Goal: Task Accomplishment & Management: Use online tool/utility

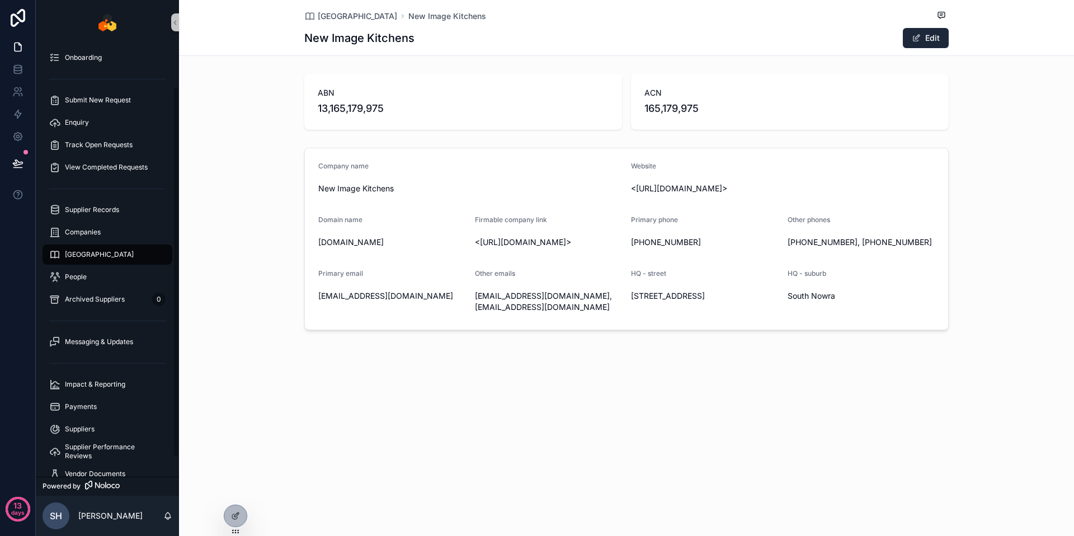
scroll to position [50, 0]
click at [100, 244] on link "[GEOGRAPHIC_DATA]" at bounding box center [108, 254] width 130 height 20
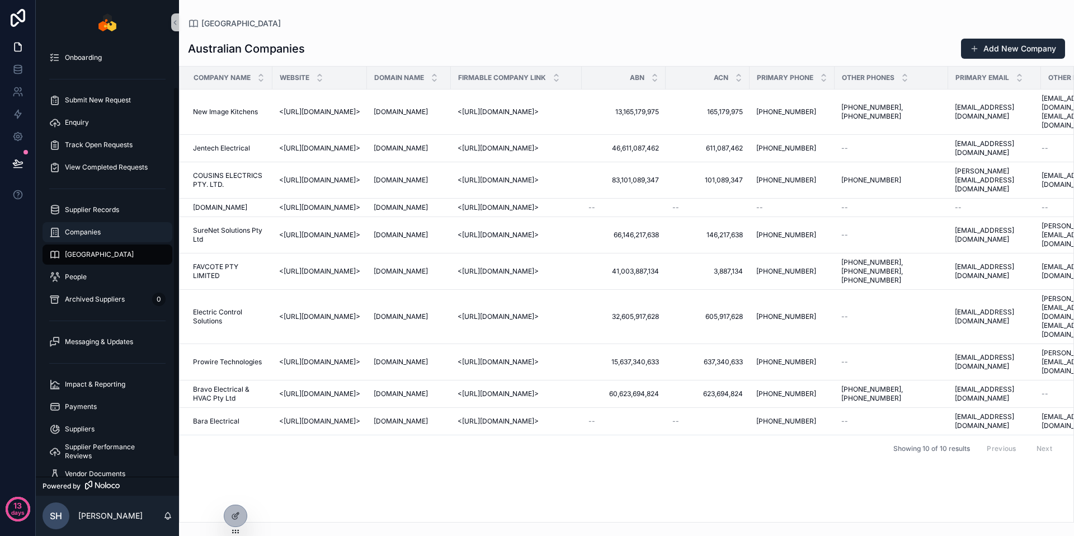
click at [111, 228] on div "Companies" at bounding box center [107, 232] width 116 height 18
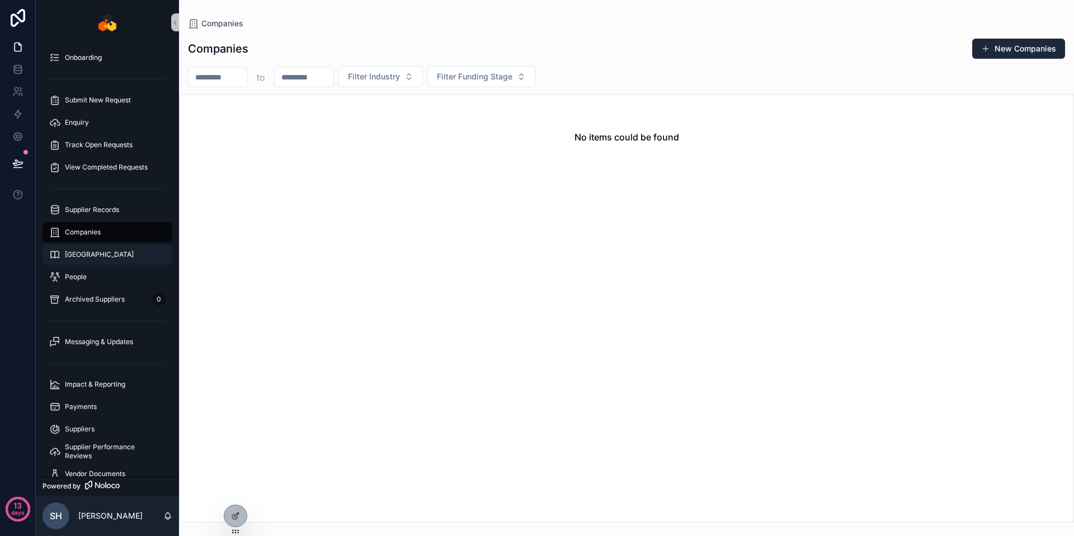
click at [103, 252] on div "[GEOGRAPHIC_DATA]" at bounding box center [107, 255] width 116 height 18
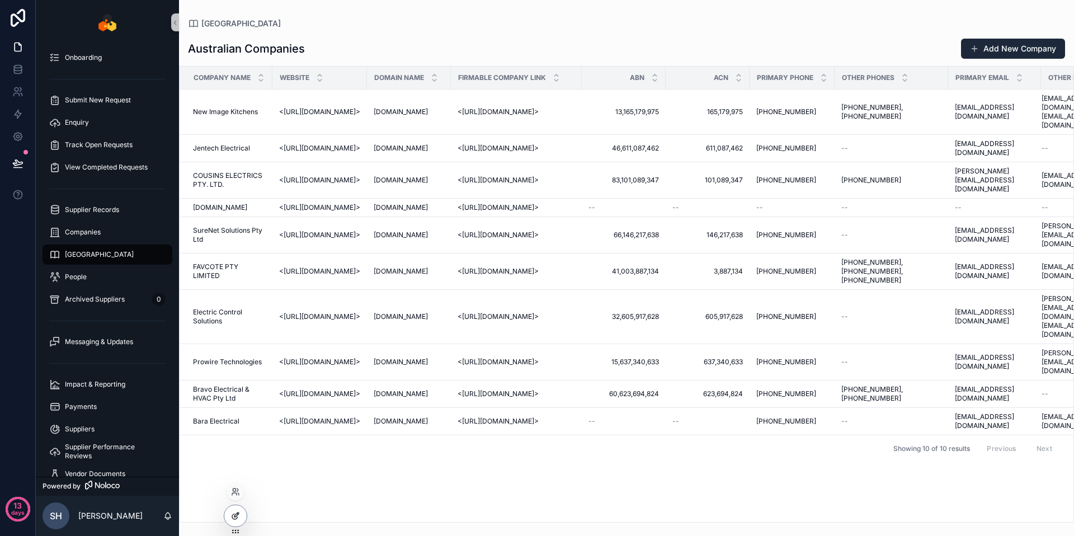
click at [235, 507] on div at bounding box center [235, 515] width 22 height 21
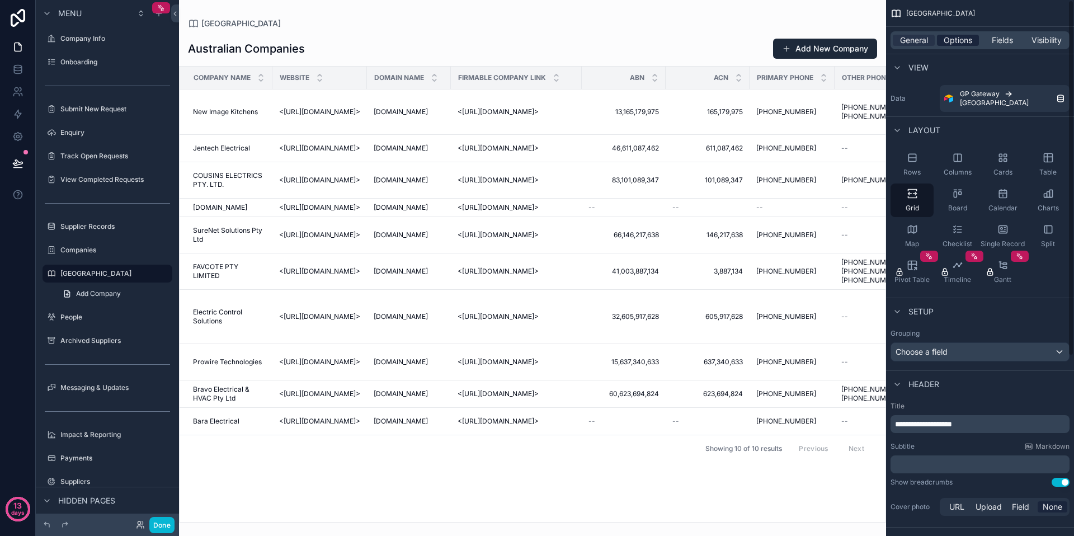
click at [948, 41] on span "Options" at bounding box center [957, 40] width 29 height 11
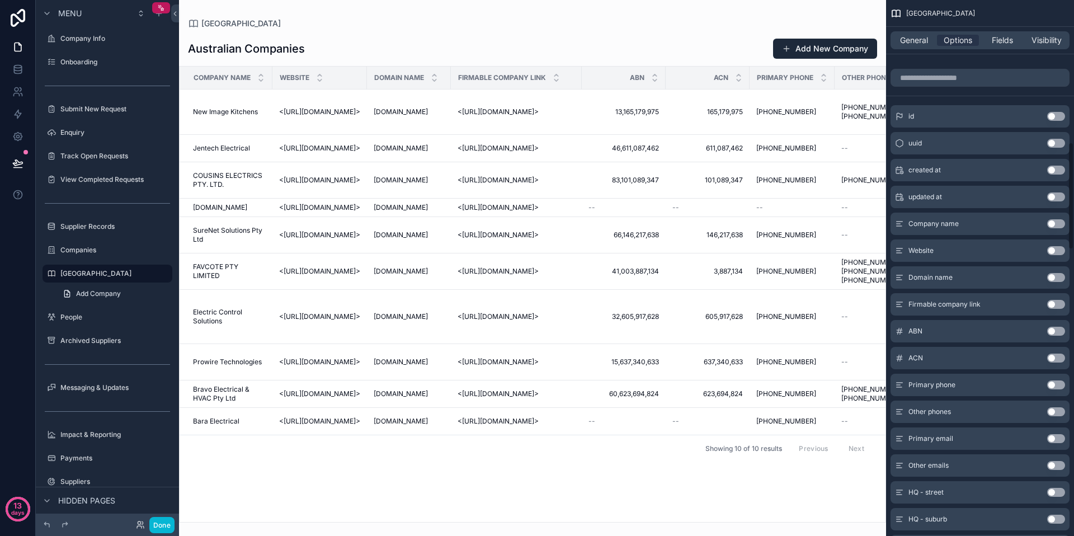
scroll to position [706, 0]
click at [1058, 247] on button "Use setting" at bounding box center [1056, 251] width 18 height 9
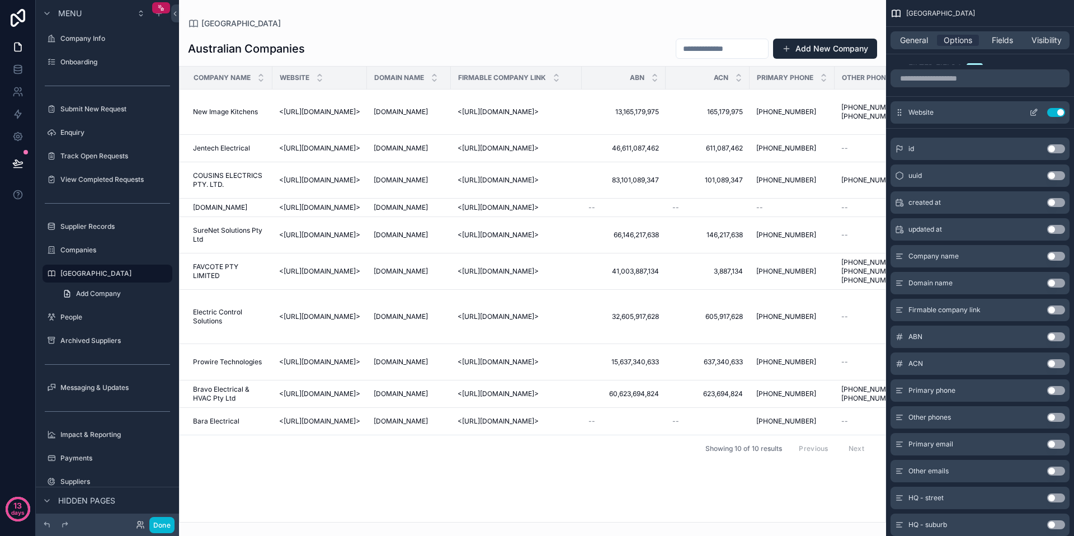
click at [1053, 114] on button "Use setting" at bounding box center [1056, 112] width 18 height 9
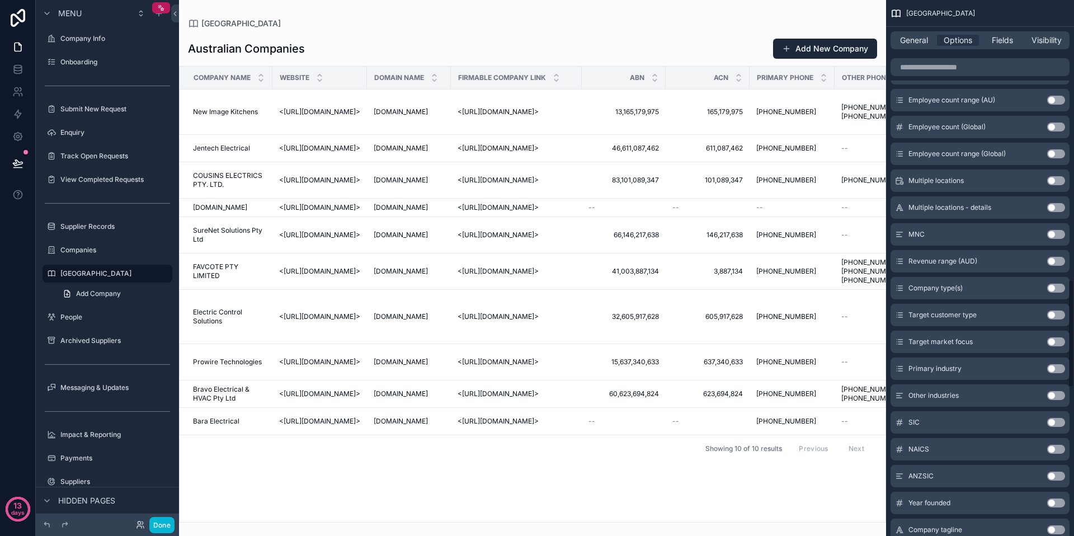
scroll to position [1390, 0]
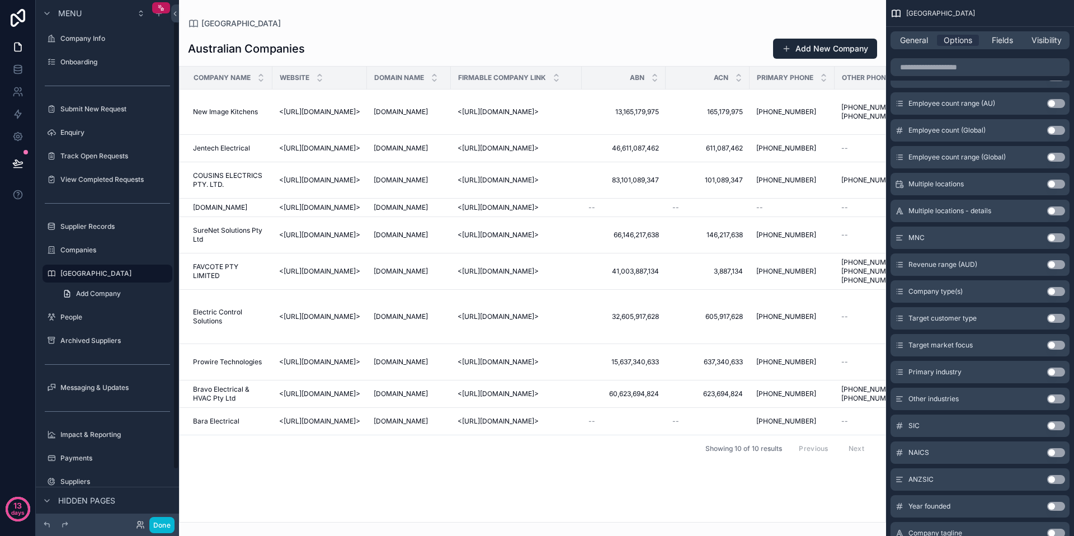
click at [414, 435] on div "Showing 10 of 10 results Previous Next" at bounding box center [533, 448] width 706 height 27
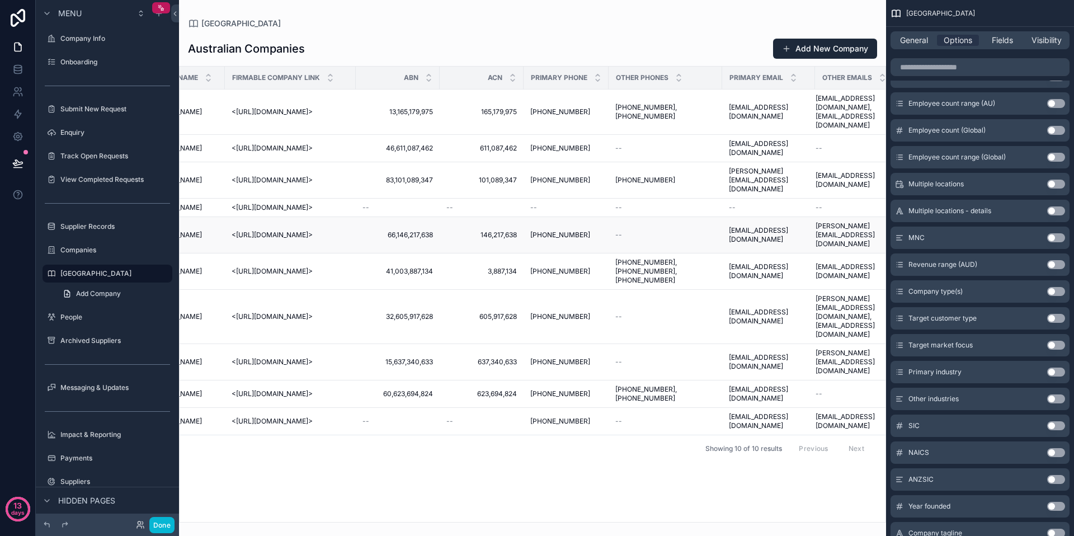
scroll to position [0, 0]
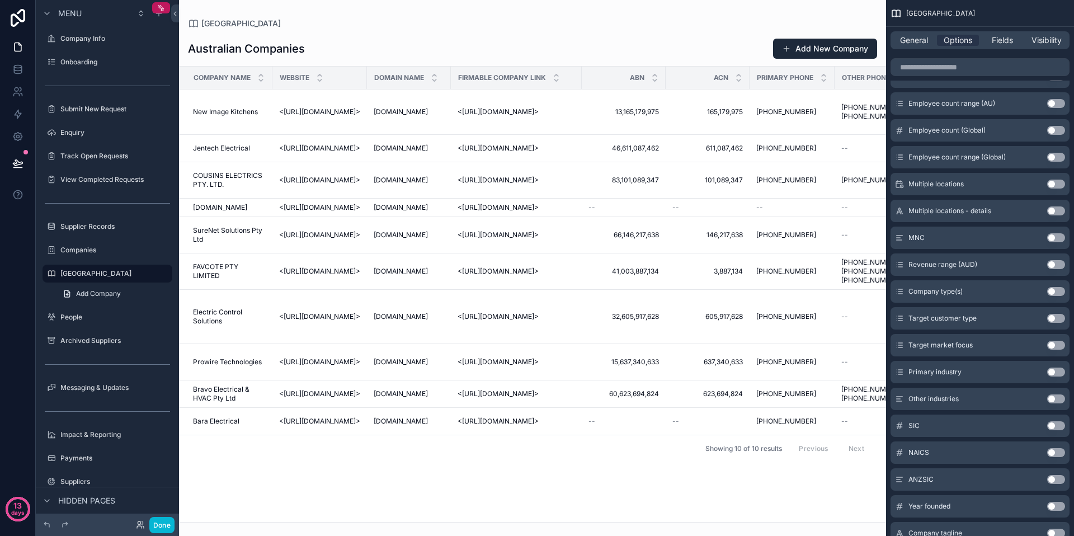
click at [488, 431] on div "Company name Website Domain name Firmable company link ABN ACN Primary phone Ot…" at bounding box center [533, 294] width 706 height 455
click at [528, 476] on div "Company name Website Domain name Firmable company link ABN ACN Primary phone Ot…" at bounding box center [533, 294] width 706 height 455
click at [466, 47] on div "Australian Companies Add New Company" at bounding box center [532, 48] width 689 height 21
click at [424, 75] on span "Domain name" at bounding box center [399, 77] width 50 height 9
click at [584, 428] on div "Company name Website Domain name Firmable company link ABN ACN Primary phone Ot…" at bounding box center [533, 294] width 706 height 455
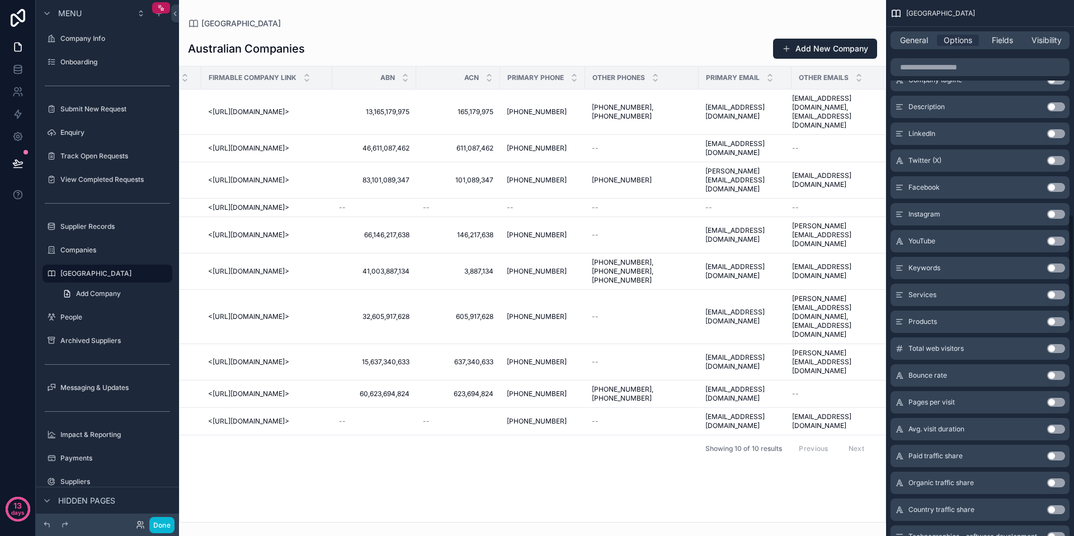
scroll to position [1065, 0]
click at [1061, 296] on button "Use setting" at bounding box center [1056, 294] width 18 height 9
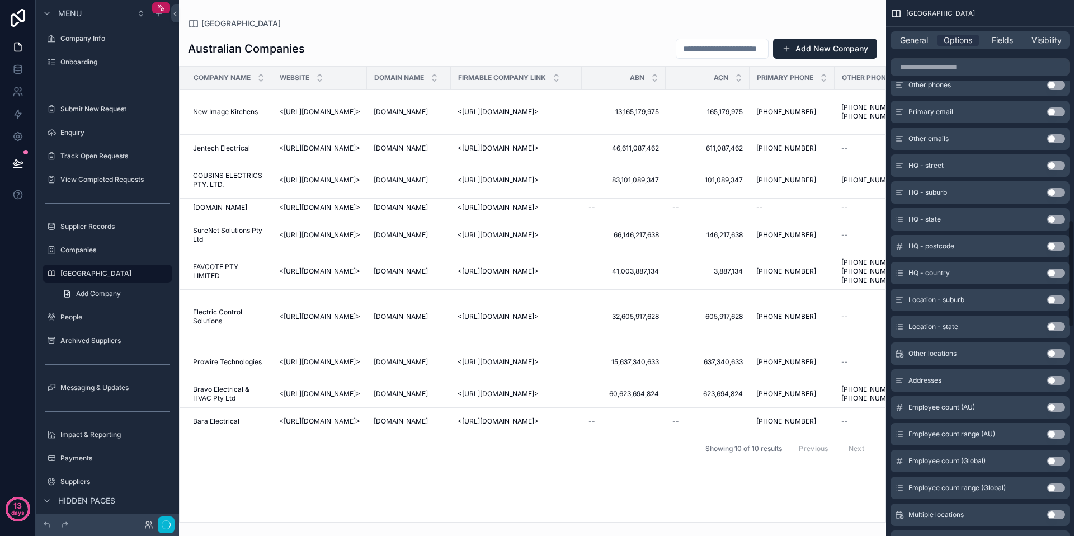
scroll to position [1097, 0]
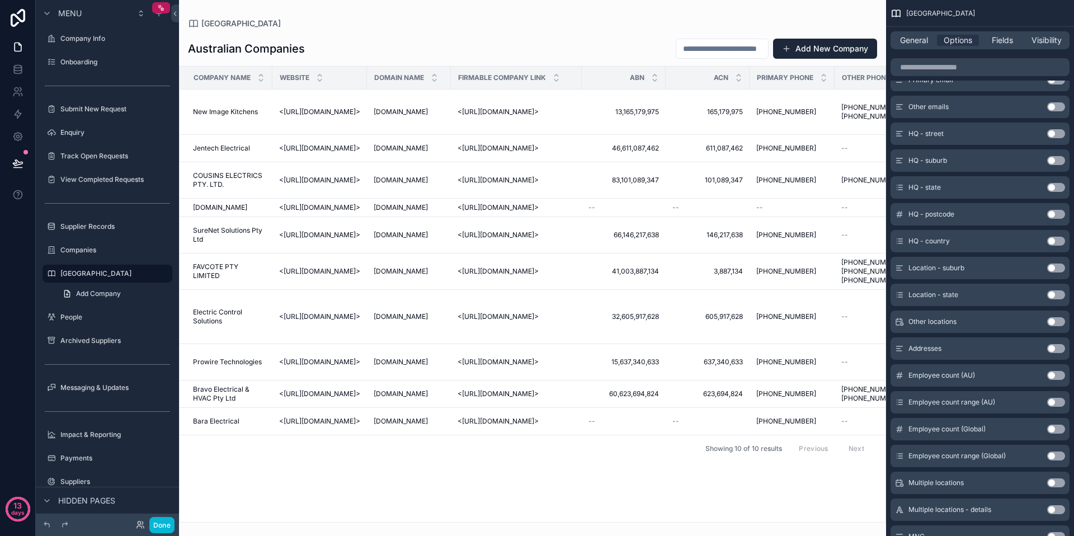
click at [741, 49] on input "scrollable content" at bounding box center [722, 49] width 92 height 16
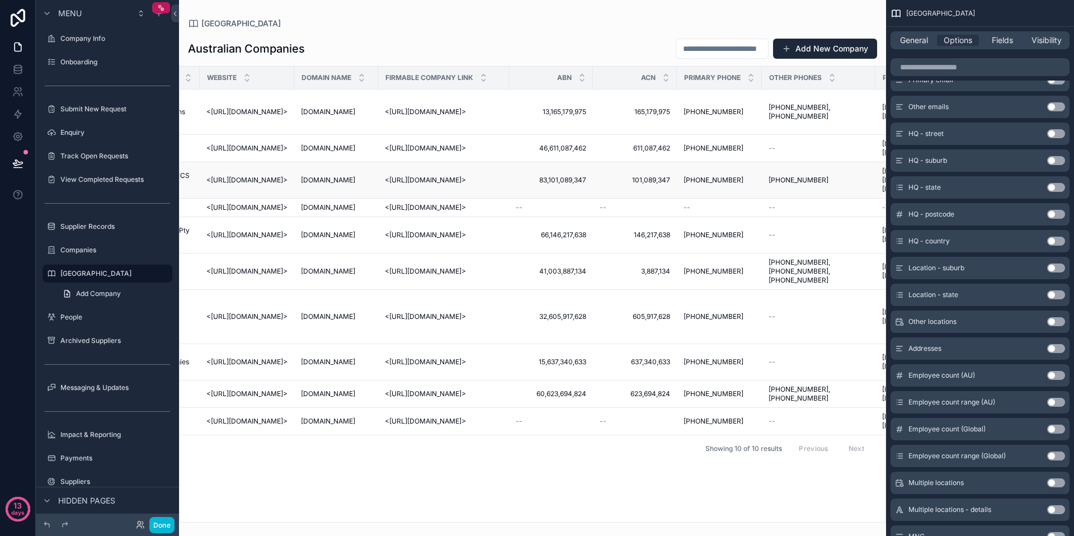
scroll to position [0, 0]
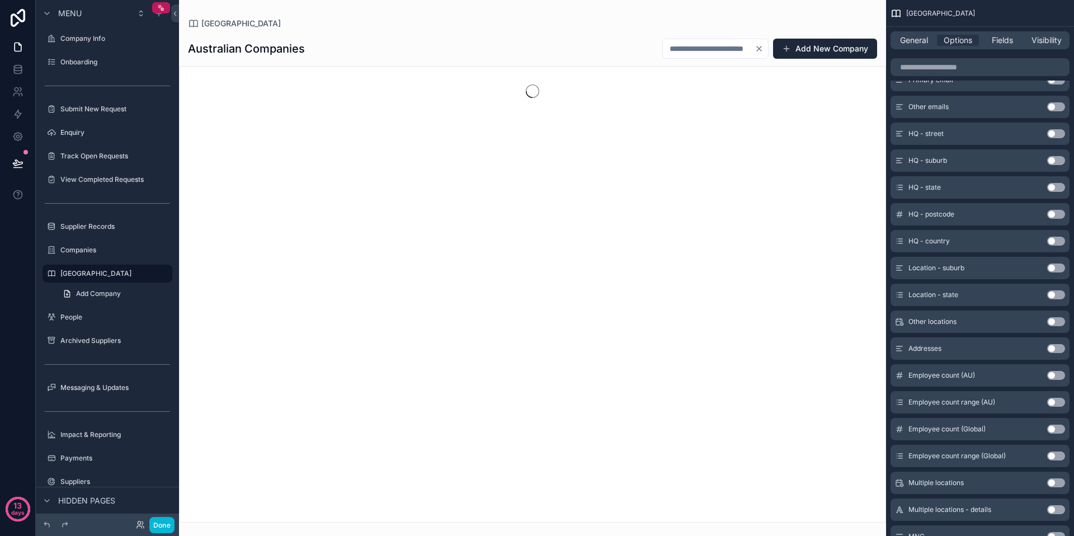
click at [693, 48] on input "***" at bounding box center [709, 49] width 92 height 16
type input "****"
click at [1055, 296] on button "Use setting" at bounding box center [1056, 294] width 18 height 9
click at [707, 50] on span "Filter Location - state" at bounding box center [706, 49] width 80 height 11
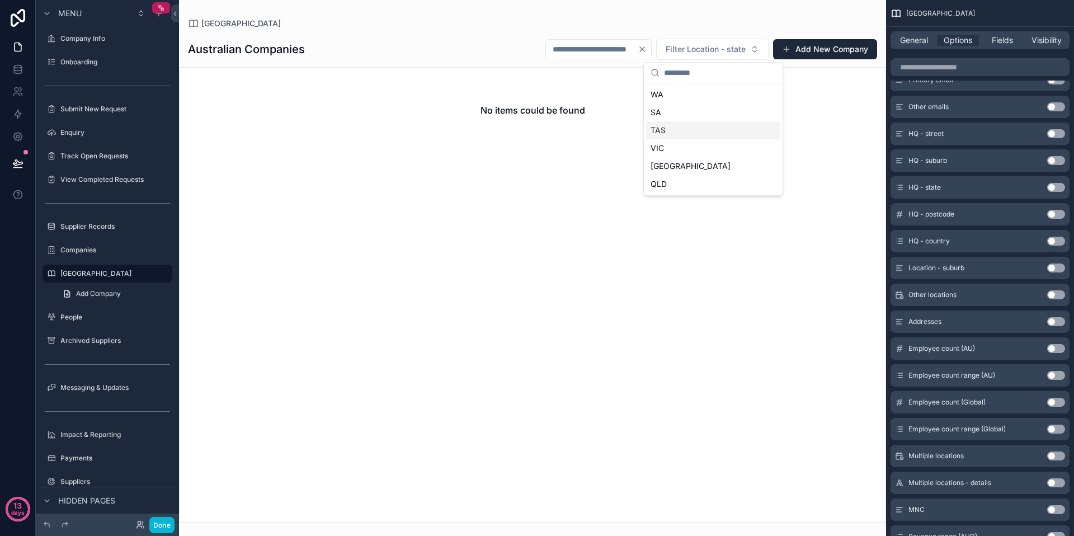
click at [702, 123] on div "TAS" at bounding box center [713, 130] width 134 height 18
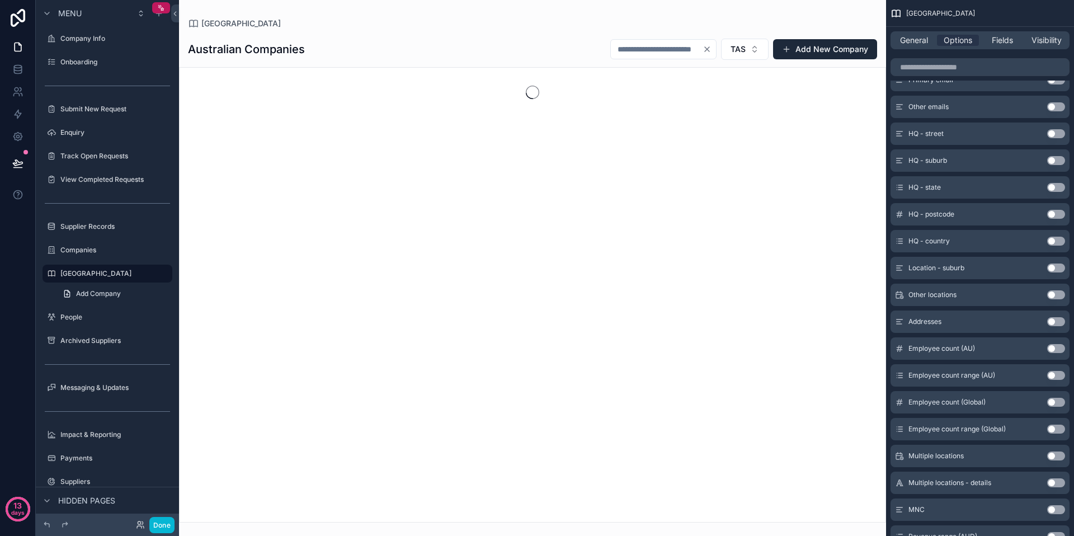
drag, startPoint x: 709, startPoint y: 49, endPoint x: 706, endPoint y: 72, distance: 23.6
click at [708, 49] on icon "Clear" at bounding box center [707, 49] width 4 height 4
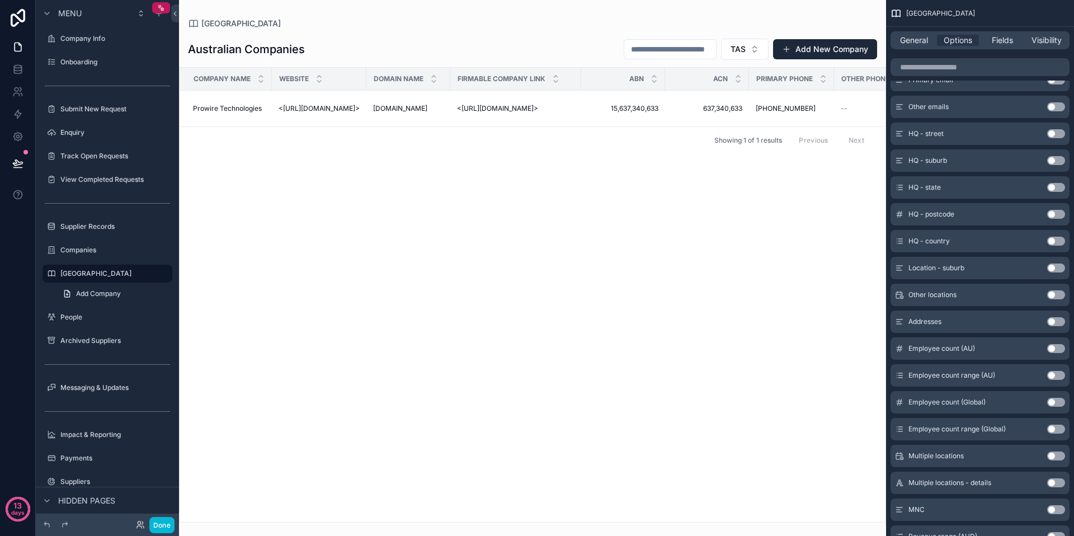
click at [429, 301] on div "Company name Website Domain name Firmable company link ABN ACN Primary phone Ot…" at bounding box center [533, 295] width 706 height 454
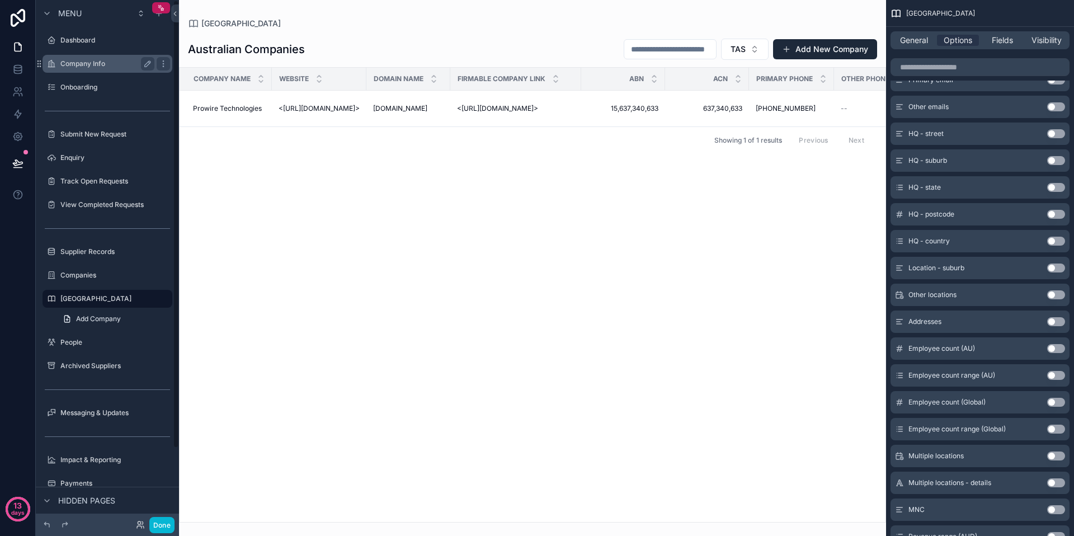
click at [99, 58] on div "Company Info" at bounding box center [107, 63] width 94 height 13
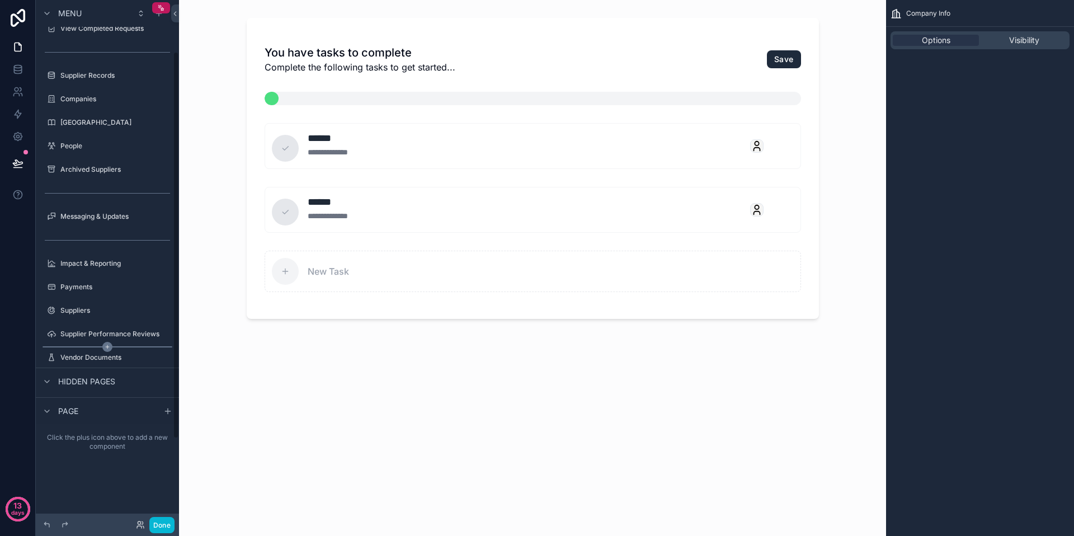
scroll to position [182, 0]
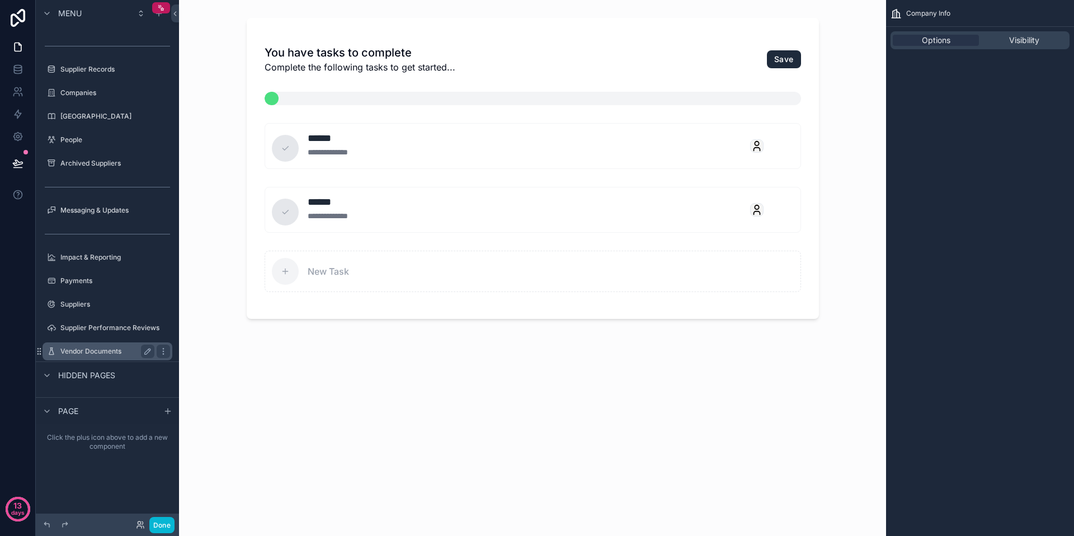
click at [98, 348] on label "Vendor Documents" at bounding box center [104, 351] width 89 height 9
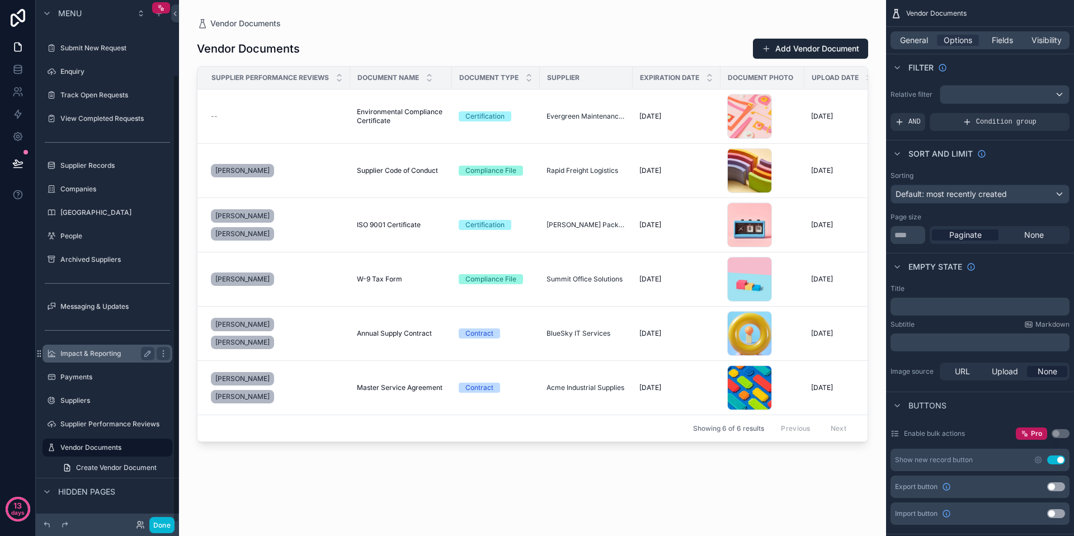
scroll to position [86, 0]
click at [101, 190] on label "Companies" at bounding box center [104, 189] width 89 height 9
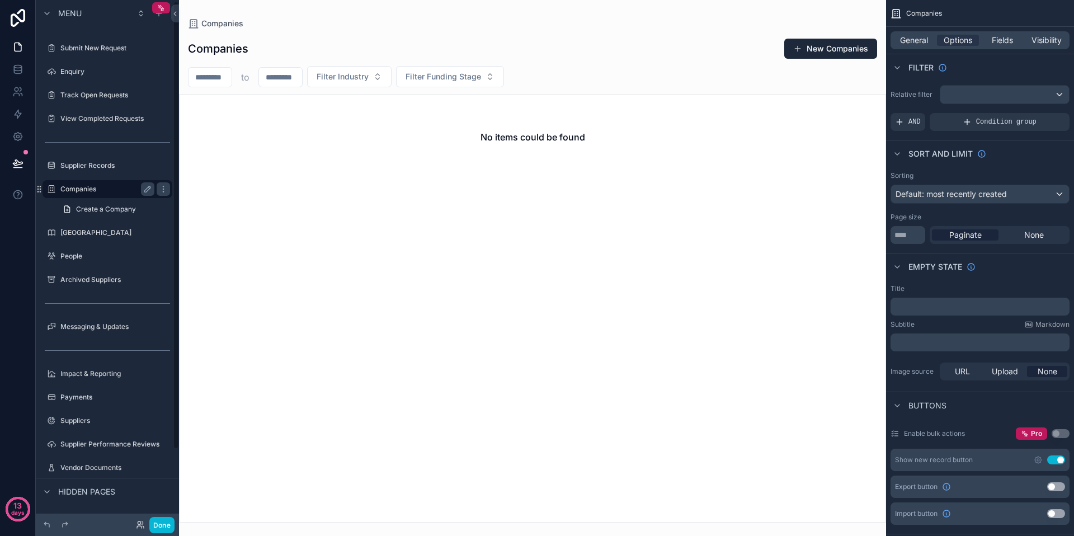
scroll to position [2, 0]
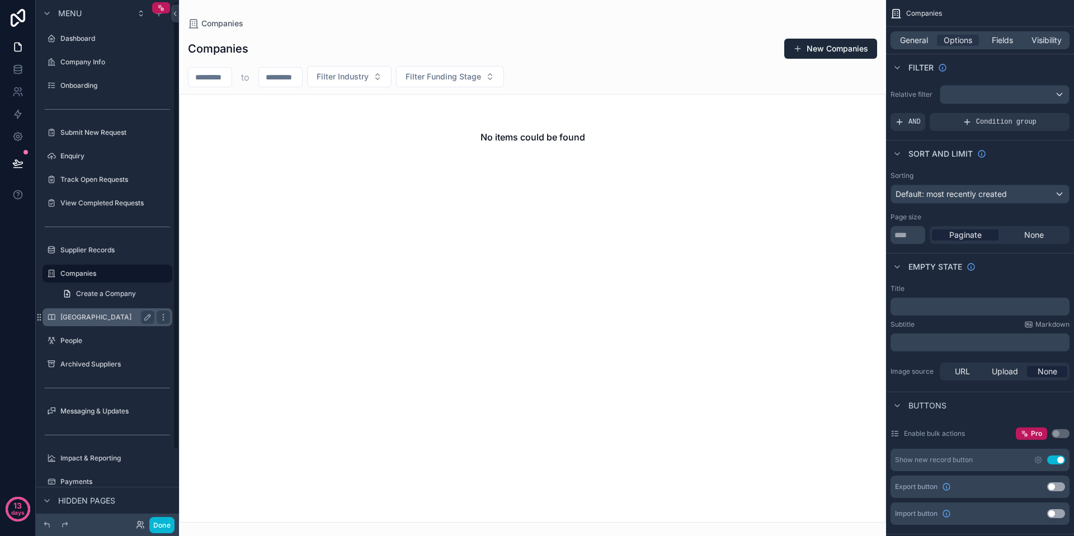
click at [95, 318] on label "[GEOGRAPHIC_DATA]" at bounding box center [104, 317] width 89 height 9
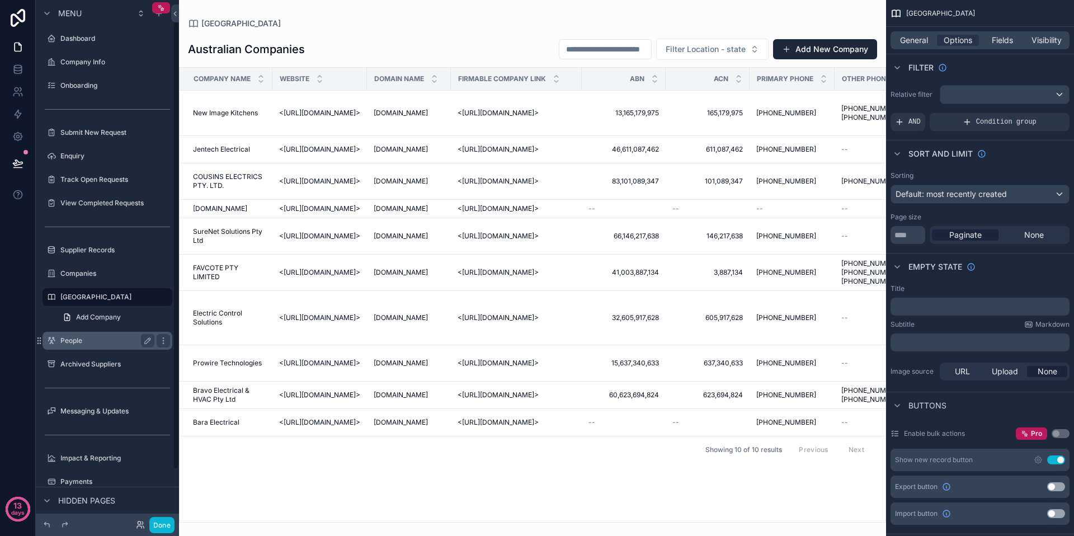
scroll to position [25, 0]
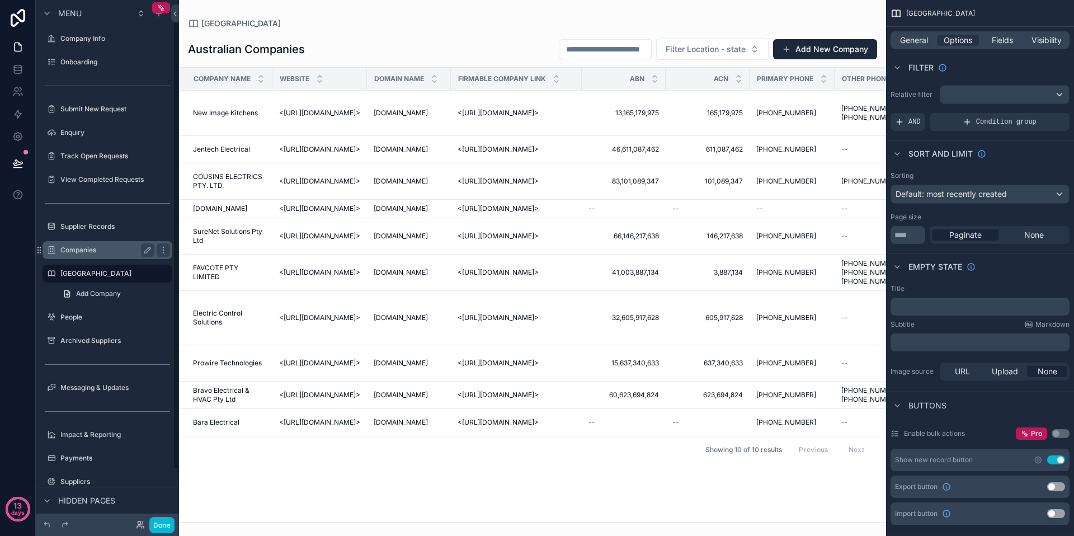
click at [89, 252] on label "Companies" at bounding box center [104, 250] width 89 height 9
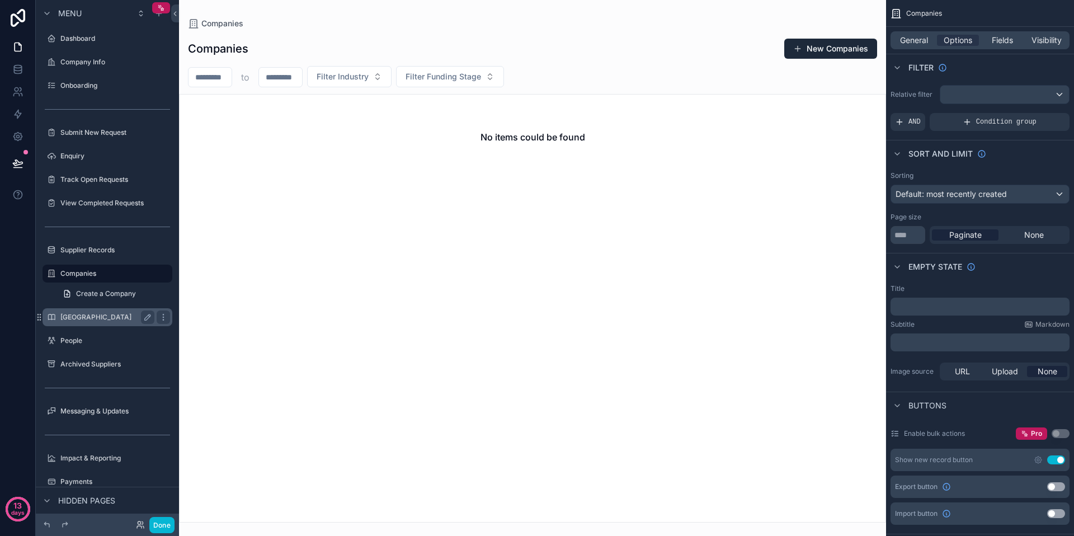
click at [97, 323] on div "[GEOGRAPHIC_DATA]" at bounding box center [107, 316] width 94 height 13
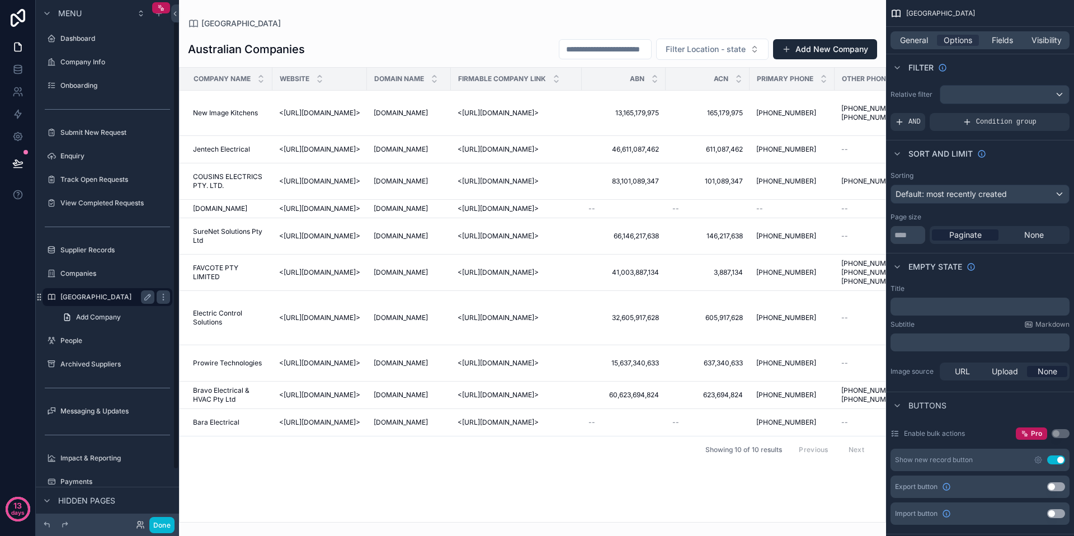
scroll to position [25, 0]
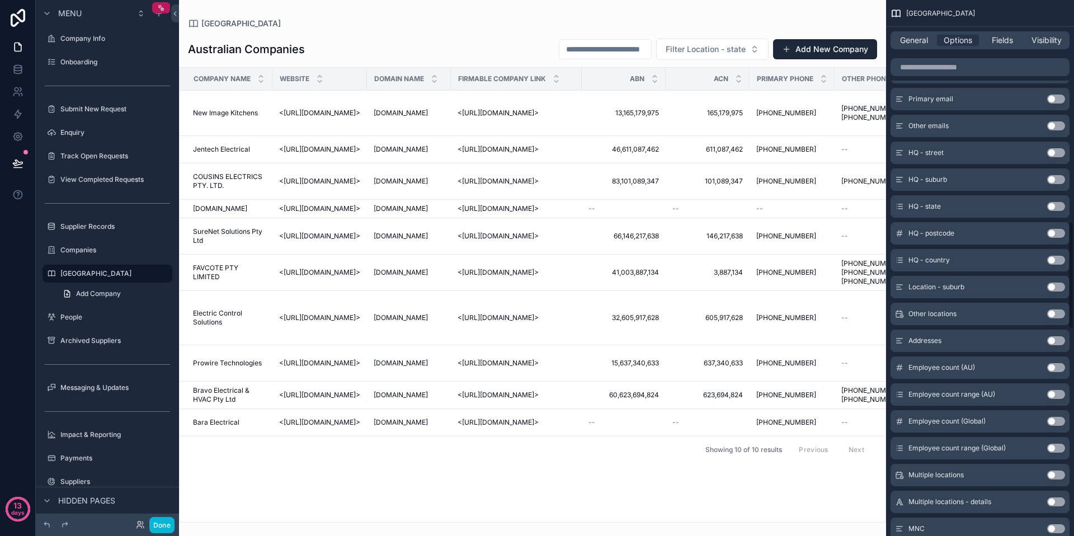
click at [1054, 207] on button "Use setting" at bounding box center [1056, 206] width 18 height 9
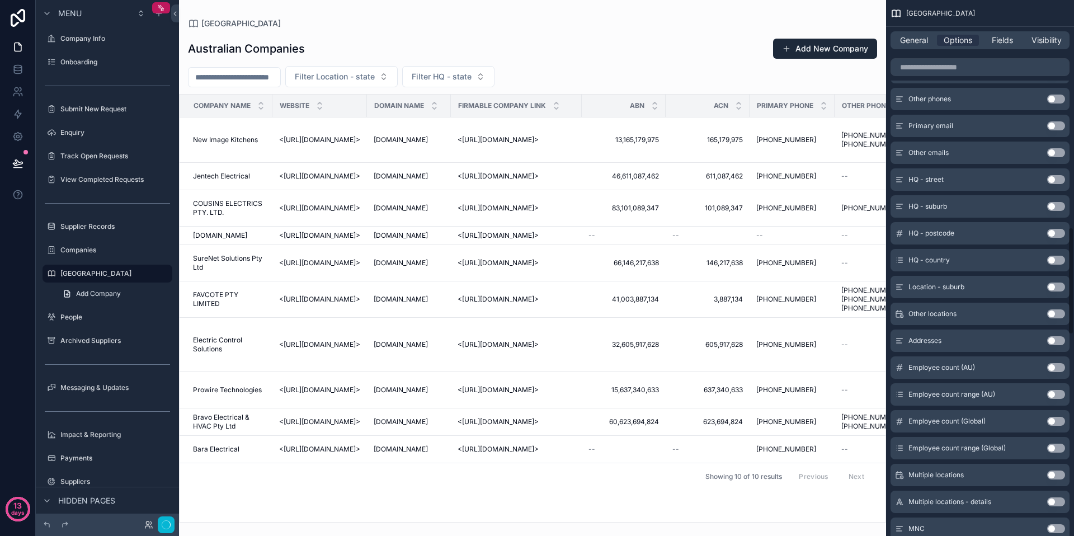
scroll to position [1131, 0]
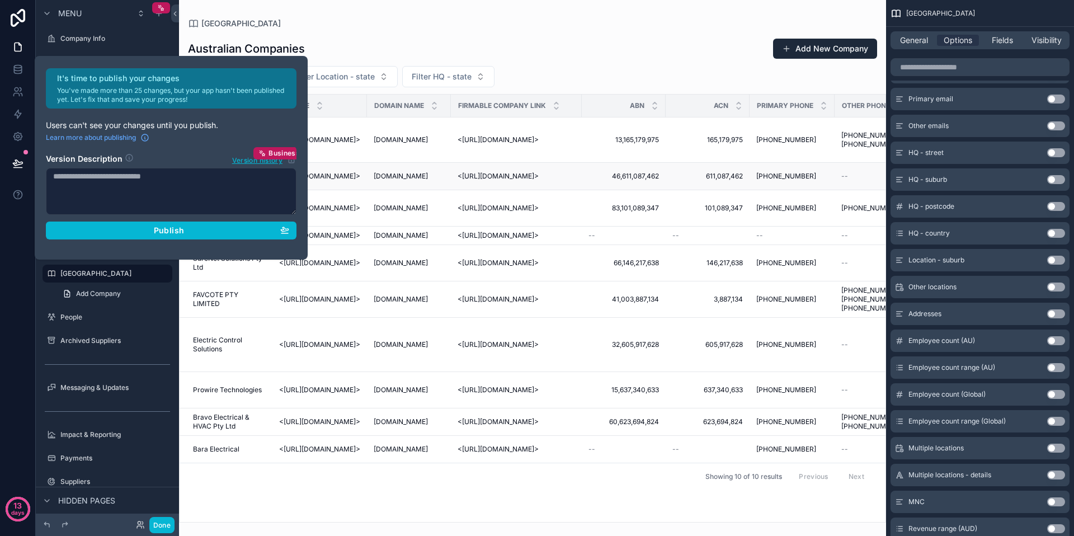
click at [384, 163] on td "jentechelectrical.com.au jentechelectrical.com.au" at bounding box center [409, 176] width 84 height 27
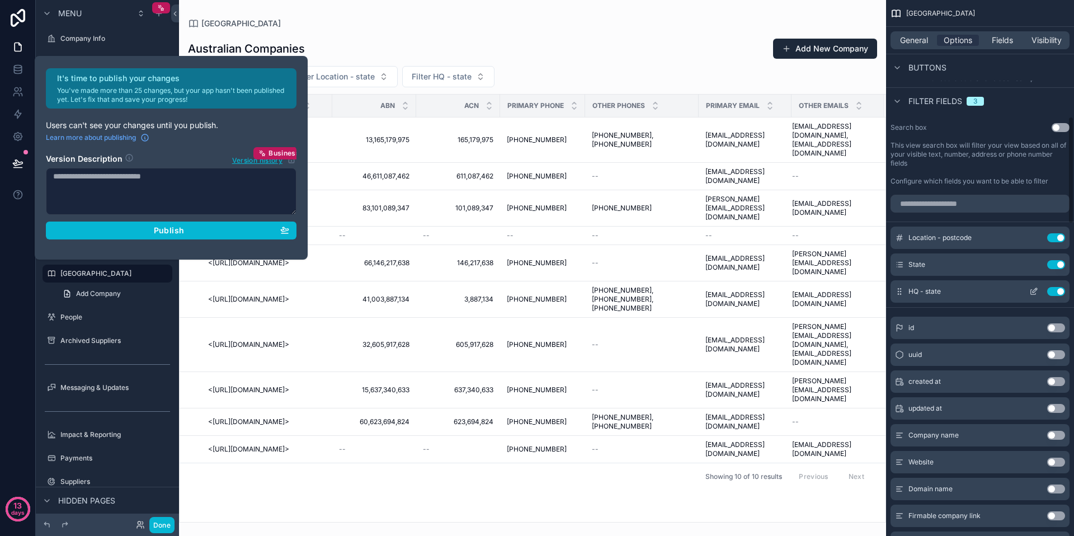
scroll to position [584, 0]
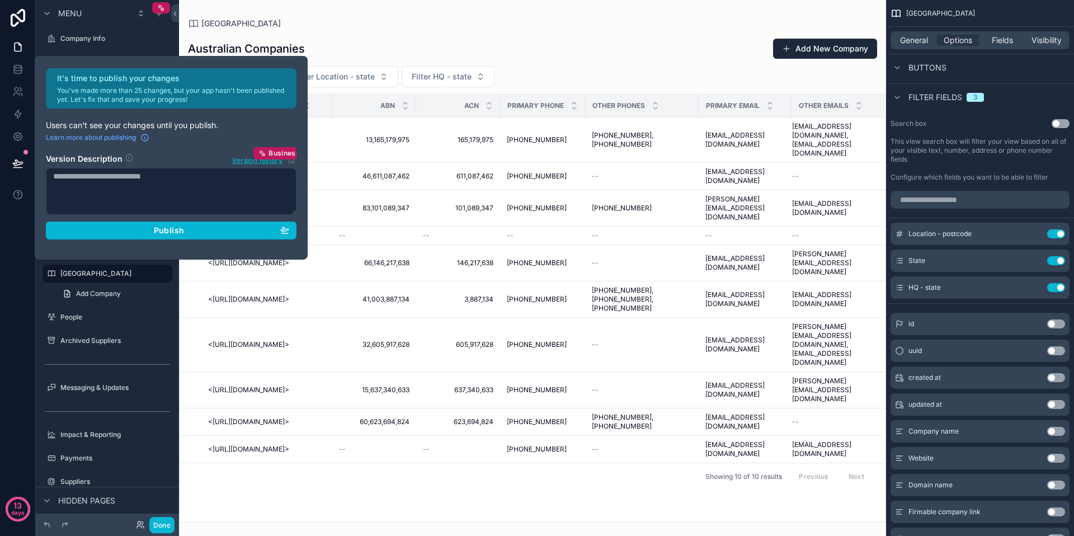
click at [347, 36] on div "Australian Companies Add New Company Filter Location - state Filter HQ - state …" at bounding box center [532, 275] width 707 height 493
drag, startPoint x: 417, startPoint y: 41, endPoint x: 369, endPoint y: 44, distance: 48.8
click at [417, 41] on div "Australian Companies Add New Company" at bounding box center [532, 48] width 689 height 21
click at [198, 232] on div "Publish" at bounding box center [171, 230] width 236 height 10
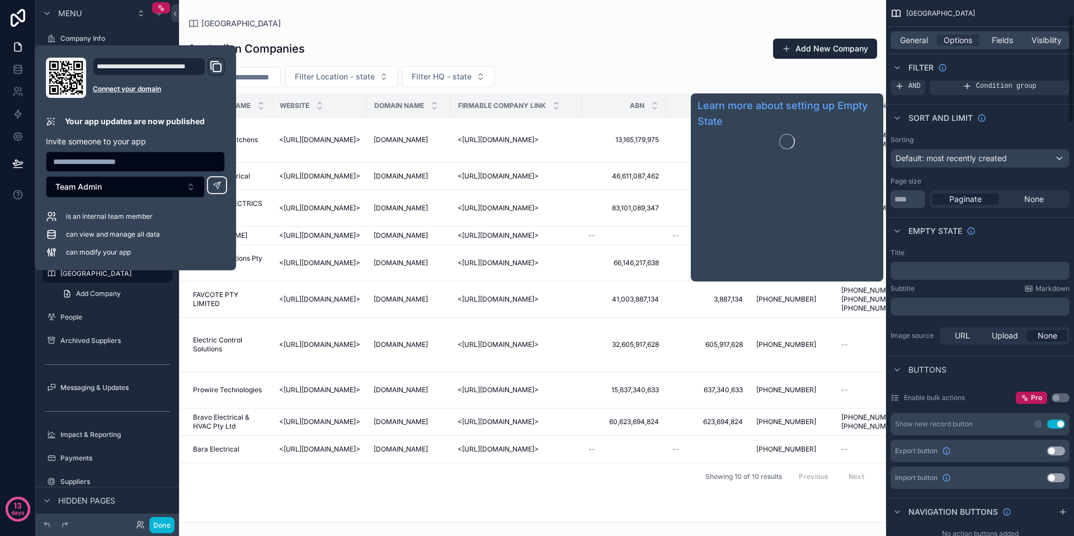
scroll to position [111, 0]
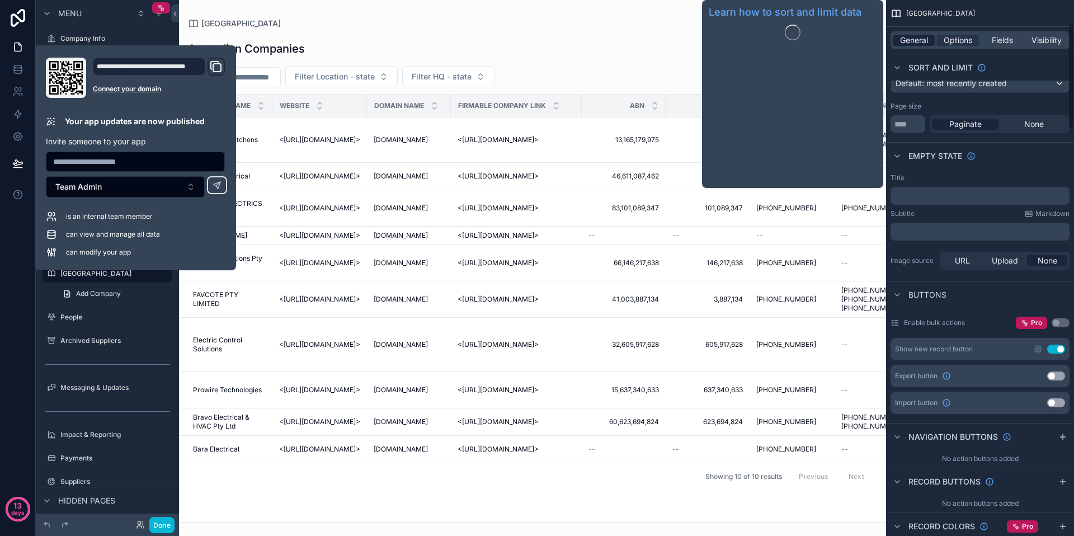
click at [922, 42] on span "General" at bounding box center [914, 40] width 28 height 11
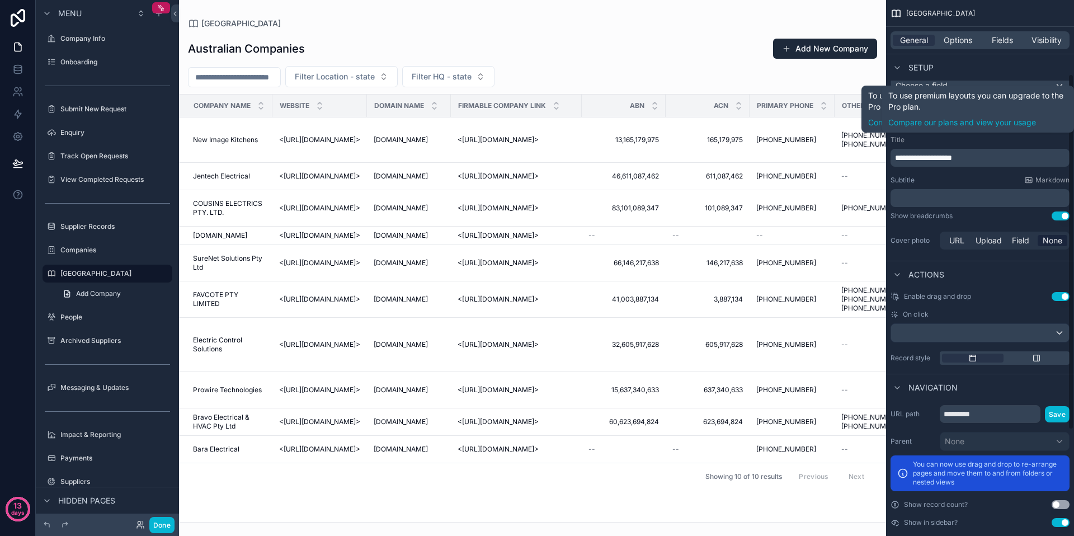
scroll to position [271, 0]
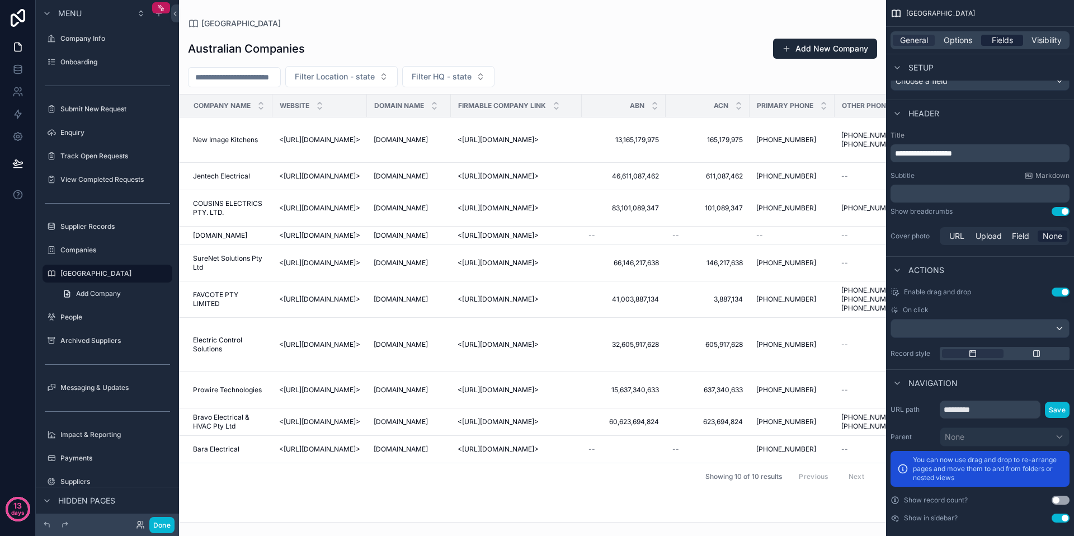
click at [1004, 36] on span "Fields" at bounding box center [1002, 40] width 21 height 11
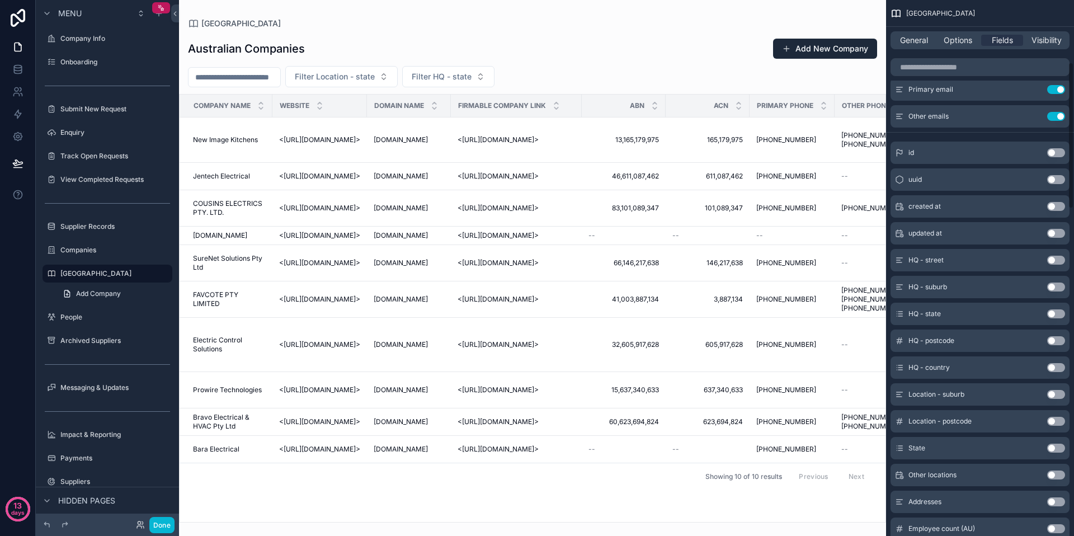
scroll to position [0, 0]
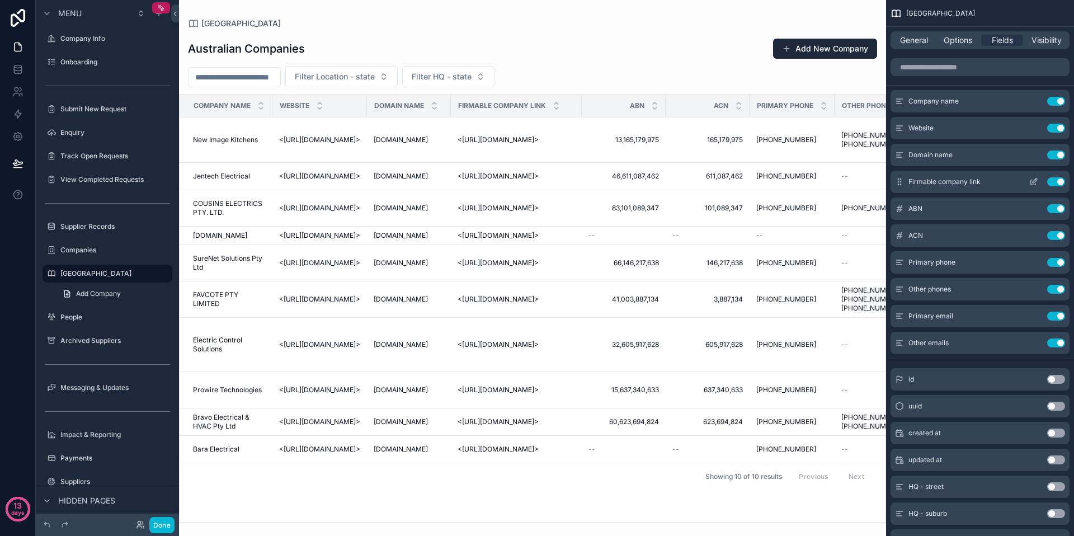
click at [1058, 157] on button "Use setting" at bounding box center [1056, 154] width 18 height 9
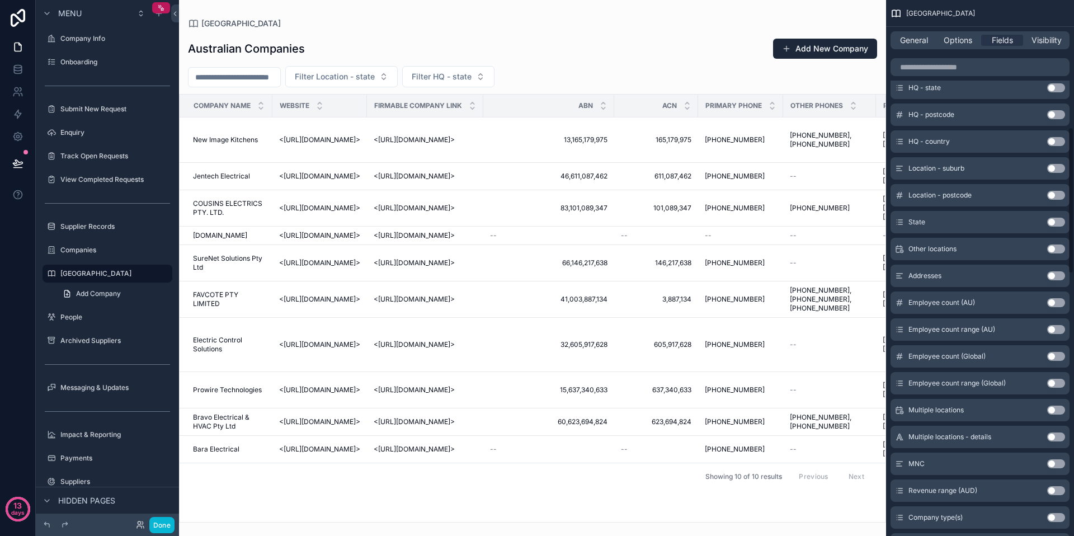
scroll to position [450, 0]
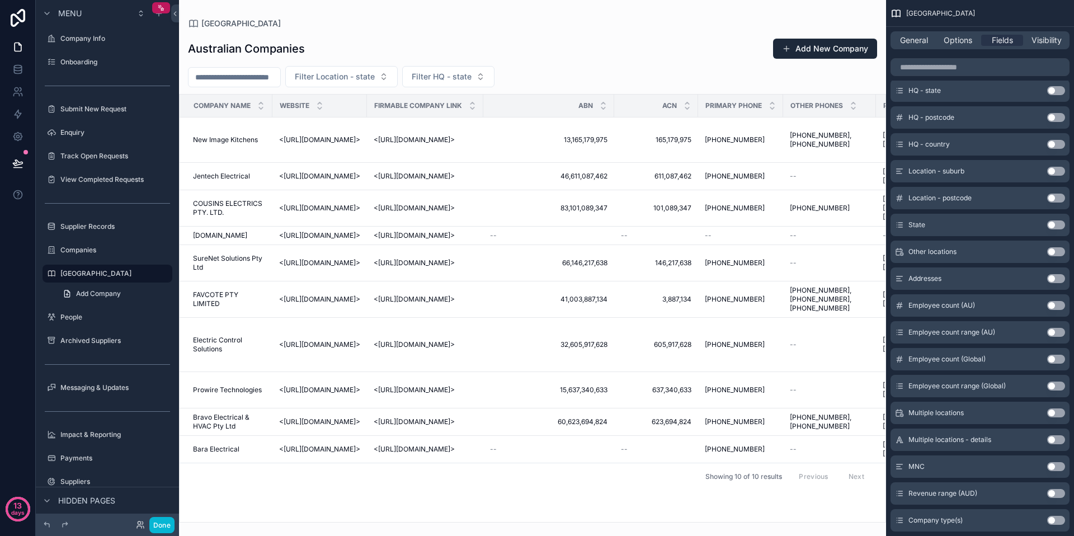
click at [1060, 225] on button "Use setting" at bounding box center [1056, 224] width 18 height 9
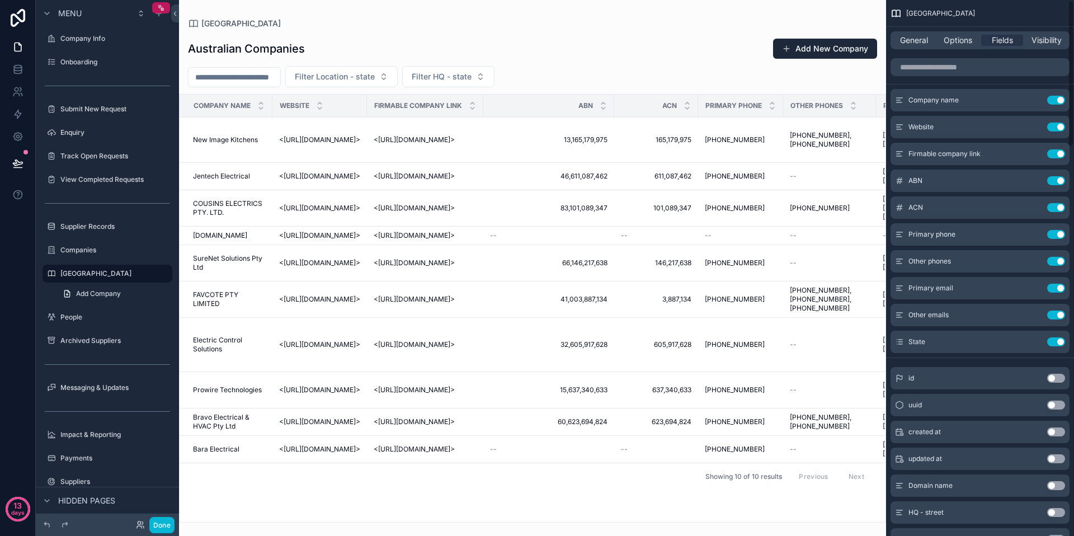
scroll to position [0, 0]
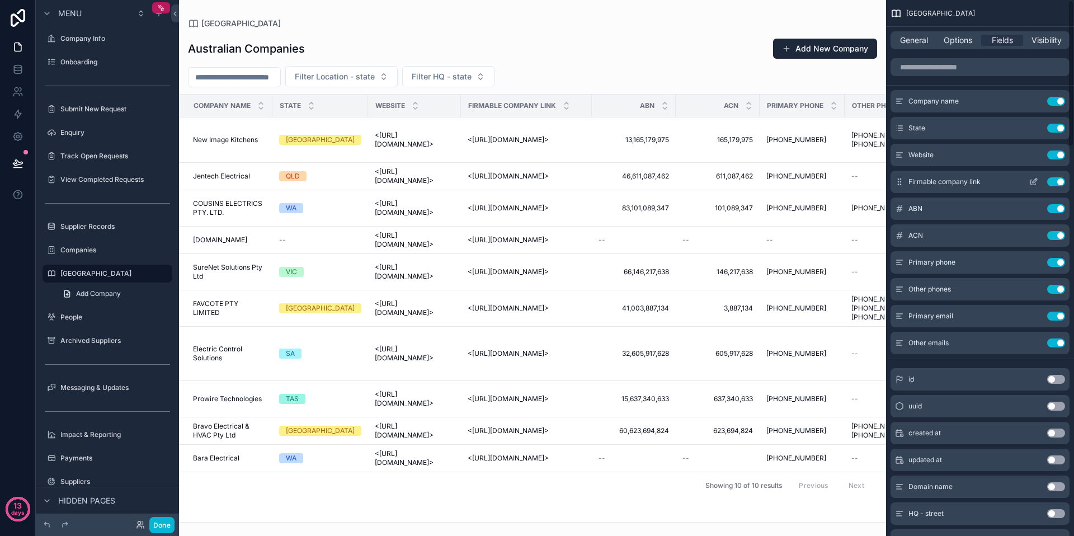
click at [1054, 181] on button "Use setting" at bounding box center [1056, 181] width 18 height 9
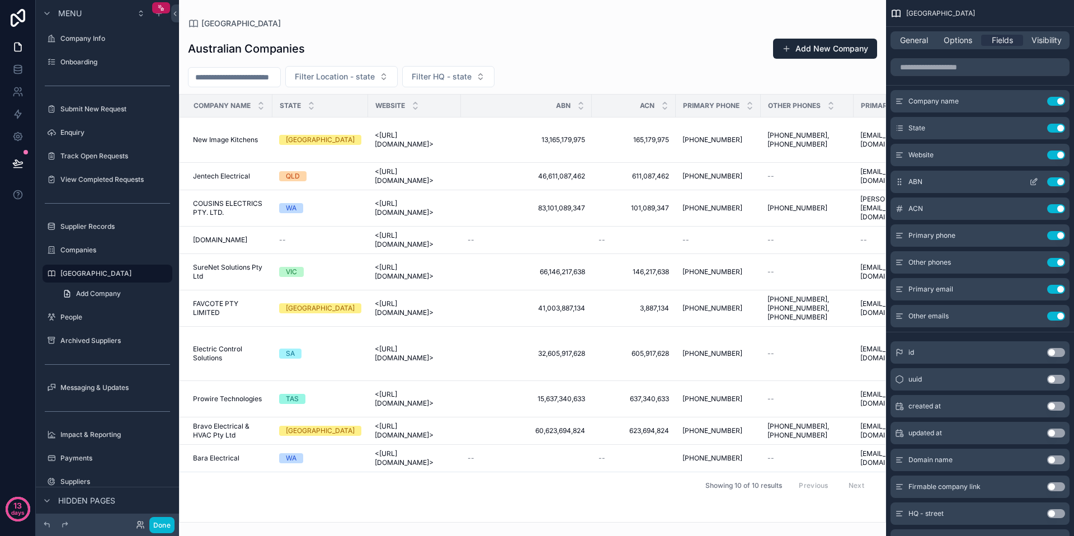
click at [1059, 180] on button "Use setting" at bounding box center [1056, 181] width 18 height 9
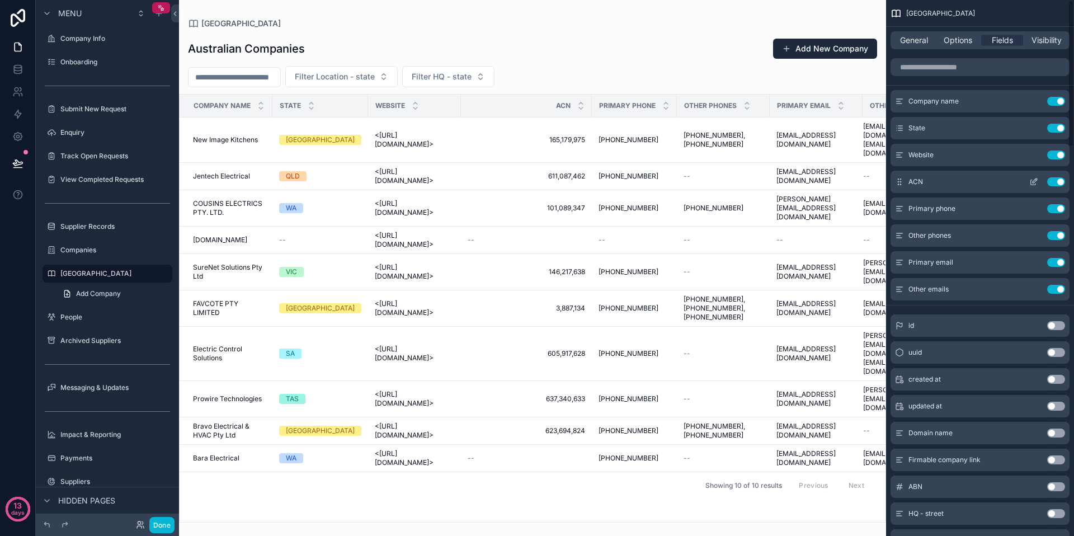
click at [1059, 183] on button "Use setting" at bounding box center [1056, 181] width 18 height 9
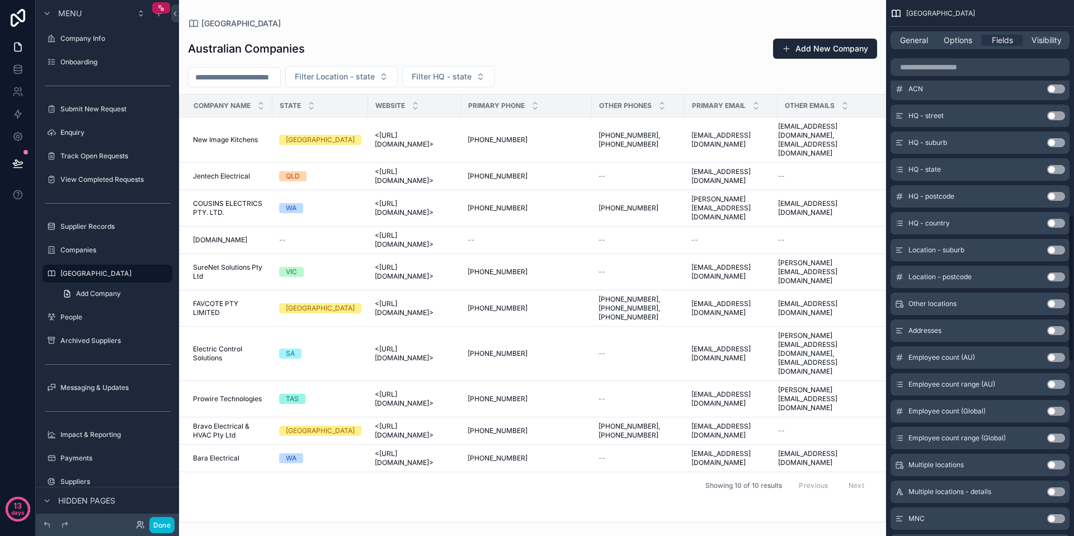
scroll to position [782, 0]
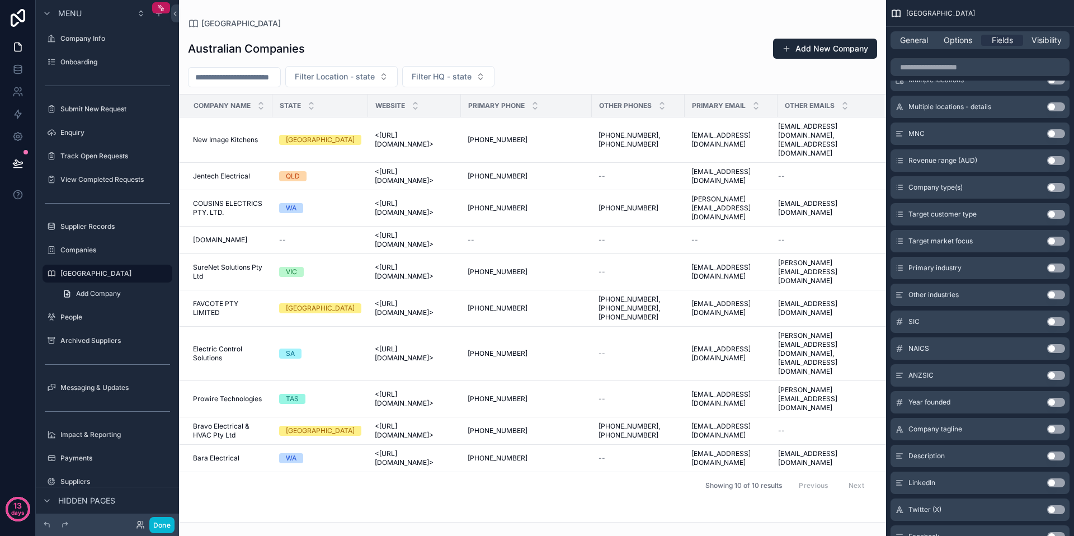
click at [1055, 265] on button "Use setting" at bounding box center [1056, 267] width 18 height 9
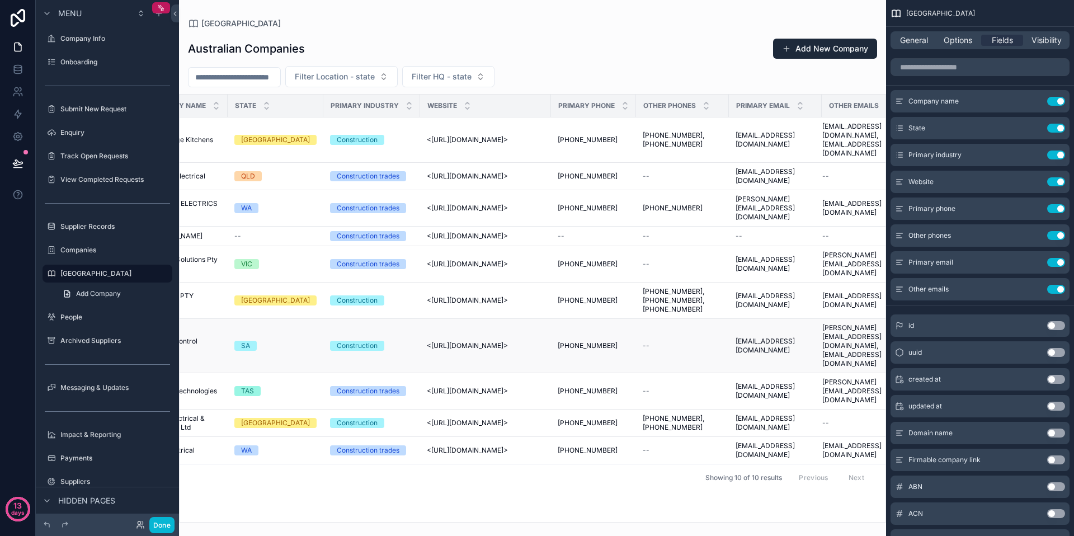
scroll to position [0, 0]
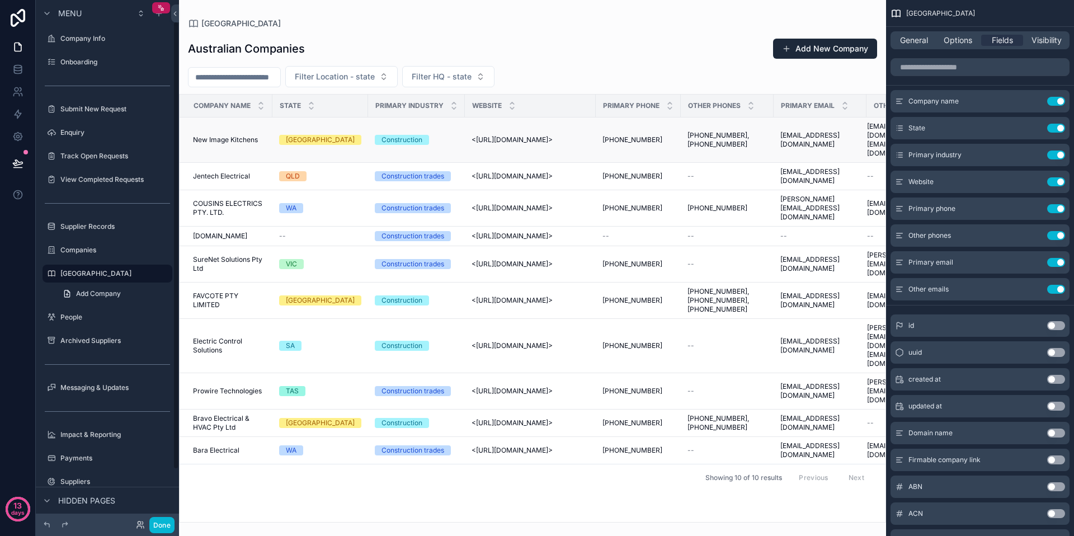
click at [536, 135] on span "<http://www.newimagekitchens.com.au>" at bounding box center [511, 139] width 81 height 9
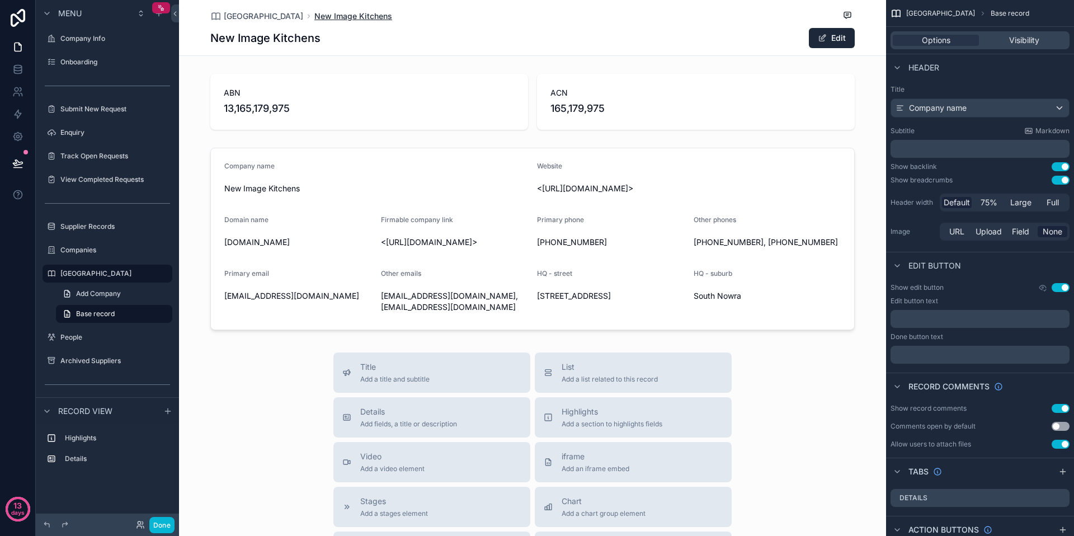
click at [314, 15] on span "New Image Kitchens" at bounding box center [353, 16] width 78 height 11
click at [237, 15] on span "[GEOGRAPHIC_DATA]" at bounding box center [263, 16] width 79 height 11
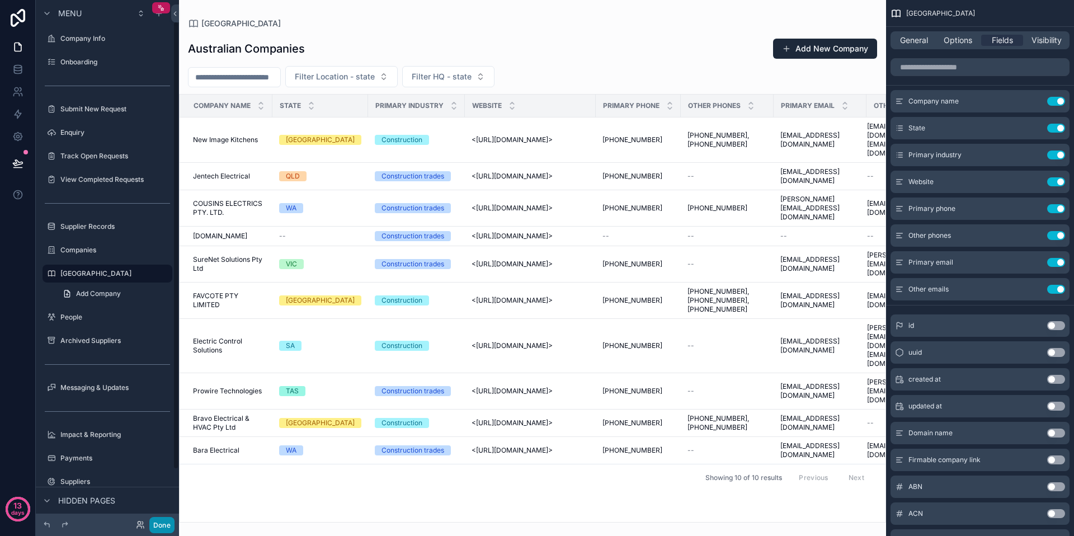
click at [163, 521] on button "Done" at bounding box center [161, 525] width 25 height 16
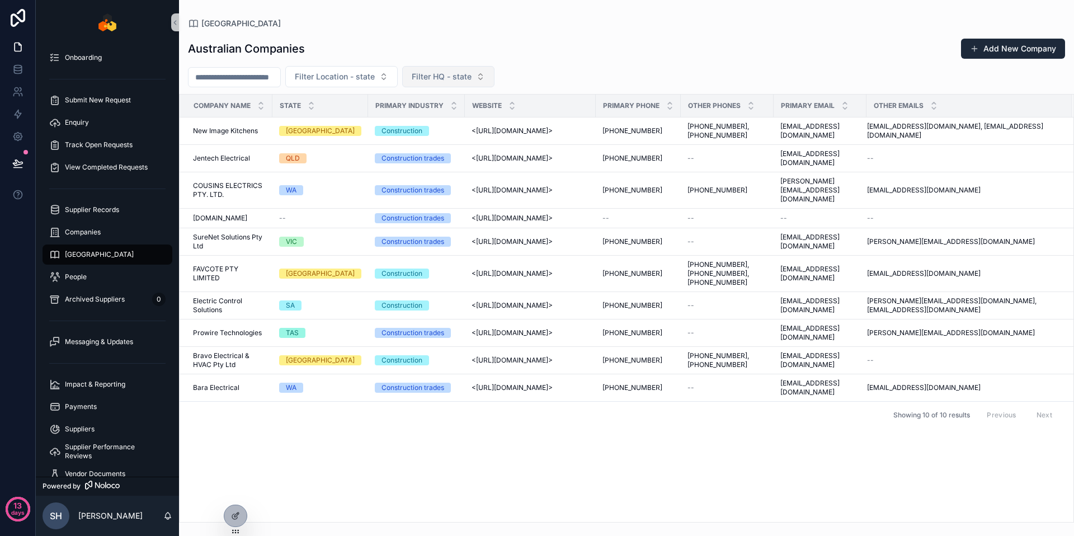
click at [470, 79] on span "Filter HQ - state" at bounding box center [442, 76] width 60 height 11
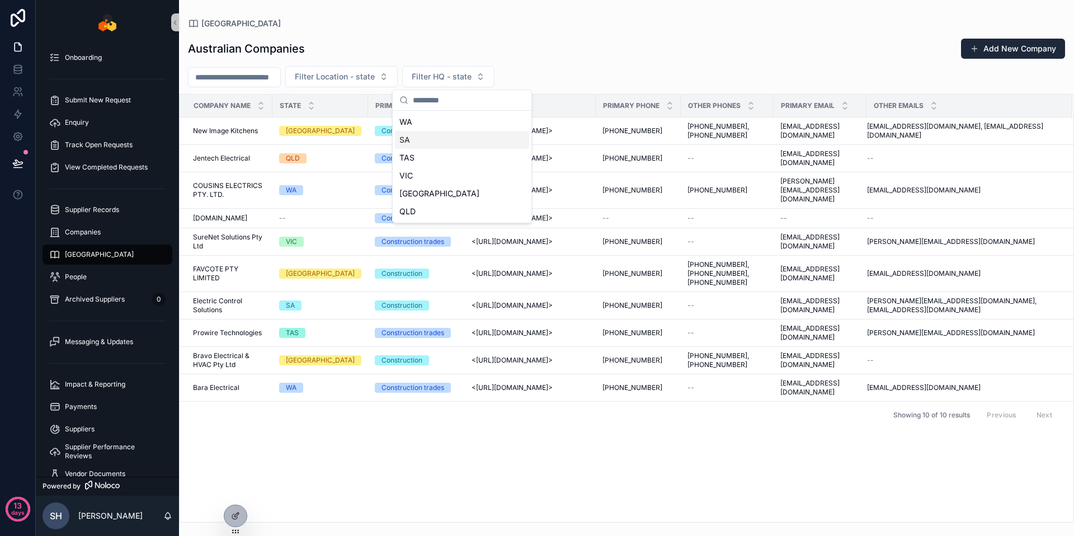
click at [454, 148] on div "SA" at bounding box center [462, 140] width 134 height 18
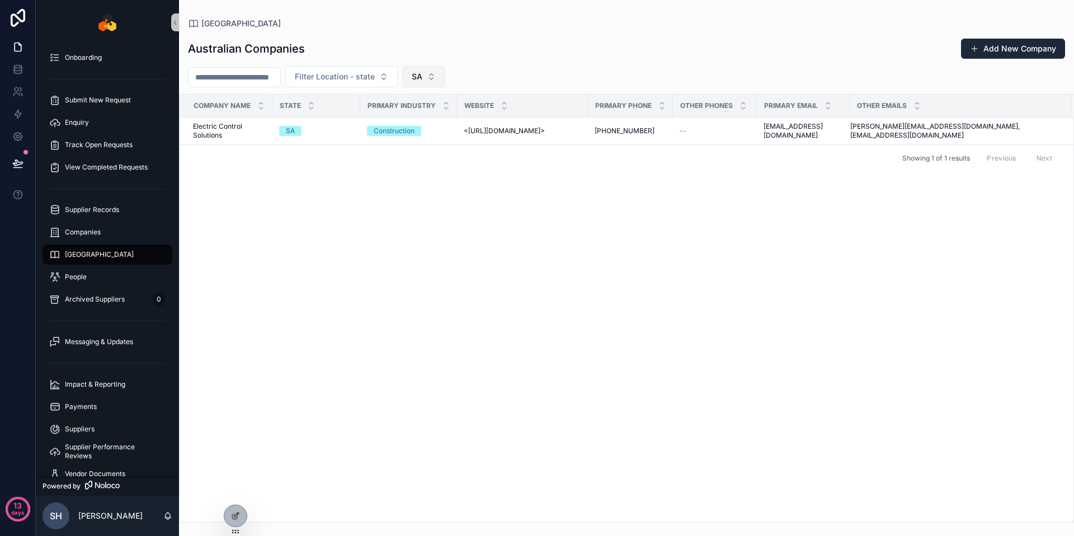
click at [440, 74] on button "SA" at bounding box center [423, 76] width 43 height 21
click at [442, 119] on div "None" at bounding box center [438, 122] width 134 height 18
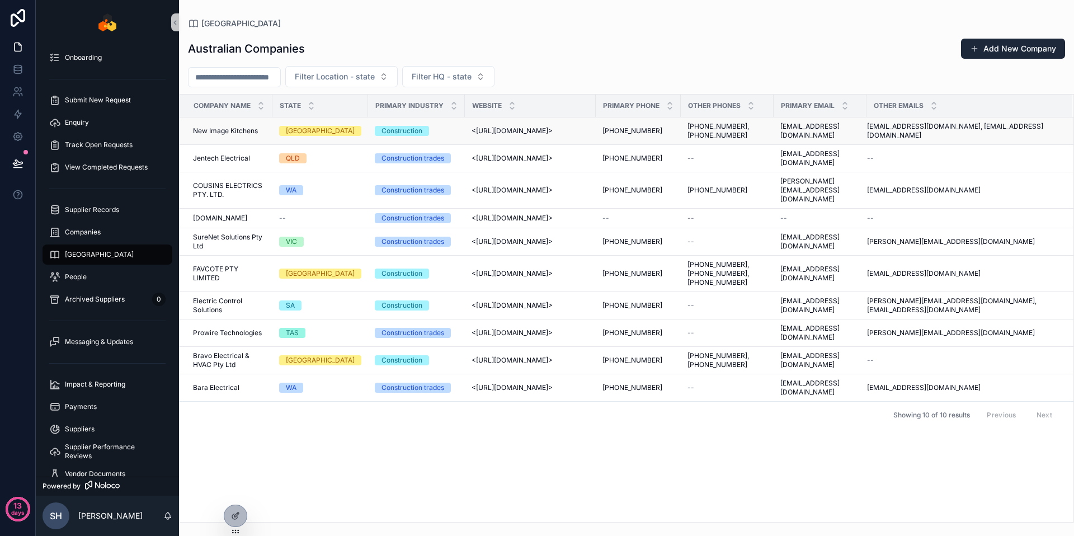
click at [326, 128] on div "NSW" at bounding box center [320, 131] width 82 height 10
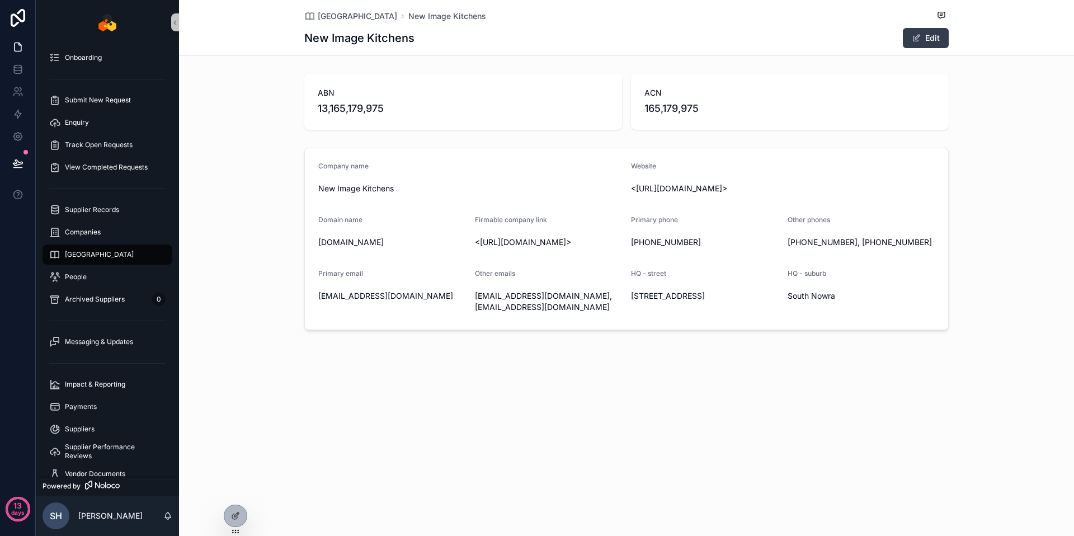
click at [924, 35] on button "Edit" at bounding box center [926, 38] width 46 height 20
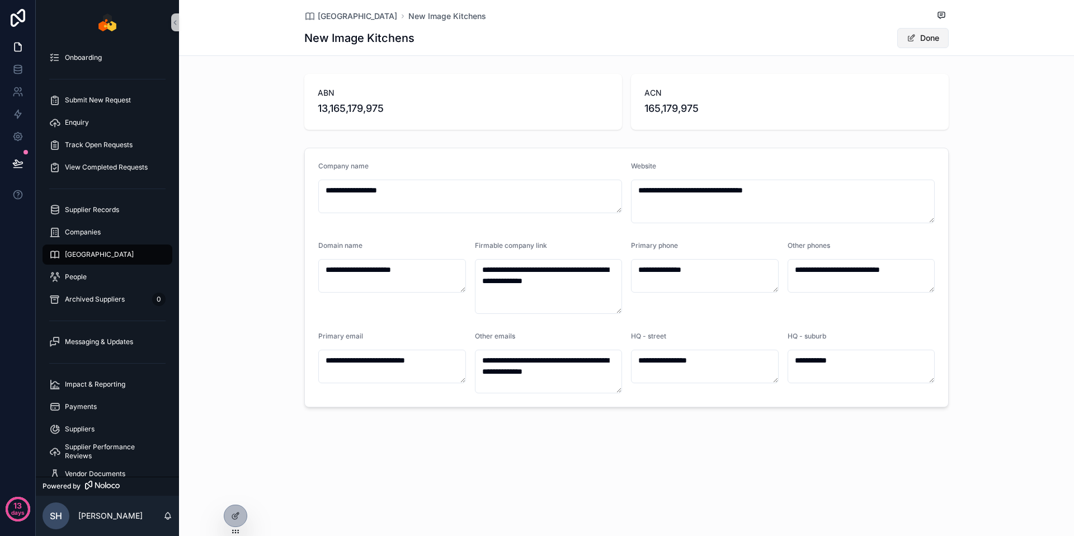
click at [923, 37] on button "Done" at bounding box center [922, 38] width 51 height 20
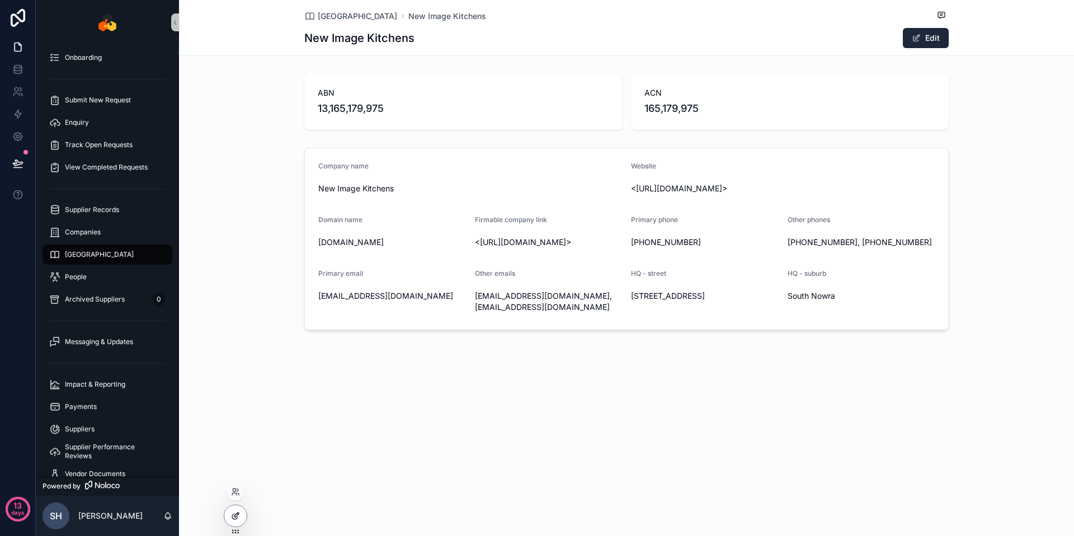
click at [239, 516] on icon at bounding box center [235, 515] width 9 height 9
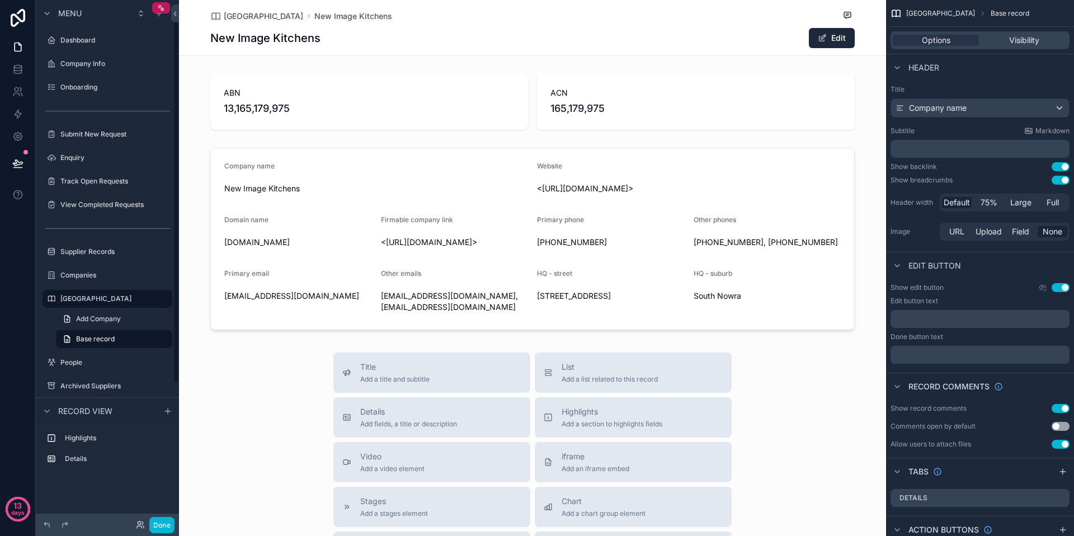
scroll to position [25, 0]
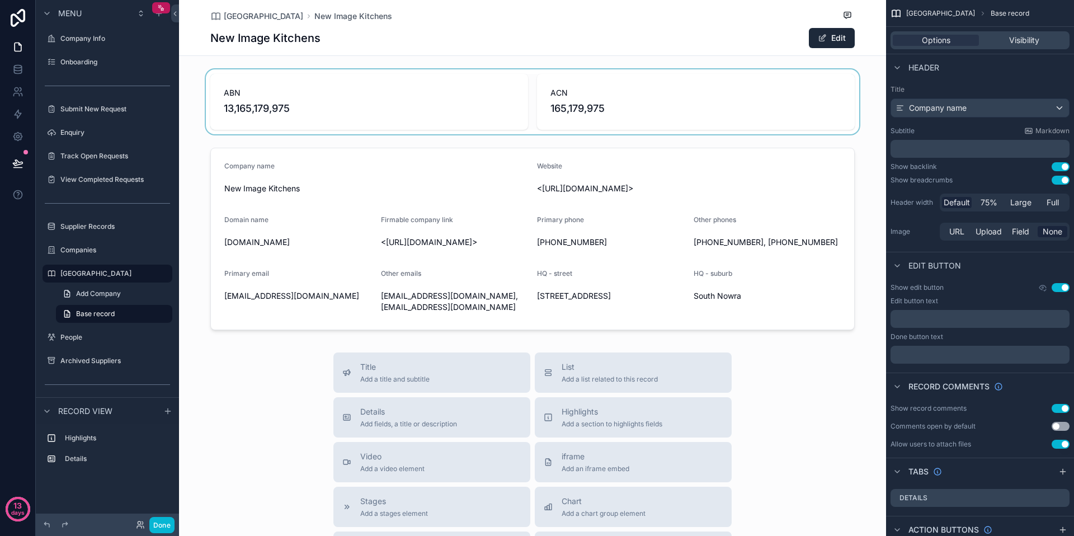
click at [455, 125] on div "scrollable content" at bounding box center [532, 101] width 707 height 65
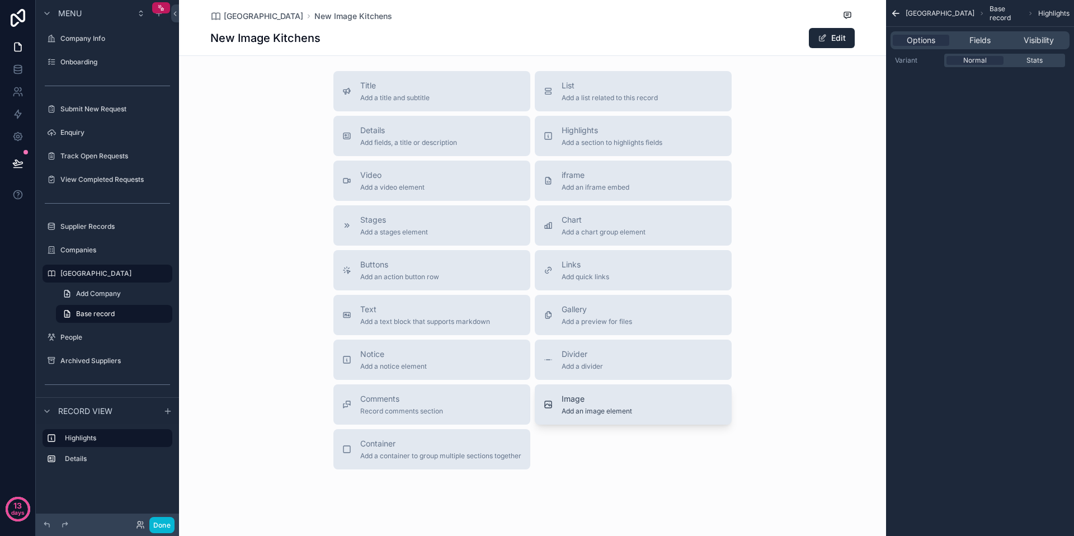
scroll to position [287, 0]
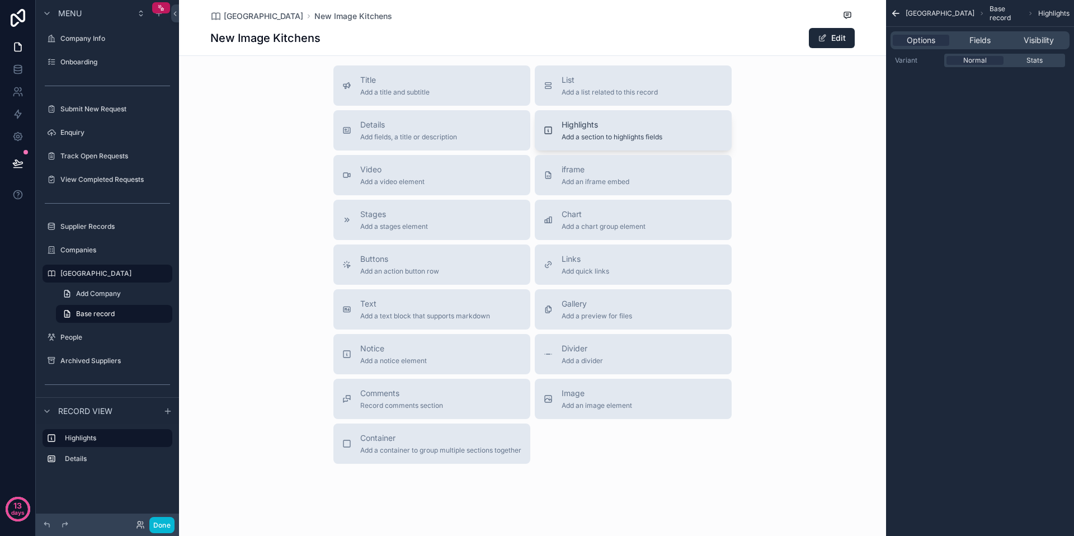
click at [630, 141] on span "Add a section to highlights fields" at bounding box center [611, 137] width 101 height 9
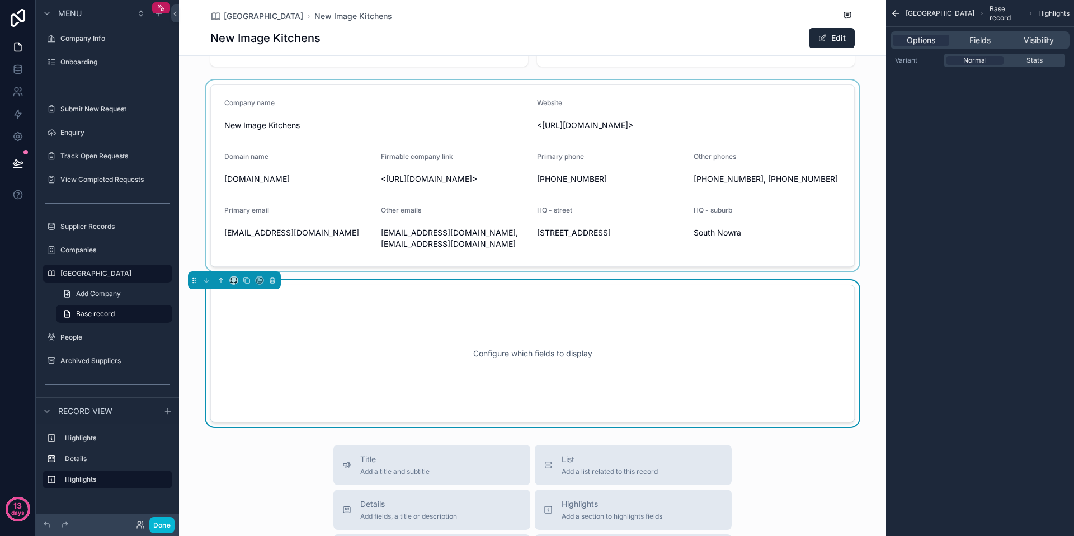
scroll to position [26, 0]
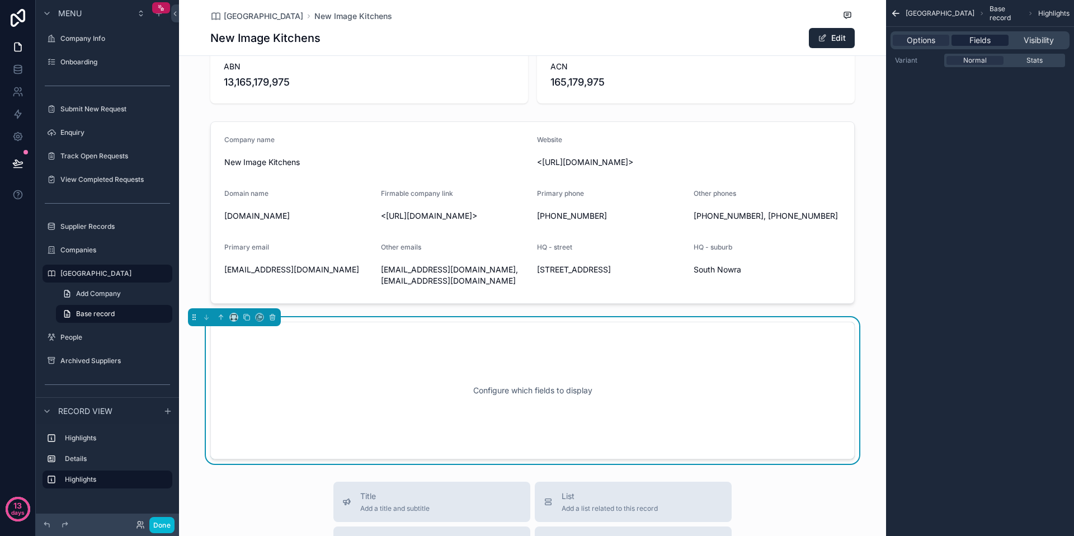
click at [964, 39] on div "Fields" at bounding box center [979, 40] width 56 height 11
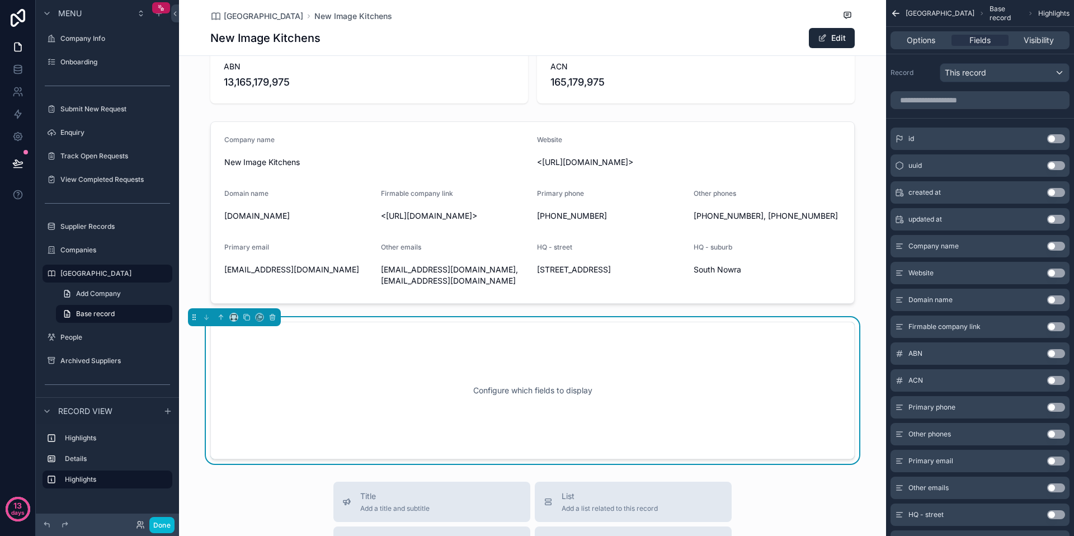
click at [1054, 351] on button "Use setting" at bounding box center [1056, 353] width 18 height 9
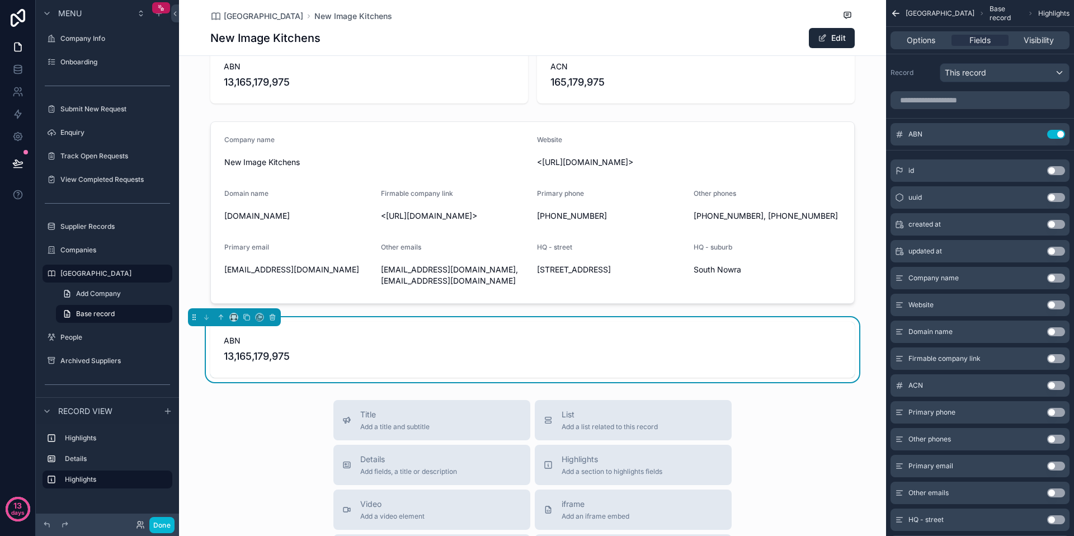
click at [1055, 386] on button "Use setting" at bounding box center [1056, 385] width 18 height 9
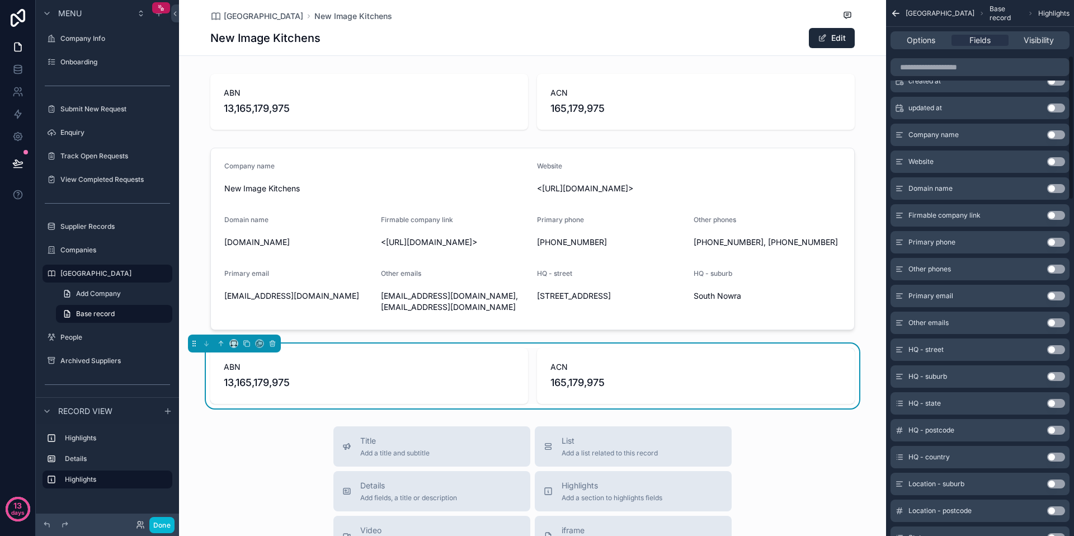
scroll to position [229, 0]
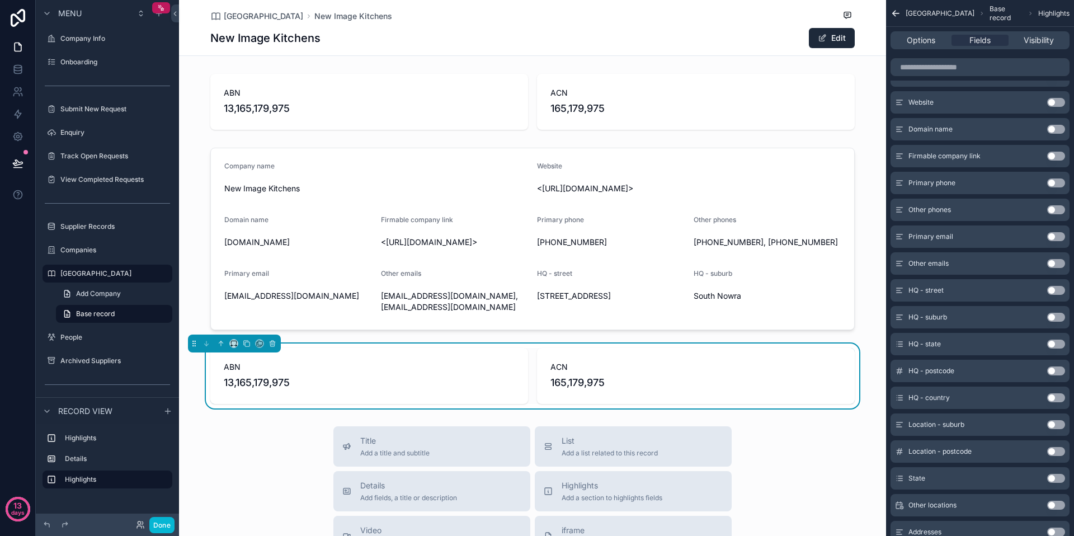
click at [1058, 346] on button "Use setting" at bounding box center [1056, 343] width 18 height 9
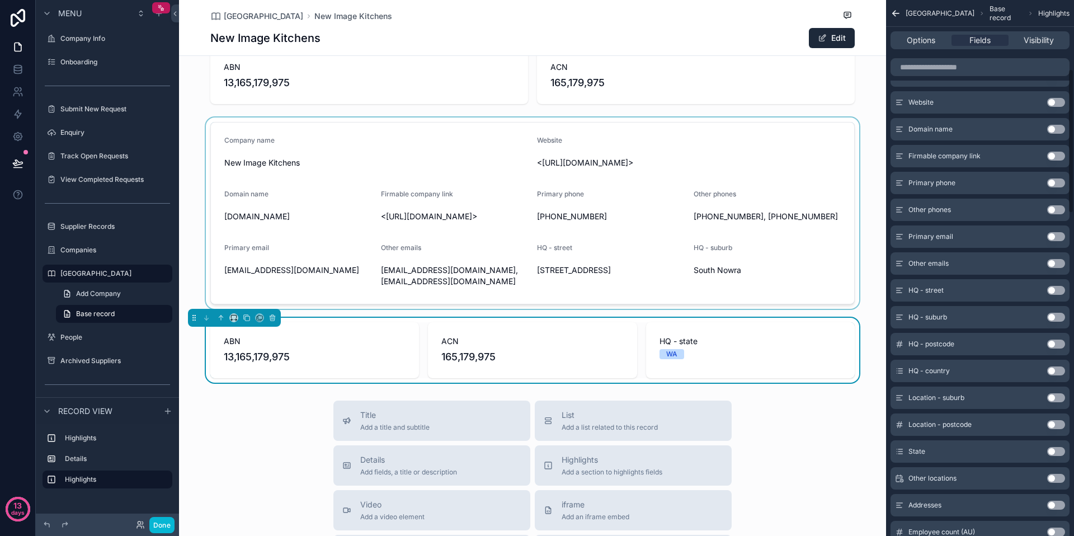
scroll to position [29, 0]
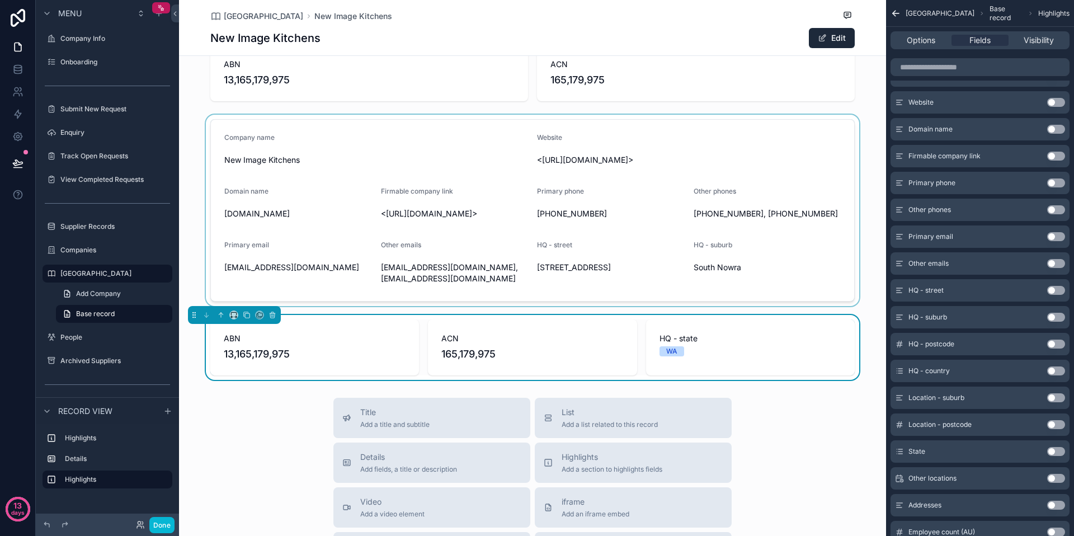
click at [783, 271] on div "scrollable content" at bounding box center [532, 210] width 707 height 191
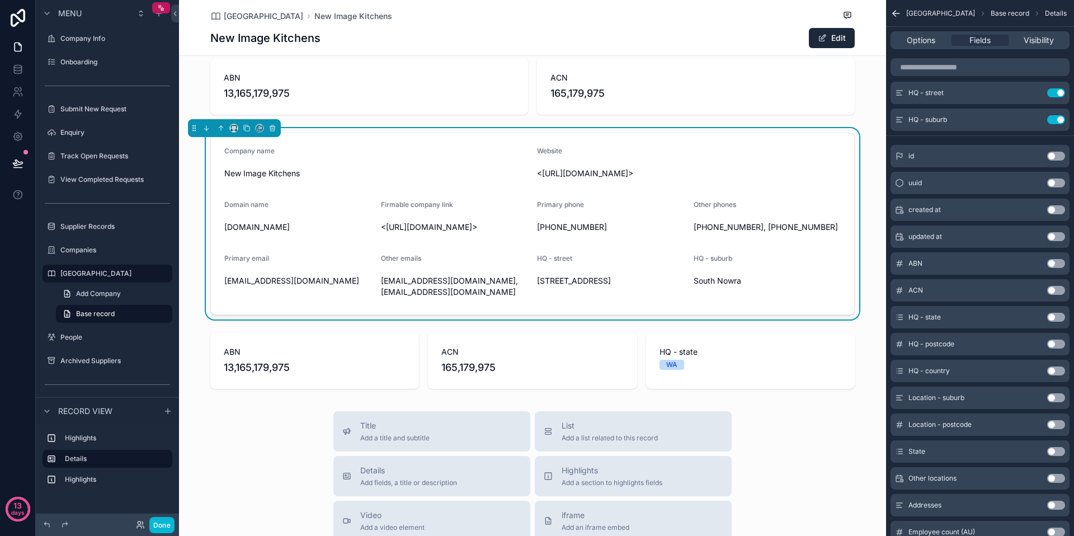
scroll to position [0, 0]
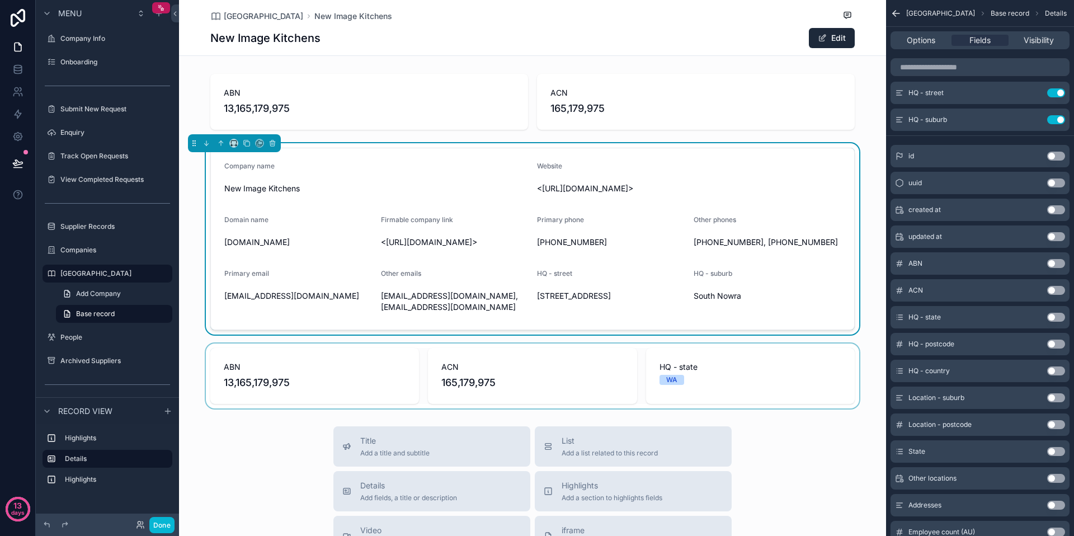
click at [480, 379] on div "scrollable content" at bounding box center [532, 375] width 707 height 65
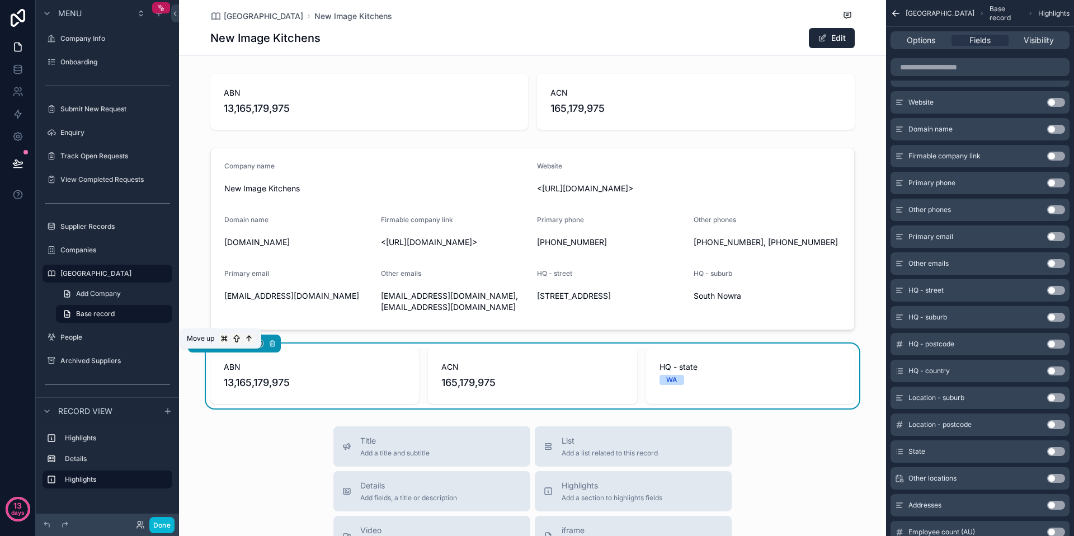
click at [220, 347] on icon "scrollable content" at bounding box center [221, 343] width 8 height 8
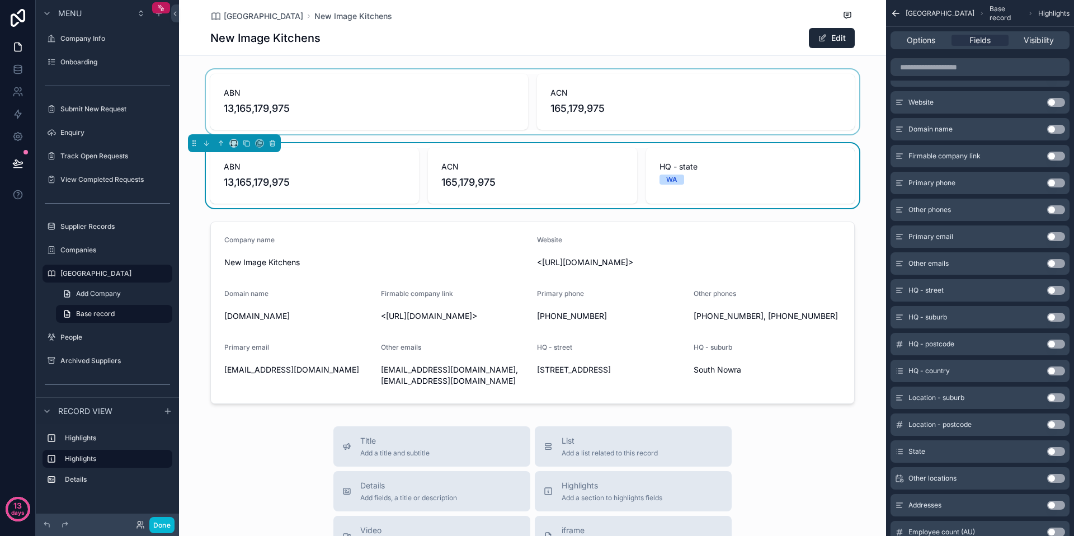
click at [337, 89] on div "scrollable content" at bounding box center [532, 101] width 707 height 65
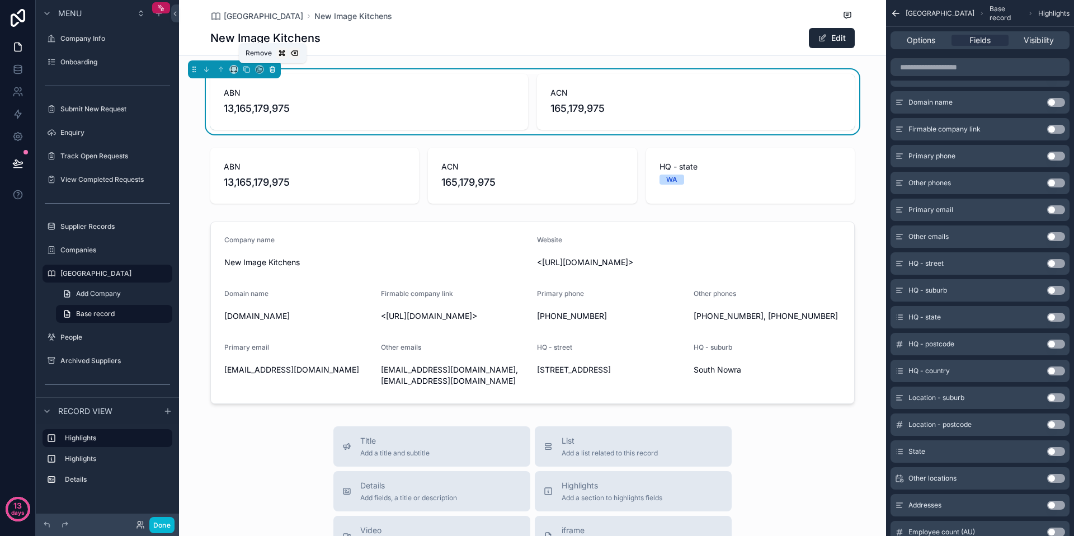
click at [269, 69] on icon "scrollable content" at bounding box center [272, 69] width 8 height 8
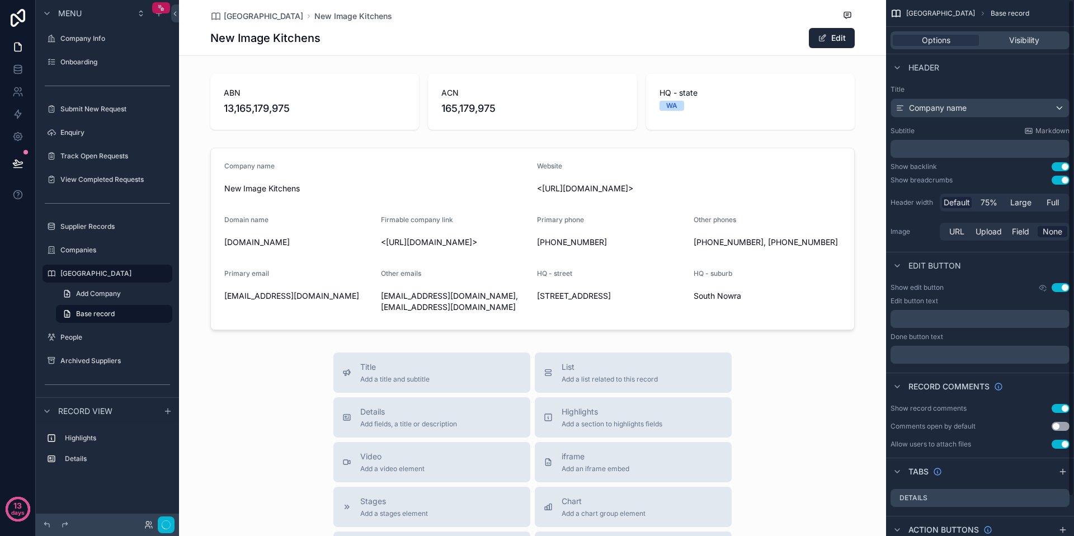
click at [344, 218] on div "scrollable content" at bounding box center [532, 238] width 707 height 191
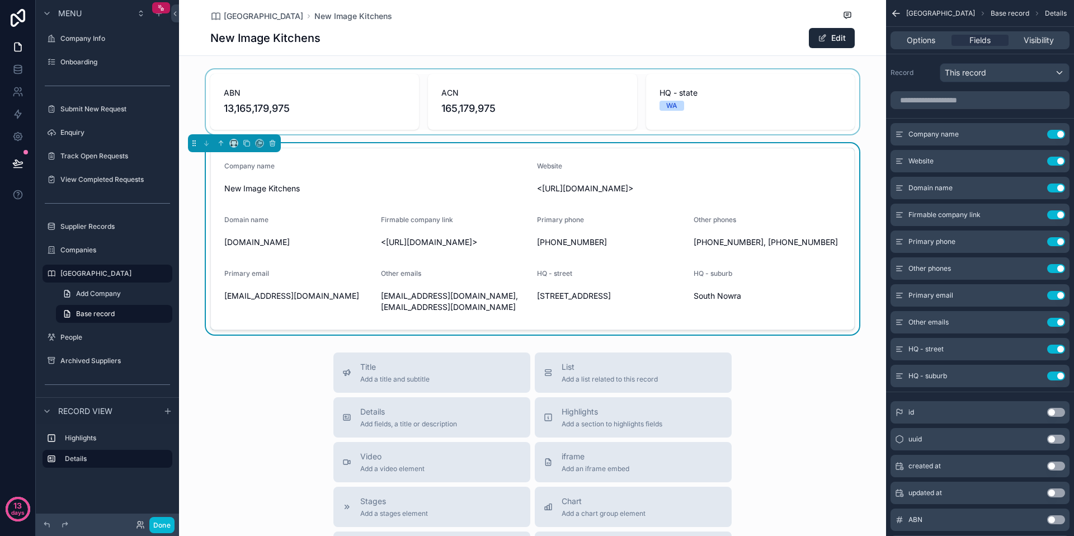
click at [454, 89] on div "scrollable content" at bounding box center [532, 101] width 707 height 65
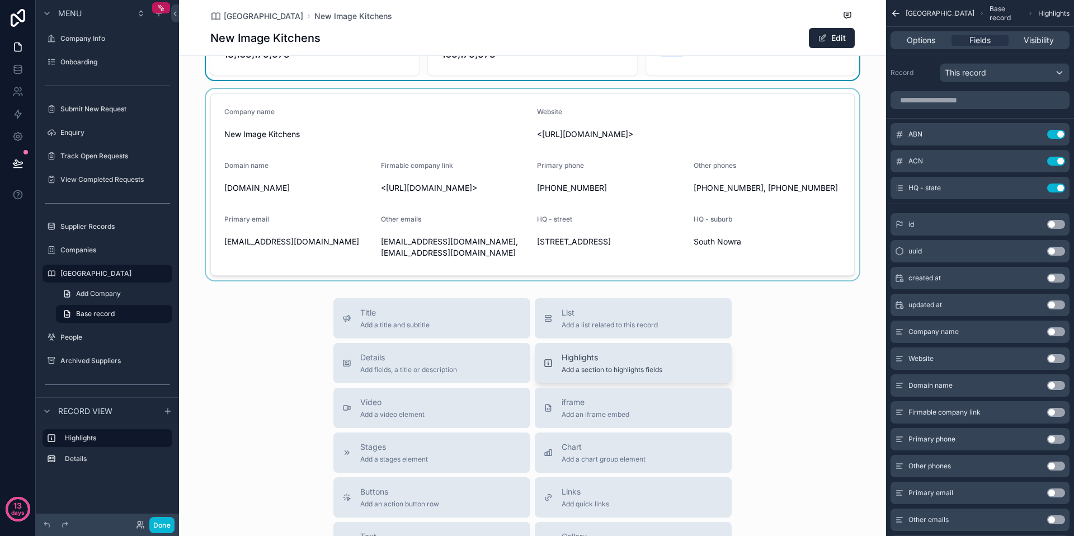
scroll to position [65, 0]
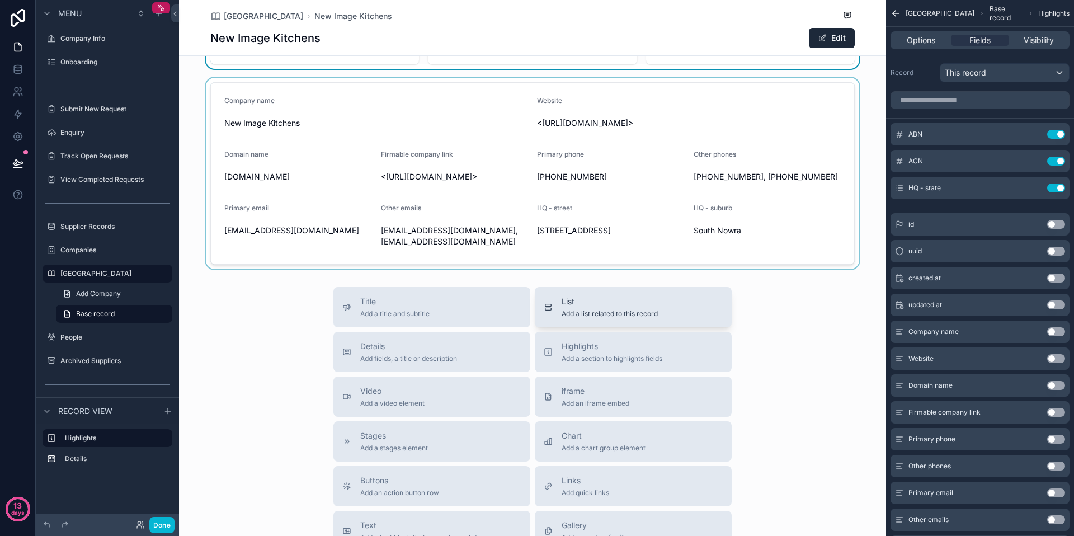
click at [682, 310] on div "List Add a list related to this record" at bounding box center [633, 307] width 179 height 22
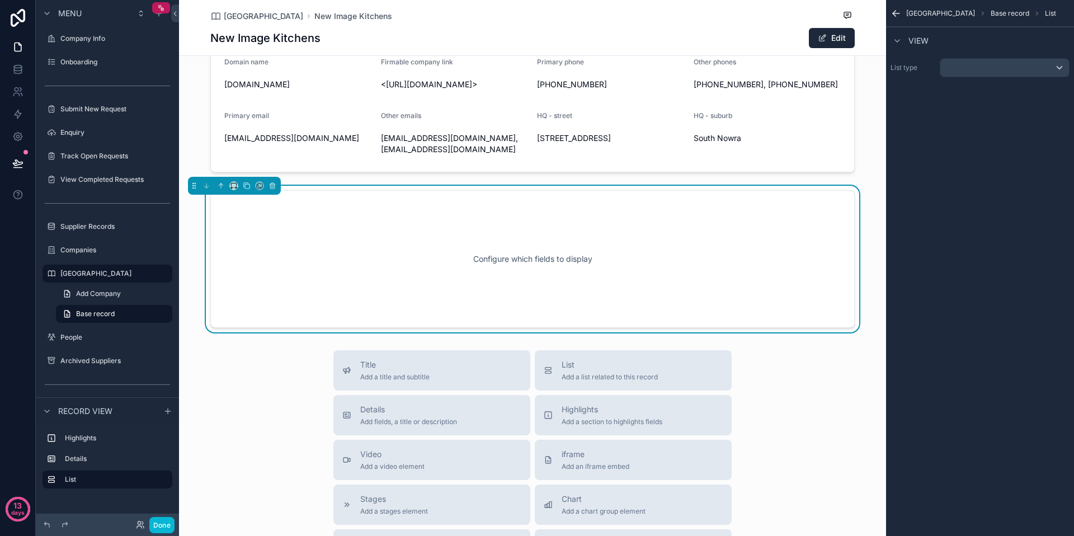
scroll to position [160, 0]
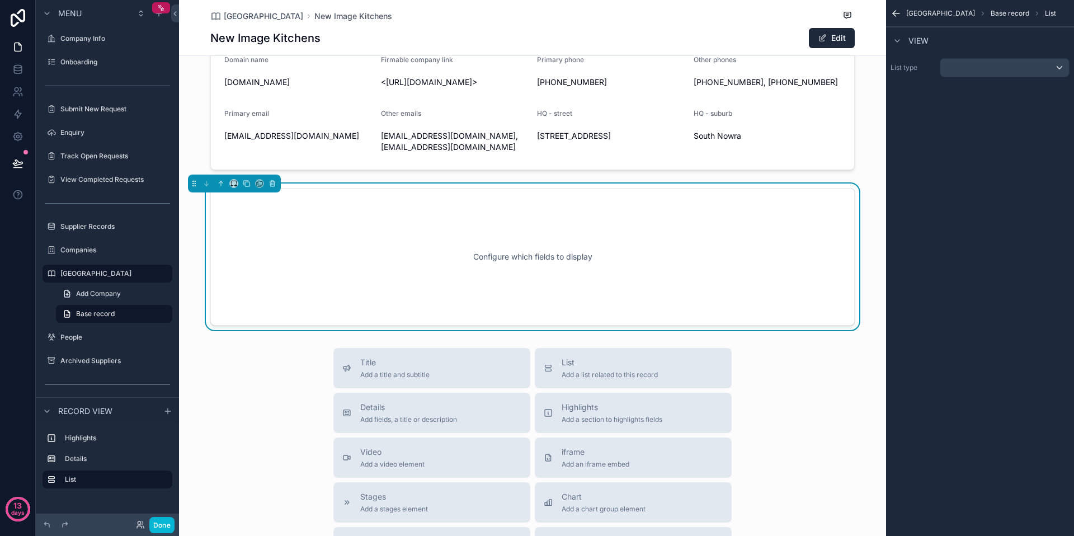
click at [700, 261] on div "Configure which fields to display" at bounding box center [532, 256] width 607 height 101
click at [969, 68] on div "scrollable content" at bounding box center [1004, 68] width 129 height 18
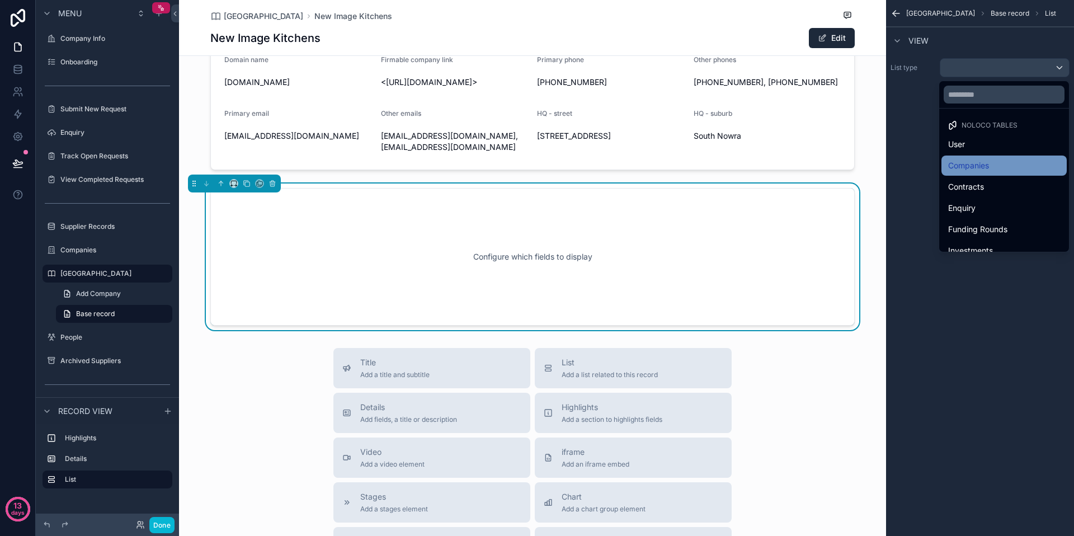
click at [980, 175] on div "Companies" at bounding box center [1003, 165] width 125 height 20
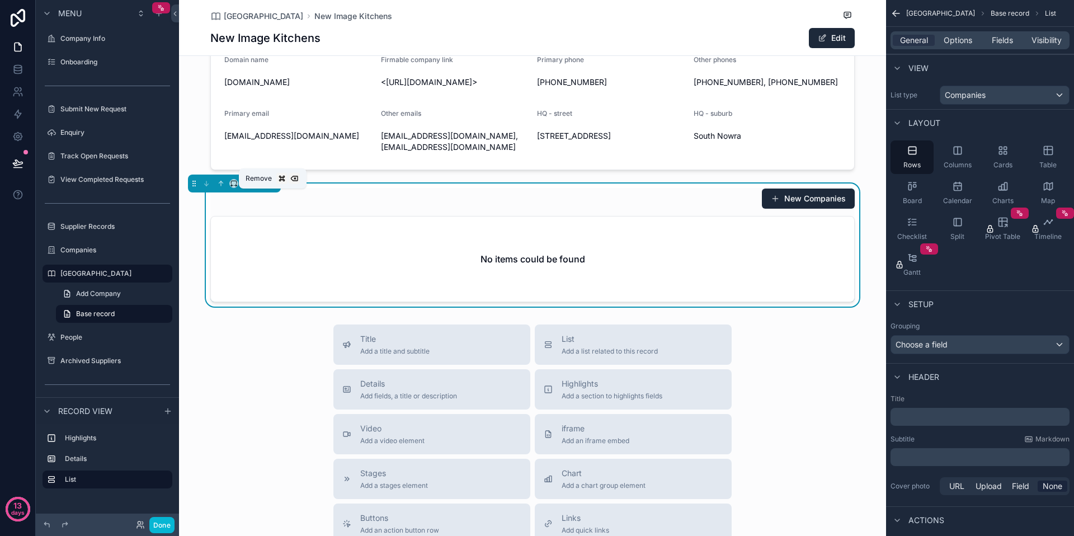
click at [273, 185] on icon "scrollable content" at bounding box center [273, 184] width 0 height 2
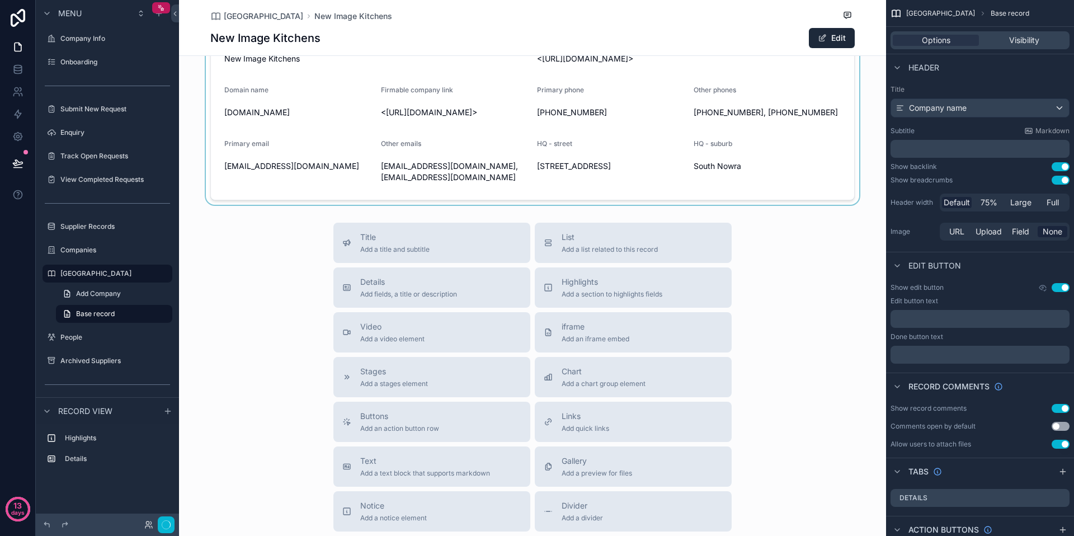
scroll to position [0, 0]
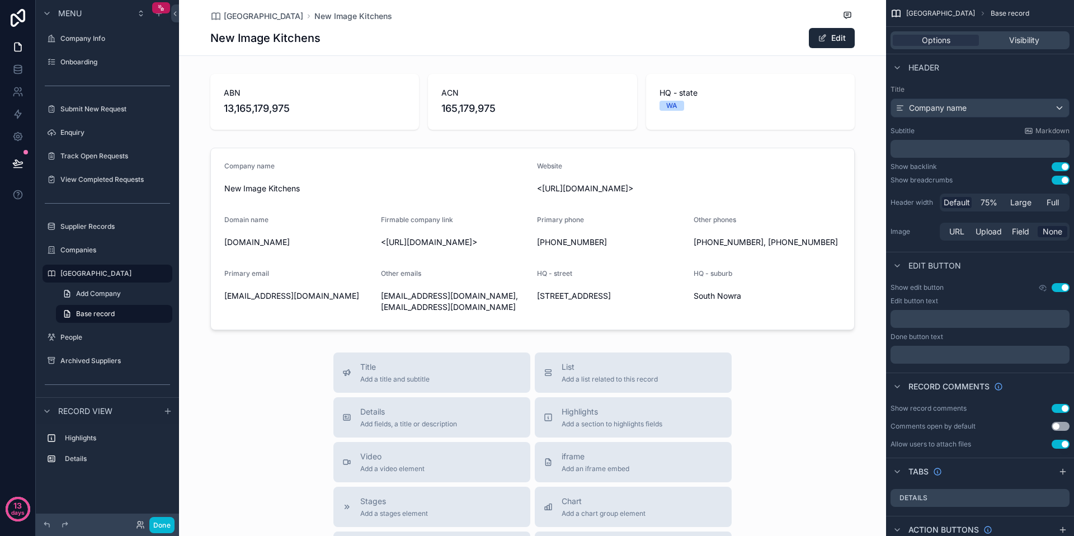
click at [512, 117] on div "scrollable content" at bounding box center [532, 101] width 707 height 65
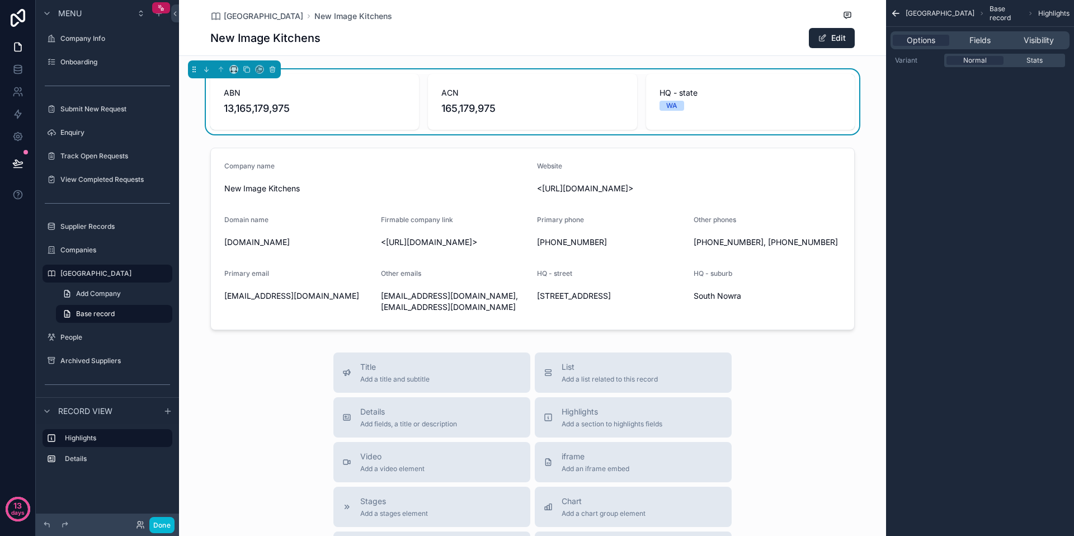
click at [429, 89] on div "ACN 165,179,975" at bounding box center [532, 102] width 209 height 56
click at [158, 521] on button "Done" at bounding box center [161, 525] width 25 height 16
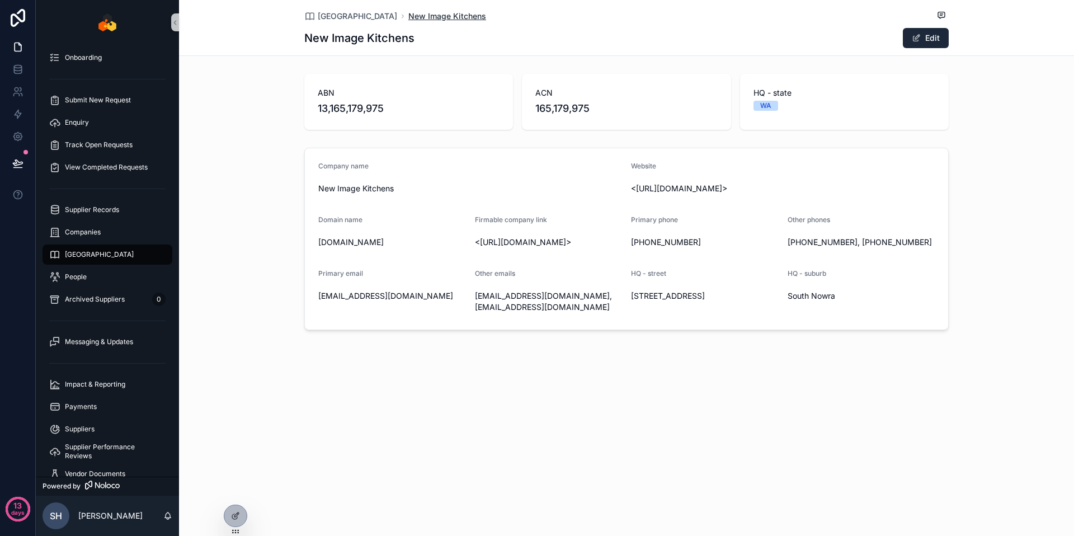
click at [408, 16] on span "New Image Kitchens" at bounding box center [447, 16] width 78 height 11
click at [340, 13] on span "[GEOGRAPHIC_DATA]" at bounding box center [357, 16] width 79 height 11
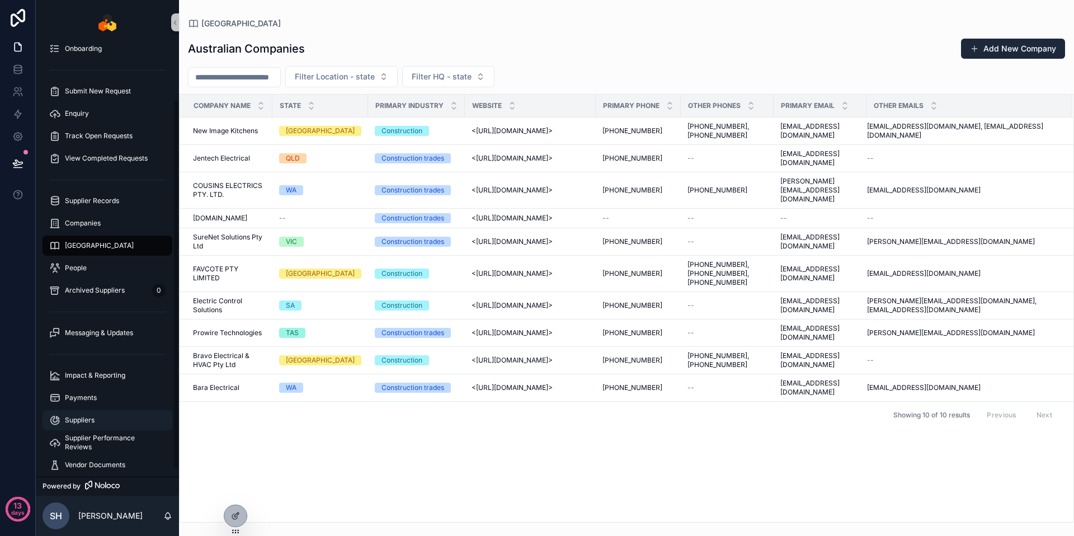
scroll to position [72, 0]
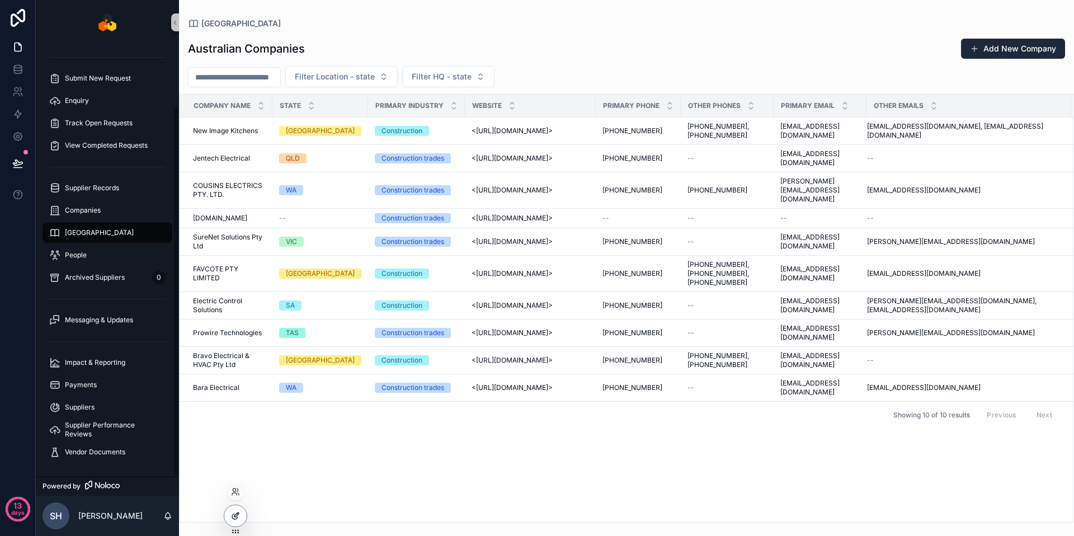
click at [231, 520] on div at bounding box center [235, 515] width 22 height 21
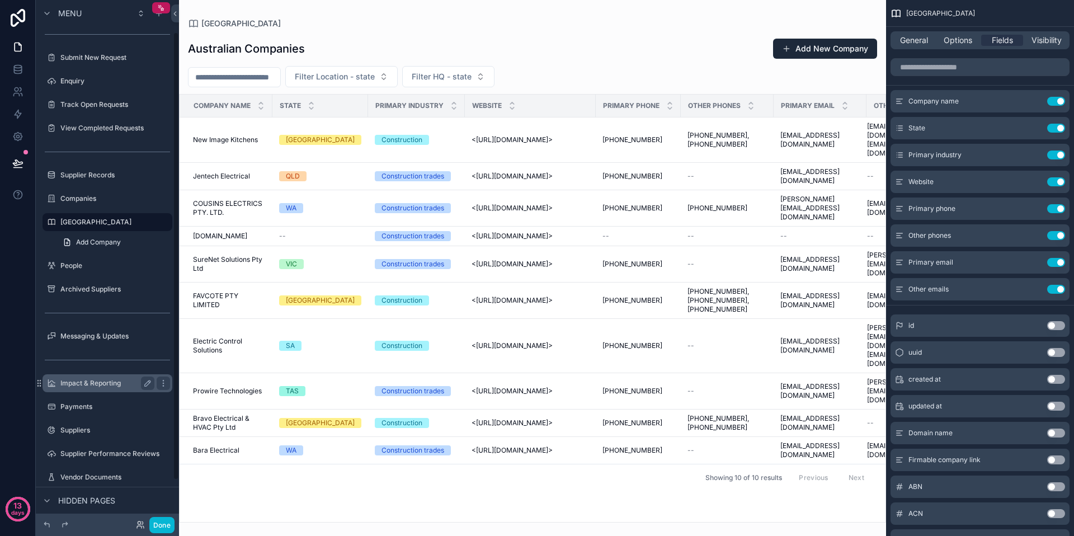
scroll to position [86, 0]
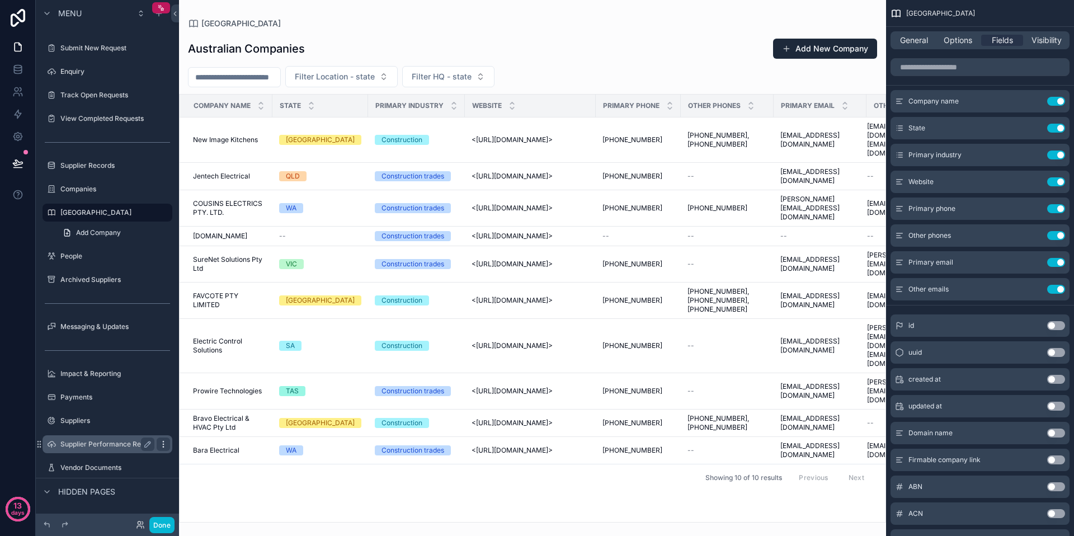
click at [164, 438] on div "scrollable content" at bounding box center [163, 443] width 13 height 13
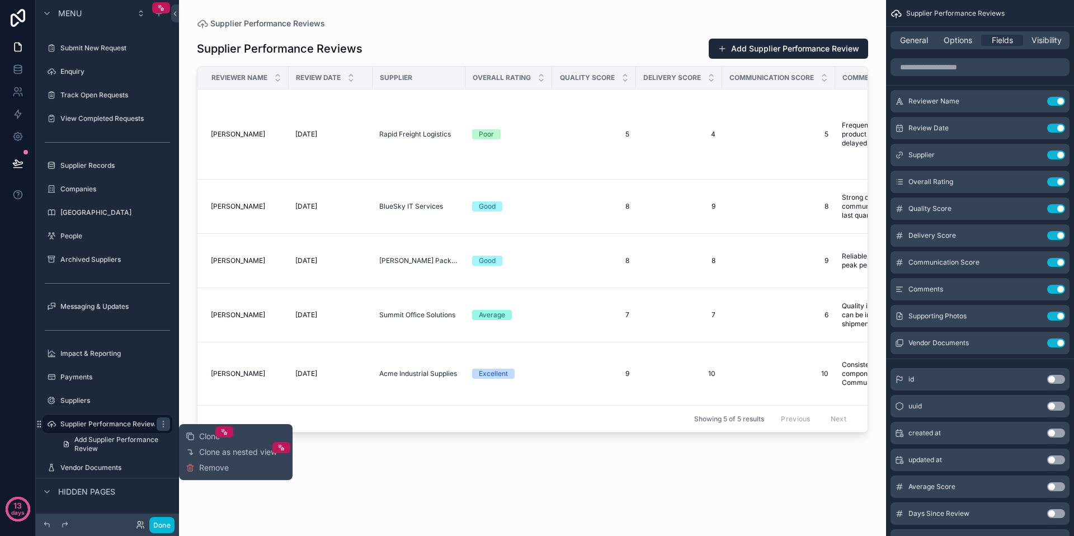
click at [211, 469] on span "Remove" at bounding box center [214, 467] width 30 height 11
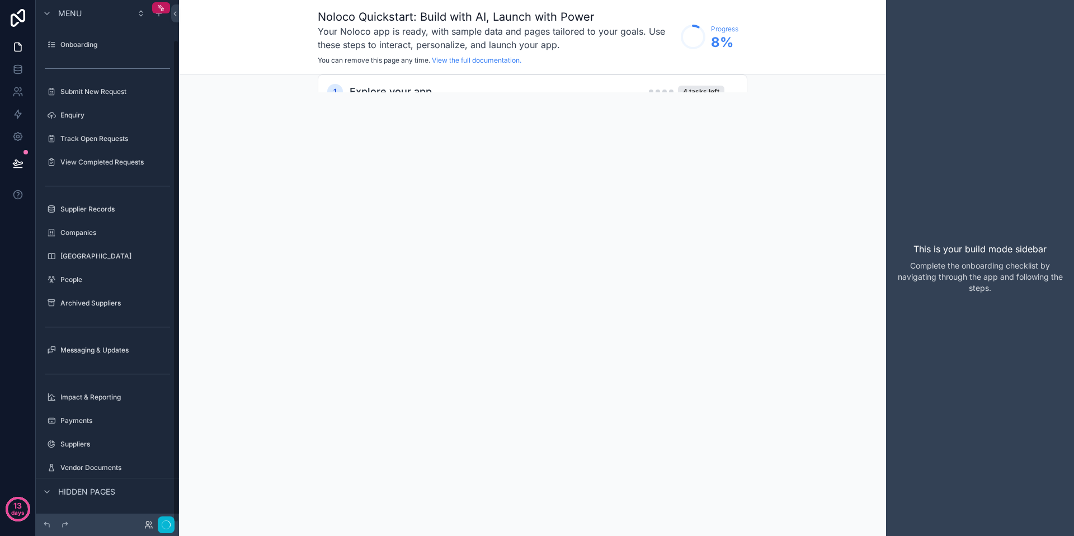
scroll to position [43, 0]
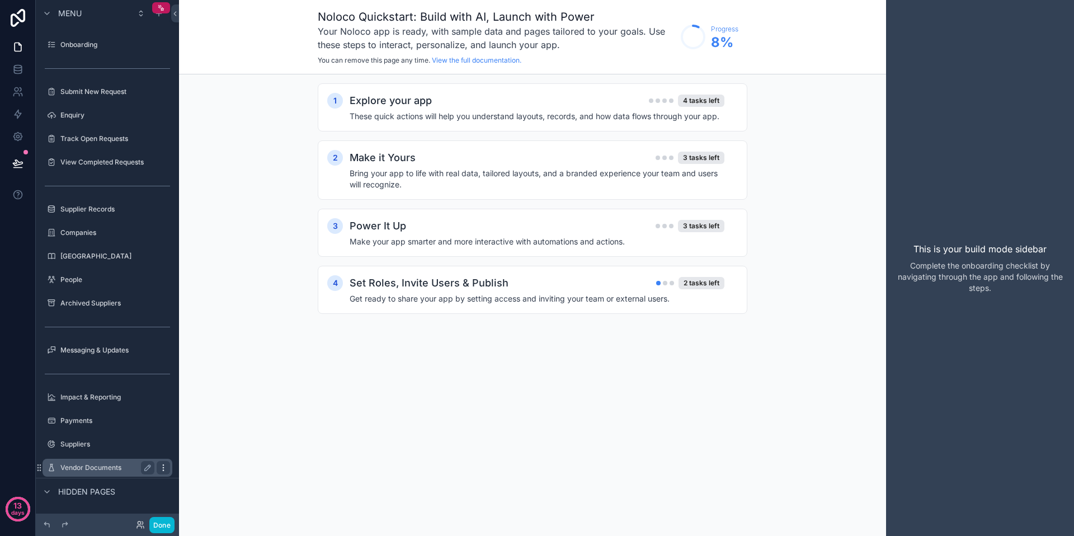
click at [164, 465] on icon "scrollable content" at bounding box center [163, 467] width 9 height 9
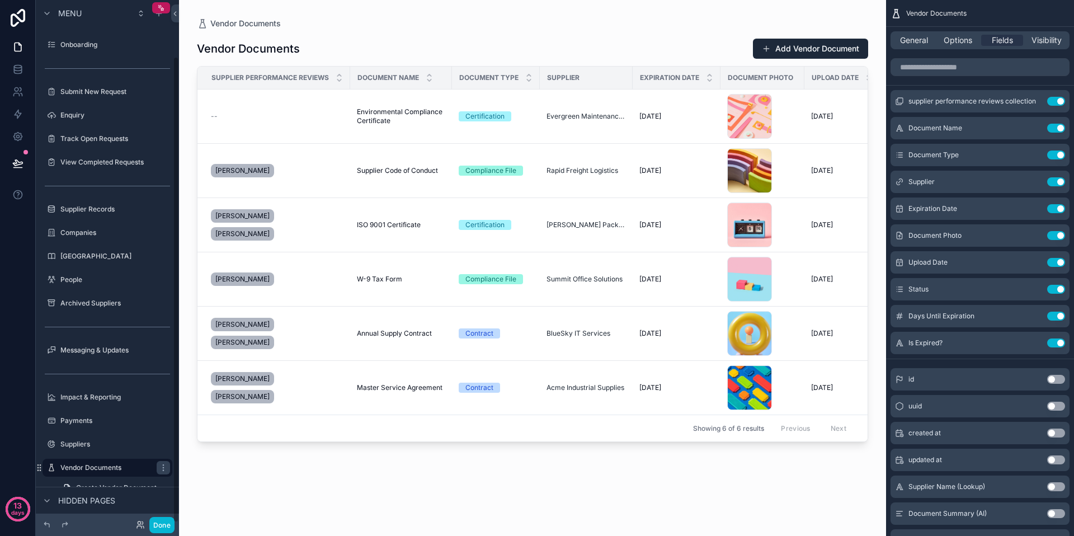
scroll to position [63, 0]
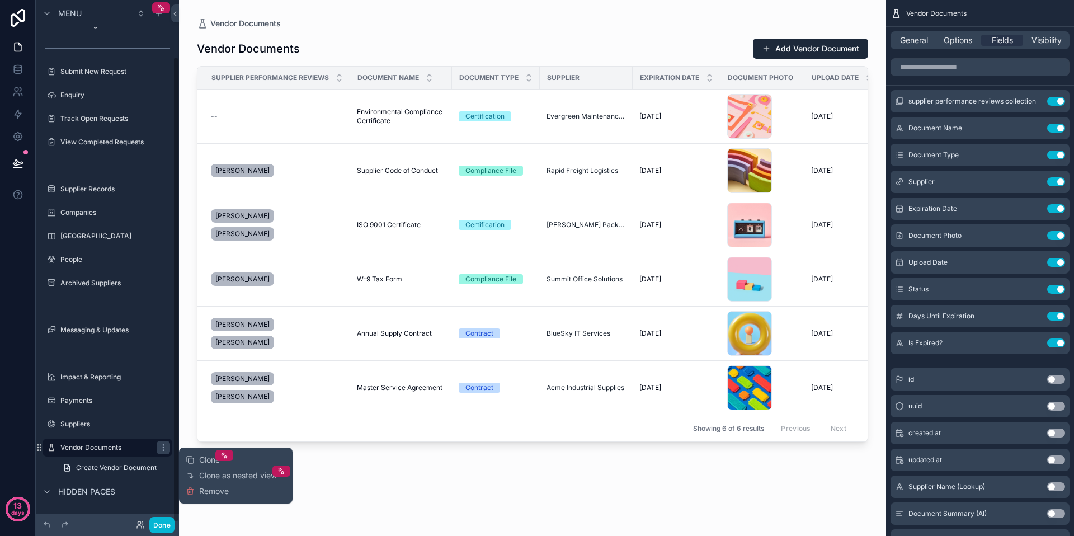
click at [204, 484] on div "Clone Clone as nested view Remove" at bounding box center [236, 475] width 100 height 47
click at [215, 490] on span "Remove" at bounding box center [214, 490] width 30 height 11
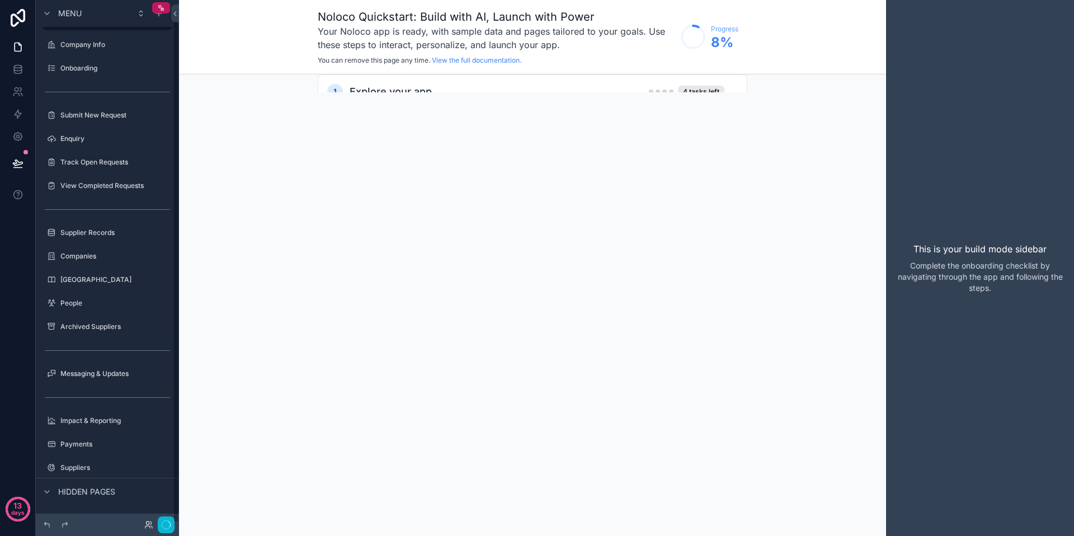
scroll to position [19, 0]
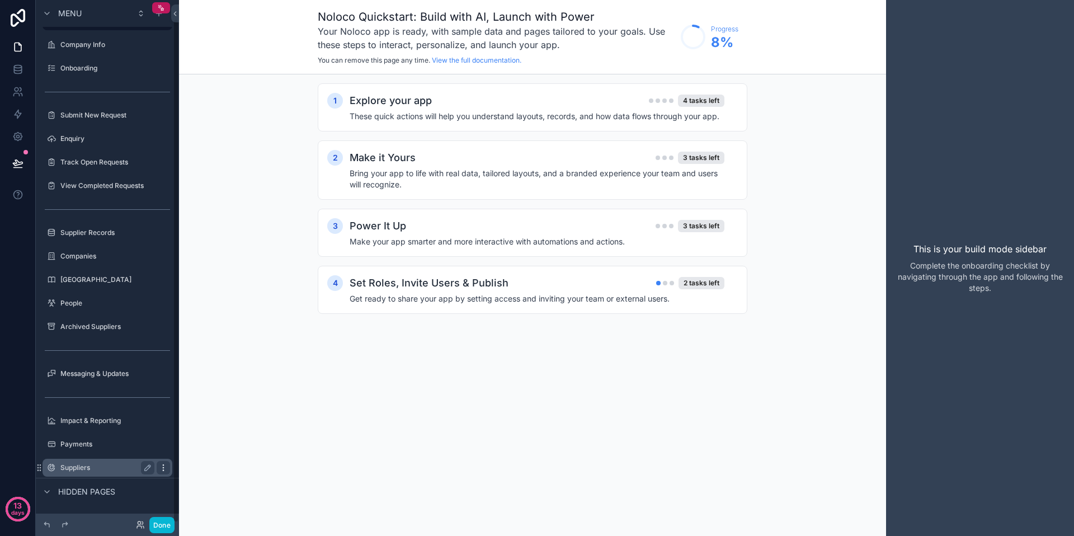
click at [164, 465] on icon "scrollable content" at bounding box center [163, 467] width 9 height 9
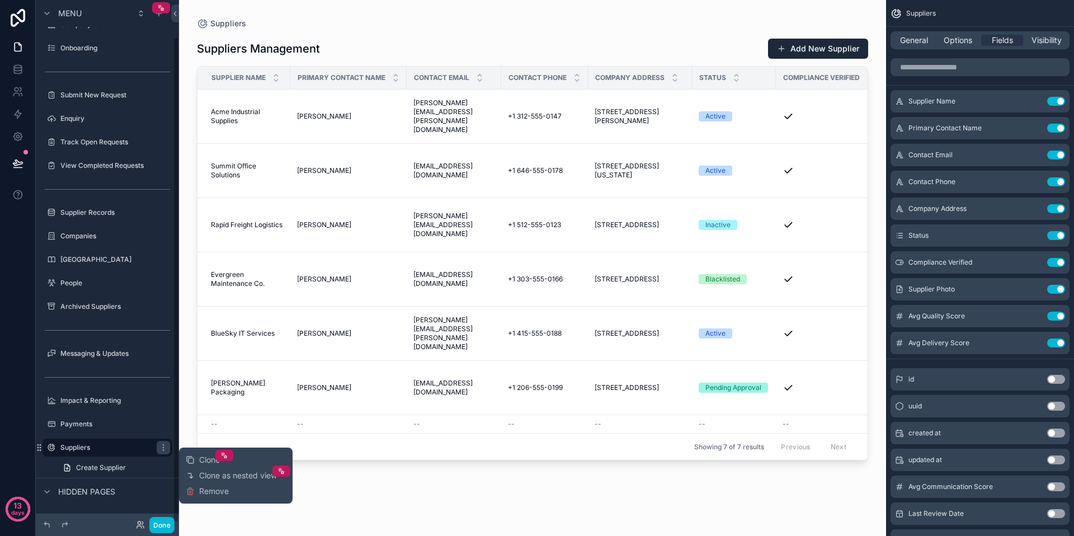
click at [207, 488] on span "Remove" at bounding box center [214, 490] width 30 height 11
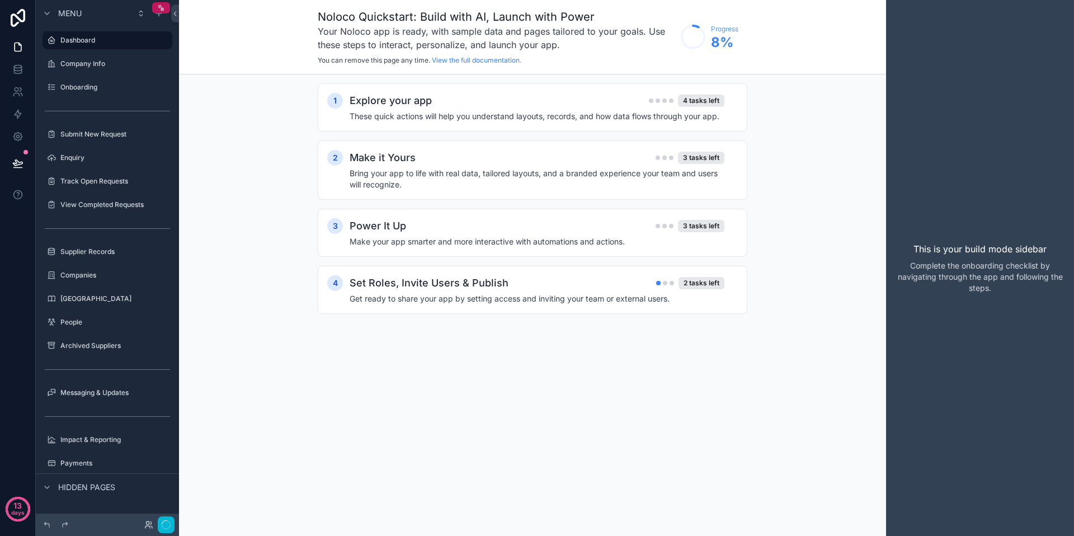
click at [232, 497] on div "Noloco Quickstart: Build with AI, Launch with Power Your Noloco app is ready, w…" at bounding box center [532, 268] width 707 height 536
click at [154, 522] on button "Done" at bounding box center [161, 525] width 25 height 16
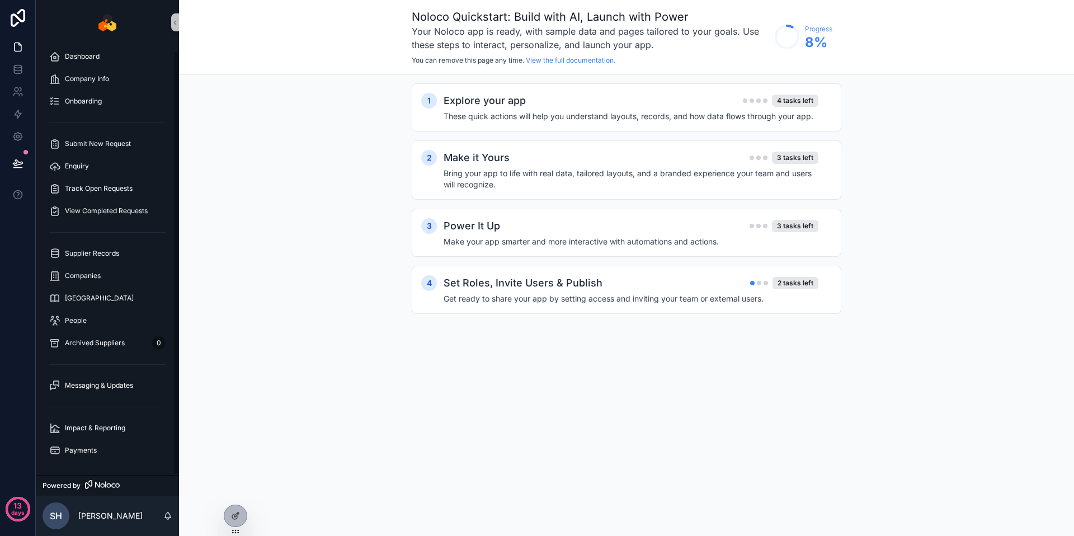
scroll to position [6, 0]
click at [106, 248] on div "Supplier Records" at bounding box center [107, 253] width 116 height 18
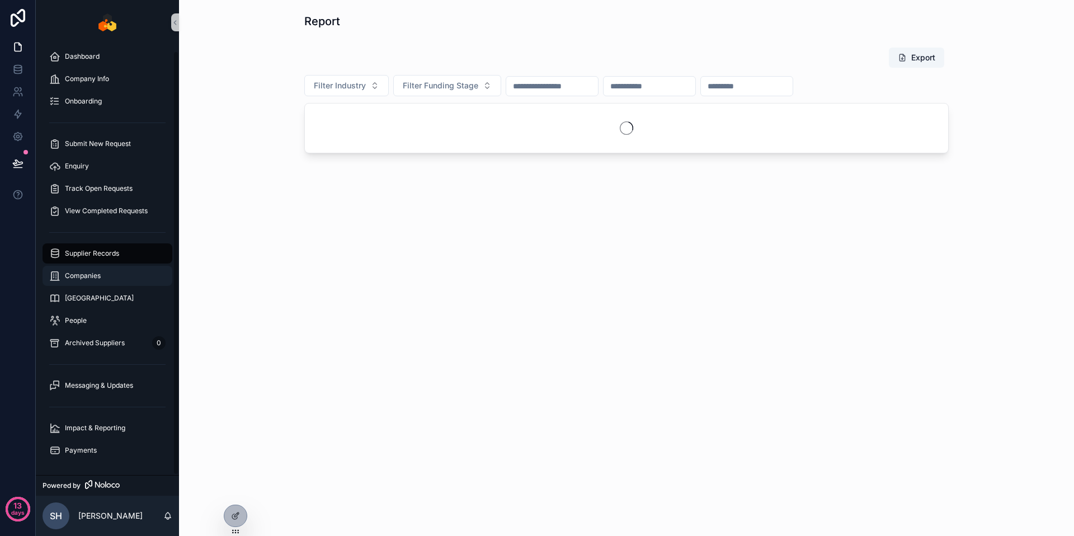
click at [108, 267] on div "Companies" at bounding box center [107, 276] width 116 height 18
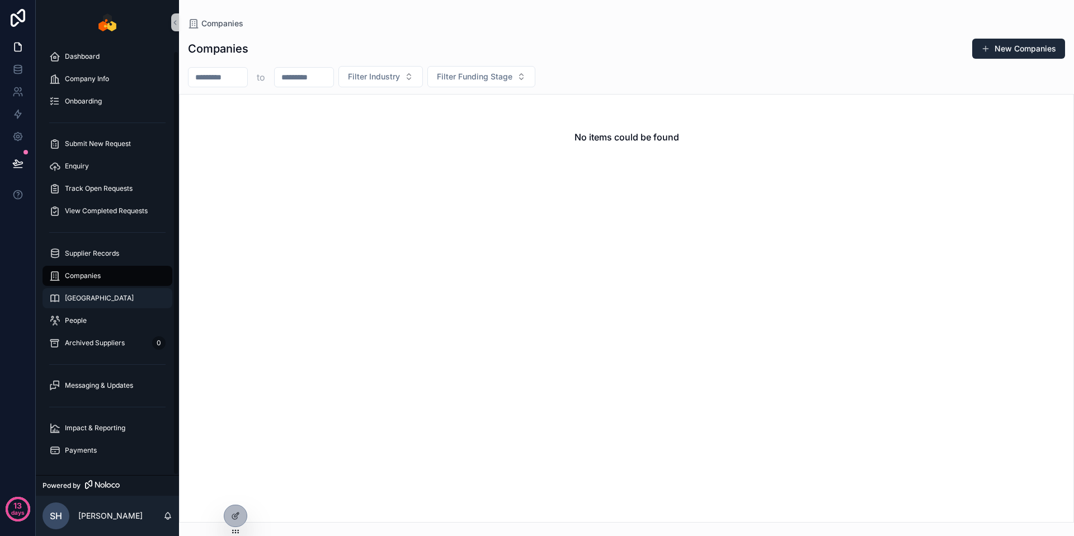
click at [107, 301] on div "[GEOGRAPHIC_DATA]" at bounding box center [107, 298] width 116 height 18
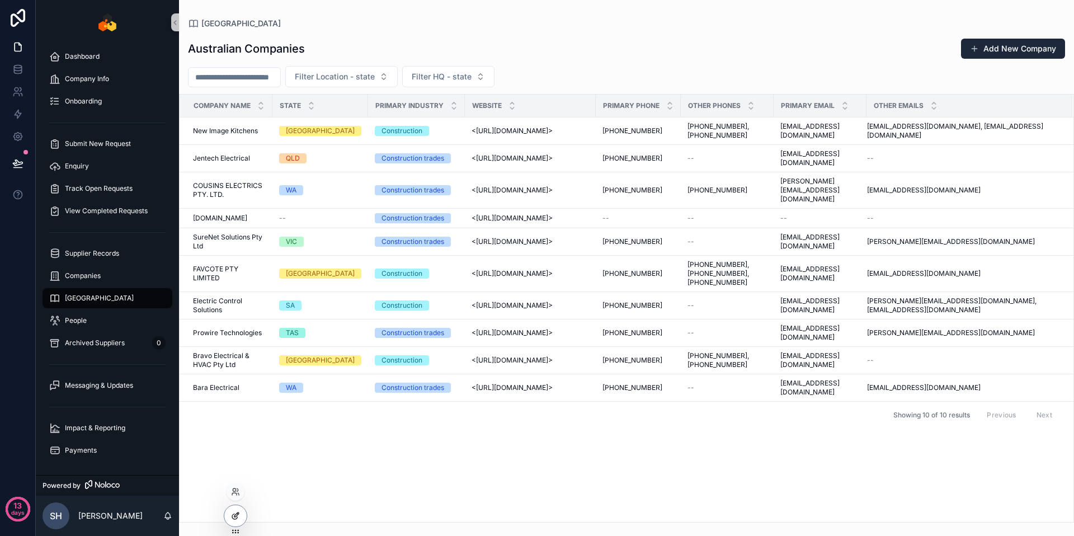
click at [231, 515] on icon at bounding box center [235, 515] width 9 height 9
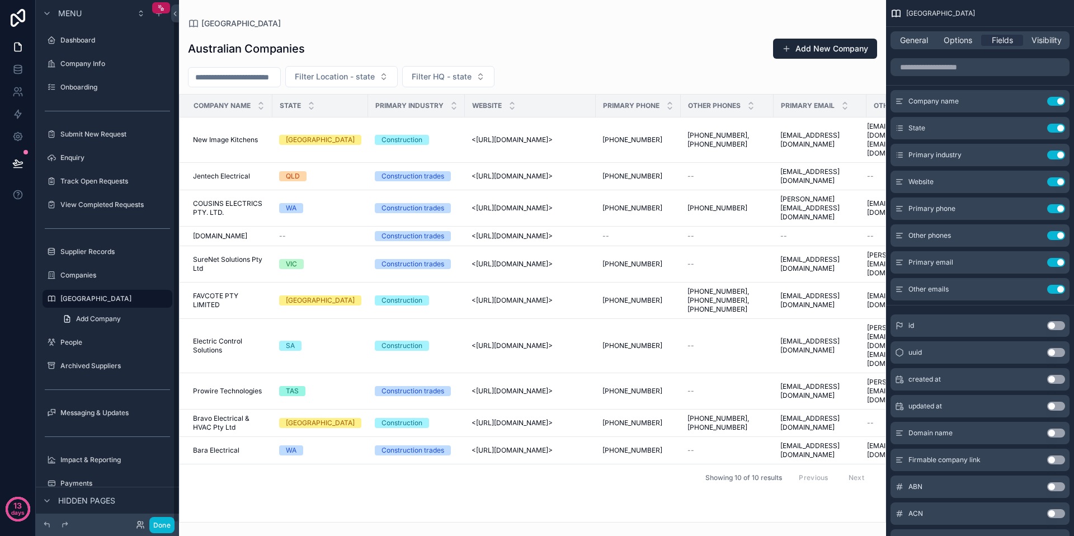
scroll to position [16, 0]
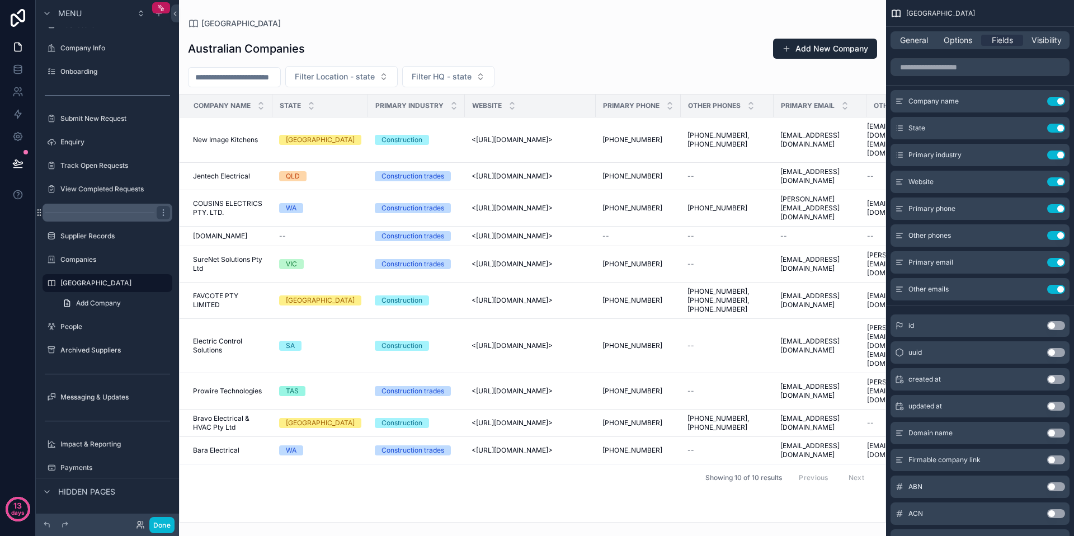
click at [0, 0] on icon "scrollable content" at bounding box center [0, 0] width 0 height 0
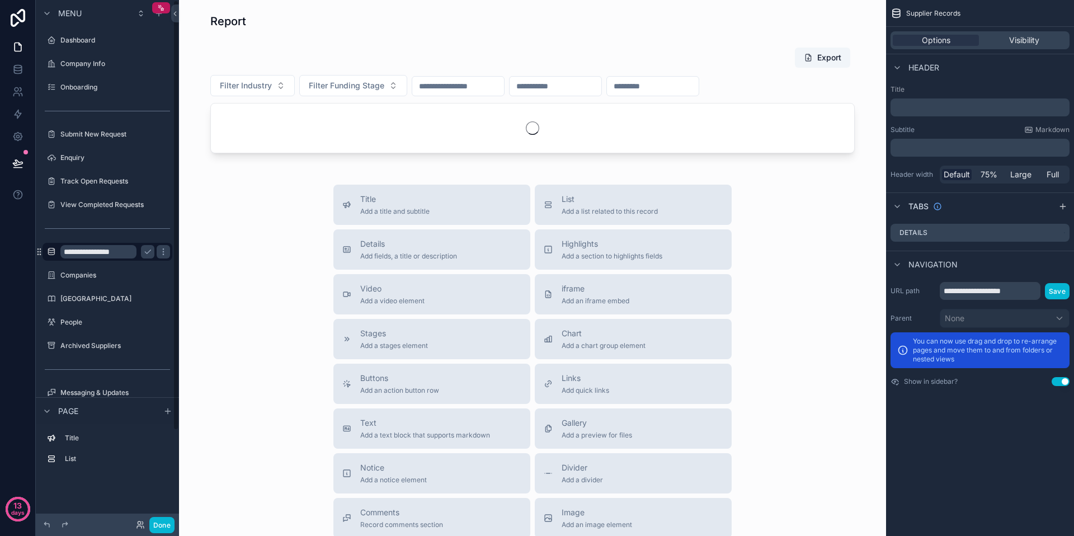
click at [112, 252] on input "**********" at bounding box center [98, 251] width 76 height 13
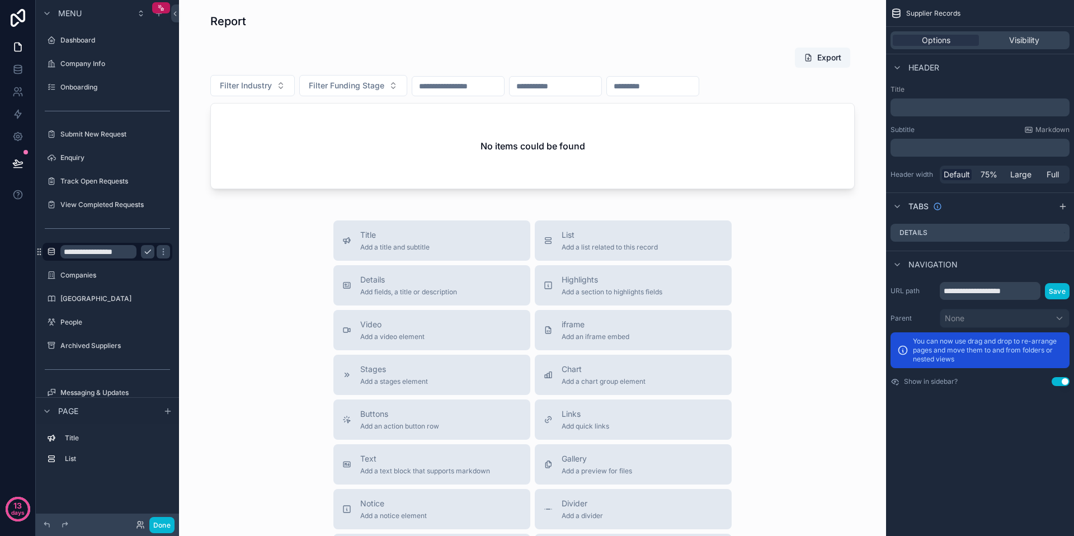
type input "**********"
click at [145, 251] on icon "scrollable content" at bounding box center [147, 251] width 9 height 9
drag, startPoint x: 148, startPoint y: 274, endPoint x: 138, endPoint y: 282, distance: 13.1
click at [0, 0] on icon "scrollable content" at bounding box center [0, 0] width 0 height 0
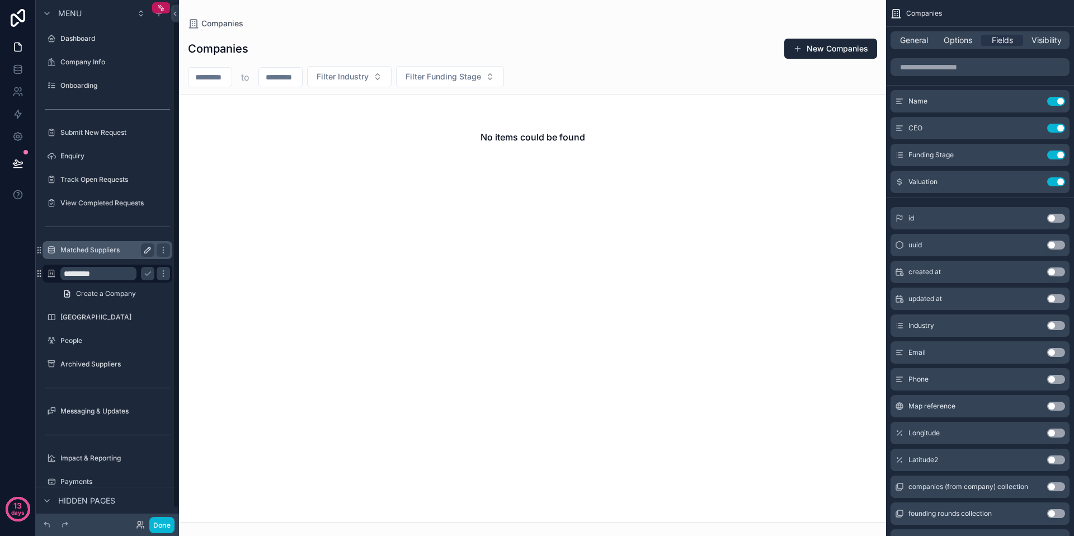
click at [103, 273] on input "*********" at bounding box center [98, 273] width 76 height 13
type input "**********"
click at [150, 273] on icon "scrollable content" at bounding box center [147, 273] width 9 height 9
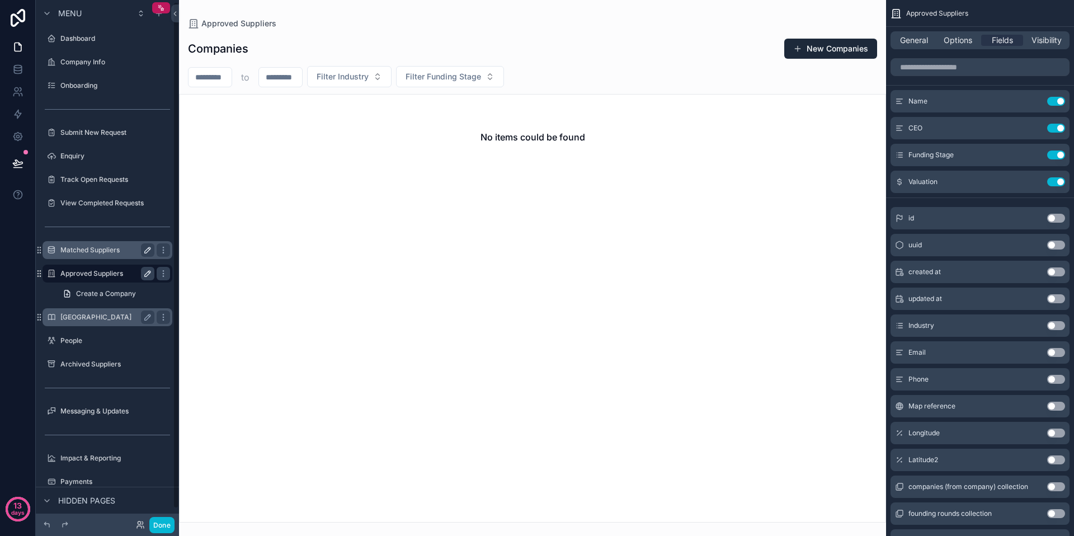
click at [97, 312] on div "[GEOGRAPHIC_DATA]" at bounding box center [107, 316] width 94 height 13
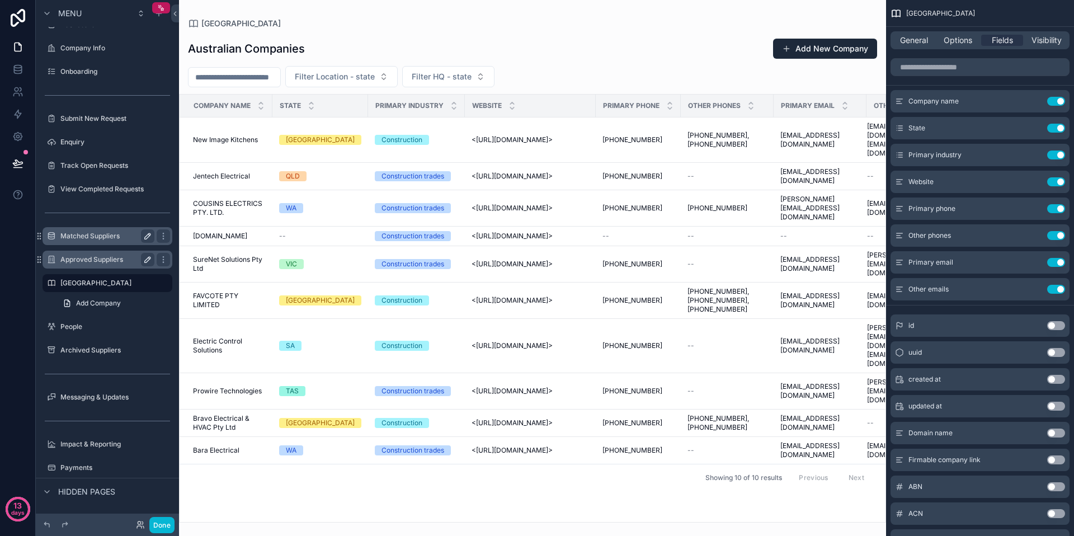
drag, startPoint x: 164, startPoint y: 283, endPoint x: 168, endPoint y: 292, distance: 10.3
click at [0, 0] on icon "scrollable content" at bounding box center [0, 0] width 0 height 0
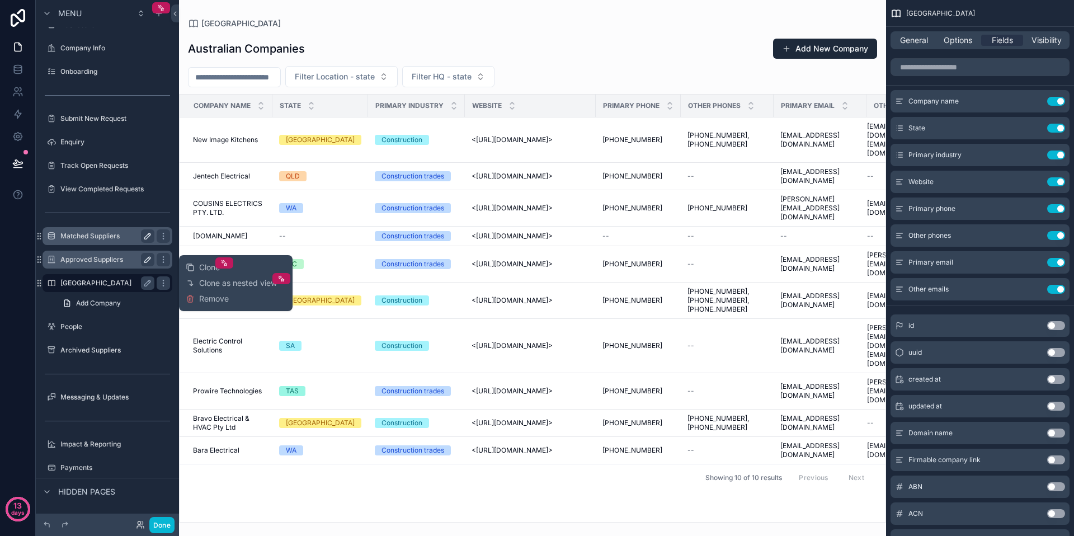
click at [103, 281] on label "[GEOGRAPHIC_DATA]" at bounding box center [104, 283] width 89 height 9
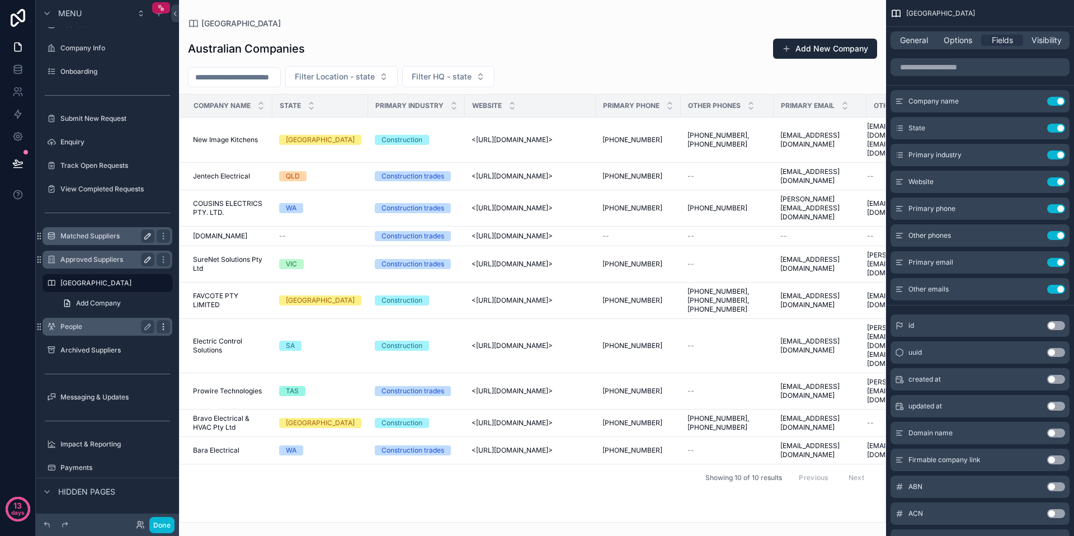
click at [164, 324] on icon "scrollable content" at bounding box center [163, 326] width 9 height 9
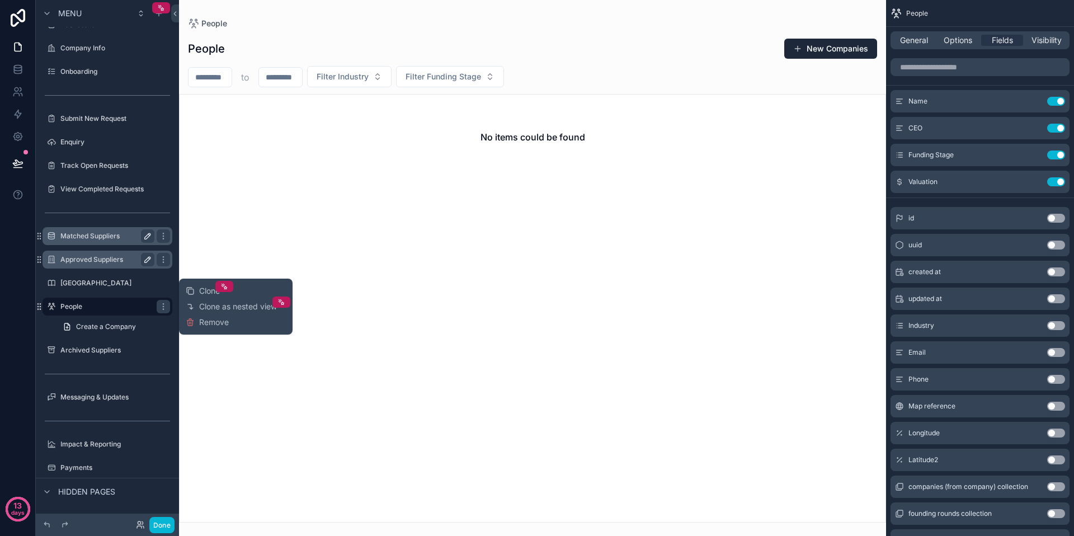
click at [232, 325] on div "Clone Clone as nested view Remove" at bounding box center [236, 306] width 100 height 47
click at [223, 324] on span "Remove" at bounding box center [214, 322] width 30 height 11
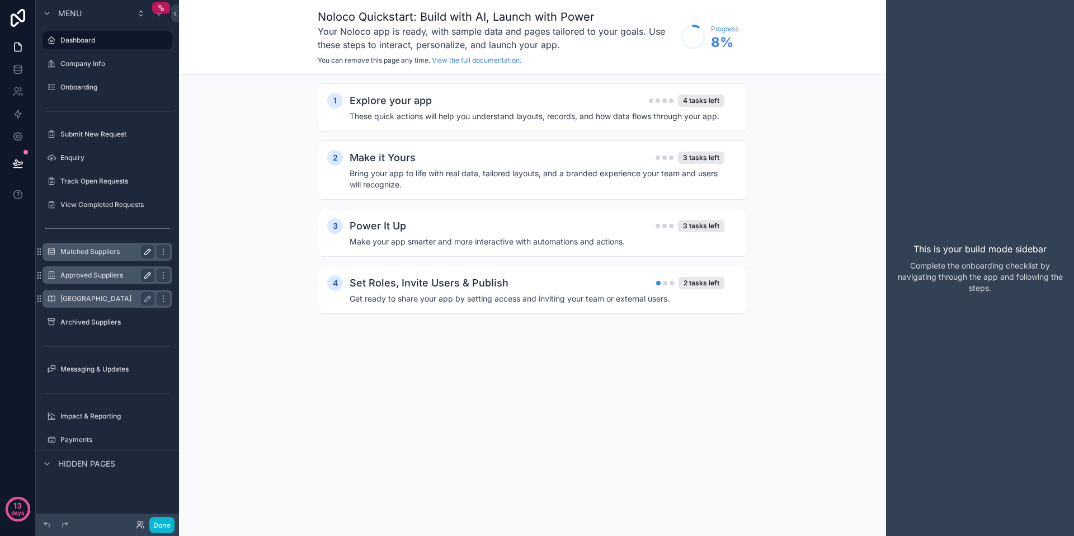
click at [102, 294] on label "[GEOGRAPHIC_DATA]" at bounding box center [104, 298] width 89 height 9
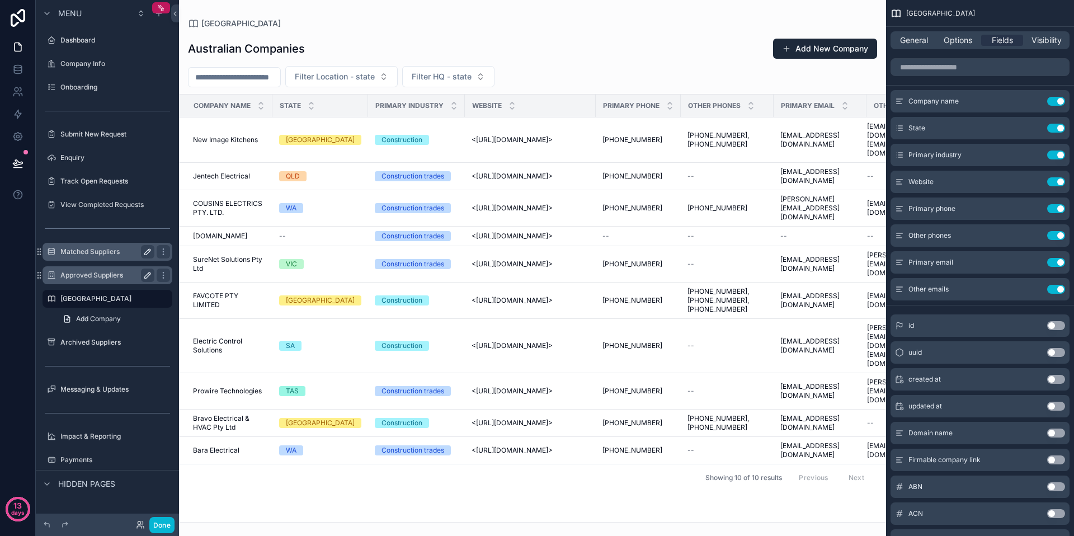
click at [100, 279] on label "Approved Suppliers" at bounding box center [104, 275] width 89 height 9
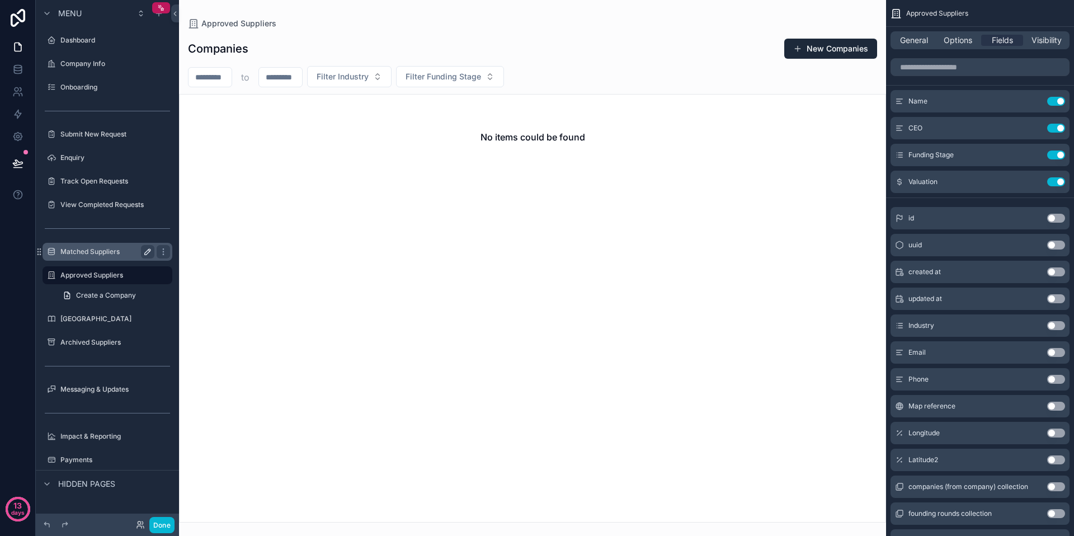
click at [101, 256] on label "Matched Suppliers" at bounding box center [104, 251] width 89 height 9
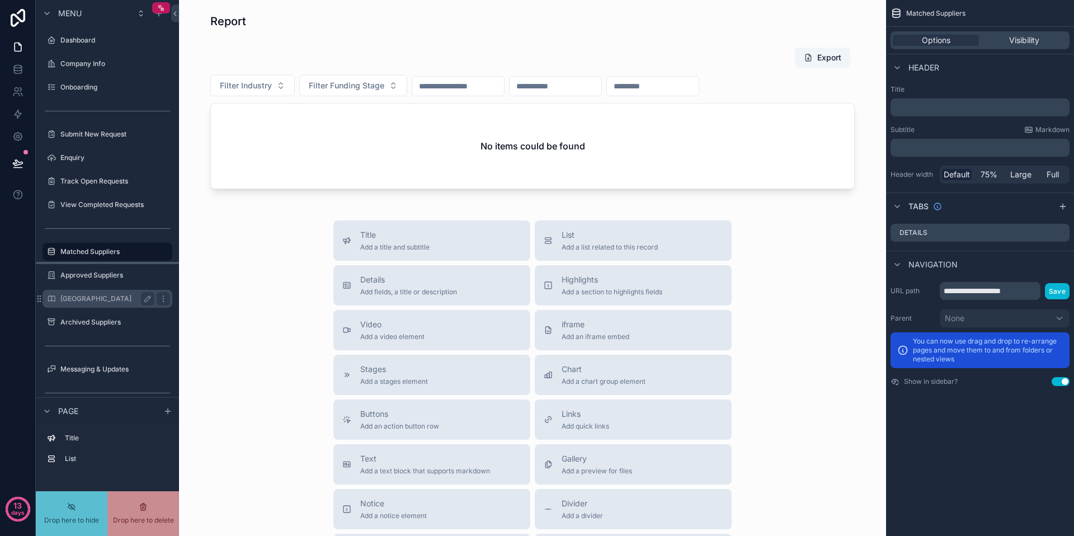
click at [51, 265] on div "Dashboard Company Info Onboarding Submit New Request Enquiry Track Open Request…" at bounding box center [107, 238] width 143 height 423
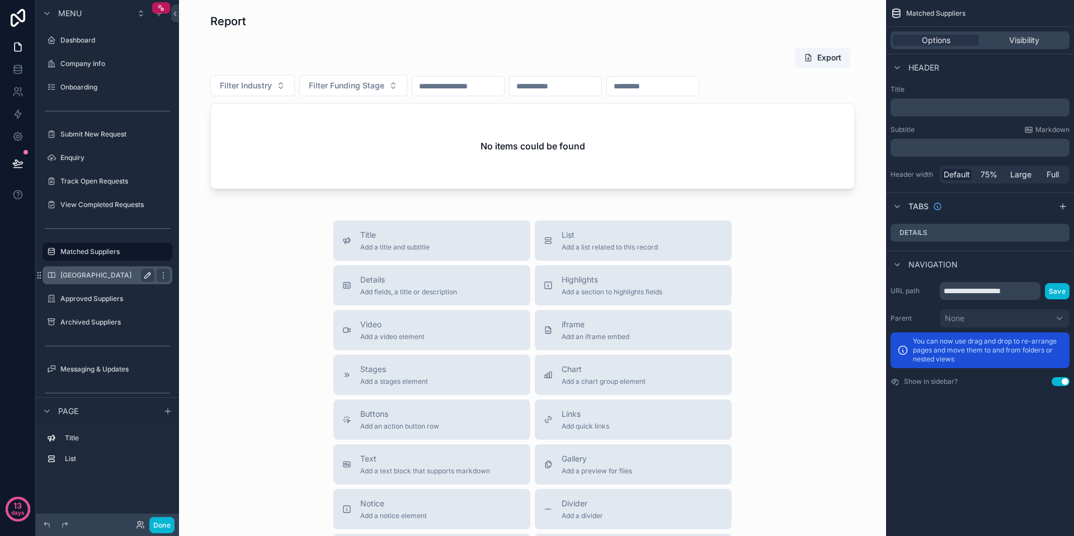
click at [144, 272] on icon "scrollable content" at bounding box center [147, 275] width 9 height 9
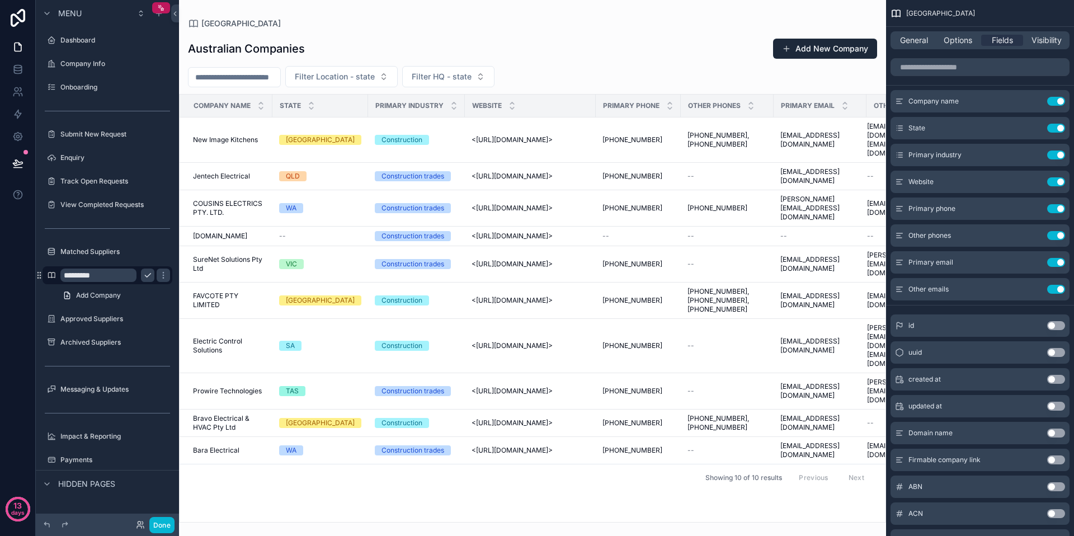
click at [97, 275] on input "*********" at bounding box center [98, 274] width 76 height 13
type input "**********"
click at [159, 273] on icon "scrollable content" at bounding box center [163, 275] width 9 height 9
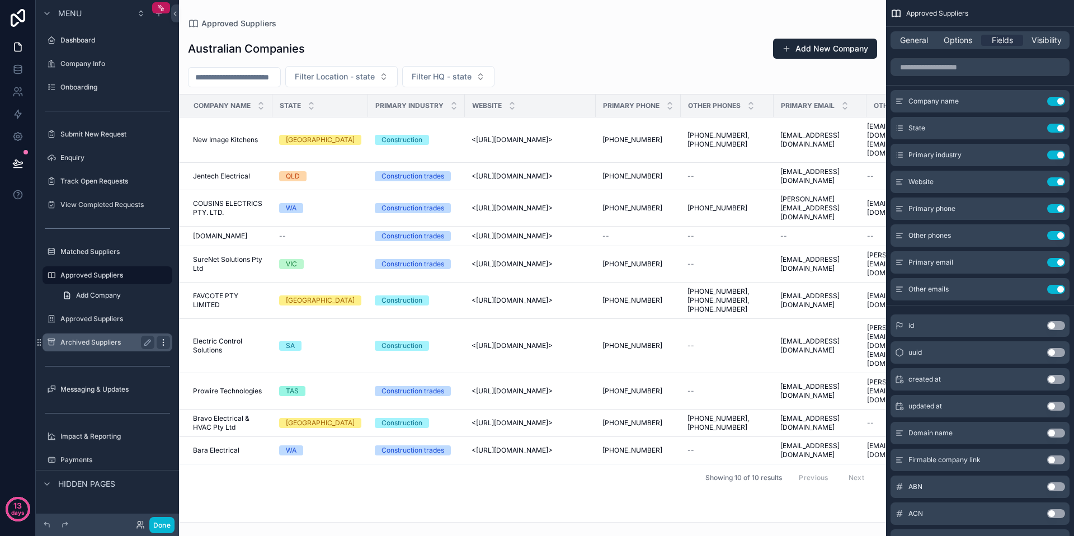
click at [166, 342] on icon "scrollable content" at bounding box center [163, 342] width 9 height 9
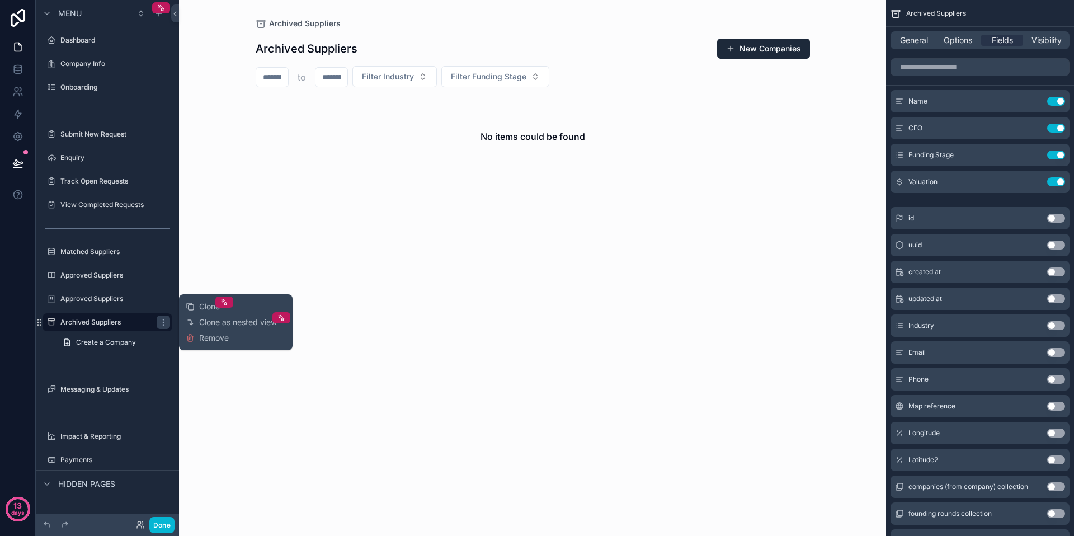
click at [216, 340] on span "Remove" at bounding box center [214, 337] width 30 height 11
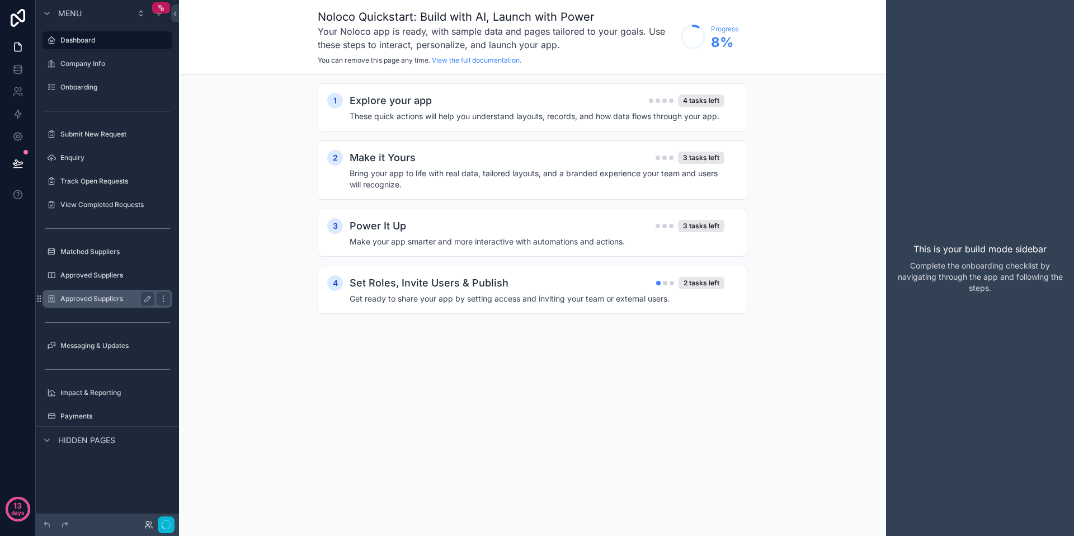
click at [148, 298] on icon "scrollable content" at bounding box center [147, 298] width 9 height 9
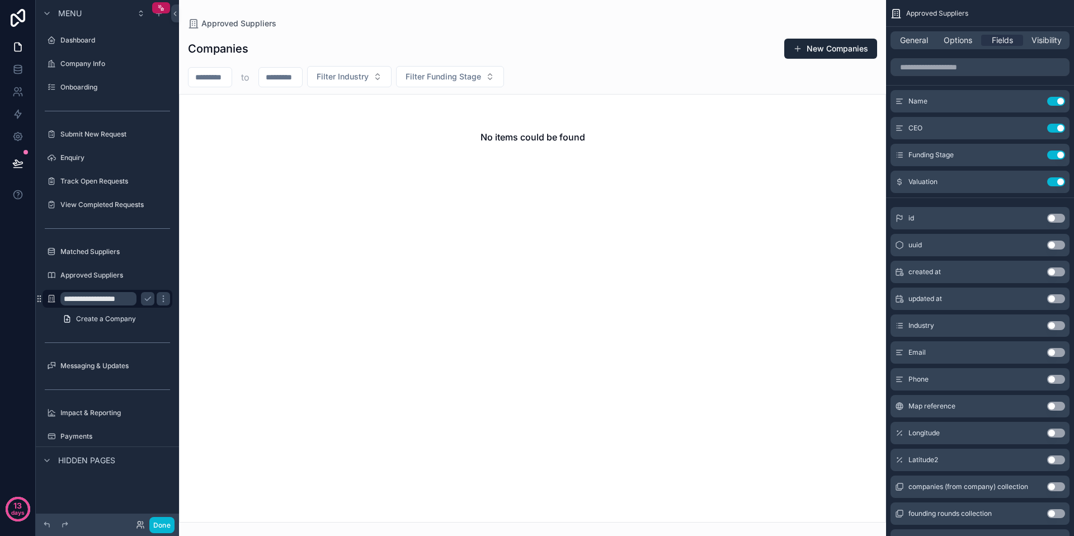
click at [92, 301] on input "**********" at bounding box center [98, 298] width 76 height 13
type input "**********"
click at [164, 526] on button "Done" at bounding box center [161, 525] width 25 height 16
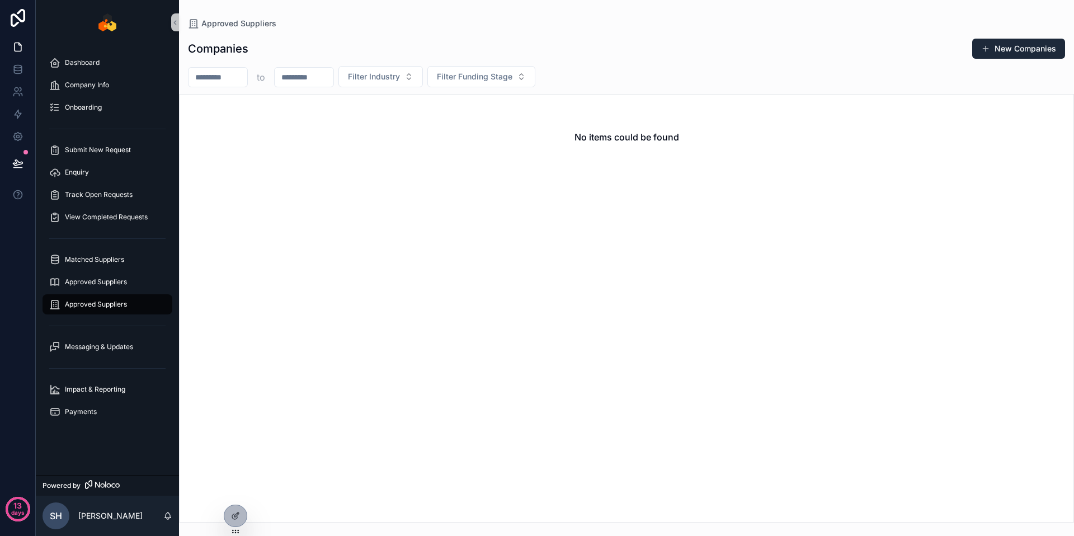
click at [269, 398] on div "No items could be found" at bounding box center [626, 308] width 895 height 428
click at [232, 519] on icon at bounding box center [235, 515] width 9 height 9
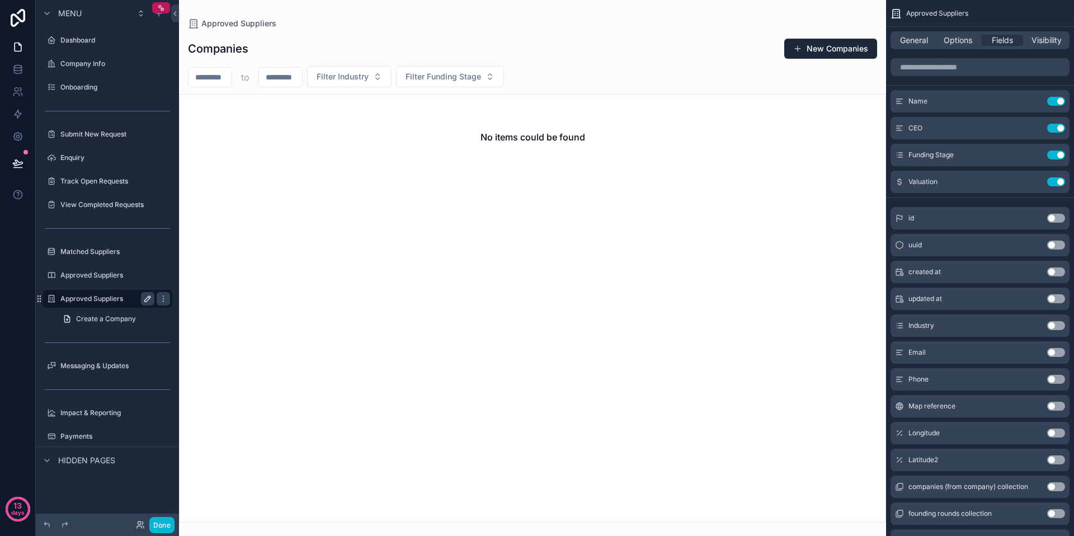
click at [145, 300] on icon "scrollable content" at bounding box center [148, 299] width 6 height 6
click at [102, 296] on input "**********" at bounding box center [98, 298] width 76 height 13
type input "**********"
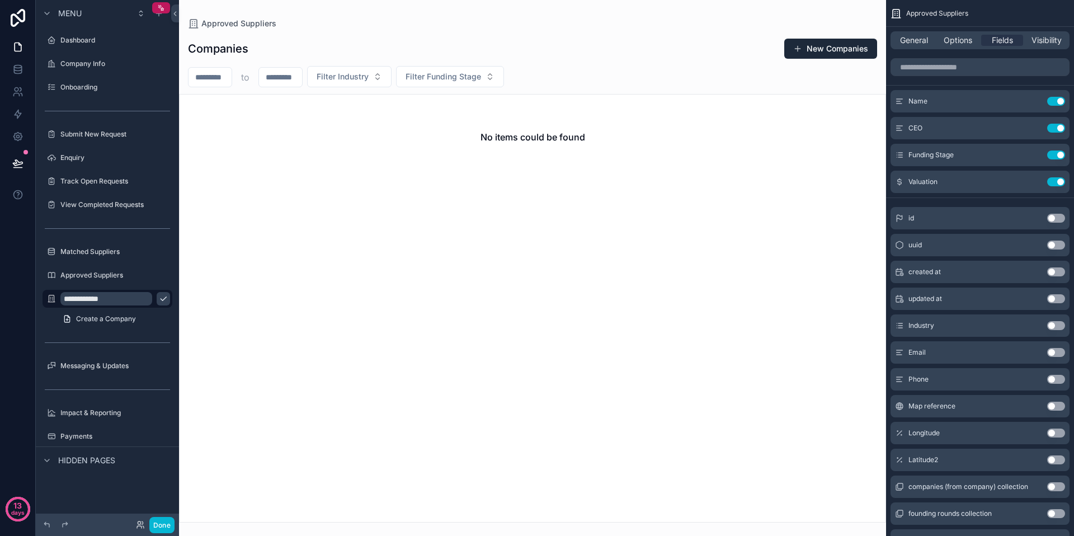
click at [159, 300] on icon "scrollable content" at bounding box center [163, 298] width 9 height 9
click at [246, 375] on div "scrollable content" at bounding box center [532, 268] width 707 height 536
click at [161, 528] on button "Done" at bounding box center [161, 525] width 25 height 16
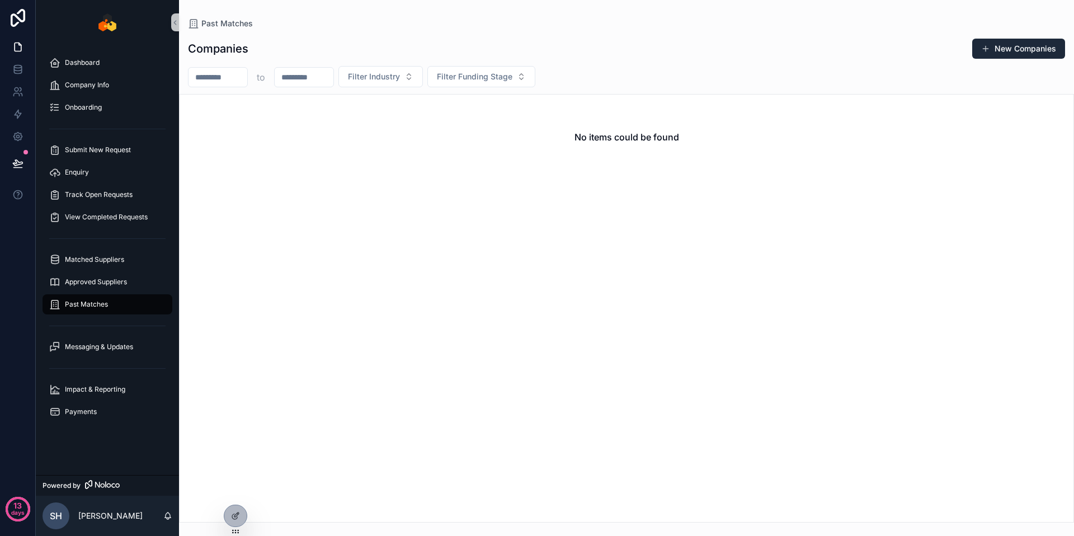
click at [247, 403] on div "No items could be found" at bounding box center [626, 308] width 895 height 428
click at [96, 190] on span "Track Open Requests" at bounding box center [99, 194] width 68 height 9
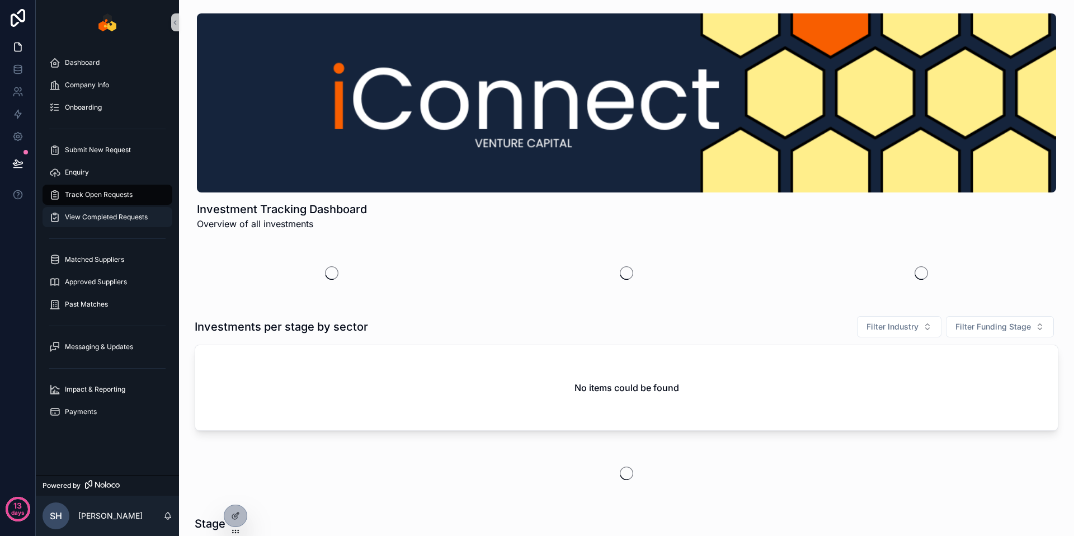
drag, startPoint x: 112, startPoint y: 210, endPoint x: 116, endPoint y: 192, distance: 18.3
click at [113, 210] on div "View Completed Requests" at bounding box center [107, 217] width 116 height 18
click at [110, 142] on div "Submit New Request" at bounding box center [107, 150] width 116 height 18
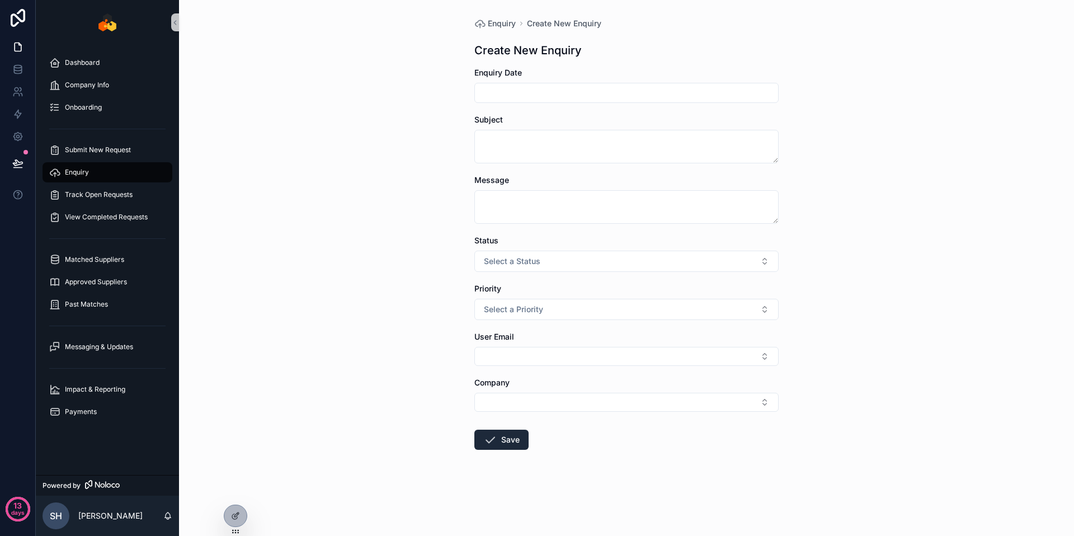
click at [101, 169] on div "Enquiry" at bounding box center [107, 172] width 116 height 18
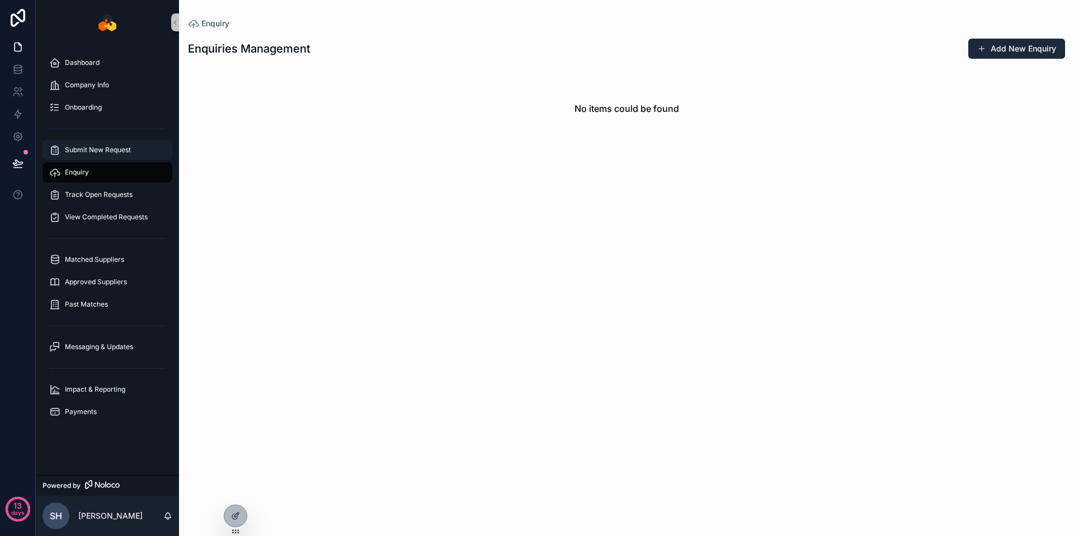
click at [101, 154] on div "Submit New Request" at bounding box center [107, 150] width 116 height 18
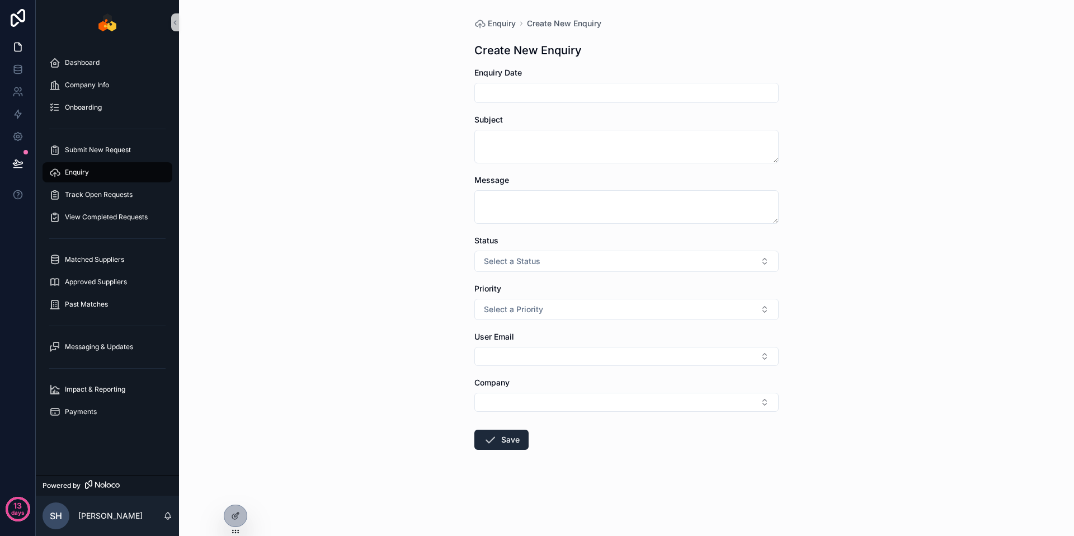
click at [101, 172] on div "Enquiry" at bounding box center [107, 172] width 116 height 18
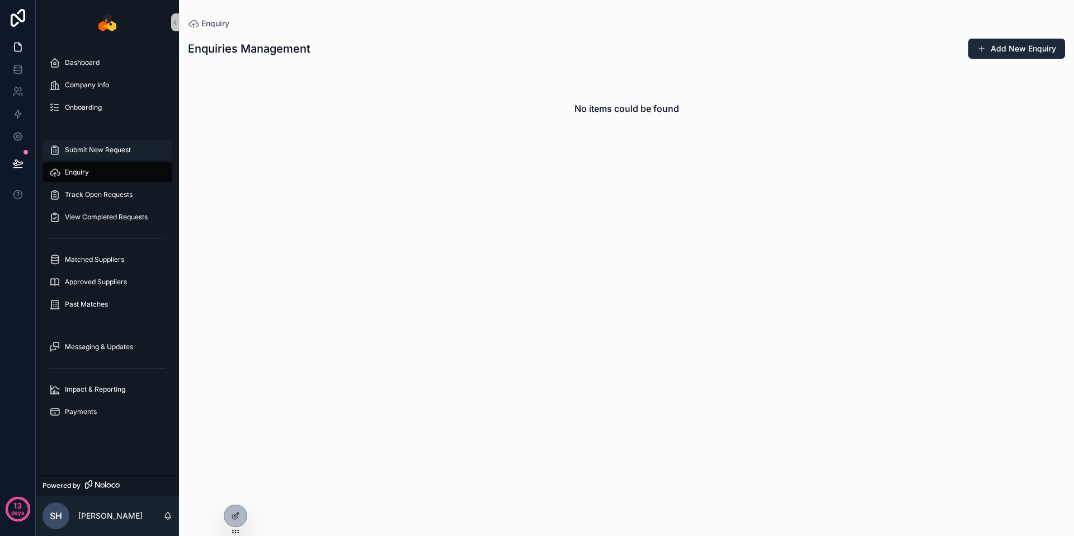
click at [102, 153] on span "Submit New Request" at bounding box center [98, 149] width 66 height 9
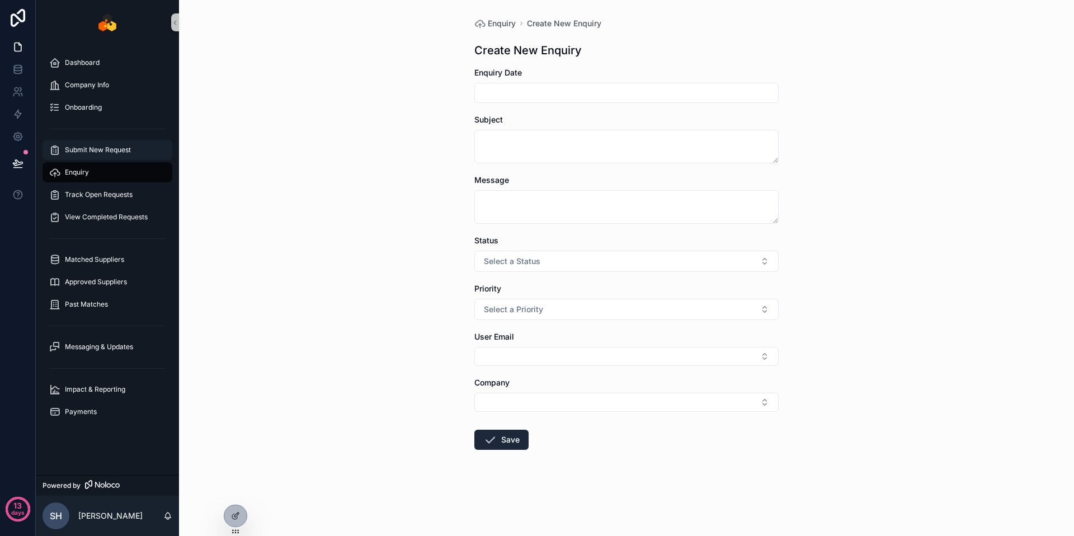
click at [105, 148] on span "Submit New Request" at bounding box center [98, 149] width 66 height 9
click at [111, 168] on div "Enquiry" at bounding box center [107, 172] width 116 height 18
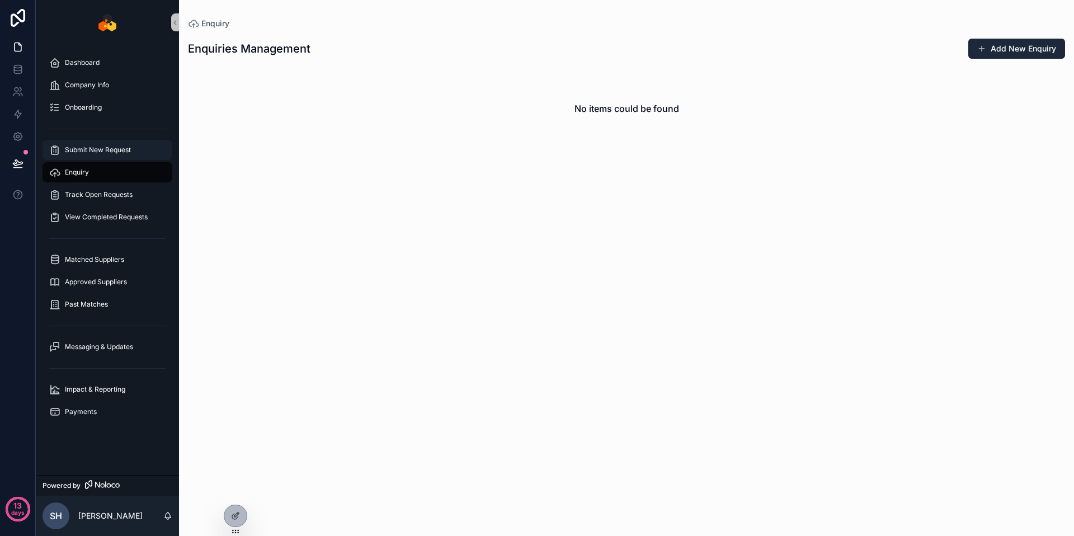
click at [111, 159] on link "Submit New Request" at bounding box center [108, 150] width 130 height 20
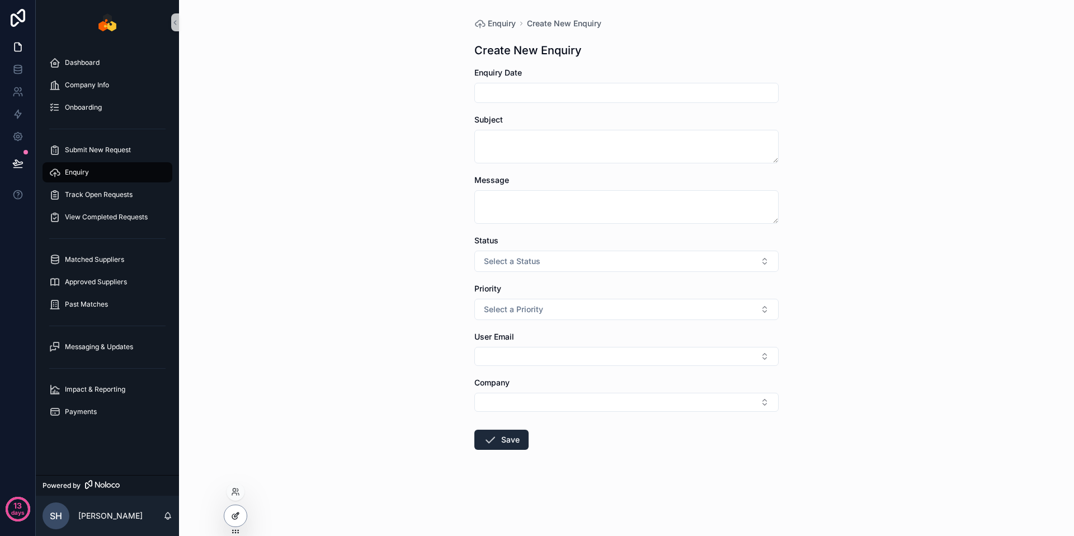
click at [225, 513] on div at bounding box center [235, 515] width 22 height 21
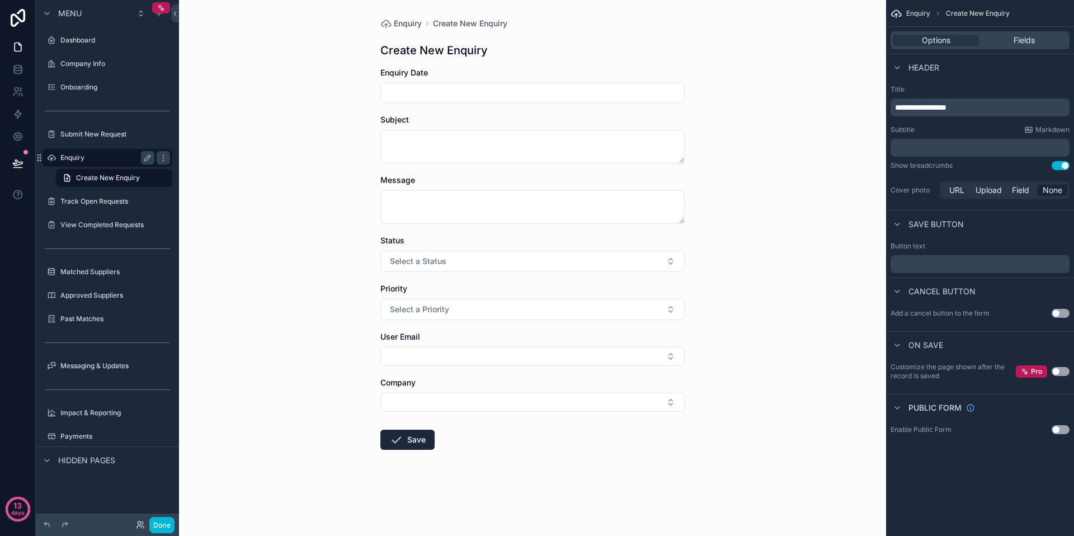
click at [103, 159] on label "Enquiry" at bounding box center [104, 157] width 89 height 9
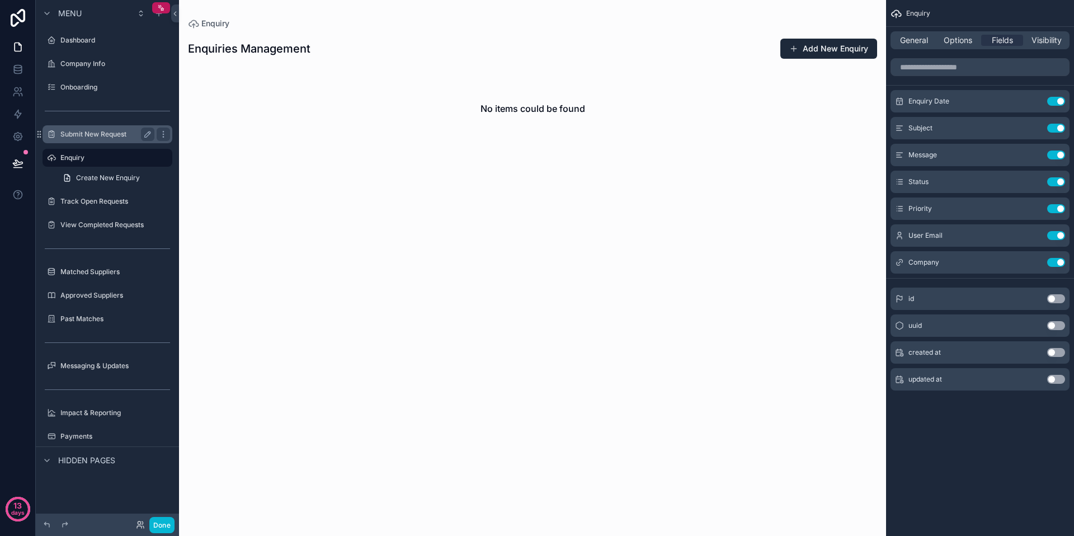
click at [110, 133] on label "Submit New Request" at bounding box center [104, 134] width 89 height 9
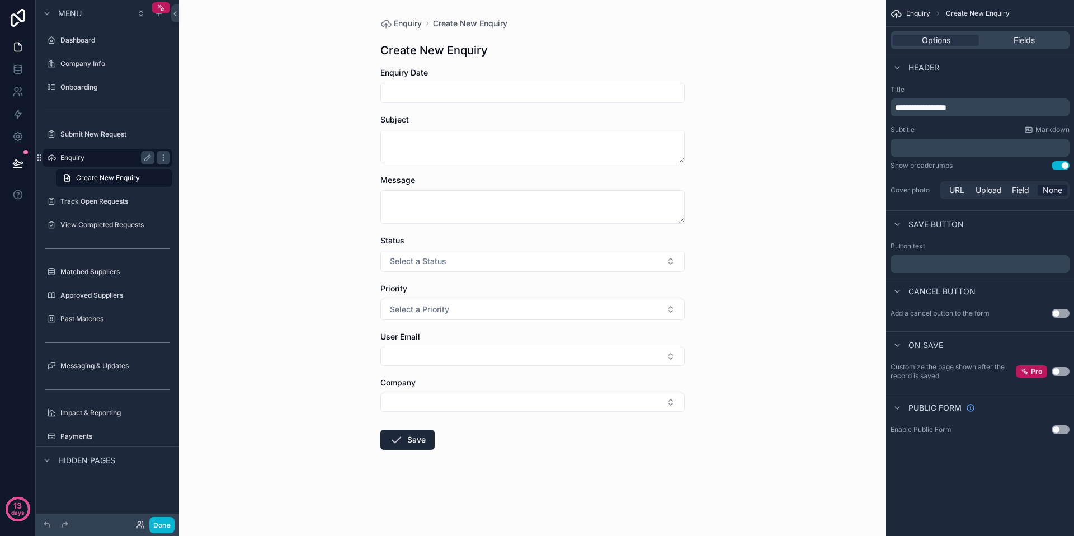
click at [92, 158] on label "Enquiry" at bounding box center [104, 157] width 89 height 9
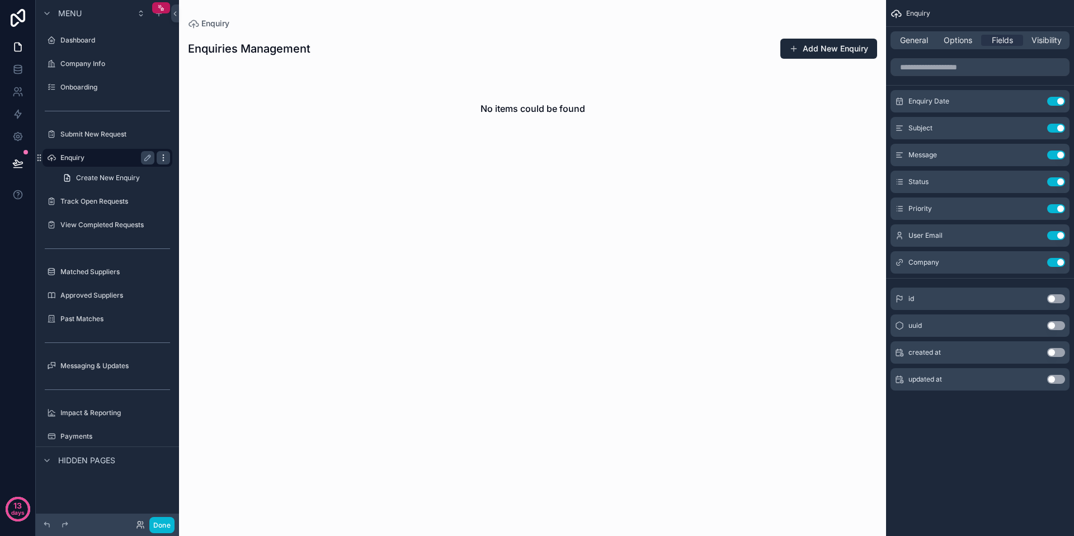
click at [163, 157] on icon "scrollable content" at bounding box center [163, 157] width 9 height 9
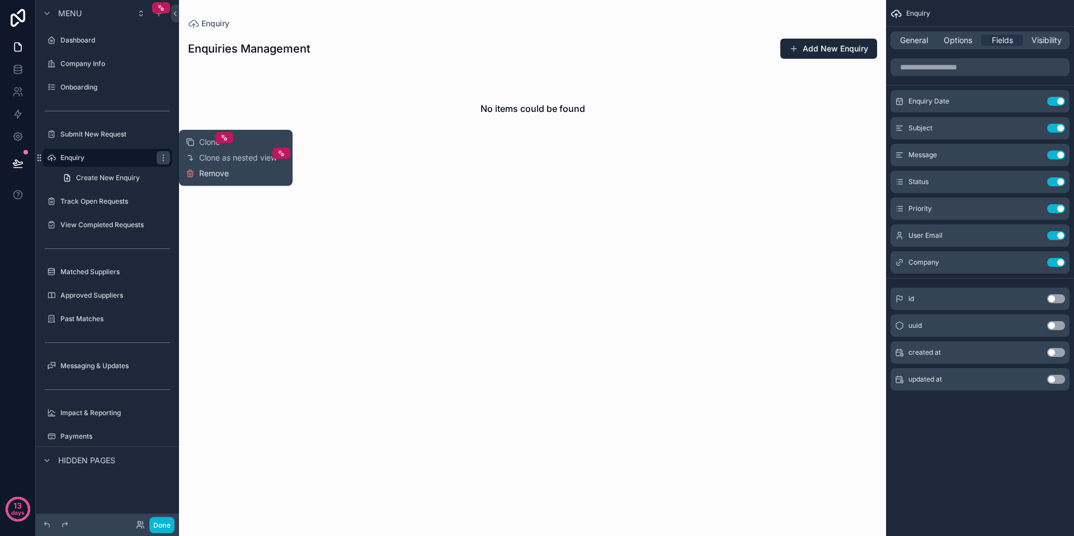
click at [215, 169] on span "Remove" at bounding box center [214, 173] width 30 height 11
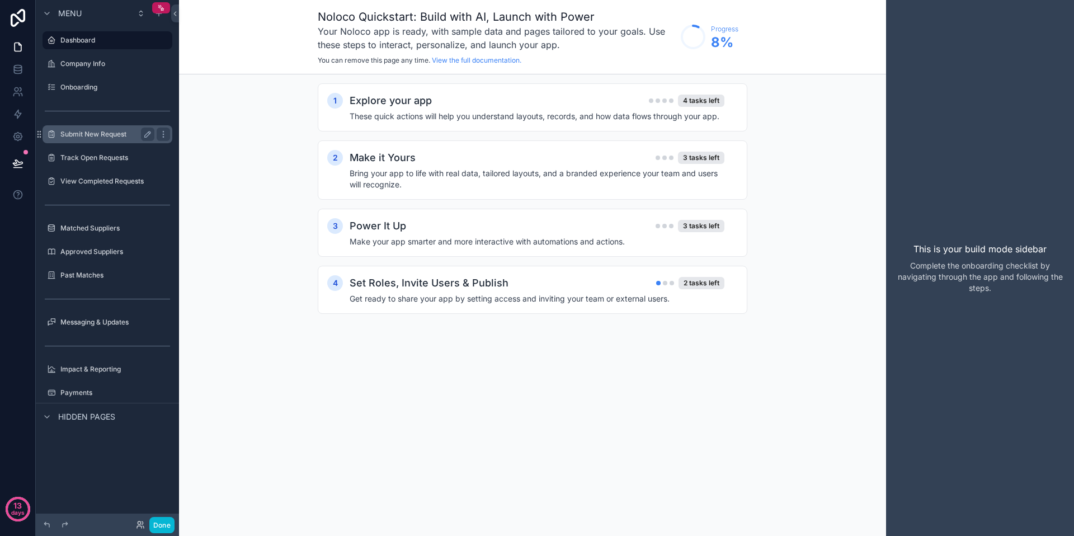
click at [103, 134] on label "Submit New Request" at bounding box center [104, 134] width 89 height 9
click at [104, 134] on label "Submit New Request" at bounding box center [104, 134] width 89 height 9
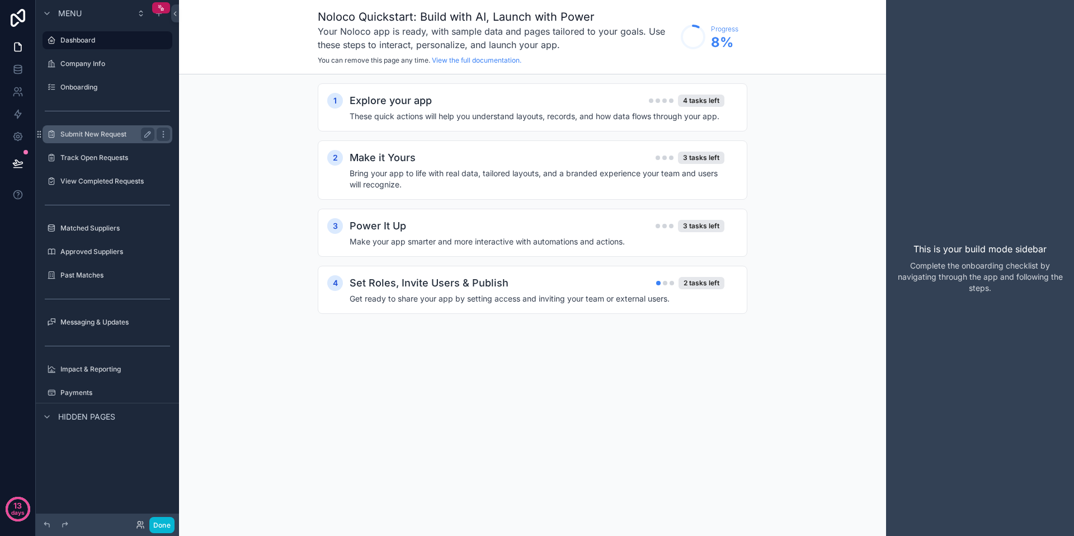
click at [104, 134] on label "Submit New Request" at bounding box center [104, 134] width 89 height 9
click at [104, 132] on label "Submit New Request" at bounding box center [104, 134] width 89 height 9
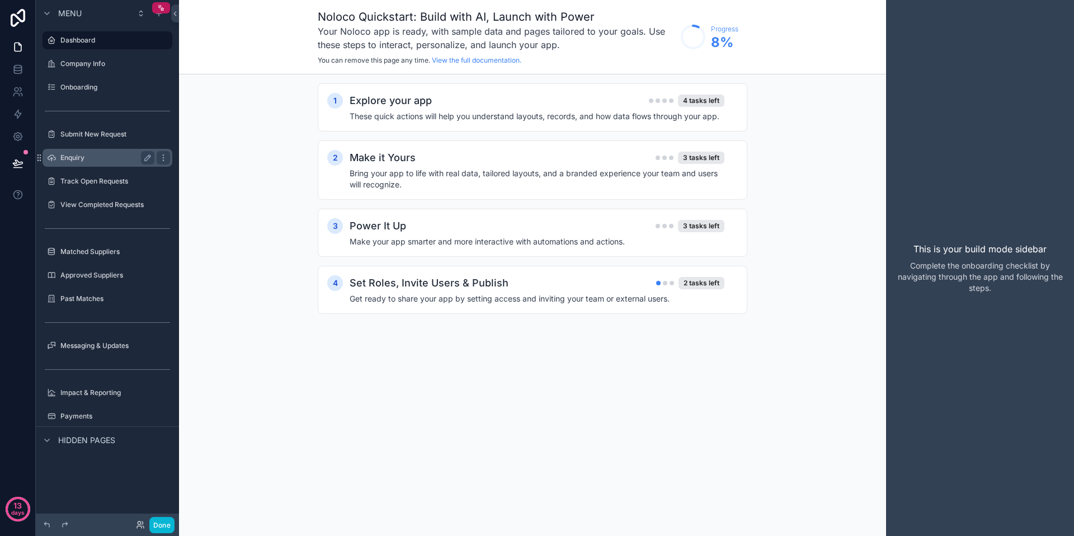
click at [108, 155] on label "Enquiry" at bounding box center [104, 157] width 89 height 9
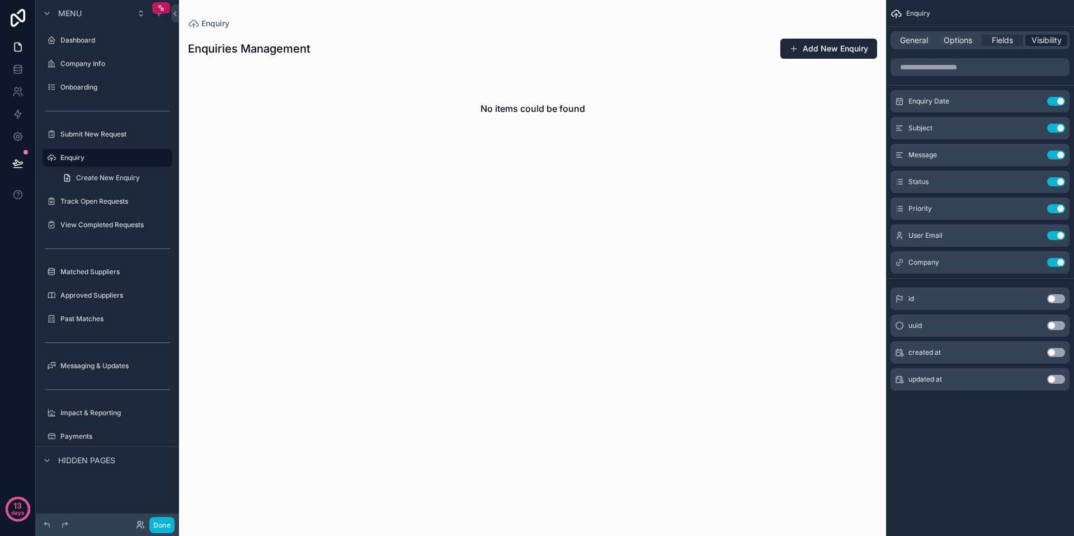
click at [1034, 35] on span "Visibility" at bounding box center [1046, 40] width 30 height 11
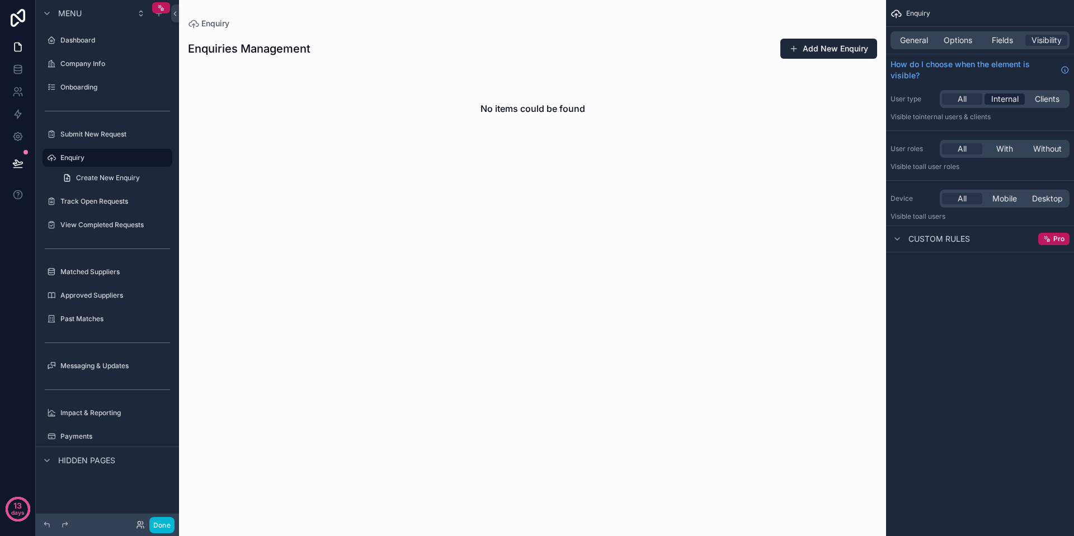
click at [1015, 100] on span "Internal" at bounding box center [1004, 98] width 27 height 11
click at [943, 235] on span "Custom rules" at bounding box center [939, 238] width 62 height 11
click at [1008, 37] on span "Fields" at bounding box center [1002, 40] width 21 height 11
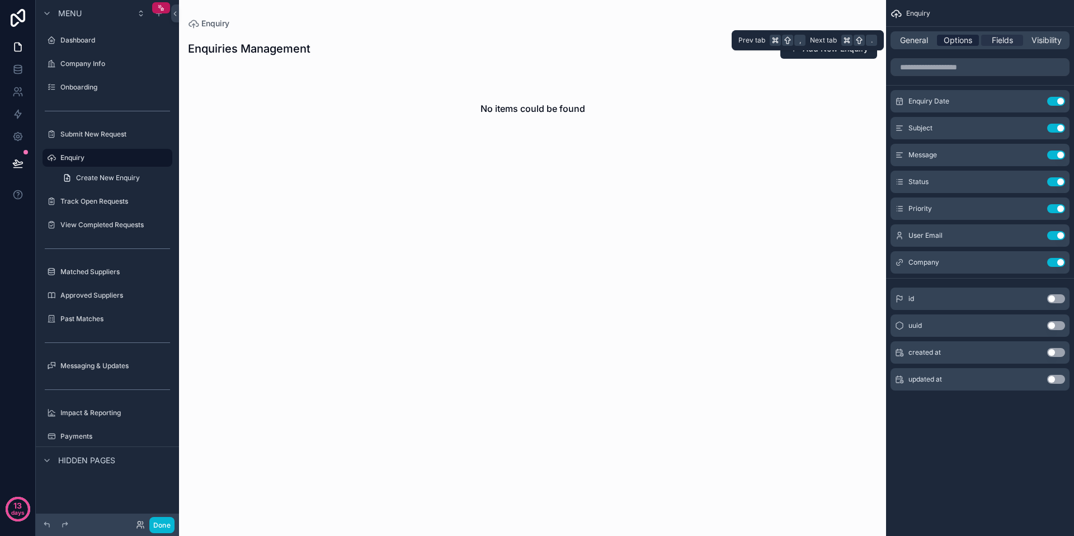
click at [959, 37] on span "Options" at bounding box center [957, 40] width 29 height 11
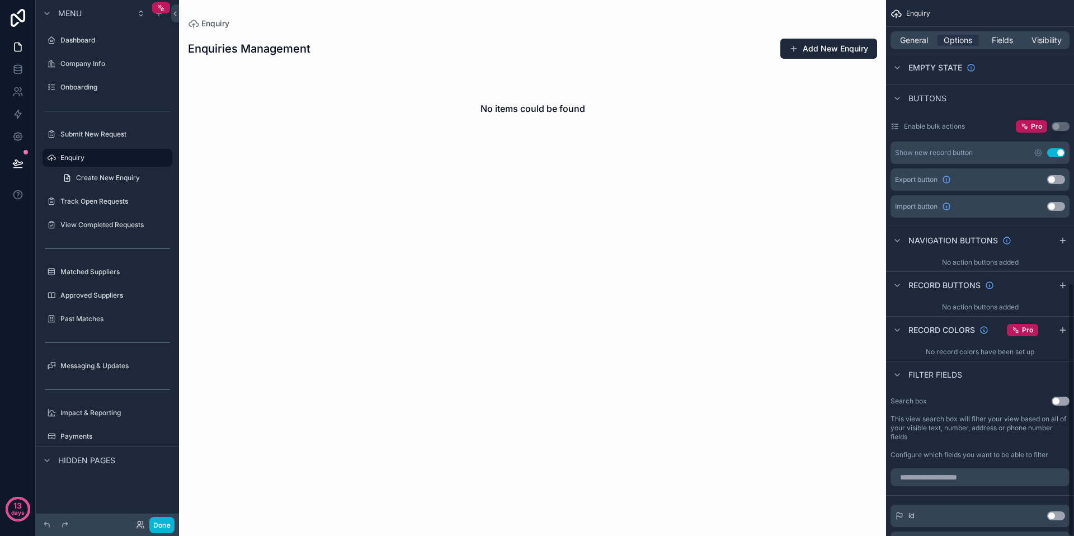
scroll to position [598, 0]
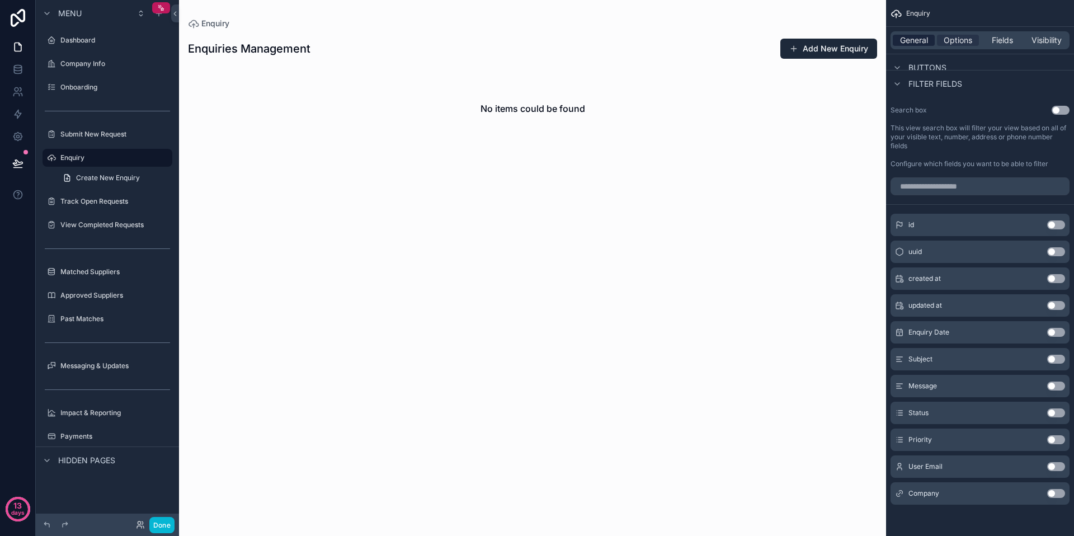
click at [914, 38] on span "General" at bounding box center [914, 40] width 28 height 11
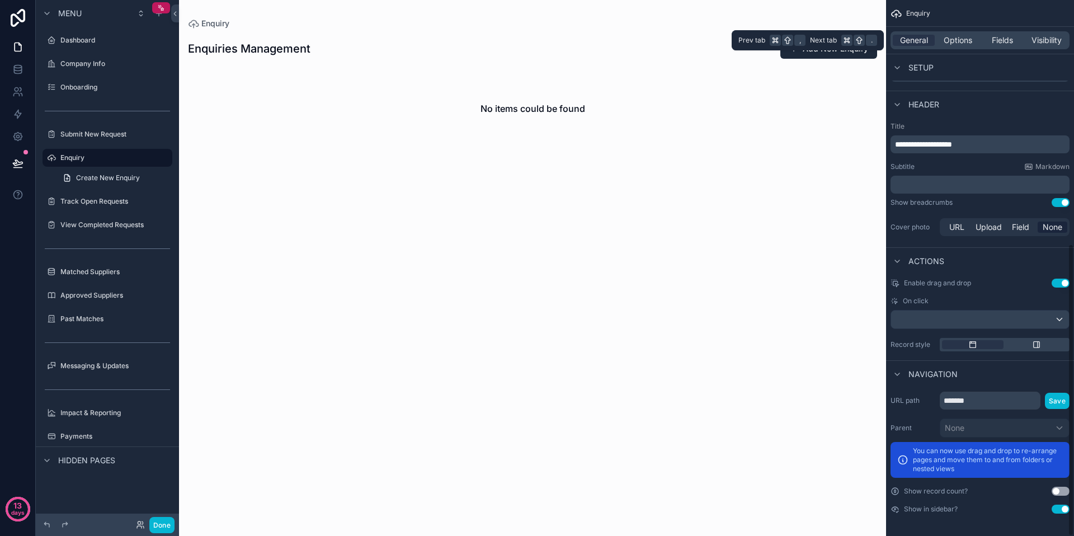
scroll to position [446, 0]
click at [1060, 509] on button "Use setting" at bounding box center [1060, 508] width 18 height 9
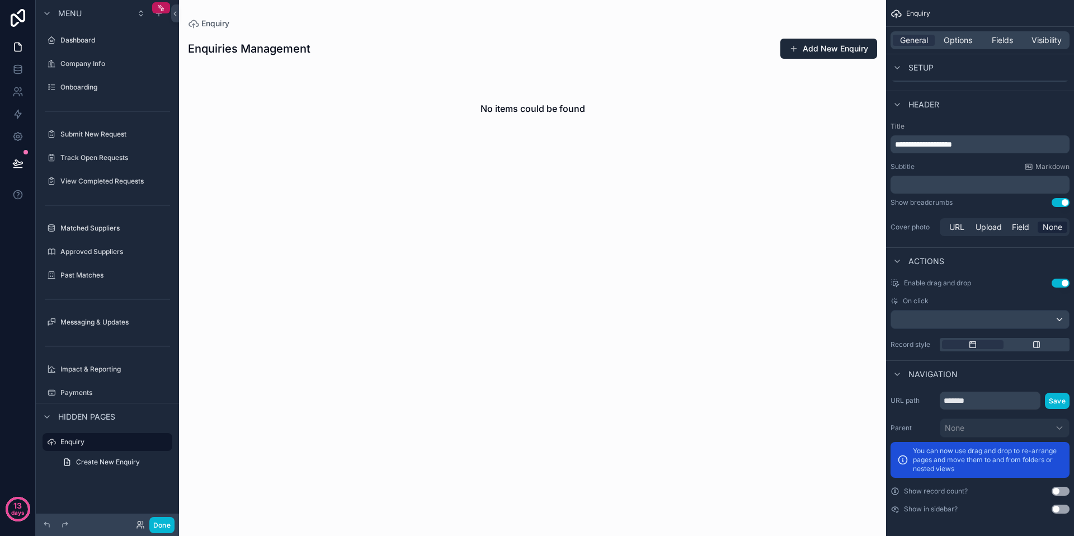
click at [1060, 509] on button "Use setting" at bounding box center [1060, 508] width 18 height 9
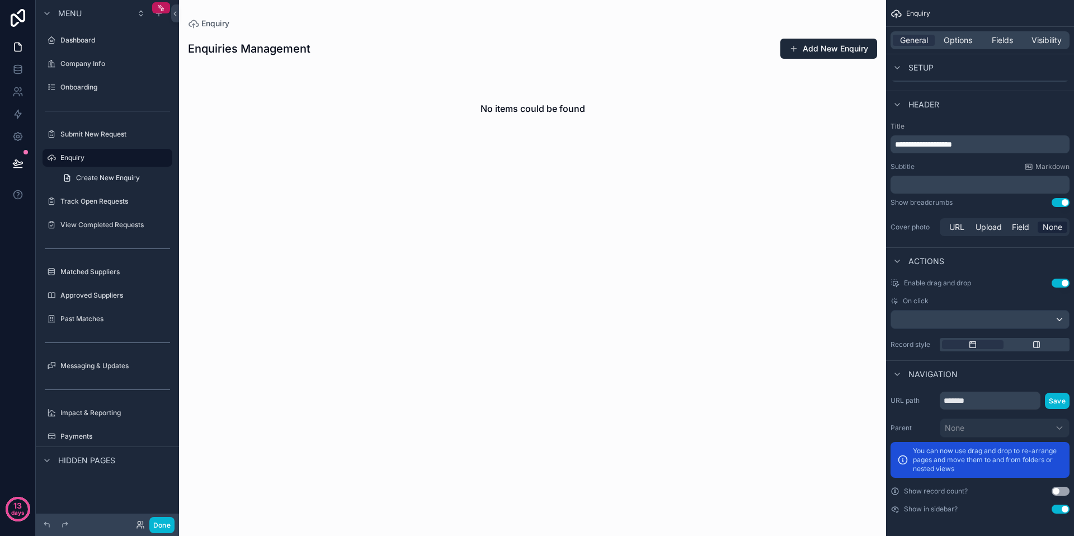
click at [1060, 509] on button "Use setting" at bounding box center [1060, 508] width 18 height 9
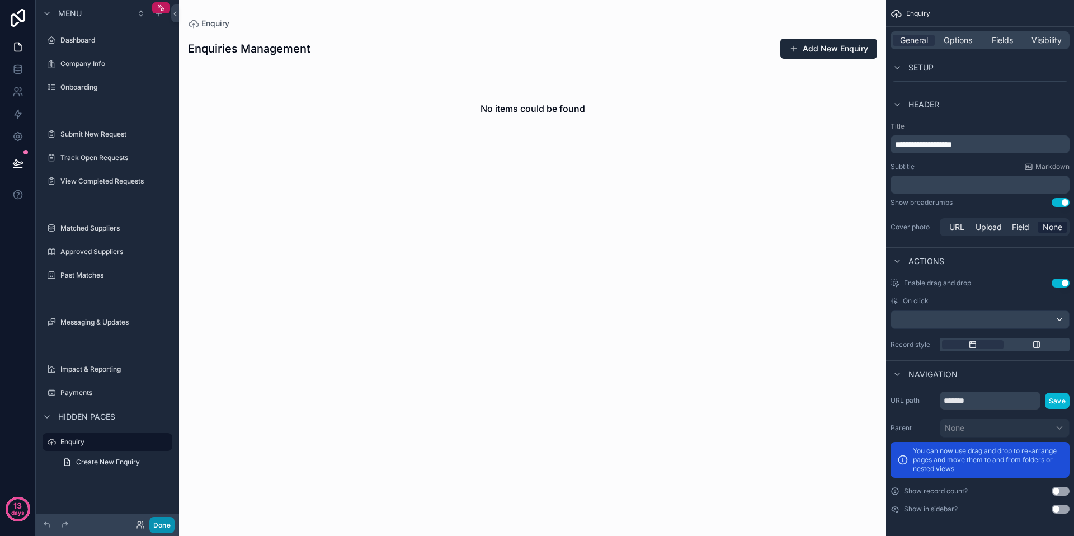
click at [164, 524] on button "Done" at bounding box center [161, 525] width 25 height 16
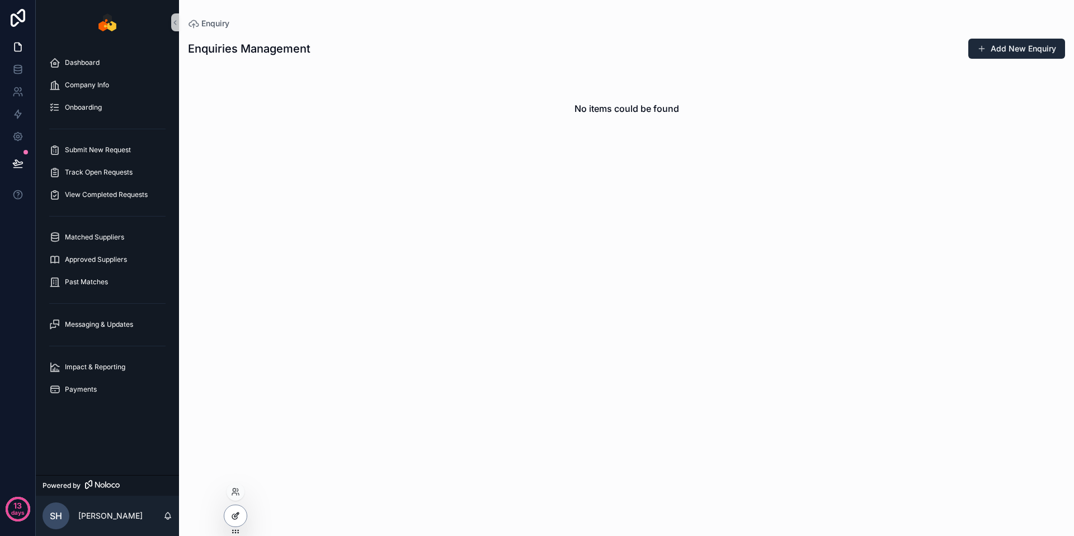
click at [233, 519] on icon at bounding box center [235, 515] width 9 height 9
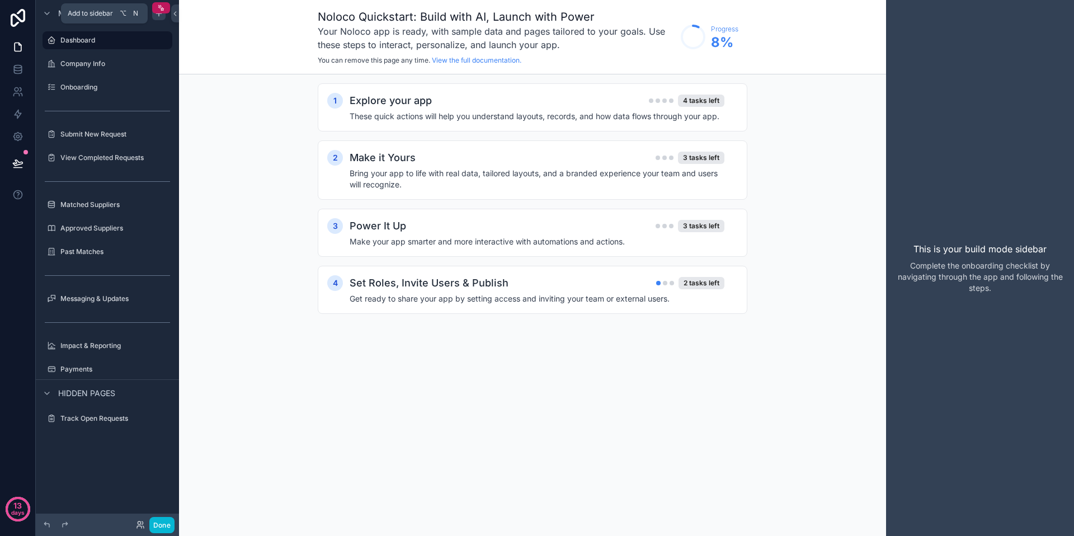
click at [153, 13] on div "scrollable content" at bounding box center [158, 13] width 13 height 13
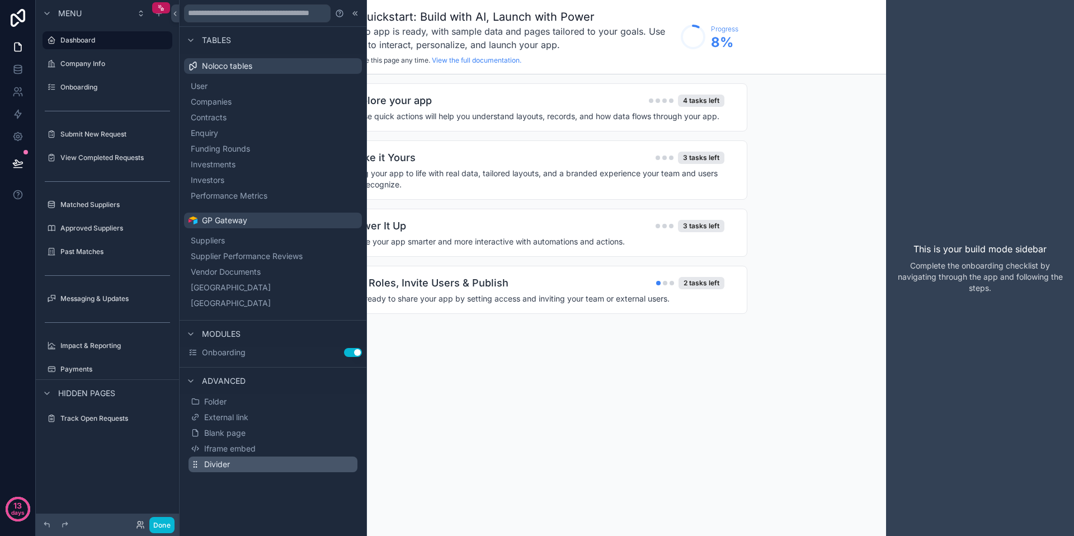
click at [230, 464] on span "Divider" at bounding box center [217, 464] width 26 height 11
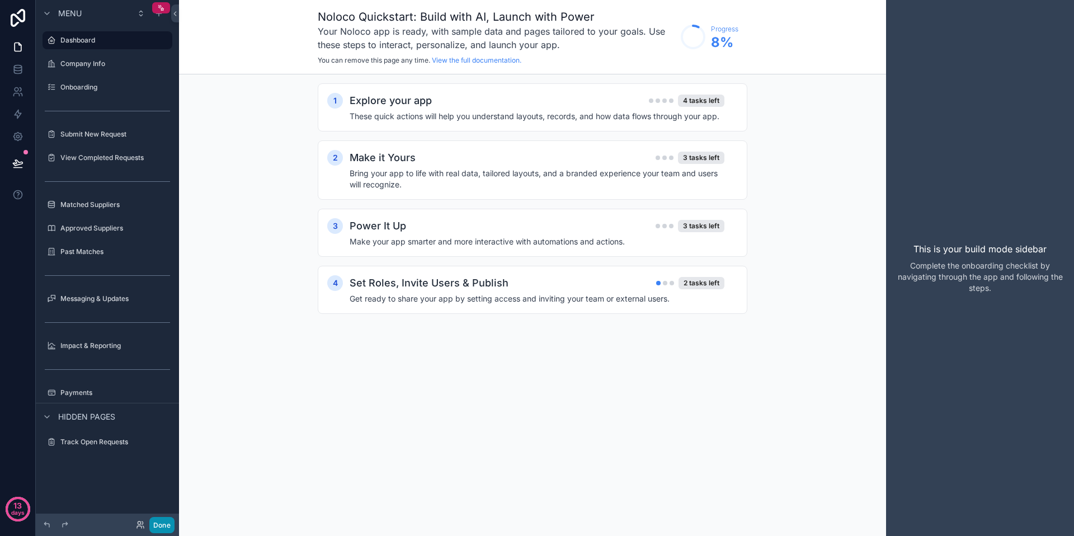
click at [163, 521] on button "Done" at bounding box center [161, 525] width 25 height 16
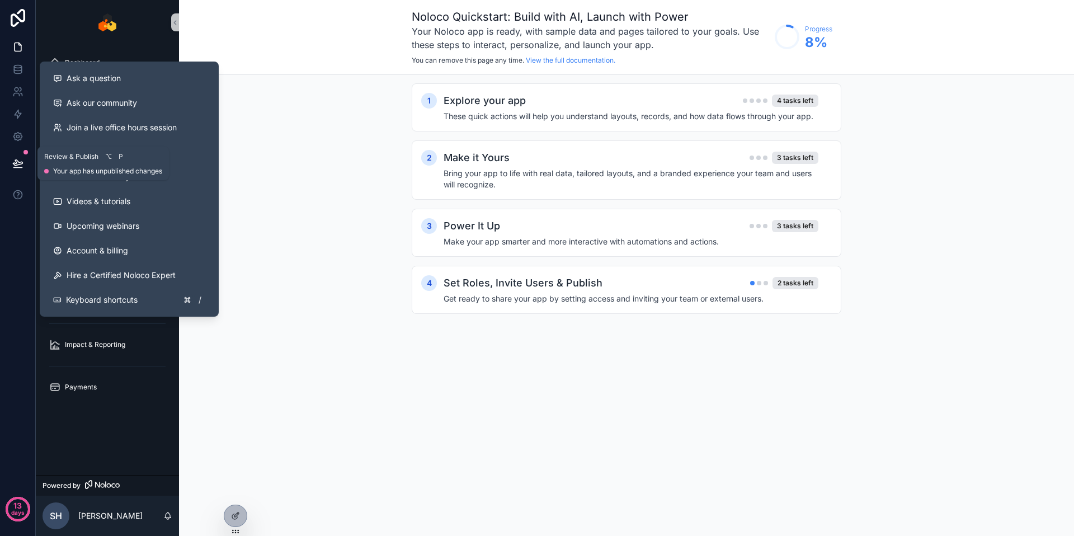
click at [15, 158] on icon at bounding box center [17, 163] width 11 height 11
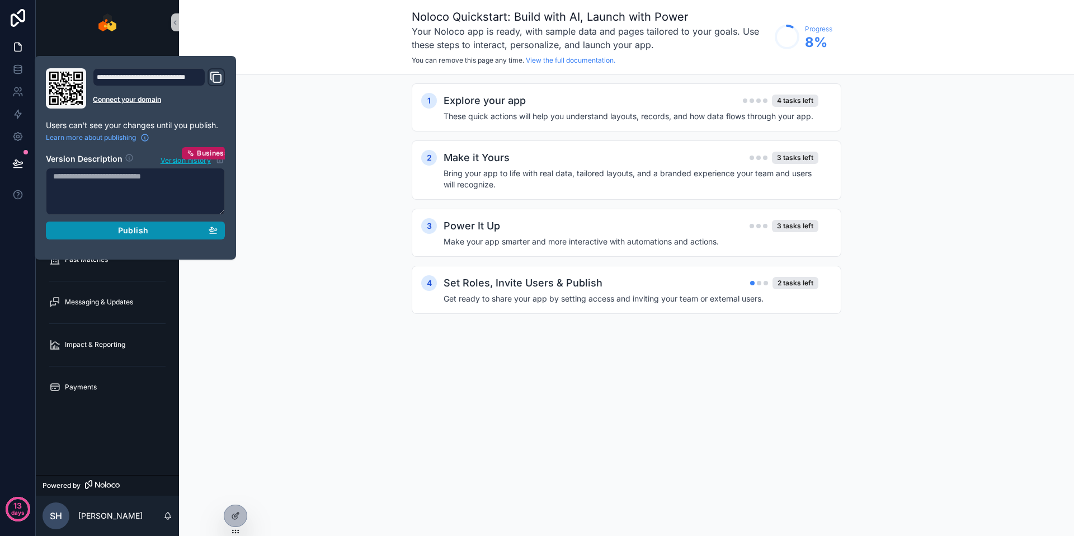
click at [126, 230] on span "Publish" at bounding box center [133, 230] width 30 height 10
click at [274, 305] on div "1 Explore your app 4 tasks left These quick actions will help you understand la…" at bounding box center [626, 209] width 895 height 271
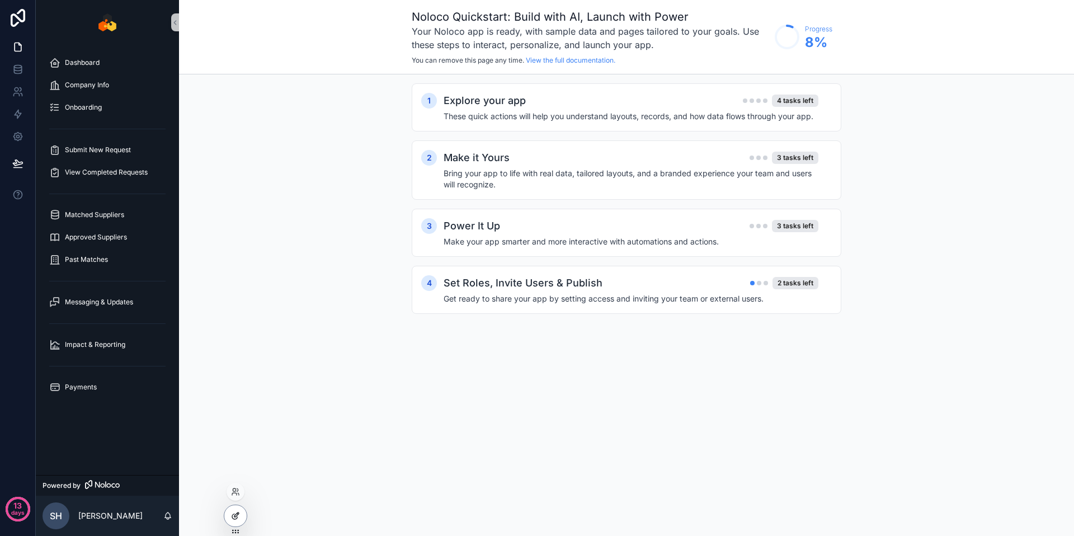
click at [240, 516] on div at bounding box center [235, 515] width 22 height 21
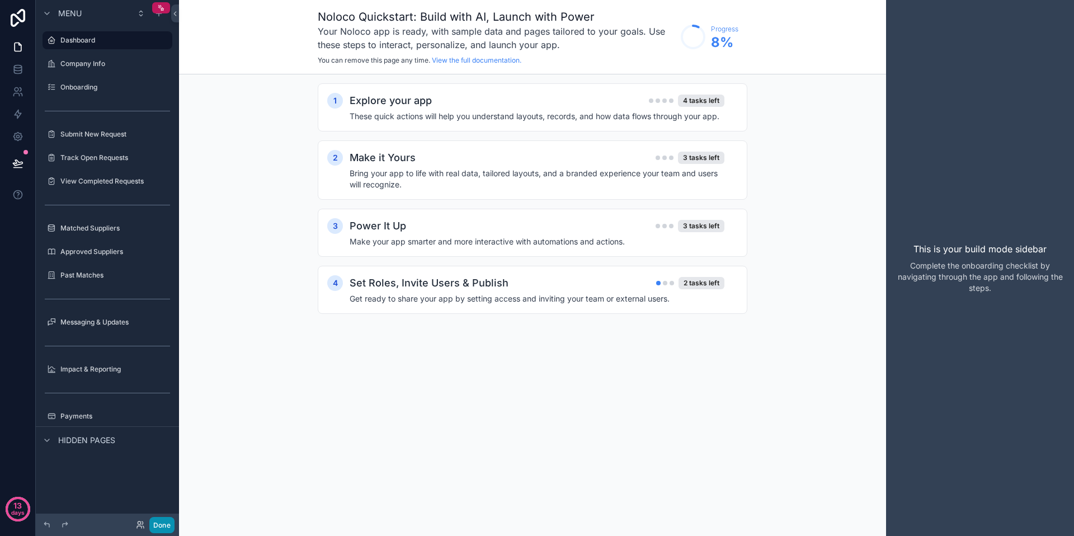
click at [157, 522] on button "Done" at bounding box center [161, 525] width 25 height 16
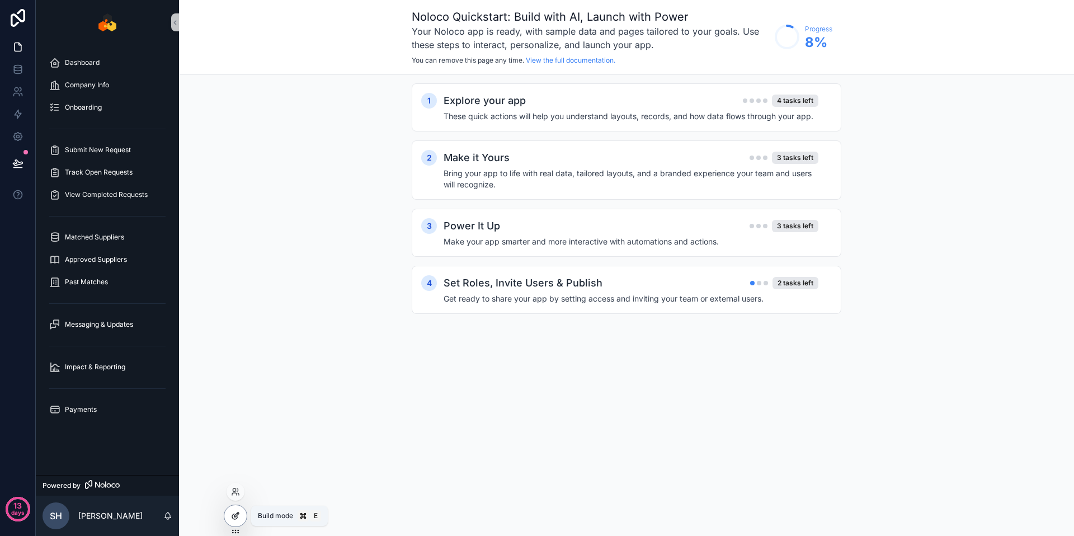
click at [239, 514] on icon at bounding box center [235, 515] width 9 height 9
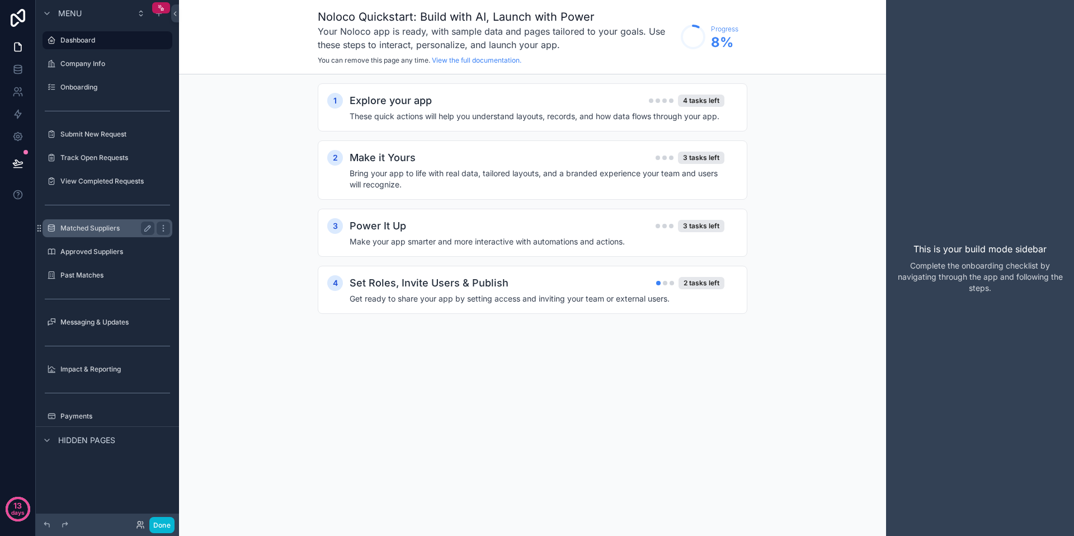
click at [107, 227] on label "Matched Suppliers" at bounding box center [104, 228] width 89 height 9
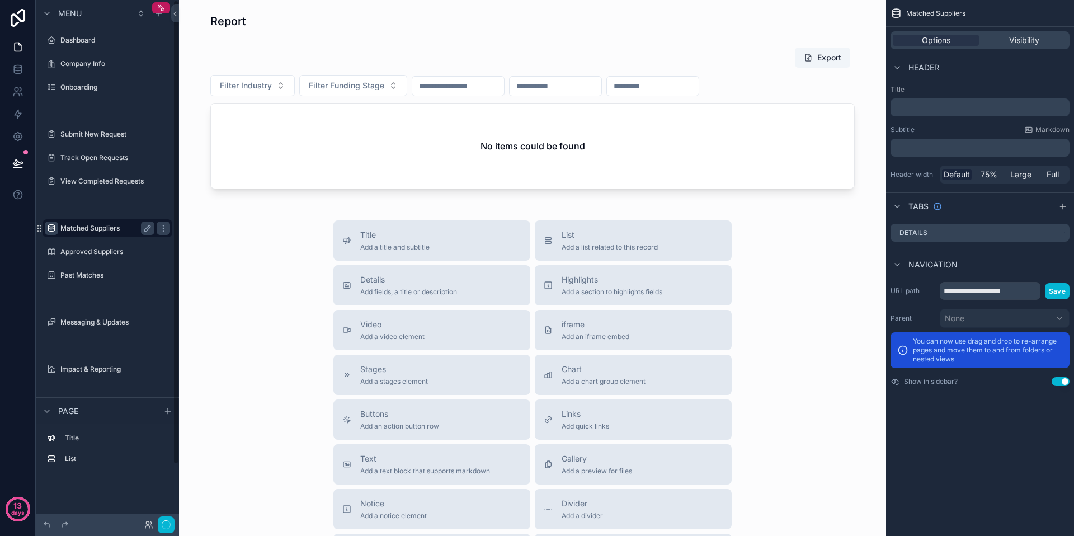
click at [50, 228] on icon "scrollable content" at bounding box center [51, 228] width 9 height 9
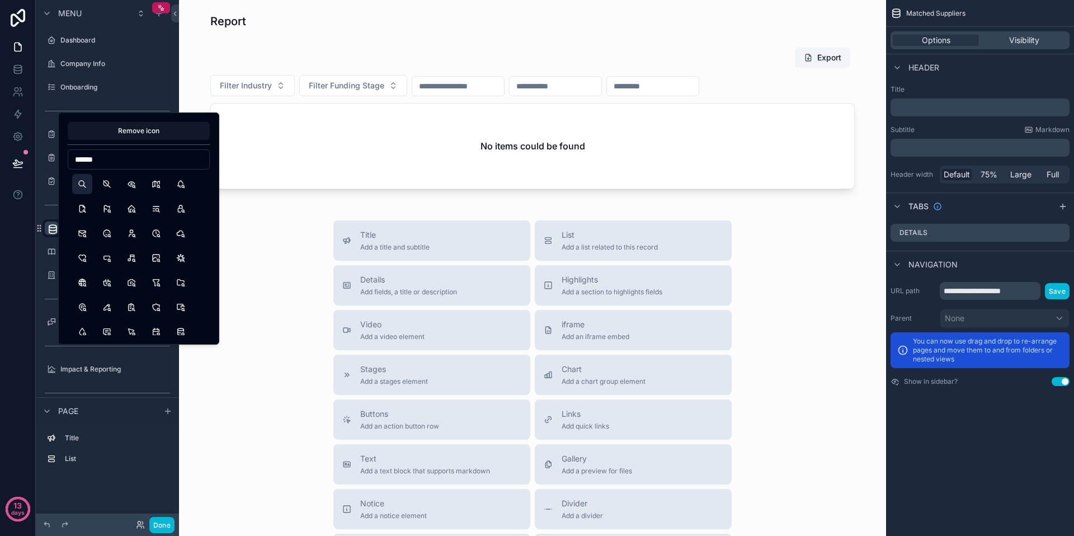
type input "******"
click at [83, 186] on button "Search" at bounding box center [82, 184] width 20 height 20
click at [54, 249] on icon "scrollable content" at bounding box center [51, 251] width 9 height 9
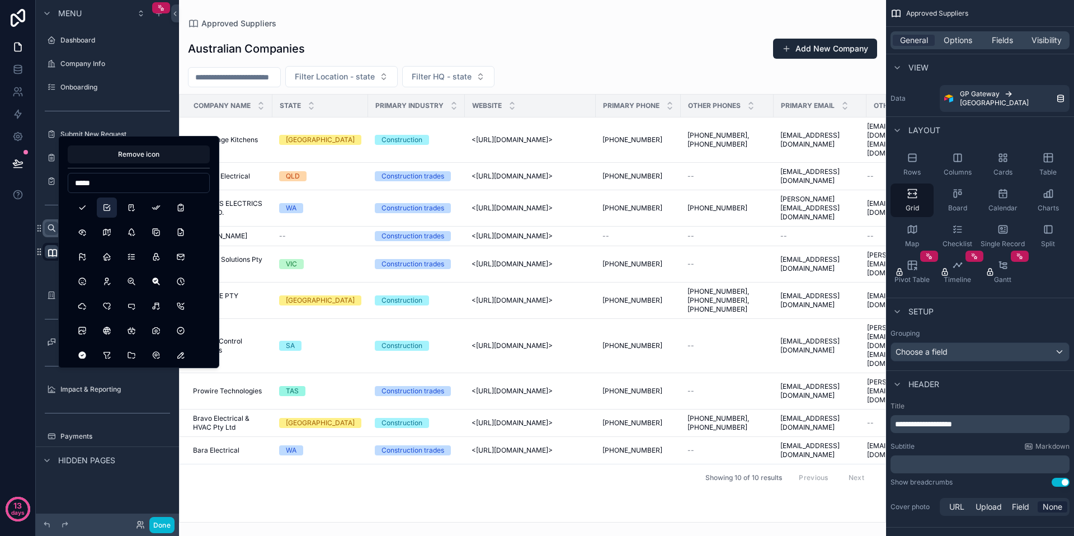
type input "*****"
drag, startPoint x: 109, startPoint y: 206, endPoint x: 103, endPoint y: 214, distance: 9.2
click at [109, 207] on button "Checkbox" at bounding box center [107, 207] width 20 height 20
click at [50, 291] on icon "scrollable content" at bounding box center [51, 295] width 9 height 9
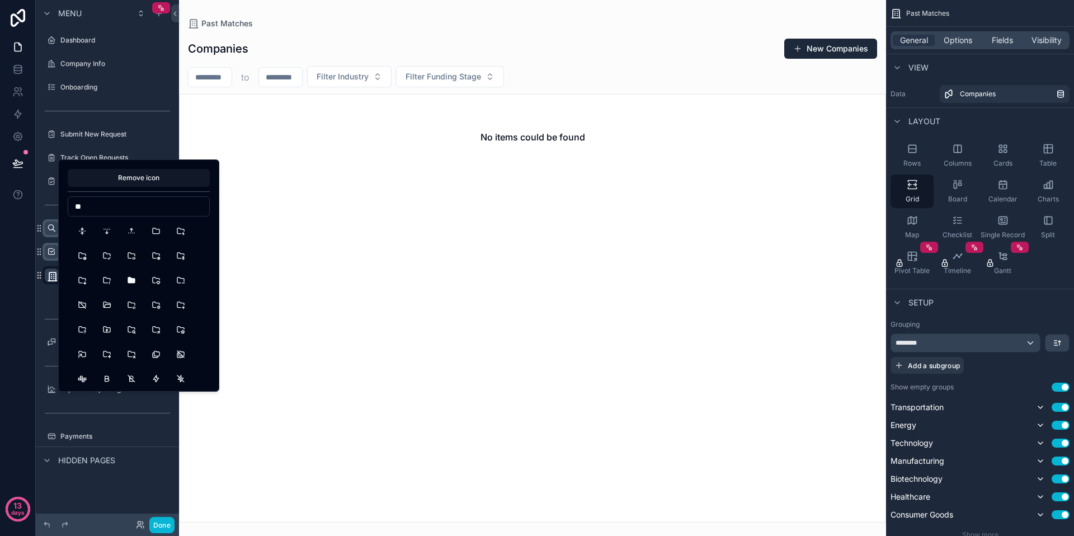
type input "*"
type input "*******"
click at [79, 230] on button "Archive" at bounding box center [82, 231] width 20 height 20
click at [50, 252] on icon "scrollable content" at bounding box center [51, 251] width 9 height 9
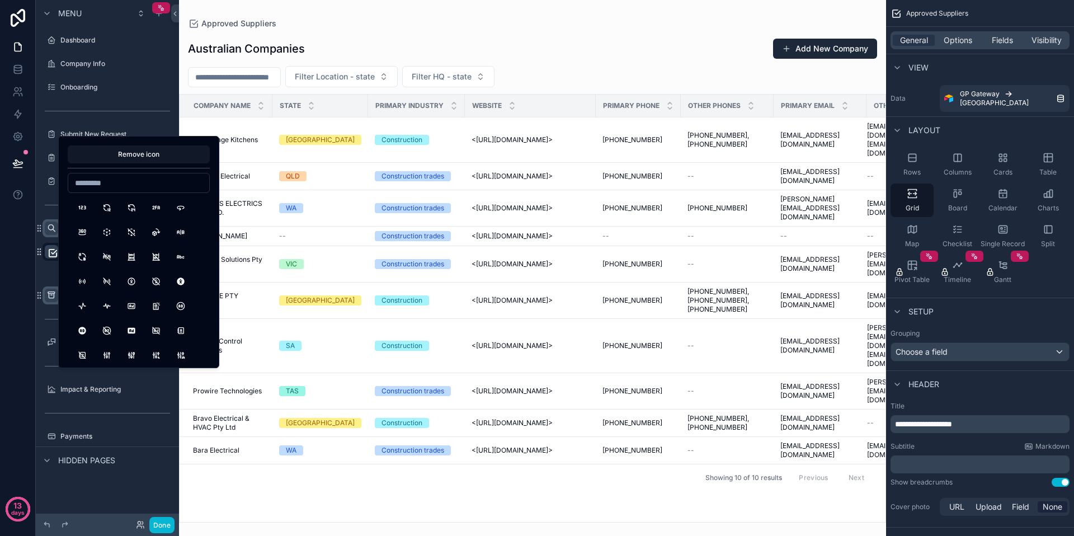
click at [136, 184] on input at bounding box center [138, 183] width 141 height 16
type input "*****"
click at [134, 210] on button "Checklist" at bounding box center [131, 207] width 20 height 20
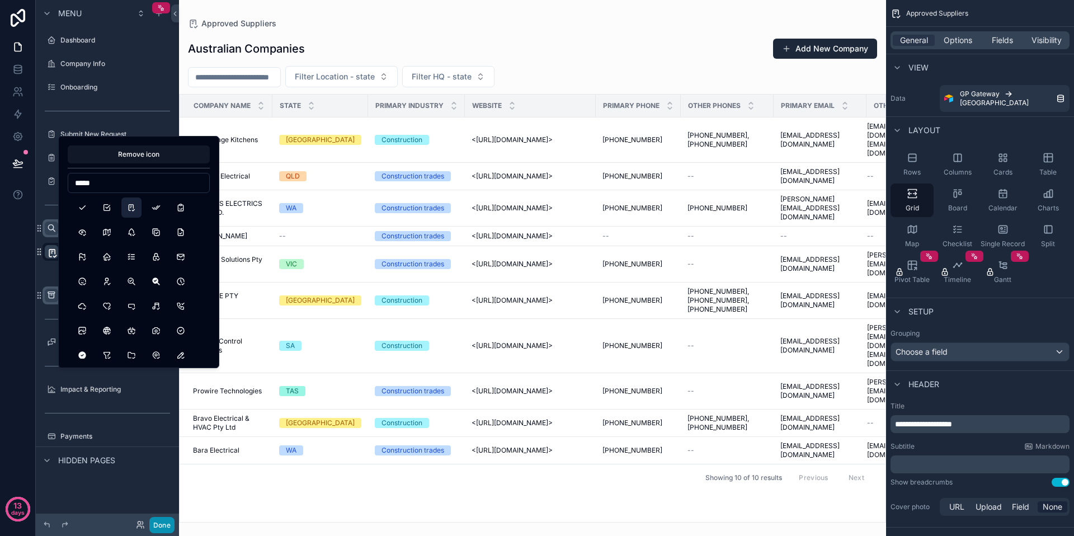
click at [155, 527] on button "Done" at bounding box center [161, 525] width 25 height 16
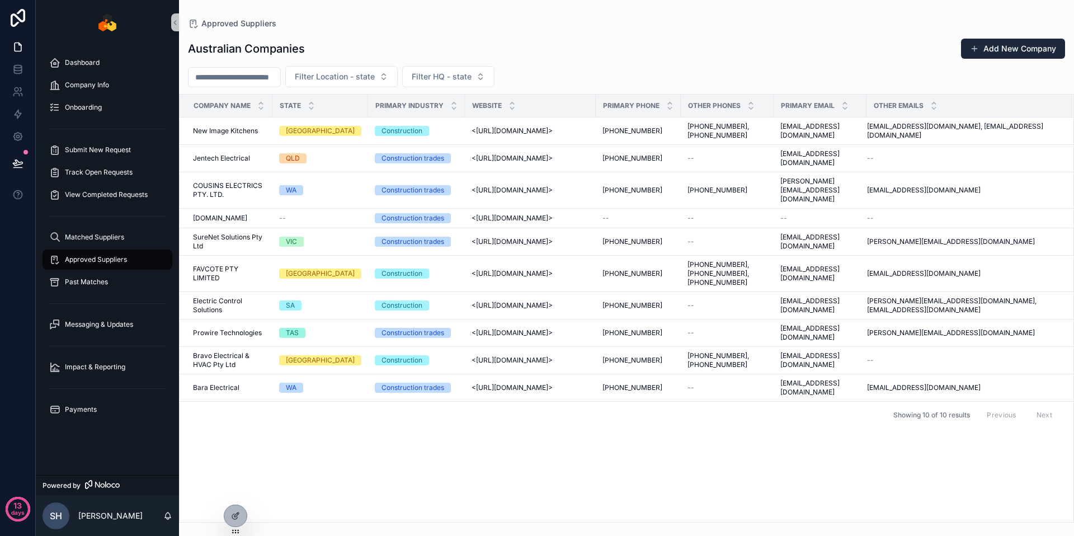
click at [263, 465] on div "Company name State Primary industry Website Primary phone Other phones Primary …" at bounding box center [627, 308] width 894 height 427
click at [324, 474] on div "Company name State Primary industry Website Primary phone Other phones Primary …" at bounding box center [627, 308] width 894 height 427
click at [229, 509] on div at bounding box center [235, 515] width 22 height 21
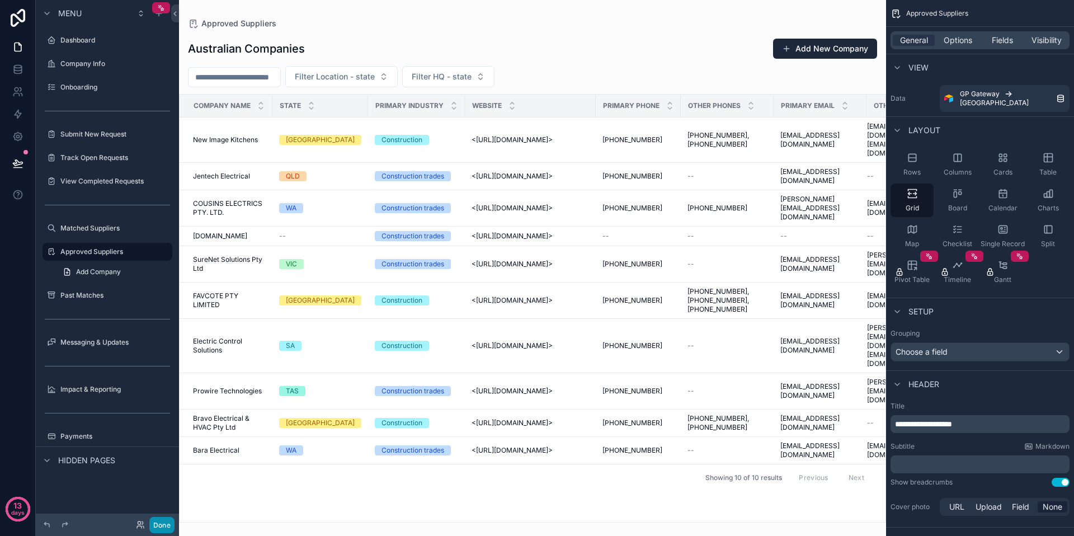
click at [164, 531] on button "Done" at bounding box center [161, 525] width 25 height 16
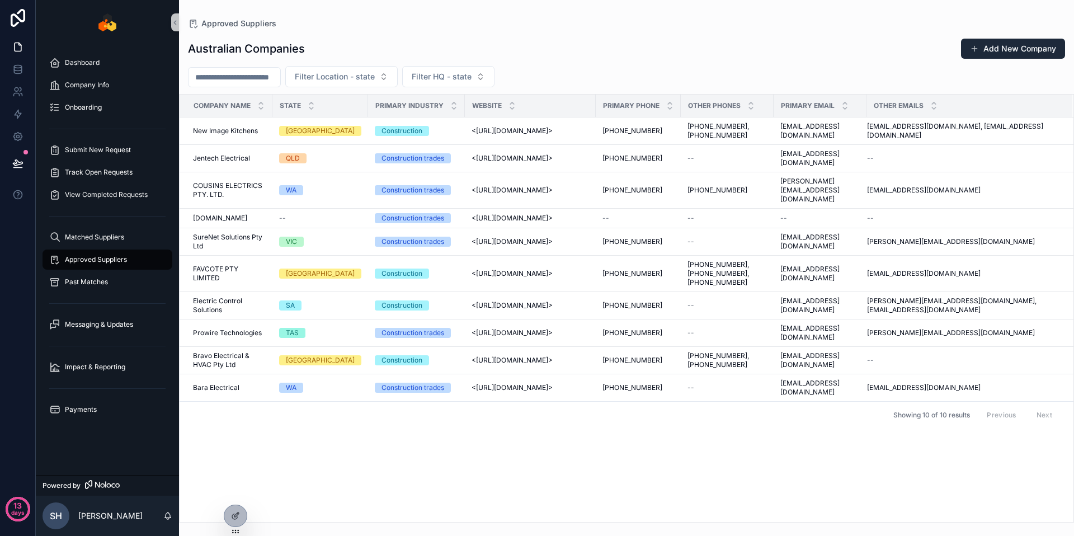
click at [296, 465] on div "Company name State Primary industry Website Primary phone Other phones Primary …" at bounding box center [627, 308] width 894 height 427
click at [105, 235] on span "Matched Suppliers" at bounding box center [94, 237] width 59 height 9
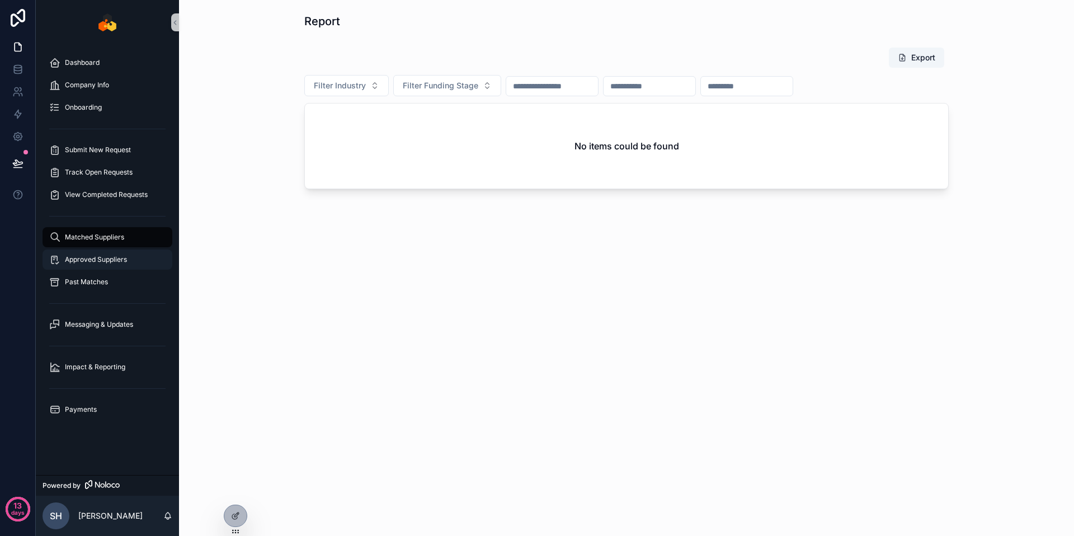
click at [103, 256] on span "Approved Suppliers" at bounding box center [96, 259] width 62 height 9
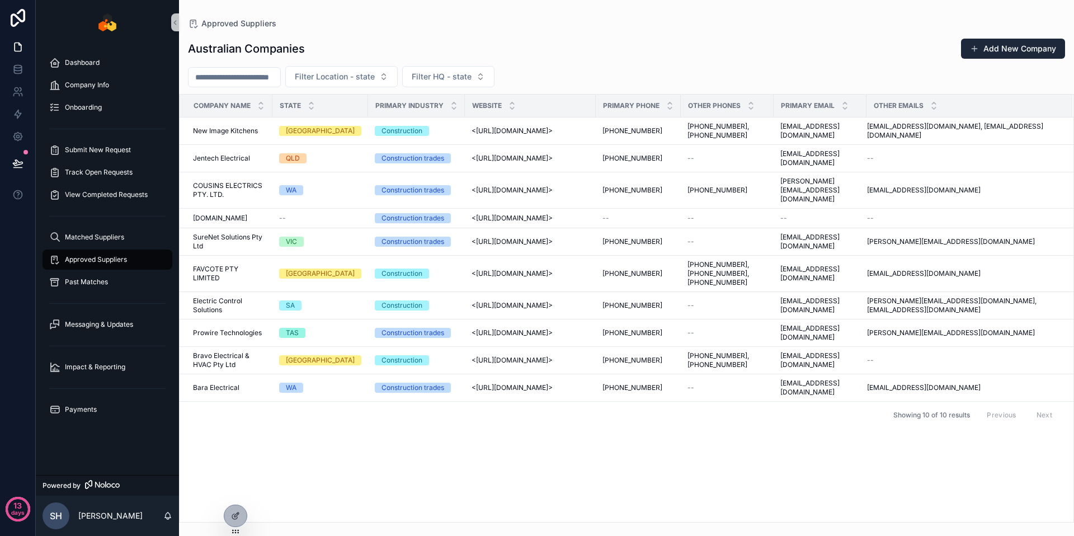
click at [352, 484] on div "Company name State Primary industry Website Primary phone Other phones Primary …" at bounding box center [627, 308] width 894 height 427
click at [105, 240] on span "Matched Suppliers" at bounding box center [94, 237] width 59 height 9
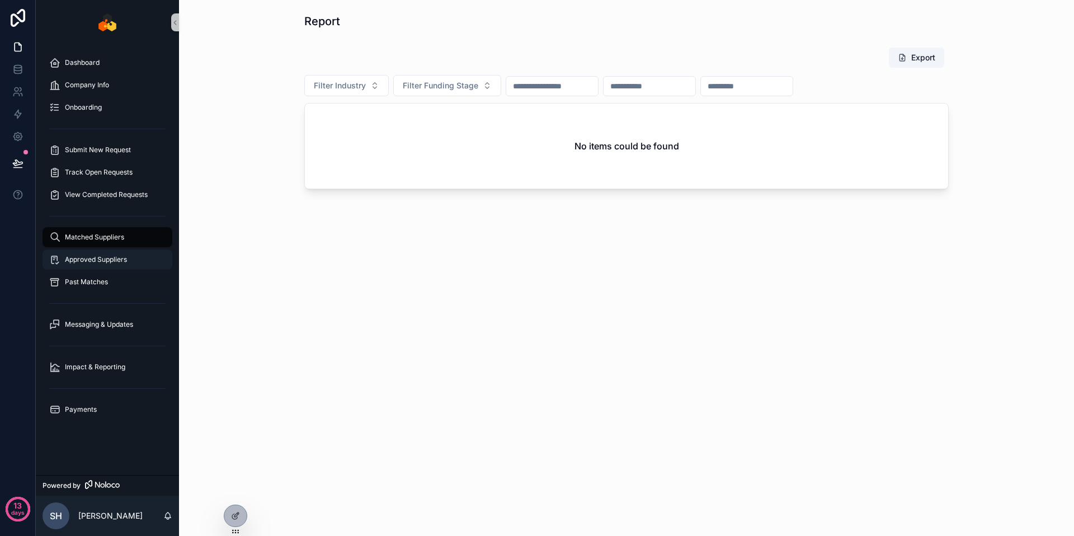
click at [100, 267] on div "Approved Suppliers" at bounding box center [107, 260] width 116 height 18
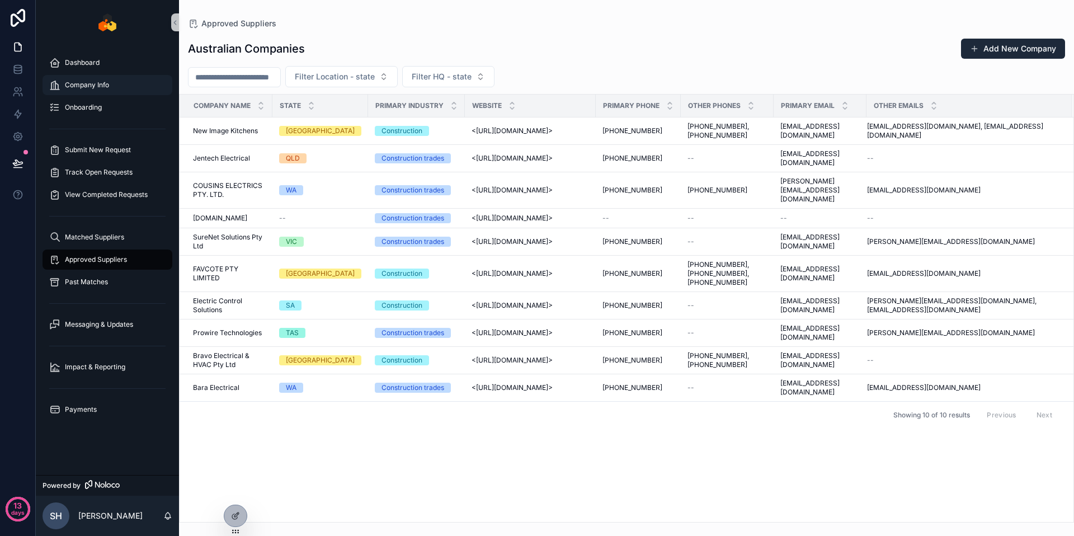
click at [114, 83] on div "Company Info" at bounding box center [107, 85] width 116 height 18
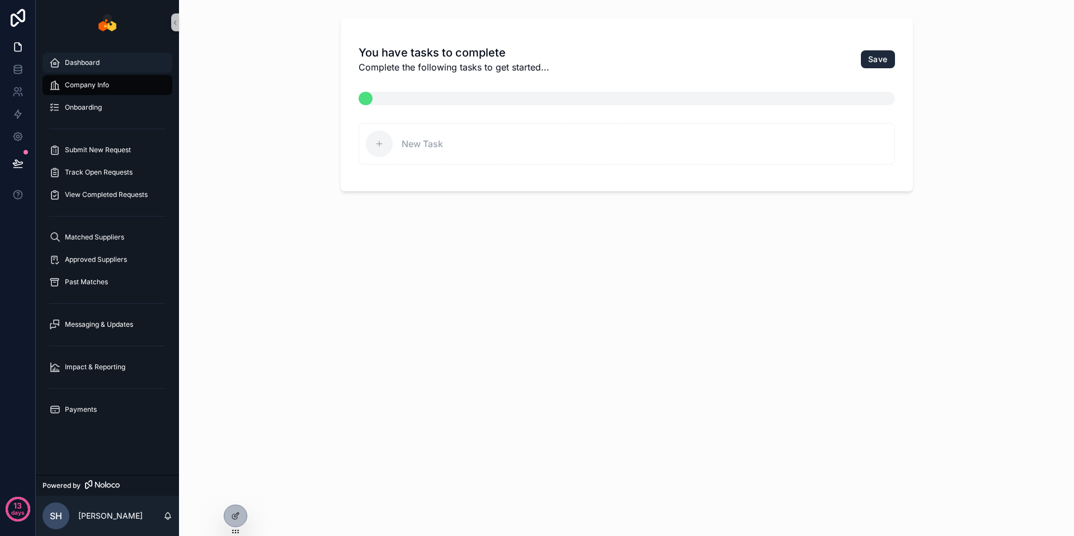
click at [108, 60] on div "Dashboard" at bounding box center [107, 63] width 116 height 18
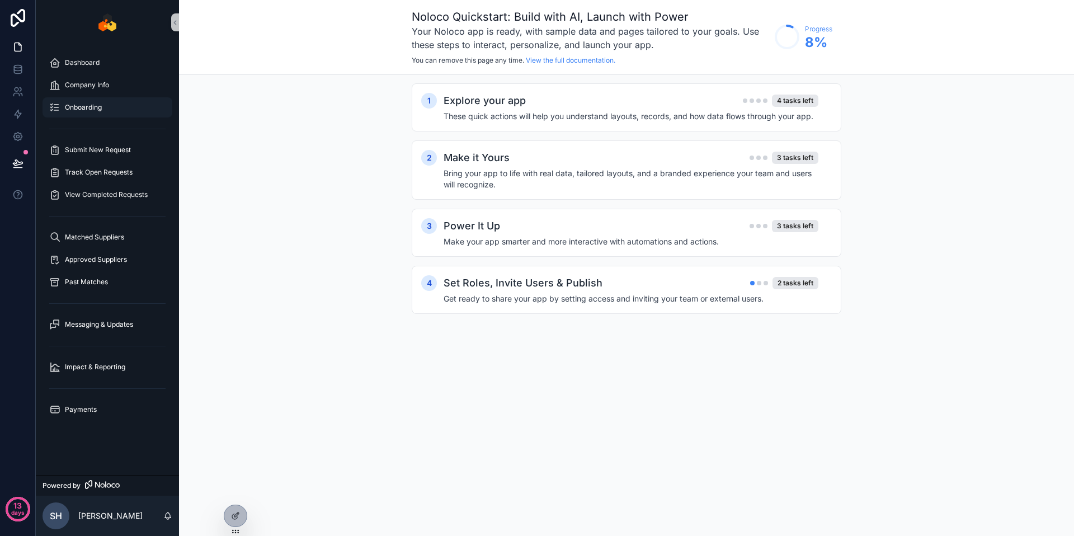
click at [110, 108] on div "Onboarding" at bounding box center [107, 107] width 116 height 18
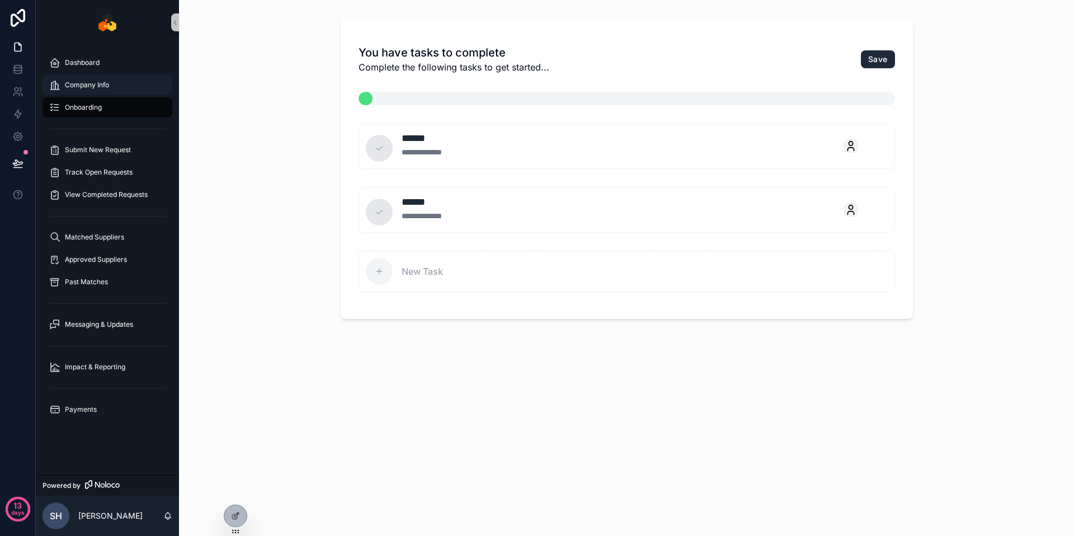
click at [111, 87] on div "Company Info" at bounding box center [107, 85] width 116 height 18
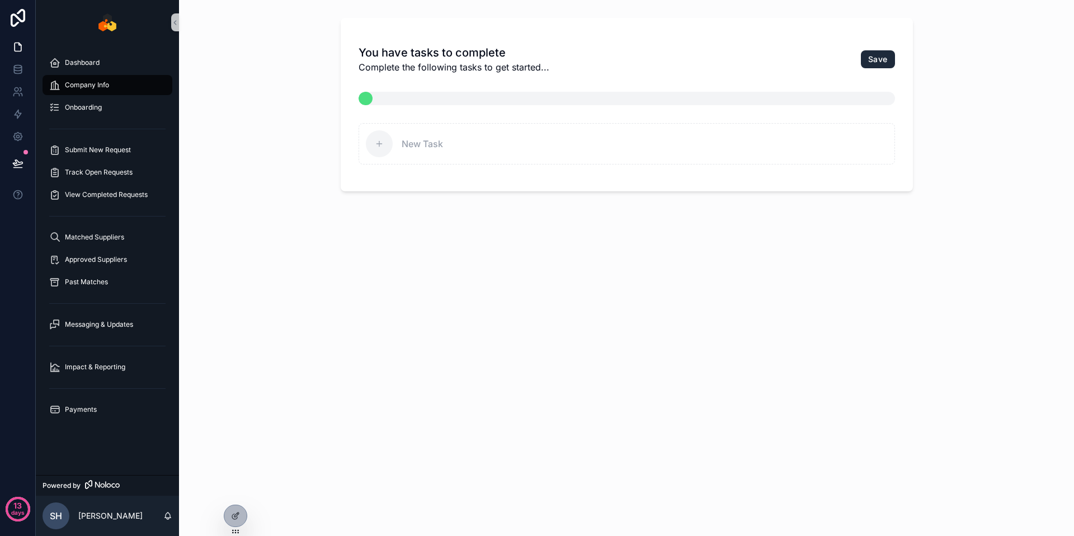
click at [203, 135] on div "You have tasks to complete Complete the following tasks to get started... Save …" at bounding box center [626, 268] width 895 height 536
click at [107, 60] on div "Dashboard" at bounding box center [107, 63] width 116 height 18
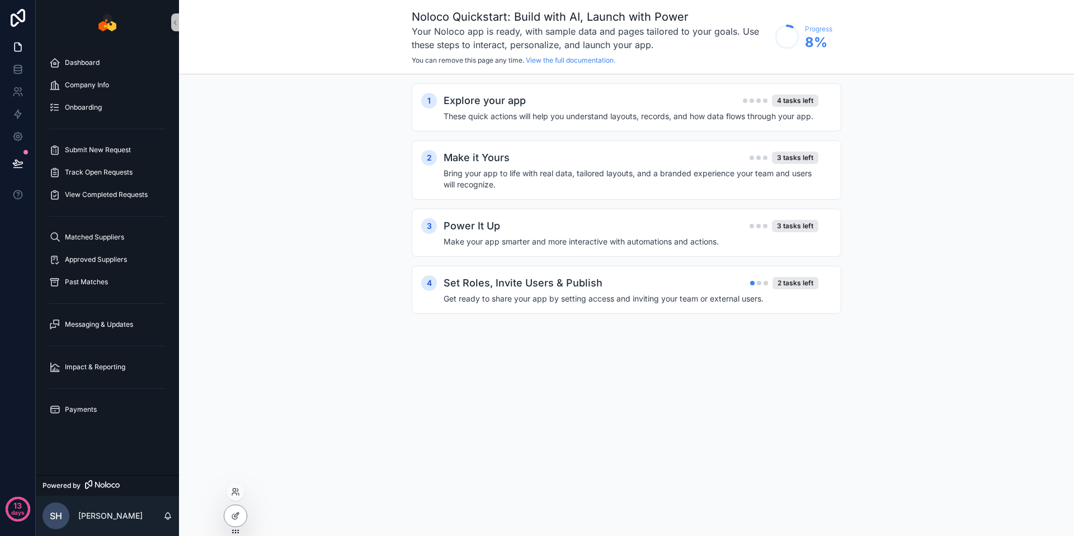
click at [237, 527] on icon at bounding box center [235, 531] width 9 height 9
click at [237, 517] on icon at bounding box center [235, 515] width 9 height 9
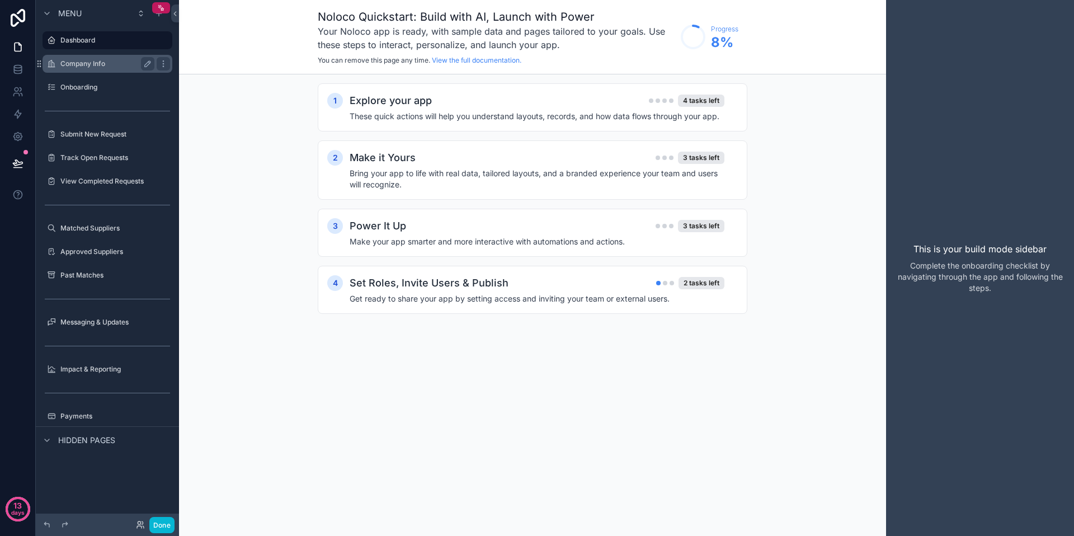
click at [102, 64] on label "Company Info" at bounding box center [104, 63] width 89 height 9
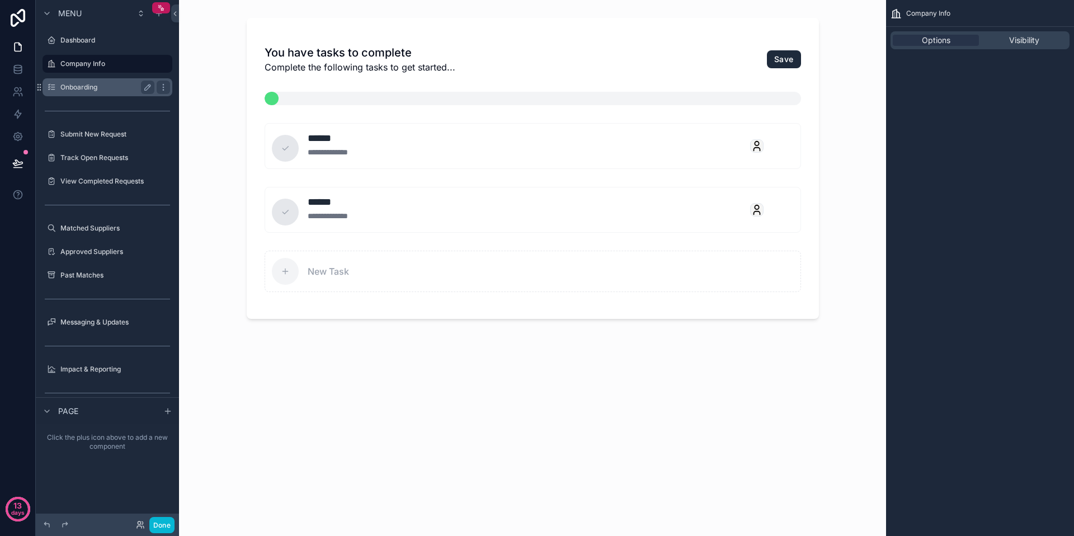
click at [99, 95] on div "Onboarding" at bounding box center [107, 87] width 125 height 18
click at [160, 523] on button "Done" at bounding box center [161, 525] width 25 height 16
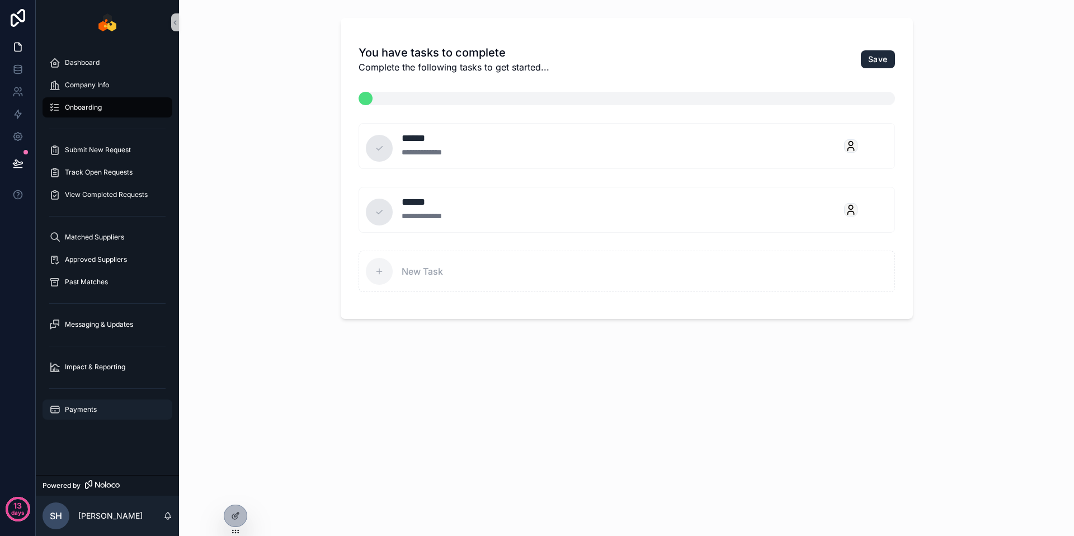
click at [92, 405] on span "Payments" at bounding box center [81, 409] width 32 height 9
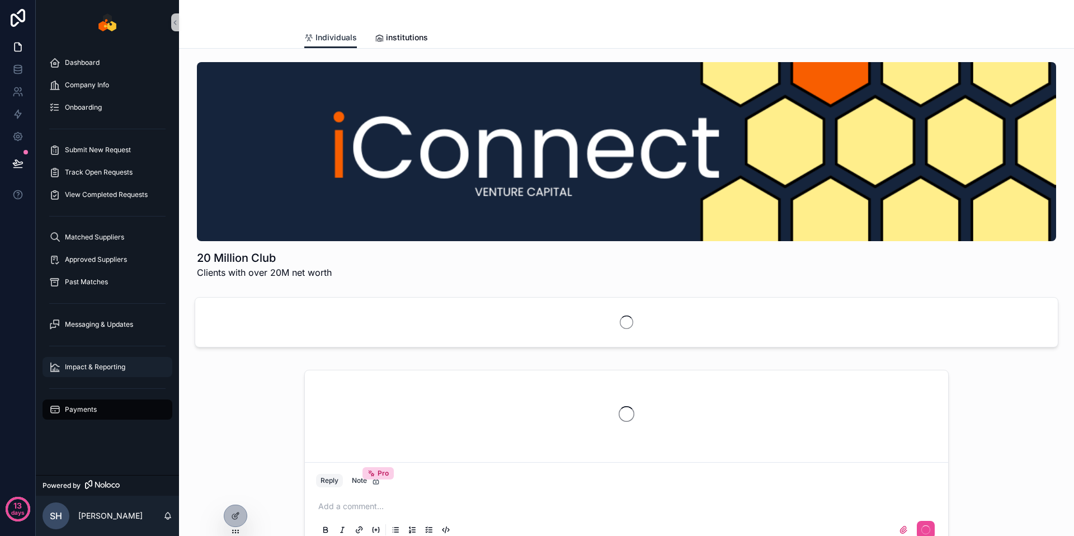
click at [114, 366] on span "Impact & Reporting" at bounding box center [95, 366] width 60 height 9
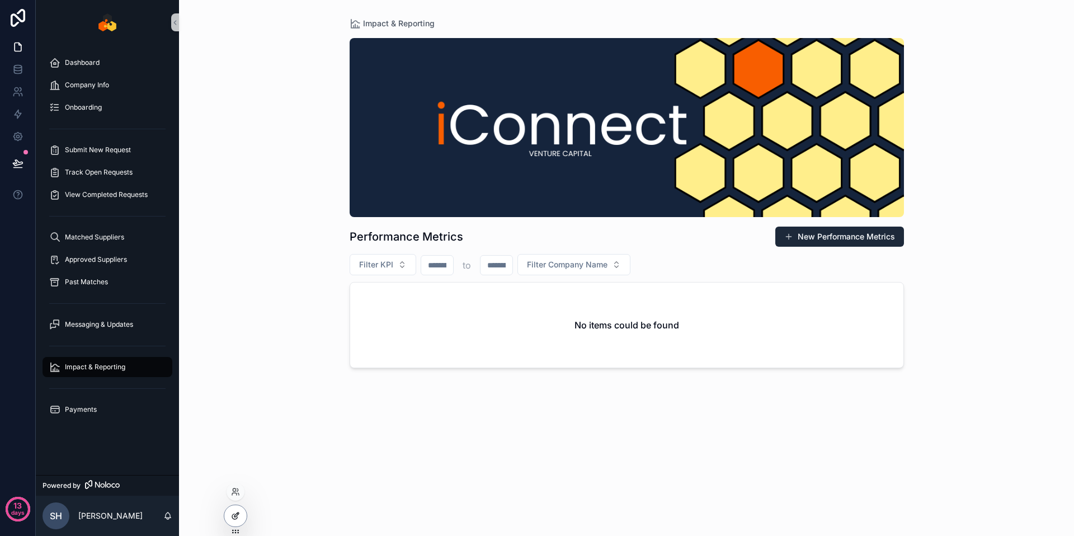
click at [232, 512] on icon at bounding box center [235, 515] width 9 height 9
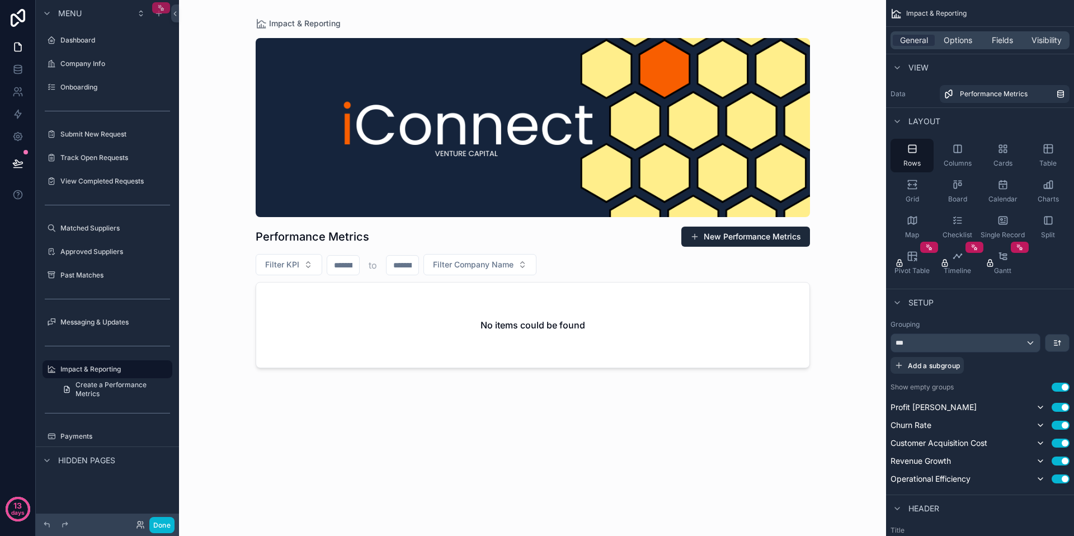
click at [157, 12] on div "scrollable content" at bounding box center [161, 7] width 18 height 11
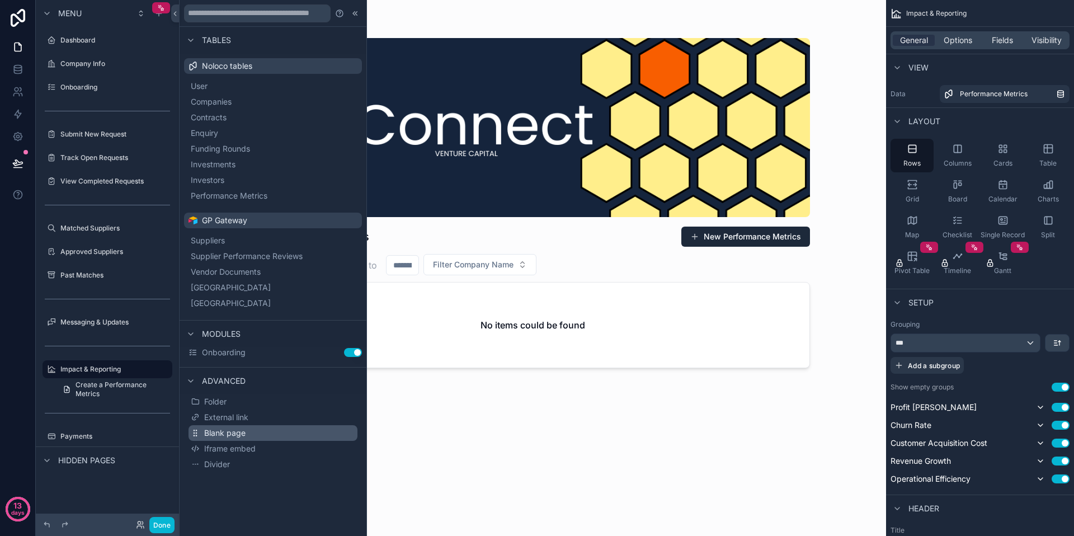
click at [237, 437] on span "Blank page" at bounding box center [224, 432] width 41 height 11
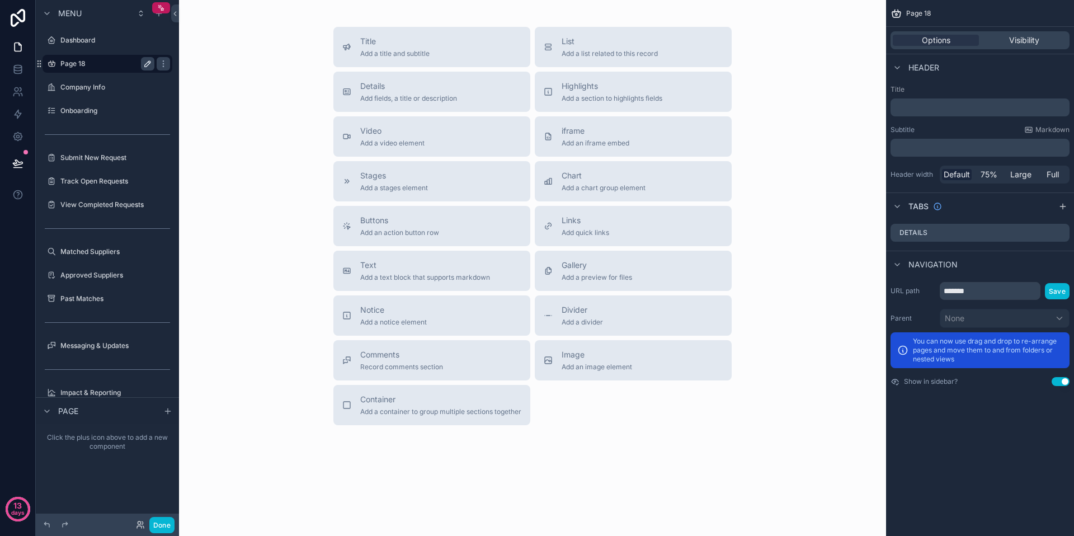
click at [147, 61] on icon "scrollable content" at bounding box center [147, 63] width 9 height 9
click at [109, 63] on input "*******" at bounding box center [98, 63] width 76 height 13
type input "*********"
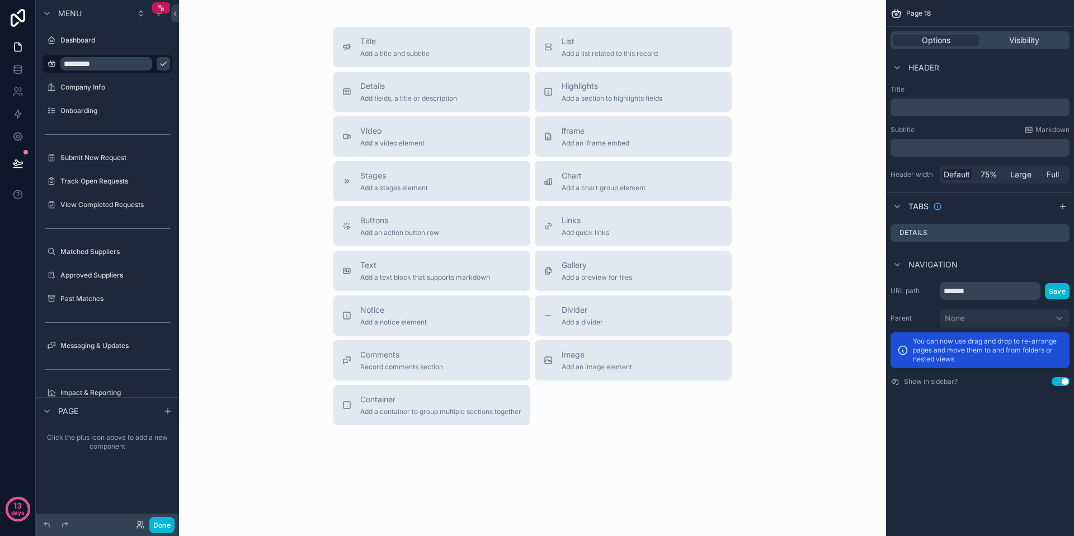
click at [159, 64] on icon "scrollable content" at bounding box center [163, 63] width 9 height 9
click at [431, 50] on div "Title Add a title and subtitle" at bounding box center [431, 47] width 179 height 22
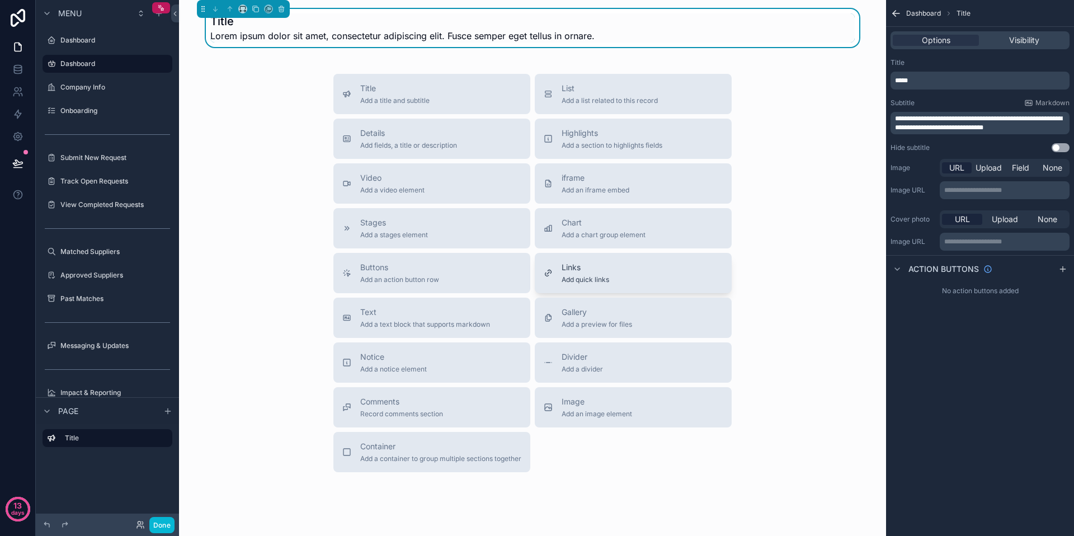
click at [589, 275] on span "Add quick links" at bounding box center [585, 279] width 48 height 9
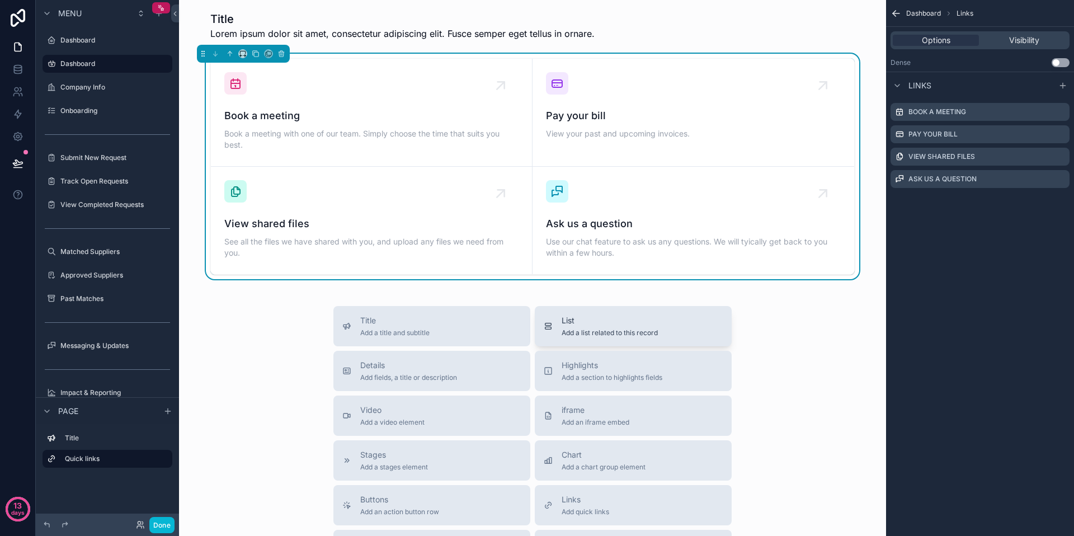
click at [574, 331] on span "Add a list related to this record" at bounding box center [609, 332] width 96 height 9
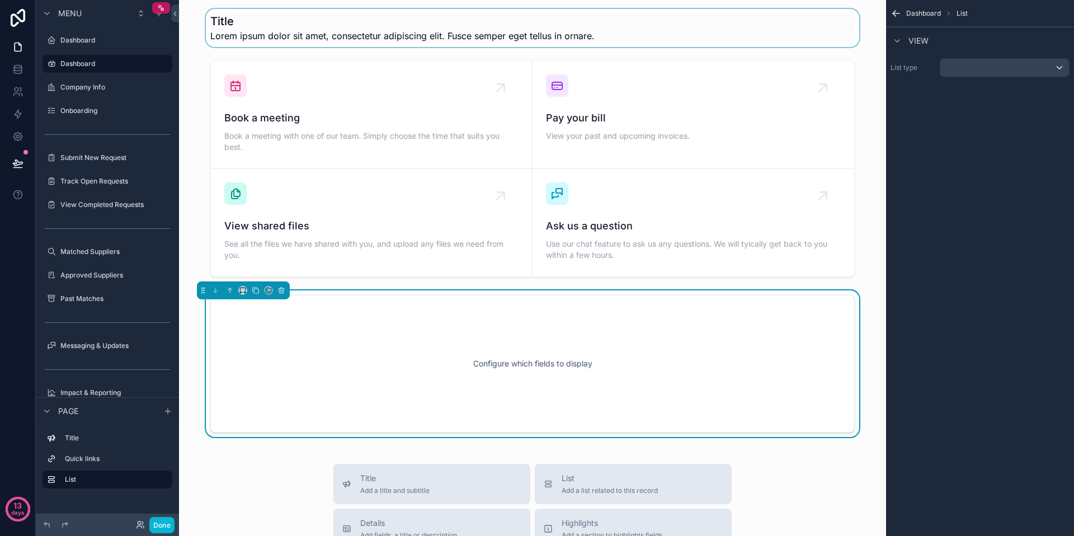
click at [310, 30] on div "scrollable content" at bounding box center [532, 28] width 689 height 38
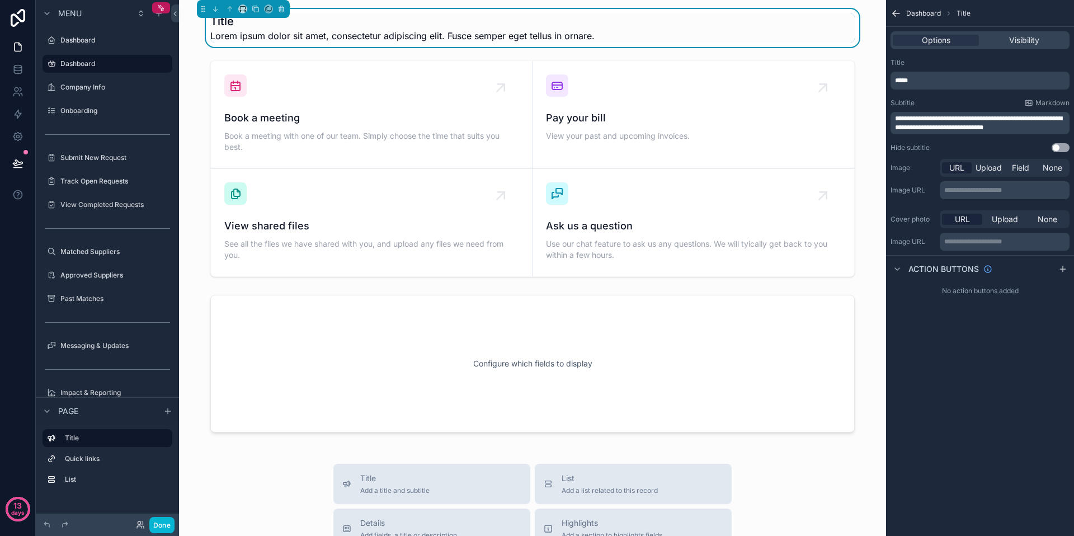
click at [952, 84] on p "*****" at bounding box center [981, 80] width 172 height 9
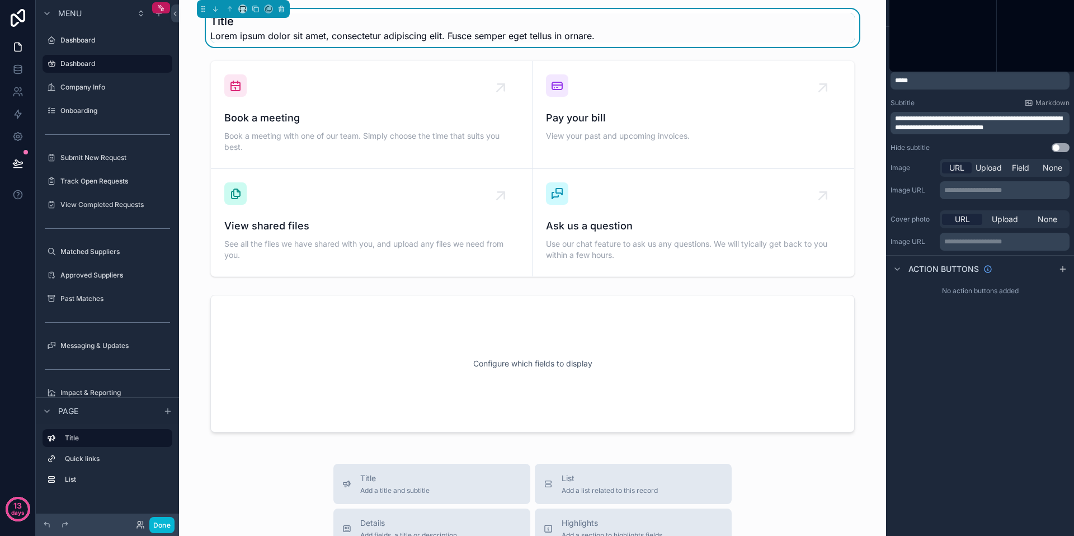
click at [952, 84] on p "*****" at bounding box center [981, 80] width 172 height 9
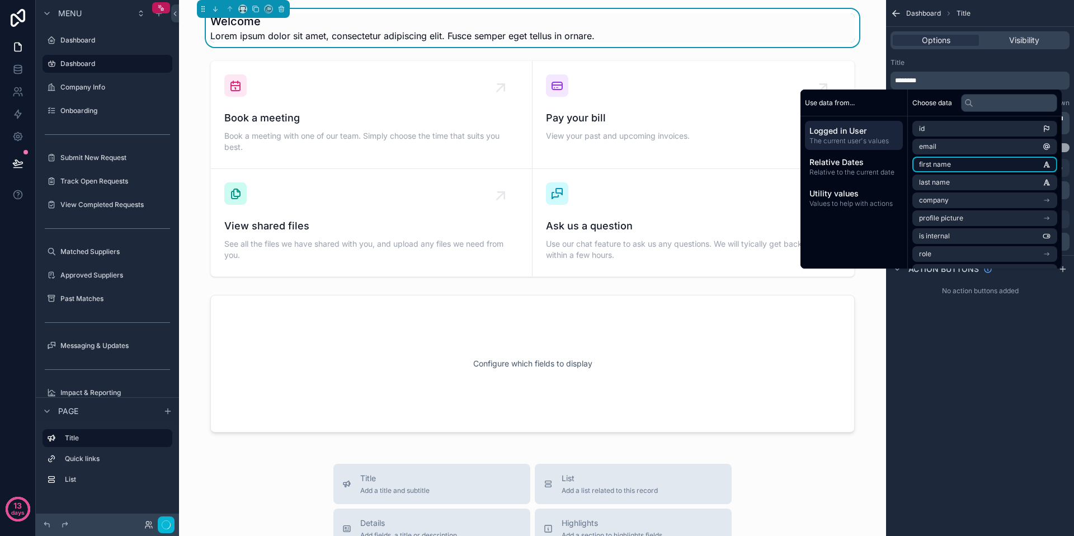
click at [924, 164] on span "first name" at bounding box center [935, 164] width 32 height 9
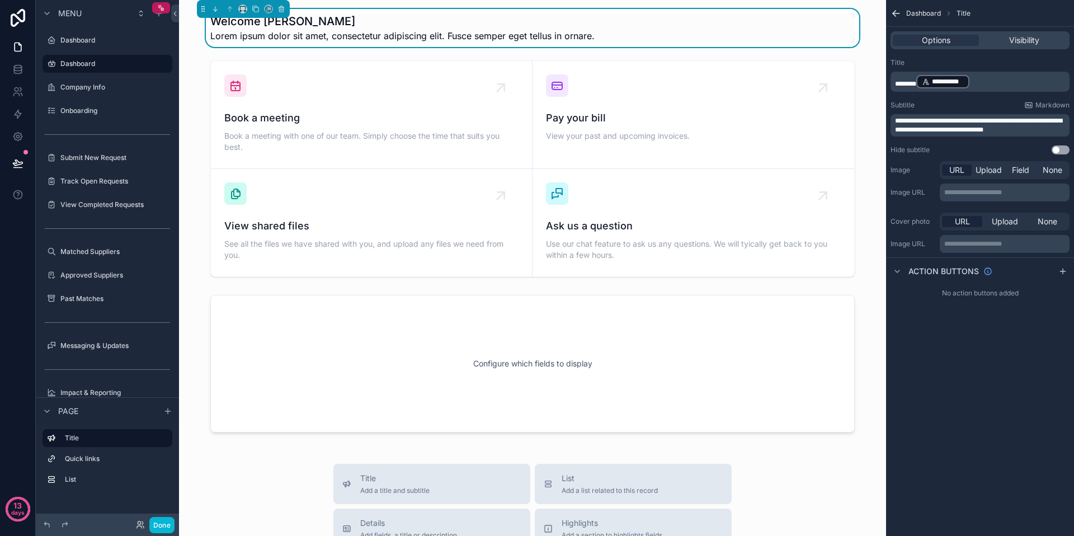
click at [1007, 64] on div "Title" at bounding box center [979, 62] width 179 height 9
click at [997, 126] on span "**********" at bounding box center [978, 125] width 167 height 16
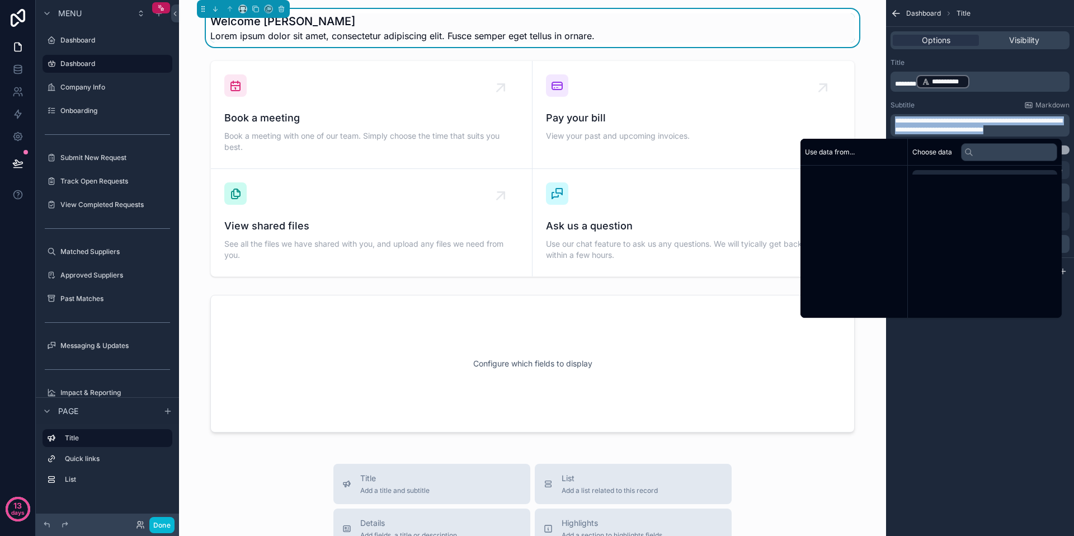
click at [997, 126] on span "**********" at bounding box center [978, 125] width 167 height 16
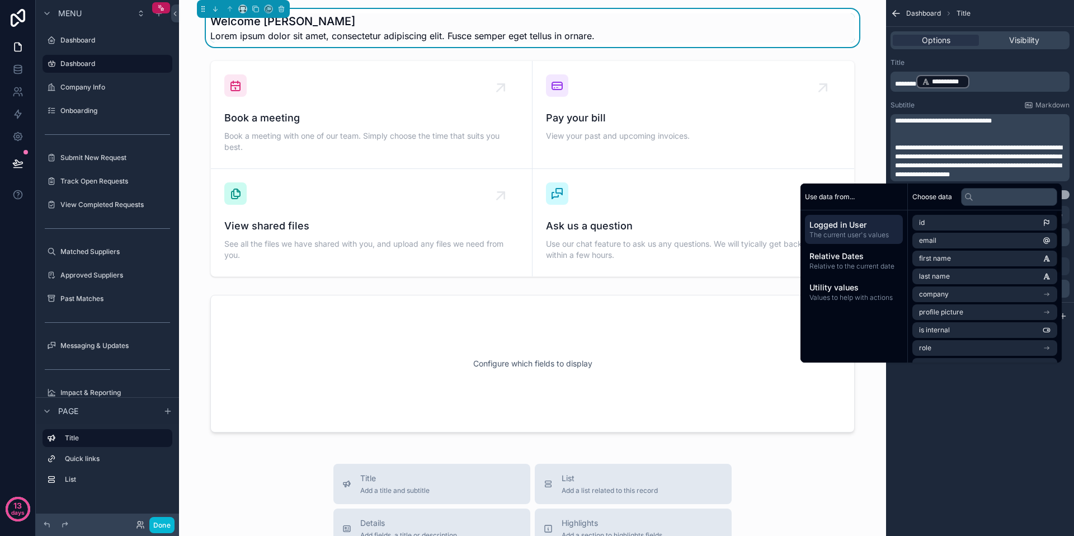
click at [1010, 443] on div "**********" at bounding box center [980, 268] width 188 height 536
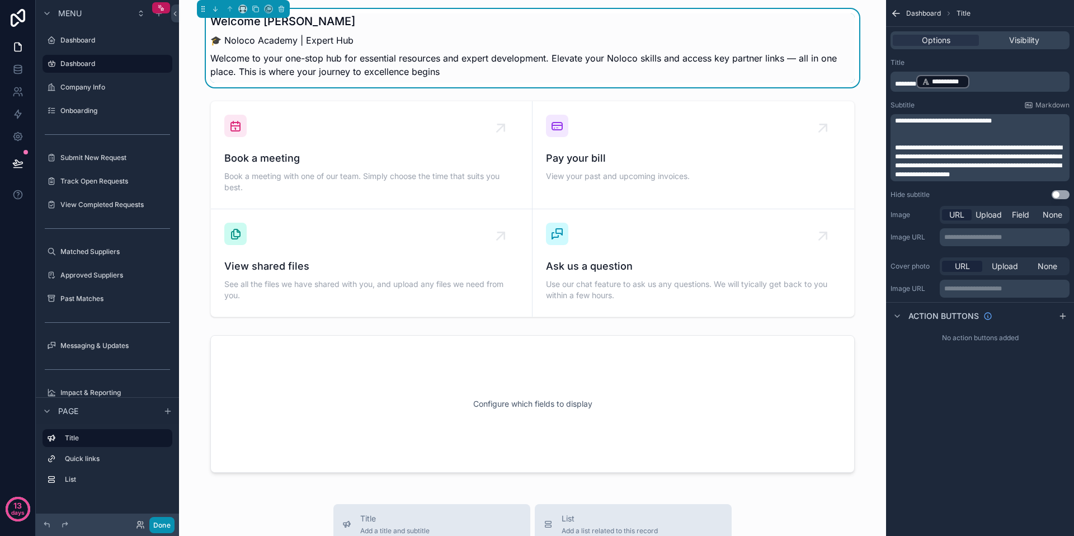
click at [153, 517] on button "Done" at bounding box center [161, 525] width 25 height 16
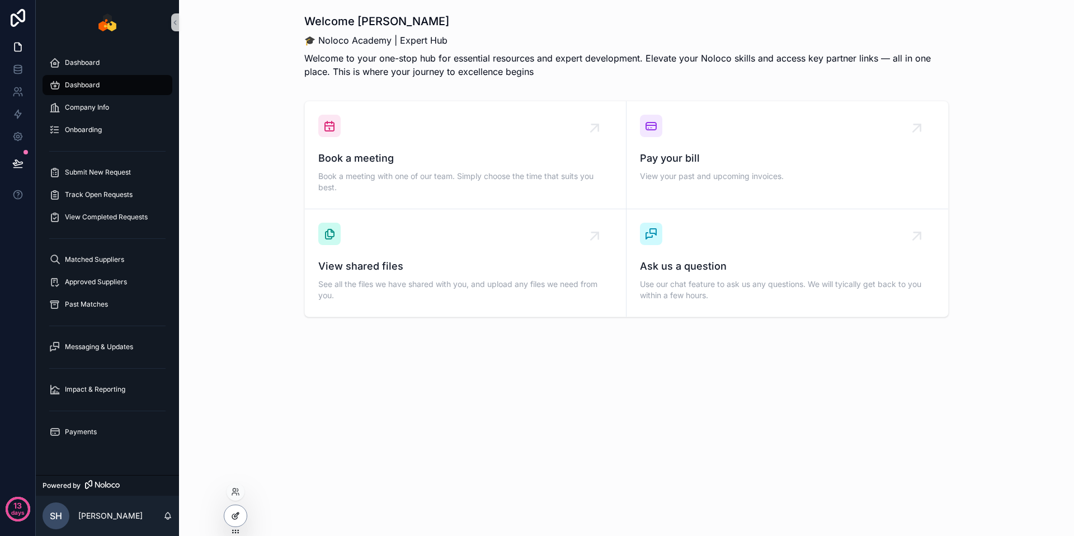
click at [233, 515] on icon at bounding box center [234, 516] width 5 height 5
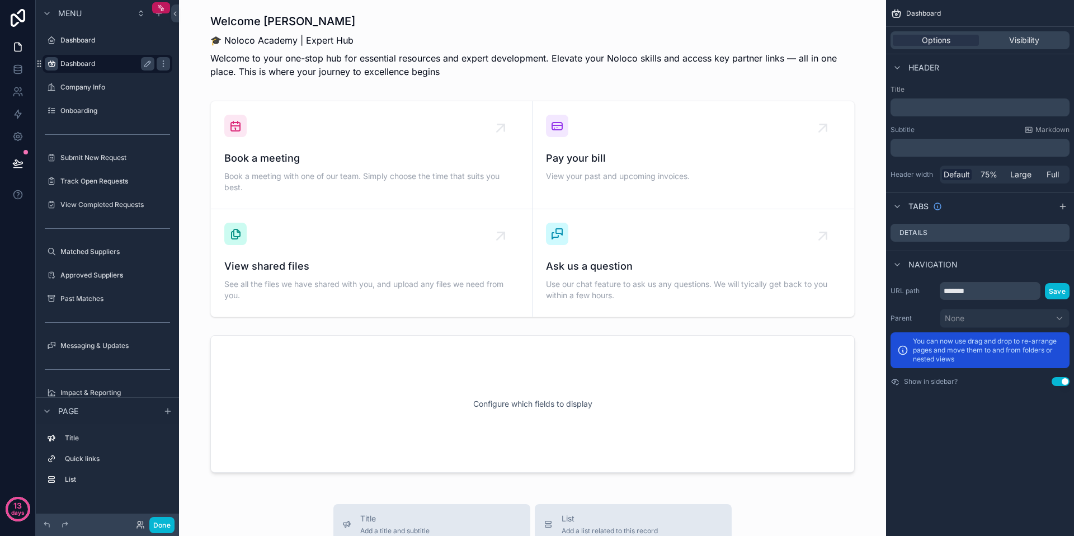
click at [51, 64] on icon "scrollable content" at bounding box center [51, 63] width 9 height 9
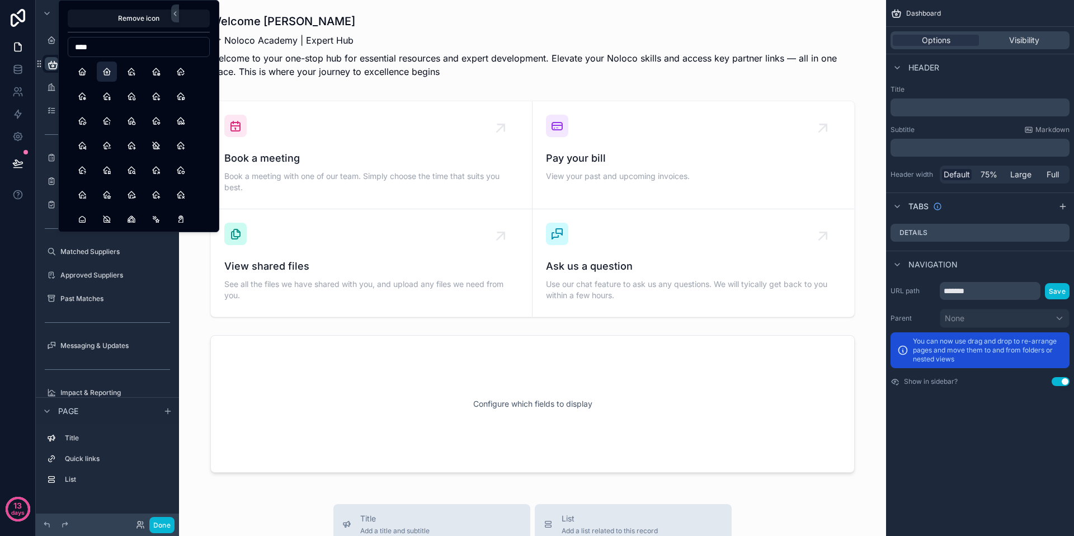
type input "****"
click at [102, 74] on button "Home2" at bounding box center [107, 72] width 20 height 20
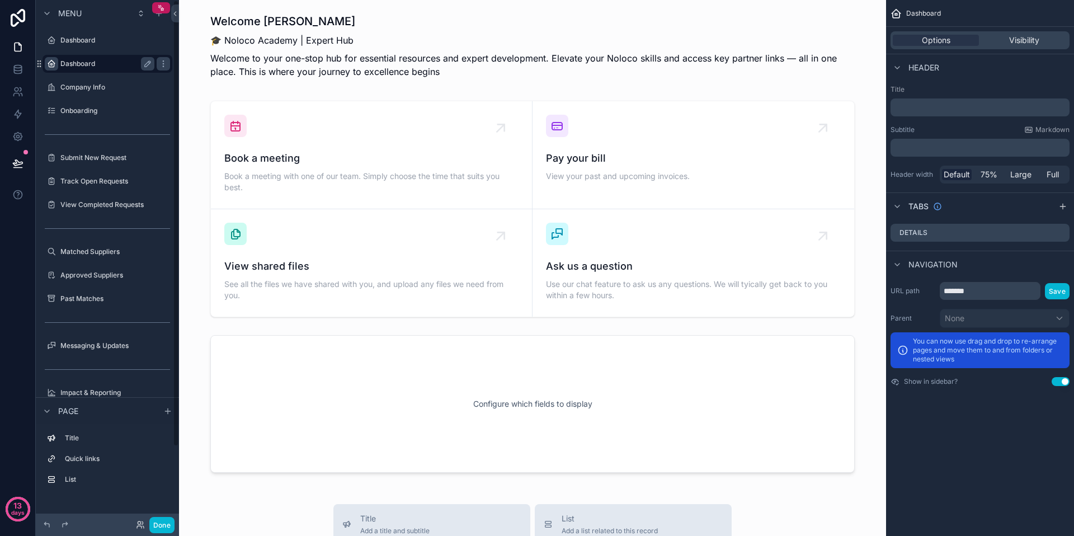
click at [53, 23] on div "Menu" at bounding box center [107, 13] width 143 height 27
click at [164, 41] on icon "scrollable content" at bounding box center [163, 40] width 9 height 9
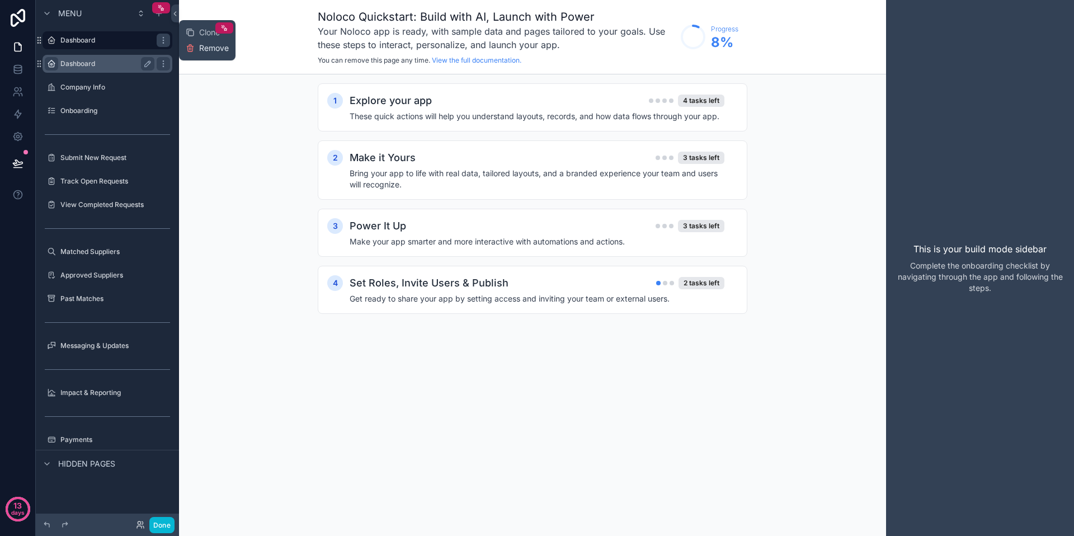
click at [214, 53] on span "Remove" at bounding box center [214, 48] width 30 height 11
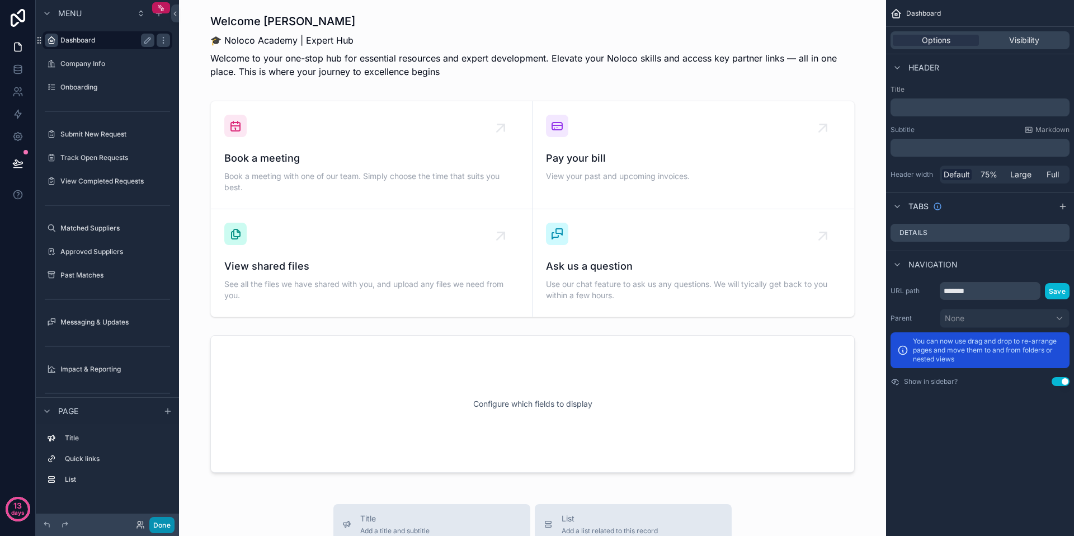
click at [159, 526] on button "Done" at bounding box center [161, 525] width 25 height 16
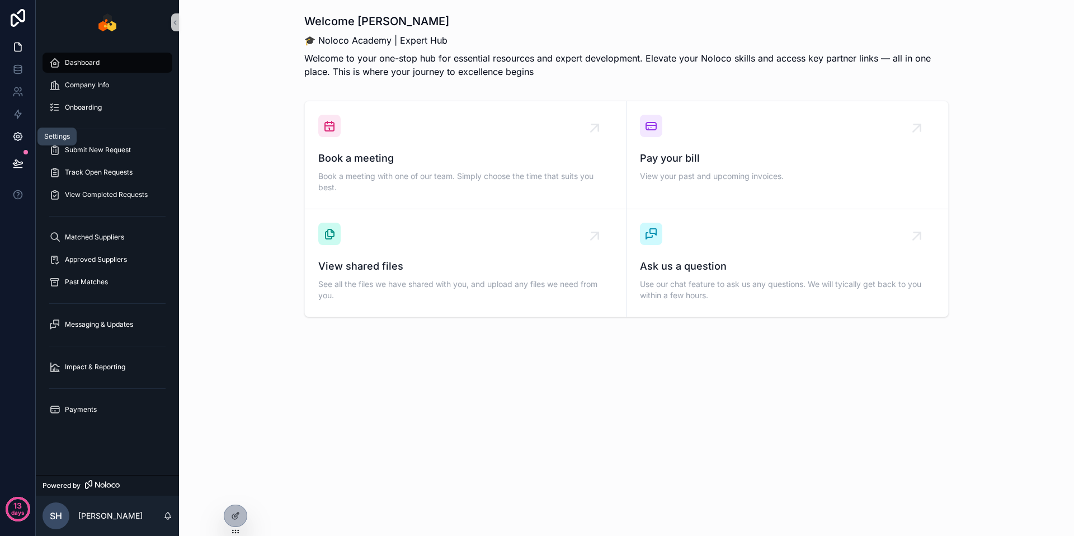
click at [21, 135] on icon at bounding box center [17, 137] width 8 height 8
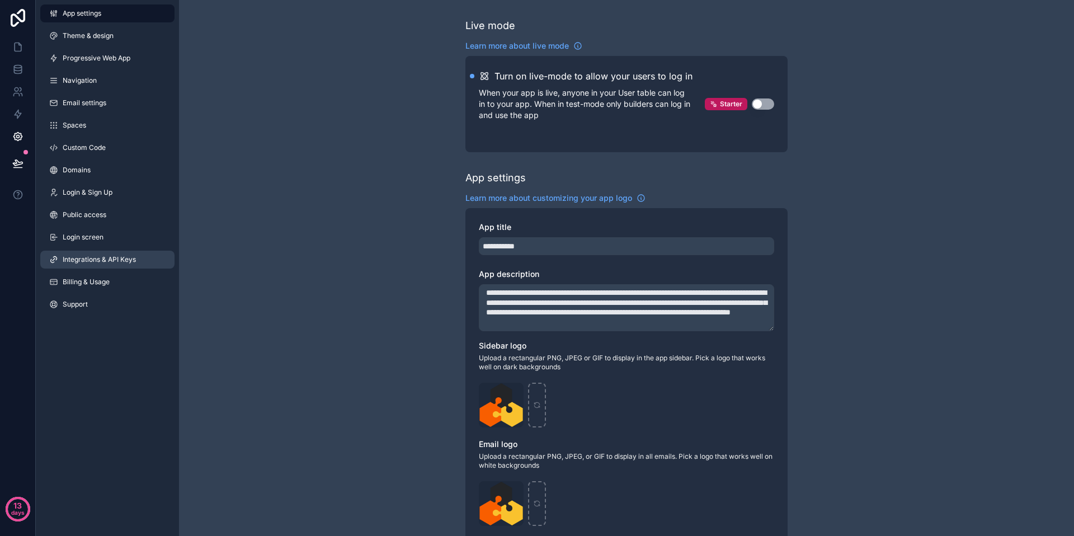
click at [99, 257] on span "Integrations & API Keys" at bounding box center [99, 259] width 73 height 9
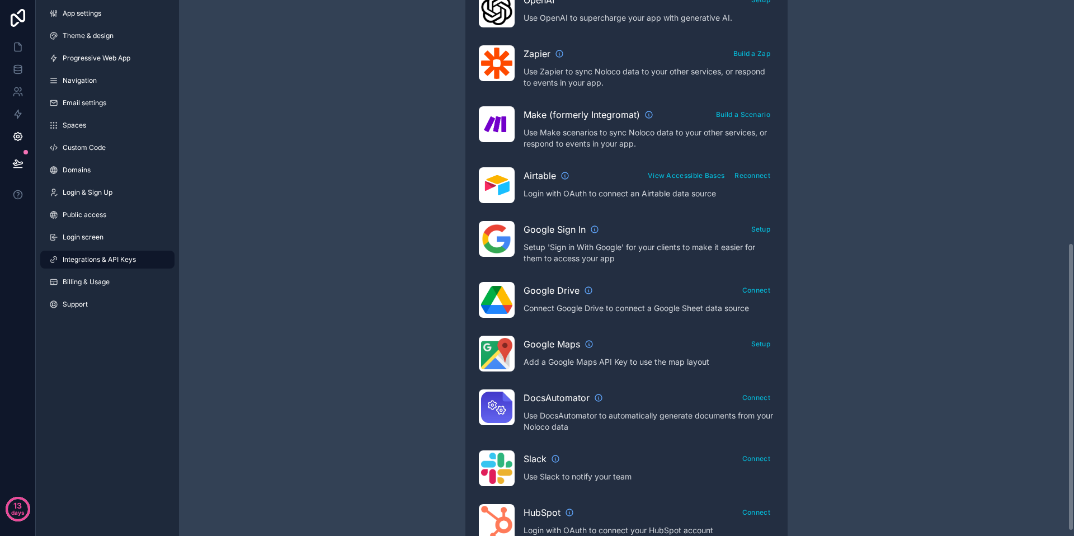
scroll to position [268, 0]
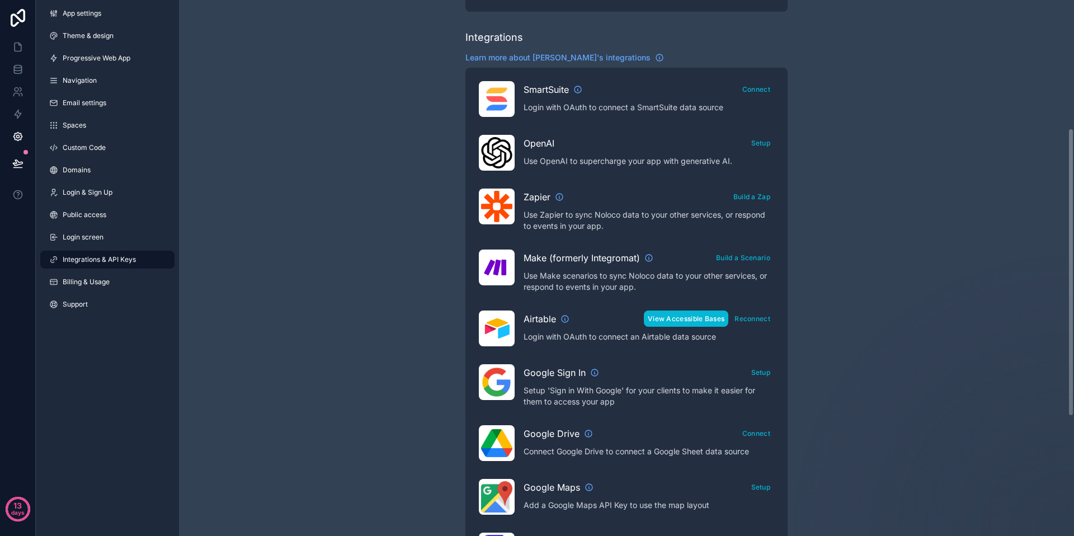
scroll to position [182, 0]
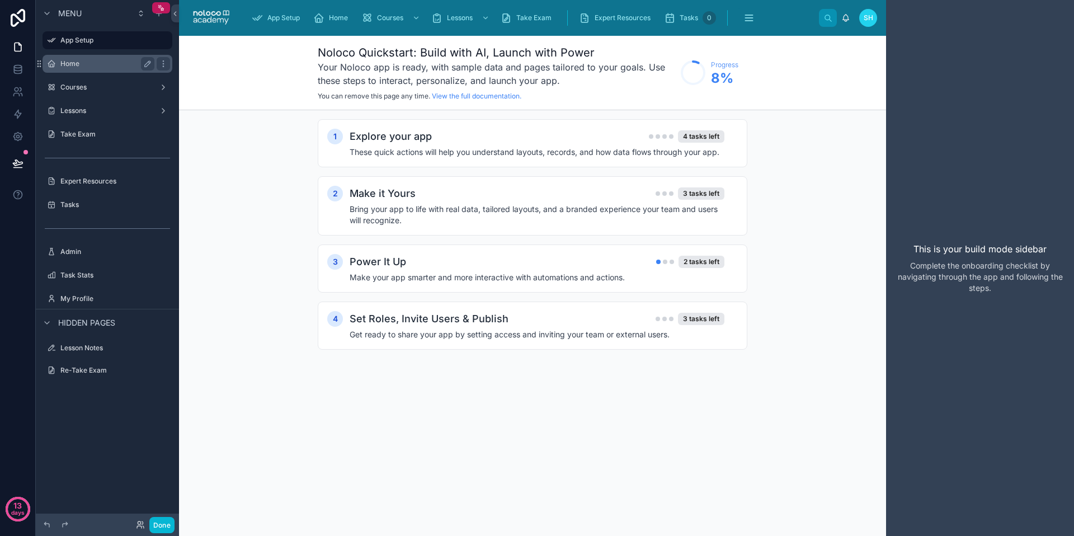
click at [100, 64] on label "Home" at bounding box center [104, 63] width 89 height 9
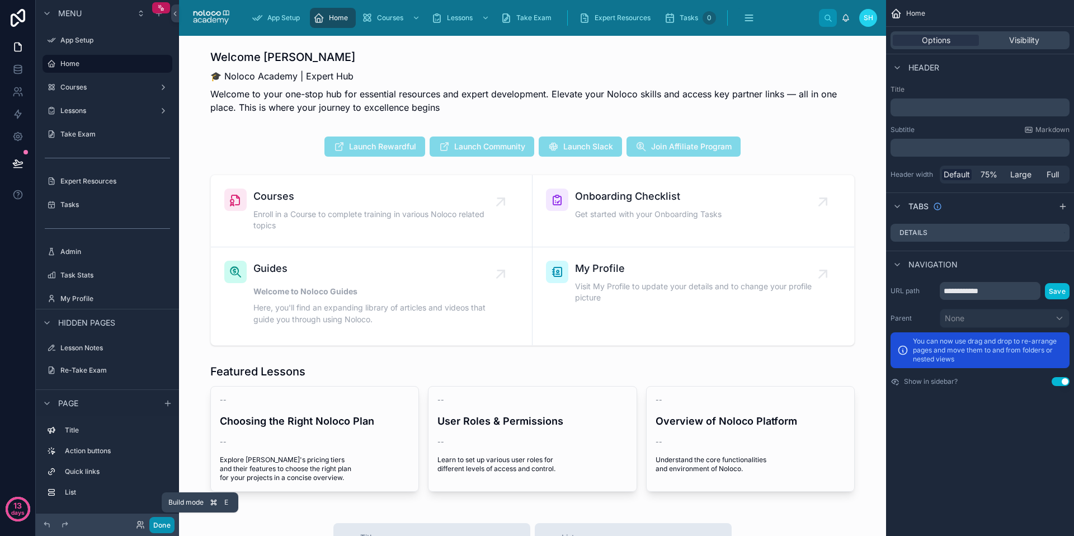
click at [168, 525] on button "Done" at bounding box center [161, 525] width 25 height 16
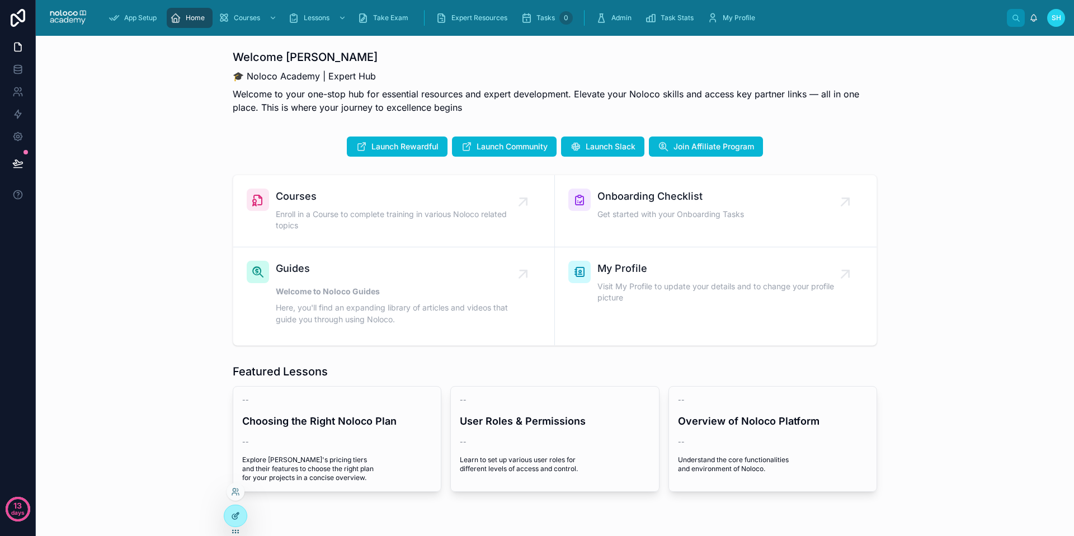
click at [242, 511] on div at bounding box center [235, 515] width 22 height 21
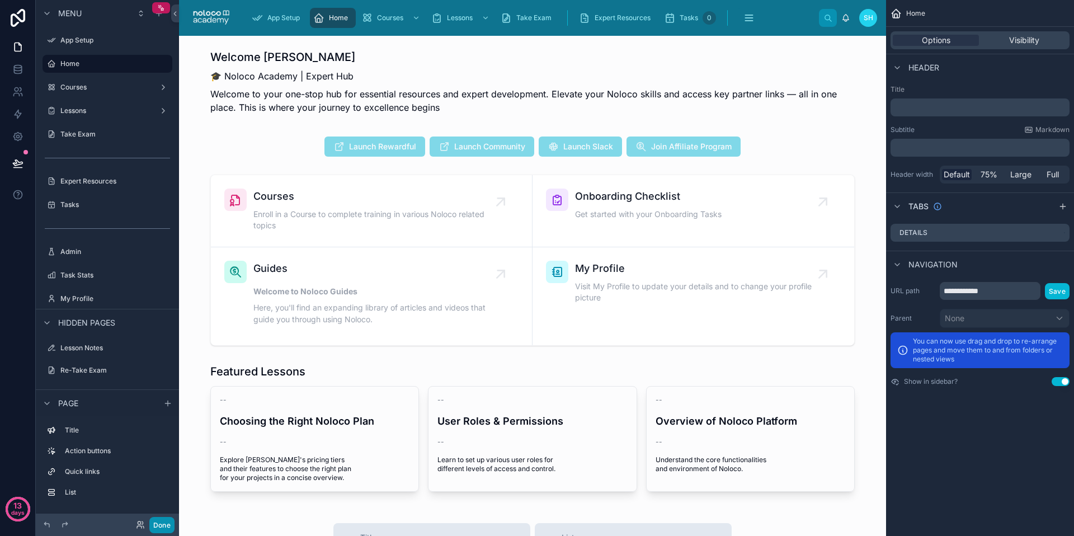
click at [159, 524] on button "Done" at bounding box center [161, 525] width 25 height 16
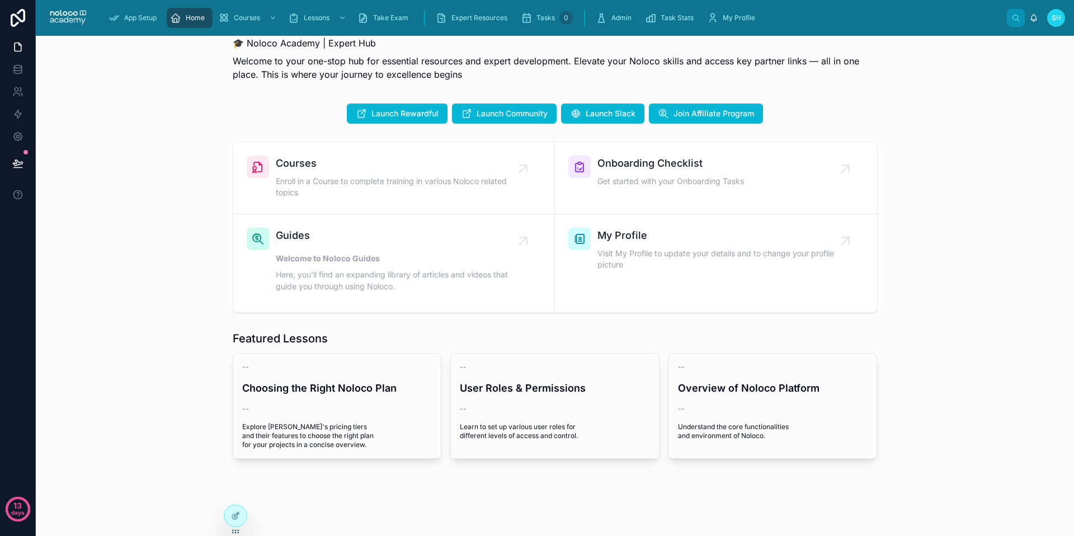
scroll to position [41, 0]
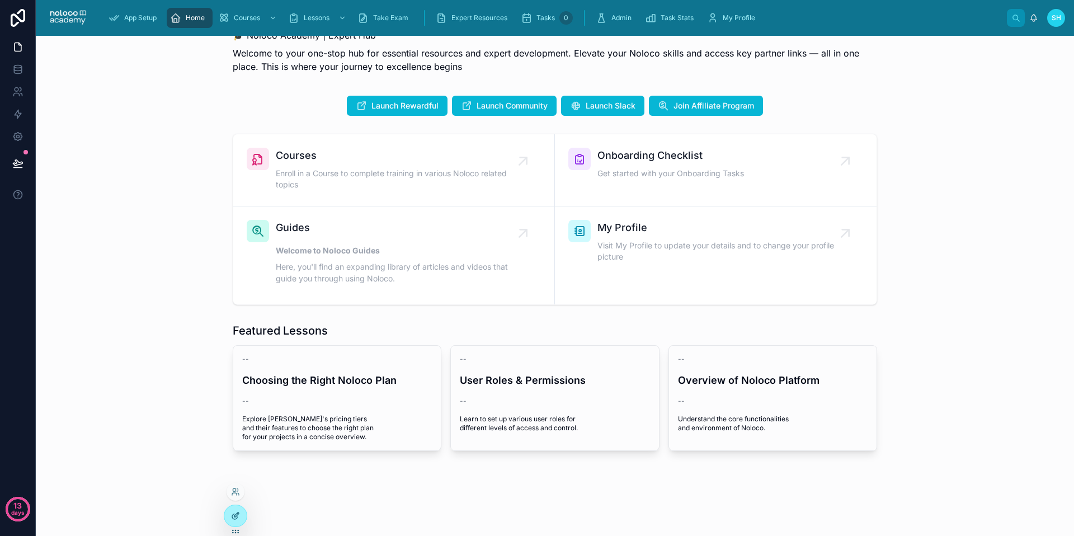
click at [240, 520] on div at bounding box center [235, 515] width 22 height 21
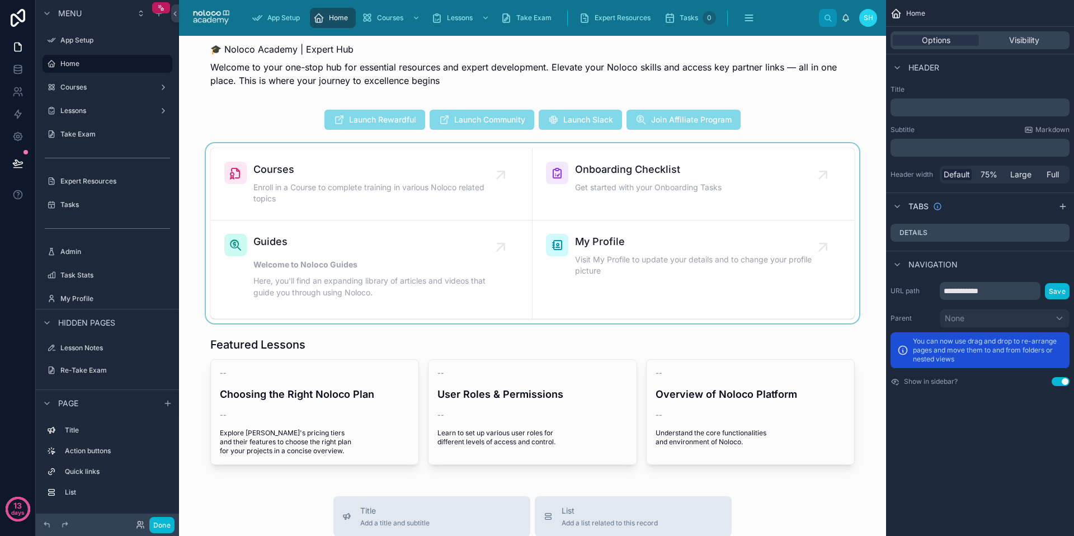
scroll to position [0, 0]
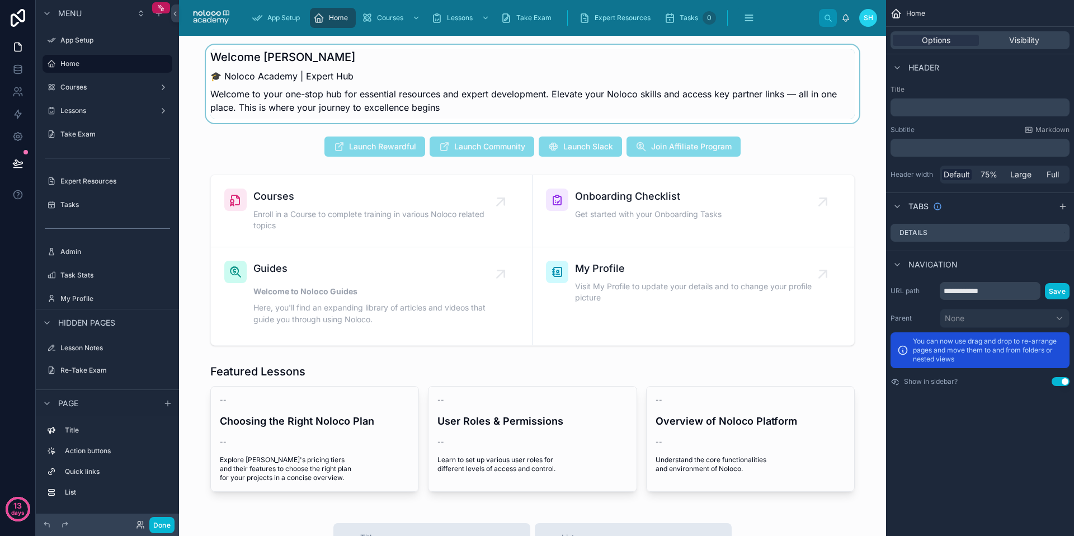
click at [220, 69] on div at bounding box center [532, 84] width 689 height 78
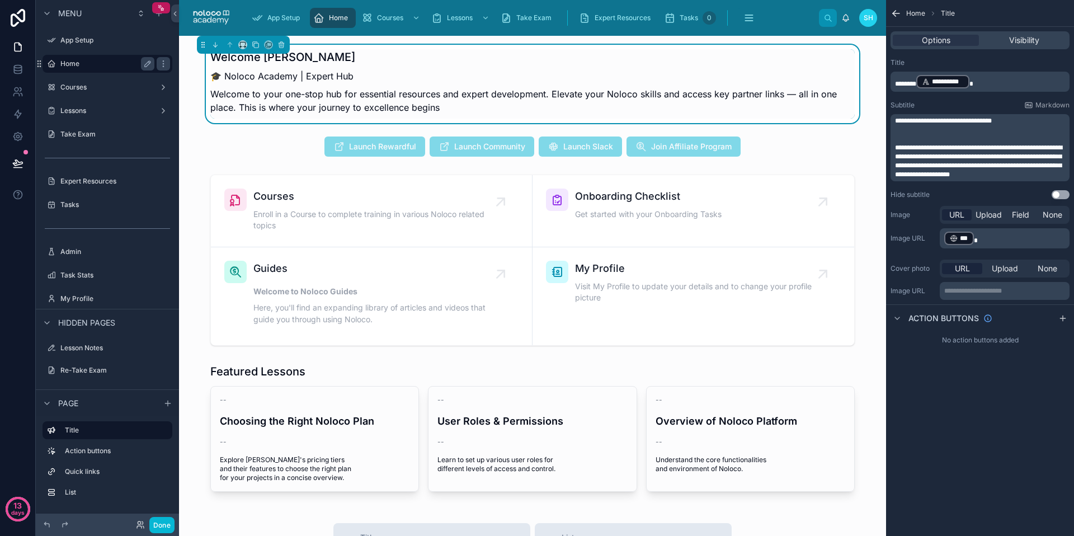
click at [93, 68] on div "Home" at bounding box center [107, 63] width 94 height 13
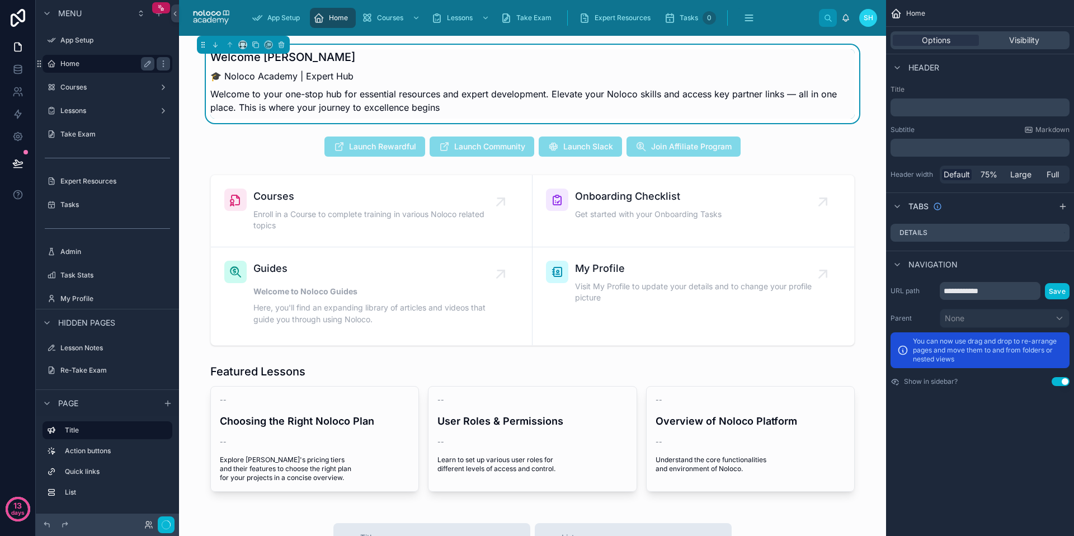
click at [93, 68] on div "Home" at bounding box center [107, 63] width 94 height 13
click at [94, 66] on label "Home" at bounding box center [104, 63] width 89 height 9
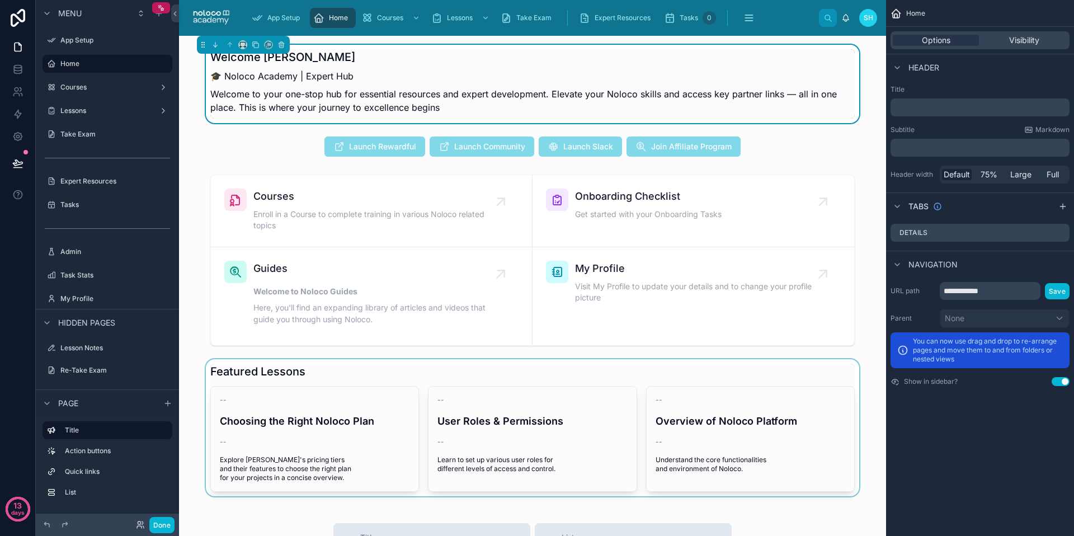
click at [303, 383] on div at bounding box center [532, 427] width 689 height 137
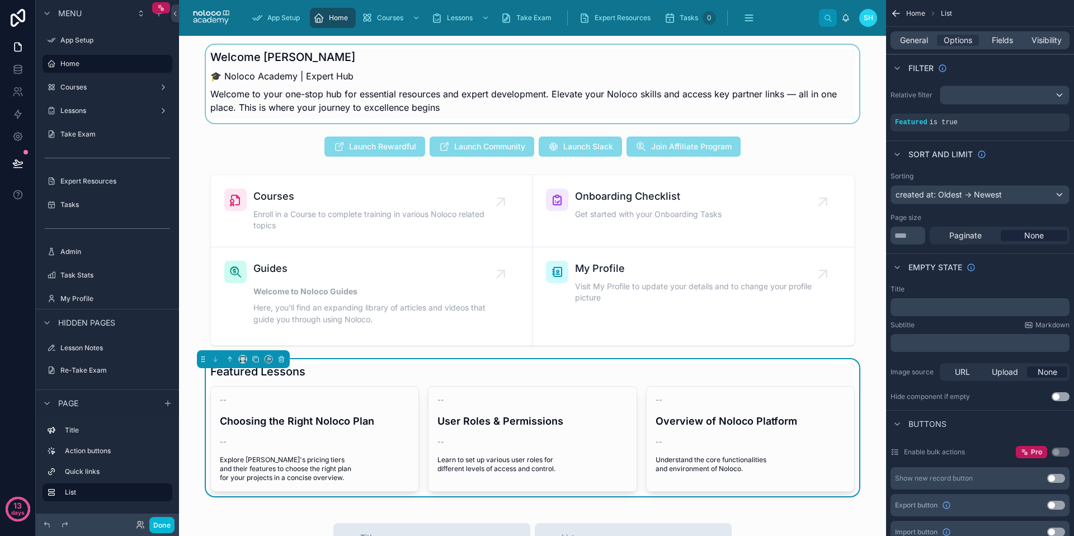
click at [265, 51] on div at bounding box center [532, 84] width 689 height 78
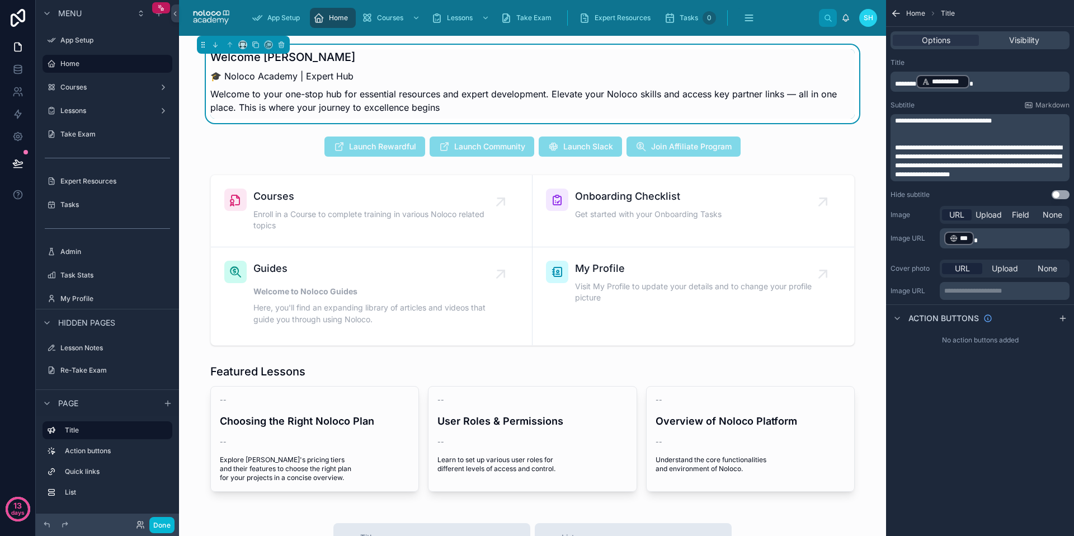
click at [287, 91] on p "Welcome to your one-stop hub for essential resources and expert development. El…" at bounding box center [532, 100] width 644 height 27
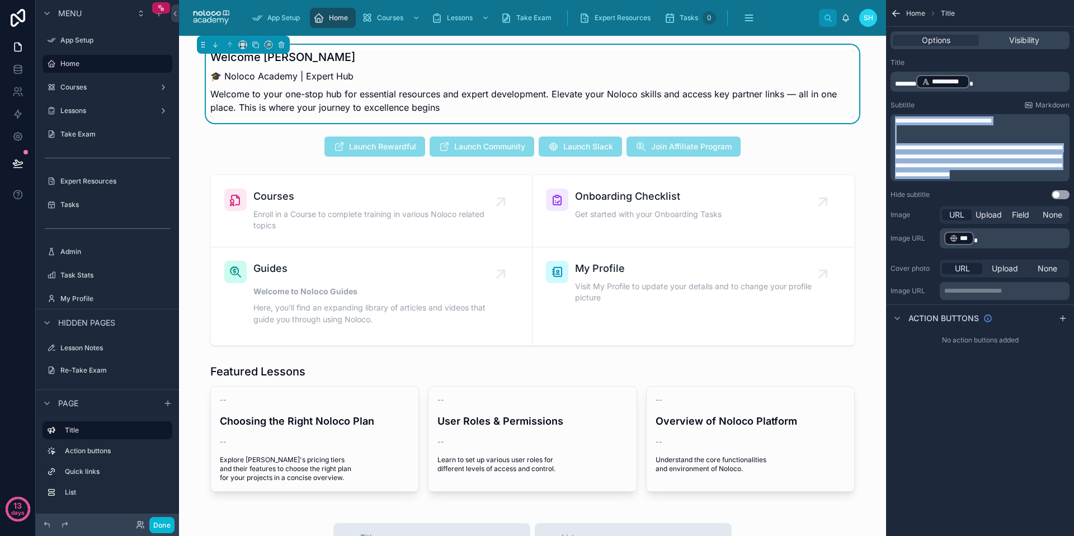
drag, startPoint x: 895, startPoint y: 120, endPoint x: 1073, endPoint y: 226, distance: 207.6
click at [1073, 226] on div "**********" at bounding box center [980, 177] width 188 height 246
copy div "**********"
click at [1063, 213] on div "None" at bounding box center [1052, 214] width 30 height 11
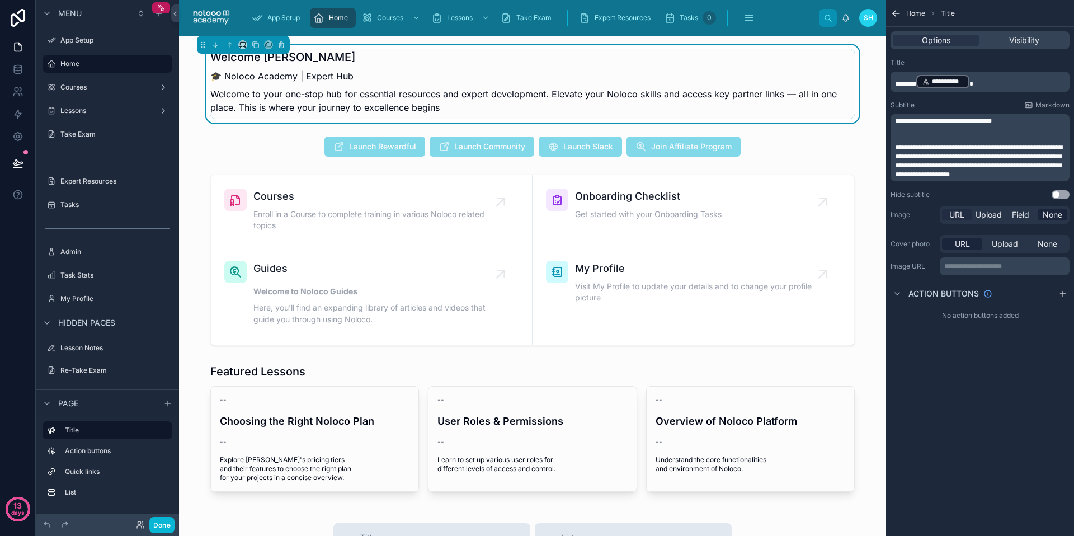
click at [957, 216] on span "URL" at bounding box center [956, 214] width 15 height 11
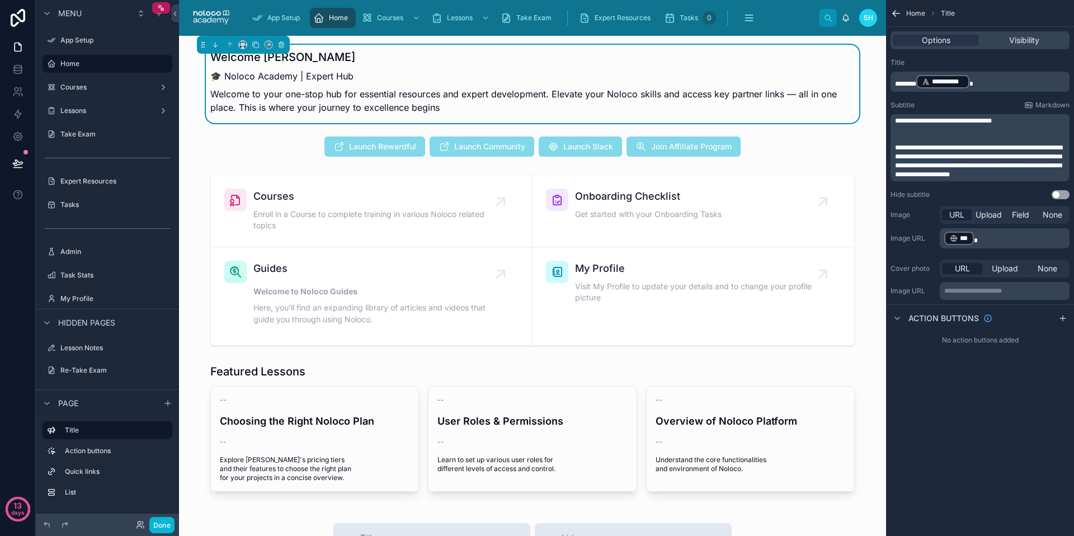
click at [974, 389] on div "**********" at bounding box center [980, 268] width 188 height 536
click at [158, 526] on button "Done" at bounding box center [161, 525] width 25 height 16
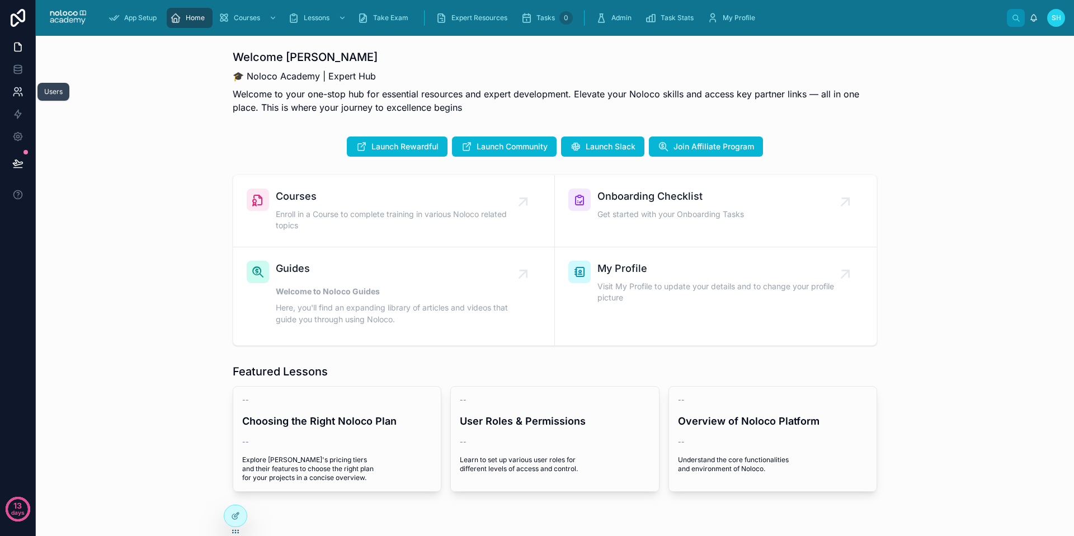
click at [24, 88] on link at bounding box center [17, 92] width 35 height 22
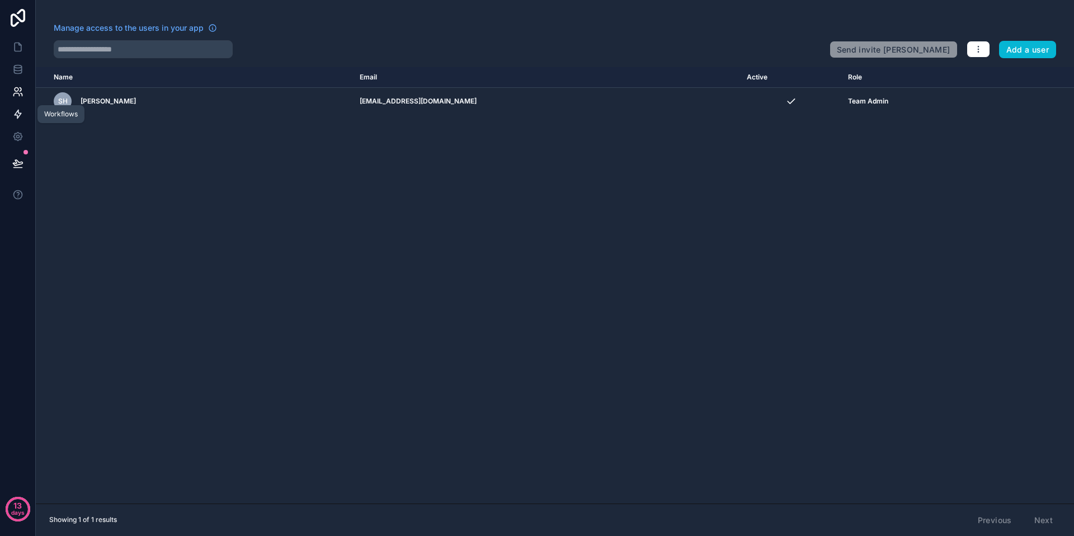
click at [23, 108] on link at bounding box center [17, 114] width 35 height 22
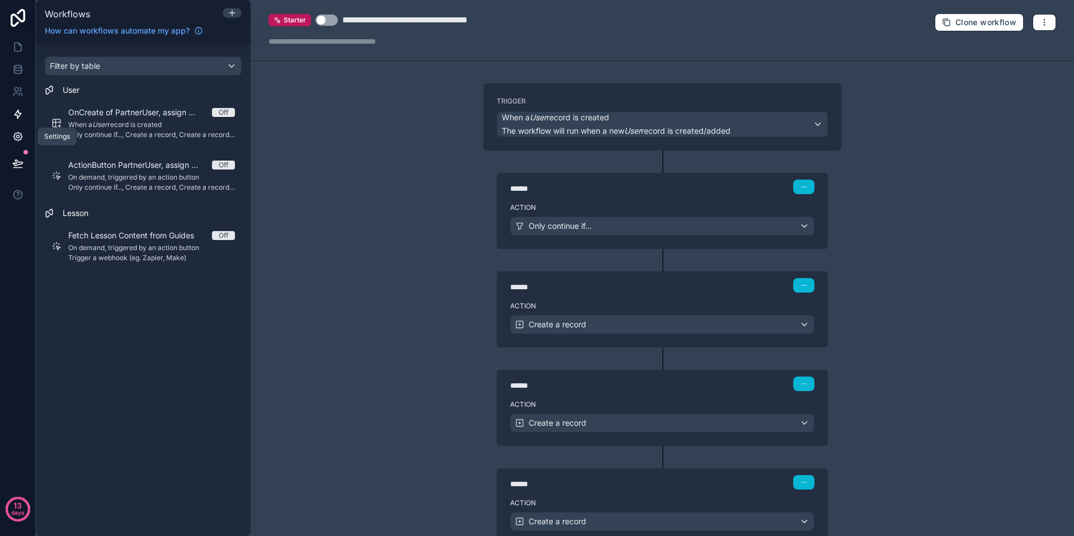
click at [20, 139] on icon at bounding box center [17, 136] width 11 height 11
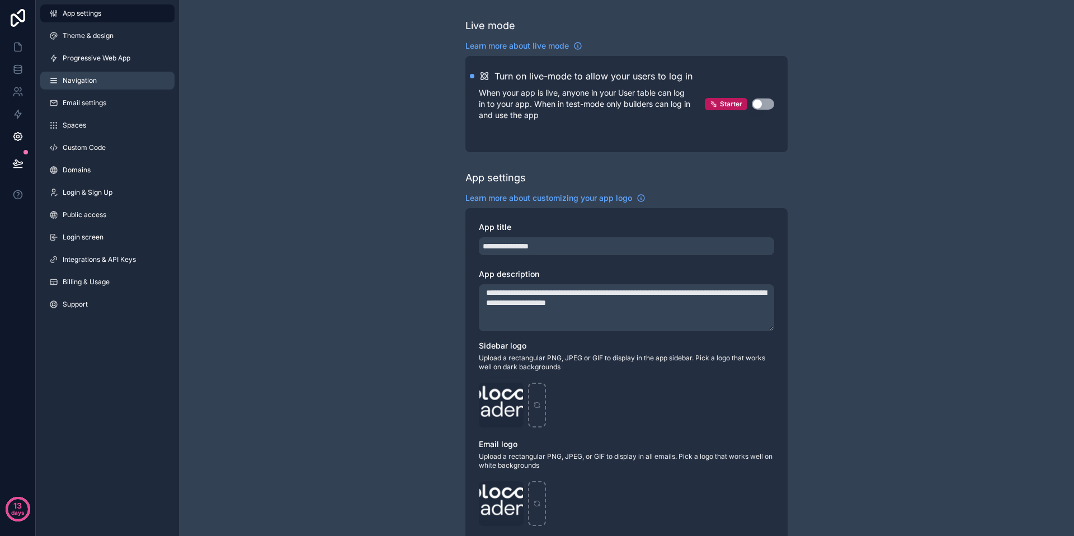
click at [86, 79] on span "Navigation" at bounding box center [80, 80] width 34 height 9
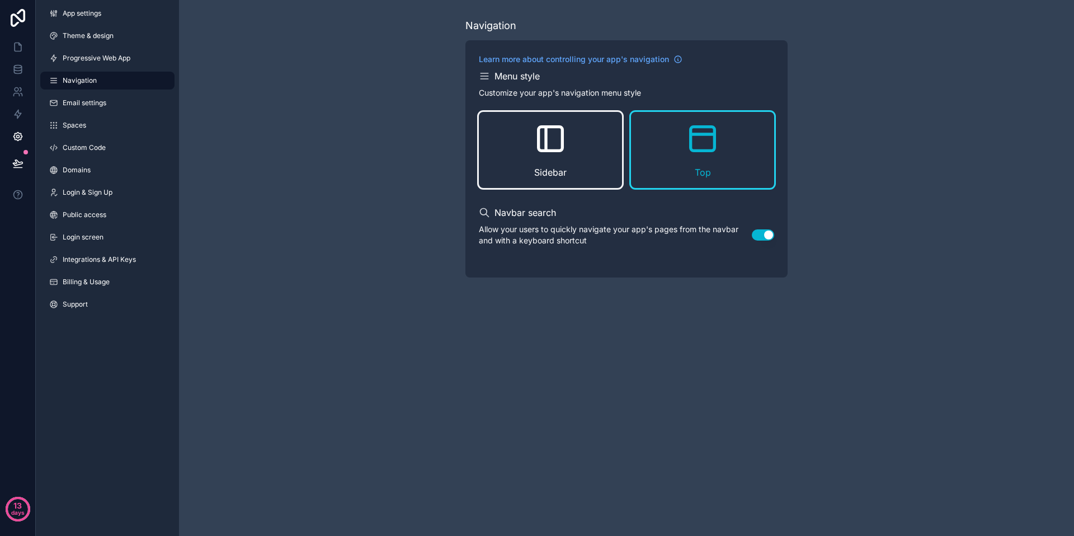
click at [585, 139] on div "Sidebar" at bounding box center [550, 150] width 143 height 76
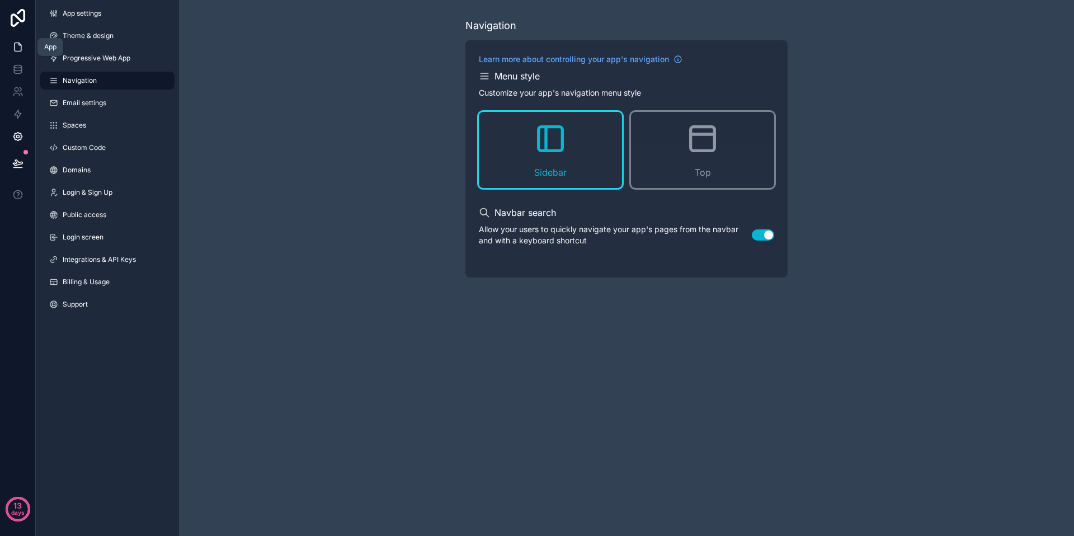
click at [20, 44] on icon at bounding box center [17, 46] width 11 height 11
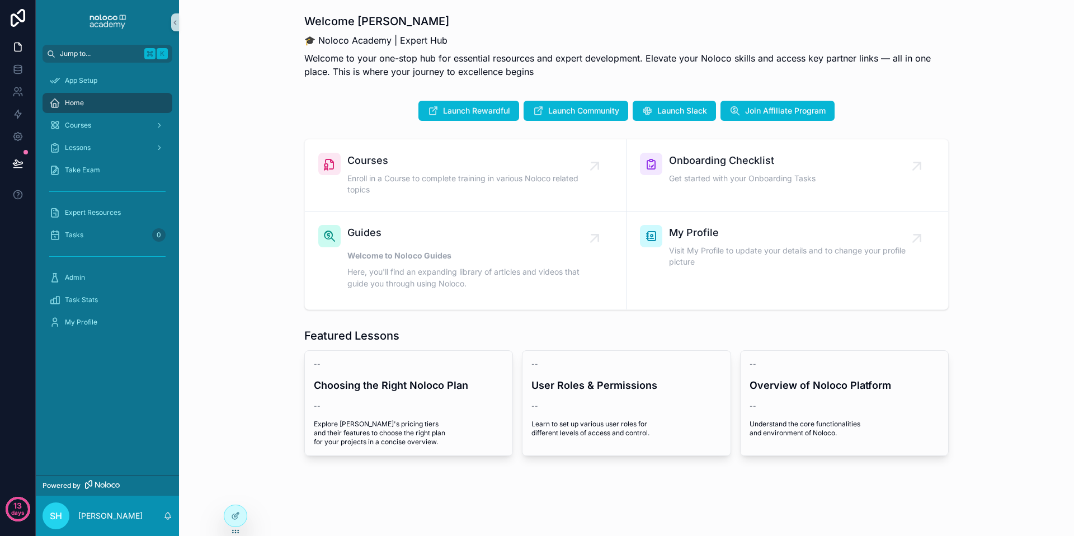
click at [106, 54] on span "Jump to..." at bounding box center [100, 53] width 80 height 9
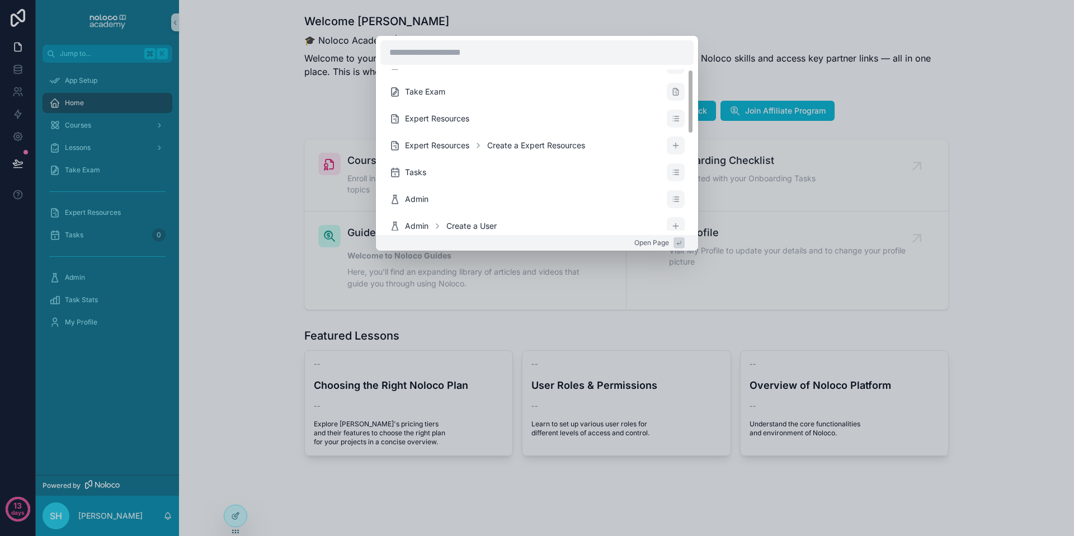
scroll to position [242, 0]
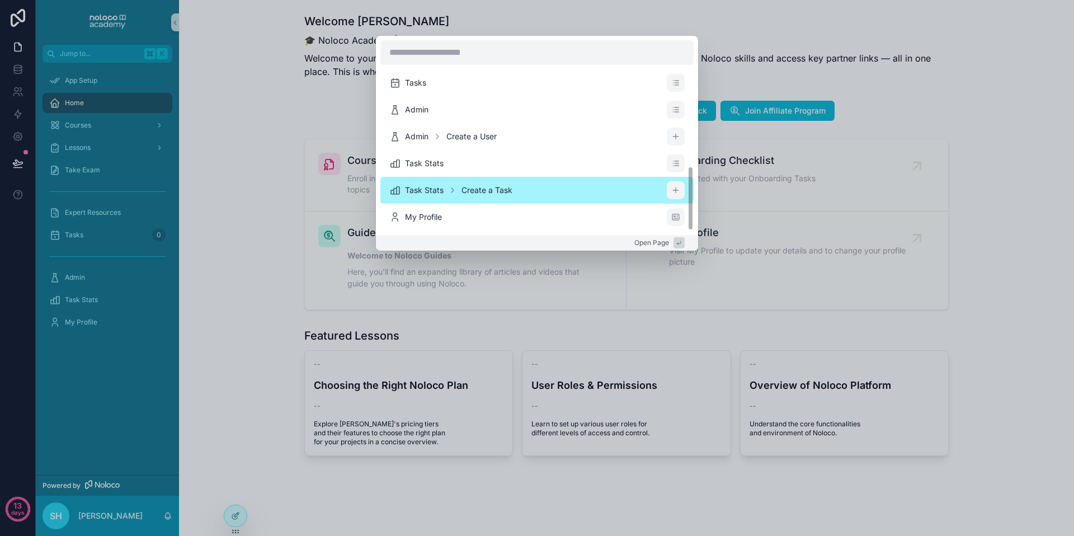
click at [276, 126] on div "Home Courses Courses My Courses Lessons Lessons In Progress Lessons Completed T…" at bounding box center [537, 268] width 1074 height 536
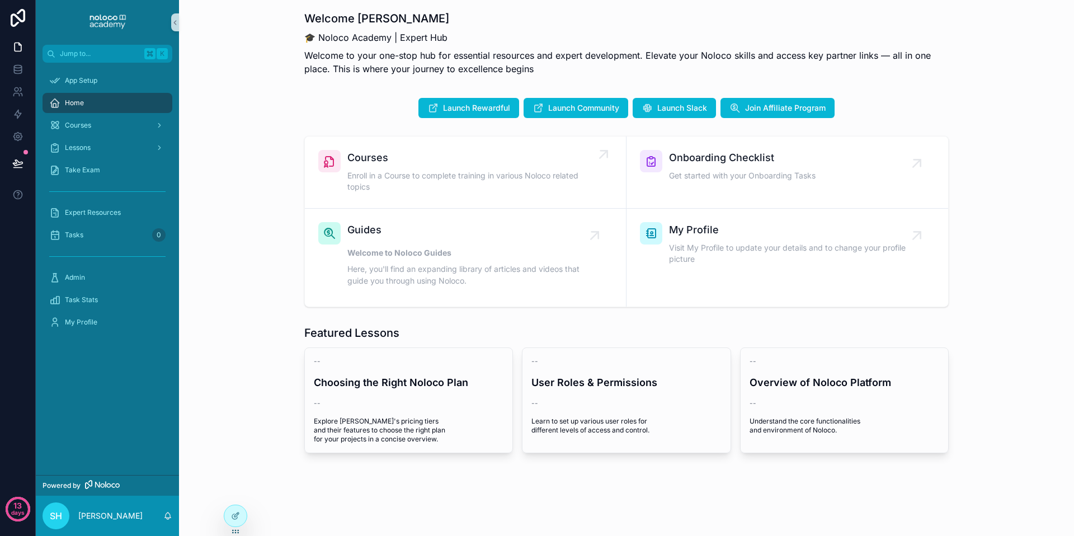
scroll to position [5, 0]
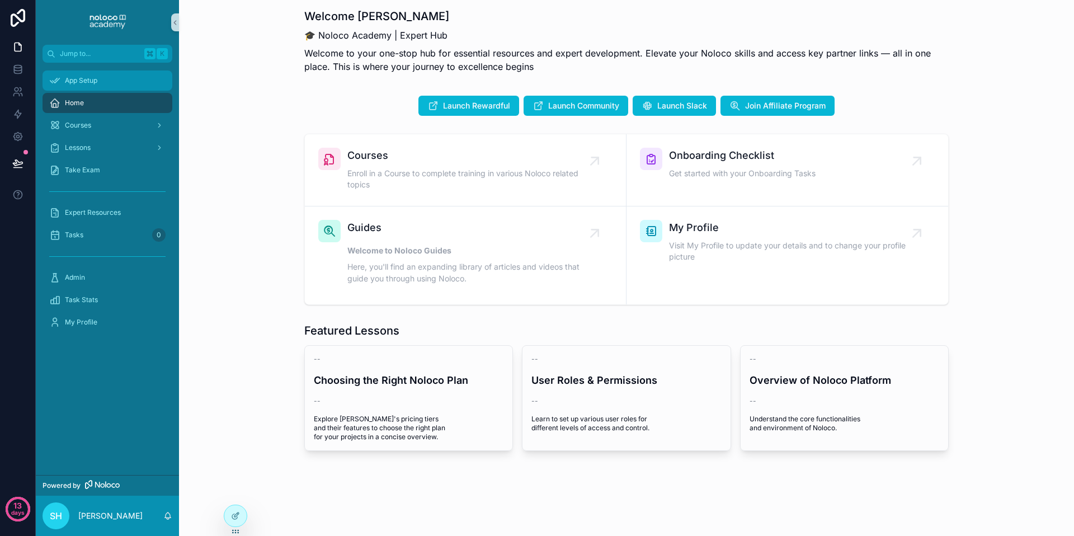
click at [98, 74] on div "App Setup" at bounding box center [107, 81] width 116 height 18
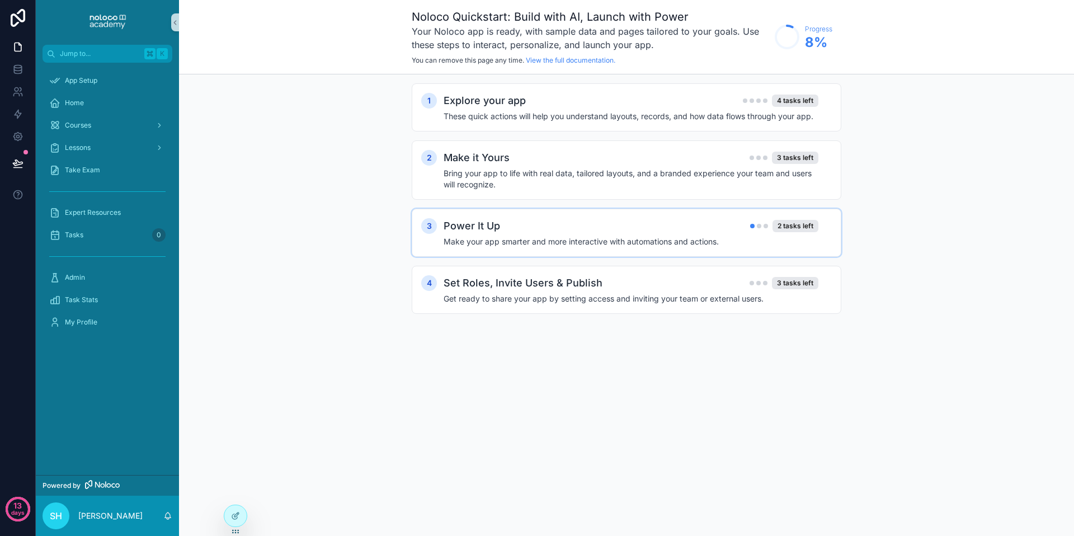
click at [515, 241] on h4 "Make your app smarter and more interactive with automations and actions." at bounding box center [630, 241] width 375 height 11
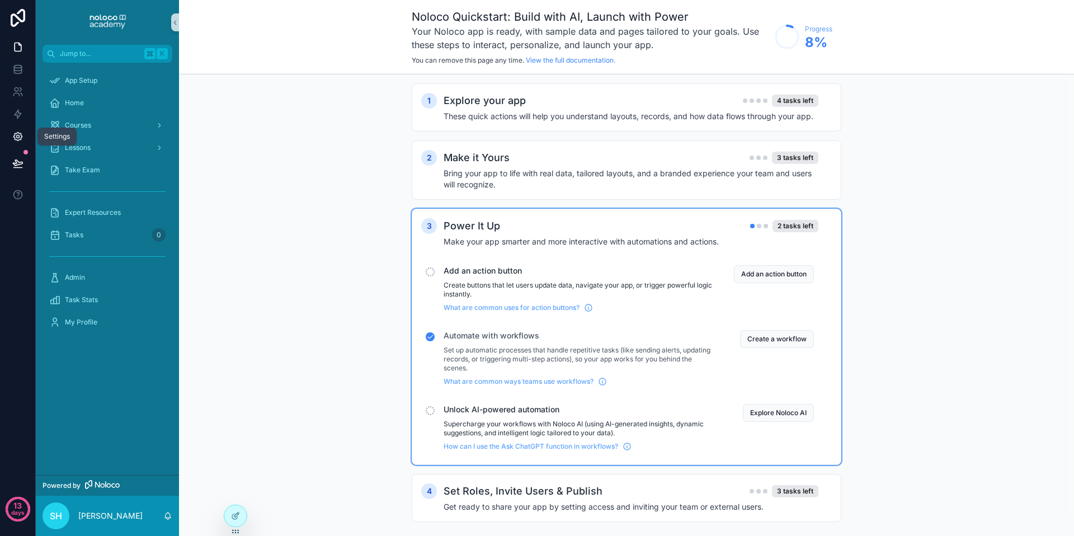
click at [17, 140] on icon at bounding box center [17, 136] width 11 height 11
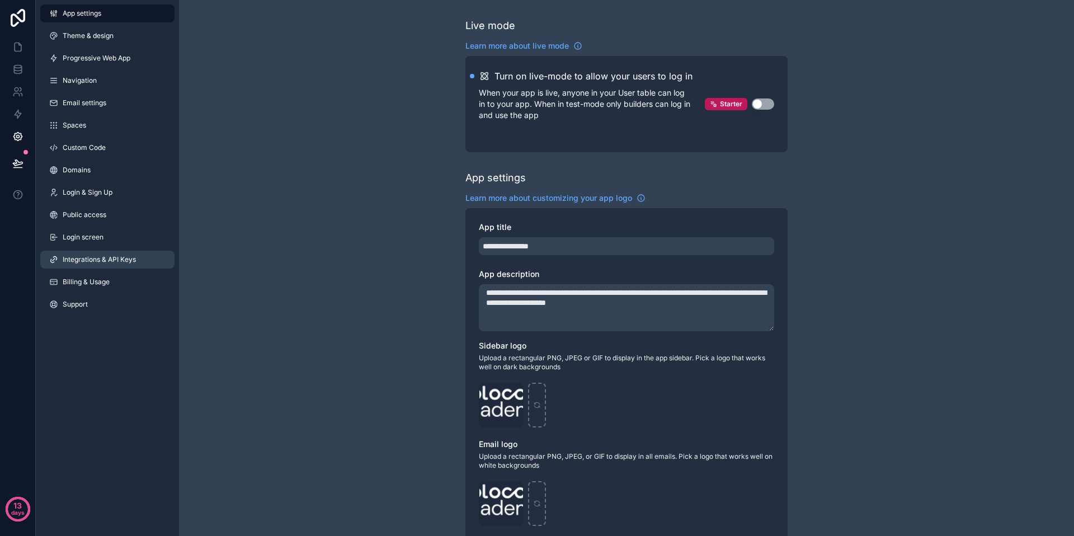
click at [119, 260] on span "Integrations & API Keys" at bounding box center [99, 259] width 73 height 9
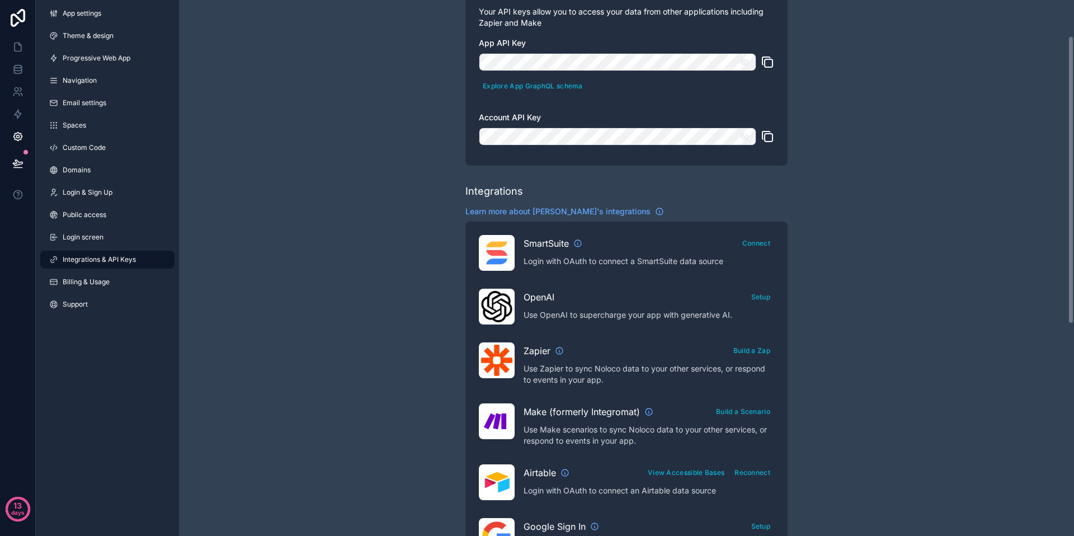
scroll to position [67, 0]
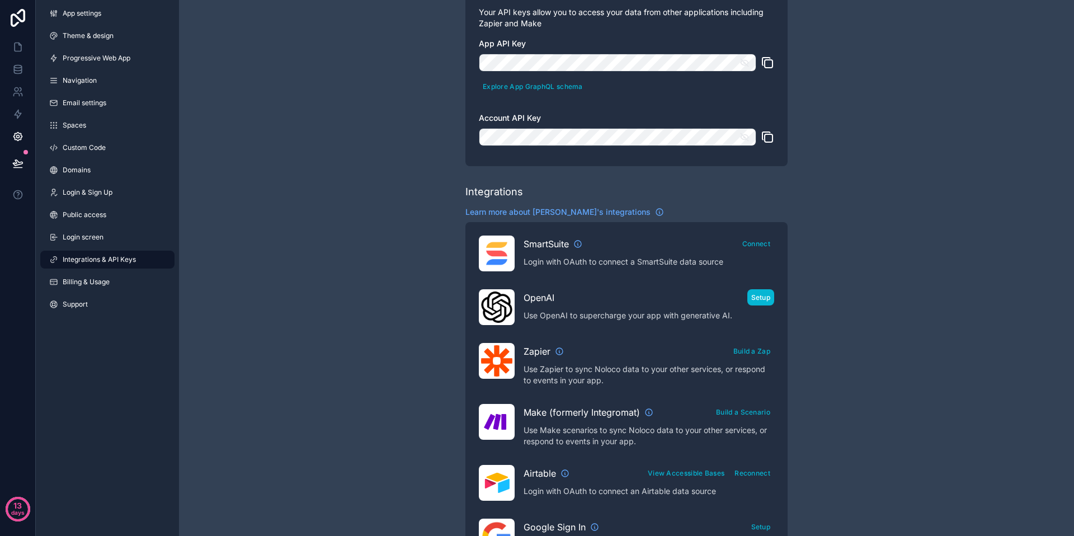
click at [754, 302] on button "Setup" at bounding box center [760, 297] width 27 height 16
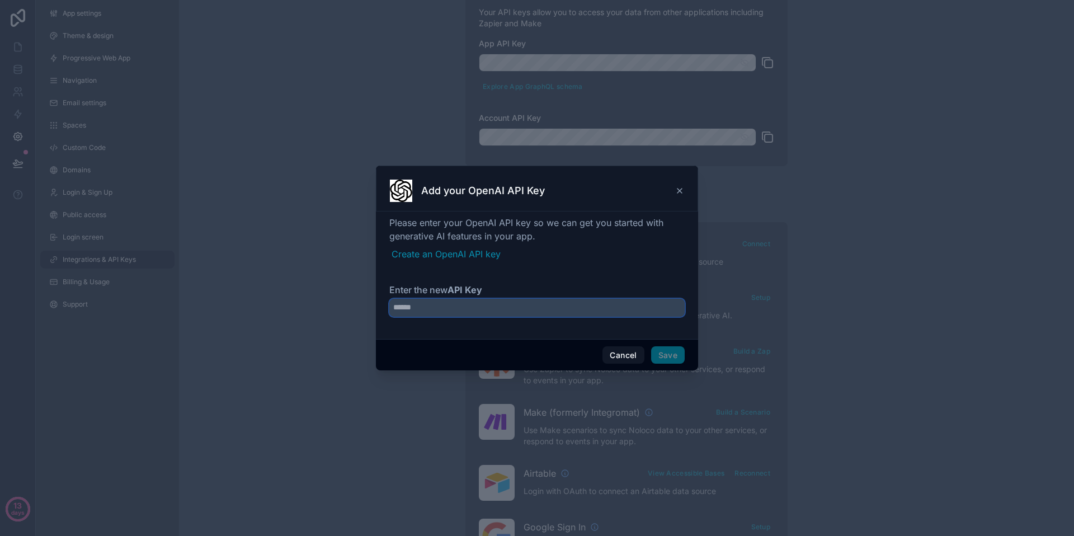
click at [567, 310] on input "Enter the new API Key" at bounding box center [536, 308] width 295 height 18
click at [558, 286] on label "Enter the new API Key" at bounding box center [536, 289] width 295 height 13
click at [558, 299] on input "Enter the new API Key" at bounding box center [536, 308] width 295 height 18
paste input "**********"
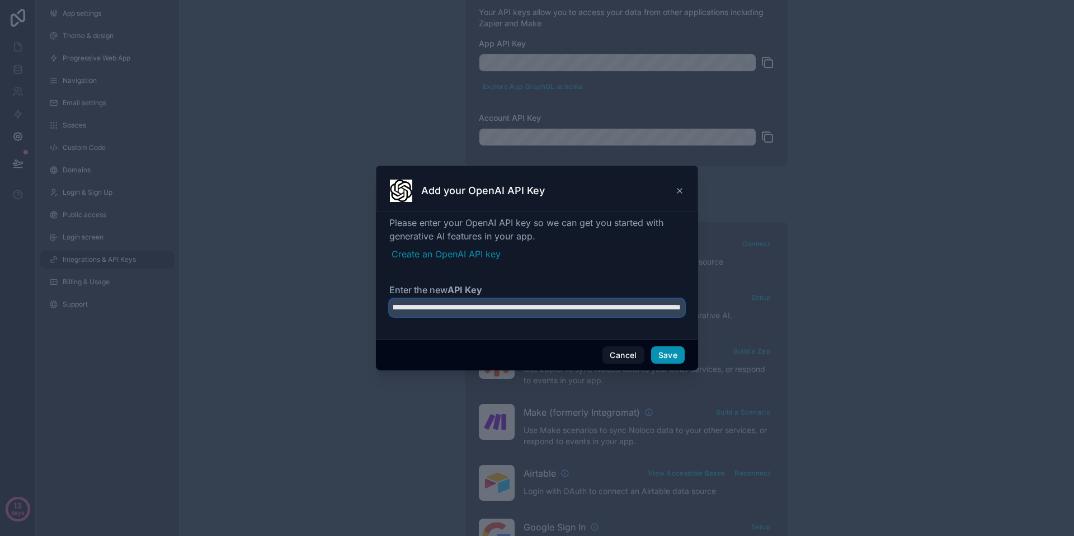
type input "**********"
click at [671, 355] on button "Save" at bounding box center [668, 355] width 34 height 18
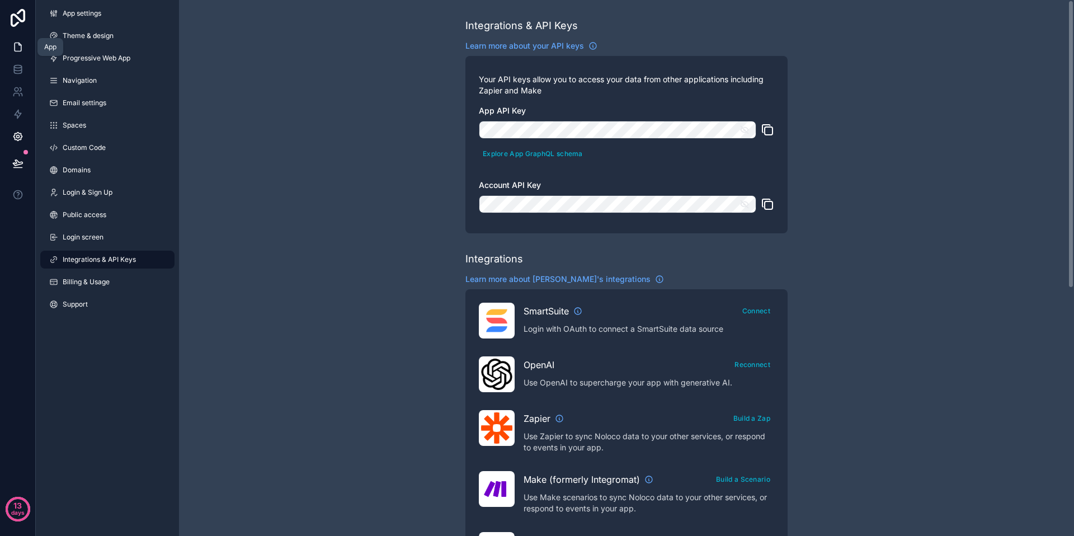
click at [14, 41] on icon at bounding box center [17, 46] width 11 height 11
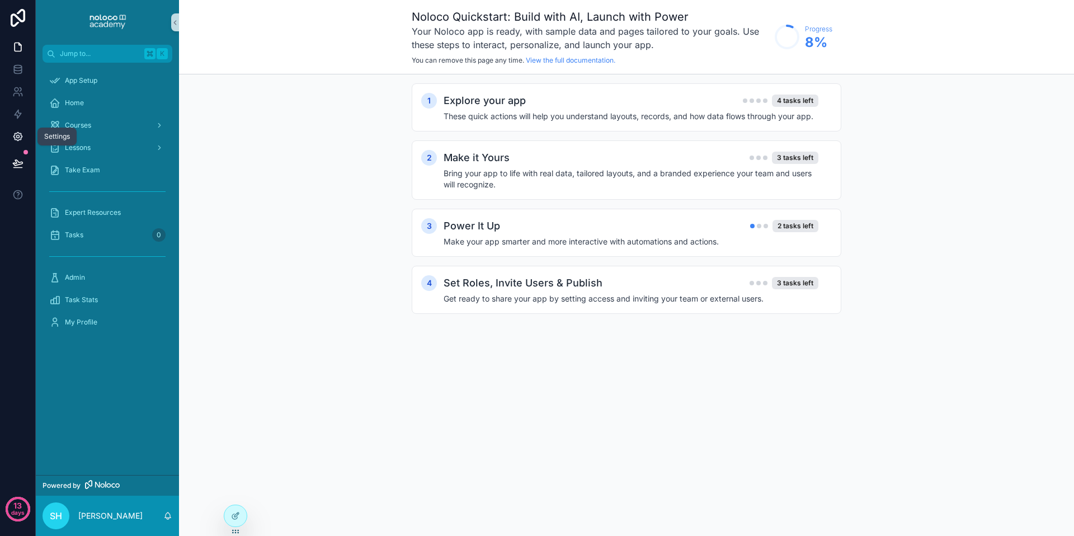
click at [20, 140] on icon at bounding box center [17, 136] width 11 height 11
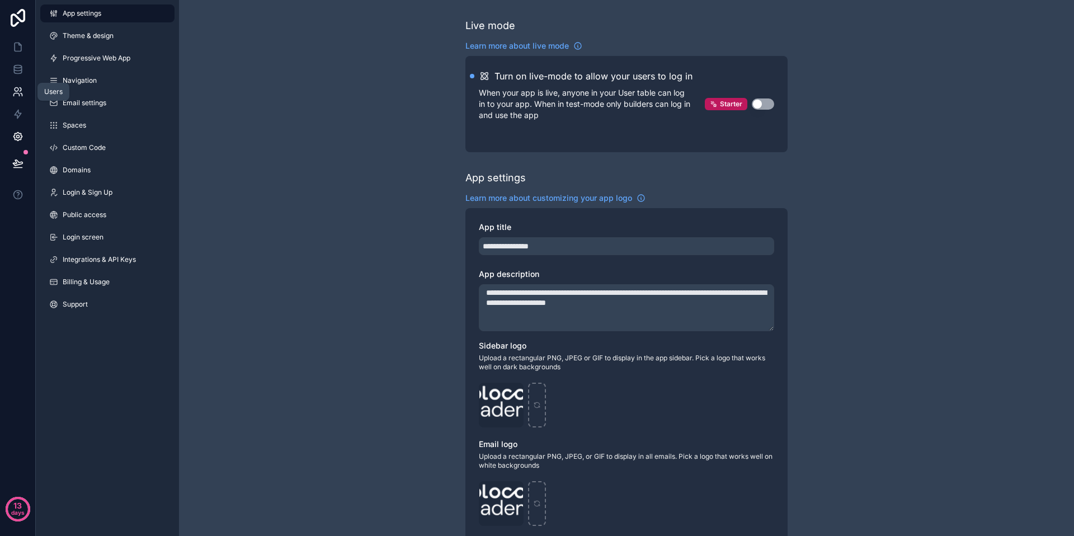
click at [15, 97] on icon at bounding box center [17, 91] width 11 height 11
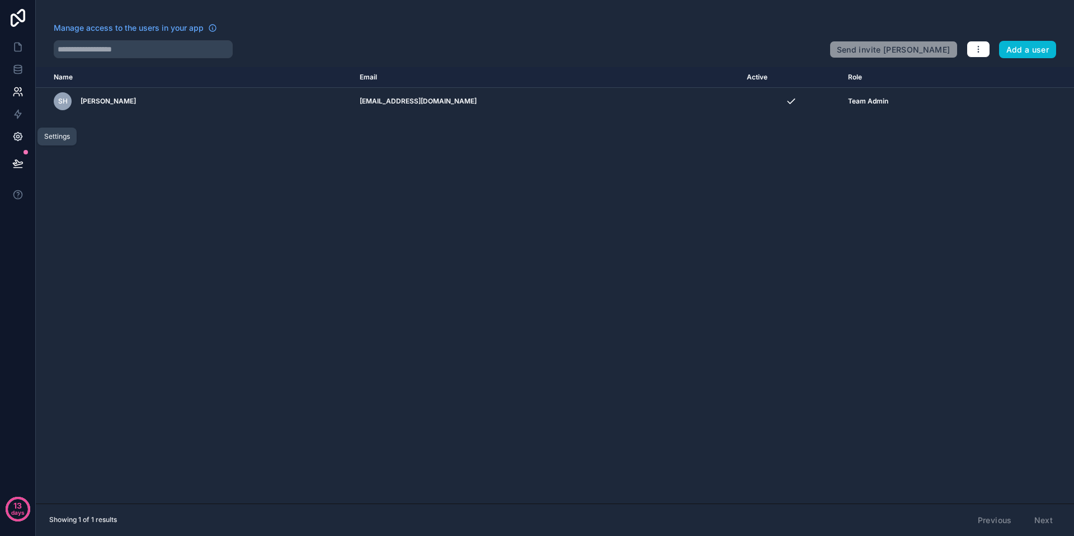
click at [18, 135] on icon at bounding box center [17, 136] width 3 height 3
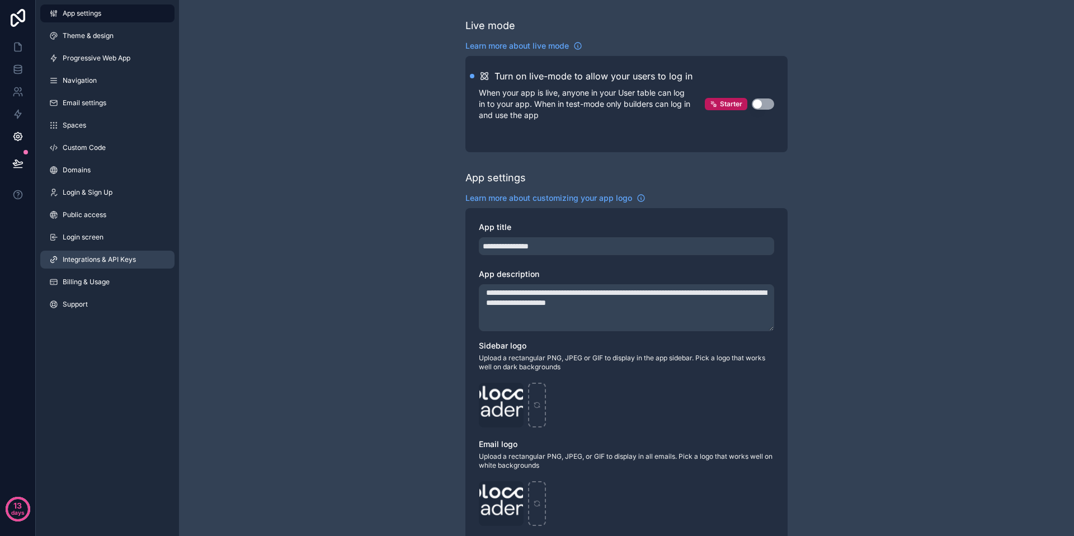
click at [110, 261] on span "Integrations & API Keys" at bounding box center [99, 259] width 73 height 9
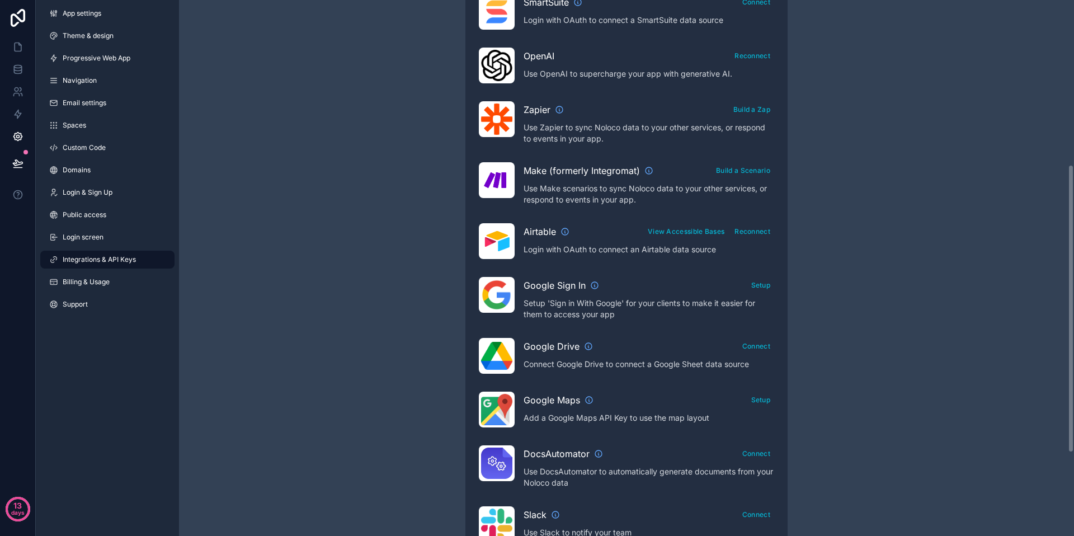
scroll to position [306, 0]
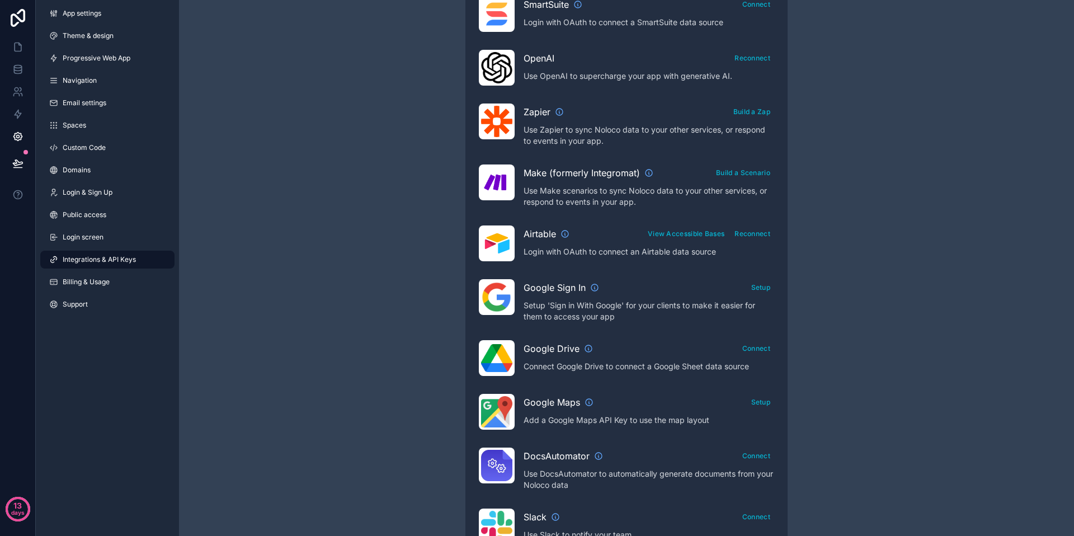
click at [109, 254] on link "Integrations & API Keys" at bounding box center [107, 260] width 134 height 18
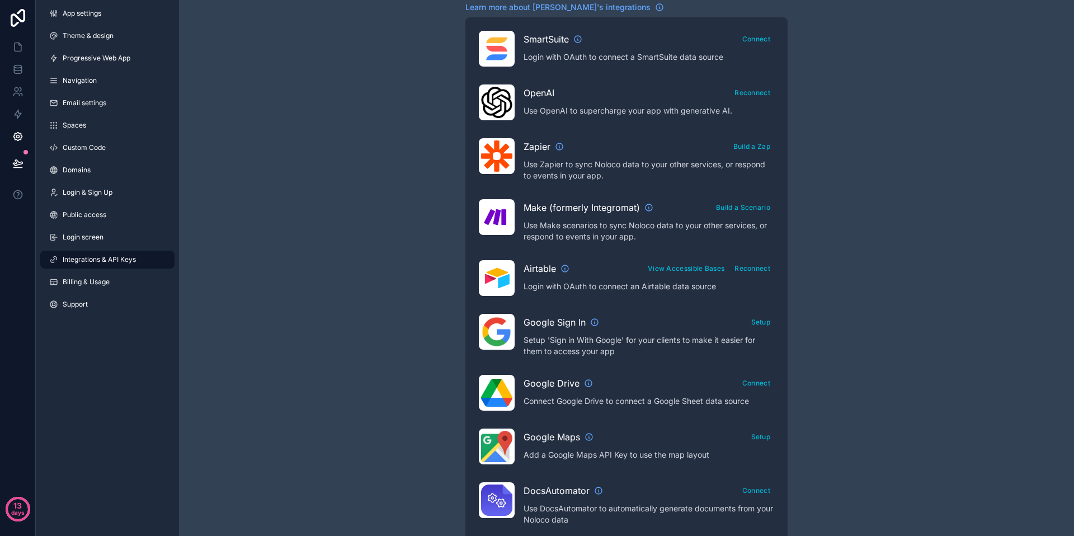
scroll to position [272, 0]
click at [558, 145] on icon "scrollable content" at bounding box center [559, 146] width 9 height 9
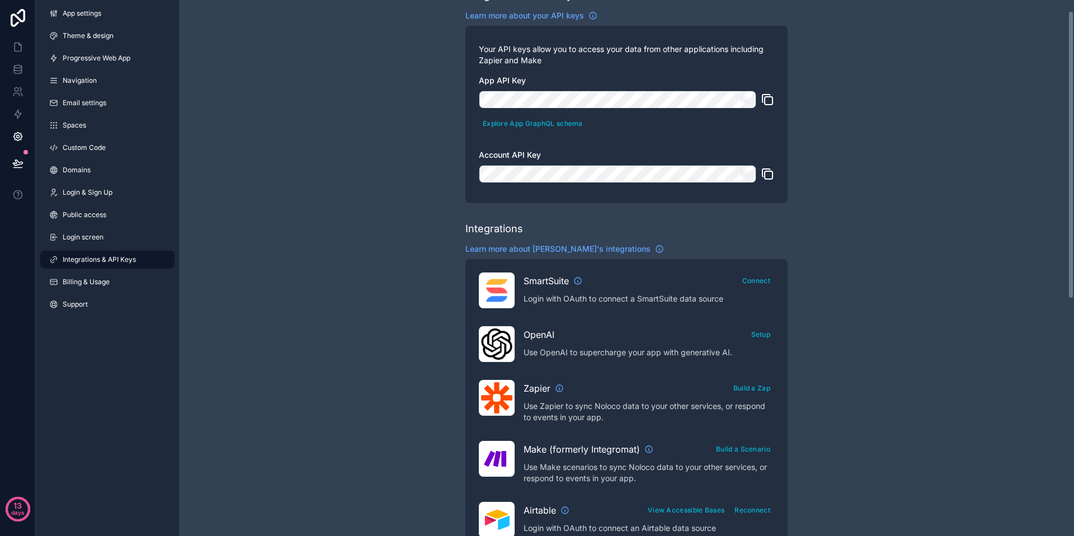
scroll to position [90, 0]
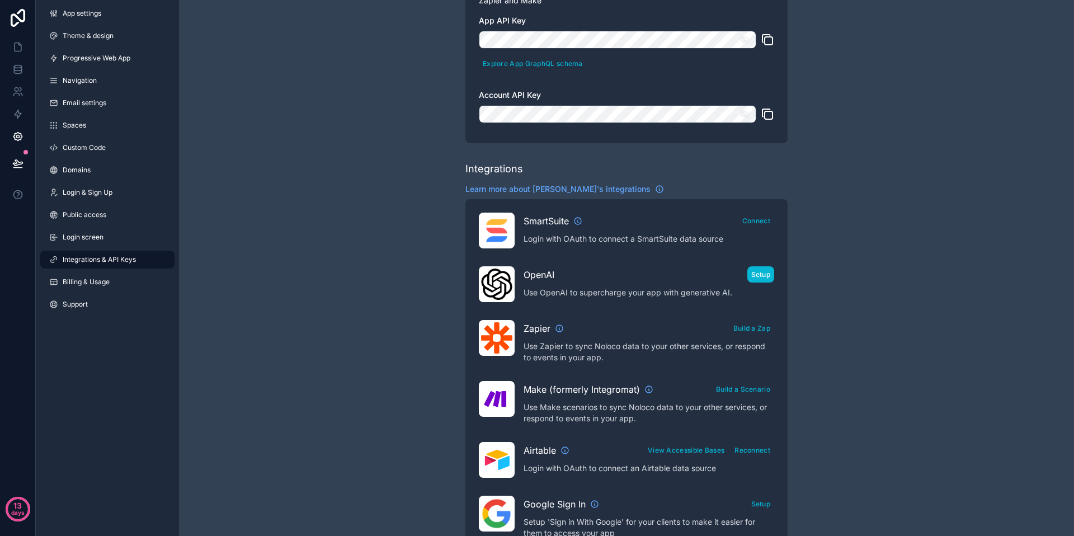
click at [754, 276] on button "Setup" at bounding box center [760, 274] width 27 height 16
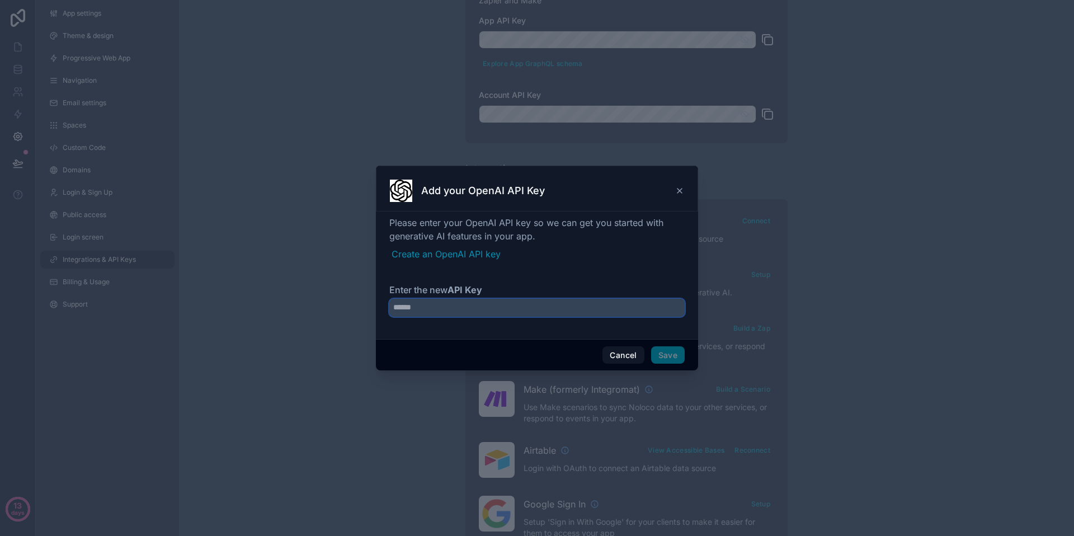
click at [536, 313] on input "Enter the new API Key" at bounding box center [536, 308] width 295 height 18
paste input "**********"
type input "**********"
click at [669, 350] on button "Save" at bounding box center [668, 355] width 34 height 18
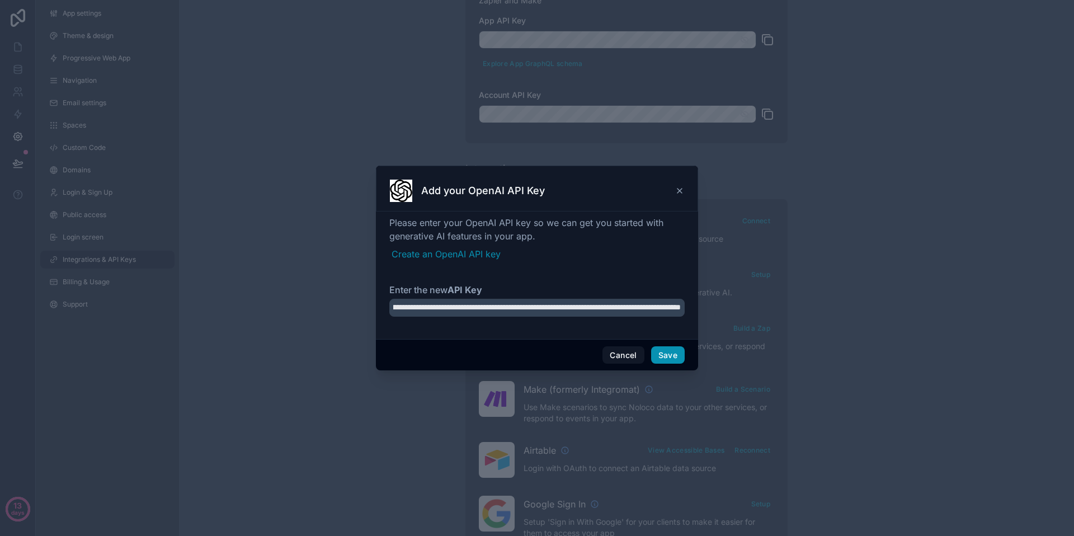
scroll to position [0, 0]
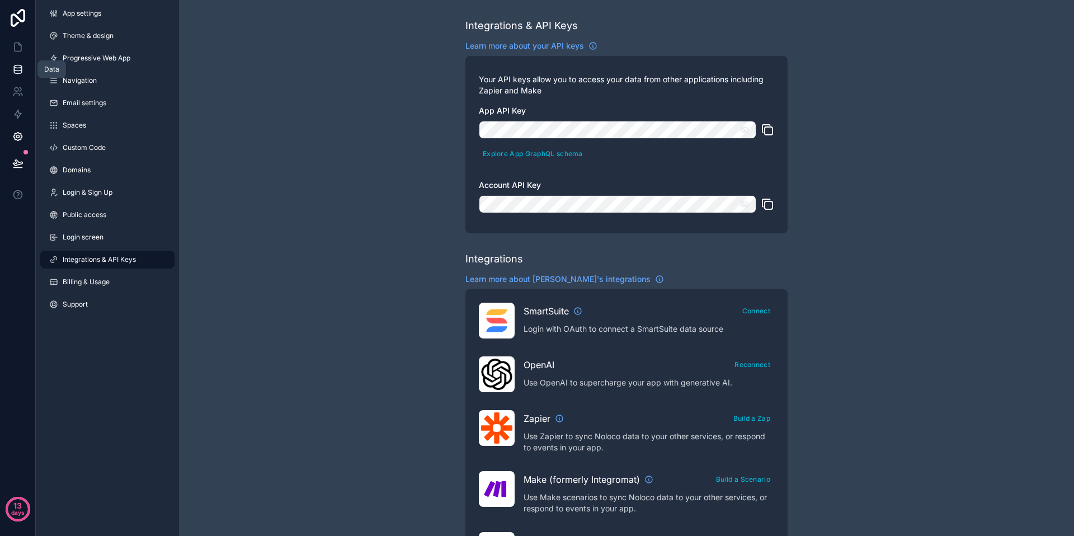
click at [17, 68] on icon at bounding box center [17, 66] width 7 height 3
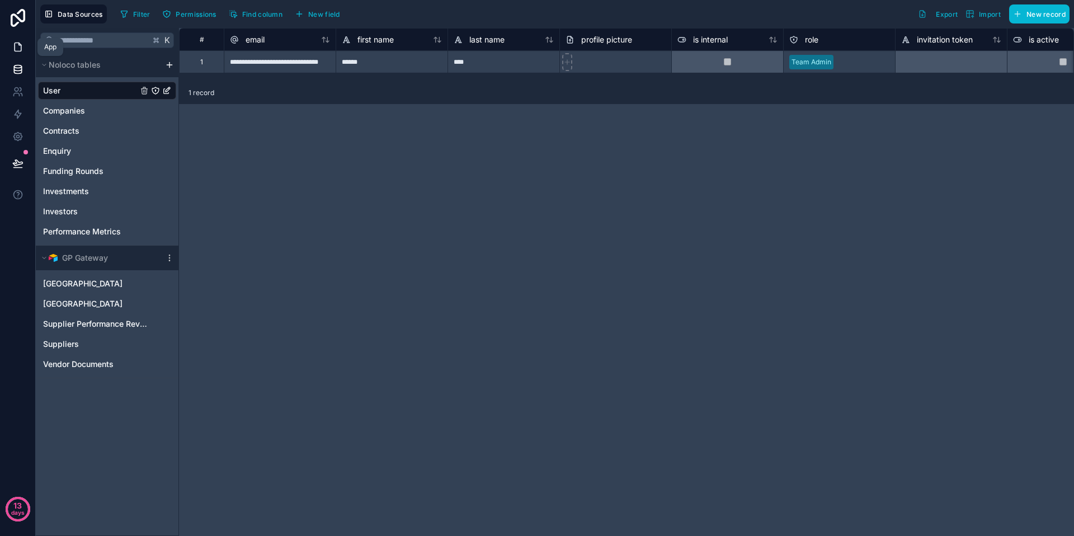
click at [15, 43] on icon at bounding box center [18, 47] width 7 height 8
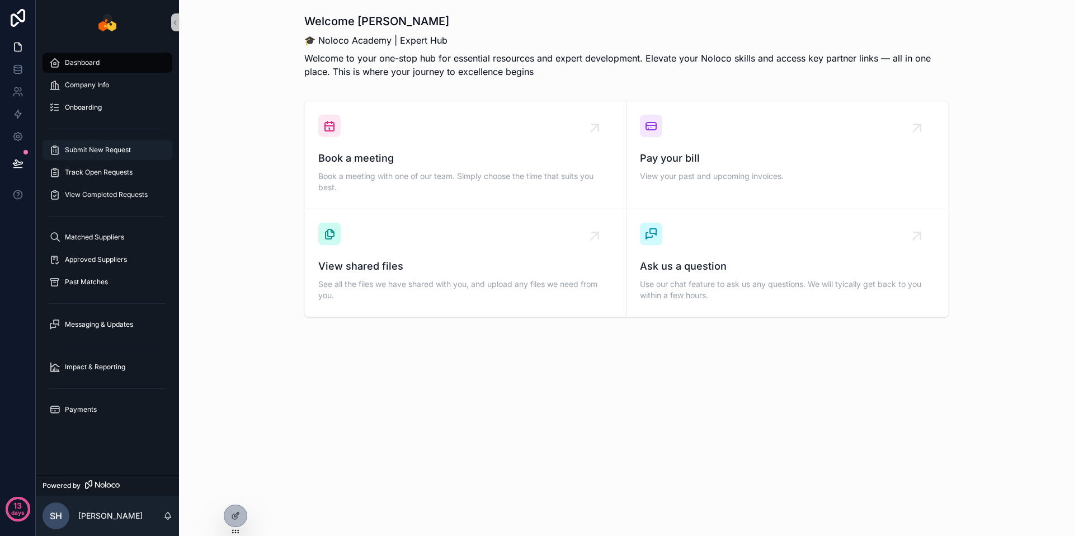
click at [111, 150] on span "Submit New Request" at bounding box center [98, 149] width 66 height 9
click at [116, 173] on span "Track Open Requests" at bounding box center [99, 172] width 68 height 9
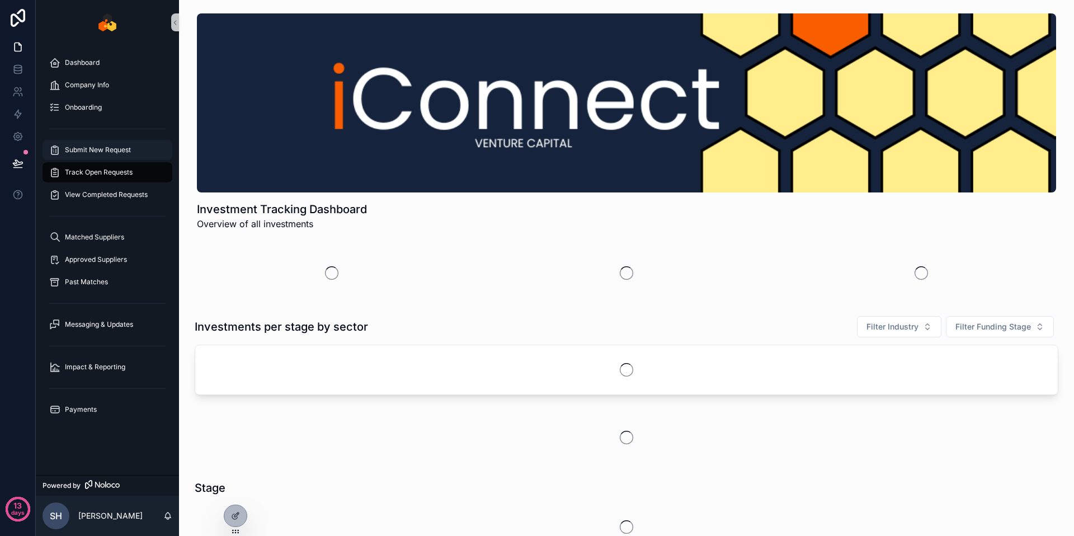
click at [115, 143] on div "Submit New Request" at bounding box center [107, 150] width 116 height 18
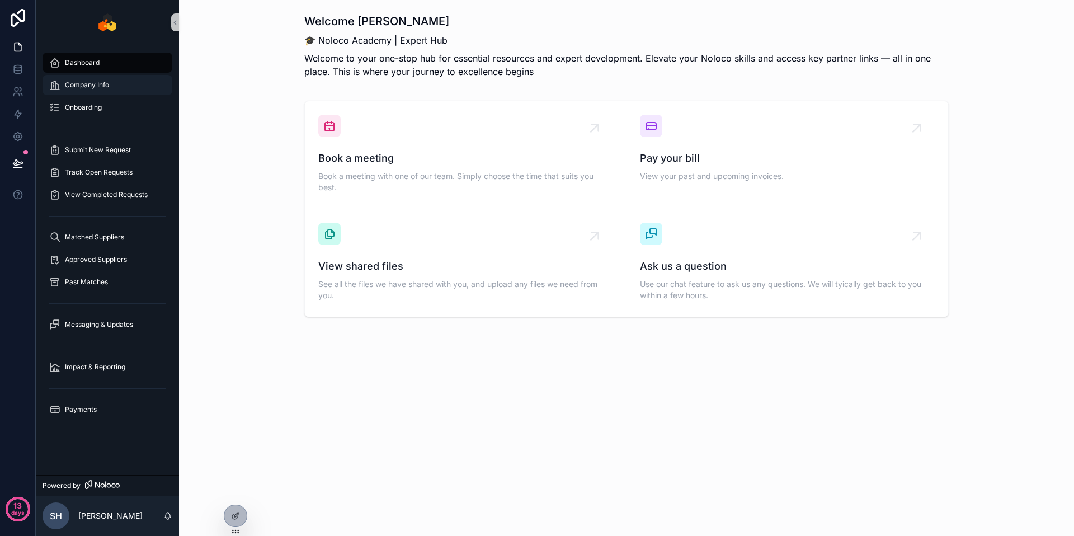
click at [92, 83] on span "Company Info" at bounding box center [87, 85] width 44 height 9
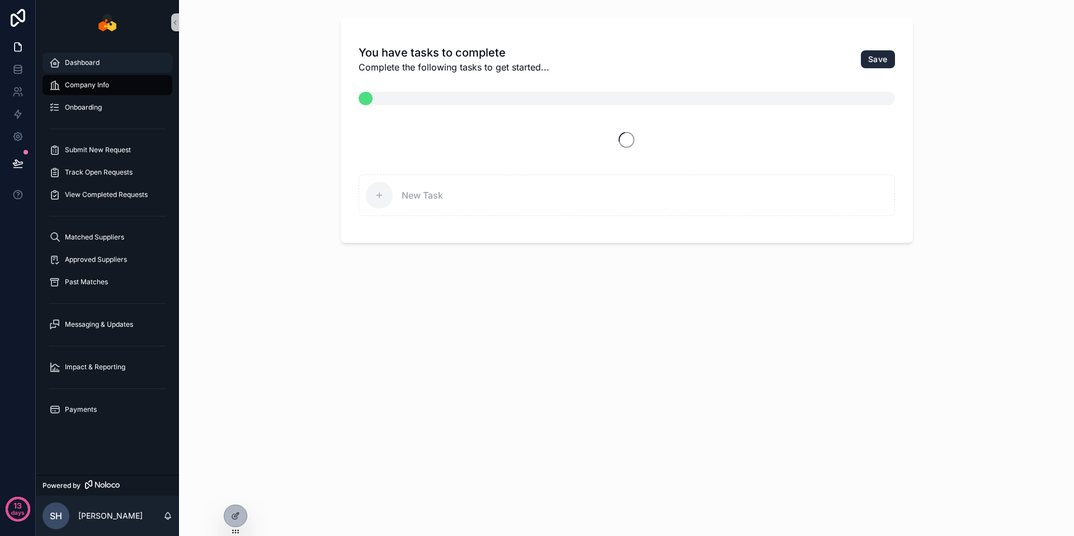
click at [110, 63] on div "Dashboard" at bounding box center [107, 63] width 116 height 18
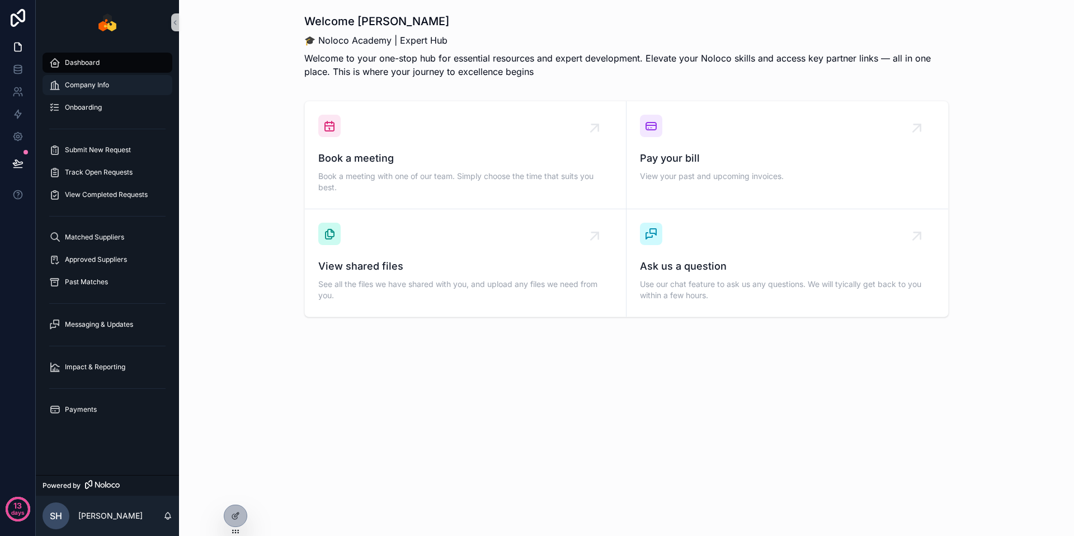
click at [103, 84] on span "Company Info" at bounding box center [87, 85] width 44 height 9
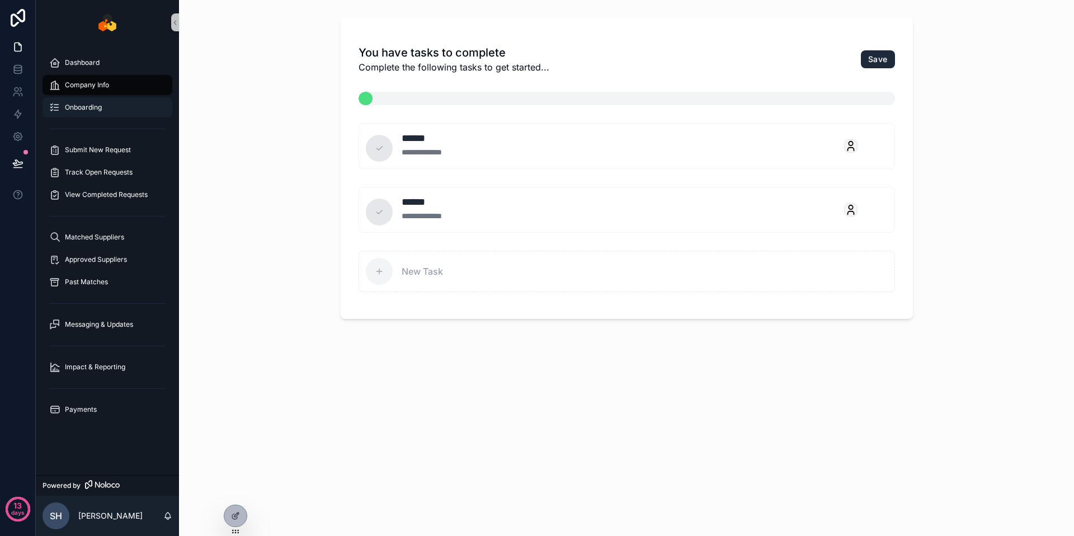
click at [113, 112] on div "Onboarding" at bounding box center [107, 107] width 116 height 18
click at [106, 152] on span "Submit New Request" at bounding box center [98, 149] width 66 height 9
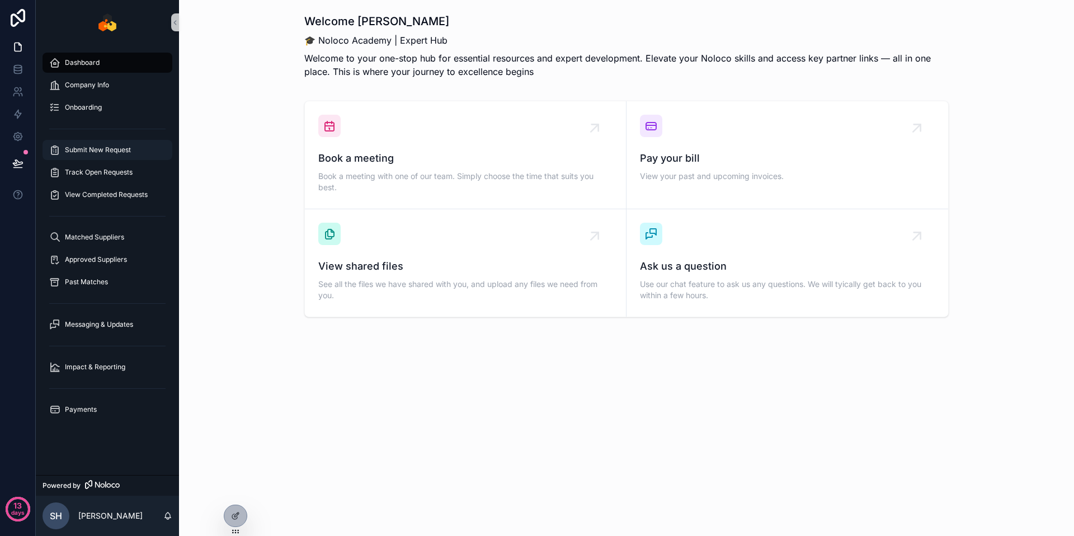
click at [89, 152] on span "Submit New Request" at bounding box center [98, 149] width 66 height 9
click at [119, 244] on div "Matched Suppliers" at bounding box center [107, 237] width 116 height 18
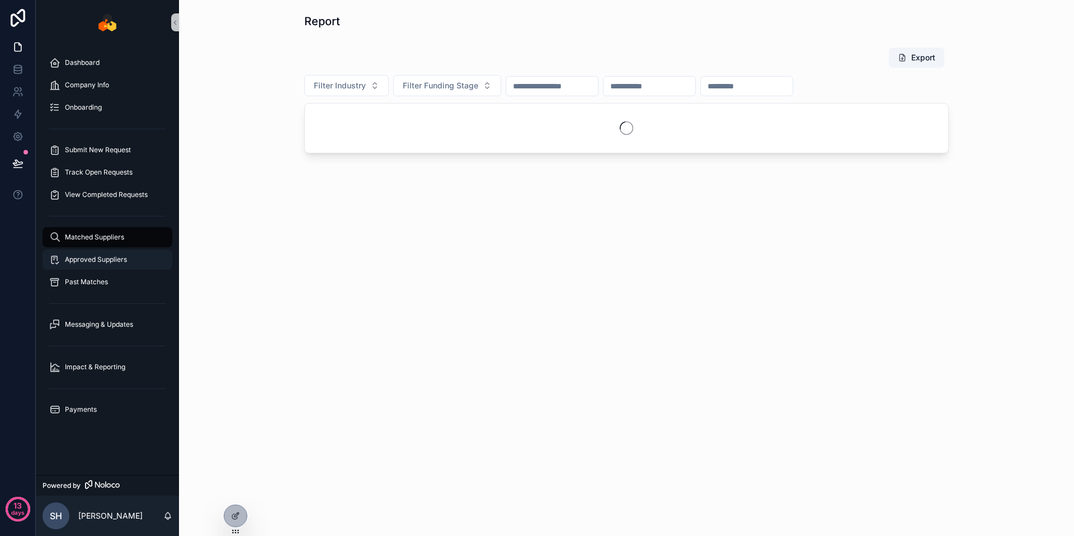
click at [117, 258] on span "Approved Suppliers" at bounding box center [96, 259] width 62 height 9
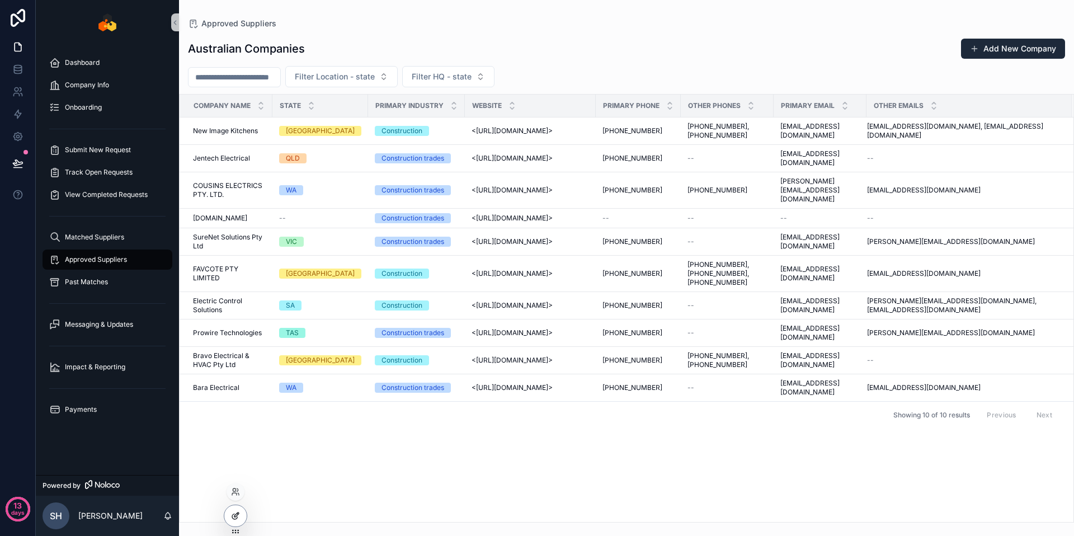
click at [243, 517] on div at bounding box center [235, 515] width 22 height 21
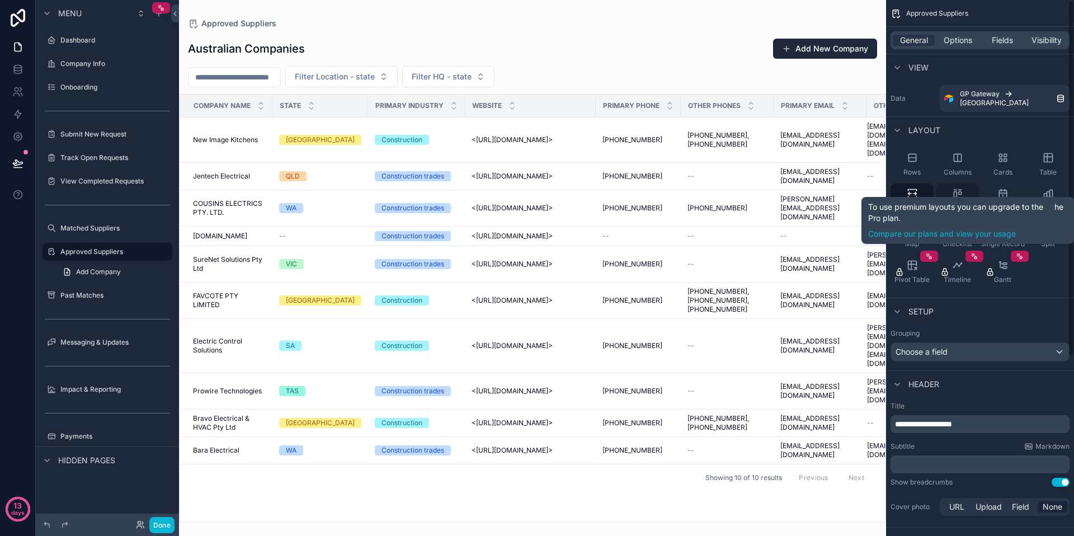
click at [965, 194] on div "Board" at bounding box center [957, 200] width 43 height 34
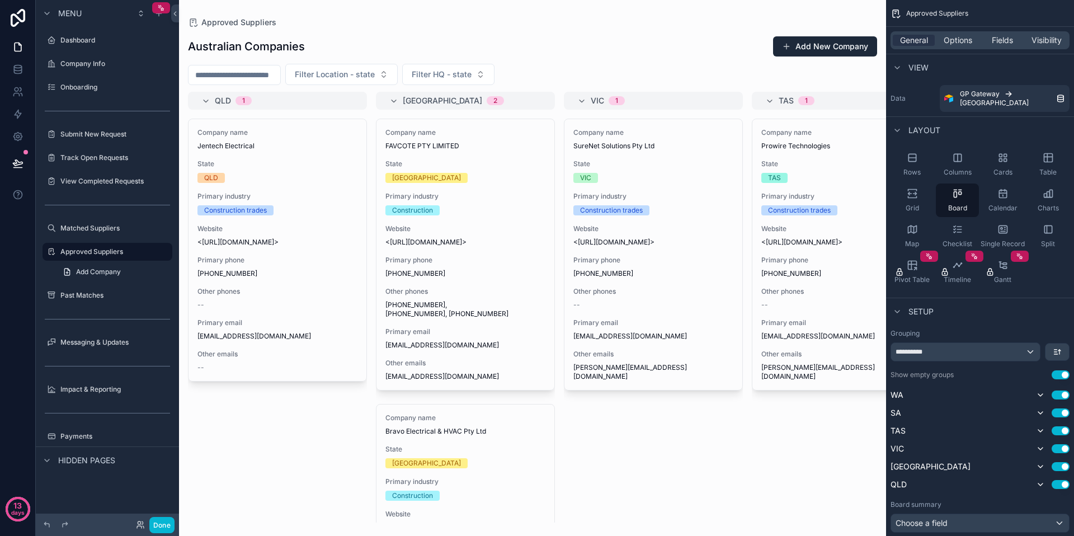
click at [617, 101] on div "scrollable content" at bounding box center [532, 268] width 707 height 536
drag, startPoint x: 806, startPoint y: 107, endPoint x: 786, endPoint y: 107, distance: 20.1
click at [786, 107] on div "TAS 1" at bounding box center [847, 101] width 139 height 18
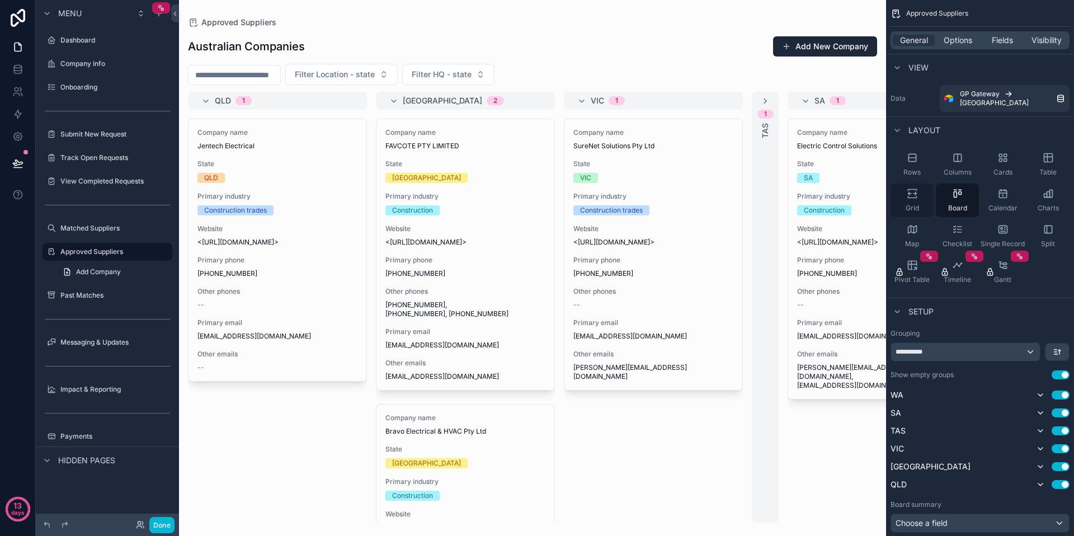
click at [915, 192] on div "Grid" at bounding box center [911, 200] width 43 height 34
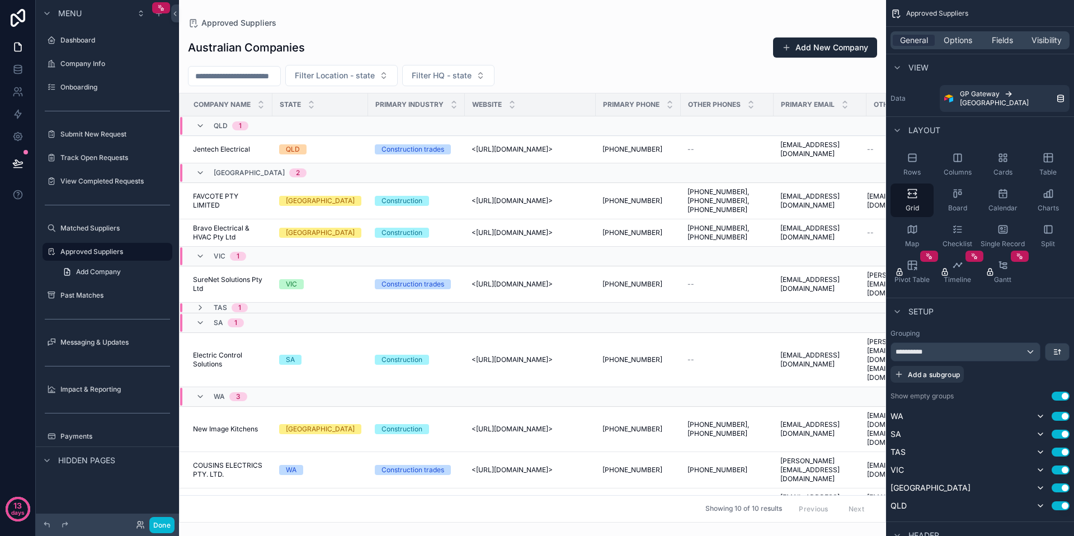
click at [1060, 391] on button "Use setting" at bounding box center [1060, 395] width 18 height 9
click at [1061, 391] on button "Use setting" at bounding box center [1060, 395] width 18 height 9
click at [926, 163] on div "Rows" at bounding box center [911, 165] width 43 height 34
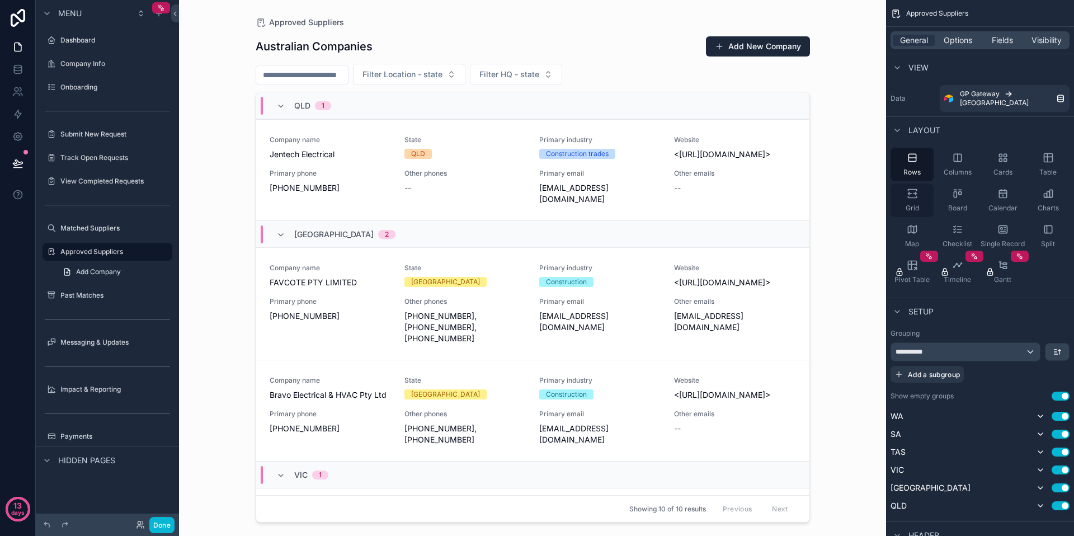
click at [919, 194] on div "Grid" at bounding box center [911, 200] width 43 height 34
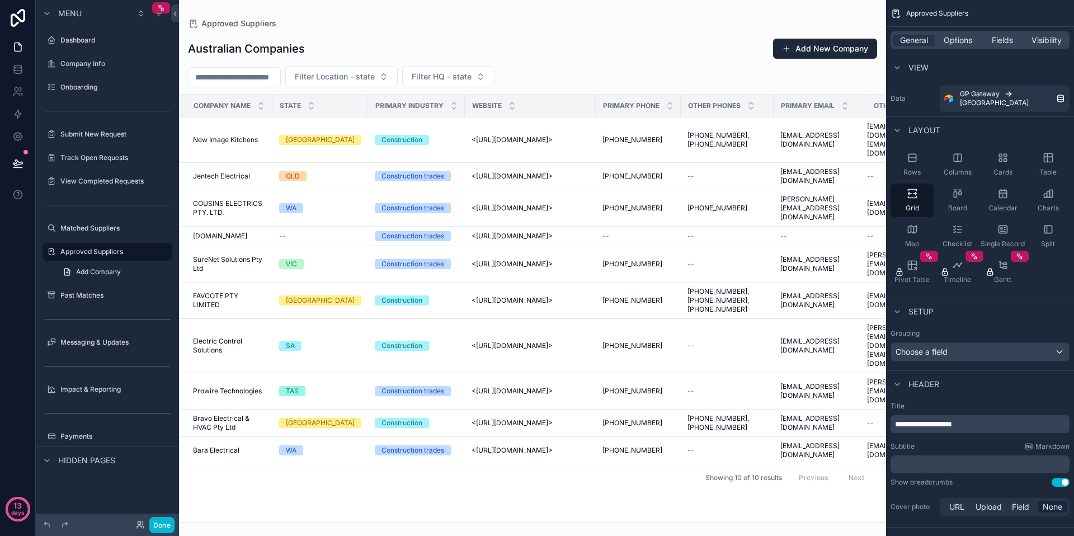
click at [1006, 311] on div "Setup" at bounding box center [980, 311] width 188 height 27
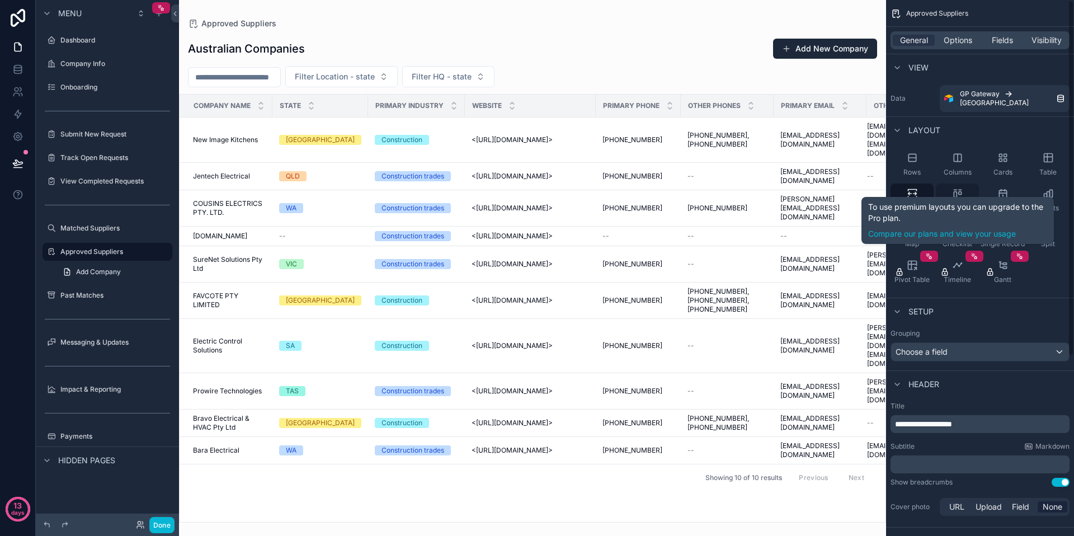
click at [947, 183] on div "Board" at bounding box center [957, 200] width 43 height 34
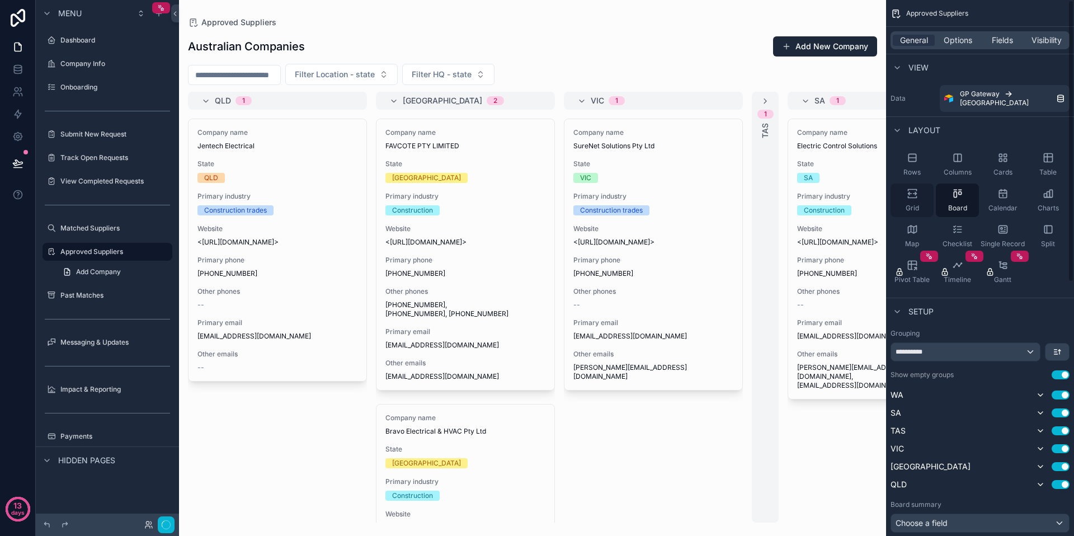
click at [915, 196] on icon "scrollable content" at bounding box center [912, 197] width 8 height 2
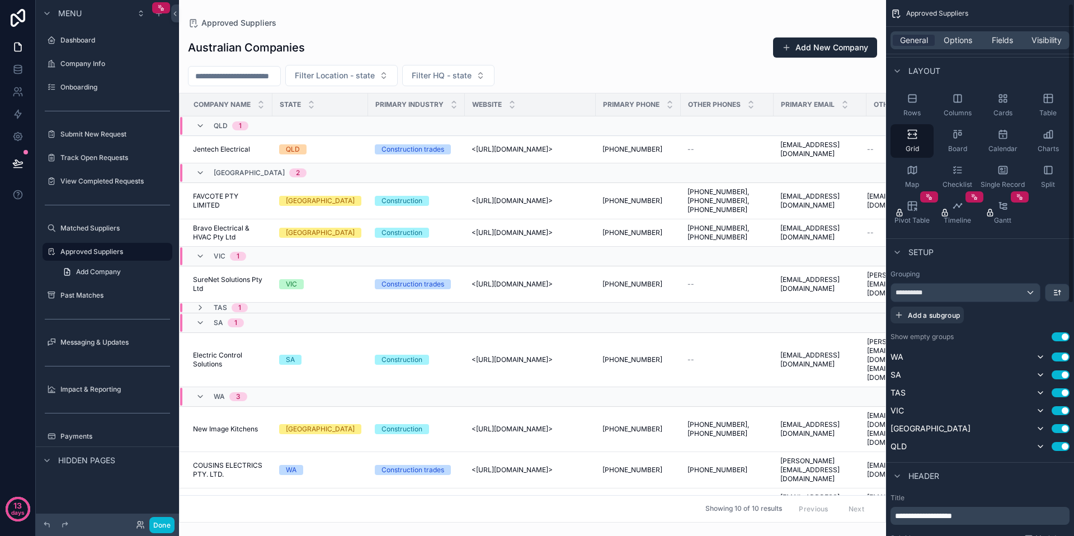
scroll to position [108, 0]
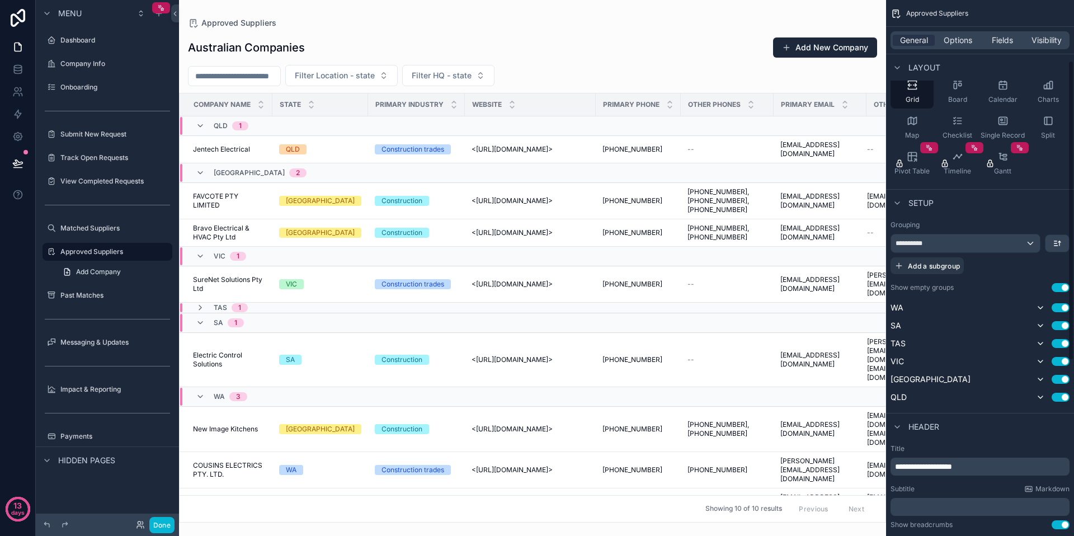
click at [1063, 283] on button "Use setting" at bounding box center [1060, 287] width 18 height 9
click at [1063, 303] on button "Use setting" at bounding box center [1060, 307] width 18 height 9
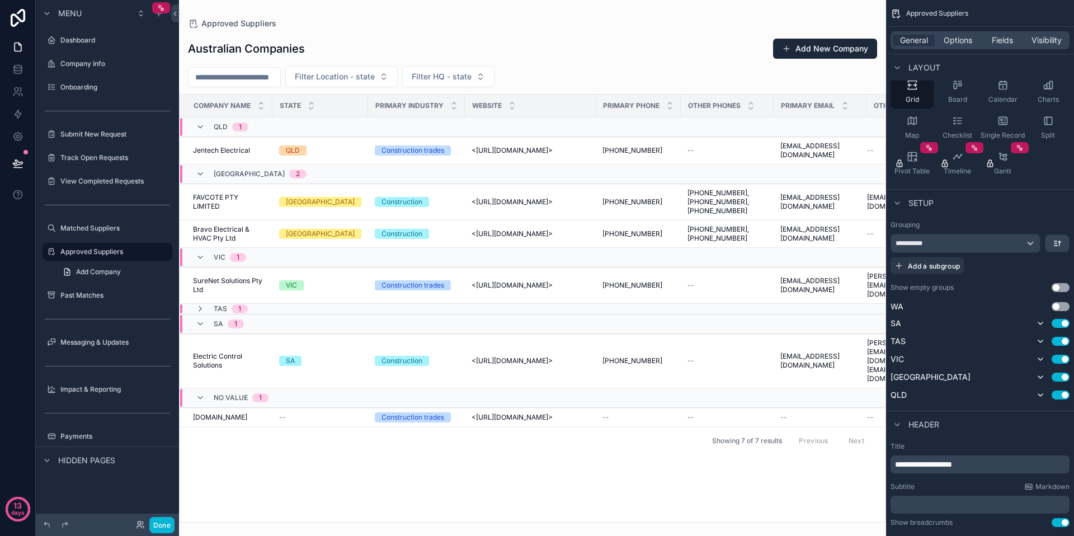
click at [1060, 303] on div "WA Use setting SA Use setting TAS Use setting VIC Use setting NSW Use setting Q…" at bounding box center [979, 351] width 179 height 101
click at [1060, 302] on button "Use setting" at bounding box center [1060, 306] width 18 height 9
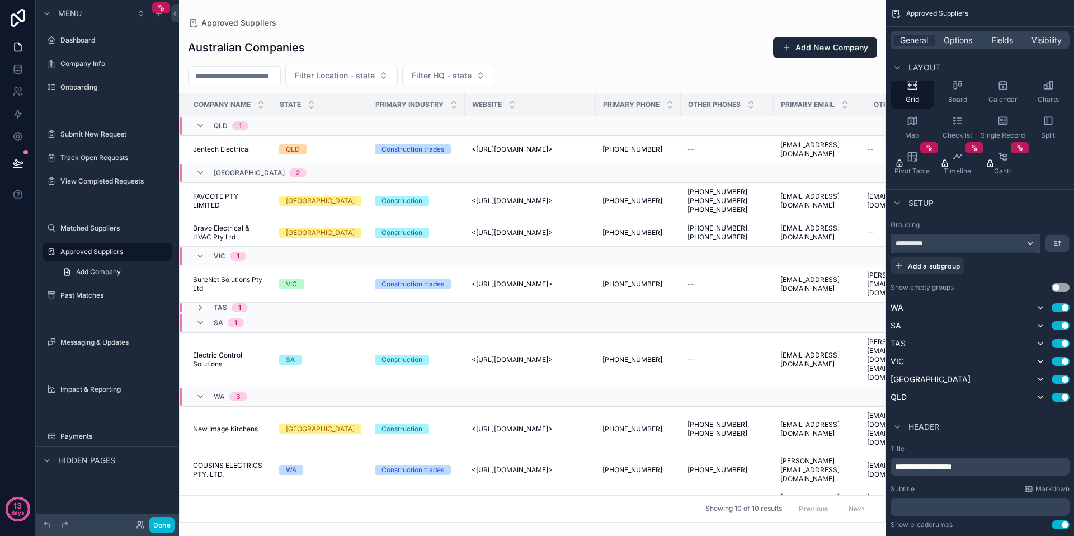
click at [1013, 243] on button "**********" at bounding box center [965, 243] width 150 height 19
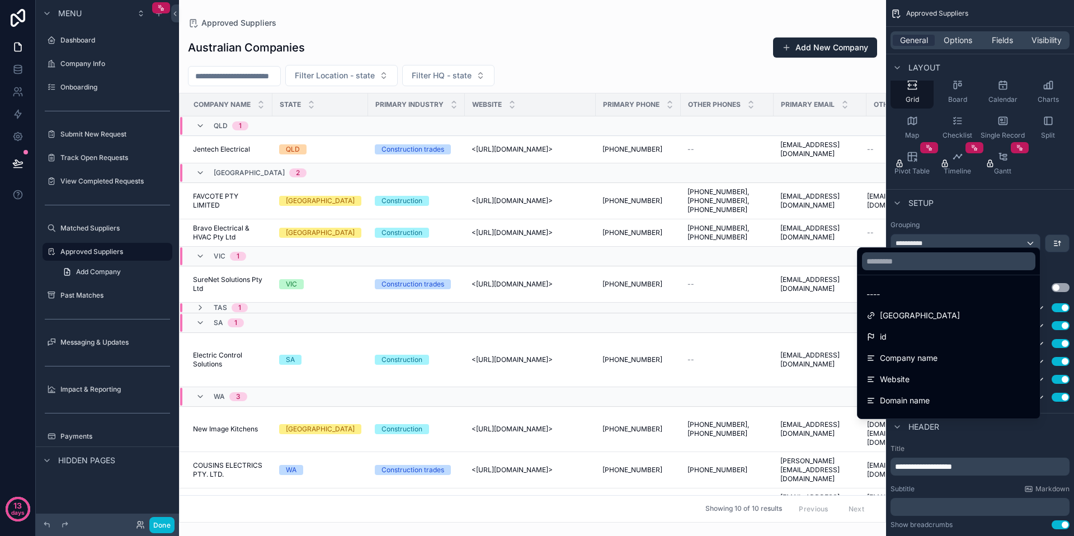
click at [1011, 234] on div "scrollable content" at bounding box center [537, 268] width 1074 height 536
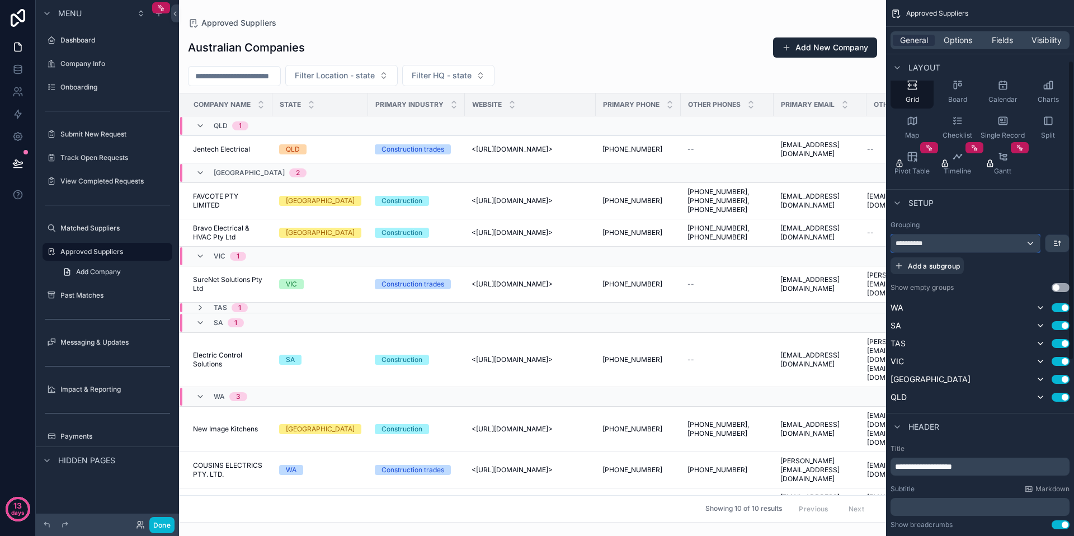
click at [1009, 235] on div "**********" at bounding box center [965, 243] width 149 height 18
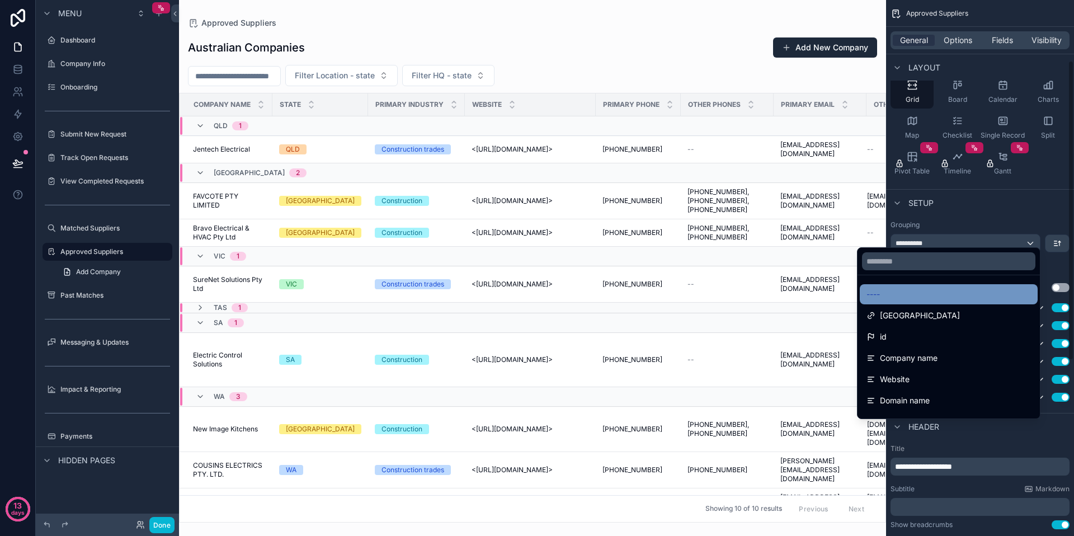
click at [938, 300] on div "----" at bounding box center [948, 293] width 164 height 13
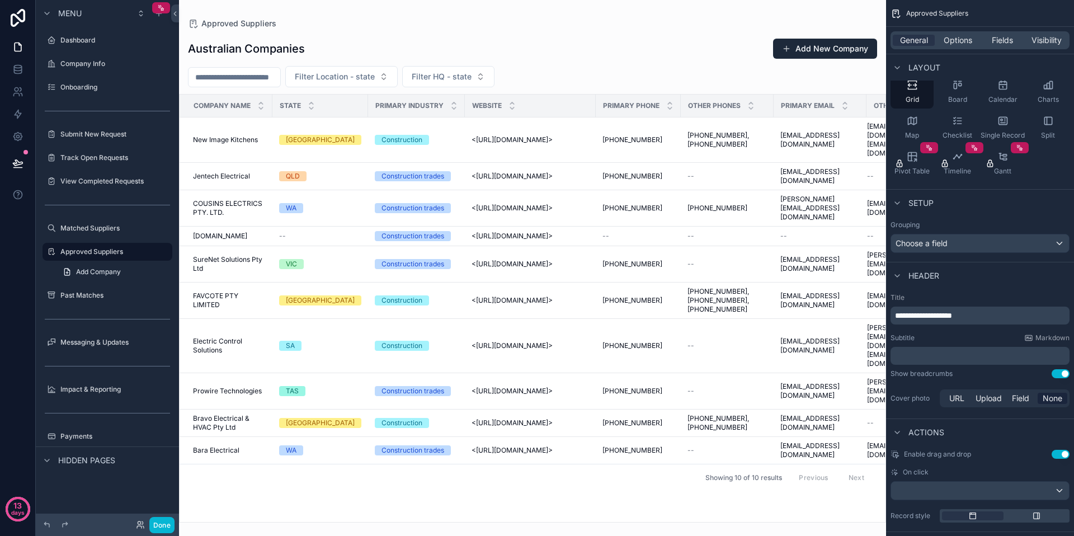
click at [1022, 263] on div "Header" at bounding box center [980, 275] width 188 height 27
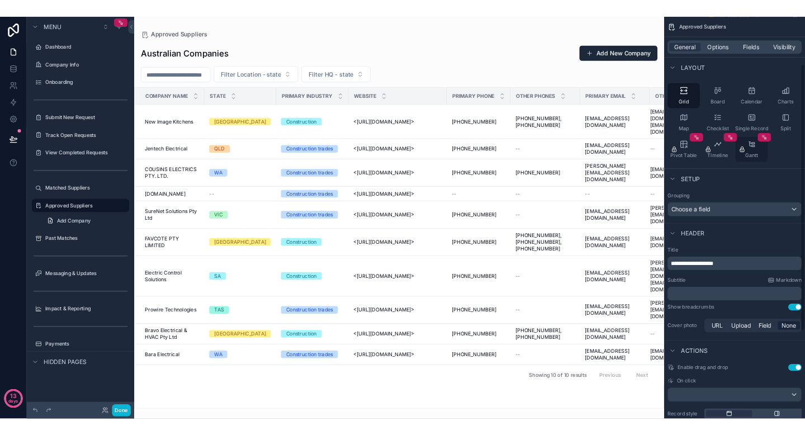
scroll to position [0, 0]
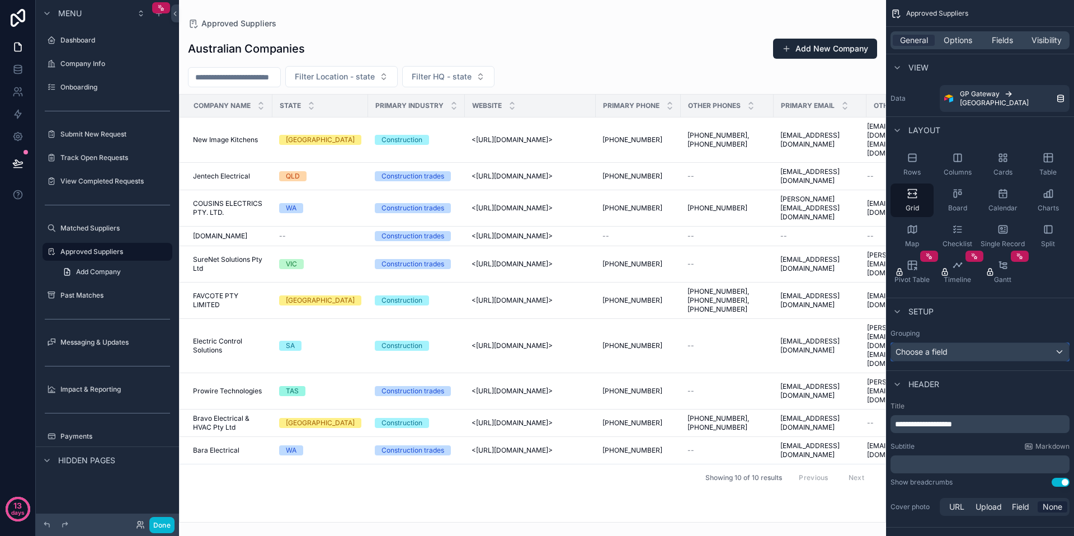
click at [1027, 346] on div "Choose a field" at bounding box center [980, 352] width 178 height 18
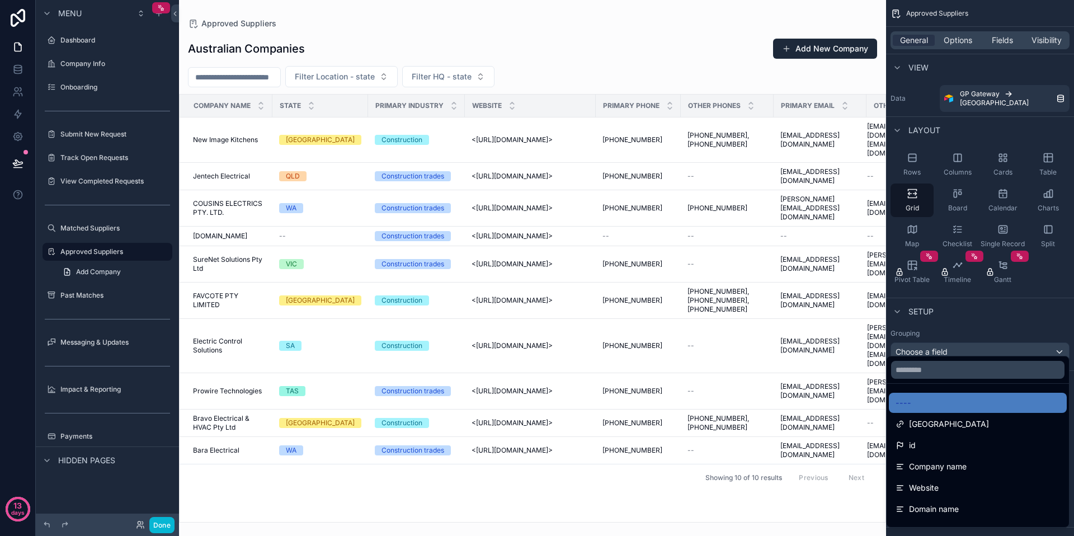
click at [1025, 309] on div "scrollable content" at bounding box center [537, 268] width 1074 height 536
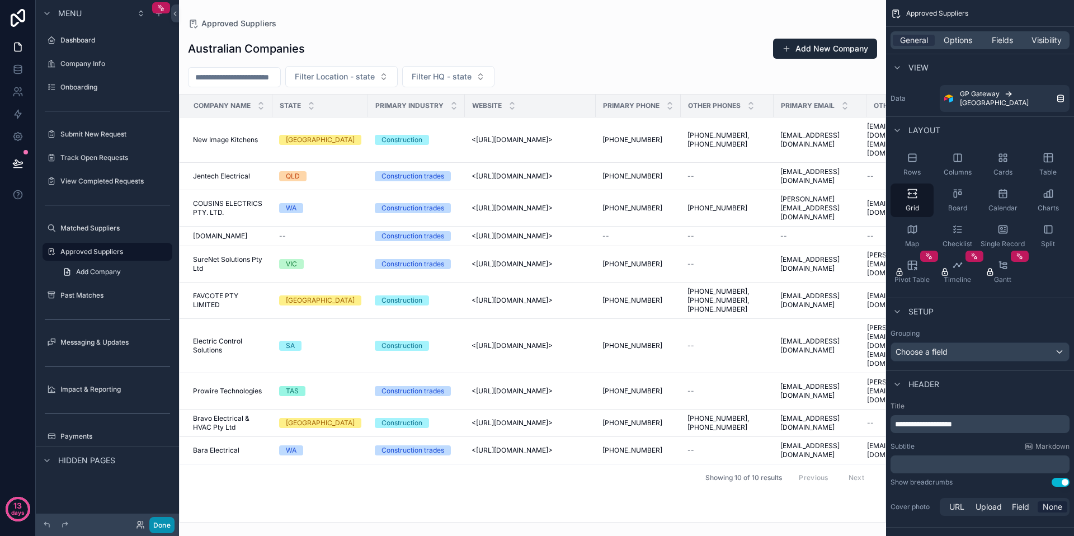
click at [168, 526] on button "Done" at bounding box center [161, 525] width 25 height 16
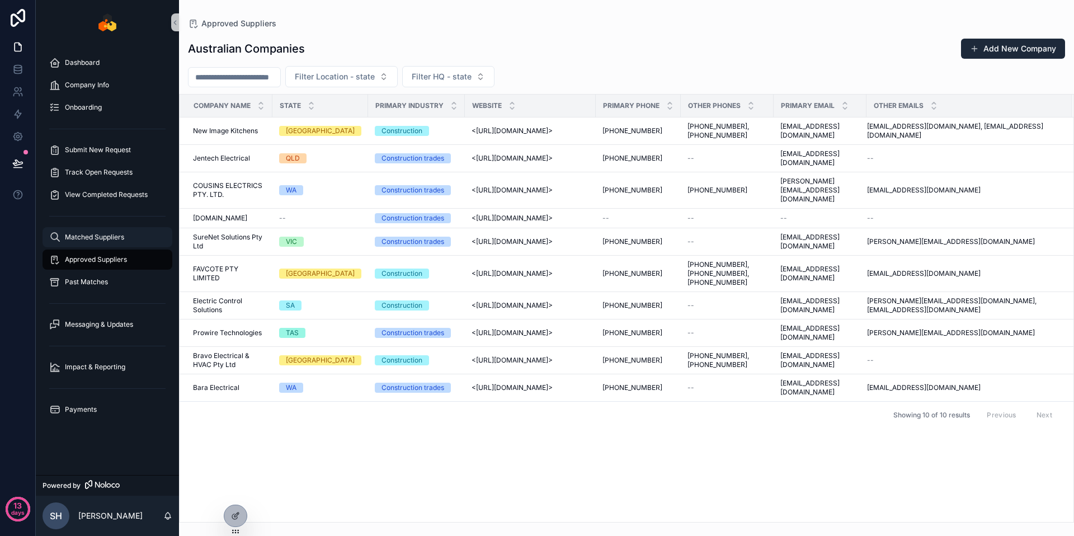
click at [100, 233] on span "Matched Suppliers" at bounding box center [94, 237] width 59 height 9
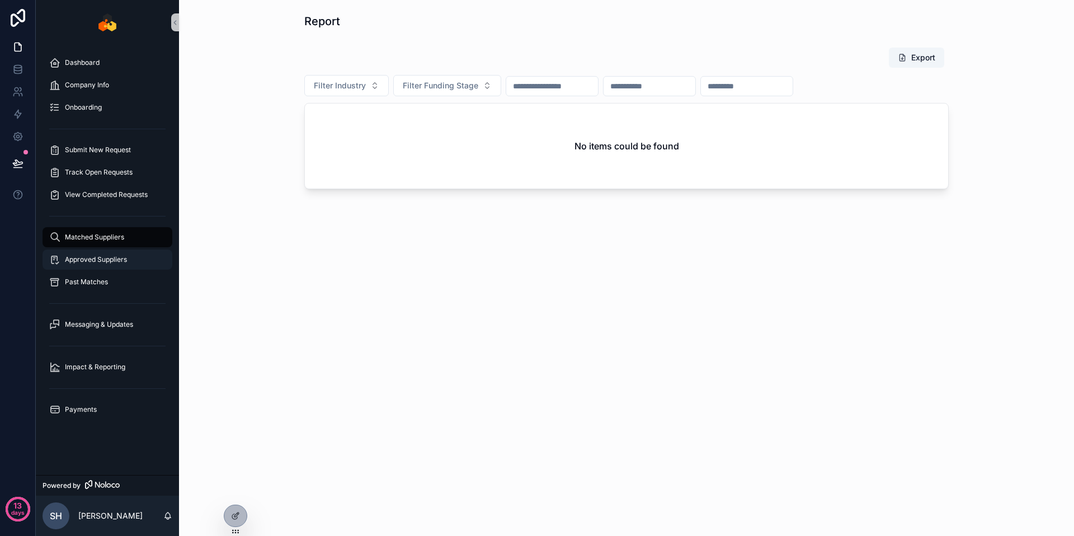
click at [109, 262] on span "Approved Suppliers" at bounding box center [96, 259] width 62 height 9
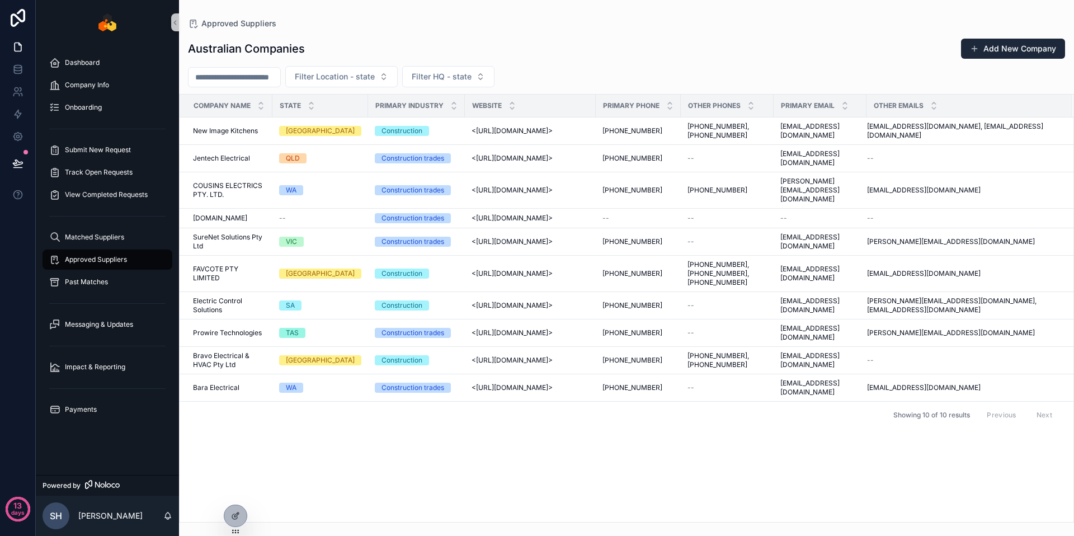
click at [272, 82] on input "scrollable content" at bounding box center [234, 77] width 92 height 16
click at [446, 71] on span "Filter HQ - state" at bounding box center [442, 76] width 60 height 11
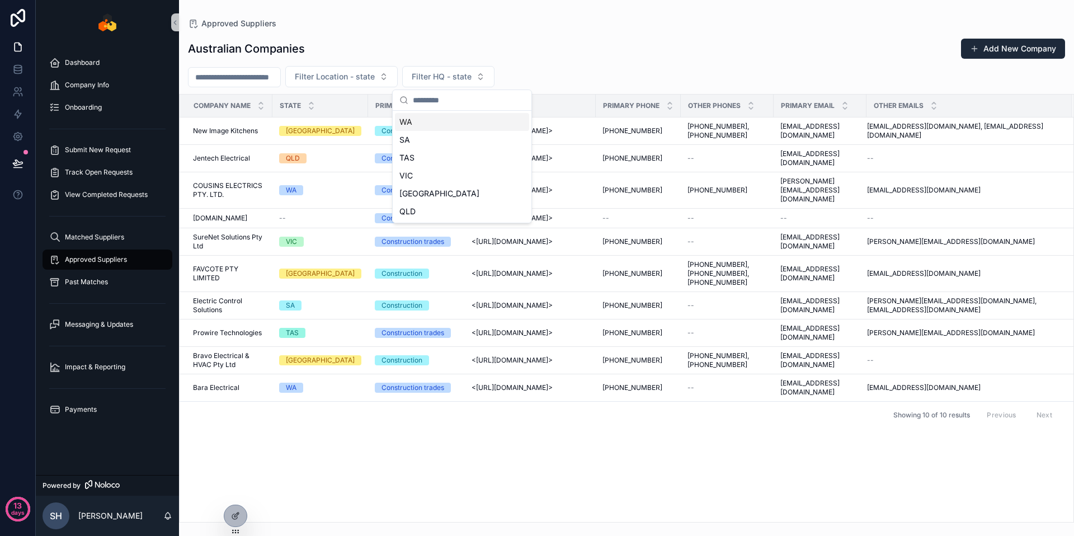
click at [576, 63] on div "Australian Companies Add New Company Filter Location - state Filter HQ - state …" at bounding box center [626, 275] width 895 height 493
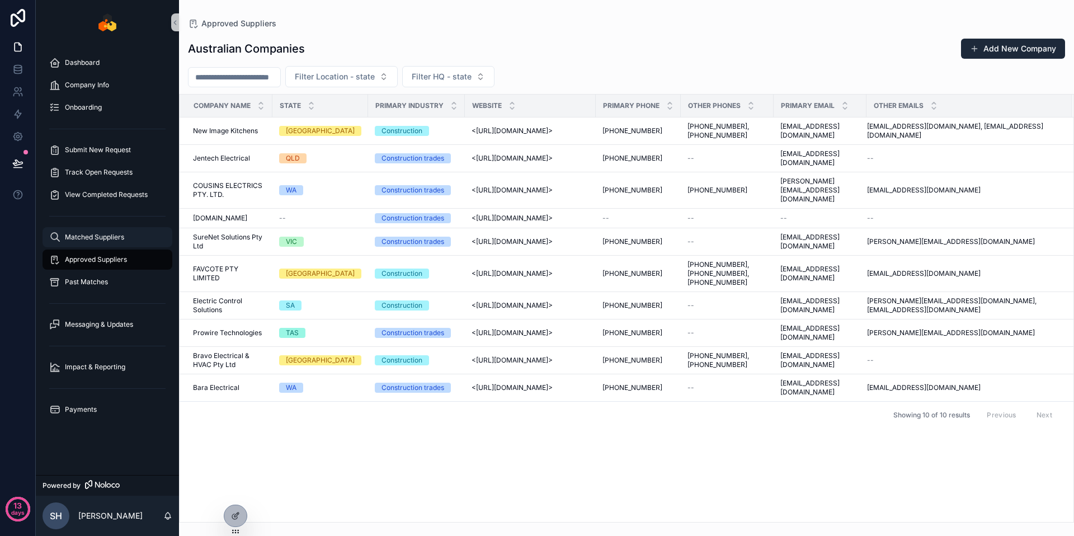
click at [124, 239] on span "Matched Suppliers" at bounding box center [94, 237] width 59 height 9
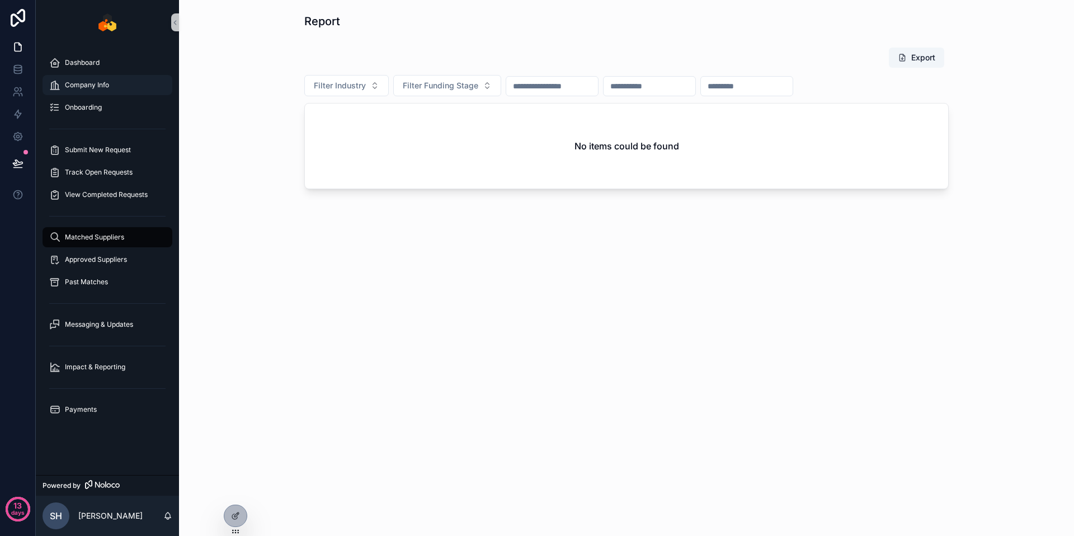
click at [126, 85] on div "Company Info" at bounding box center [107, 85] width 116 height 18
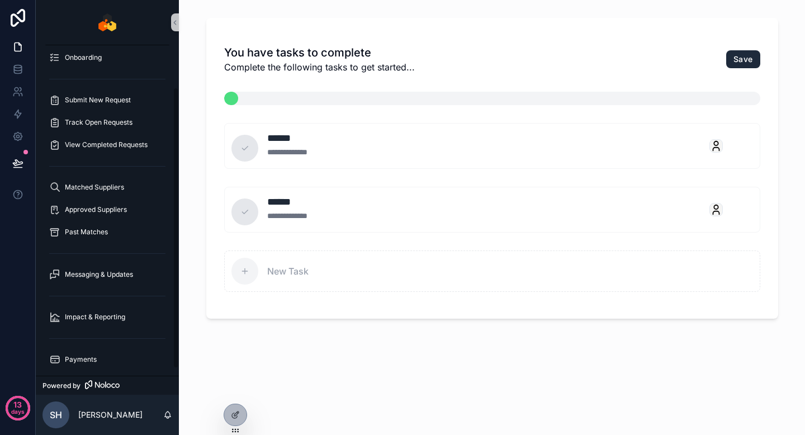
scroll to position [58, 0]
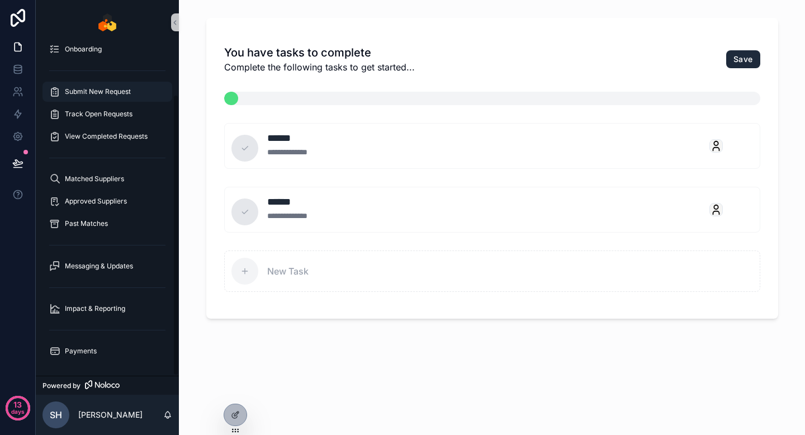
click at [98, 97] on div "Submit New Request" at bounding box center [107, 92] width 116 height 18
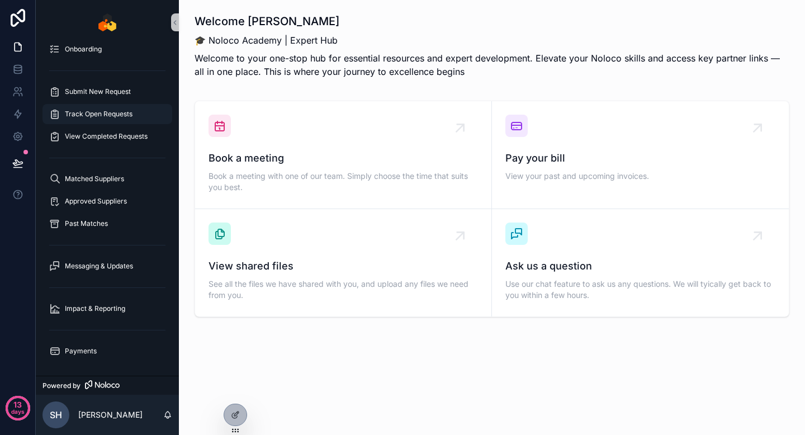
click at [117, 115] on span "Track Open Requests" at bounding box center [99, 114] width 68 height 9
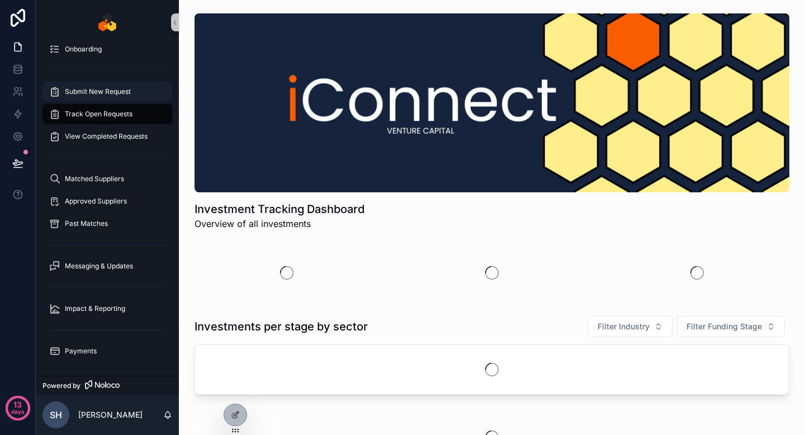
click at [114, 95] on span "Submit New Request" at bounding box center [98, 91] width 66 height 9
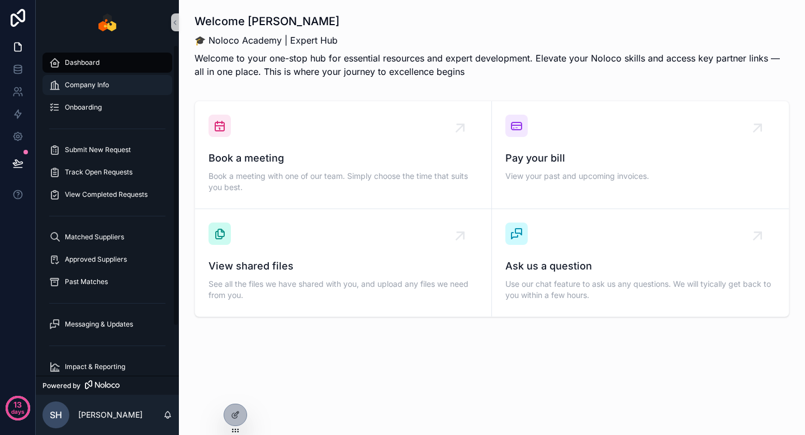
click at [122, 84] on div "Company Info" at bounding box center [107, 85] width 116 height 18
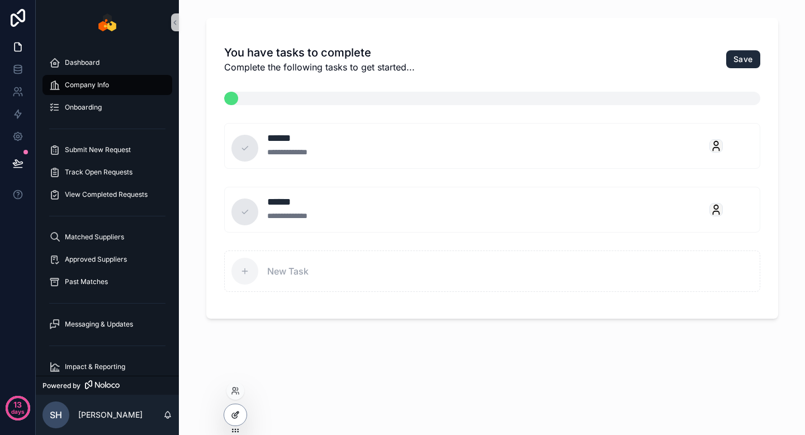
click at [237, 417] on icon at bounding box center [234, 415] width 5 height 5
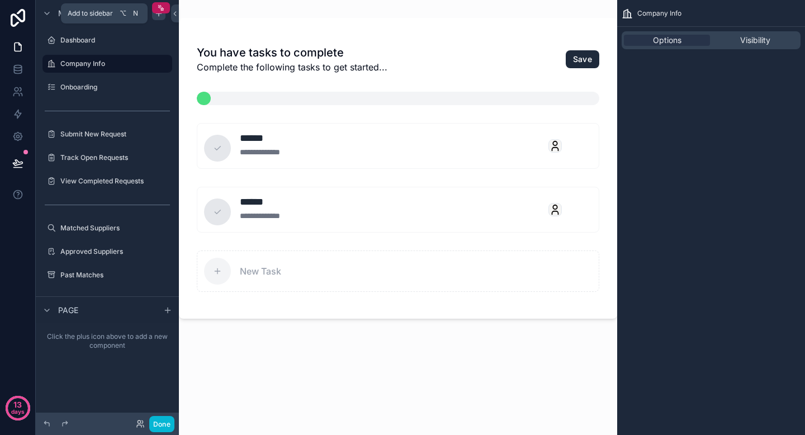
click at [155, 13] on icon "scrollable content" at bounding box center [158, 13] width 9 height 9
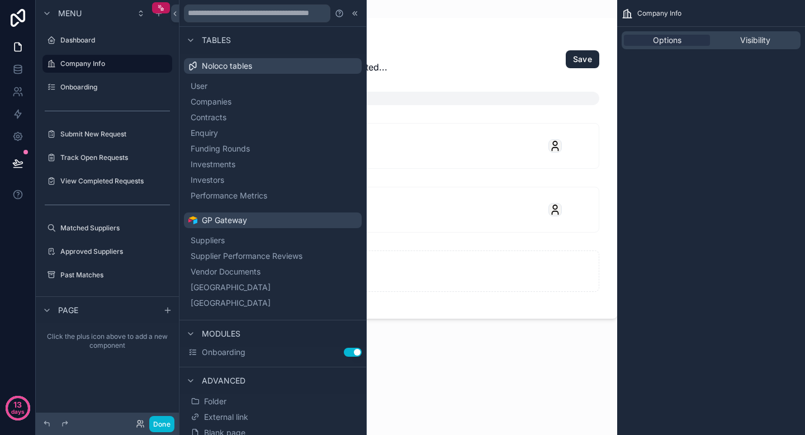
scroll to position [37, 0]
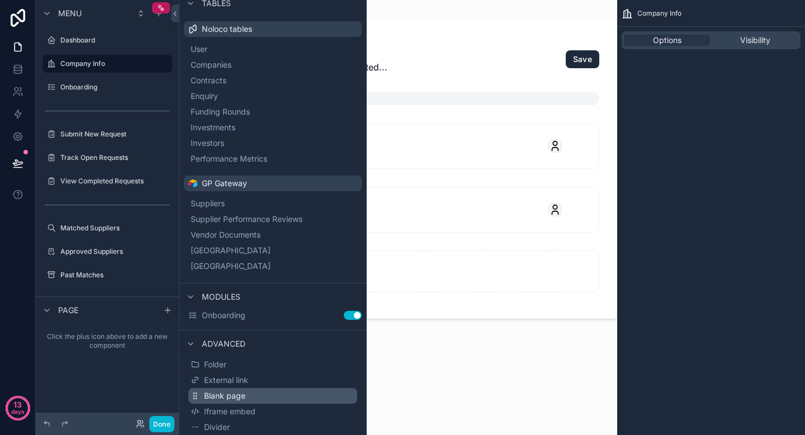
click at [242, 395] on span "Blank page" at bounding box center [224, 395] width 41 height 11
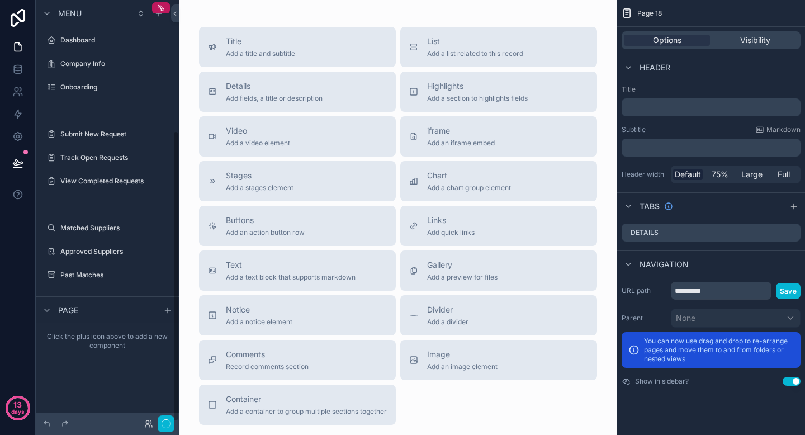
scroll to position [189, 0]
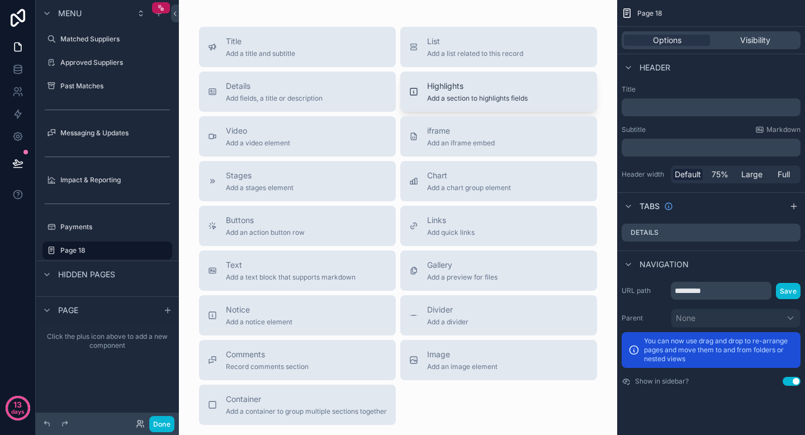
click at [465, 89] on span "Highlights" at bounding box center [477, 86] width 101 height 11
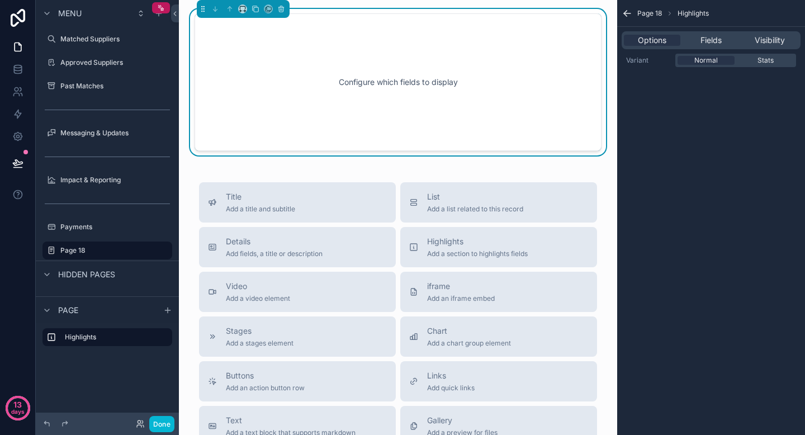
click at [726, 46] on div "Options Fields Visibility" at bounding box center [711, 40] width 179 height 18
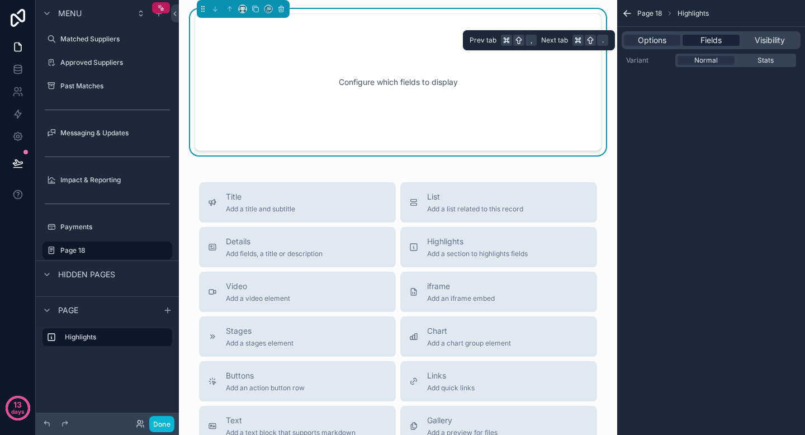
click at [716, 39] on span "Fields" at bounding box center [711, 40] width 21 height 11
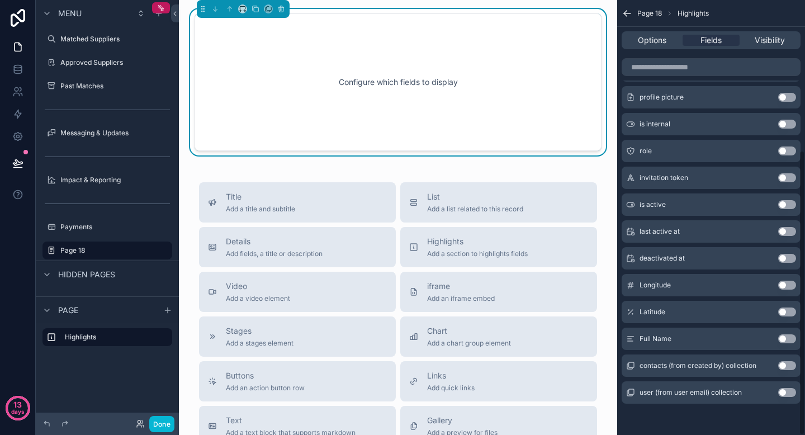
scroll to position [0, 0]
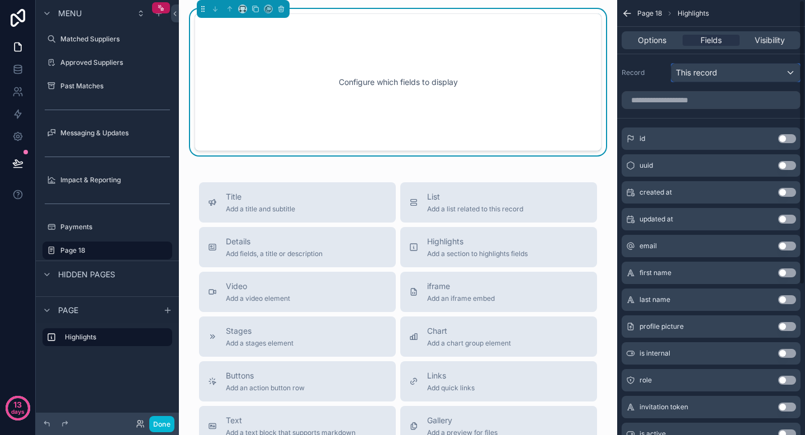
click at [714, 65] on div "This record" at bounding box center [736, 73] width 129 height 18
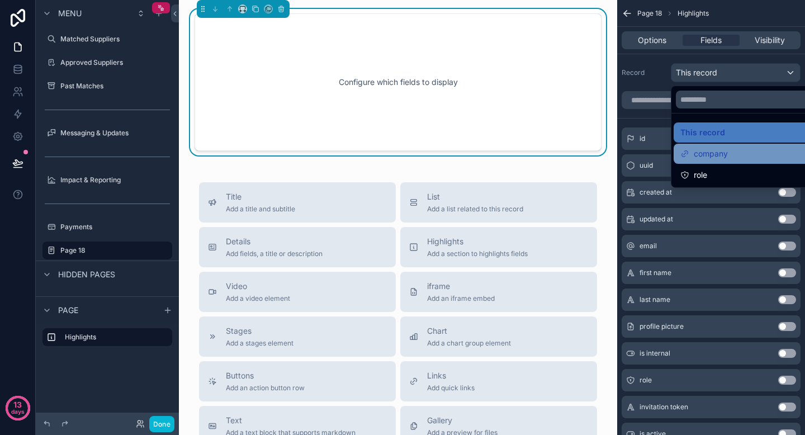
click at [708, 153] on span "company" at bounding box center [711, 153] width 34 height 13
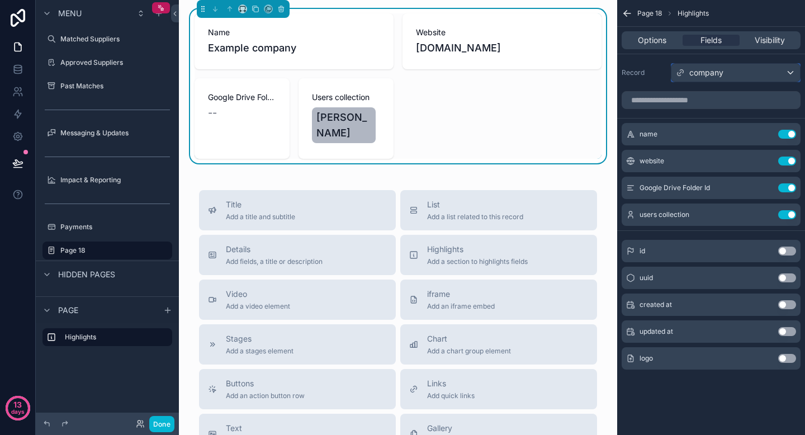
click at [721, 67] on div "company" at bounding box center [736, 73] width 129 height 18
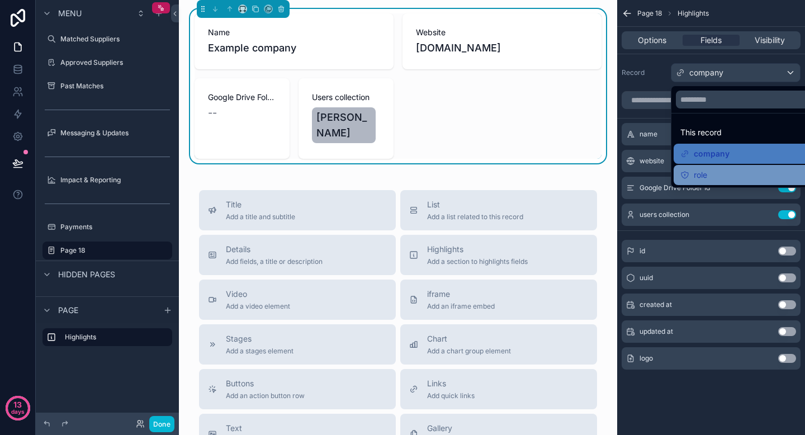
click at [705, 174] on span "role" at bounding box center [700, 174] width 13 height 13
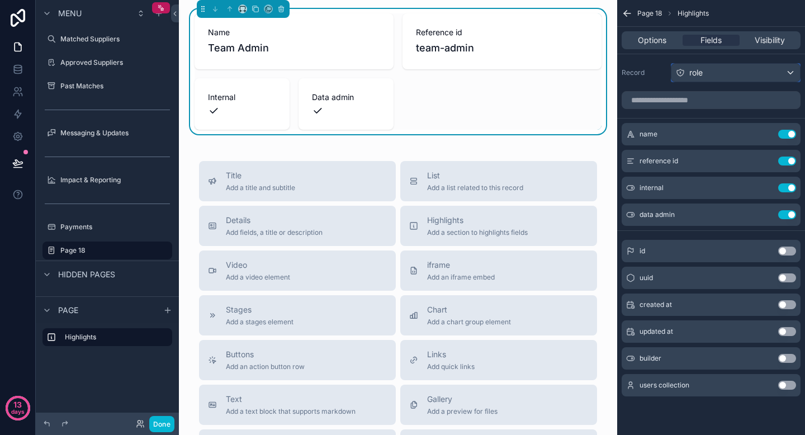
click at [732, 77] on div "role" at bounding box center [736, 73] width 129 height 18
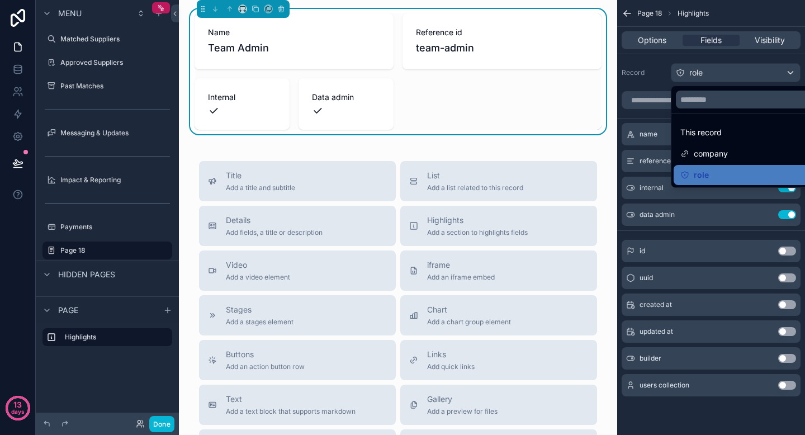
click at [549, 70] on div "Name Team Admin Reference id team-admin Internal Data admin" at bounding box center [398, 71] width 407 height 116
click at [516, 66] on div "Reference id team-admin" at bounding box center [502, 41] width 199 height 56
click at [583, 153] on div "Name Team Admin Reference id team-admin Internal Data admin Title Add a title a…" at bounding box center [398, 324] width 438 height 649
click at [575, 123] on div "Name Team Admin Reference id team-admin Internal Data admin" at bounding box center [398, 71] width 407 height 116
click at [673, 64] on div "scrollable content" at bounding box center [402, 217] width 805 height 435
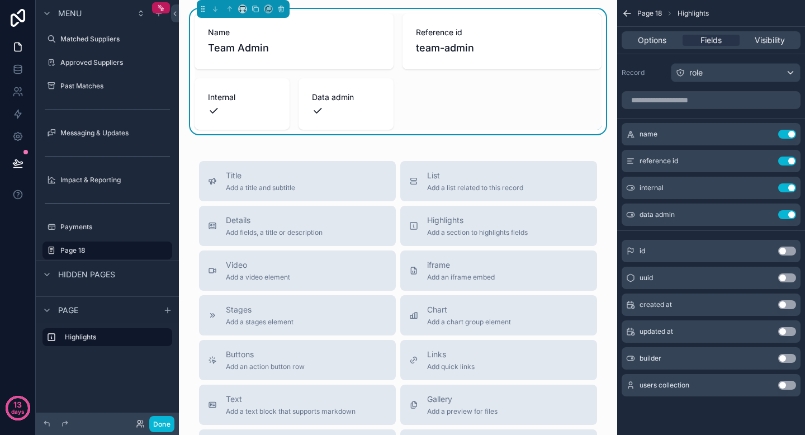
click at [453, 90] on div "Name Team Admin Reference id team-admin Internal Data admin" at bounding box center [398, 71] width 407 height 116
click at [284, 7] on icon "scrollable content" at bounding box center [281, 9] width 8 height 8
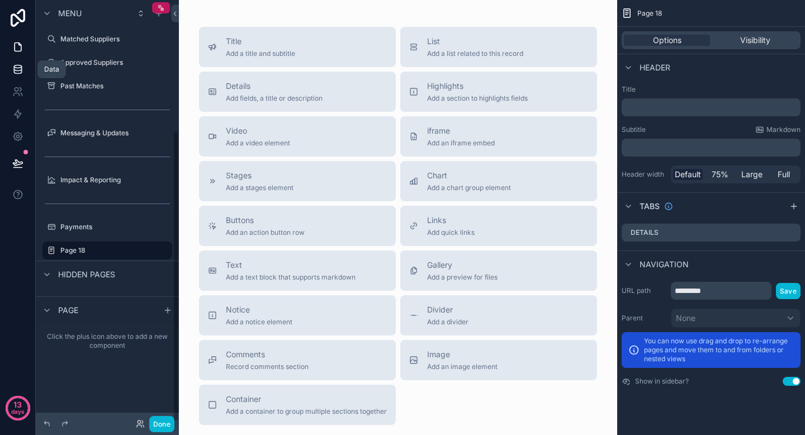
click at [22, 70] on icon at bounding box center [17, 69] width 11 height 11
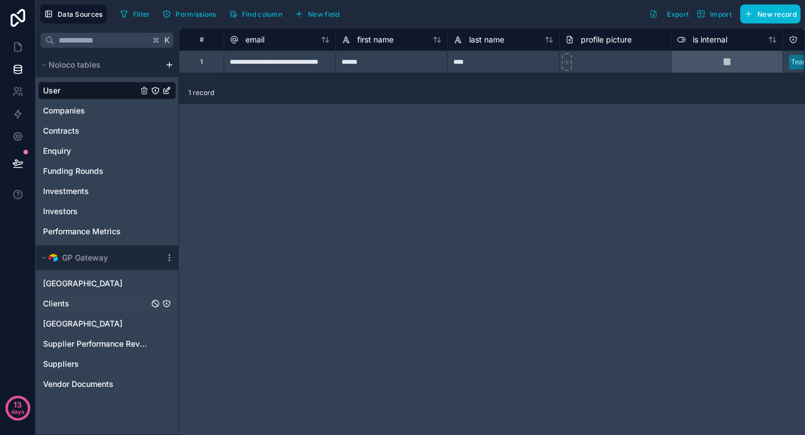
click at [90, 300] on div "Clients" at bounding box center [107, 304] width 138 height 18
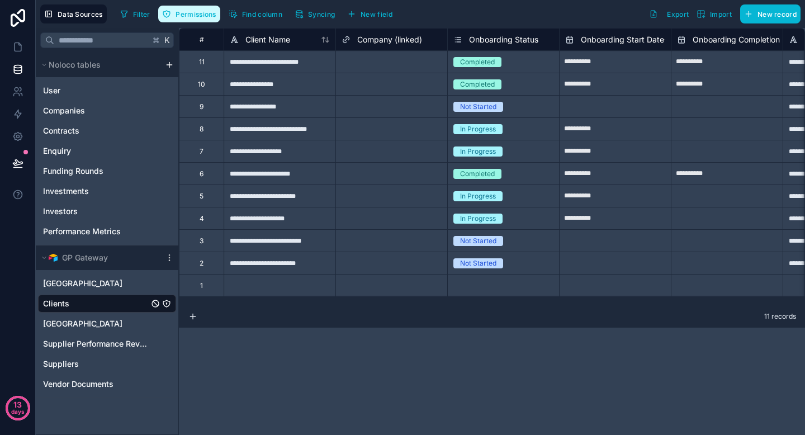
click at [199, 21] on button "Permissions" at bounding box center [189, 14] width 62 height 17
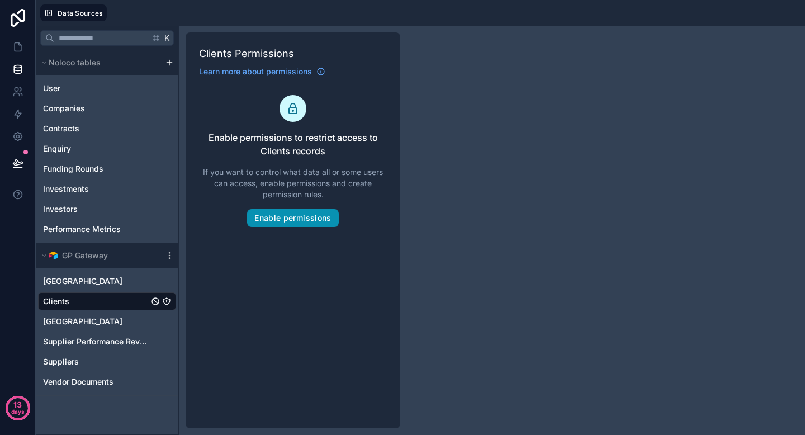
click at [312, 219] on button "Enable permissions" at bounding box center [292, 218] width 91 height 18
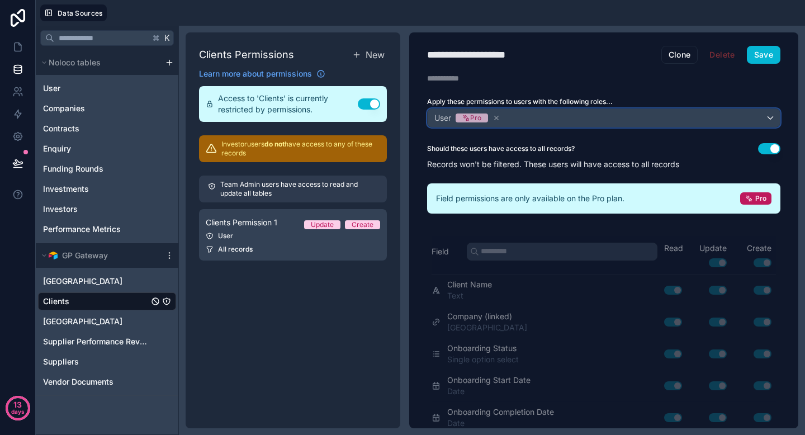
click at [507, 118] on div "User Pro" at bounding box center [604, 118] width 352 height 18
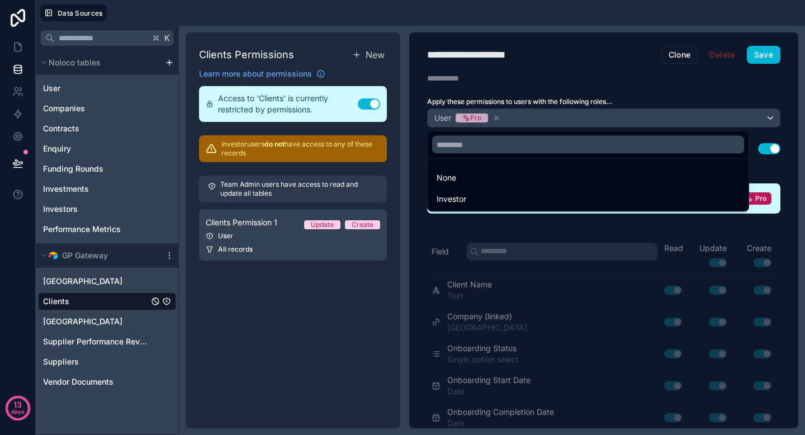
click at [362, 309] on div at bounding box center [402, 217] width 805 height 435
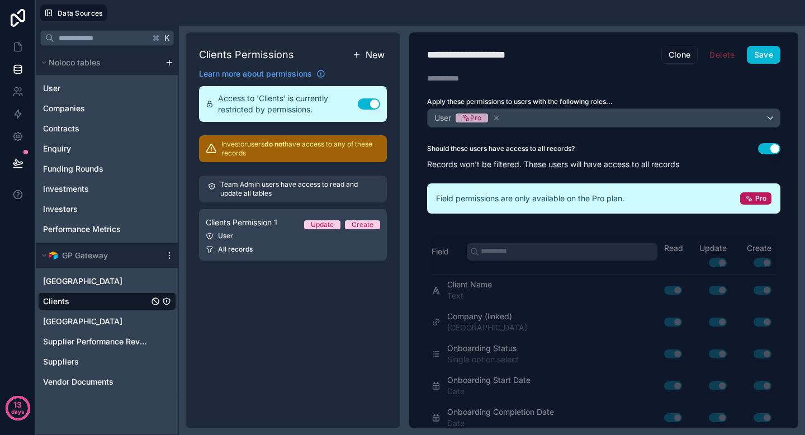
click at [375, 56] on span "New" at bounding box center [375, 54] width 19 height 13
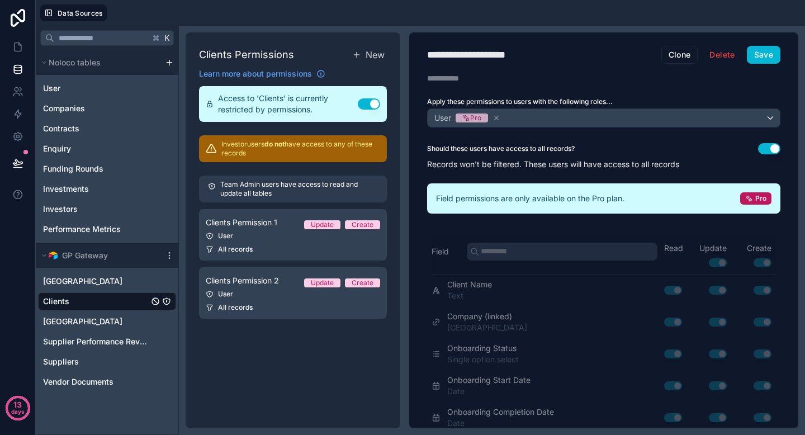
click at [516, 48] on div "**********" at bounding box center [480, 55] width 106 height 16
type div "**********"
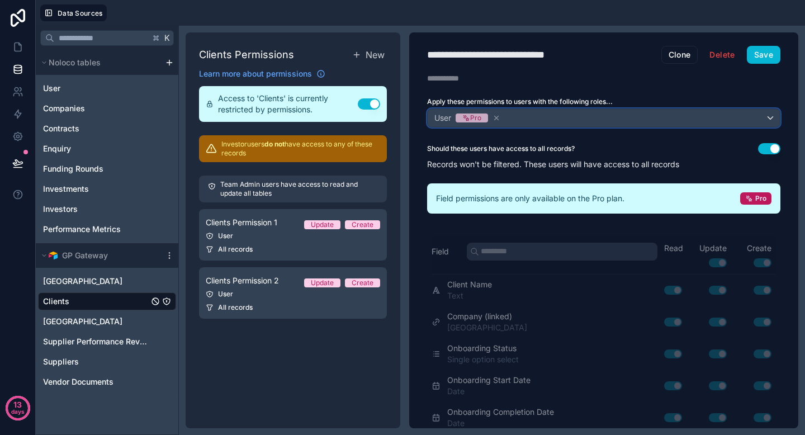
click at [589, 116] on div "User Pro" at bounding box center [604, 118] width 352 height 18
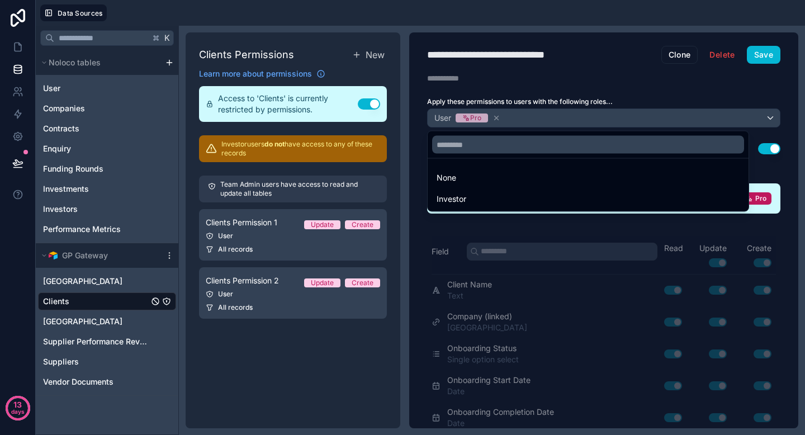
click at [589, 116] on div at bounding box center [402, 217] width 805 height 435
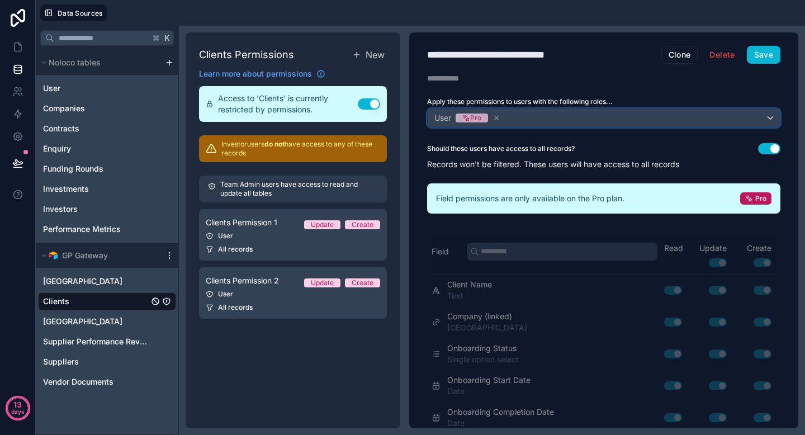
click at [589, 116] on div "User Pro" at bounding box center [604, 118] width 352 height 18
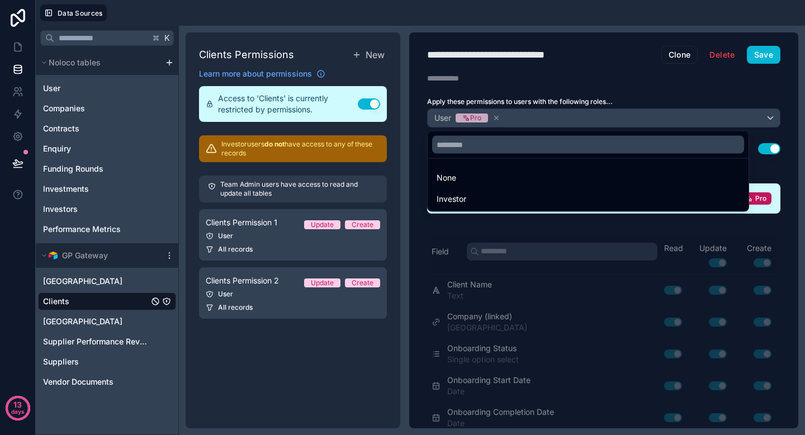
click at [589, 116] on div at bounding box center [402, 217] width 805 height 435
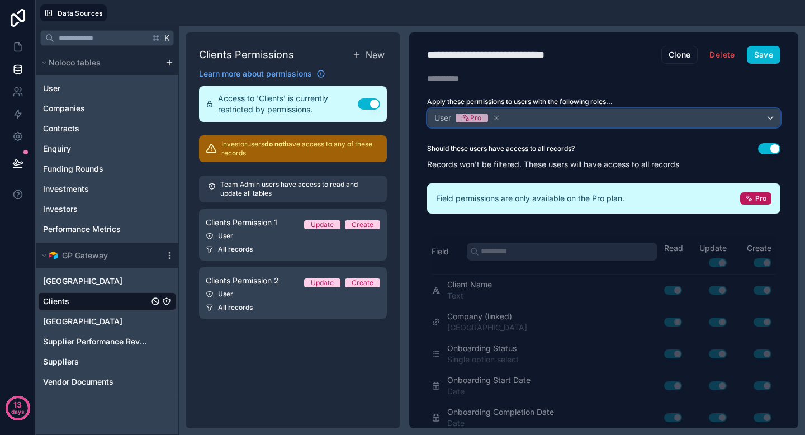
click at [589, 116] on div "User Pro" at bounding box center [604, 118] width 352 height 18
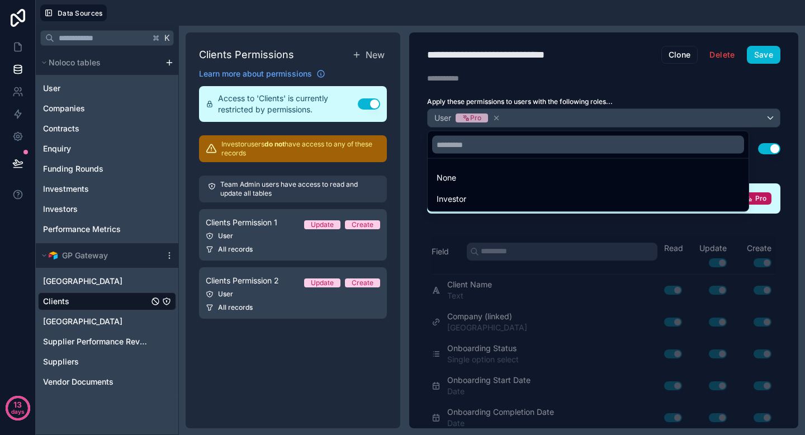
click at [589, 116] on div at bounding box center [402, 217] width 805 height 435
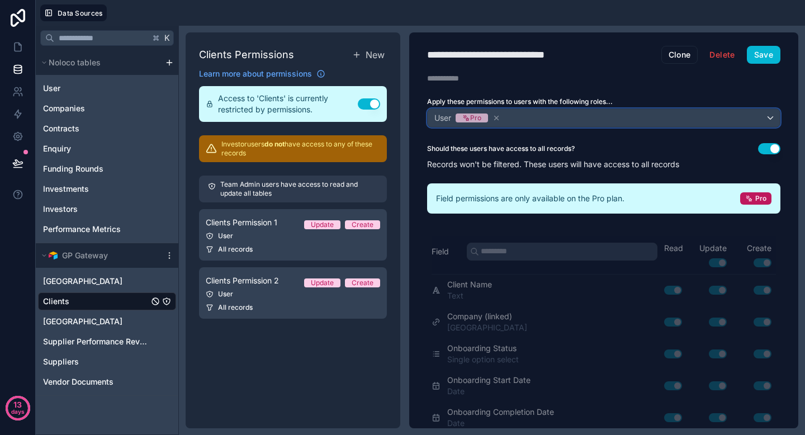
click at [568, 122] on div "User Pro" at bounding box center [604, 118] width 352 height 18
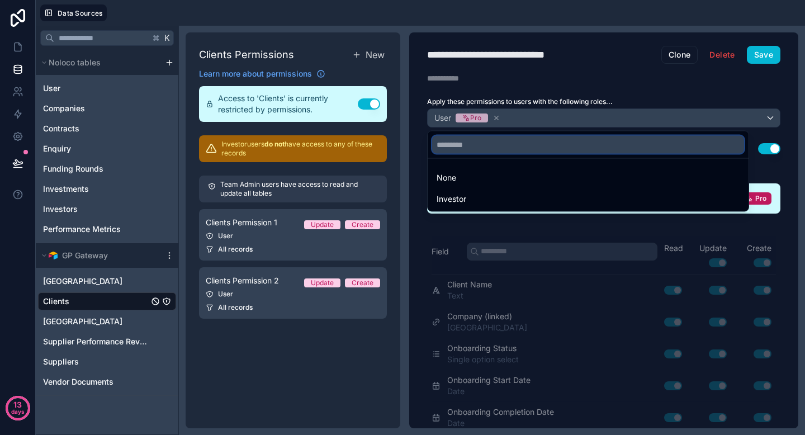
click at [540, 148] on input "text" at bounding box center [588, 145] width 312 height 18
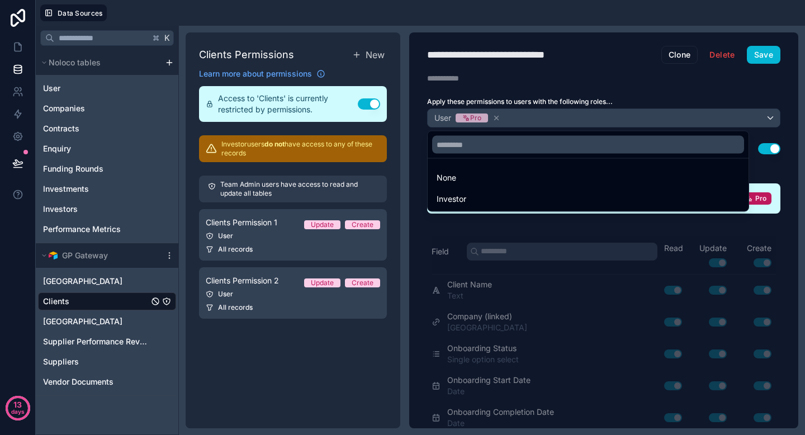
click at [577, 96] on div at bounding box center [402, 217] width 805 height 435
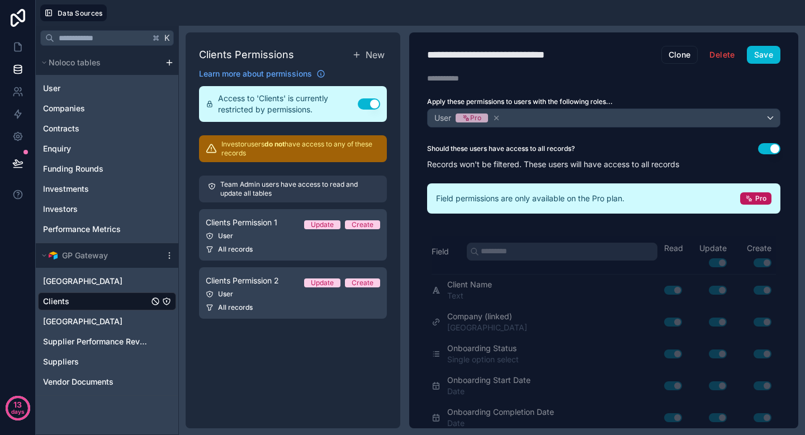
click at [512, 164] on p "Records won't be filtered. These users will have access to all records" at bounding box center [603, 164] width 353 height 11
click at [584, 196] on span "Field permissions are only available on the Pro plan." at bounding box center [530, 198] width 188 height 11
click at [745, 200] on div "Pro" at bounding box center [755, 198] width 31 height 12
click at [763, 152] on button "Use setting" at bounding box center [769, 148] width 22 height 11
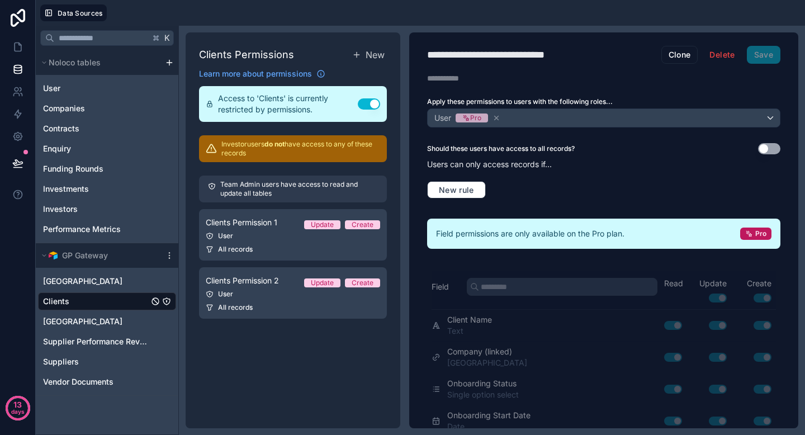
click at [763, 152] on button "Use setting" at bounding box center [769, 148] width 22 height 11
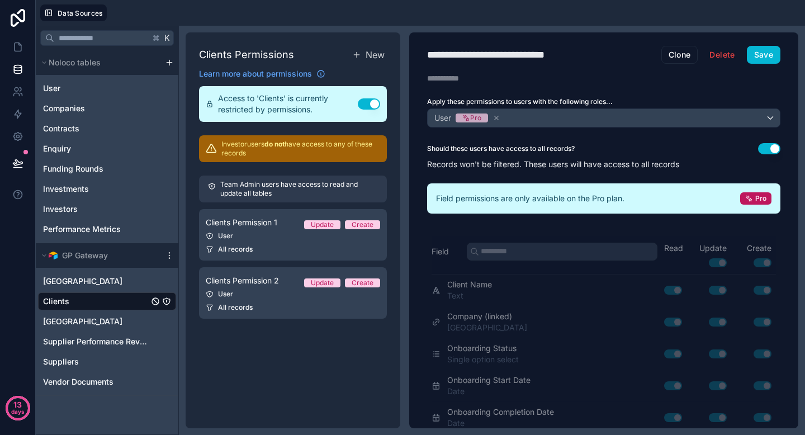
click at [758, 147] on button "Use setting" at bounding box center [769, 148] width 22 height 11
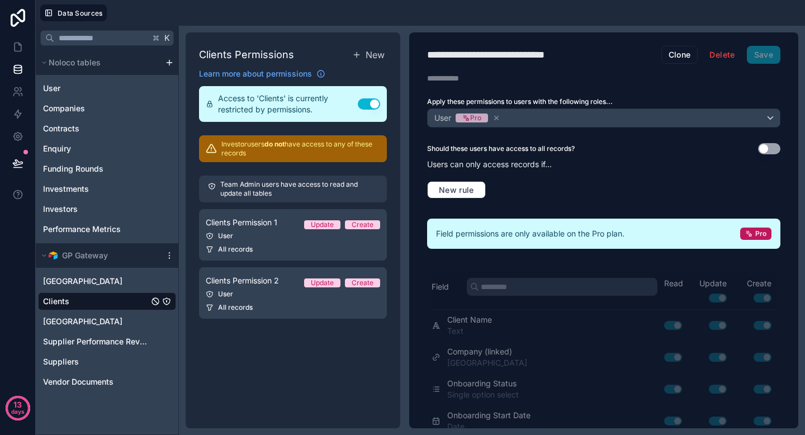
click at [549, 190] on div "New rule" at bounding box center [603, 189] width 353 height 31
click at [452, 187] on span "New rule" at bounding box center [457, 190] width 44 height 10
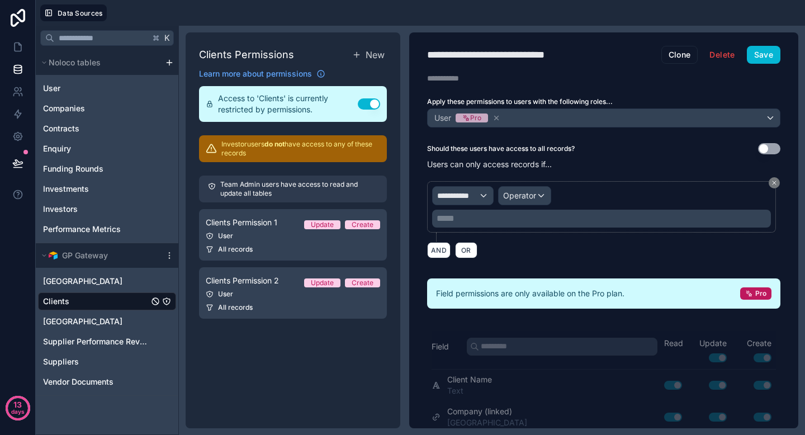
click at [483, 217] on p "***** ﻿" at bounding box center [603, 218] width 332 height 13
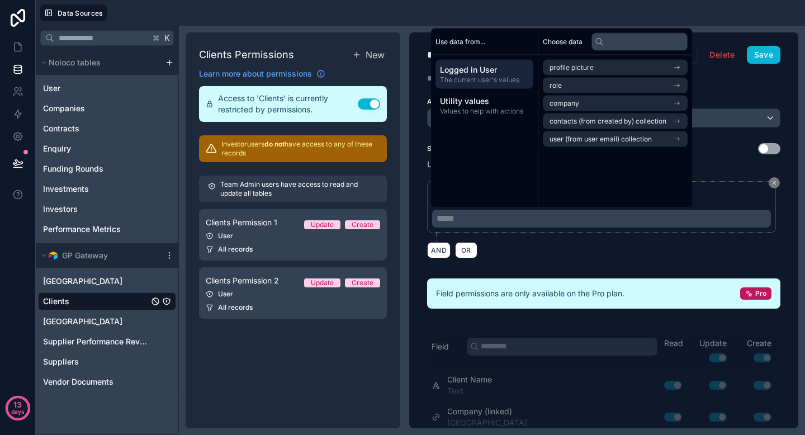
click at [715, 174] on div "**********" at bounding box center [603, 219] width 353 height 91
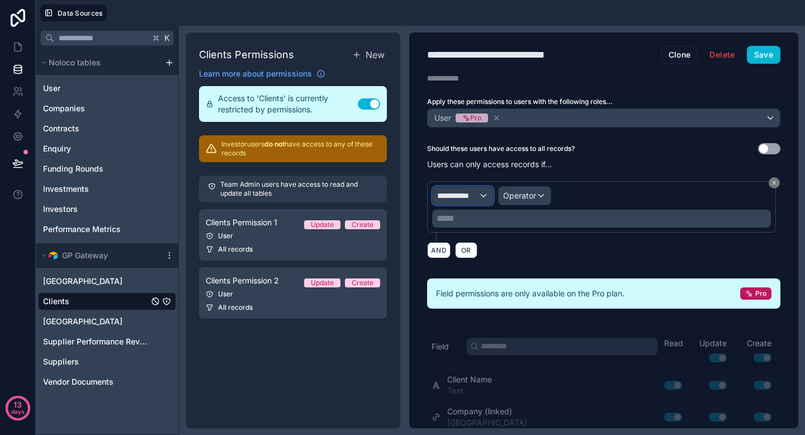
click at [480, 197] on div "**********" at bounding box center [463, 196] width 60 height 18
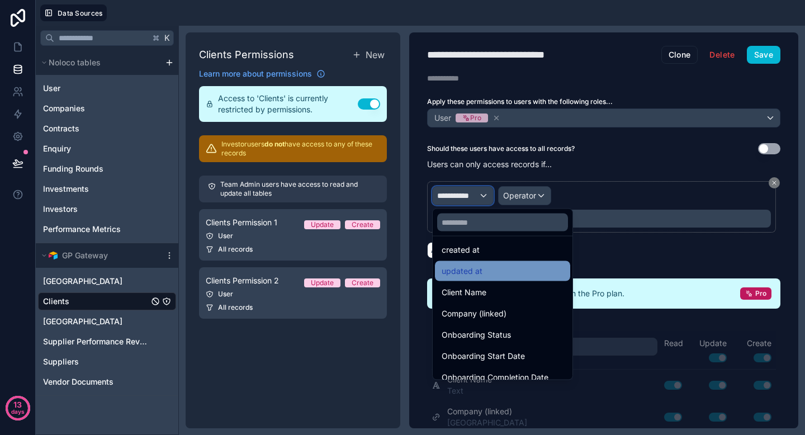
scroll to position [54, 0]
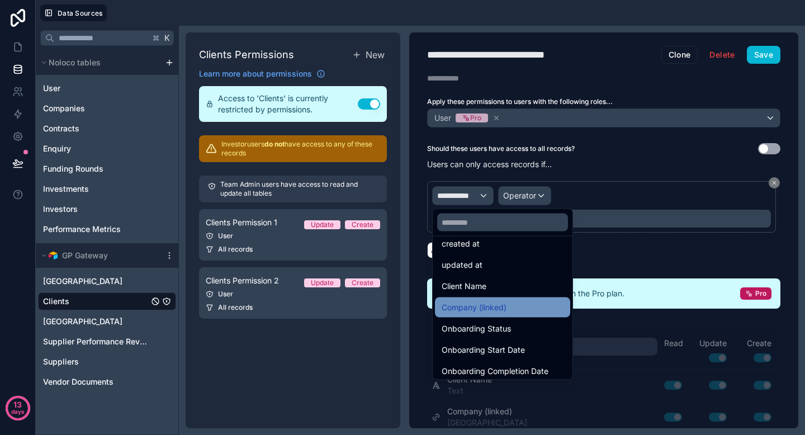
click at [501, 310] on span "Company (linked)" at bounding box center [474, 307] width 65 height 13
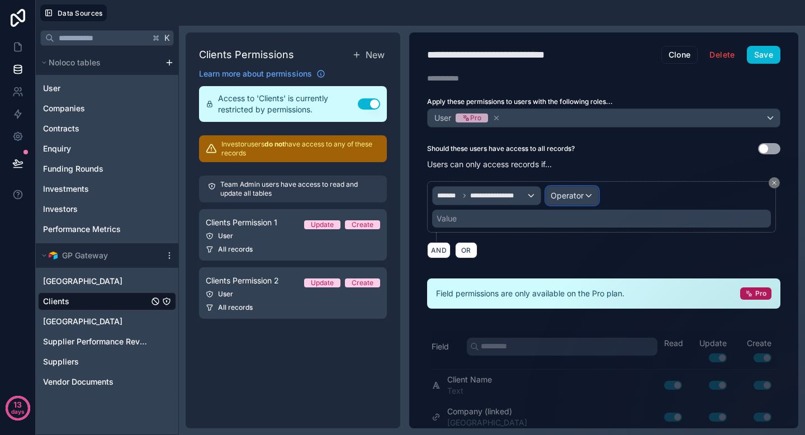
click at [568, 197] on span "Operator" at bounding box center [567, 196] width 33 height 10
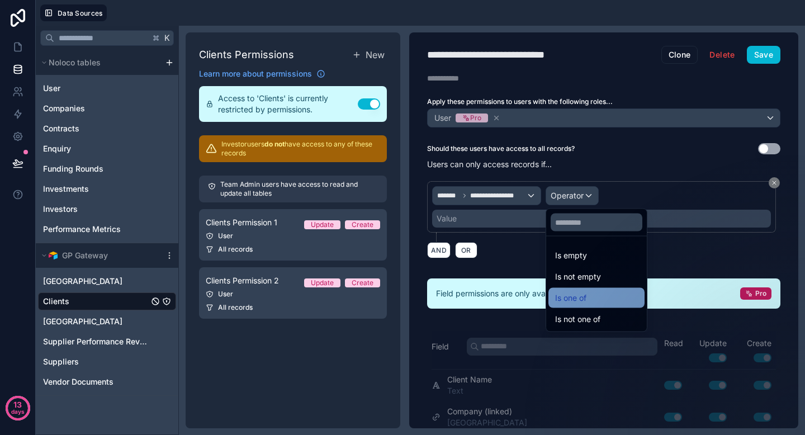
click at [596, 300] on div "Is one of" at bounding box center [596, 297] width 83 height 13
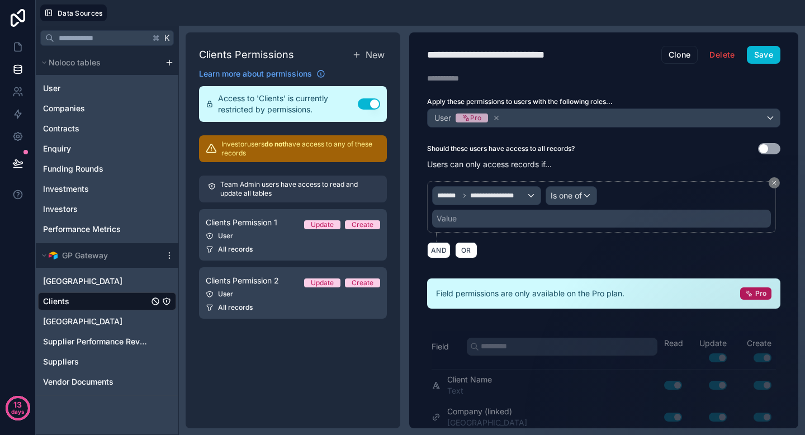
click at [537, 220] on div "Value" at bounding box center [601, 219] width 339 height 18
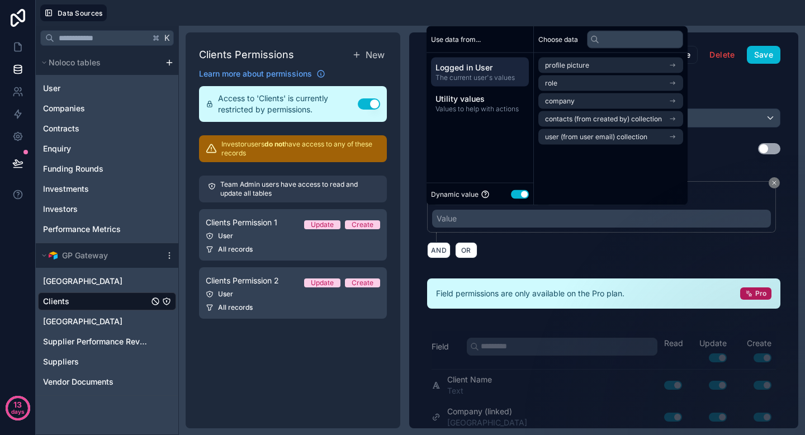
click at [532, 218] on div "Value" at bounding box center [601, 219] width 339 height 18
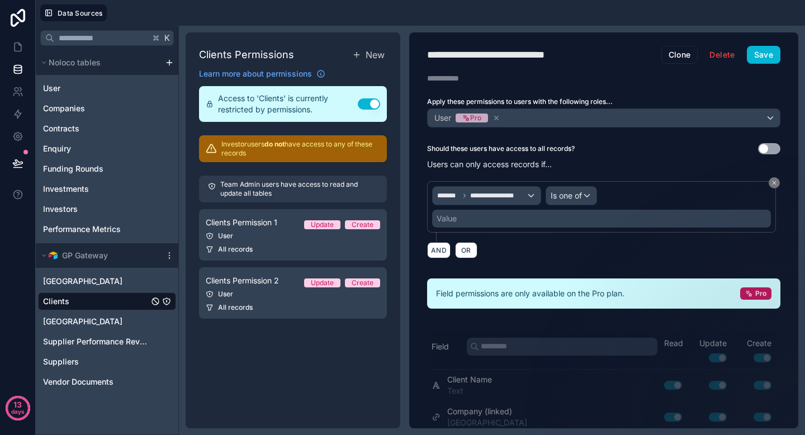
click at [532, 218] on div "Value" at bounding box center [601, 219] width 339 height 18
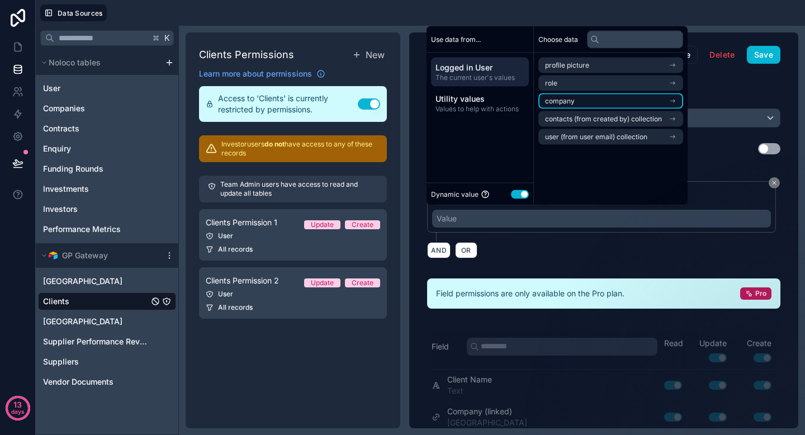
click at [579, 98] on li "company" at bounding box center [611, 101] width 145 height 16
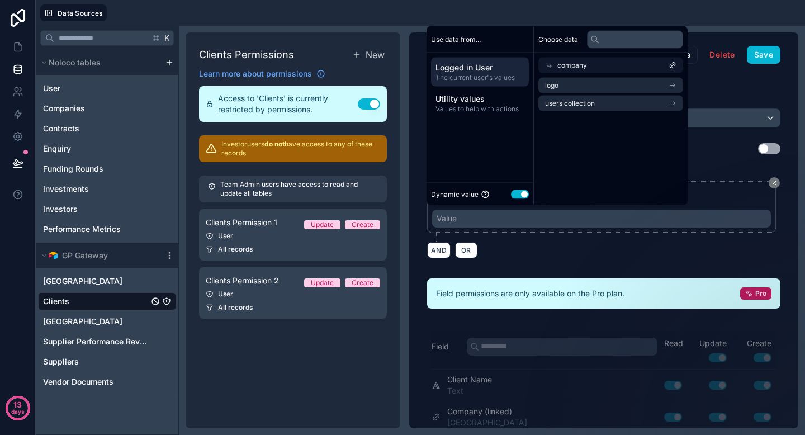
click at [561, 63] on span "company" at bounding box center [573, 65] width 30 height 9
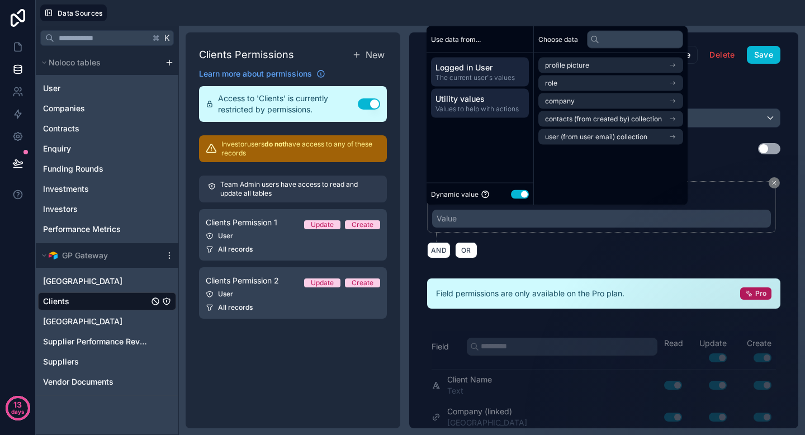
click at [487, 105] on span "Values to help with actions" at bounding box center [480, 109] width 89 height 9
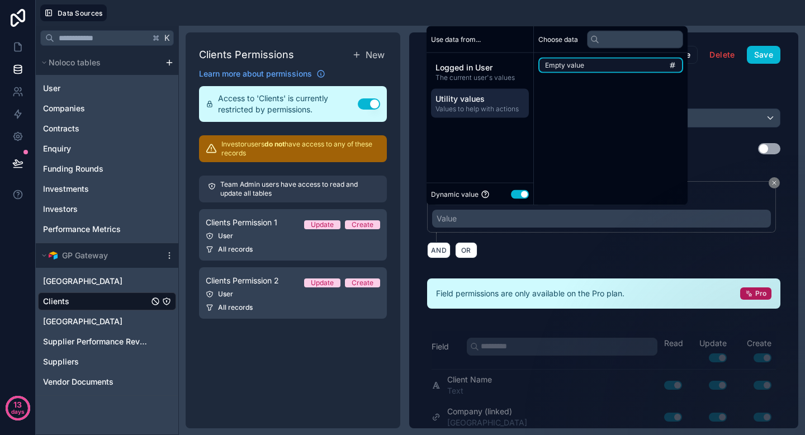
click at [587, 63] on li "Empty value" at bounding box center [611, 66] width 145 height 16
click at [523, 220] on div "**********" at bounding box center [601, 219] width 339 height 18
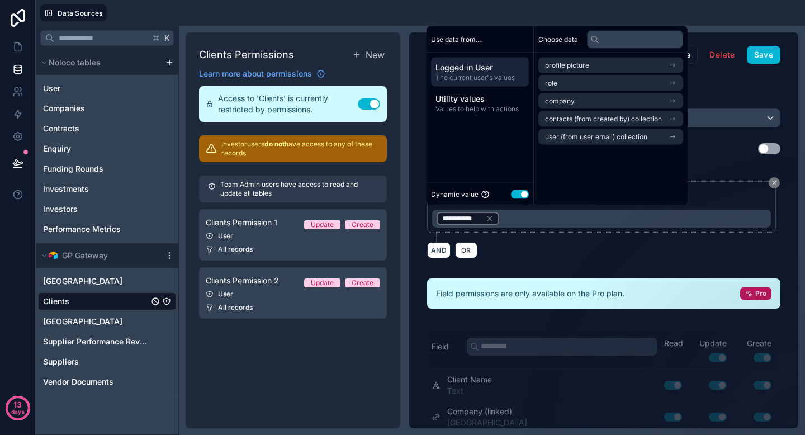
click at [510, 218] on div "**********" at bounding box center [601, 219] width 339 height 18
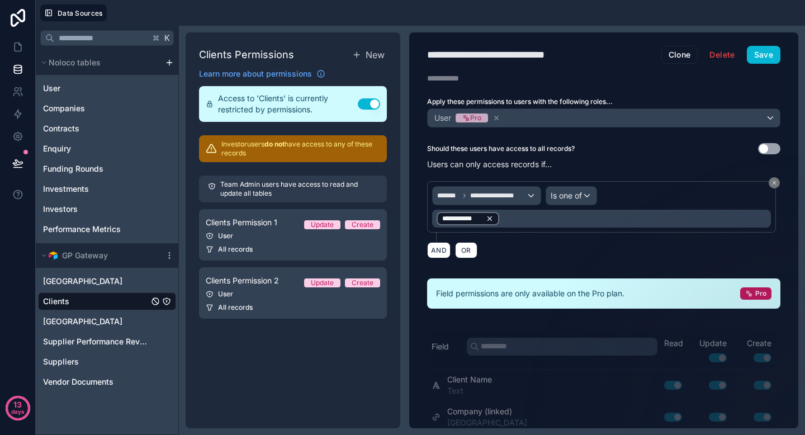
click at [491, 218] on icon at bounding box center [490, 219] width 8 height 8
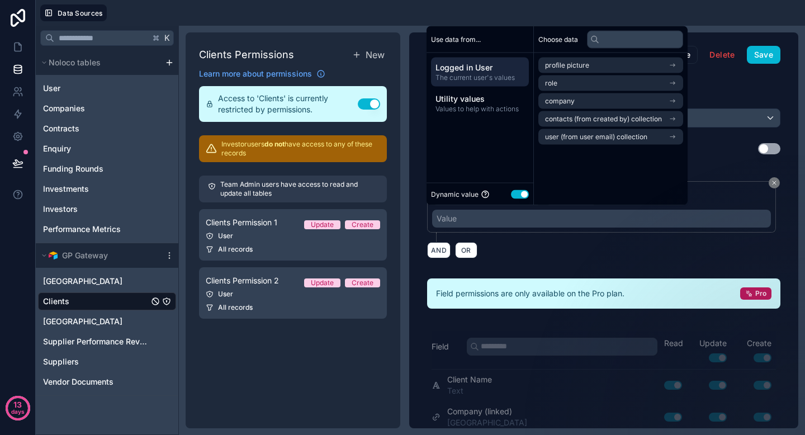
click at [702, 247] on div "AND OR" at bounding box center [603, 250] width 353 height 17
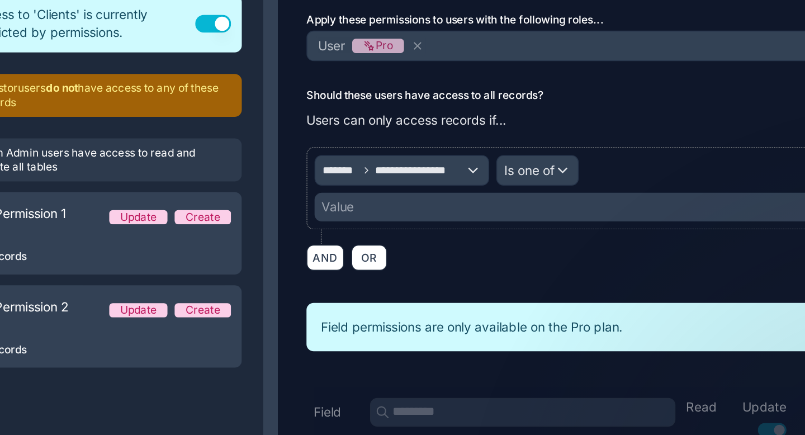
click at [531, 220] on div "Value" at bounding box center [601, 219] width 339 height 18
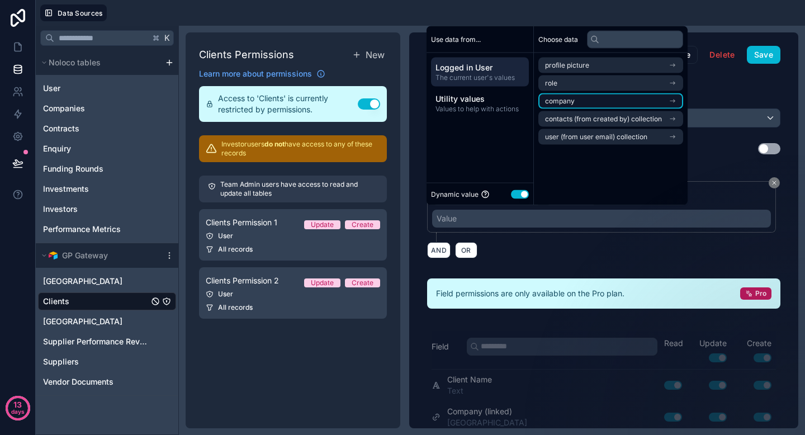
click at [590, 100] on li "company" at bounding box center [611, 101] width 145 height 16
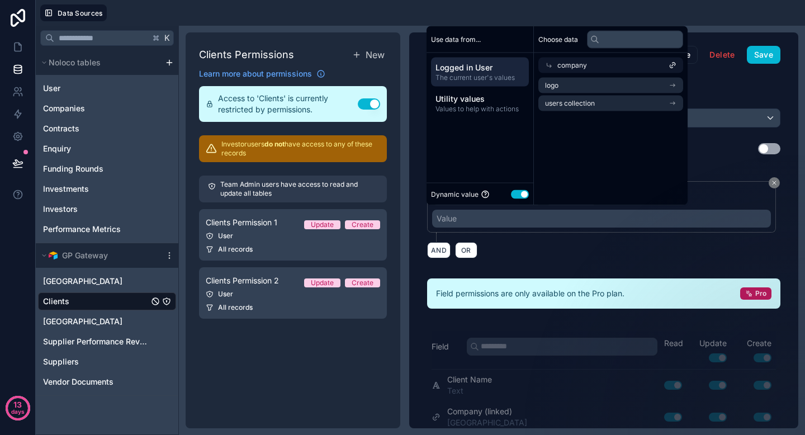
click at [591, 63] on div "company" at bounding box center [611, 66] width 145 height 16
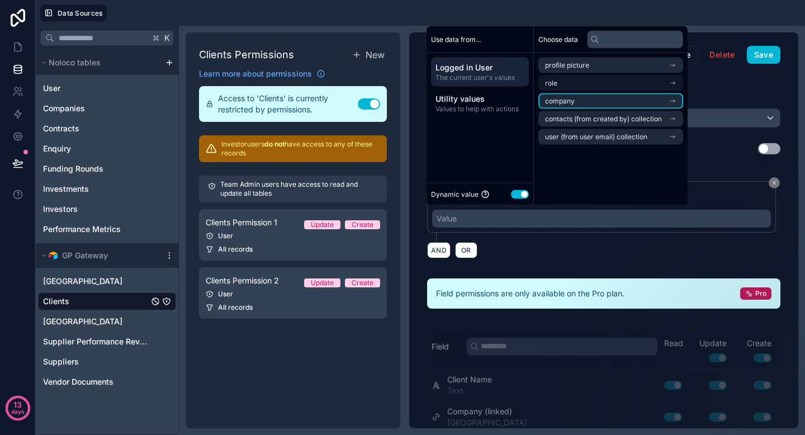
click at [660, 102] on li "company" at bounding box center [611, 101] width 145 height 16
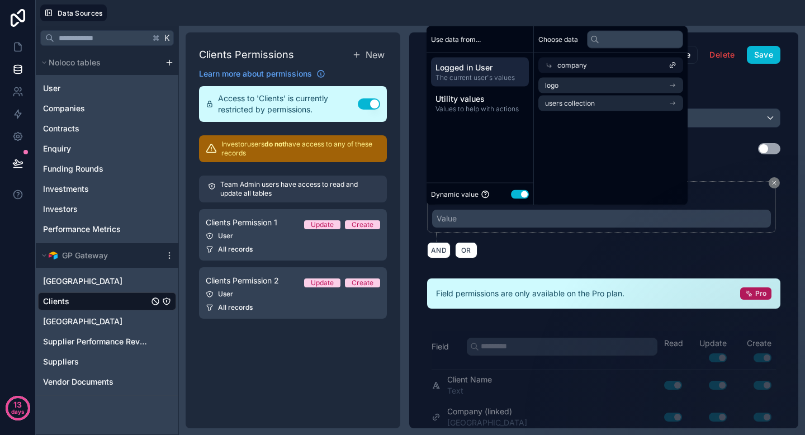
click at [677, 63] on icon at bounding box center [673, 66] width 8 height 8
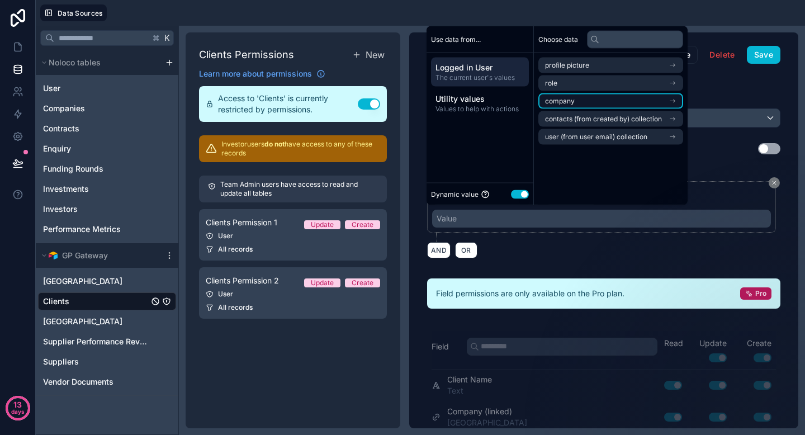
click at [682, 96] on li "company" at bounding box center [611, 101] width 145 height 16
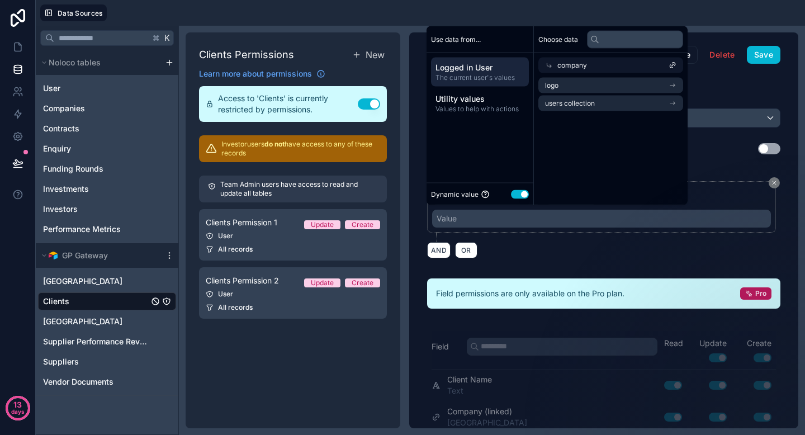
click at [590, 67] on div "company" at bounding box center [611, 66] width 145 height 16
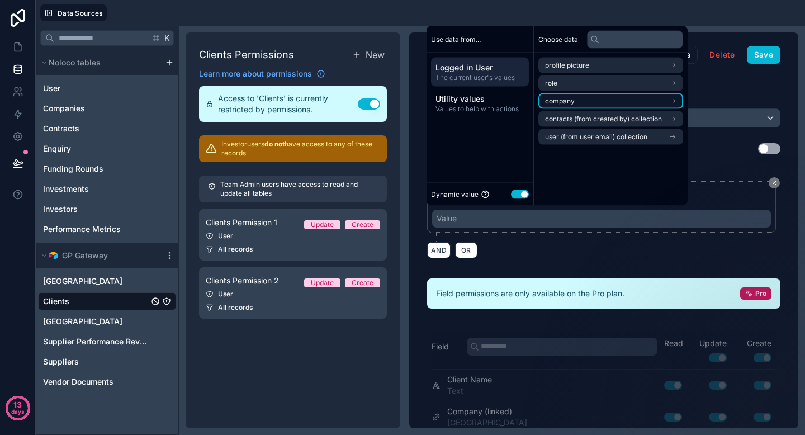
click at [584, 99] on li "company" at bounding box center [611, 101] width 145 height 16
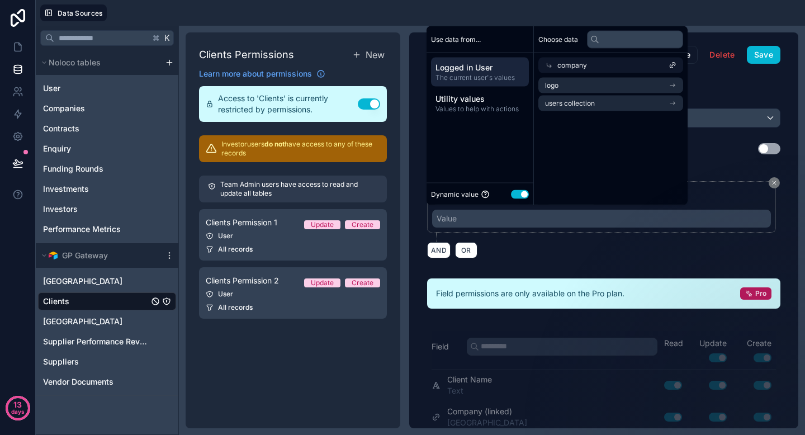
click at [586, 68] on span "company" at bounding box center [573, 65] width 30 height 9
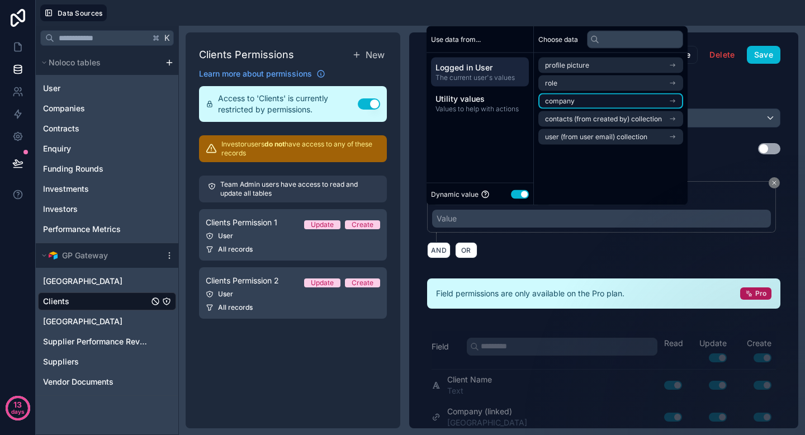
click at [583, 102] on li "company" at bounding box center [611, 101] width 145 height 16
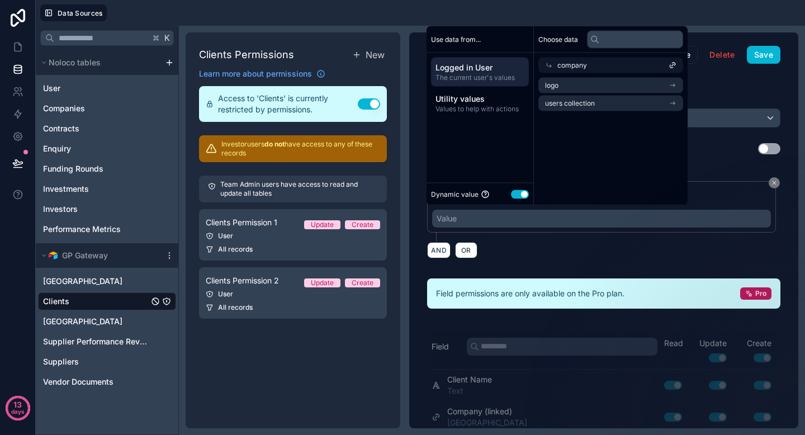
click at [734, 244] on div "AND OR" at bounding box center [603, 250] width 353 height 17
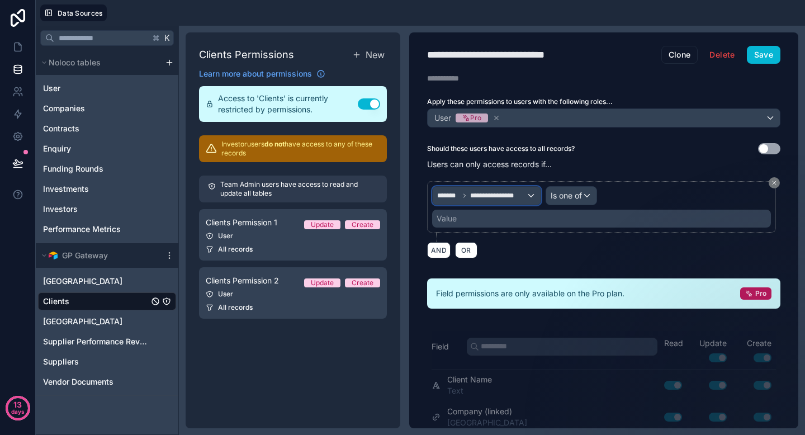
click at [503, 197] on span "**********" at bounding box center [498, 195] width 56 height 9
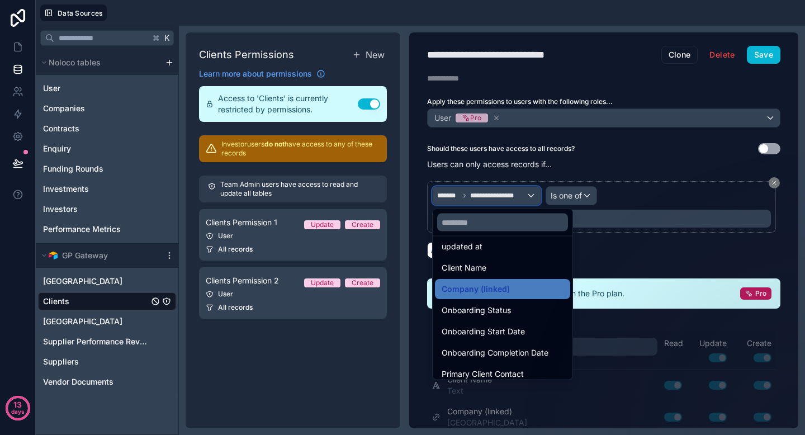
scroll to position [78, 0]
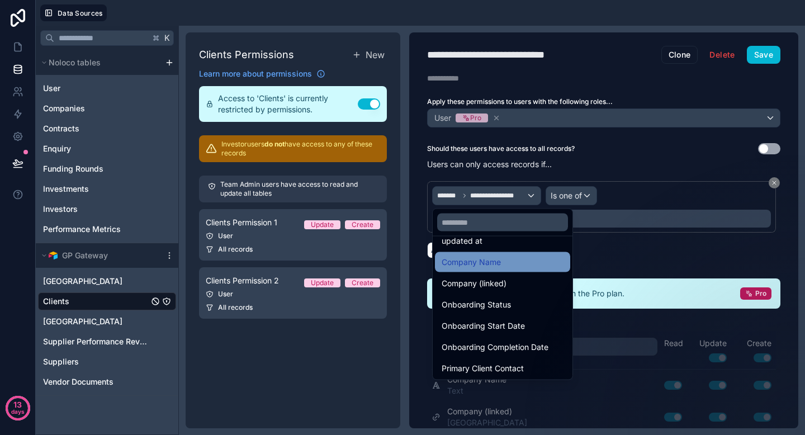
click at [509, 266] on div "Company Name" at bounding box center [503, 262] width 122 height 13
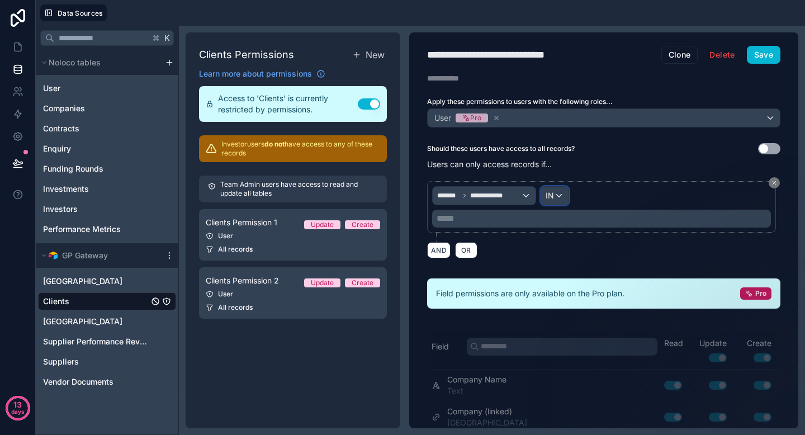
click at [554, 198] on div "IN" at bounding box center [554, 196] width 27 height 18
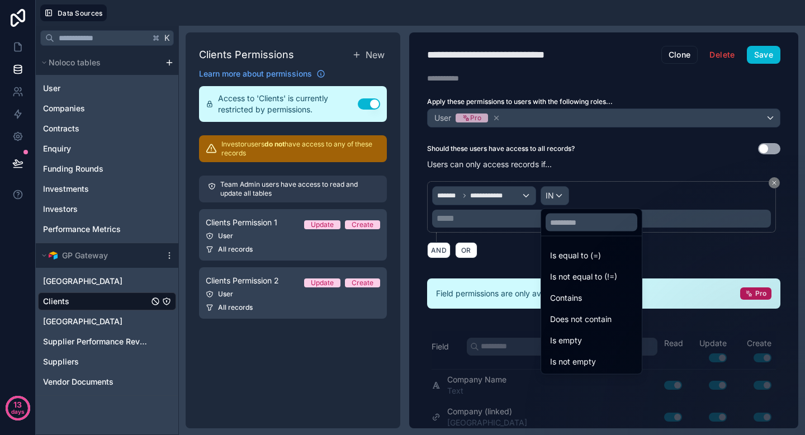
click at [512, 223] on div at bounding box center [402, 217] width 805 height 435
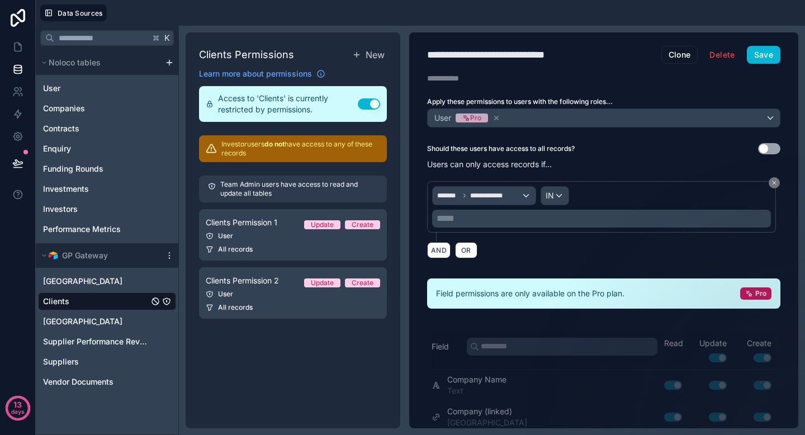
click at [516, 220] on p "***** ﻿" at bounding box center [603, 218] width 332 height 13
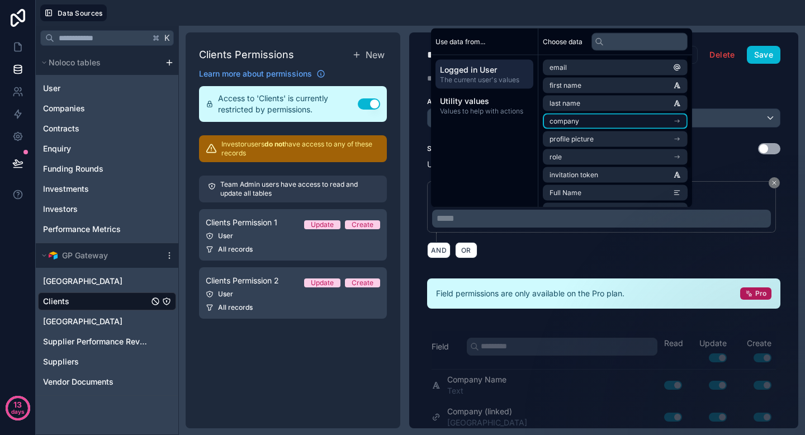
click at [592, 123] on li "company" at bounding box center [615, 122] width 145 height 16
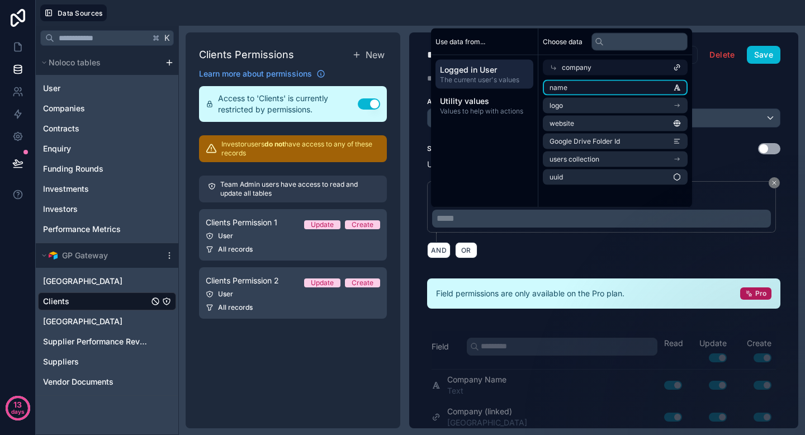
click at [586, 88] on li "name" at bounding box center [615, 88] width 145 height 16
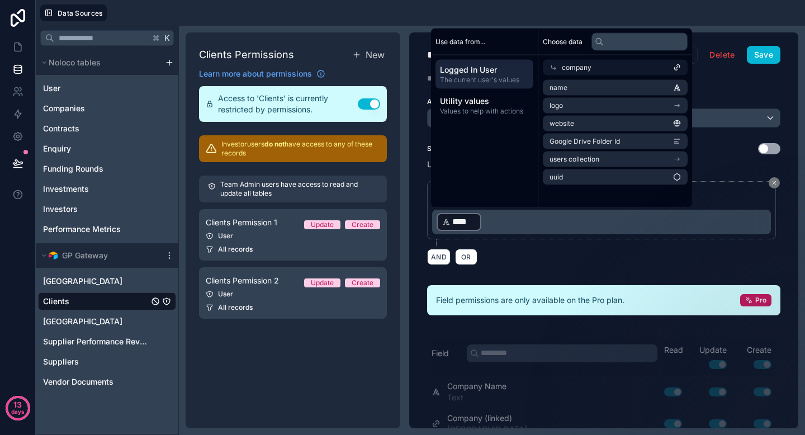
click at [551, 266] on div "**********" at bounding box center [603, 222] width 353 height 97
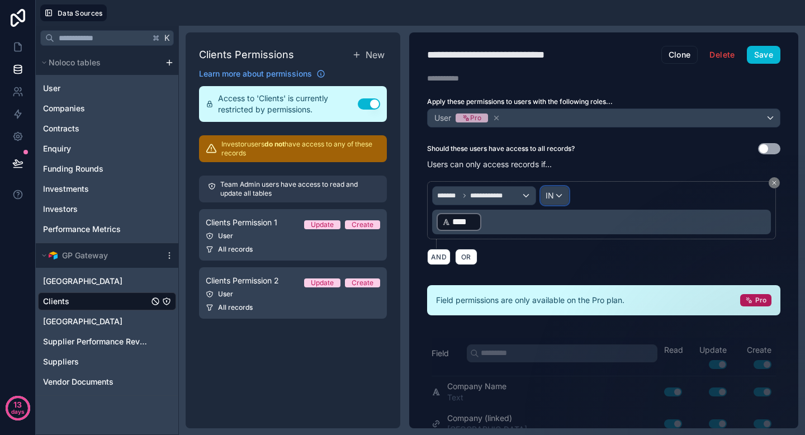
click at [552, 196] on span "IN" at bounding box center [550, 195] width 8 height 11
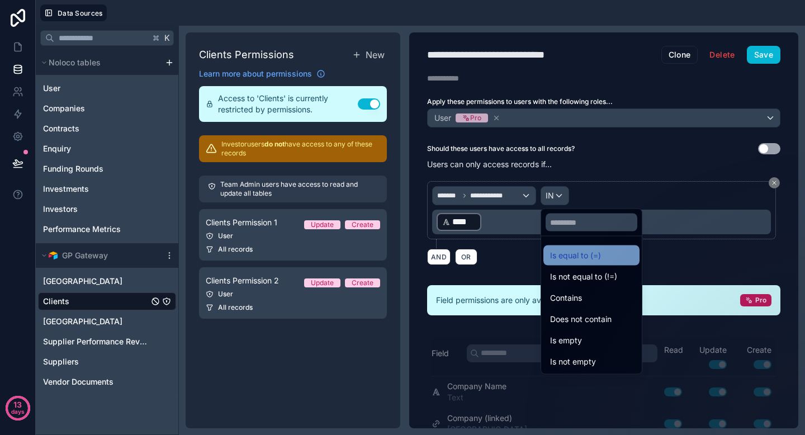
click at [584, 253] on span "Is equal to (=)" at bounding box center [575, 255] width 51 height 13
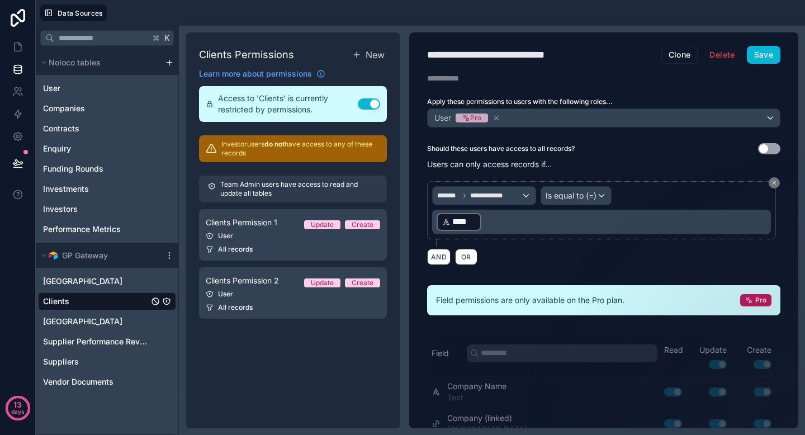
click at [597, 249] on div "AND OR" at bounding box center [603, 256] width 353 height 17
click at [524, 215] on p "﻿ **** ﻿ ﻿" at bounding box center [603, 222] width 332 height 20
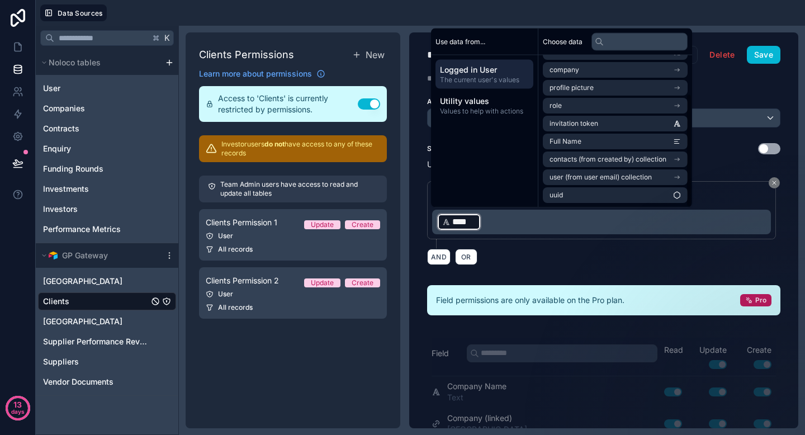
scroll to position [0, 0]
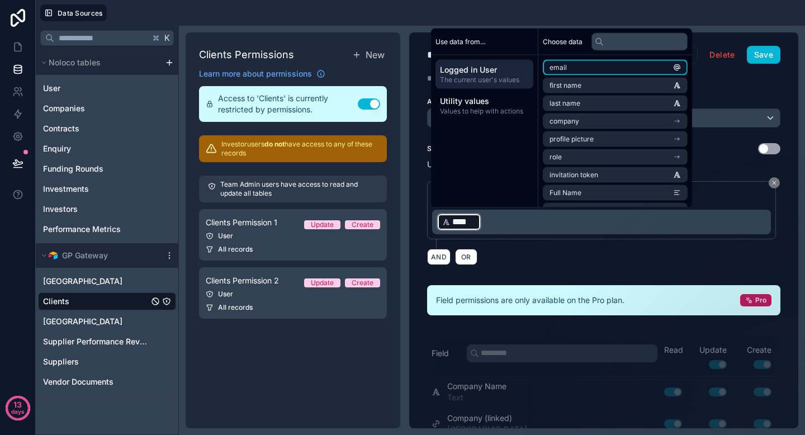
click at [583, 68] on li "email" at bounding box center [615, 68] width 145 height 16
click at [563, 272] on div "**********" at bounding box center [603, 230] width 389 height 396
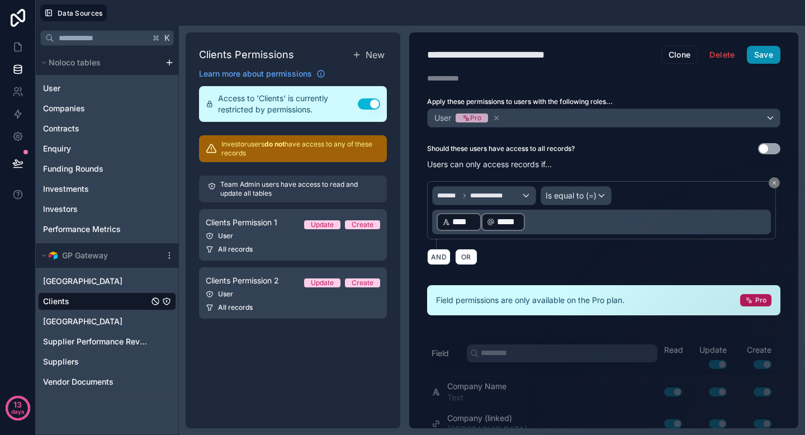
click at [754, 53] on button "Save" at bounding box center [764, 55] width 34 height 18
click at [536, 223] on p "﻿ **** ﻿ ﻿ ***** ﻿ ﻿" at bounding box center [603, 222] width 332 height 20
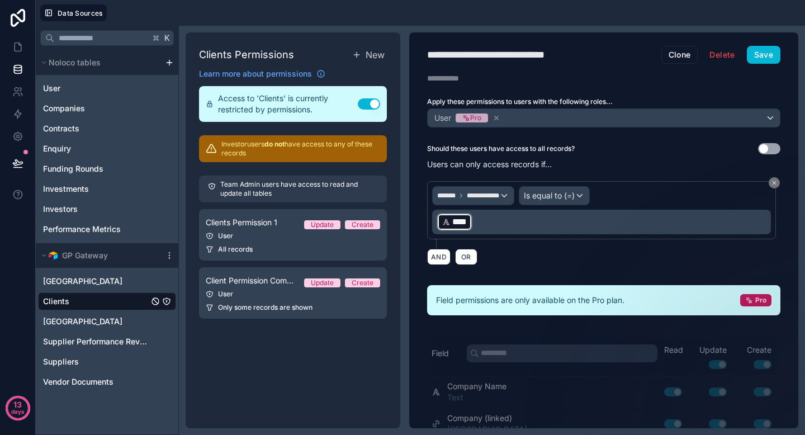
click at [525, 261] on div "AND OR" at bounding box center [603, 256] width 353 height 17
click at [517, 233] on div "﻿ **** ﻿ ﻿" at bounding box center [601, 222] width 339 height 25
click at [520, 225] on p "﻿ **** ﻿ ﻿" at bounding box center [603, 222] width 332 height 20
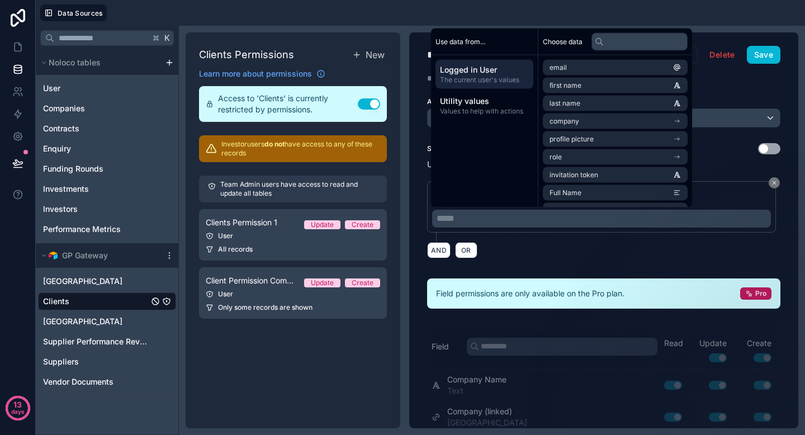
click at [514, 244] on div "AND OR" at bounding box center [603, 250] width 353 height 17
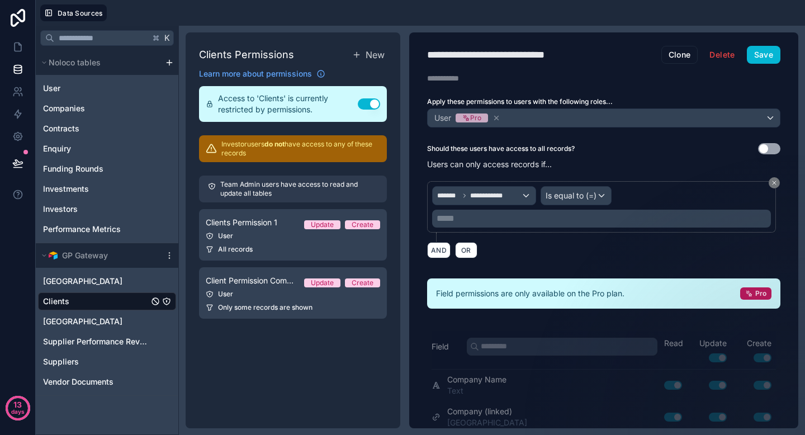
click at [501, 224] on p "***** ﻿" at bounding box center [603, 218] width 332 height 13
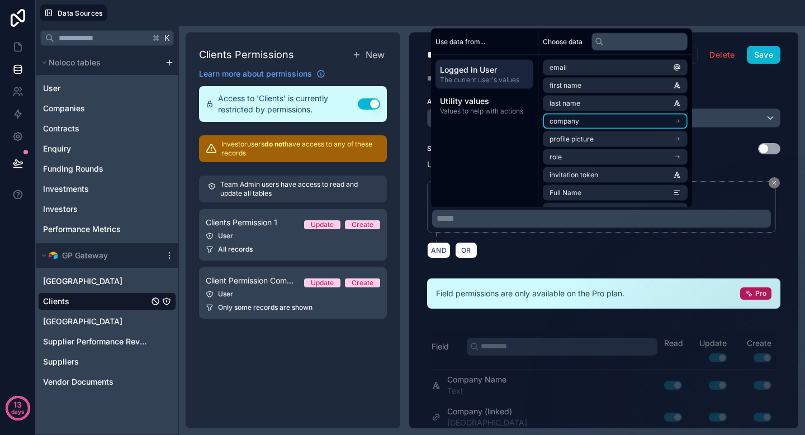
click at [591, 119] on li "company" at bounding box center [615, 122] width 145 height 16
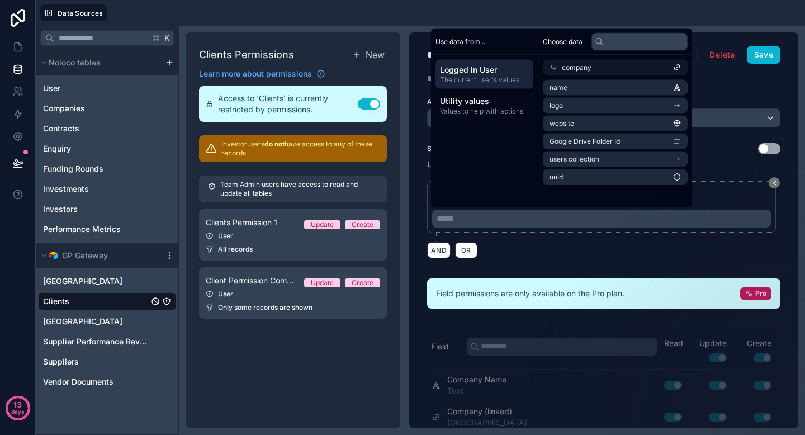
click at [566, 265] on div "**********" at bounding box center [603, 219] width 353 height 91
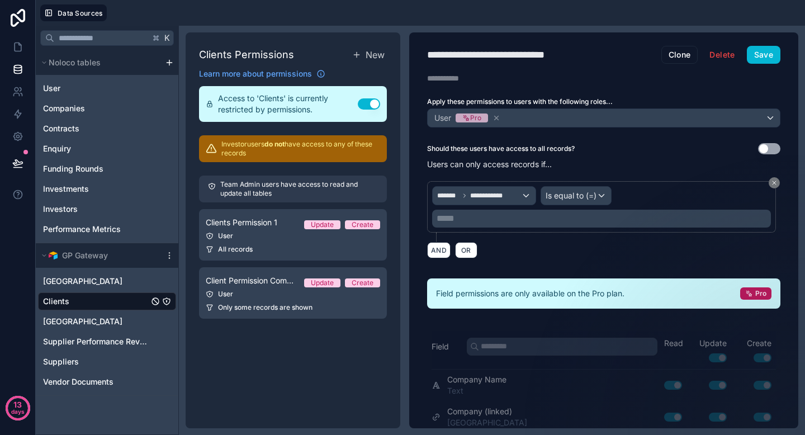
click at [601, 214] on p "***** ﻿" at bounding box center [603, 218] width 332 height 13
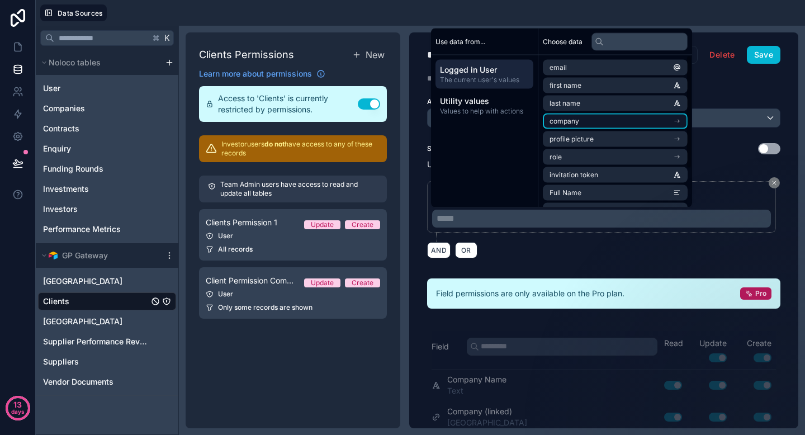
click at [588, 121] on li "company" at bounding box center [615, 122] width 145 height 16
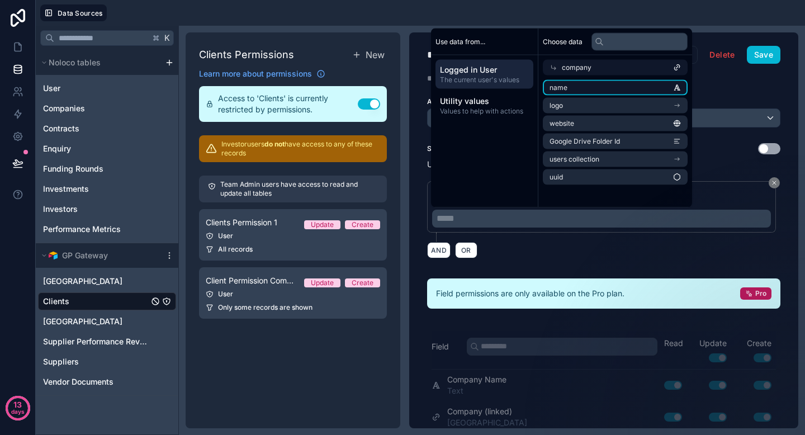
click at [588, 86] on li "name" at bounding box center [615, 88] width 145 height 16
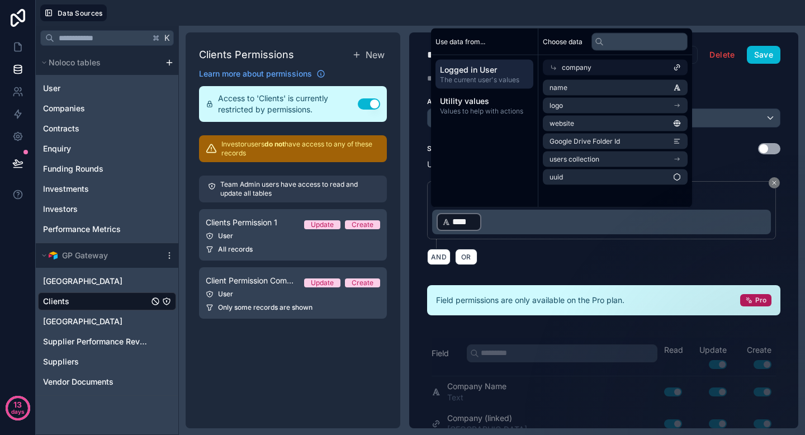
click at [603, 256] on div "AND OR" at bounding box center [603, 256] width 353 height 17
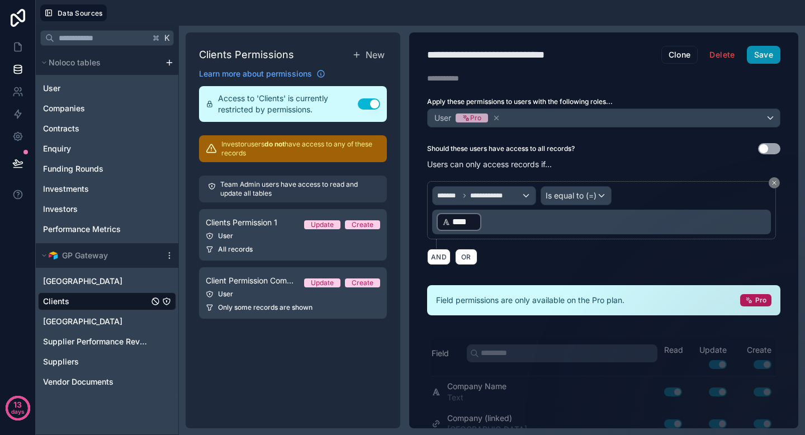
click at [759, 51] on button "Save" at bounding box center [764, 55] width 34 height 18
click at [754, 56] on button "Save" at bounding box center [764, 55] width 34 height 18
click at [20, 94] on icon at bounding box center [17, 91] width 11 height 11
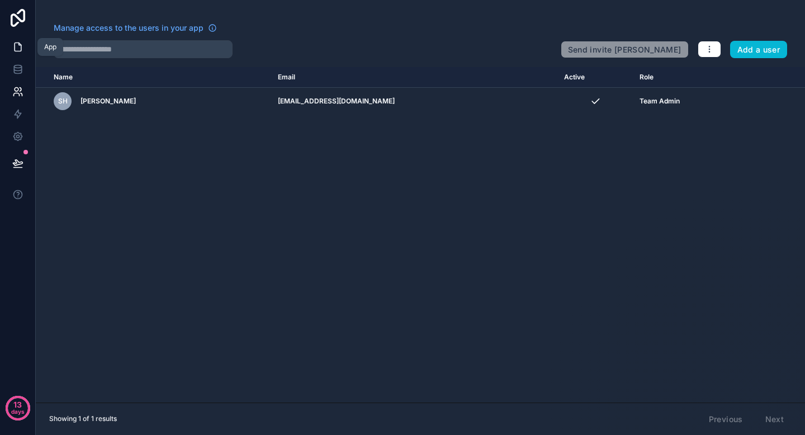
click at [16, 39] on link at bounding box center [17, 47] width 35 height 22
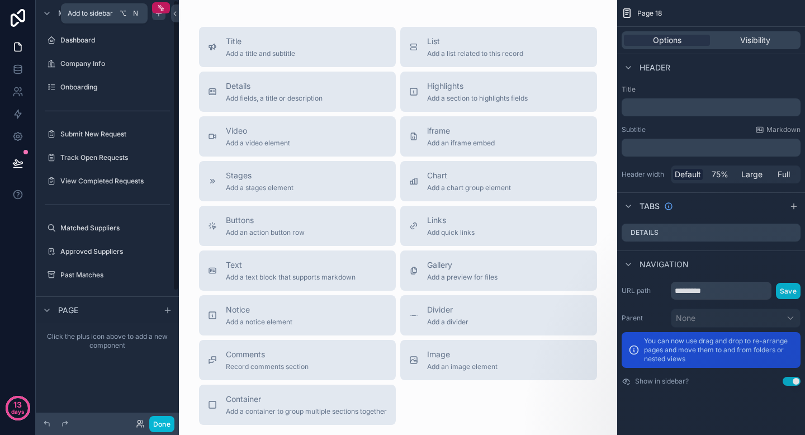
click at [155, 16] on icon "scrollable content" at bounding box center [158, 13] width 9 height 9
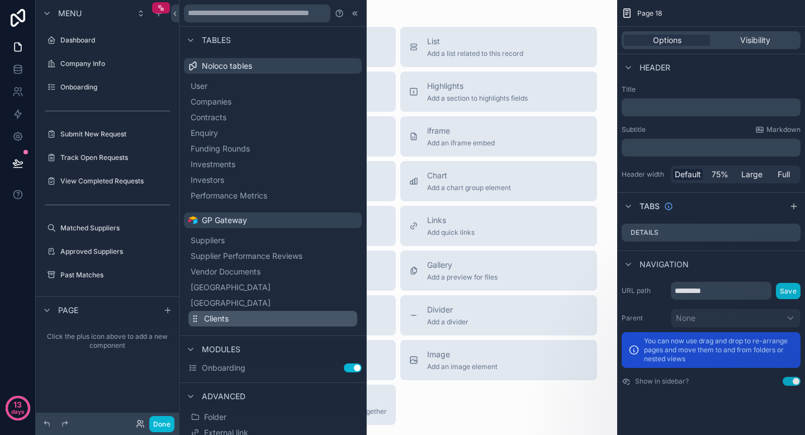
click at [225, 317] on span "Clients" at bounding box center [216, 318] width 25 height 11
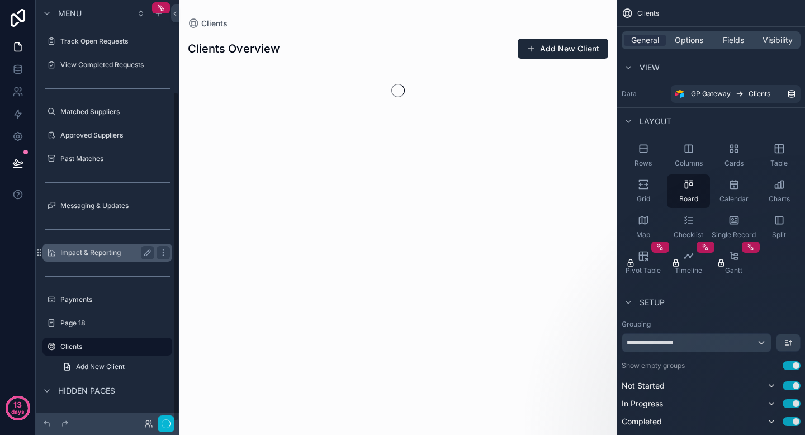
scroll to position [116, 0]
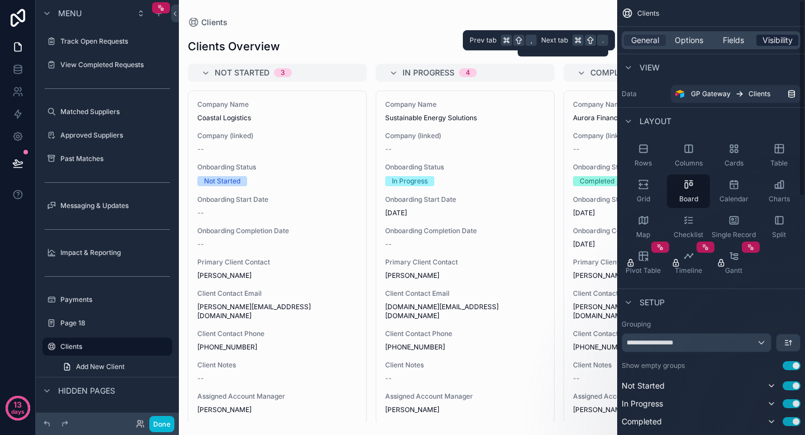
click at [767, 43] on span "Visibility" at bounding box center [778, 40] width 30 height 11
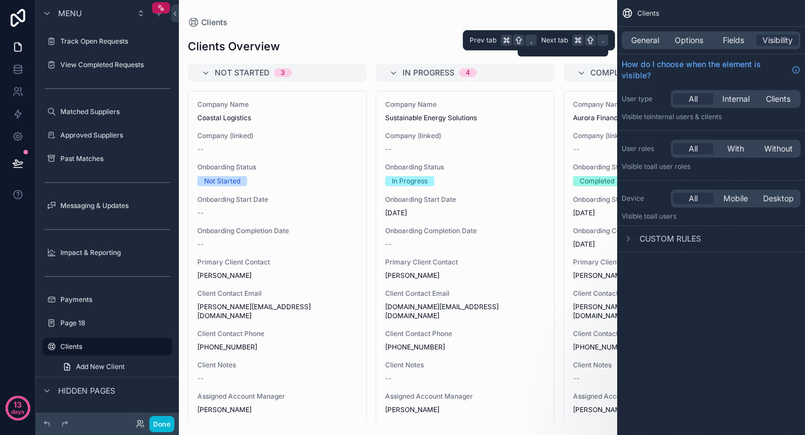
click at [645, 47] on div "General Options Fields Visibility" at bounding box center [711, 40] width 179 height 18
click at [644, 41] on span "General" at bounding box center [645, 40] width 28 height 11
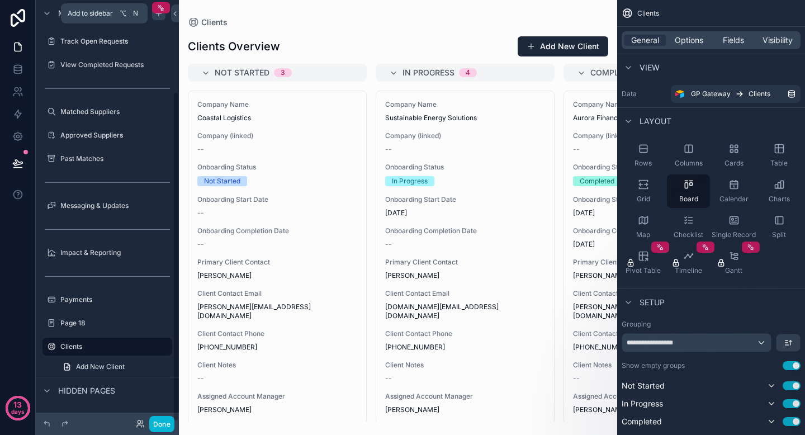
click at [158, 17] on icon "scrollable content" at bounding box center [158, 13] width 9 height 9
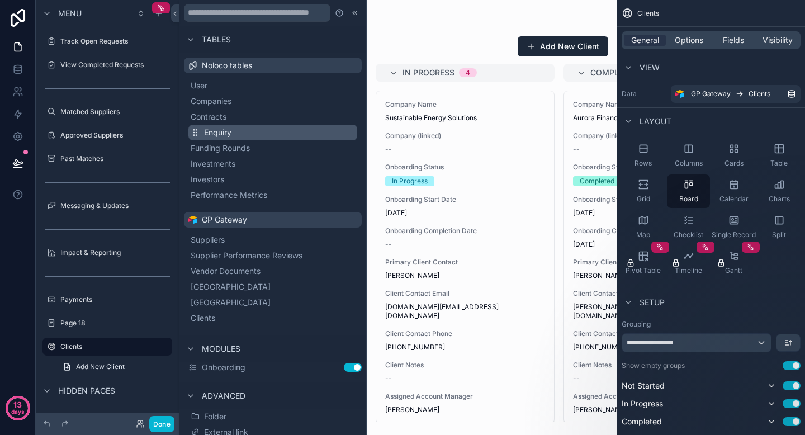
scroll to position [0, 0]
click at [695, 71] on div "View" at bounding box center [711, 67] width 188 height 27
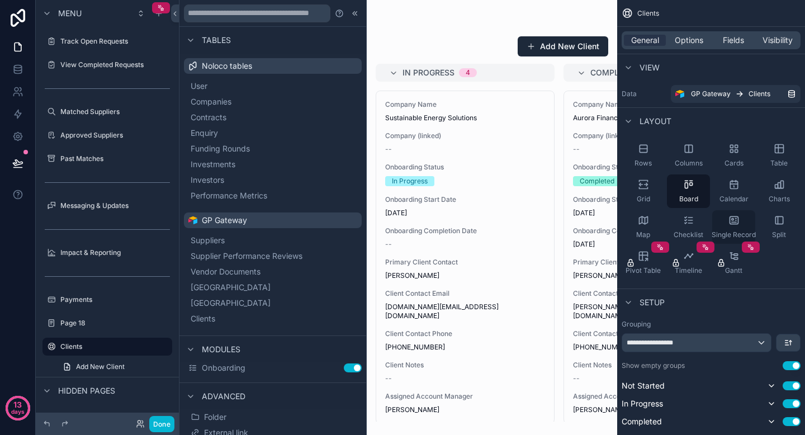
click at [741, 227] on div "Single Record" at bounding box center [733, 227] width 43 height 34
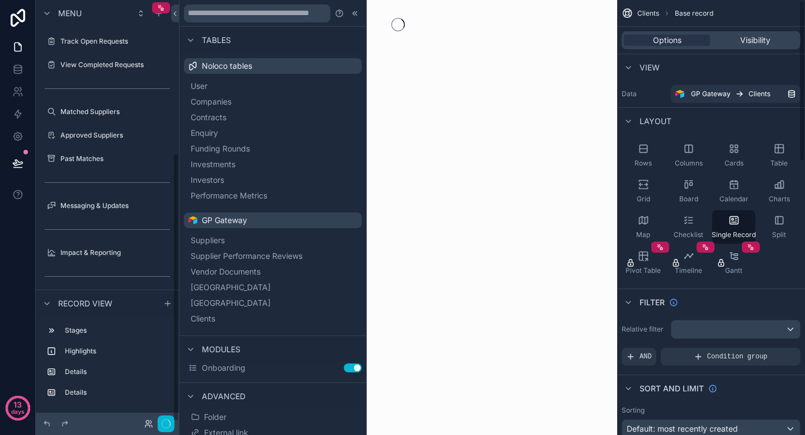
scroll to position [239, 0]
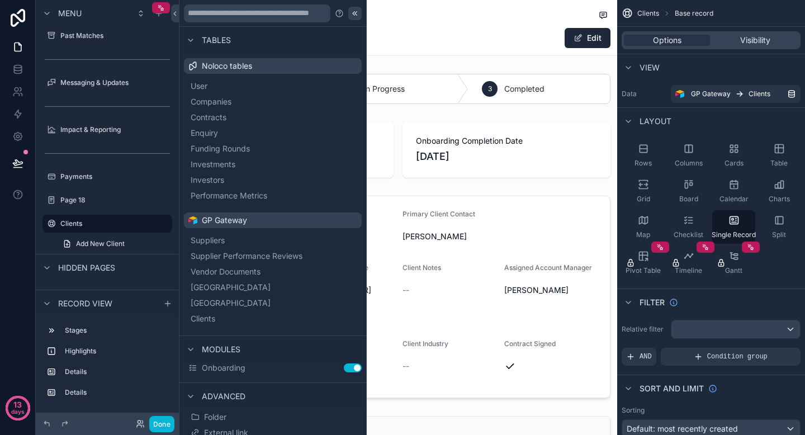
click at [353, 14] on icon at bounding box center [354, 13] width 2 height 4
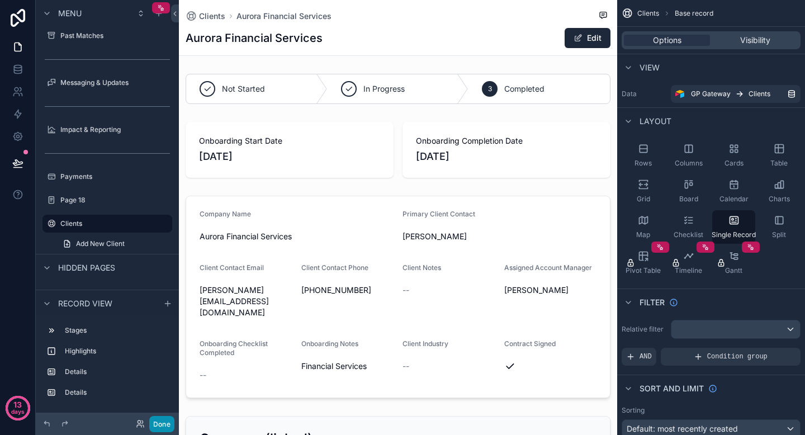
click at [165, 423] on button "Done" at bounding box center [161, 424] width 25 height 16
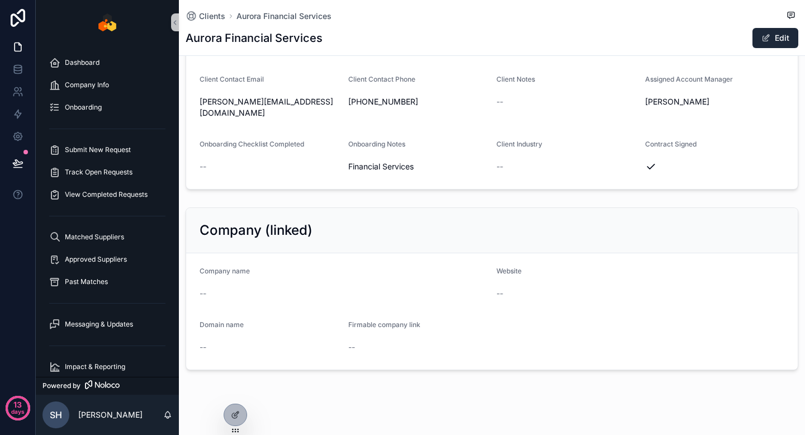
scroll to position [0, 0]
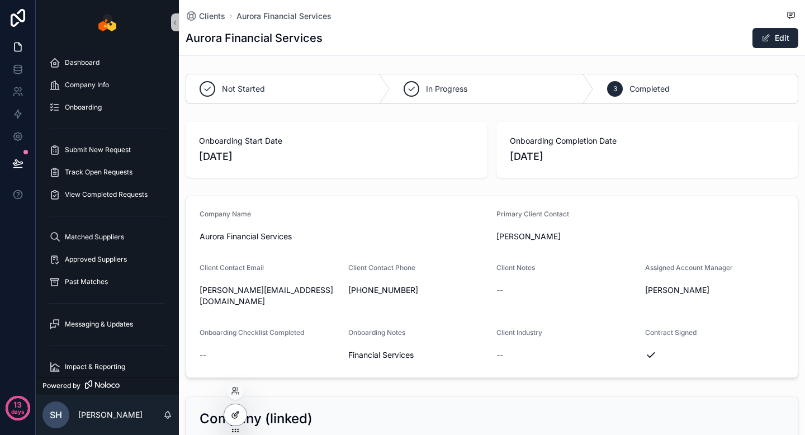
click at [236, 412] on icon at bounding box center [235, 414] width 9 height 9
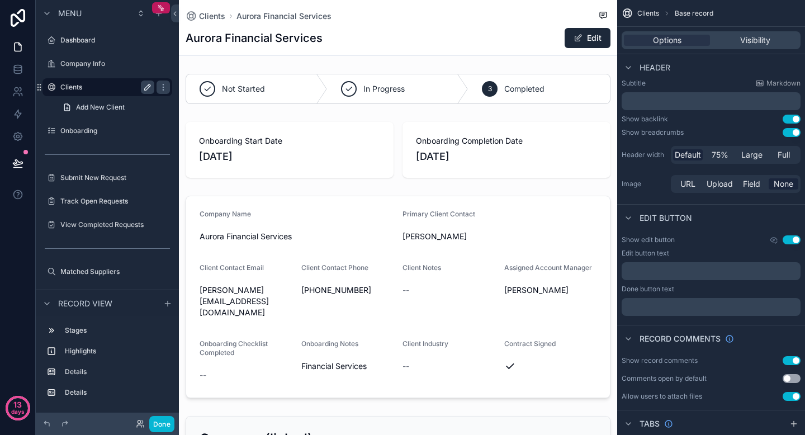
click at [144, 88] on icon "scrollable content" at bounding box center [147, 87] width 9 height 9
click at [111, 88] on input "*******" at bounding box center [98, 87] width 76 height 13
type input "**********"
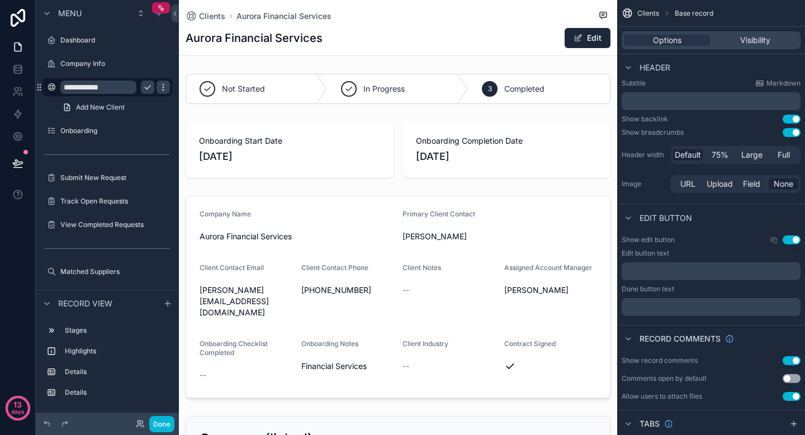
click at [161, 86] on icon "scrollable content" at bounding box center [163, 87] width 9 height 9
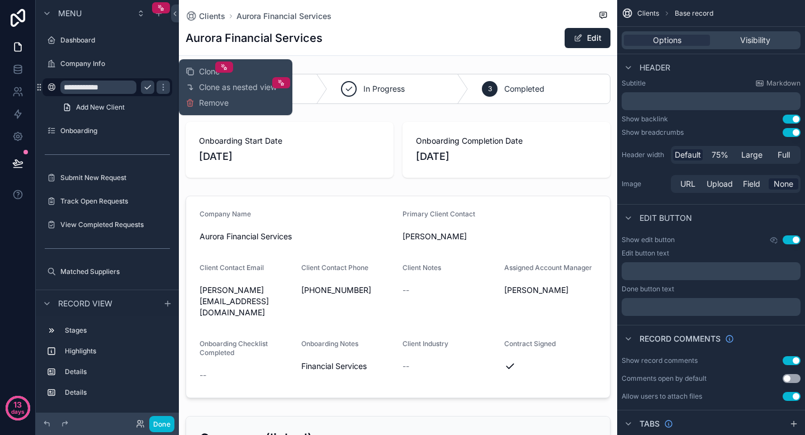
click at [148, 87] on icon "scrollable content" at bounding box center [148, 88] width 6 height 4
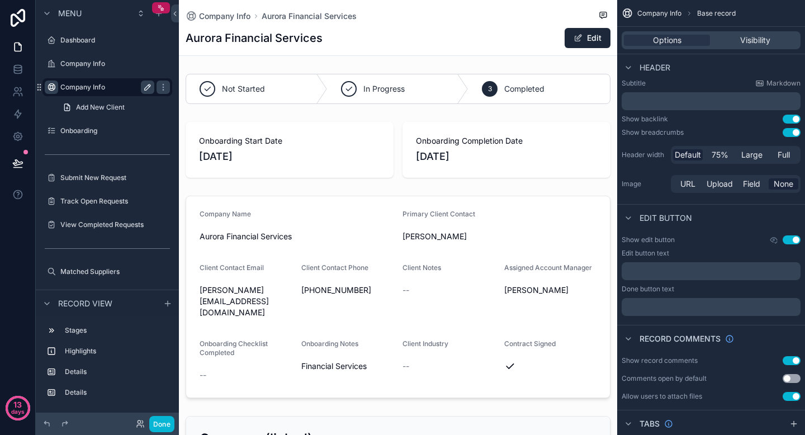
click at [51, 87] on icon "scrollable content" at bounding box center [51, 87] width 9 height 9
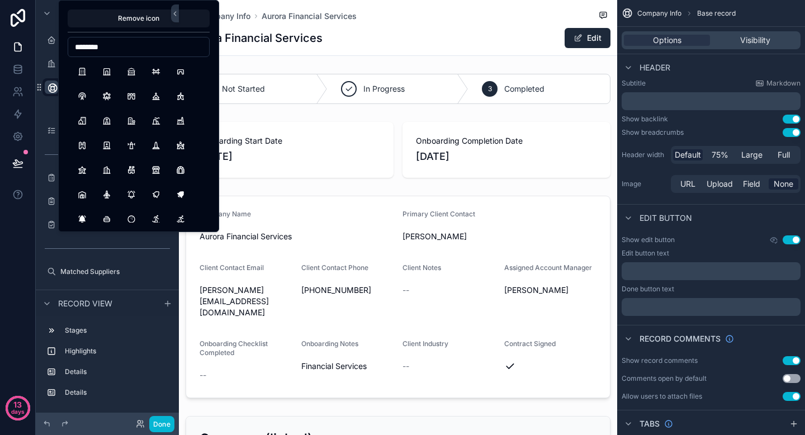
click at [133, 44] on input "********" at bounding box center [138, 47] width 141 height 16
type input "*"
type input "*****"
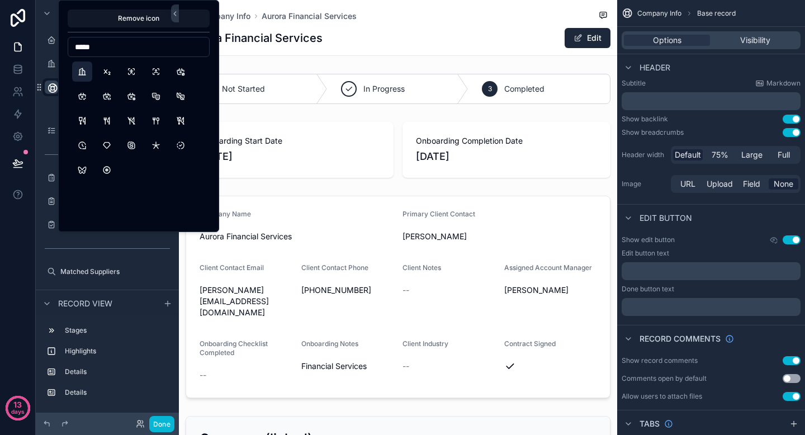
click at [81, 74] on button "BuildingSkyscraper" at bounding box center [82, 72] width 20 height 20
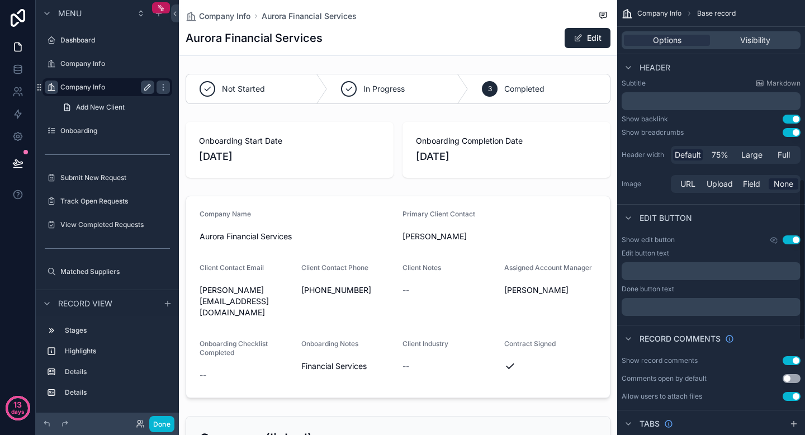
click at [698, 275] on p "﻿" at bounding box center [712, 271] width 172 height 9
click at [706, 285] on div "Done button text" at bounding box center [711, 289] width 179 height 9
click at [695, 305] on p "﻿" at bounding box center [712, 307] width 172 height 9
click at [687, 328] on div "Record comments" at bounding box center [711, 338] width 188 height 27
click at [666, 306] on p "﻿" at bounding box center [712, 307] width 172 height 9
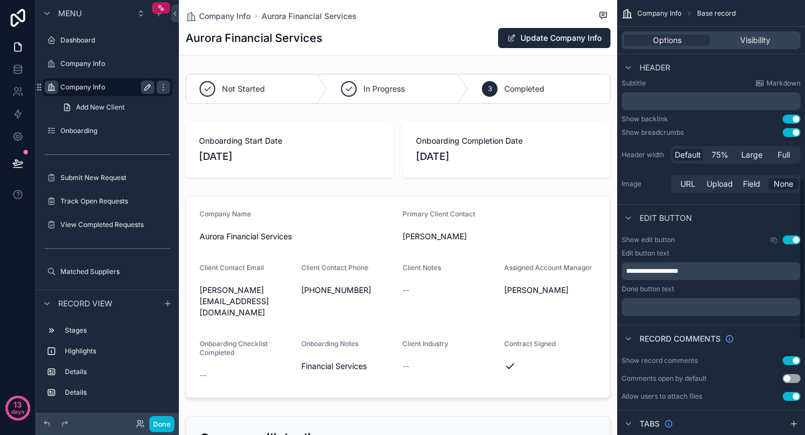
click at [666, 306] on p "﻿" at bounding box center [712, 307] width 172 height 9
click at [682, 323] on div "**********" at bounding box center [711, 94] width 188 height 1152
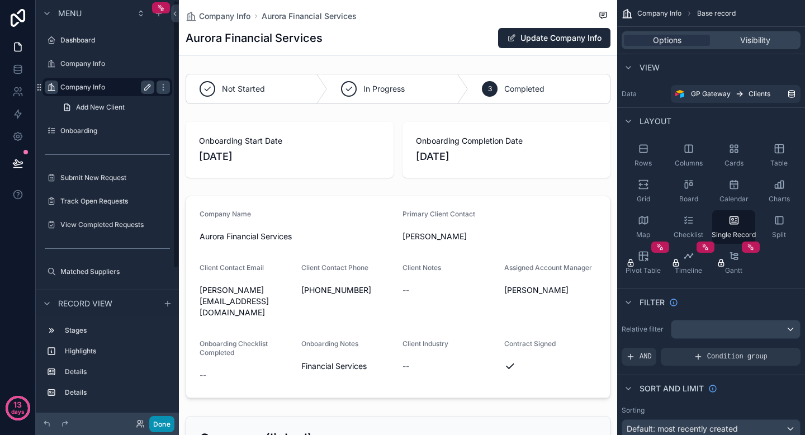
click at [165, 419] on button "Done" at bounding box center [161, 424] width 25 height 16
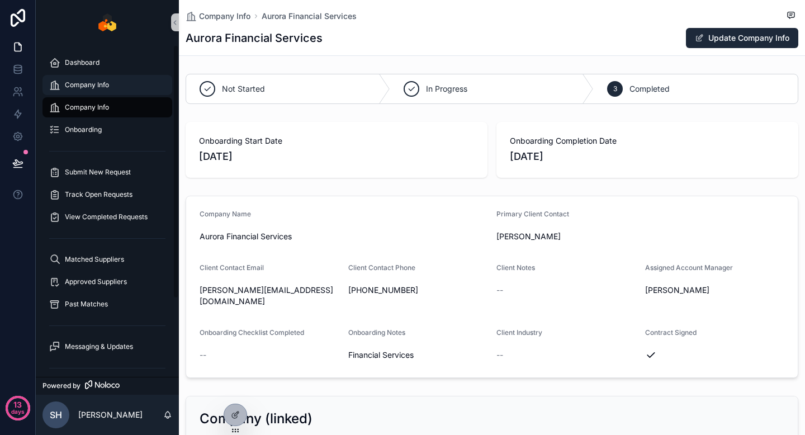
click at [111, 83] on div "Company Info" at bounding box center [107, 85] width 116 height 18
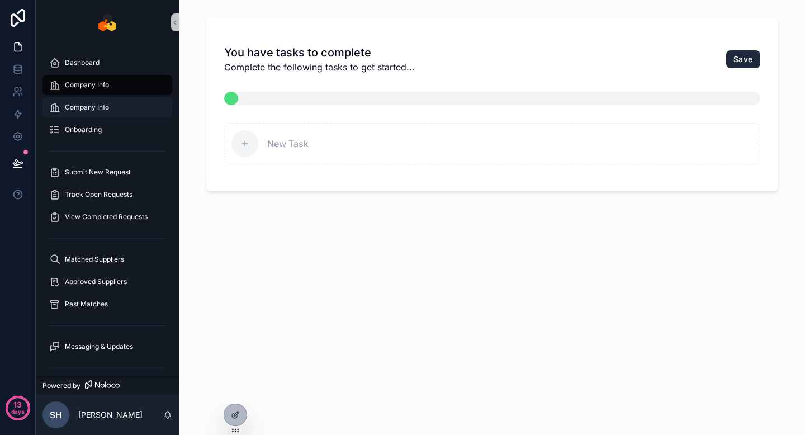
click at [102, 101] on div "Company Info" at bounding box center [107, 107] width 116 height 18
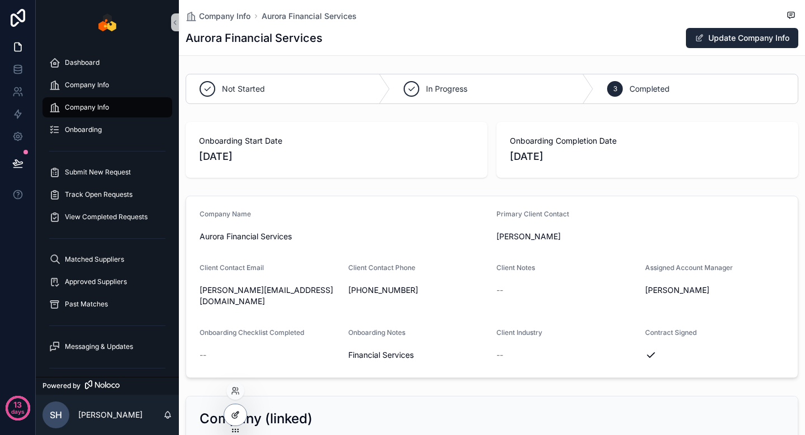
click at [236, 409] on div at bounding box center [235, 414] width 22 height 21
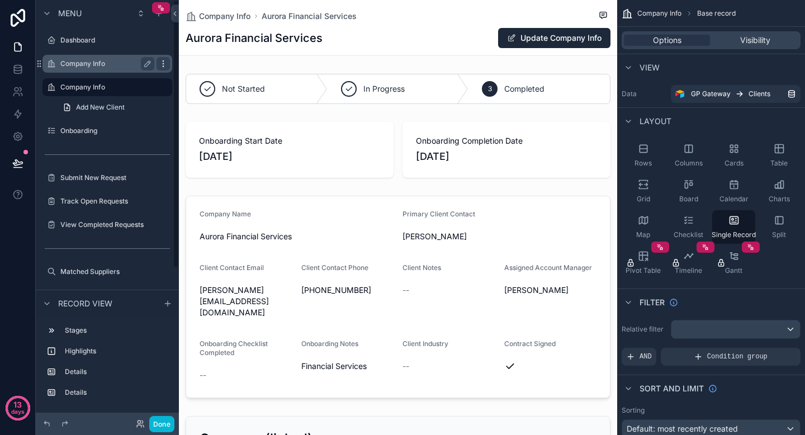
click at [161, 63] on icon "scrollable content" at bounding box center [163, 63] width 9 height 9
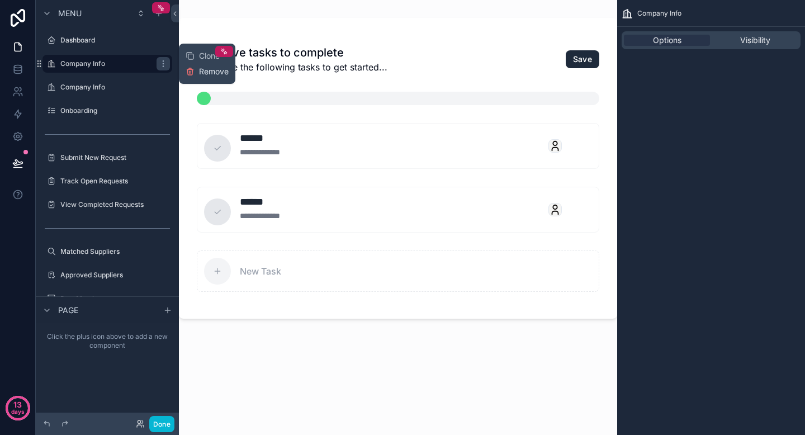
click at [210, 72] on span "Remove" at bounding box center [214, 71] width 30 height 11
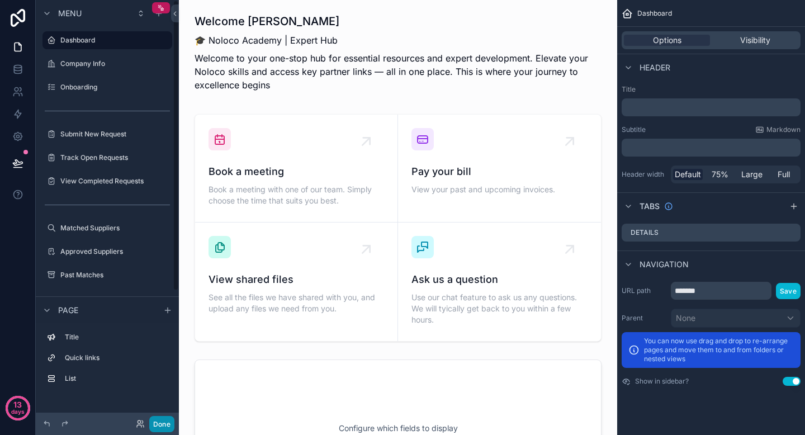
click at [160, 421] on button "Done" at bounding box center [161, 424] width 25 height 16
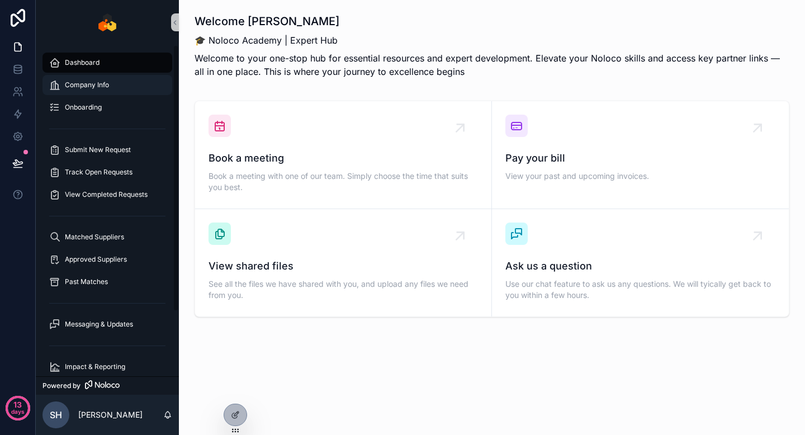
click at [79, 83] on span "Company Info" at bounding box center [87, 85] width 44 height 9
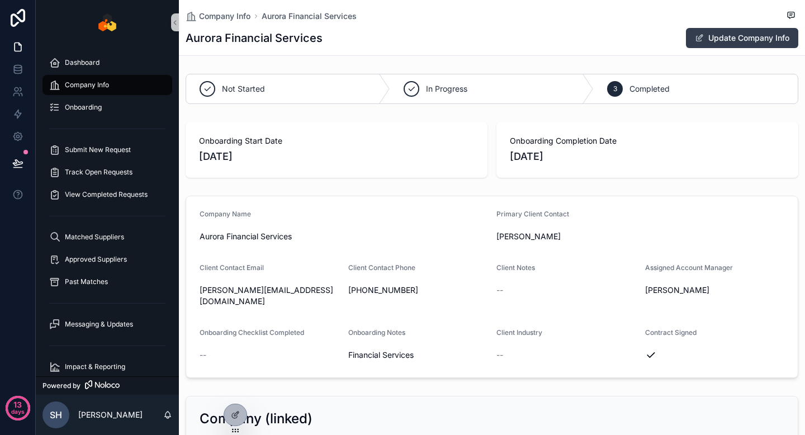
click at [719, 32] on button "Update Company Info" at bounding box center [742, 38] width 112 height 20
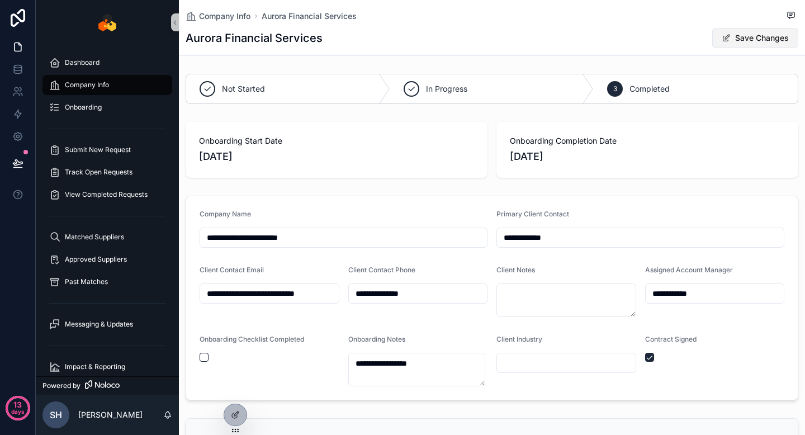
click at [733, 41] on button "Save Changes" at bounding box center [755, 38] width 86 height 20
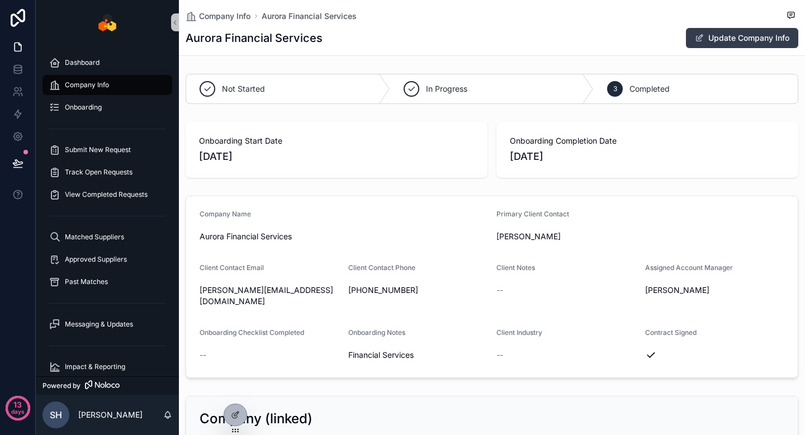
click at [734, 41] on button "Update Company Info" at bounding box center [742, 38] width 112 height 20
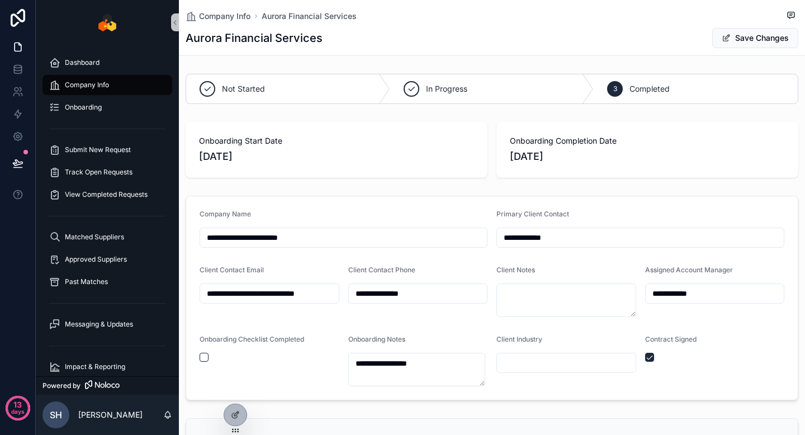
click at [395, 164] on span "30/04/2025" at bounding box center [336, 157] width 275 height 16
click at [394, 164] on span "30/04/2025" at bounding box center [336, 157] width 275 height 16
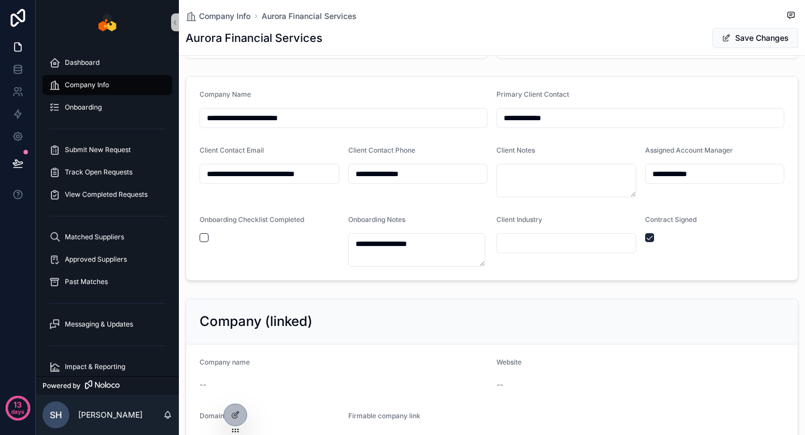
scroll to position [222, 0]
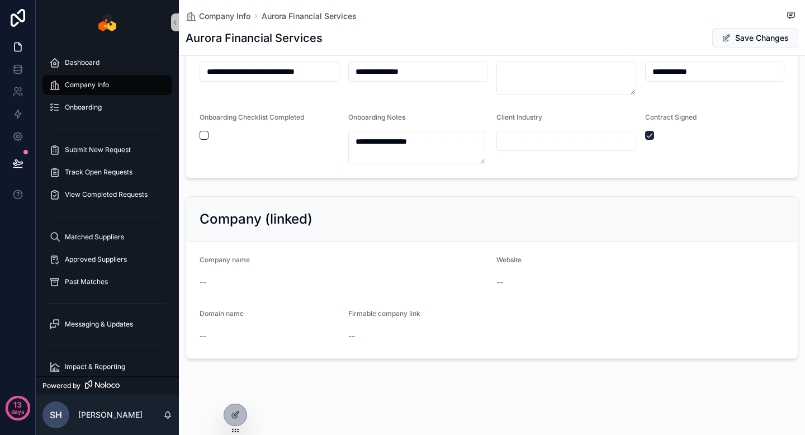
click at [269, 279] on div "--" at bounding box center [344, 282] width 288 height 11
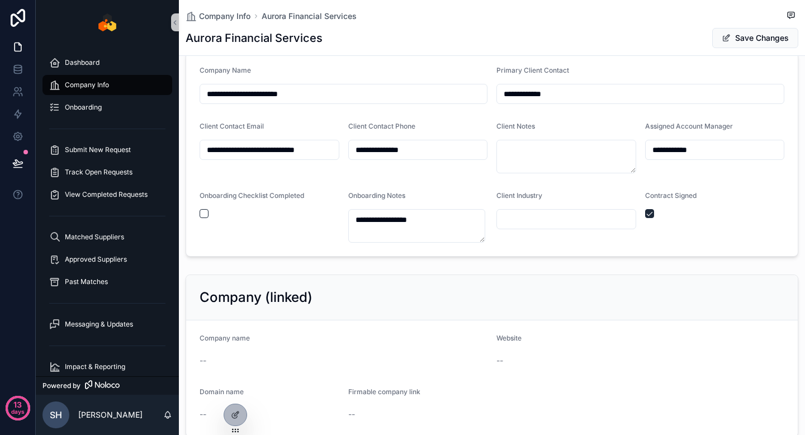
scroll to position [0, 0]
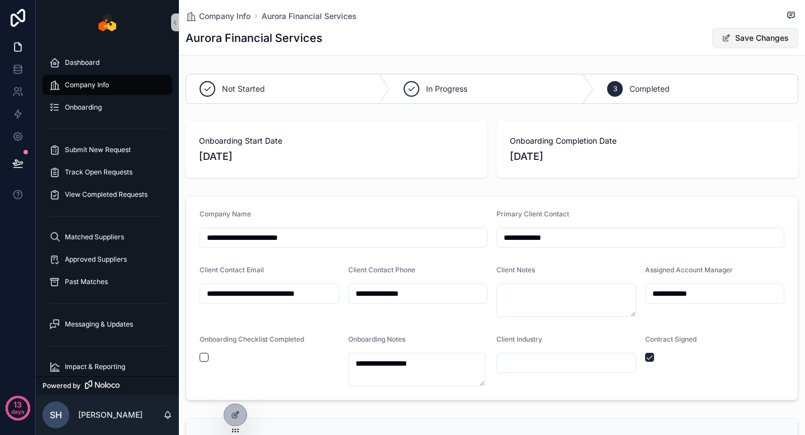
click at [722, 41] on span "scrollable content" at bounding box center [726, 38] width 9 height 9
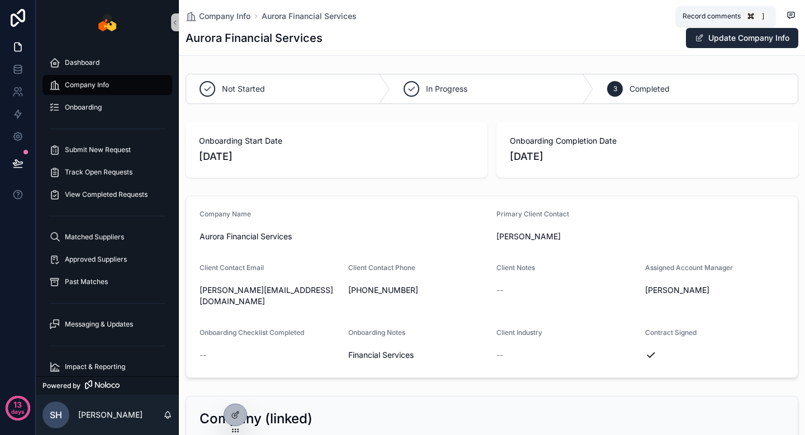
click at [788, 17] on icon "scrollable content" at bounding box center [791, 15] width 7 height 6
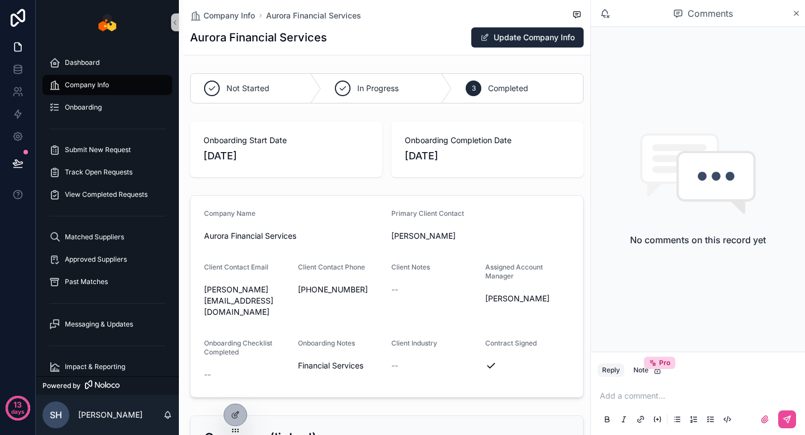
click at [791, 20] on div "Comments" at bounding box center [704, 13] width 178 height 19
click at [794, 13] on icon "scrollable content" at bounding box center [796, 13] width 8 height 9
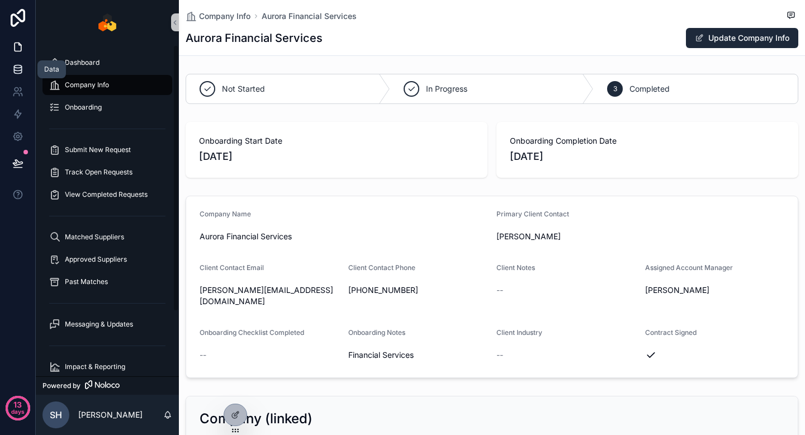
click at [20, 70] on icon at bounding box center [17, 69] width 7 height 4
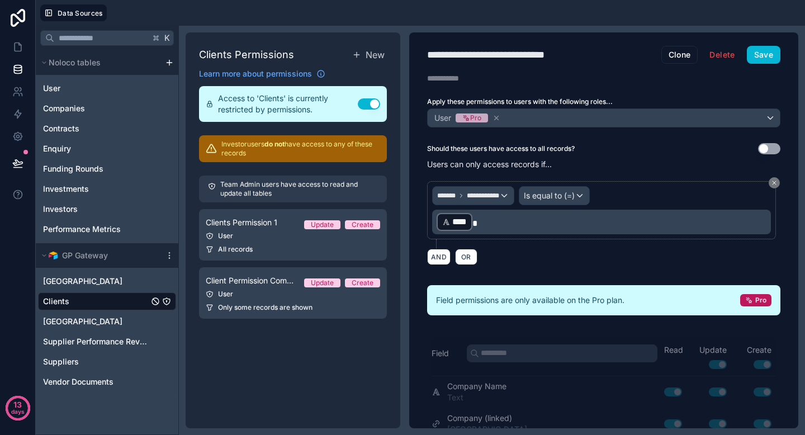
click at [101, 300] on div "Clients" at bounding box center [107, 301] width 138 height 18
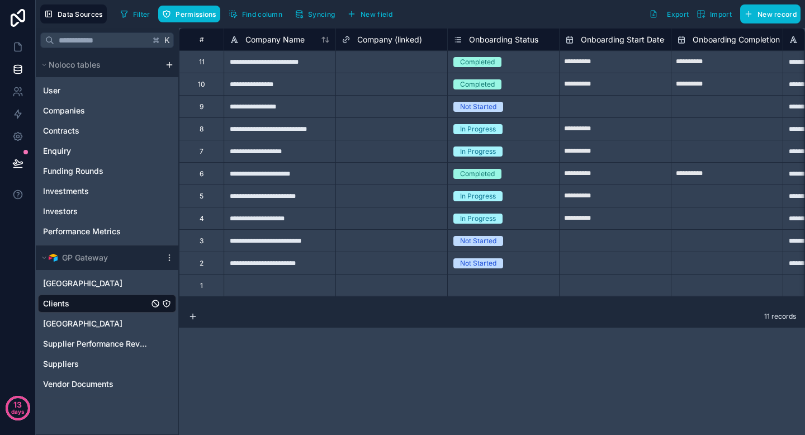
click at [110, 306] on div "Clients" at bounding box center [107, 304] width 138 height 18
click at [190, 17] on span "Permissions" at bounding box center [196, 14] width 40 height 8
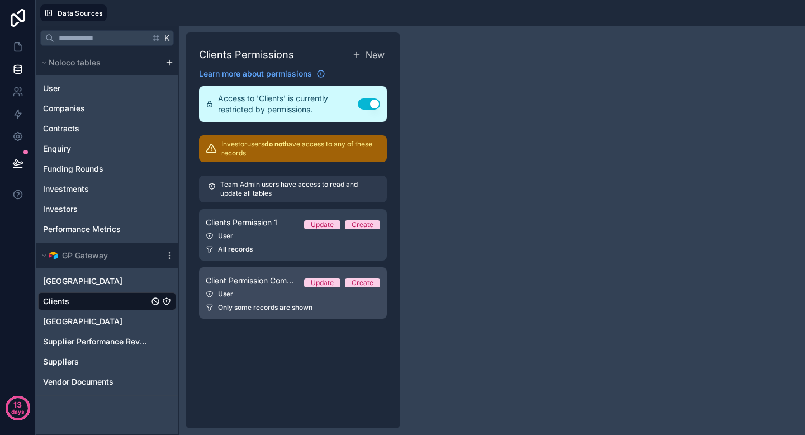
click at [267, 290] on div "User" at bounding box center [293, 294] width 174 height 9
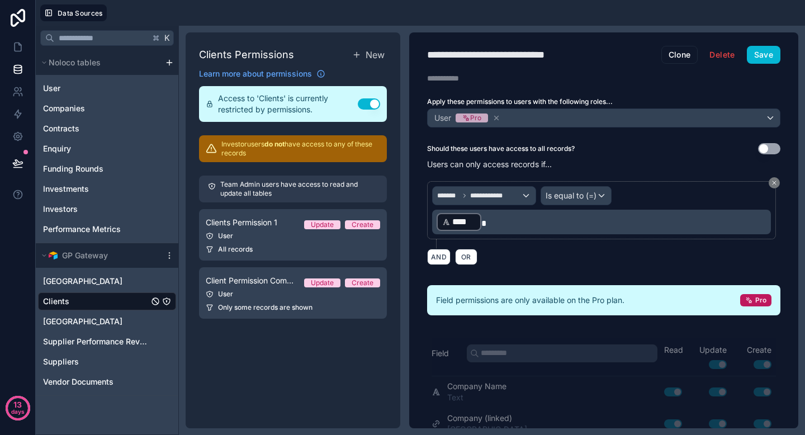
click at [551, 271] on div "**********" at bounding box center [603, 222] width 353 height 97
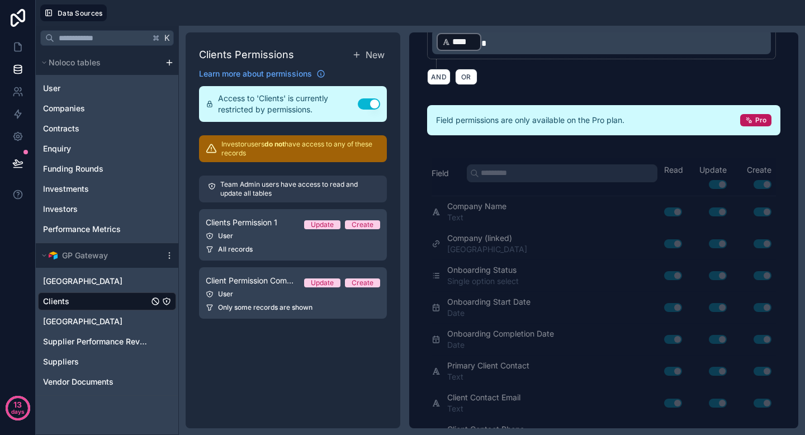
scroll to position [171, 0]
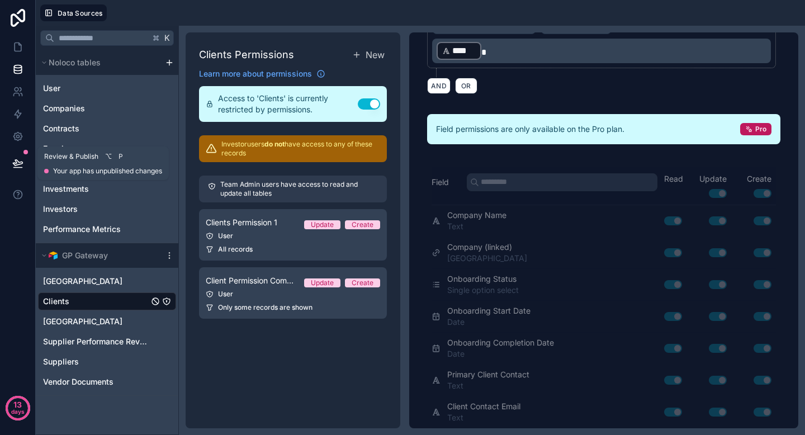
click at [19, 163] on icon at bounding box center [17, 163] width 11 height 11
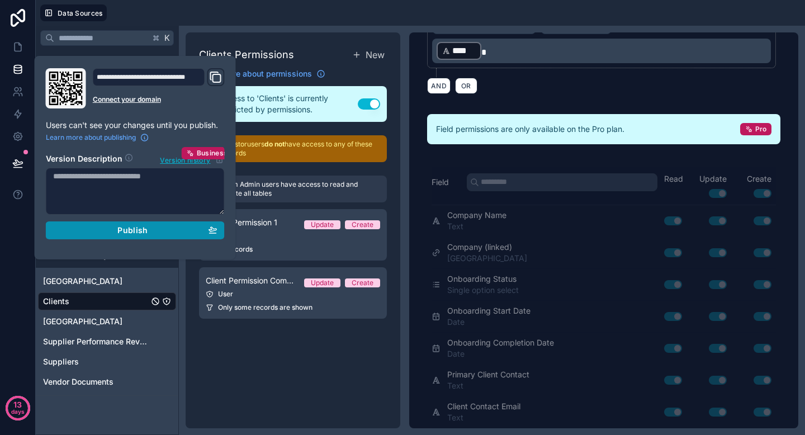
click at [125, 227] on span "Publish" at bounding box center [132, 230] width 30 height 10
click at [248, 364] on div "Clients Permissions New Learn more about permissions Access to 'Clients' is cur…" at bounding box center [293, 230] width 215 height 396
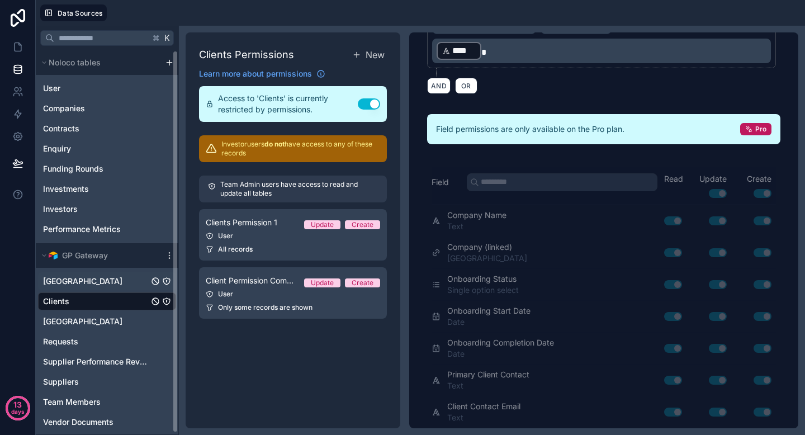
scroll to position [2, 0]
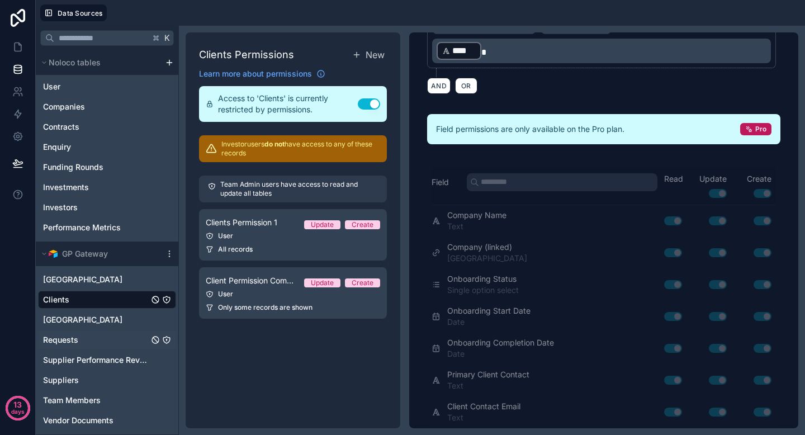
click at [78, 336] on div "Requests" at bounding box center [107, 340] width 138 height 18
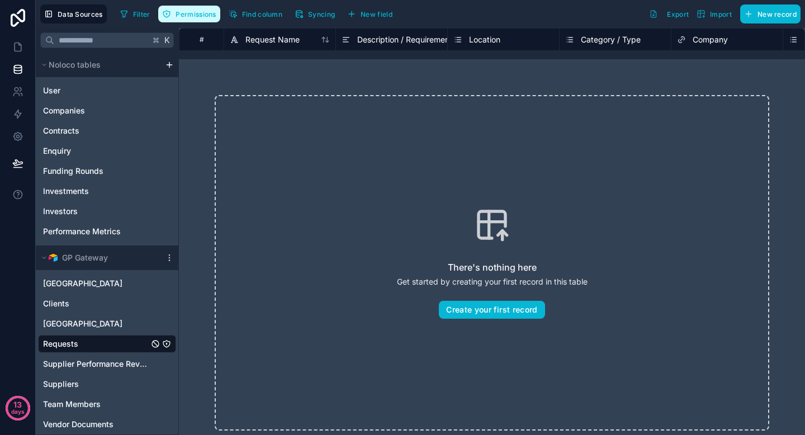
click at [174, 21] on button "Permissions" at bounding box center [189, 14] width 62 height 17
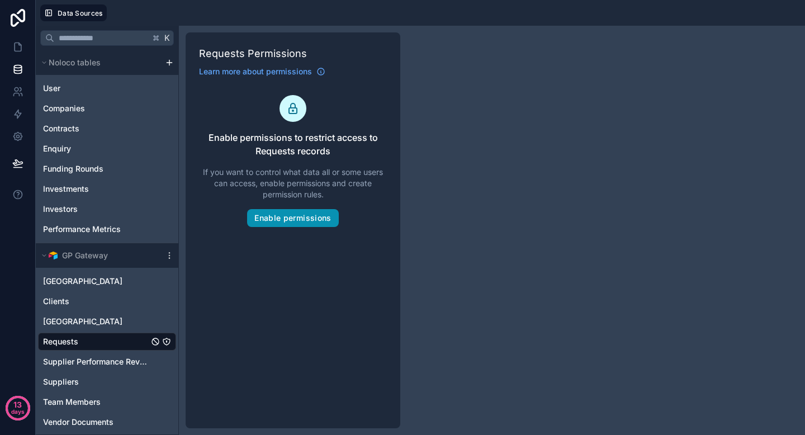
click at [300, 219] on button "Enable permissions" at bounding box center [292, 218] width 91 height 18
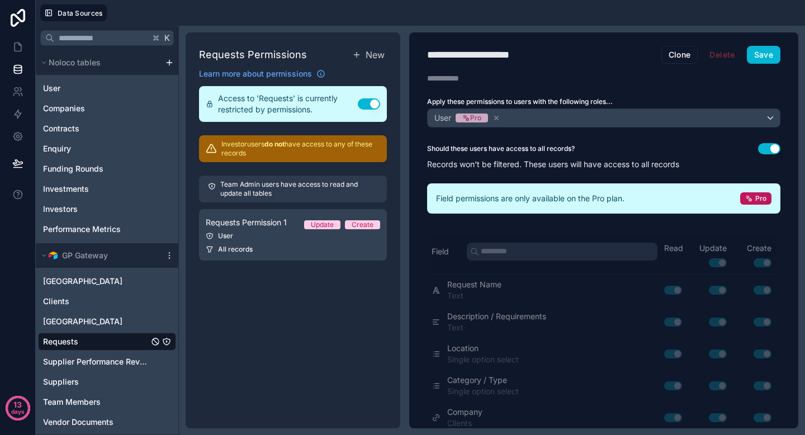
click at [374, 103] on button "Use setting" at bounding box center [369, 103] width 22 height 11
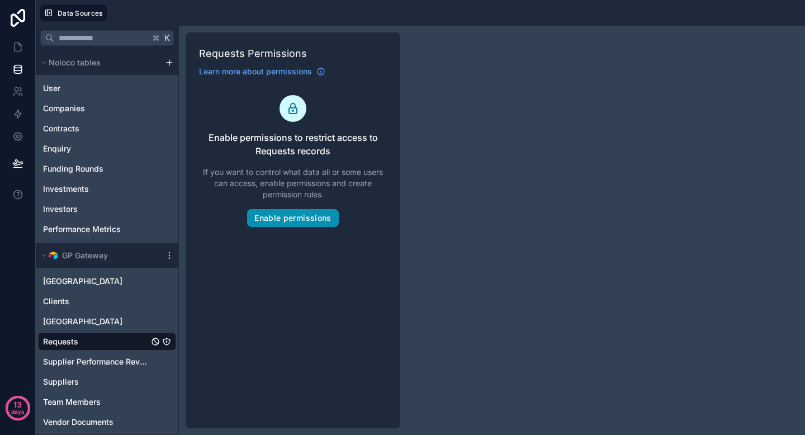
click at [304, 215] on button "Enable permissions" at bounding box center [292, 218] width 91 height 18
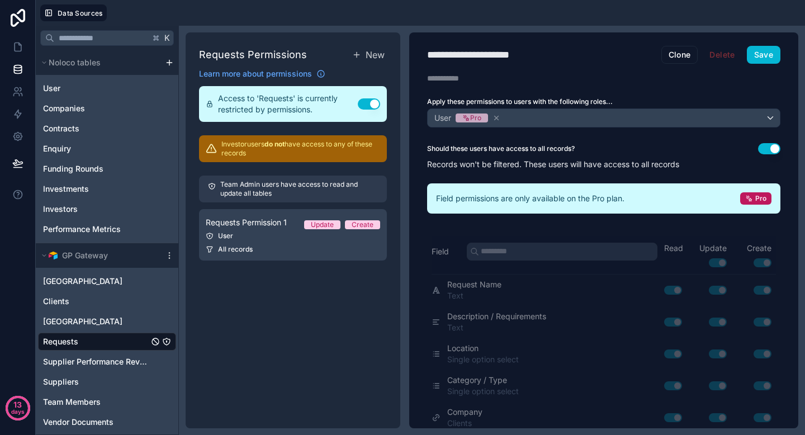
click at [761, 149] on button "Use setting" at bounding box center [769, 148] width 22 height 11
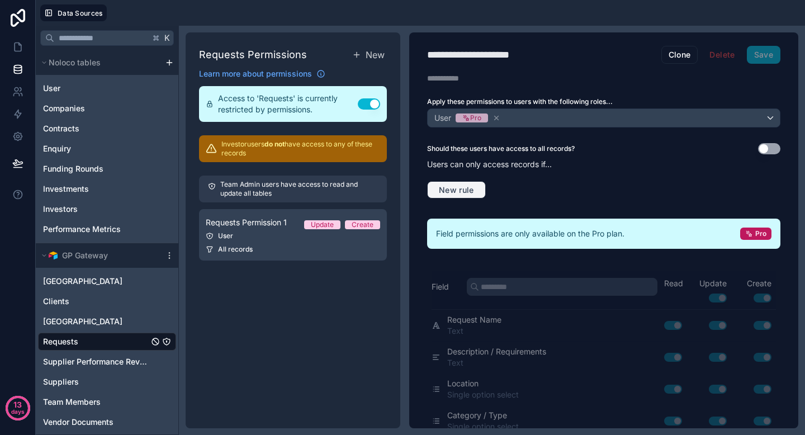
click at [478, 188] on span "New rule" at bounding box center [457, 190] width 44 height 10
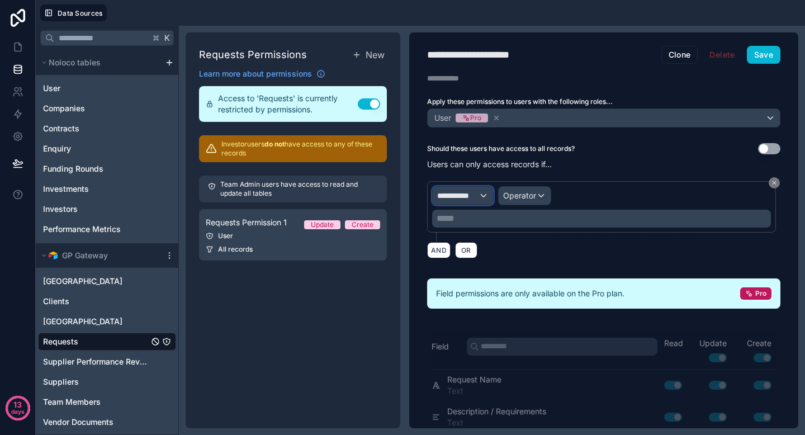
click at [477, 197] on span "**********" at bounding box center [457, 195] width 41 height 11
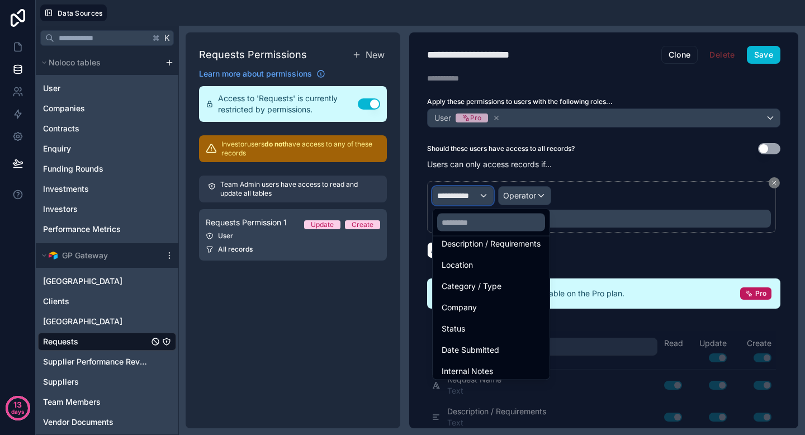
scroll to position [143, 0]
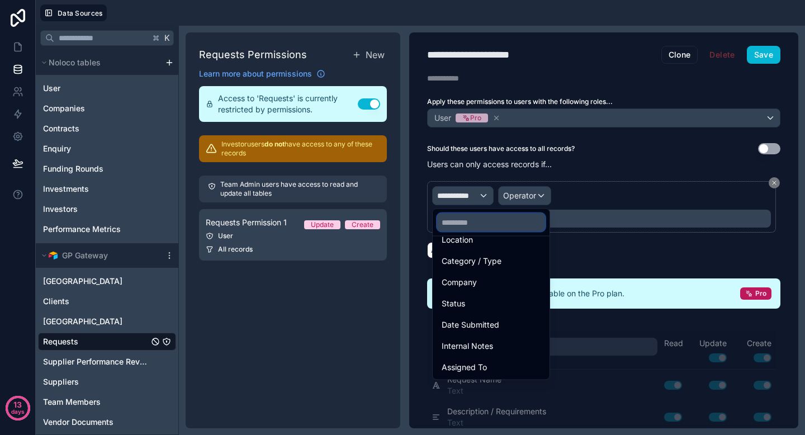
click at [503, 221] on input "text" at bounding box center [491, 223] width 108 height 18
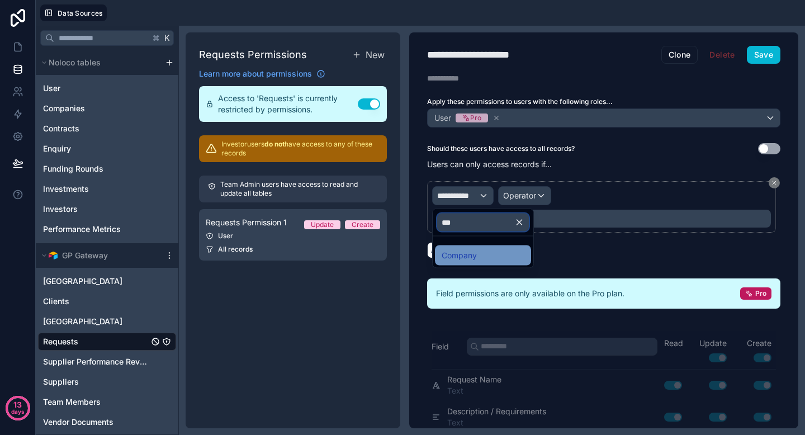
type input "***"
click at [494, 250] on div "Company" at bounding box center [483, 255] width 83 height 13
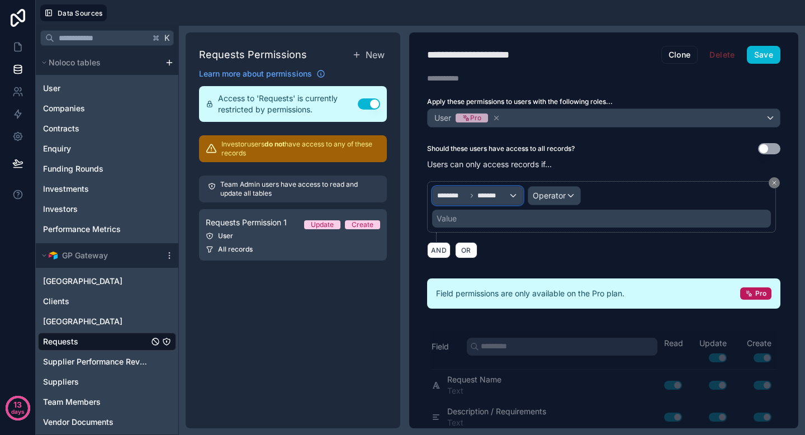
click at [517, 195] on div "******** *******" at bounding box center [478, 196] width 90 height 18
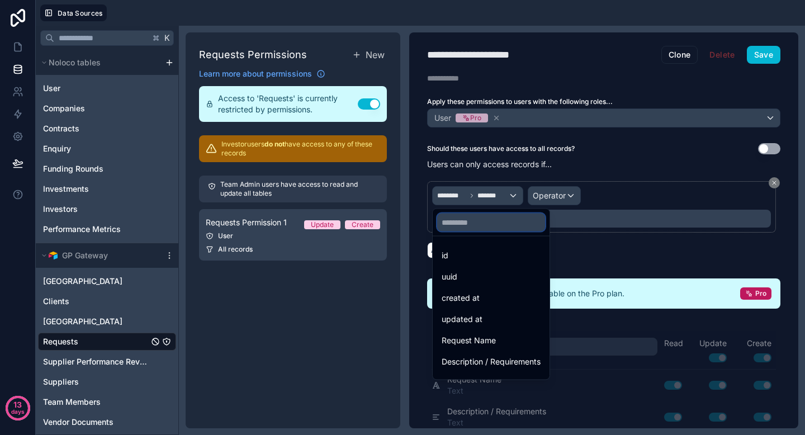
click at [499, 229] on input "text" at bounding box center [491, 223] width 108 height 18
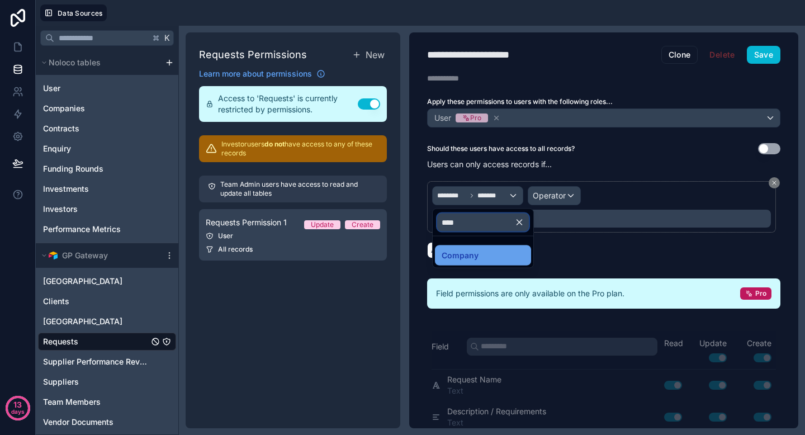
type input "****"
click at [476, 256] on span "Company" at bounding box center [460, 255] width 37 height 13
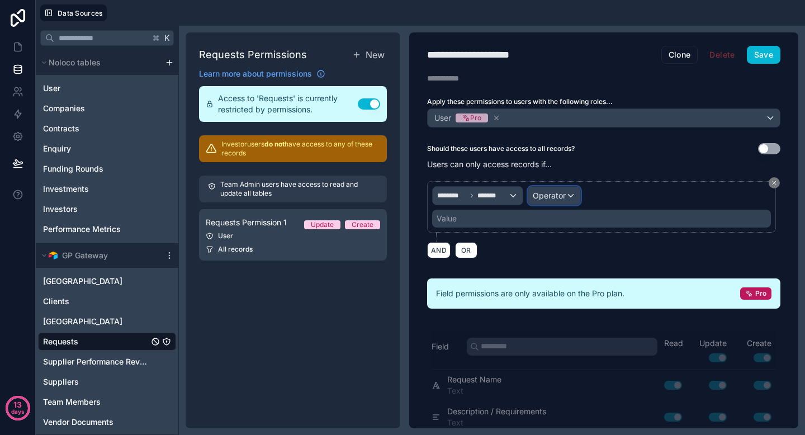
click at [551, 196] on span "Operator" at bounding box center [549, 196] width 33 height 10
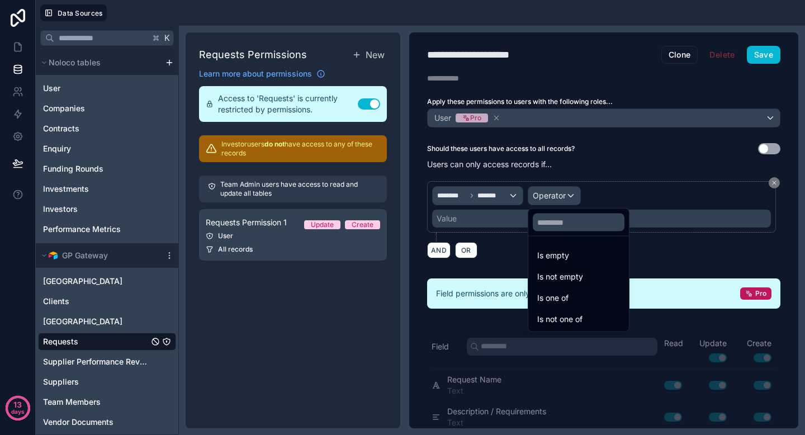
click at [499, 183] on div at bounding box center [402, 217] width 805 height 435
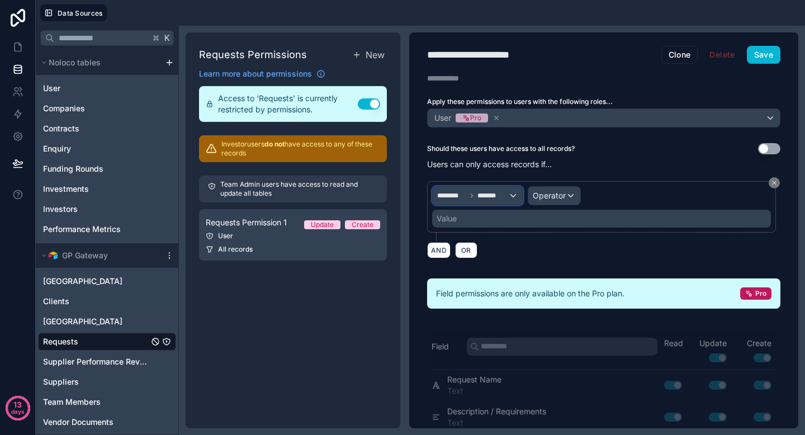
click at [494, 197] on span "*******" at bounding box center [493, 195] width 30 height 9
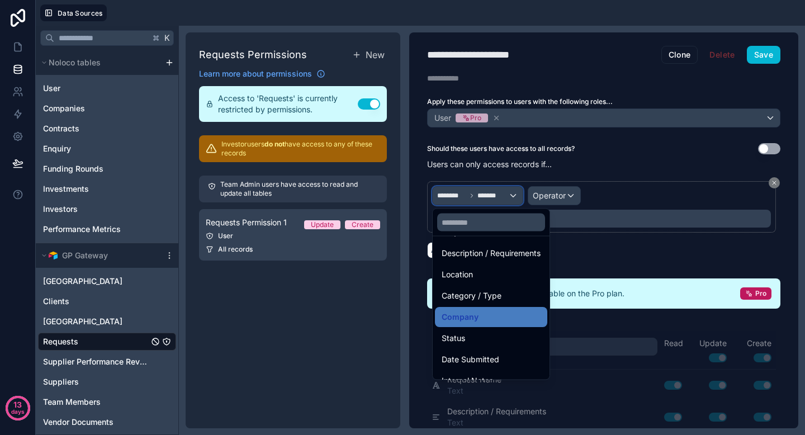
scroll to position [136, 0]
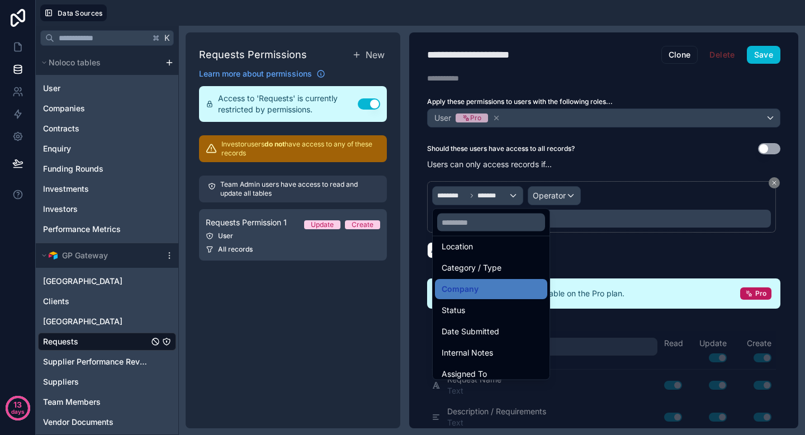
click at [564, 178] on div at bounding box center [402, 217] width 805 height 435
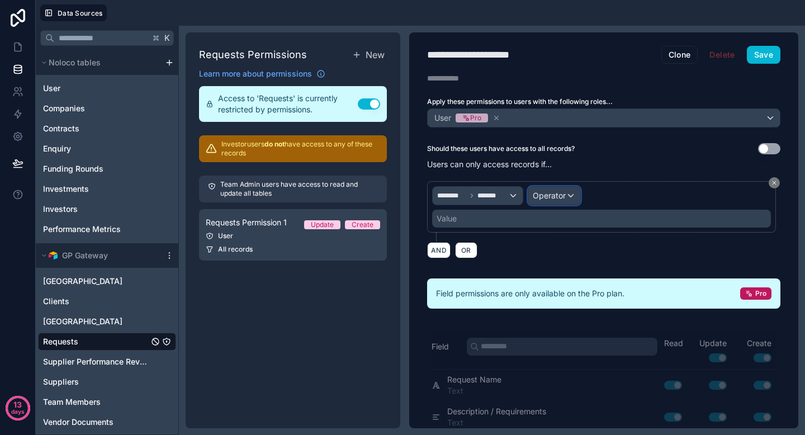
click at [554, 194] on span "Operator" at bounding box center [549, 196] width 33 height 10
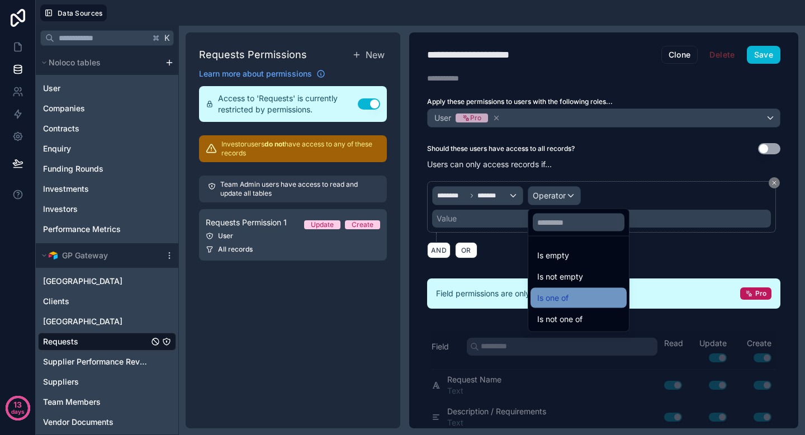
click at [561, 298] on span "Is one of" at bounding box center [552, 297] width 31 height 13
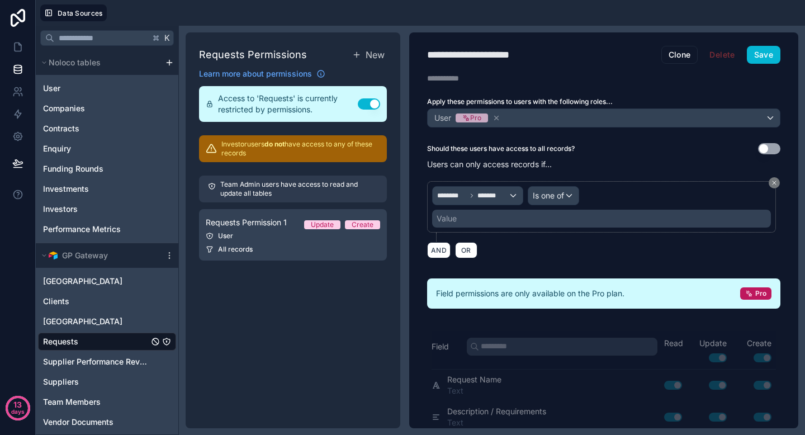
click at [528, 216] on div "Value" at bounding box center [601, 219] width 339 height 18
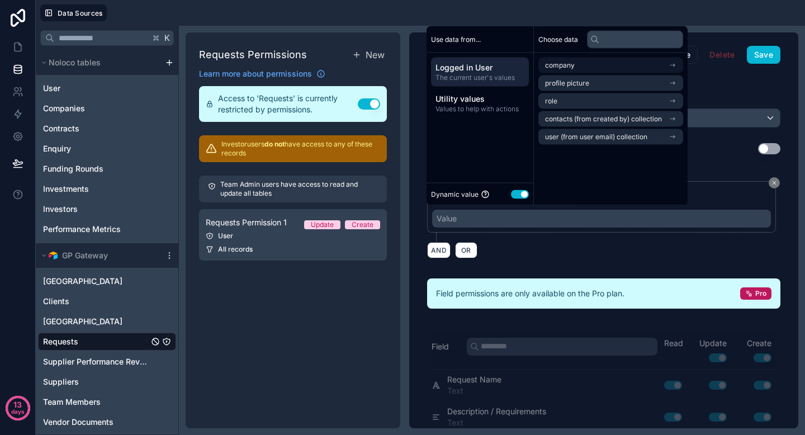
click at [610, 60] on li "company" at bounding box center [611, 66] width 145 height 16
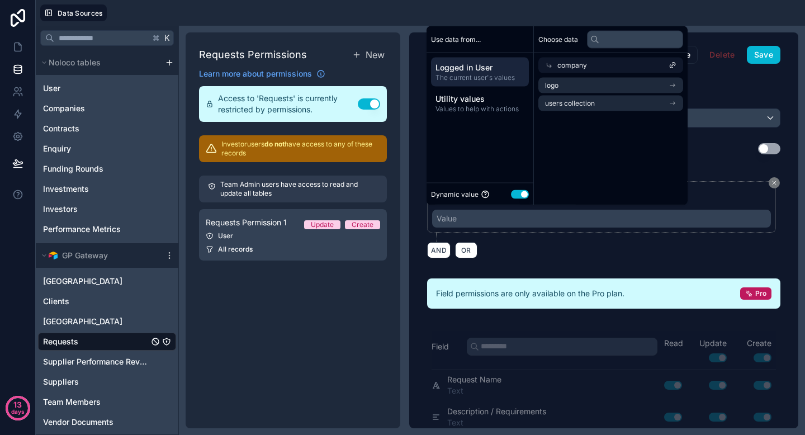
click at [548, 64] on icon at bounding box center [549, 66] width 8 height 8
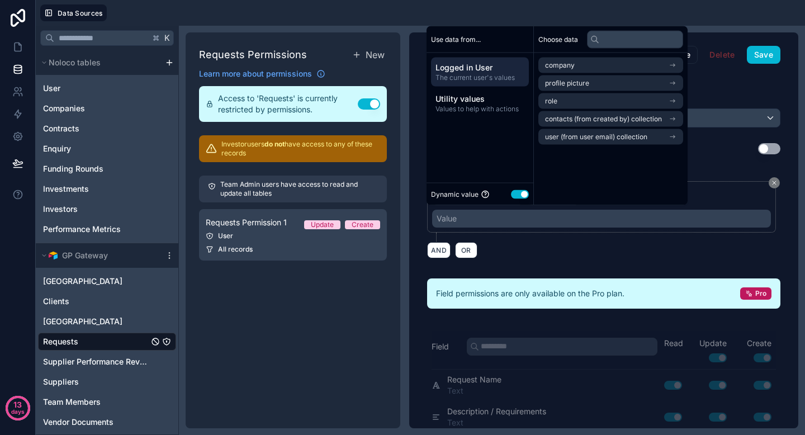
click at [532, 267] on div "**********" at bounding box center [603, 230] width 389 height 396
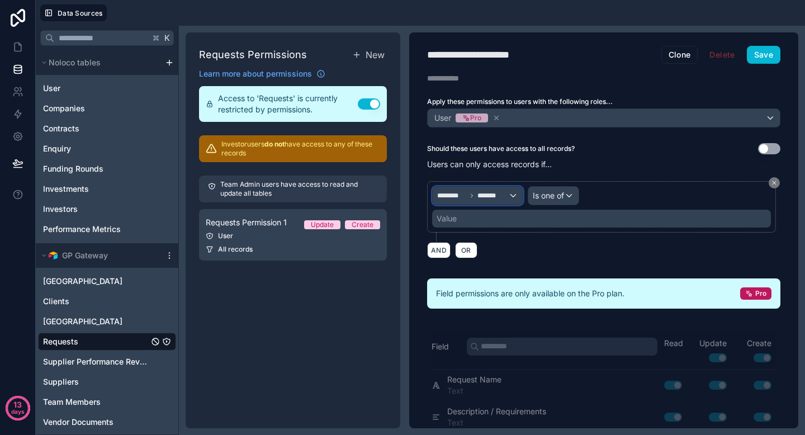
click at [494, 201] on div "******** *******" at bounding box center [478, 196] width 90 height 18
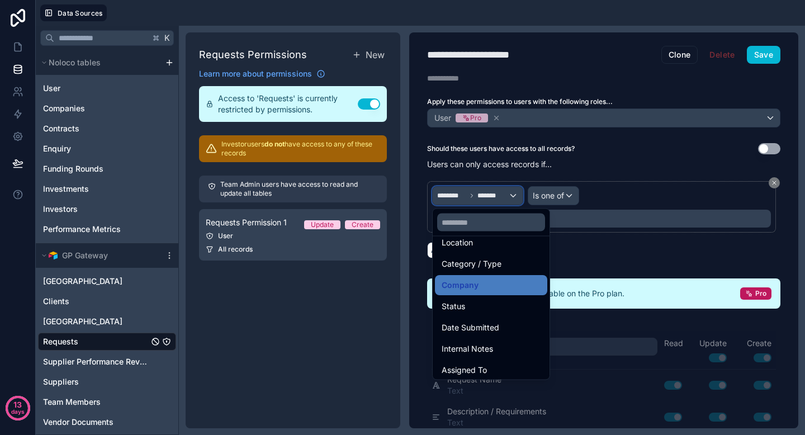
scroll to position [143, 0]
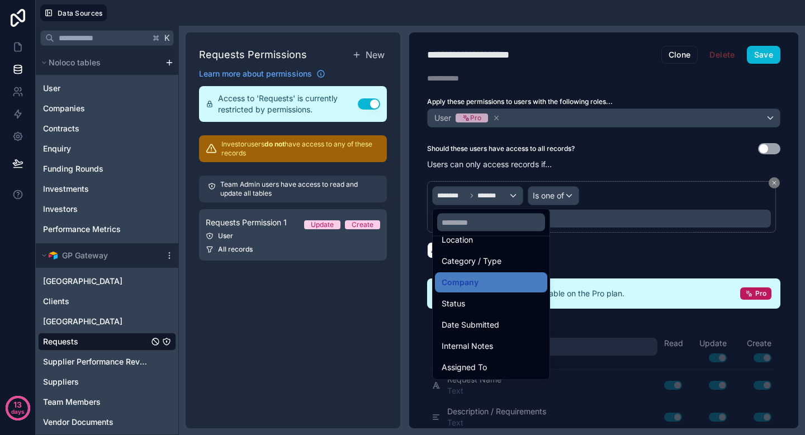
click at [557, 192] on div at bounding box center [402, 217] width 805 height 435
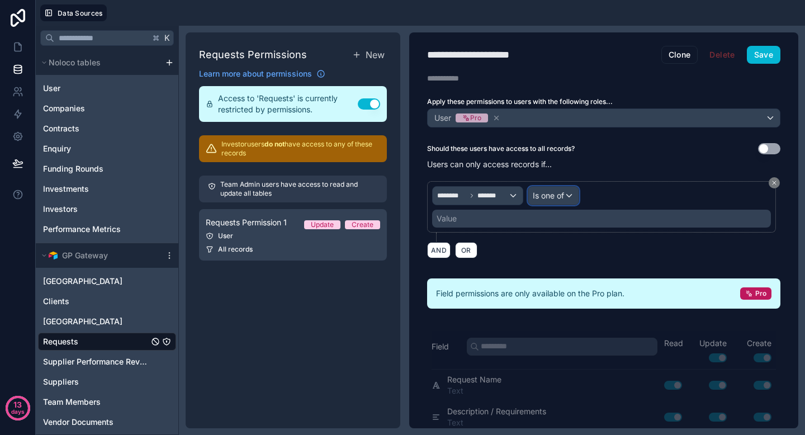
click at [562, 195] on span "Is one of" at bounding box center [548, 195] width 31 height 11
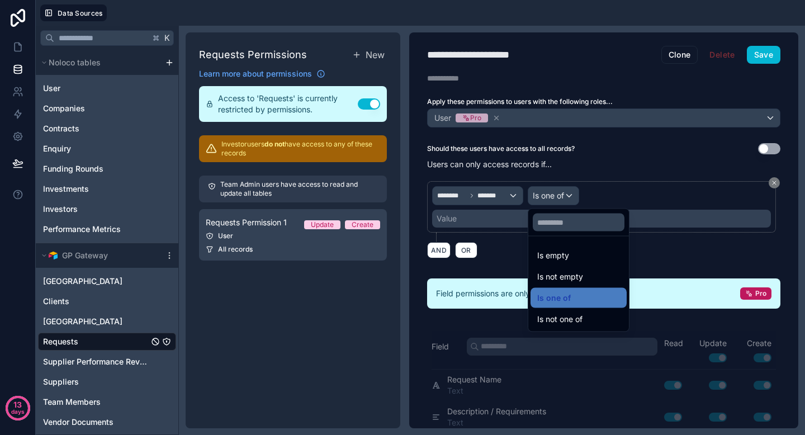
click at [489, 232] on div at bounding box center [402, 217] width 805 height 435
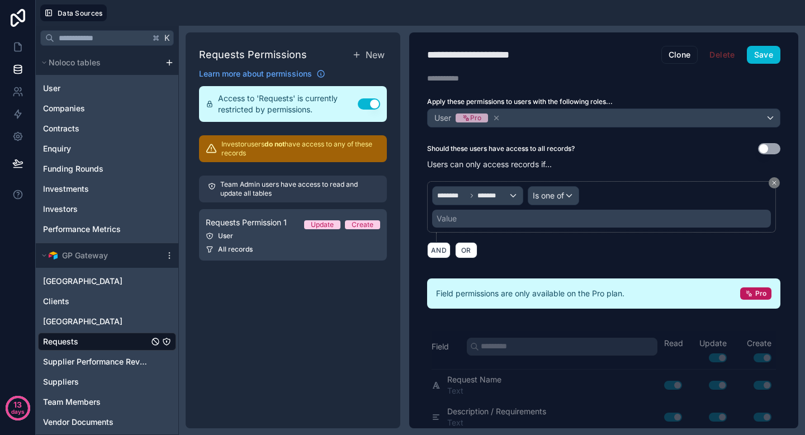
click at [493, 226] on div "Value" at bounding box center [601, 219] width 339 height 18
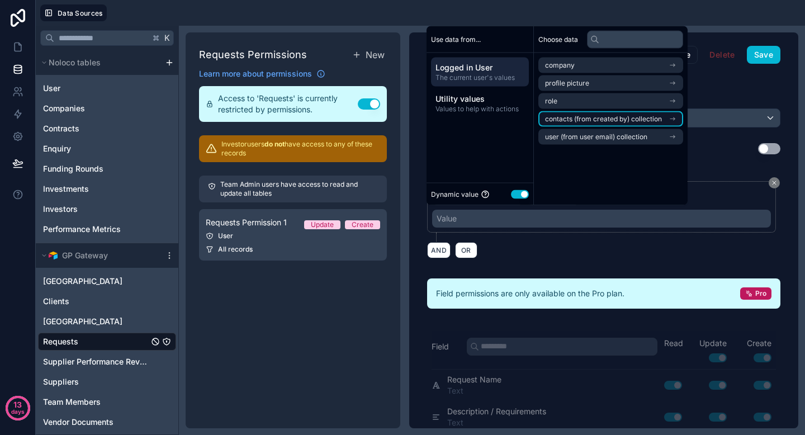
click at [599, 117] on span "contacts (from created by) collection" at bounding box center [603, 119] width 117 height 9
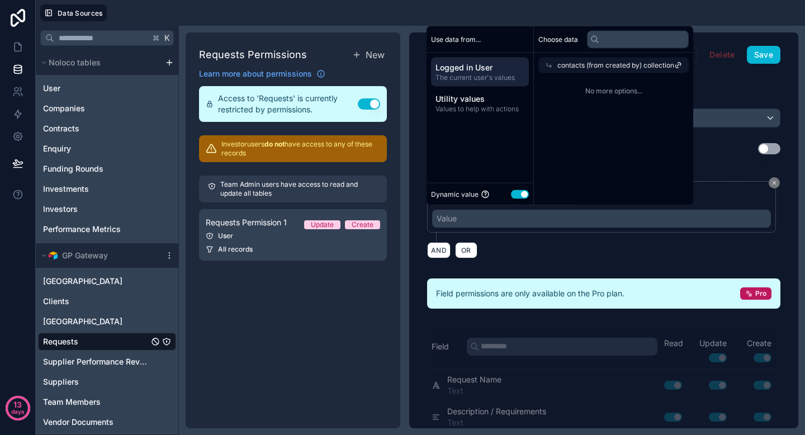
click at [574, 69] on span "contacts (from created by) collection" at bounding box center [616, 65] width 117 height 9
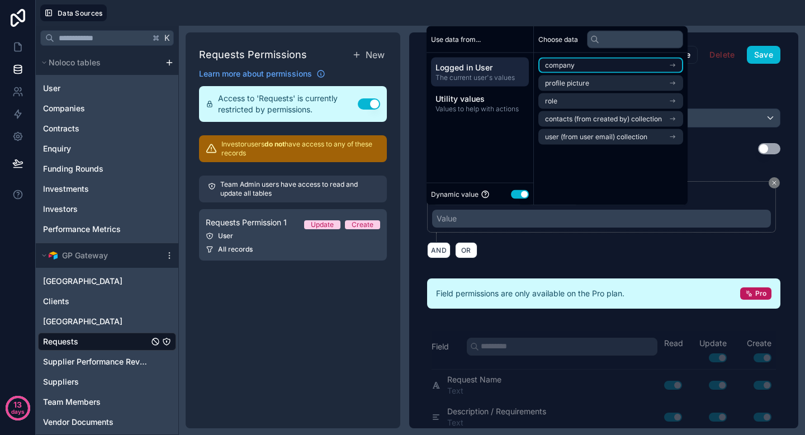
click at [573, 67] on span "company" at bounding box center [560, 65] width 30 height 9
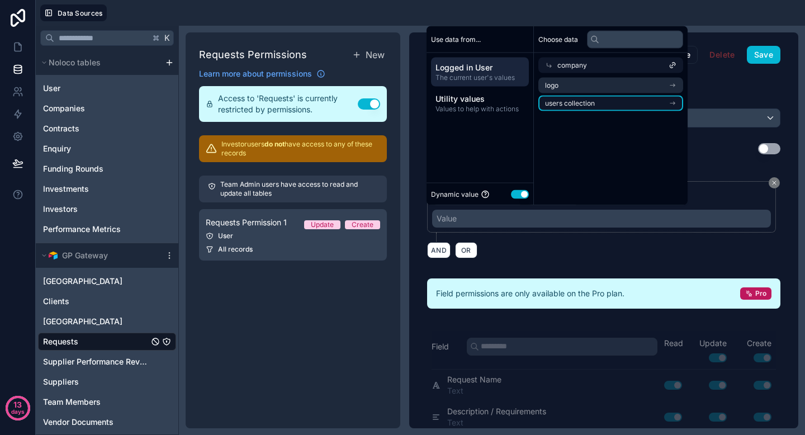
click at [582, 98] on li "users collection" at bounding box center [611, 104] width 145 height 16
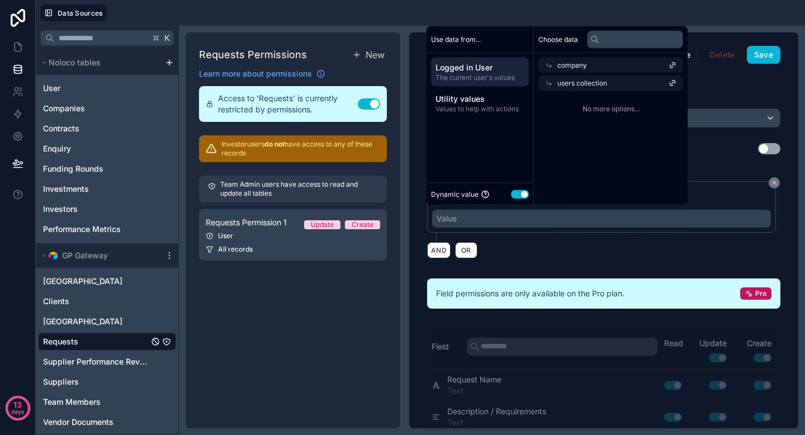
click at [556, 66] on div "company" at bounding box center [611, 66] width 145 height 16
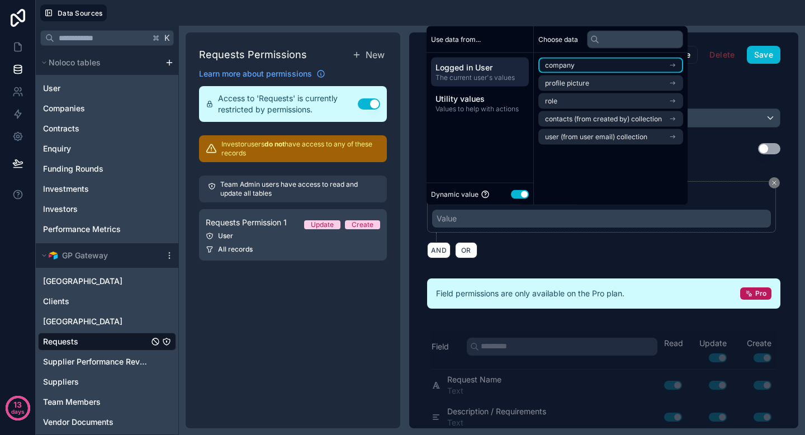
click at [564, 63] on span "company" at bounding box center [560, 65] width 30 height 9
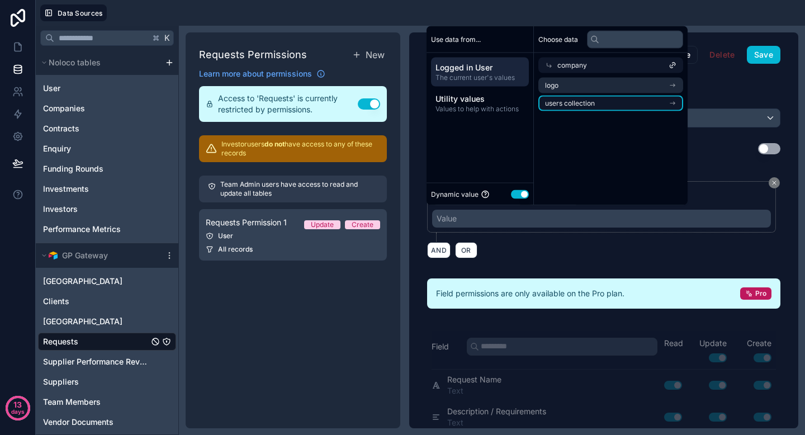
click at [570, 102] on span "users collection" at bounding box center [570, 103] width 50 height 9
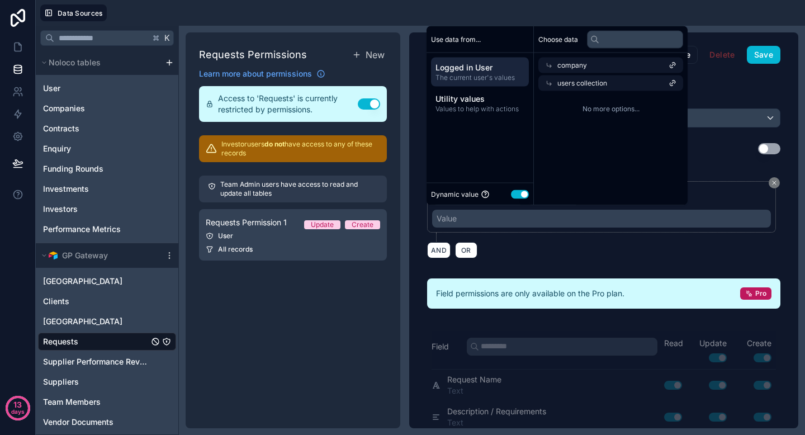
click at [568, 80] on span "users collection" at bounding box center [583, 83] width 50 height 9
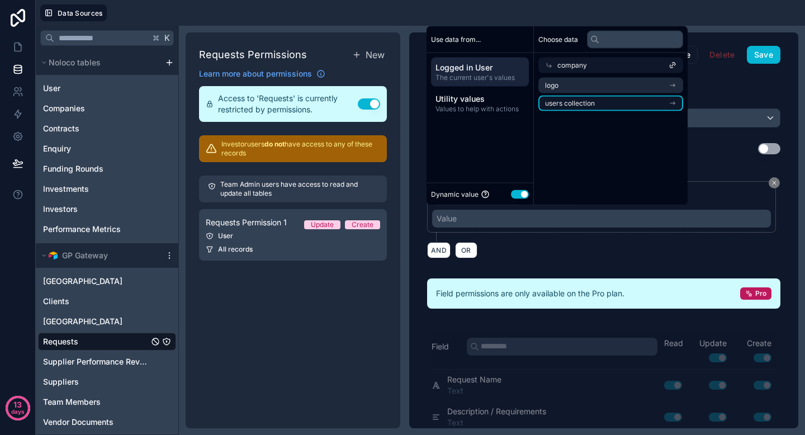
click at [565, 99] on span "users collection" at bounding box center [570, 103] width 50 height 9
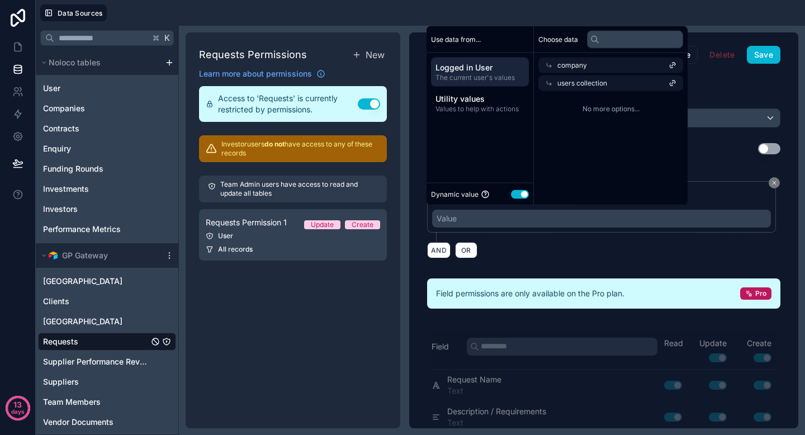
click at [568, 236] on div "******** ******* Is one of Value" at bounding box center [603, 211] width 353 height 60
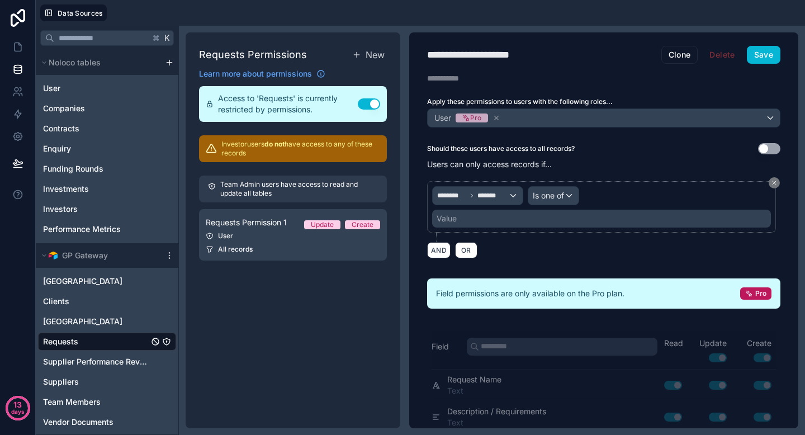
click at [531, 216] on div "Value" at bounding box center [601, 219] width 339 height 18
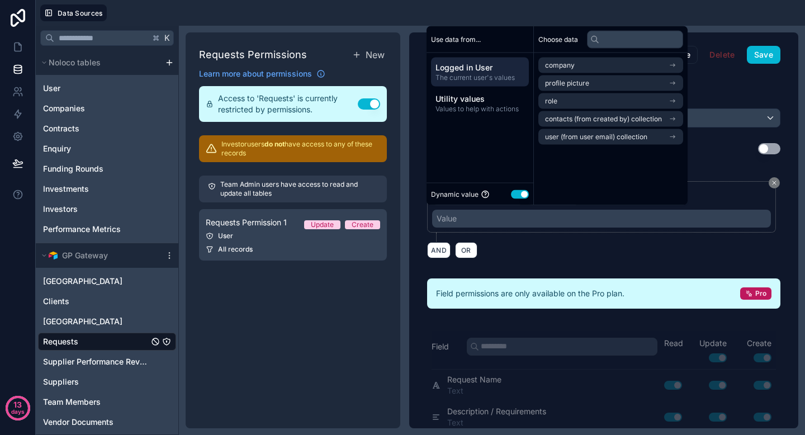
click at [543, 242] on div "AND OR" at bounding box center [603, 250] width 353 height 17
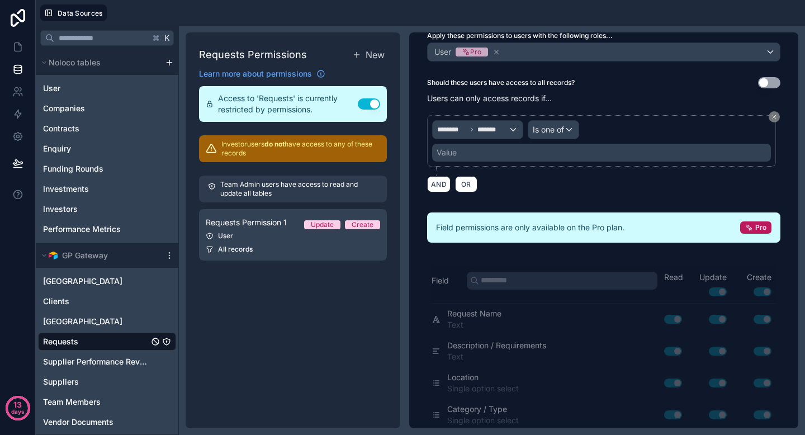
scroll to position [0, 0]
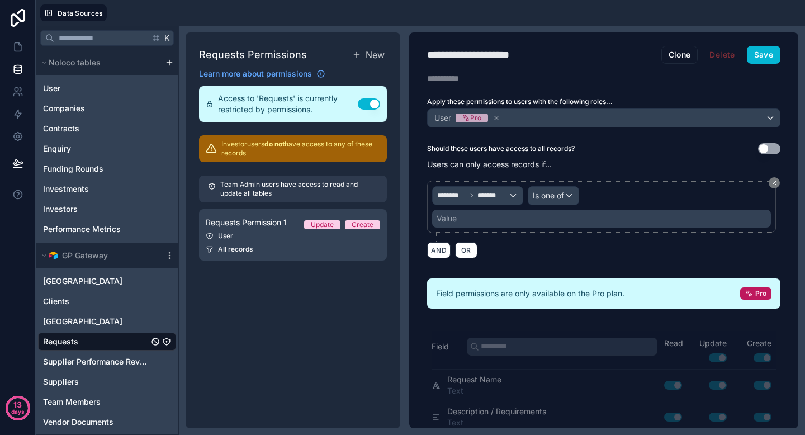
click at [323, 329] on div "Requests Permissions New Learn more about permissions Access to 'Requests' is c…" at bounding box center [293, 230] width 215 height 396
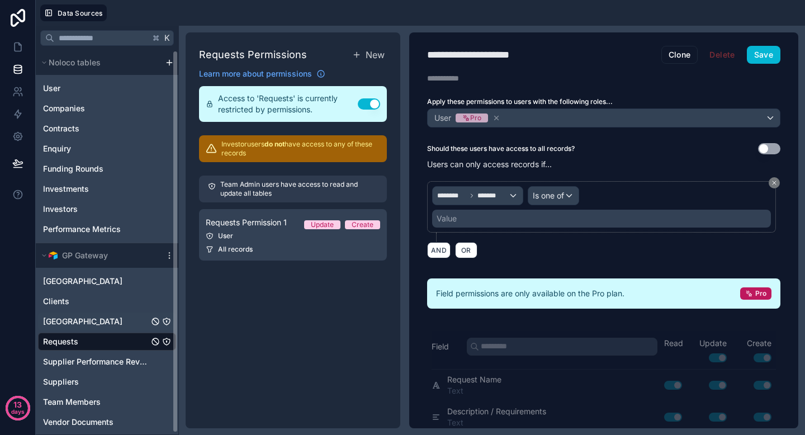
click at [111, 325] on div "New Zealand" at bounding box center [107, 322] width 138 height 18
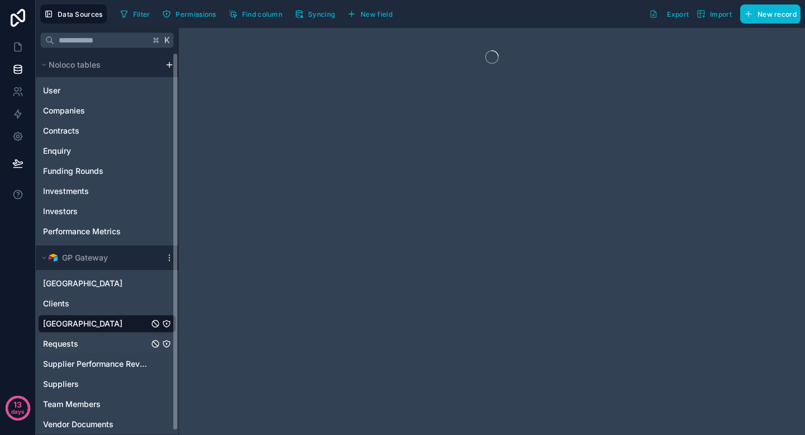
click at [91, 344] on div "Requests" at bounding box center [107, 344] width 138 height 18
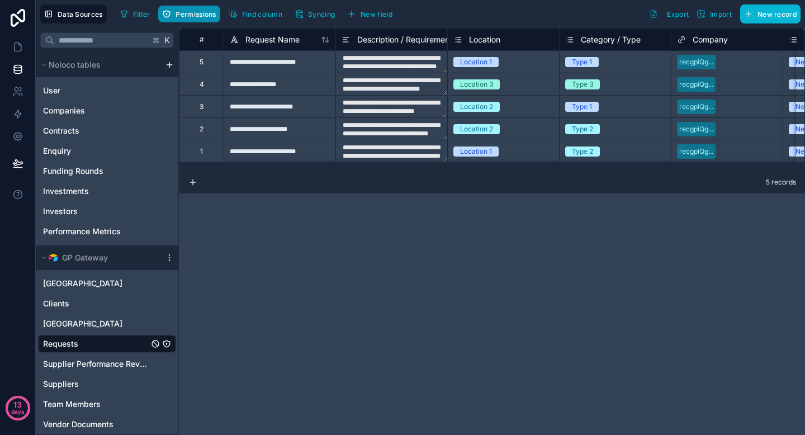
click at [205, 20] on button "Permissions" at bounding box center [189, 14] width 62 height 17
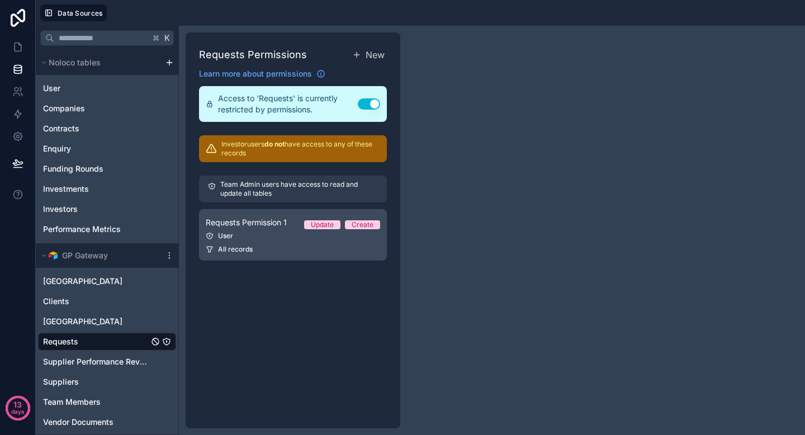
click at [309, 242] on link "Requests Permission 1 Update Create User All records" at bounding box center [293, 234] width 188 height 51
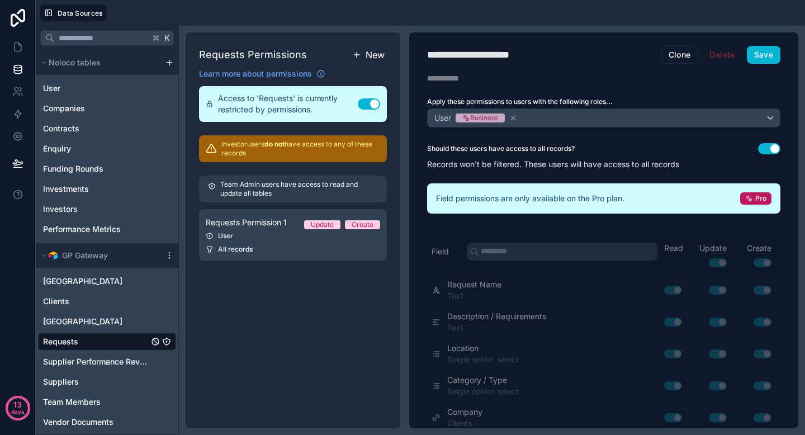
click at [373, 55] on span "New" at bounding box center [375, 54] width 19 height 13
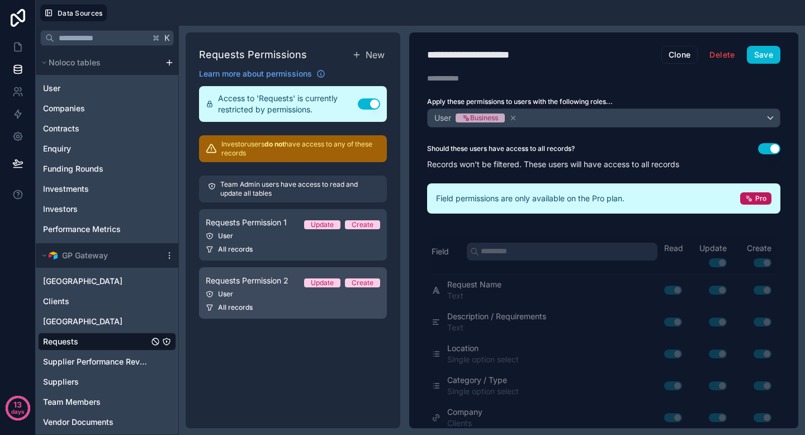
click at [271, 288] on link "Requests Permission 2 Update Create User All records" at bounding box center [293, 292] width 188 height 51
click at [271, 295] on div "User" at bounding box center [293, 294] width 174 height 9
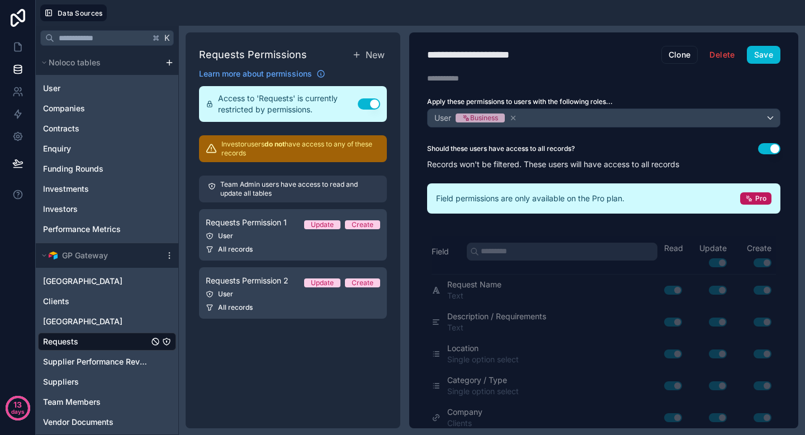
click at [491, 54] on div "**********" at bounding box center [485, 55] width 117 height 16
type div "**********"
click at [755, 55] on button "Save" at bounding box center [764, 55] width 34 height 18
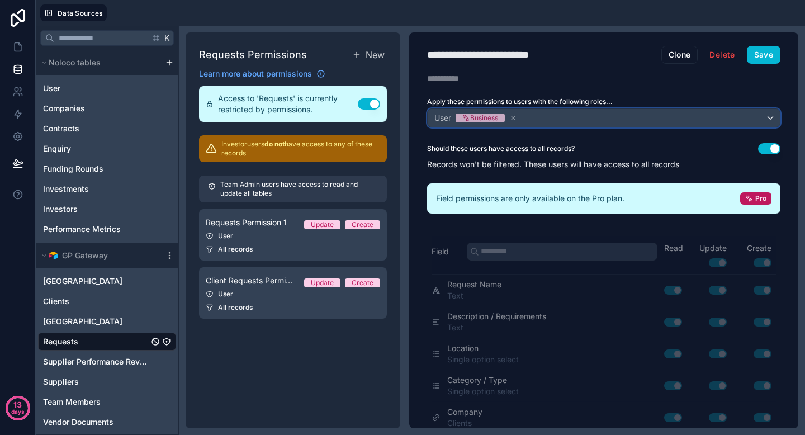
click at [642, 117] on div "User Business" at bounding box center [604, 118] width 352 height 18
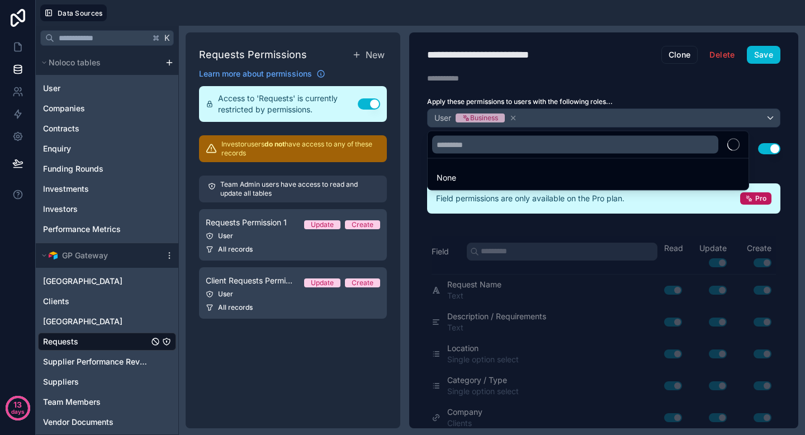
click at [765, 151] on div "None" at bounding box center [599, 160] width 344 height 62
click at [761, 148] on div "None" at bounding box center [599, 160] width 344 height 62
click at [723, 97] on div at bounding box center [402, 217] width 805 height 435
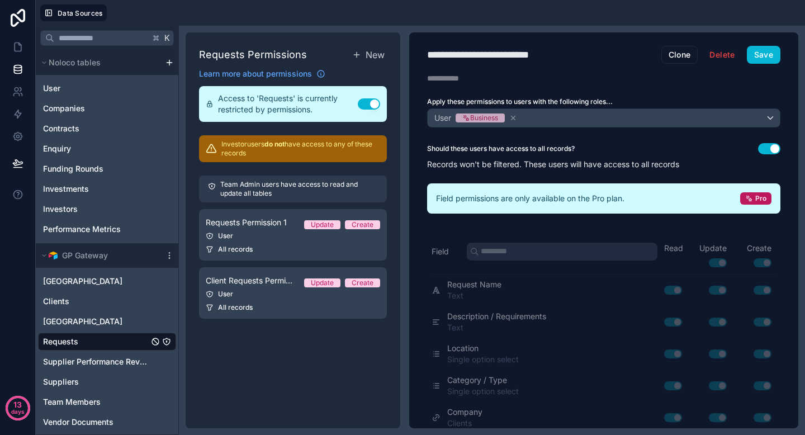
click at [759, 145] on button "Use setting" at bounding box center [769, 148] width 22 height 11
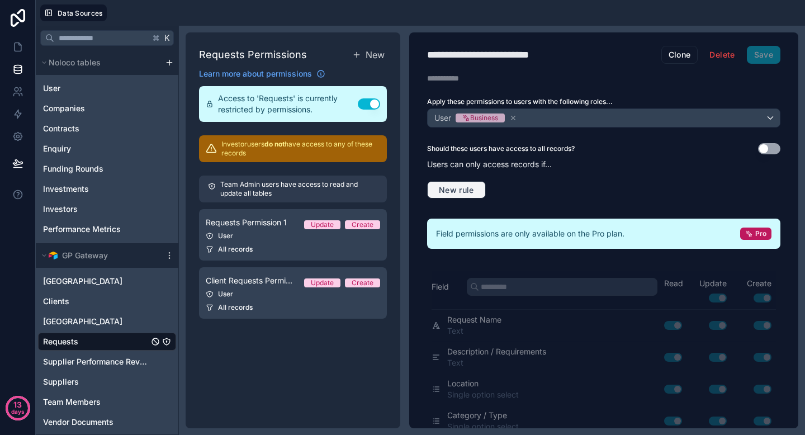
click at [482, 190] on button "New rule" at bounding box center [456, 190] width 59 height 18
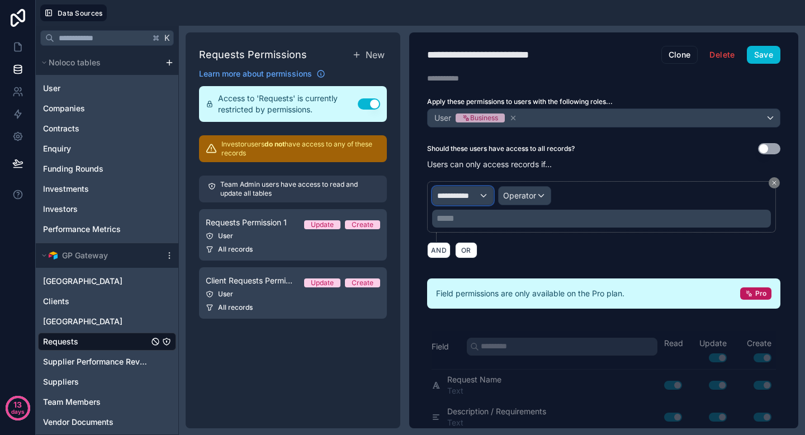
click at [469, 201] on div "**********" at bounding box center [463, 196] width 60 height 18
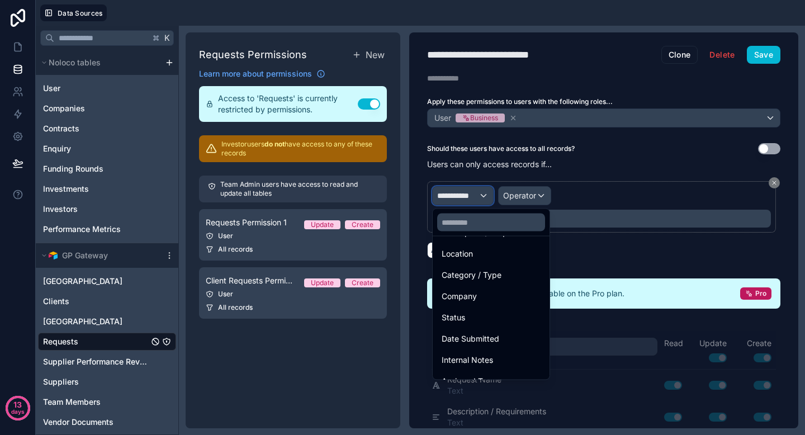
scroll to position [143, 0]
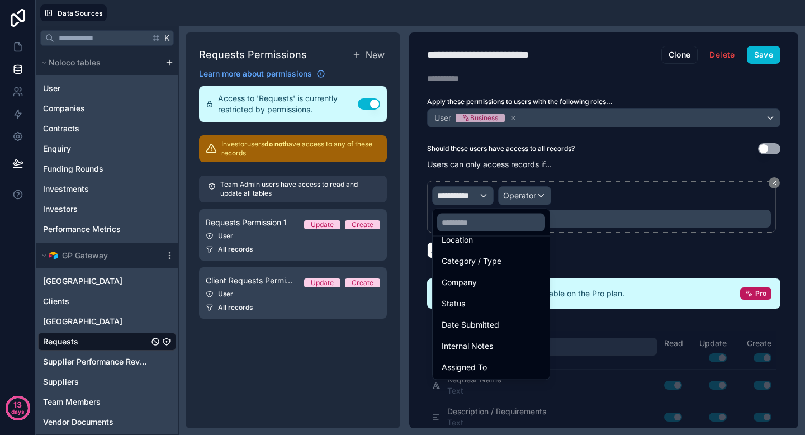
click at [479, 279] on div "Company" at bounding box center [491, 282] width 99 height 13
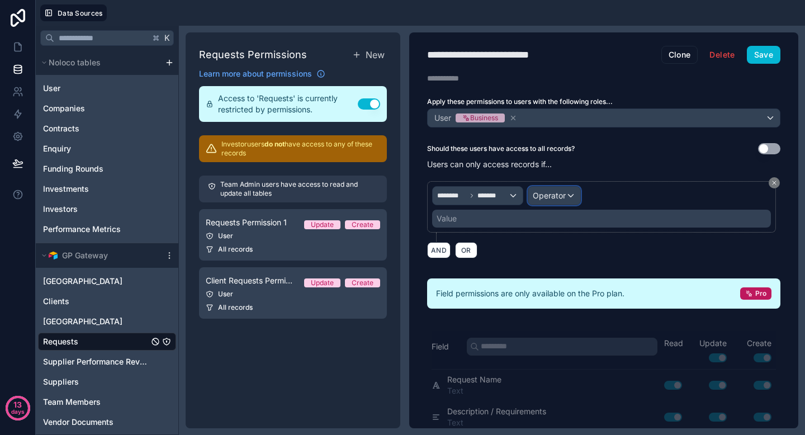
click at [557, 194] on span "Operator" at bounding box center [549, 196] width 33 height 10
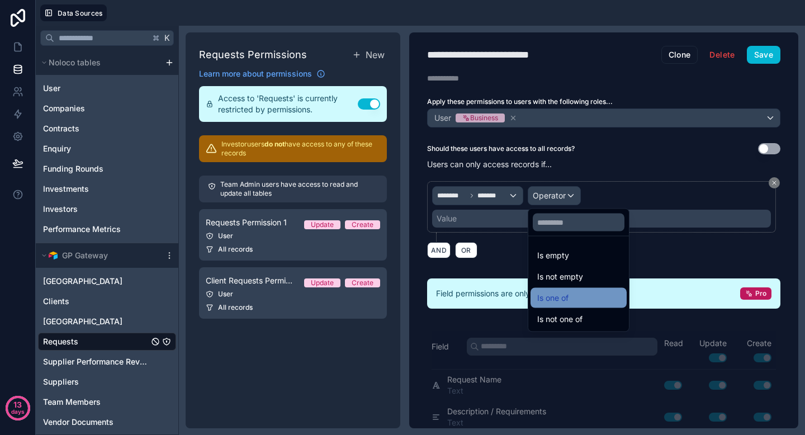
click at [574, 297] on div "Is one of" at bounding box center [578, 297] width 83 height 13
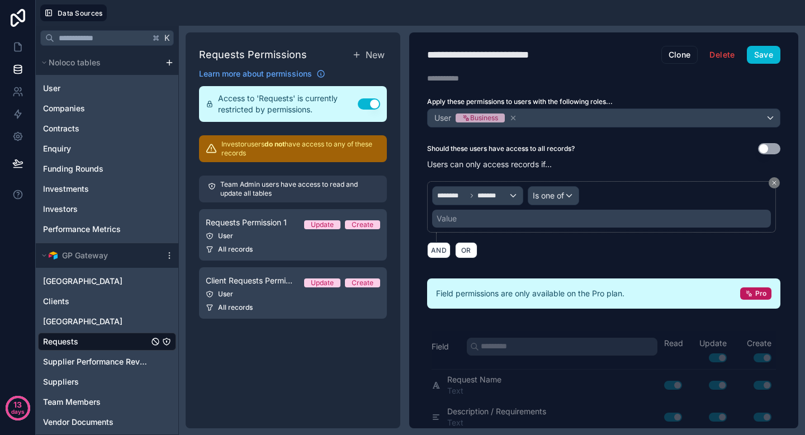
click at [551, 214] on div "Value" at bounding box center [601, 219] width 339 height 18
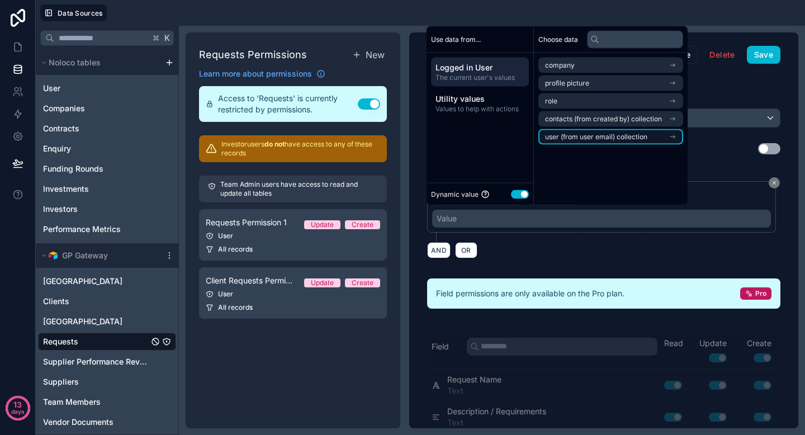
click at [621, 131] on li "user (from user email) collection" at bounding box center [611, 137] width 145 height 16
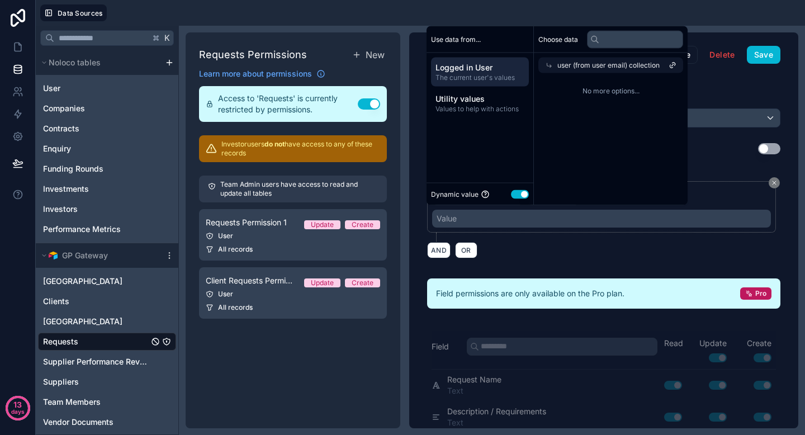
click at [620, 69] on div "user (from user email) collection" at bounding box center [611, 66] width 145 height 16
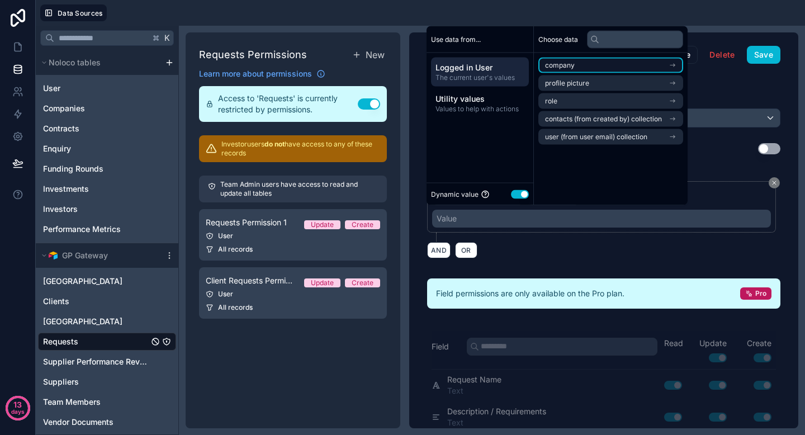
click at [614, 65] on li "company" at bounding box center [611, 66] width 145 height 16
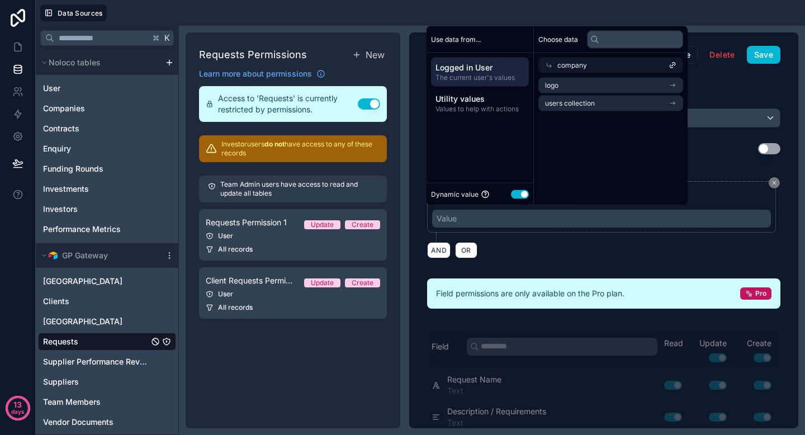
click at [572, 64] on span "company" at bounding box center [573, 65] width 30 height 9
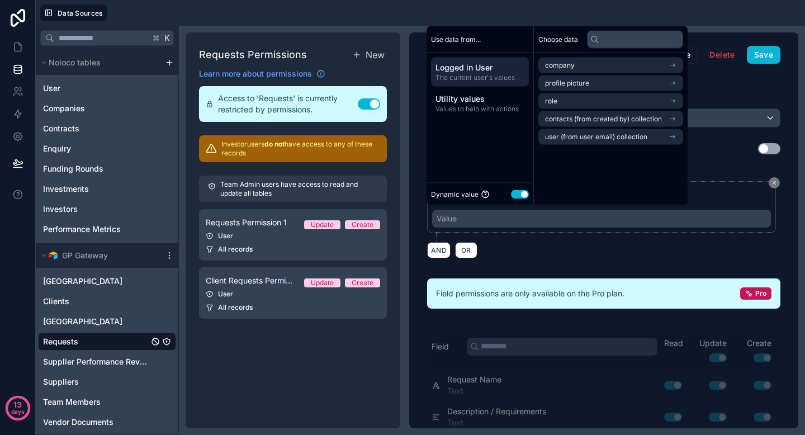
click at [518, 194] on button "Use setting" at bounding box center [520, 194] width 18 height 9
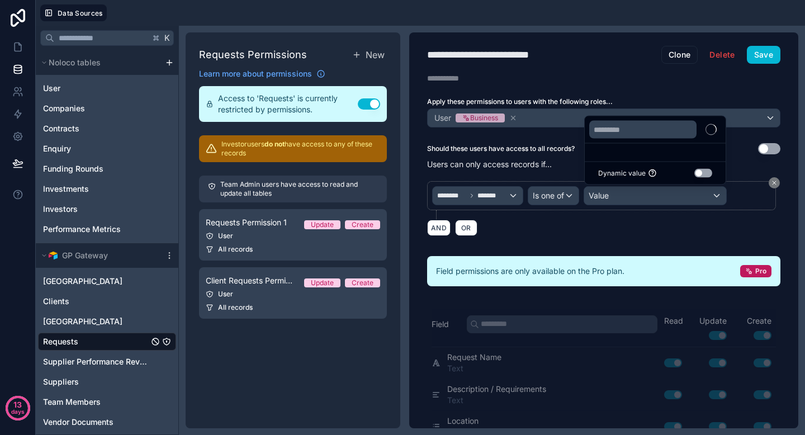
click at [627, 194] on div at bounding box center [402, 217] width 805 height 435
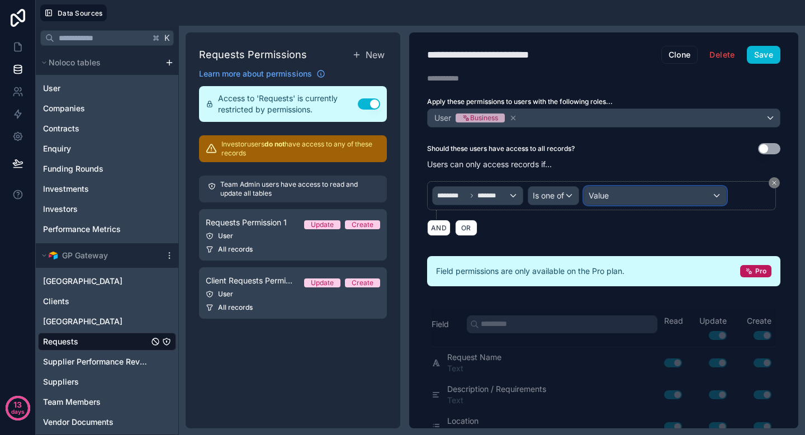
click at [627, 194] on div "Value" at bounding box center [655, 196] width 142 height 18
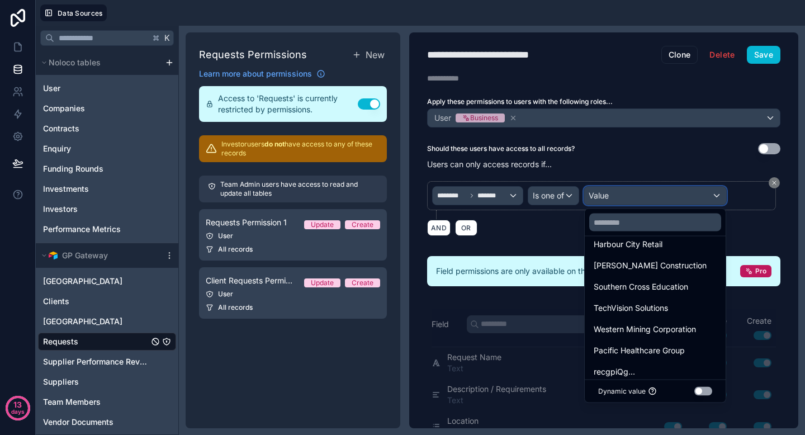
scroll to position [107, 0]
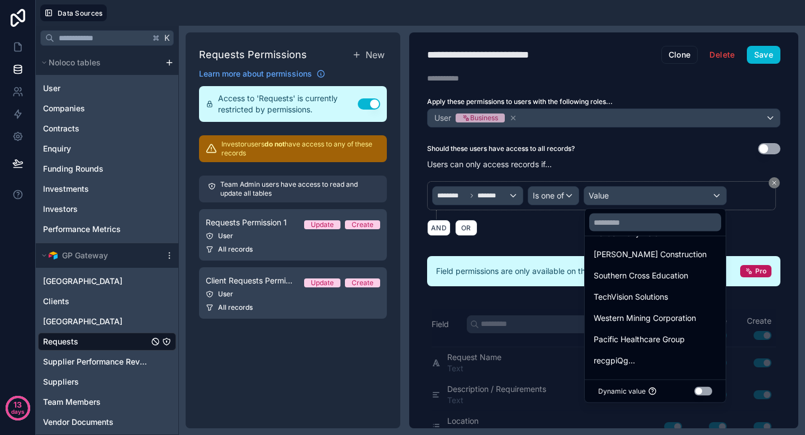
click at [555, 232] on div at bounding box center [402, 217] width 805 height 435
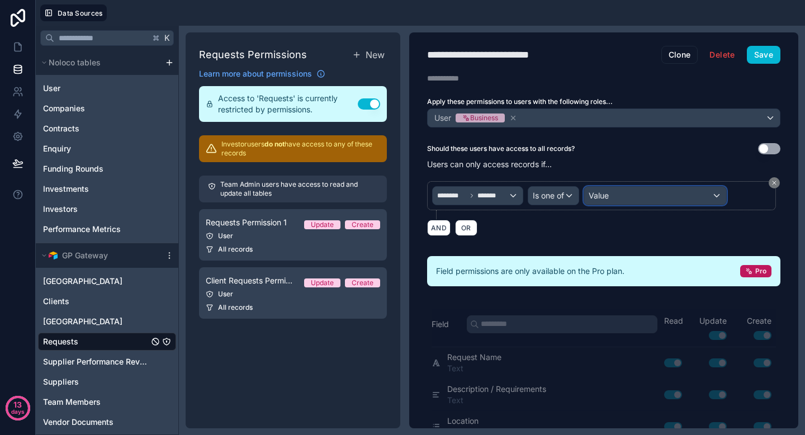
click at [615, 195] on div "Value" at bounding box center [655, 196] width 142 height 18
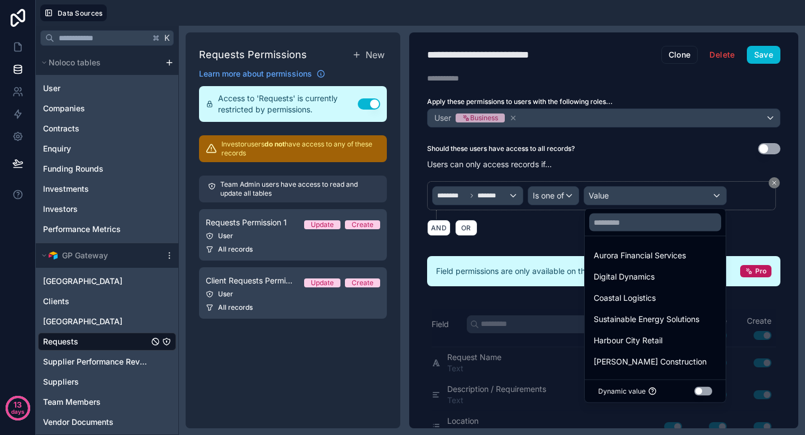
click at [751, 200] on div at bounding box center [402, 217] width 805 height 435
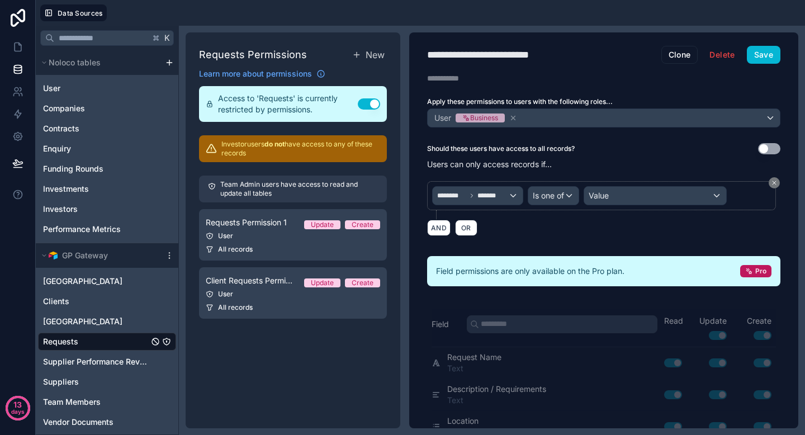
click at [756, 196] on div "******** ******* Is one of Value" at bounding box center [601, 195] width 339 height 19
click at [436, 226] on button "AND" at bounding box center [438, 228] width 23 height 16
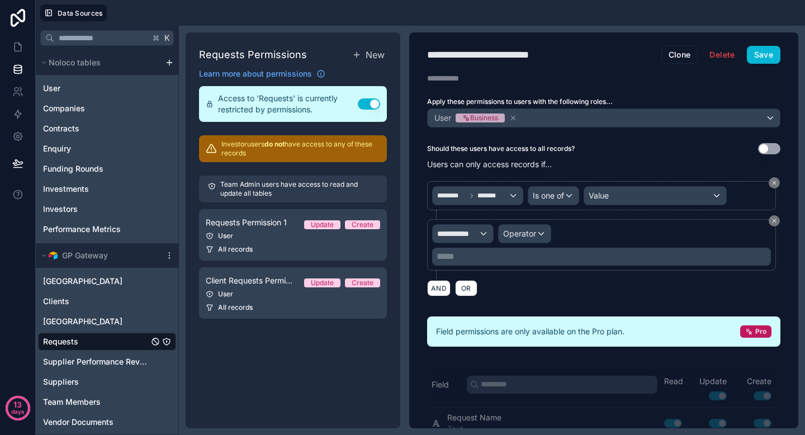
click at [460, 215] on div "******** ******* Is one of Value" at bounding box center [603, 200] width 353 height 38
click at [516, 232] on span "Operator" at bounding box center [519, 234] width 33 height 10
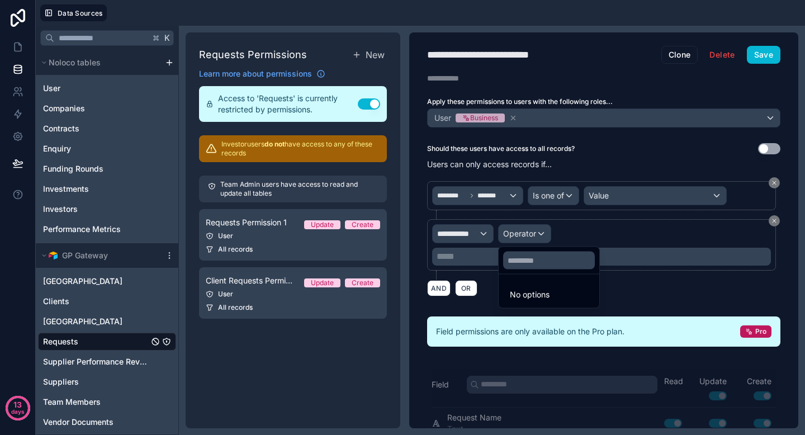
click at [525, 215] on div at bounding box center [402, 217] width 805 height 435
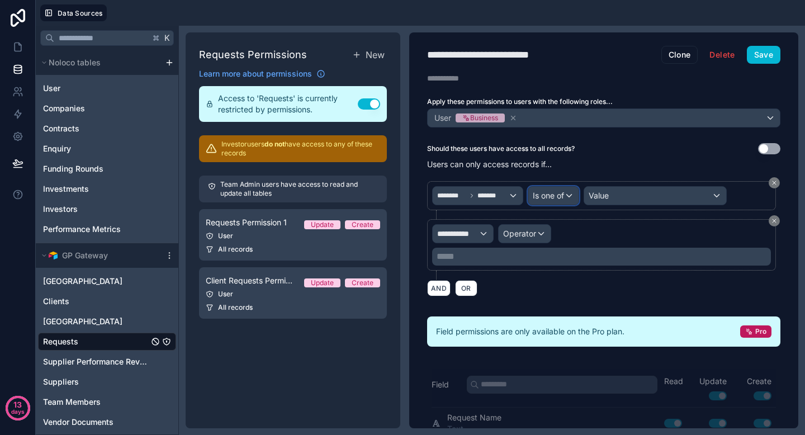
click at [545, 199] on span "Is one of" at bounding box center [548, 195] width 31 height 11
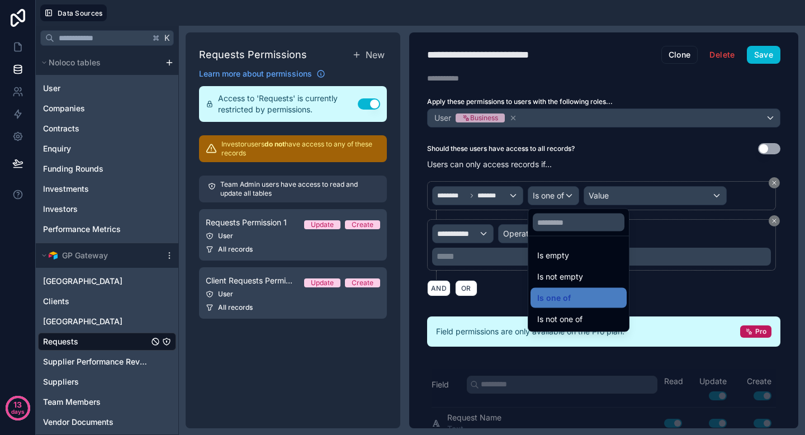
click at [560, 162] on div at bounding box center [402, 217] width 805 height 435
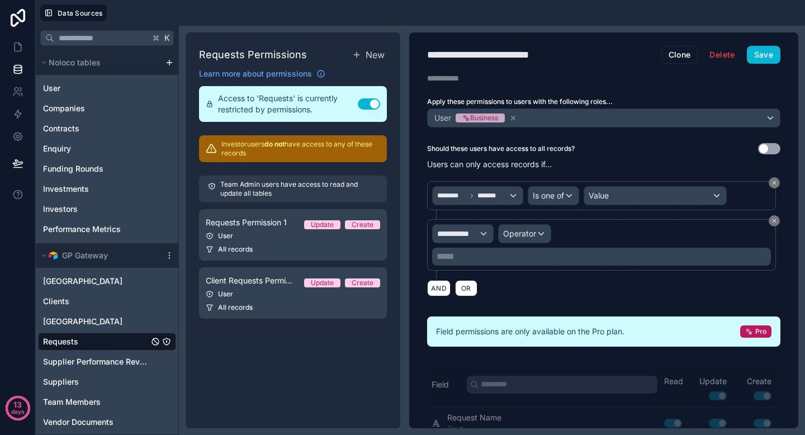
click at [605, 167] on p "Users can only access records if..." at bounding box center [603, 164] width 353 height 11
click at [771, 223] on icon at bounding box center [774, 221] width 7 height 7
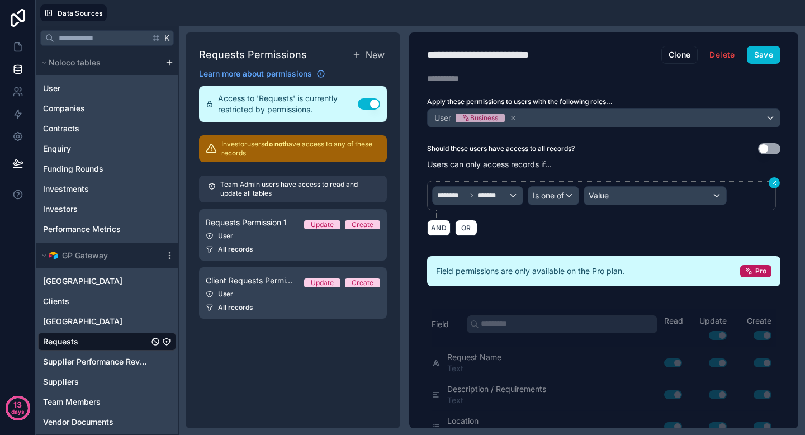
click at [773, 181] on icon at bounding box center [774, 182] width 3 height 3
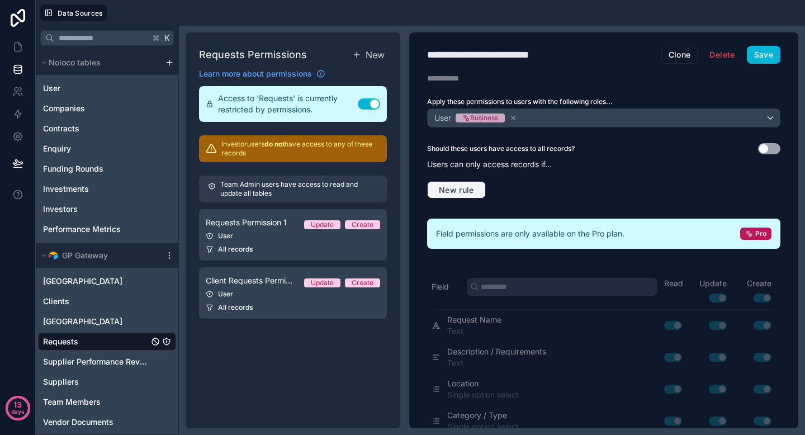
click at [461, 191] on span "New rule" at bounding box center [457, 190] width 44 height 10
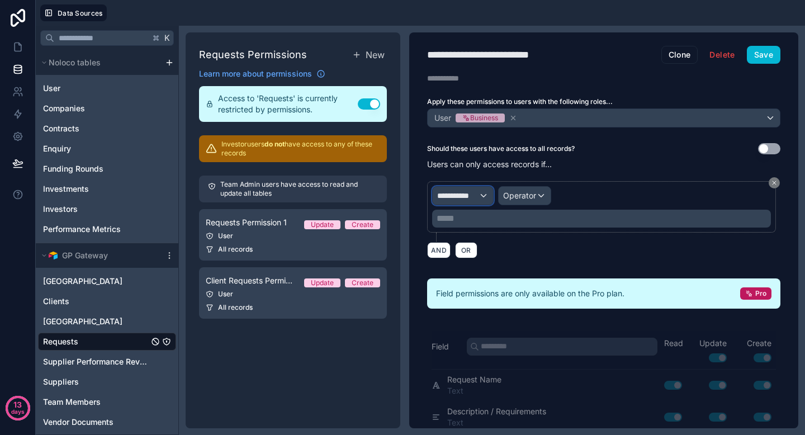
click at [475, 198] on span "**********" at bounding box center [457, 195] width 41 height 11
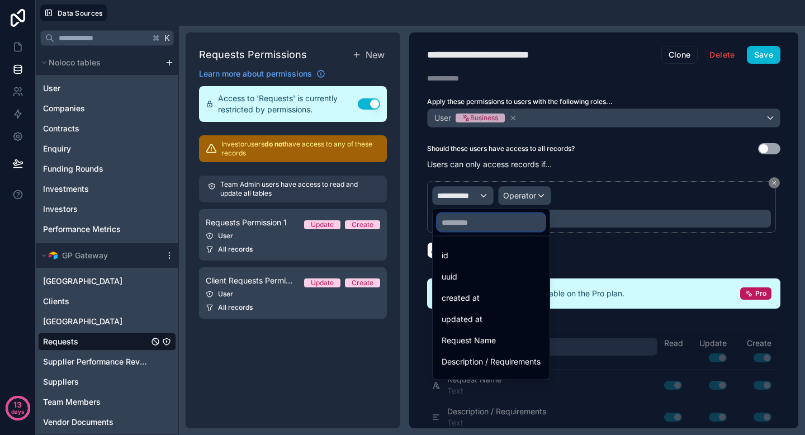
click at [488, 230] on input "text" at bounding box center [491, 223] width 108 height 18
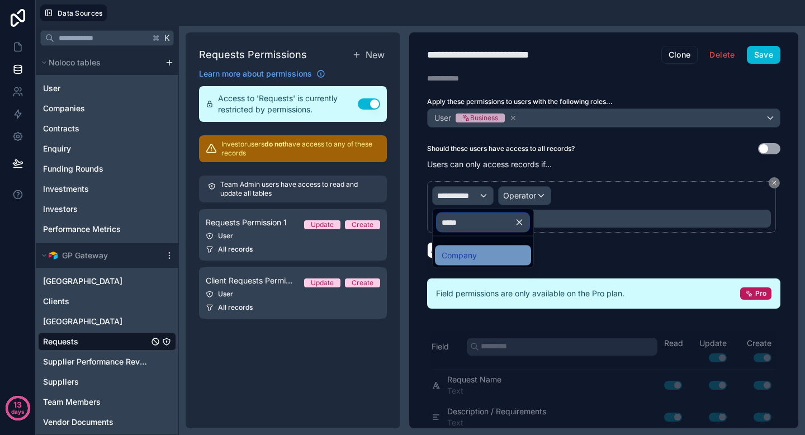
type input "*****"
click at [479, 252] on div "Company" at bounding box center [483, 255] width 83 height 13
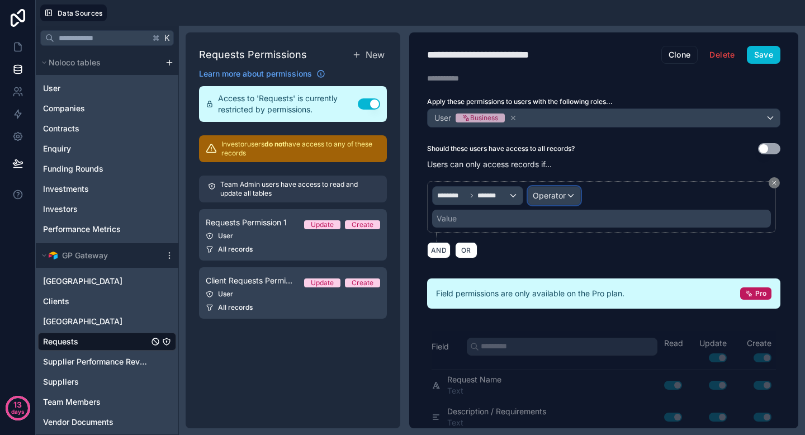
click at [545, 194] on span "Operator" at bounding box center [549, 196] width 33 height 10
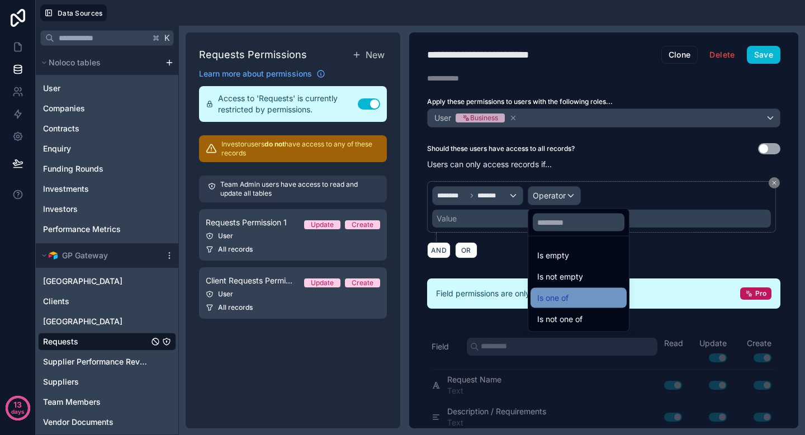
click at [556, 298] on span "Is one of" at bounding box center [552, 297] width 31 height 13
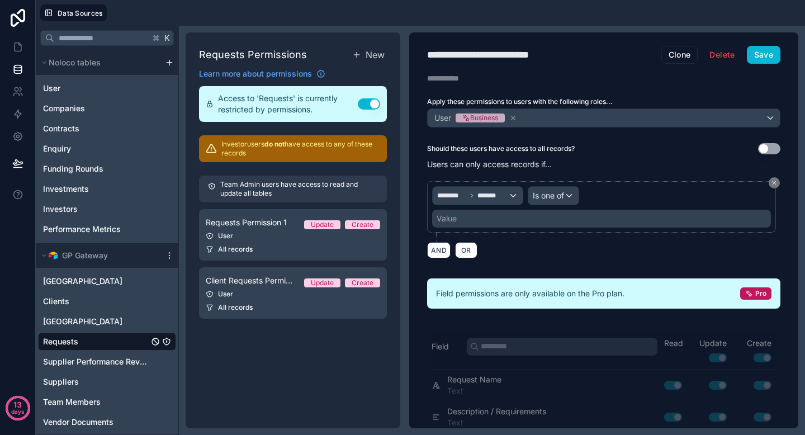
click at [565, 224] on div "Value" at bounding box center [601, 219] width 339 height 18
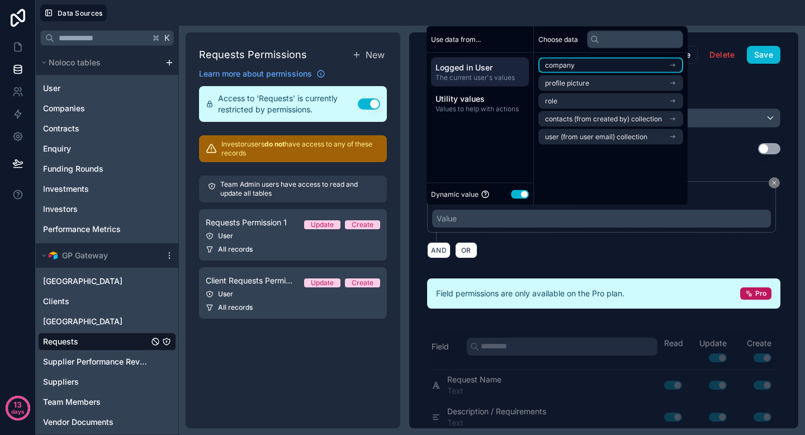
click at [610, 67] on li "company" at bounding box center [611, 66] width 145 height 16
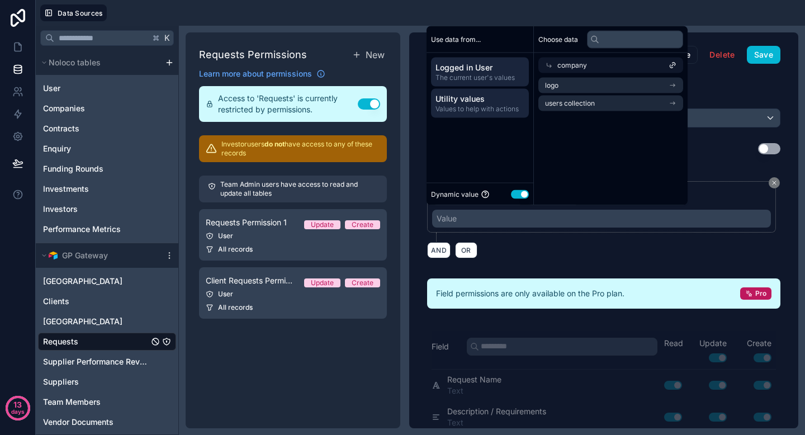
click at [487, 96] on span "Utility values" at bounding box center [480, 98] width 89 height 11
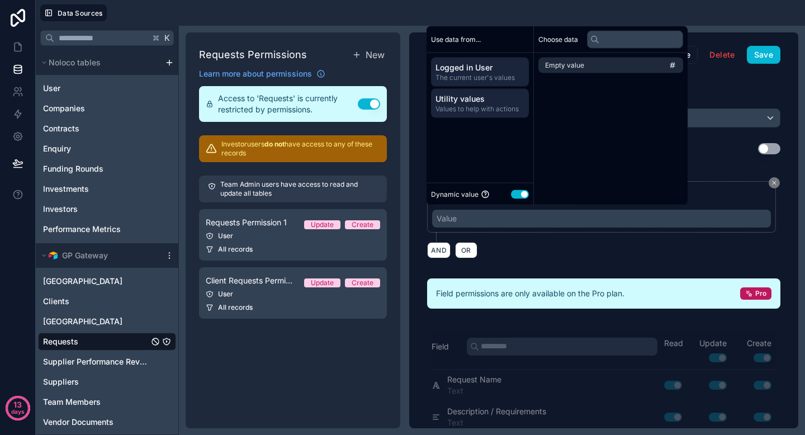
click at [483, 70] on span "Logged in User" at bounding box center [480, 67] width 89 height 11
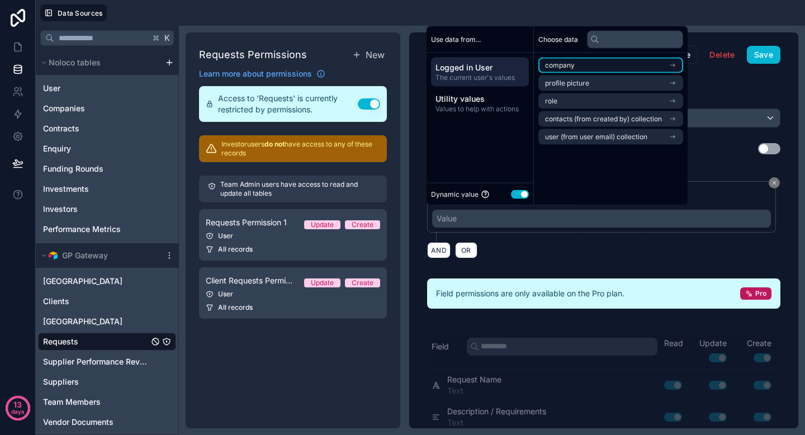
click at [597, 68] on li "company" at bounding box center [611, 66] width 145 height 16
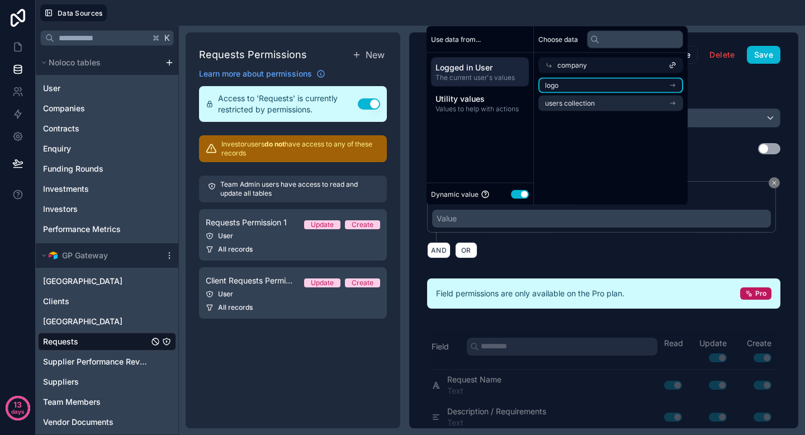
click at [608, 80] on li "logo" at bounding box center [611, 86] width 145 height 16
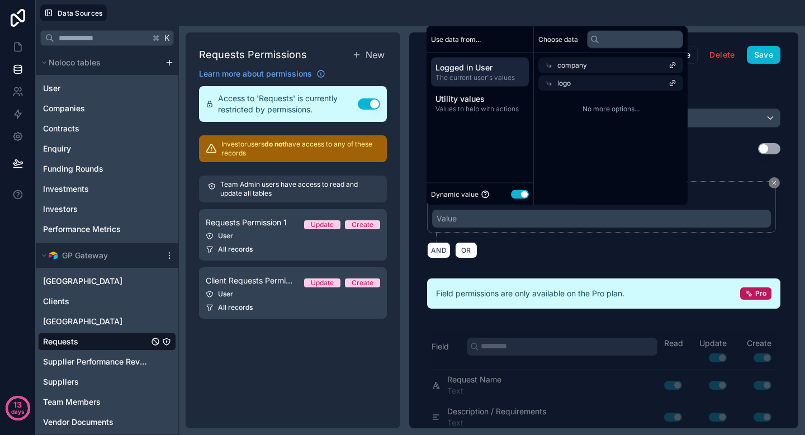
click at [546, 60] on div "company" at bounding box center [611, 66] width 145 height 16
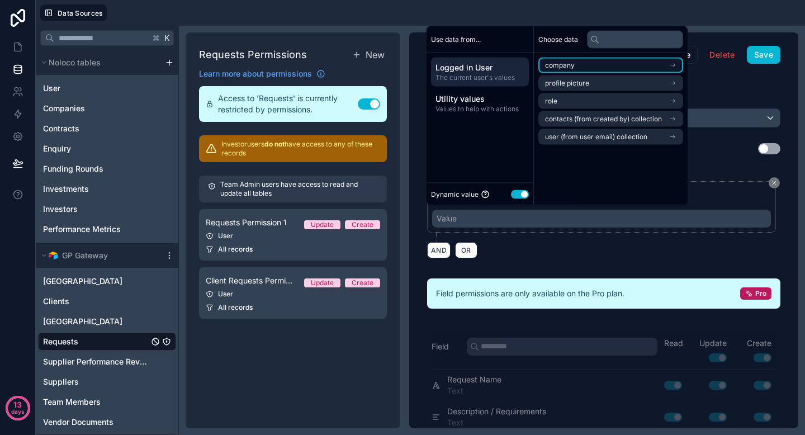
click at [576, 68] on li "company" at bounding box center [611, 66] width 145 height 16
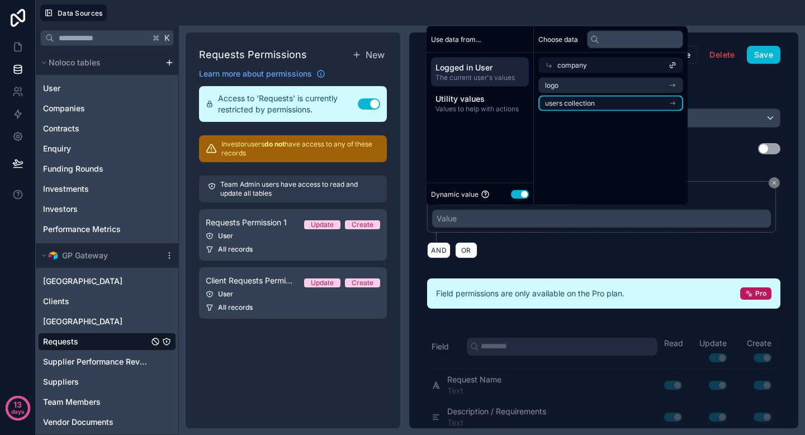
click at [583, 102] on span "users collection" at bounding box center [570, 103] width 50 height 9
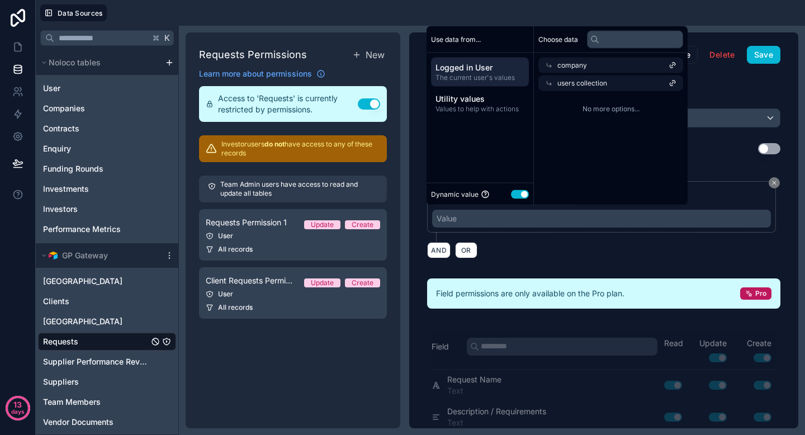
click at [602, 85] on span "users collection" at bounding box center [583, 83] width 50 height 9
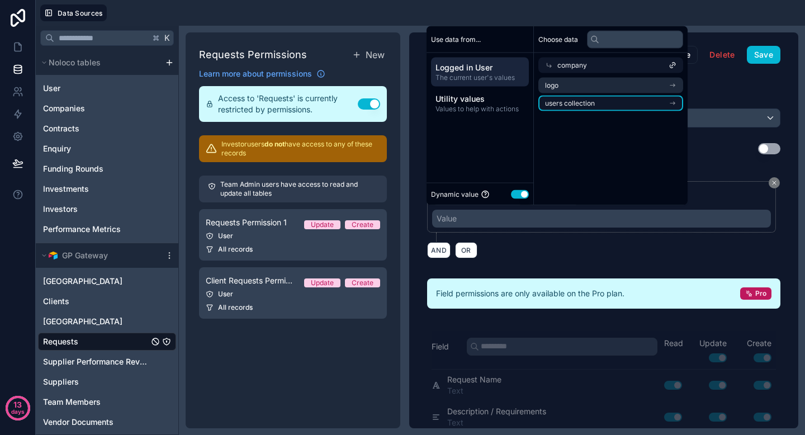
click at [596, 99] on li "users collection" at bounding box center [611, 104] width 145 height 16
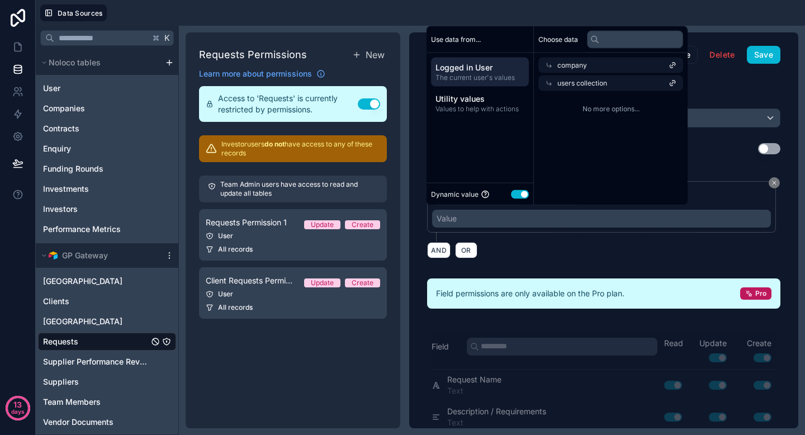
click at [588, 125] on div "No more options..." at bounding box center [611, 109] width 154 height 36
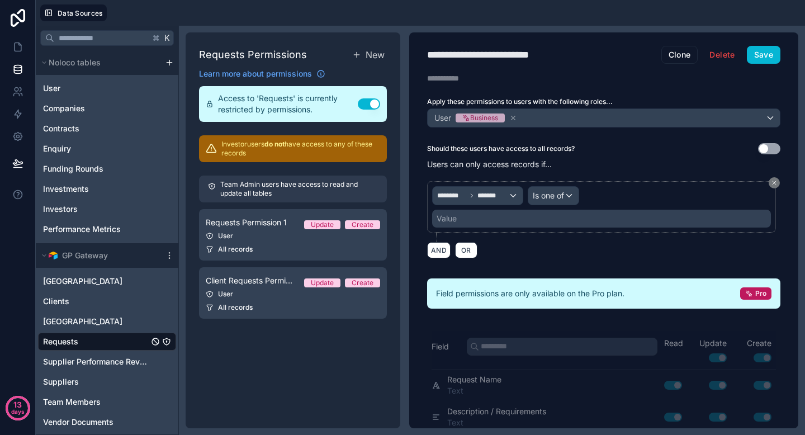
click at [728, 153] on div "Should these users have access to all records? Use setting" at bounding box center [603, 148] width 353 height 11
click at [113, 281] on div "[GEOGRAPHIC_DATA]" at bounding box center [107, 281] width 138 height 18
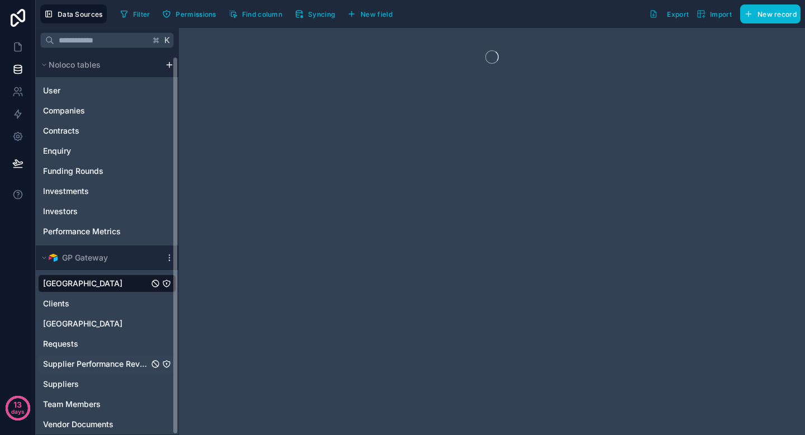
scroll to position [4, 0]
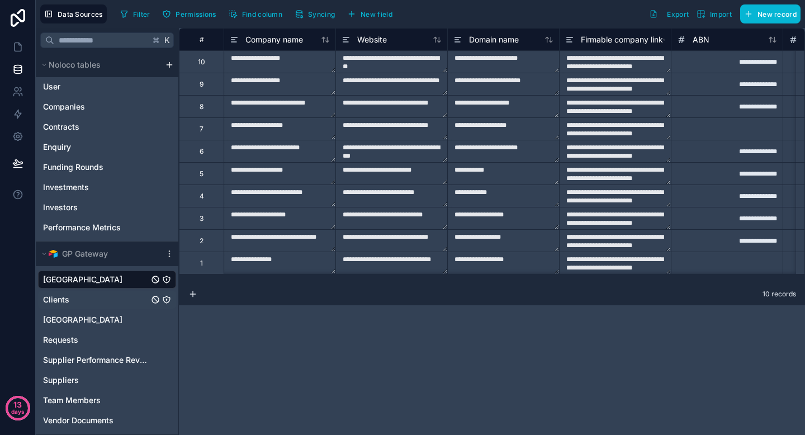
click at [94, 304] on div "Clients" at bounding box center [107, 300] width 138 height 18
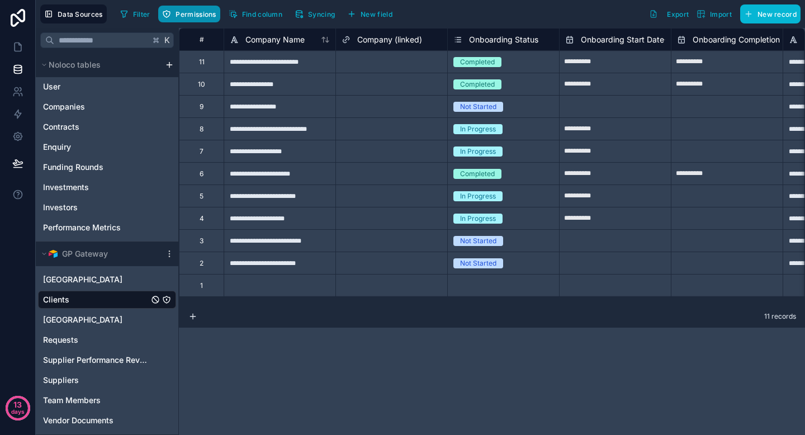
click at [200, 17] on span "Permissions" at bounding box center [196, 14] width 40 height 8
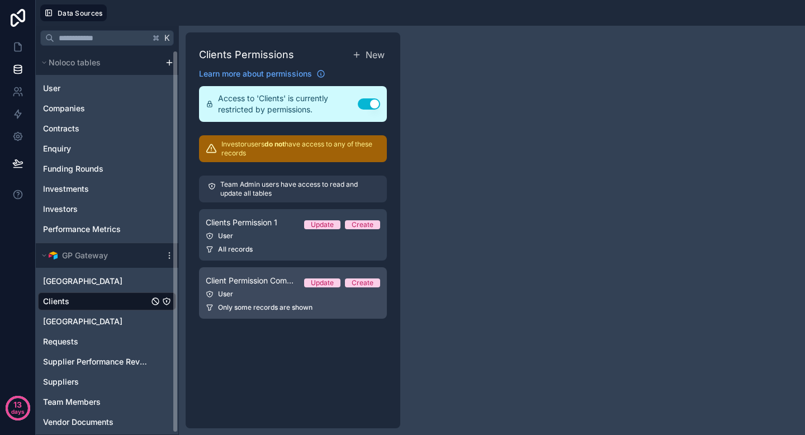
click at [279, 285] on span "Client Permission Company Info" at bounding box center [250, 280] width 89 height 11
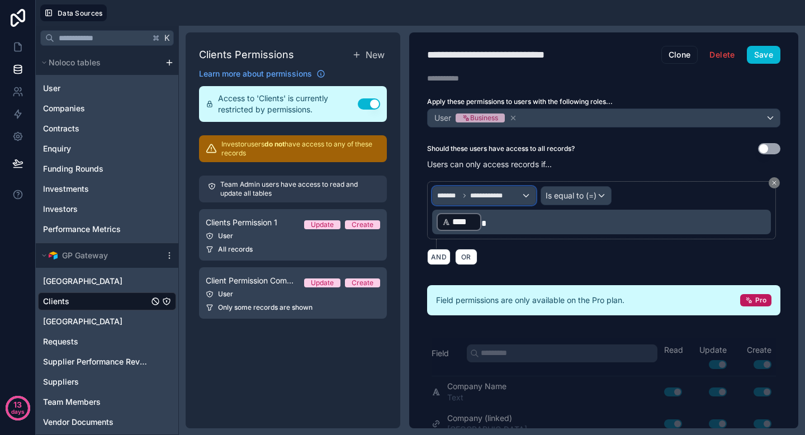
click at [513, 187] on div "**********" at bounding box center [484, 196] width 103 height 18
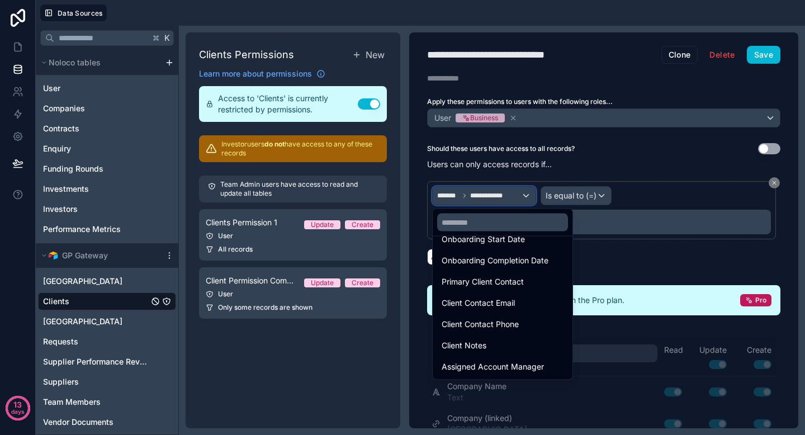
scroll to position [166, 0]
click at [643, 255] on div at bounding box center [402, 217] width 805 height 435
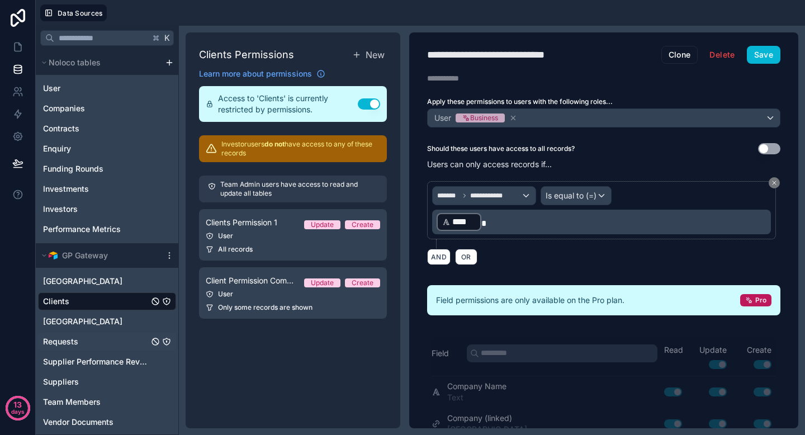
click at [82, 342] on div "Requests" at bounding box center [107, 342] width 138 height 18
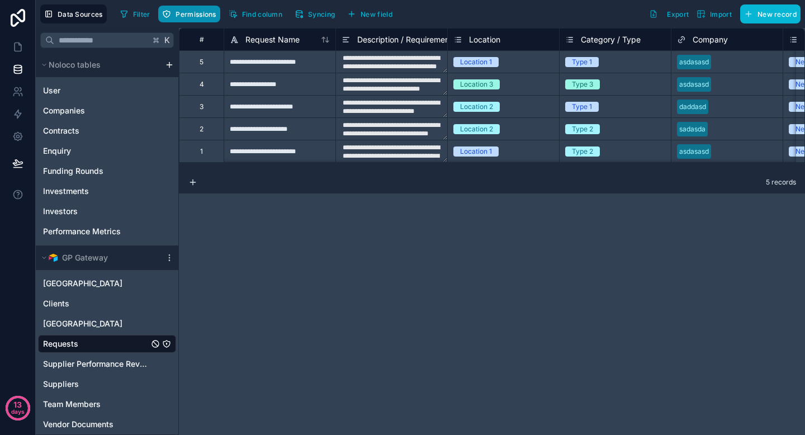
click at [188, 18] on button "Permissions" at bounding box center [189, 14] width 62 height 17
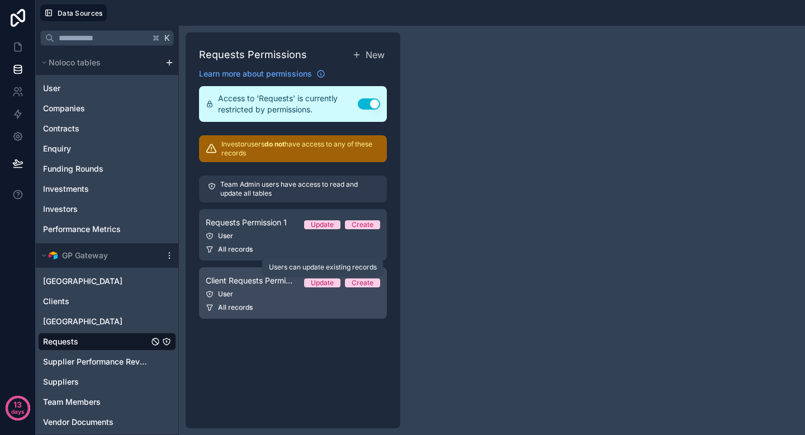
click at [305, 279] on span "Update" at bounding box center [322, 283] width 36 height 9
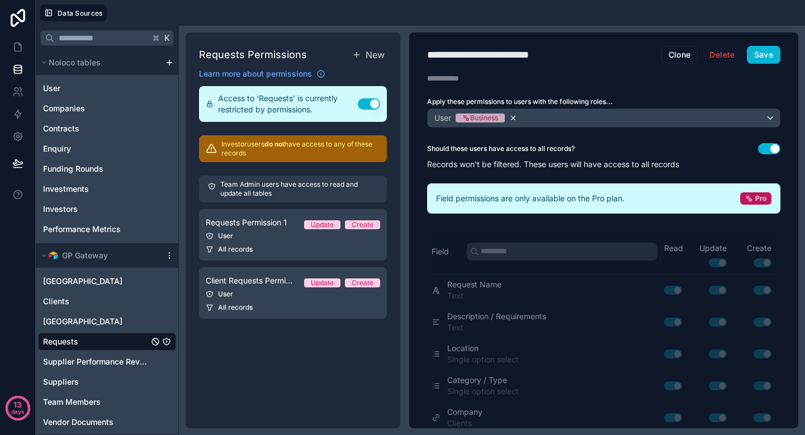
click at [517, 119] on icon at bounding box center [513, 118] width 8 height 8
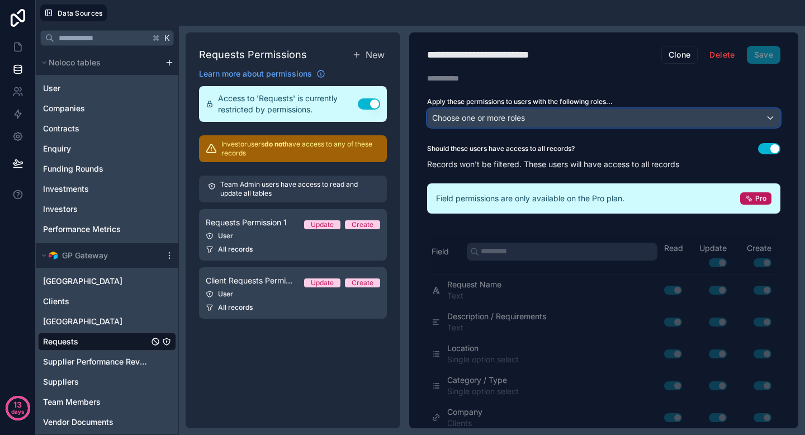
click at [555, 116] on div "Choose one or more roles" at bounding box center [604, 118] width 352 height 18
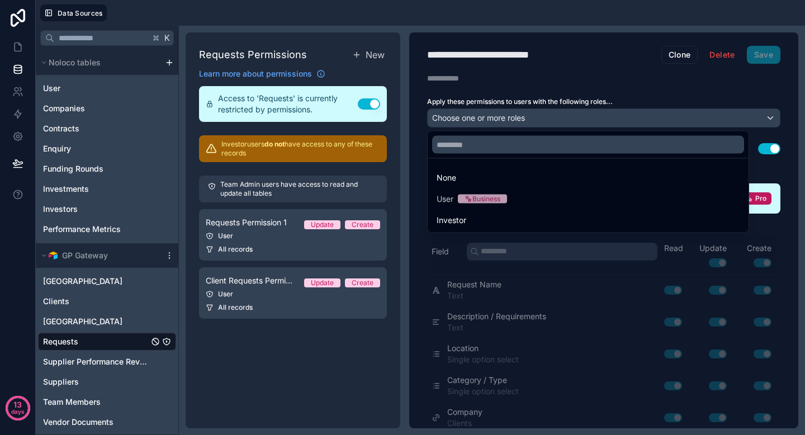
click at [516, 218] on div "Investor" at bounding box center [588, 220] width 303 height 13
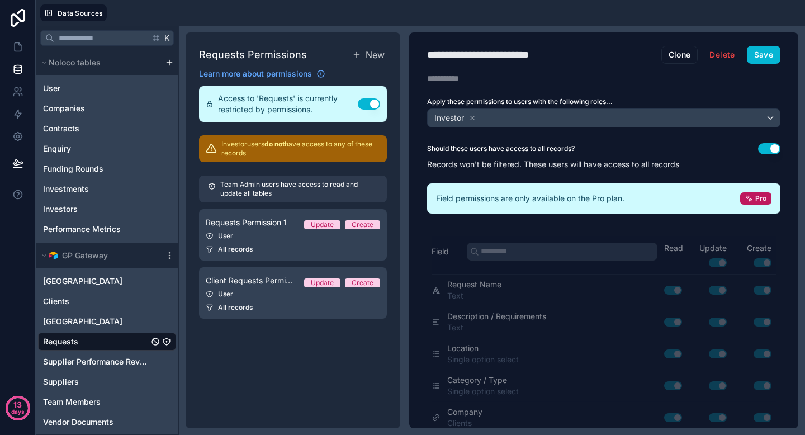
click at [768, 149] on button "Use setting" at bounding box center [769, 148] width 22 height 11
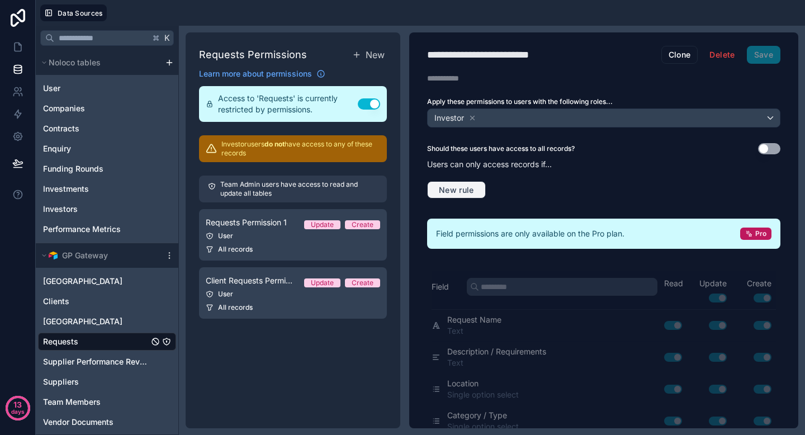
click at [463, 181] on button "New rule" at bounding box center [456, 190] width 59 height 18
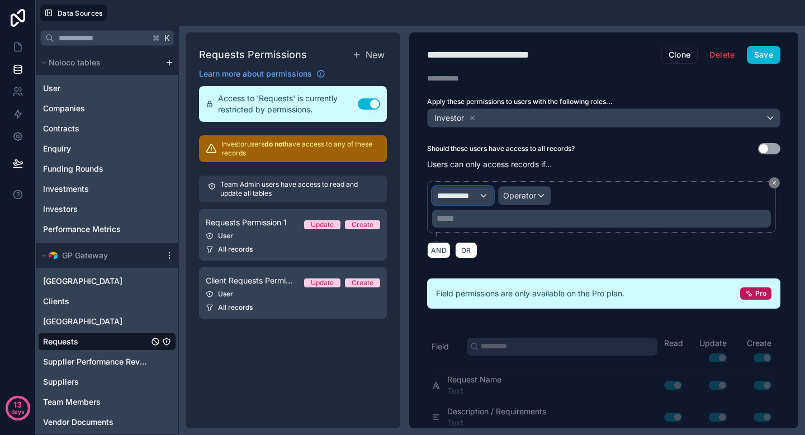
click at [465, 202] on div "**********" at bounding box center [463, 196] width 60 height 18
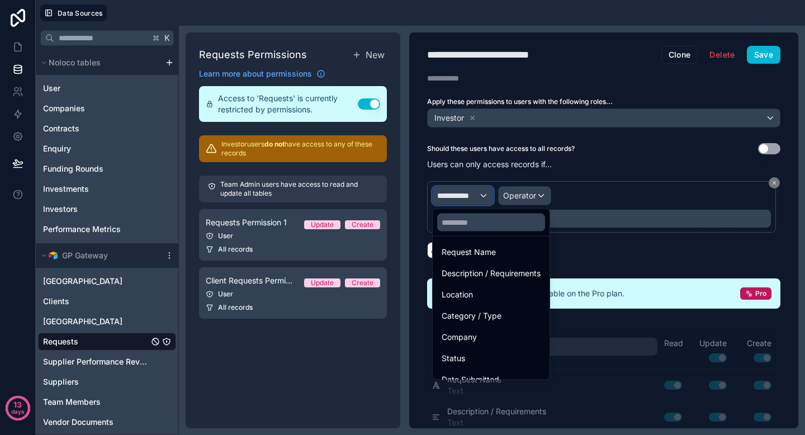
scroll to position [143, 0]
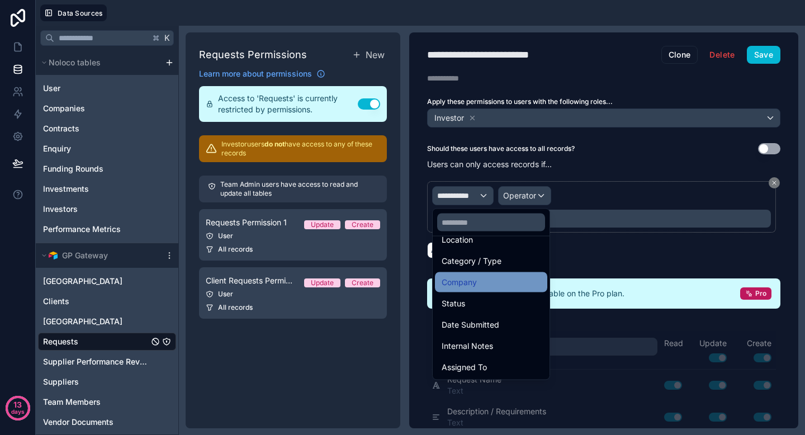
click at [474, 284] on span "Company" at bounding box center [459, 282] width 35 height 13
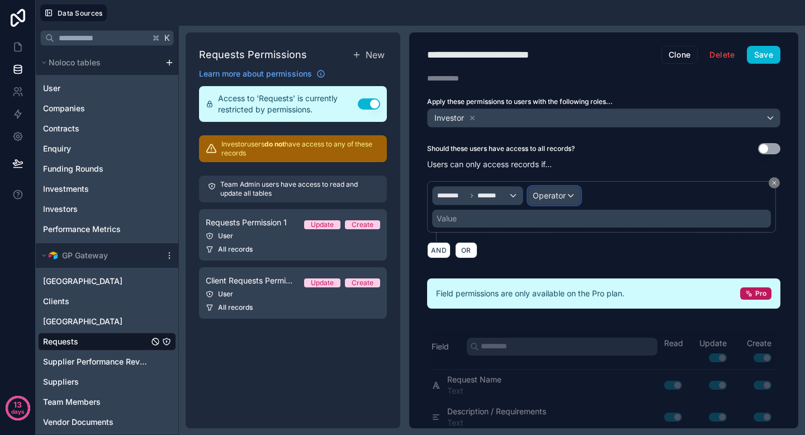
click at [571, 201] on div "Operator" at bounding box center [554, 196] width 52 height 18
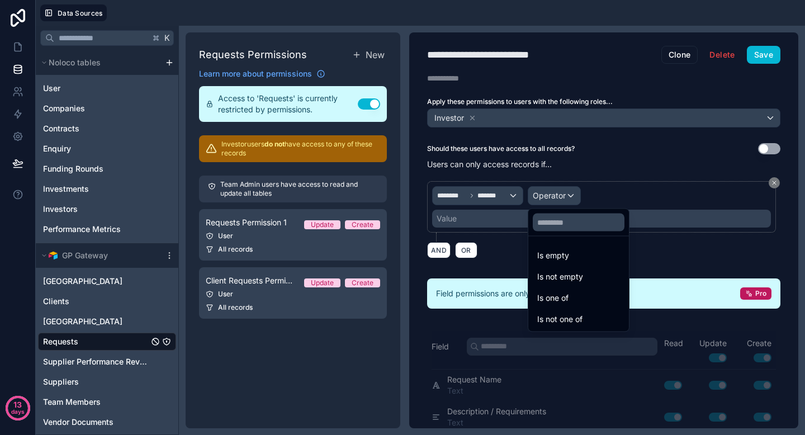
click at [598, 195] on div at bounding box center [402, 217] width 805 height 435
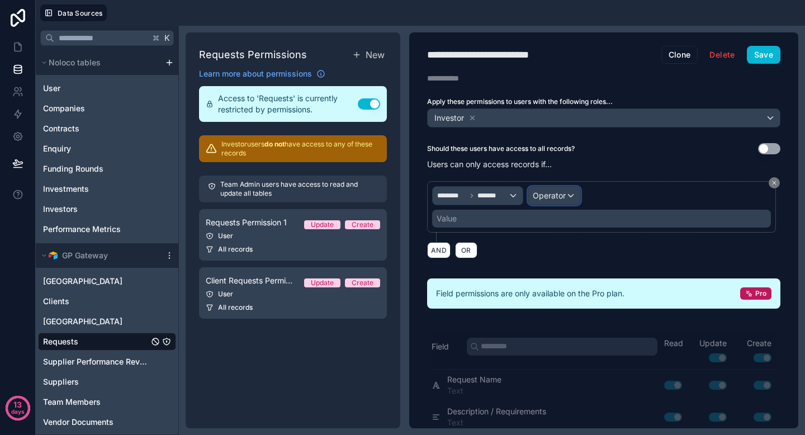
click at [548, 198] on span "Operator" at bounding box center [549, 196] width 33 height 10
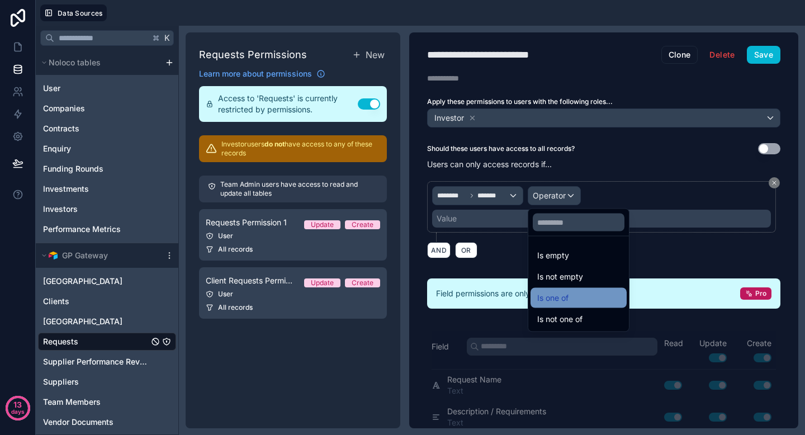
click at [548, 297] on span "Is one of" at bounding box center [552, 297] width 31 height 13
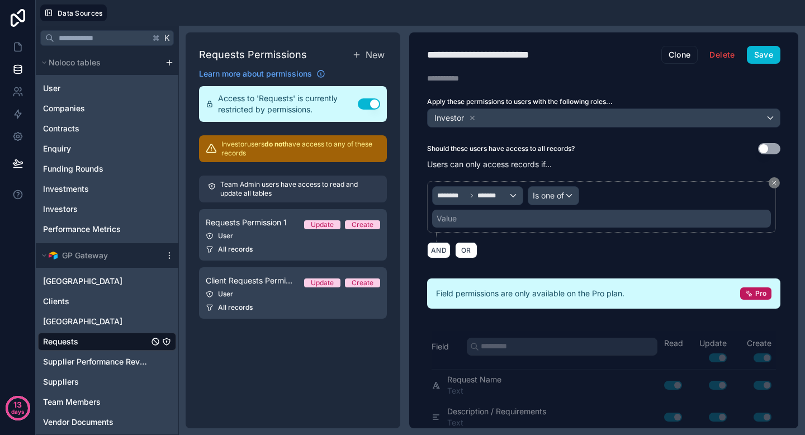
click at [528, 204] on div "Is one of" at bounding box center [553, 195] width 51 height 19
click at [521, 220] on div "Value" at bounding box center [601, 219] width 339 height 18
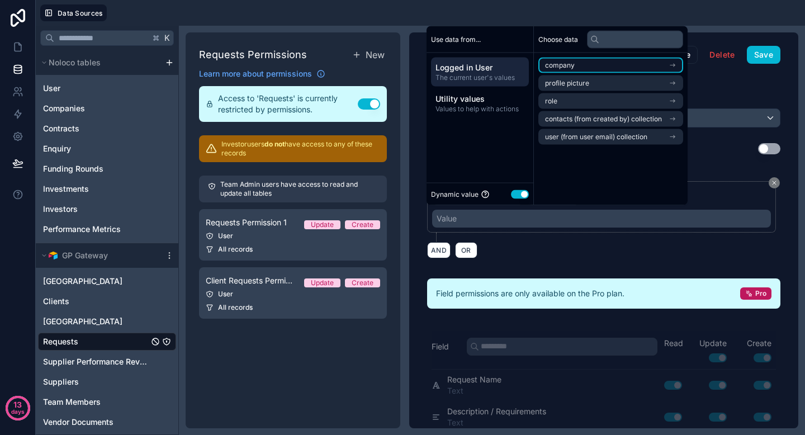
click at [593, 71] on li "company" at bounding box center [611, 66] width 145 height 16
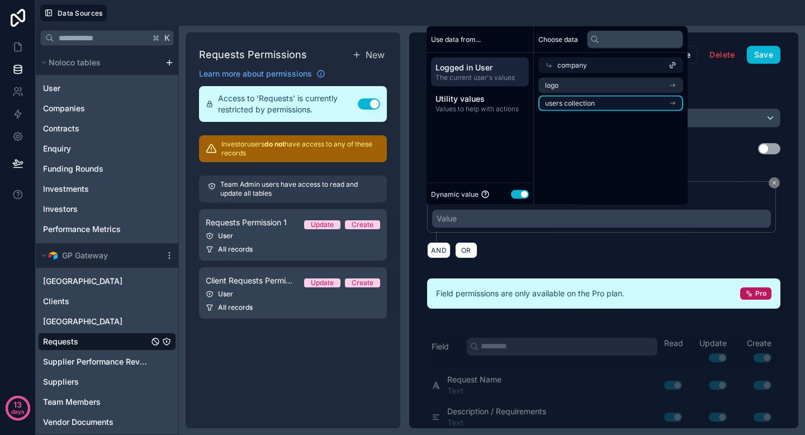
click at [596, 101] on li "users collection" at bounding box center [611, 104] width 145 height 16
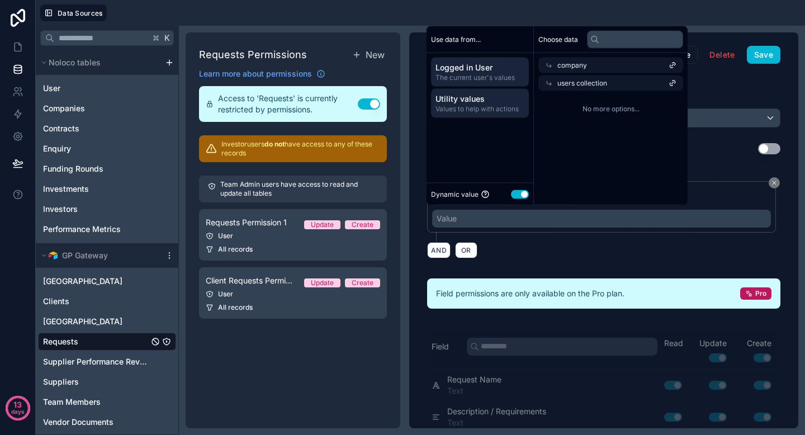
click at [517, 100] on span "Utility values" at bounding box center [480, 98] width 89 height 11
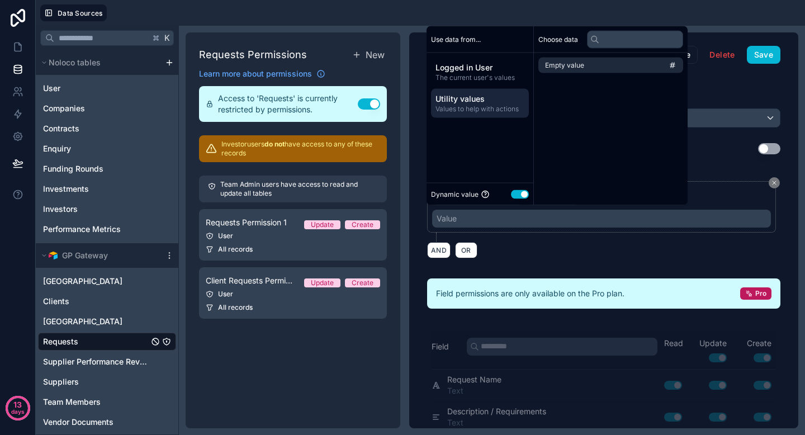
click at [554, 76] on div "Empty value" at bounding box center [611, 65] width 154 height 25
click at [561, 69] on li "Empty value" at bounding box center [611, 66] width 145 height 16
click at [539, 244] on div "AND OR" at bounding box center [603, 250] width 353 height 17
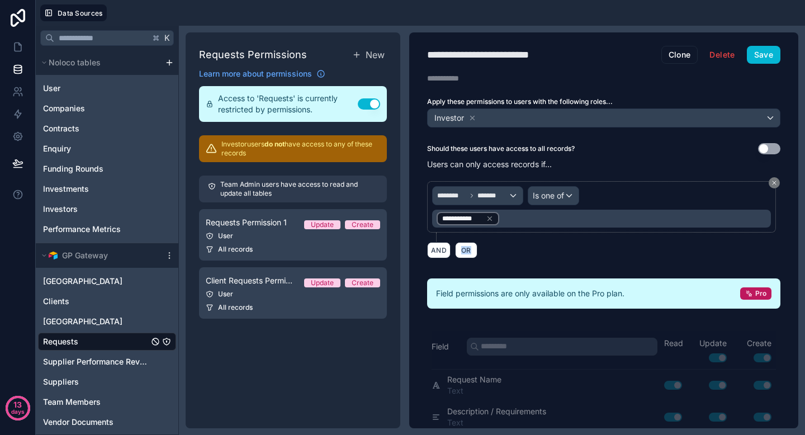
click at [539, 244] on div "AND OR" at bounding box center [603, 250] width 353 height 17
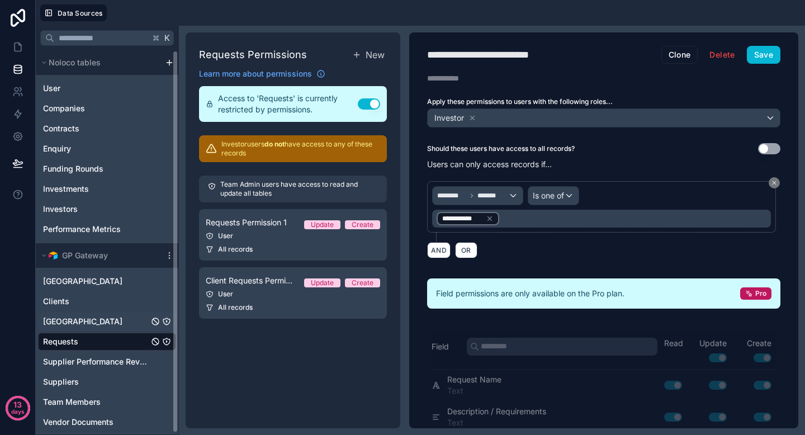
click at [111, 325] on div "[GEOGRAPHIC_DATA]" at bounding box center [107, 322] width 138 height 18
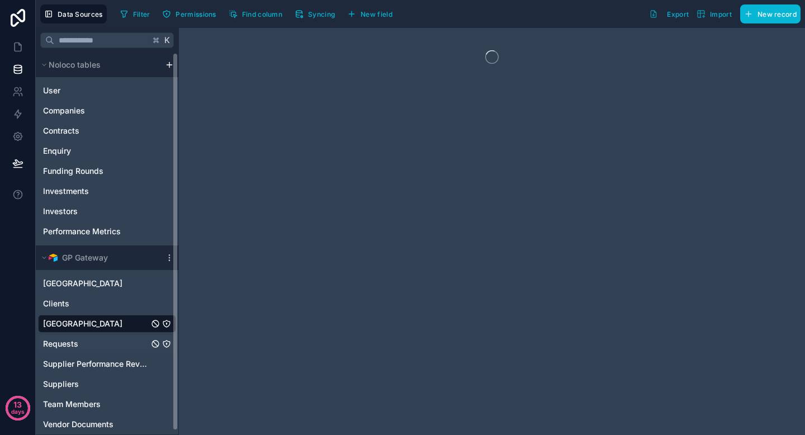
click at [102, 344] on div "Requests" at bounding box center [107, 344] width 138 height 18
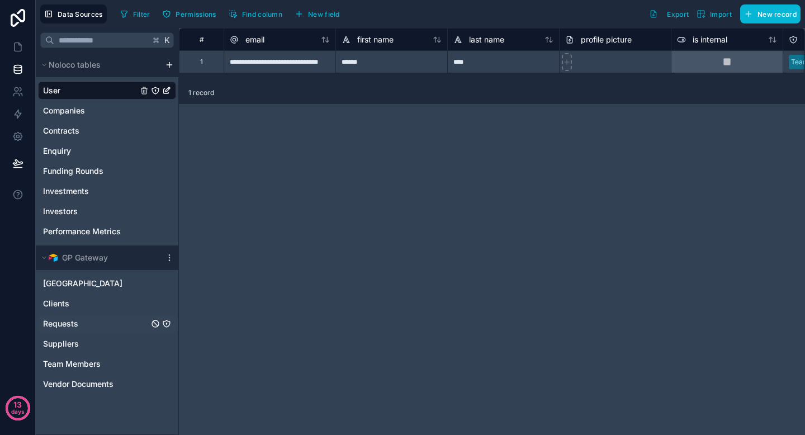
click at [83, 324] on div "Requests" at bounding box center [107, 324] width 138 height 18
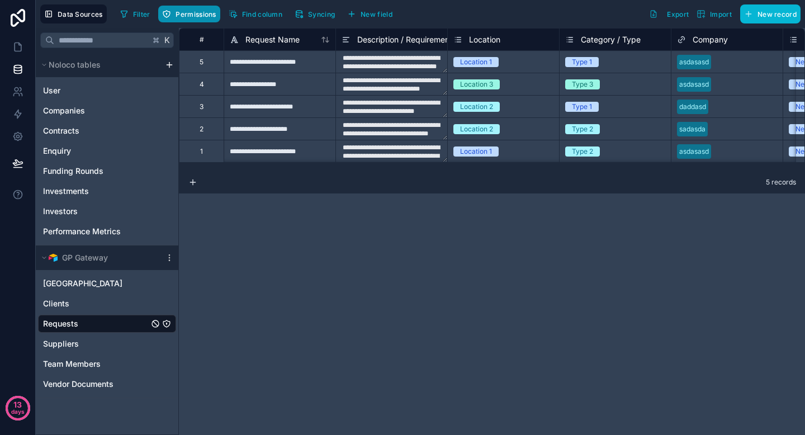
click at [203, 15] on span "Permissions" at bounding box center [196, 14] width 40 height 8
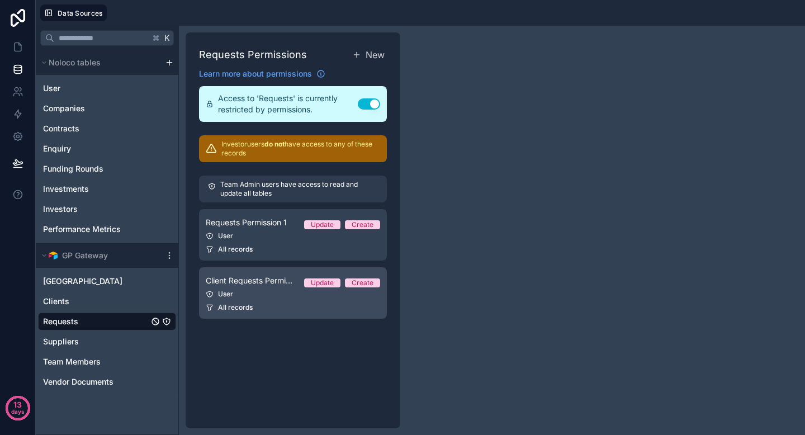
click at [328, 299] on link "Client Requests Permission Update Create User All records" at bounding box center [293, 292] width 188 height 51
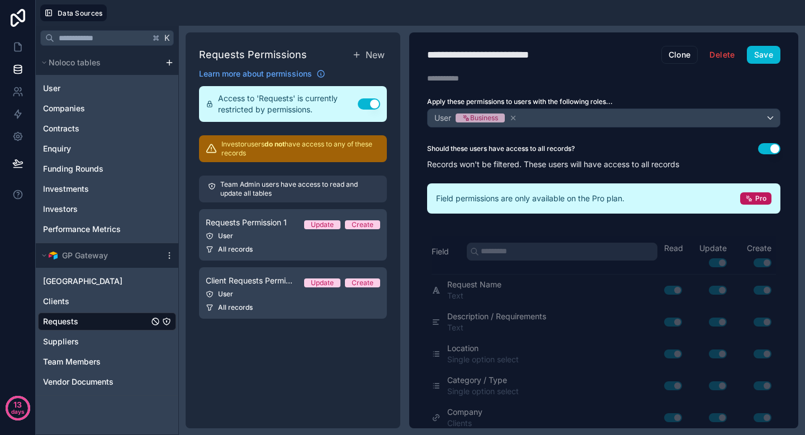
click at [766, 146] on button "Use setting" at bounding box center [769, 148] width 22 height 11
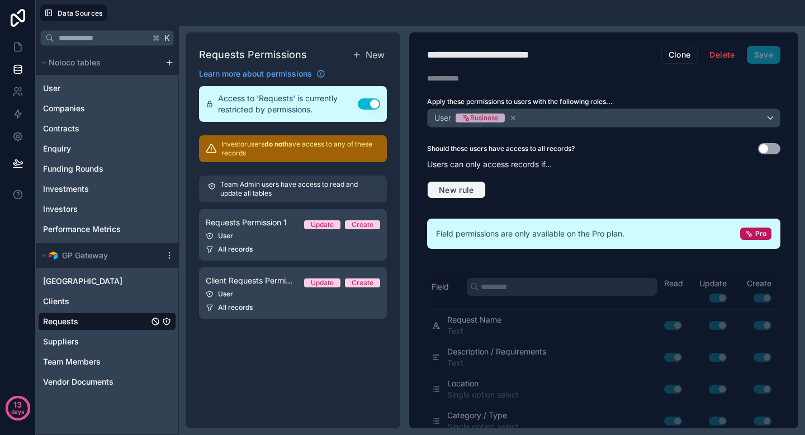
click at [484, 194] on button "New rule" at bounding box center [456, 190] width 59 height 18
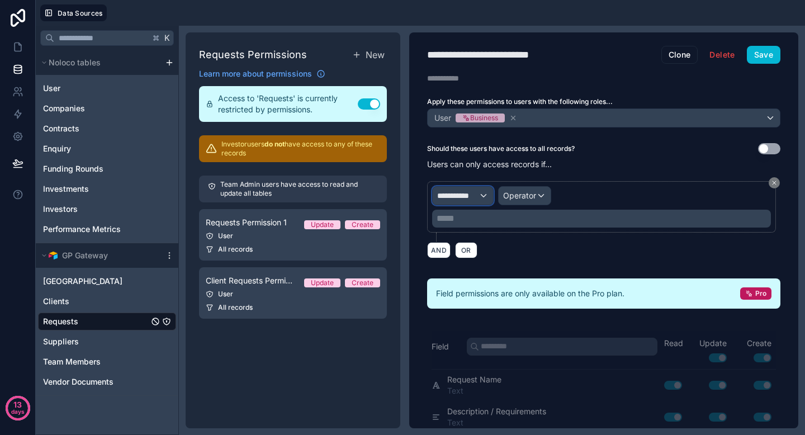
click at [471, 197] on span "**********" at bounding box center [457, 195] width 41 height 11
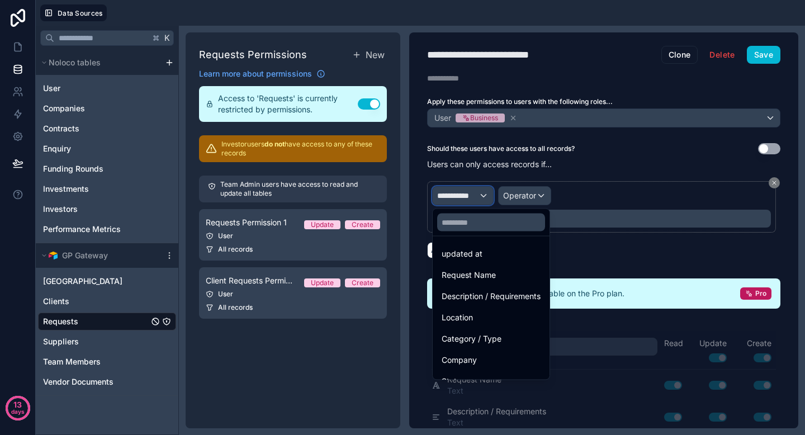
scroll to position [69, 0]
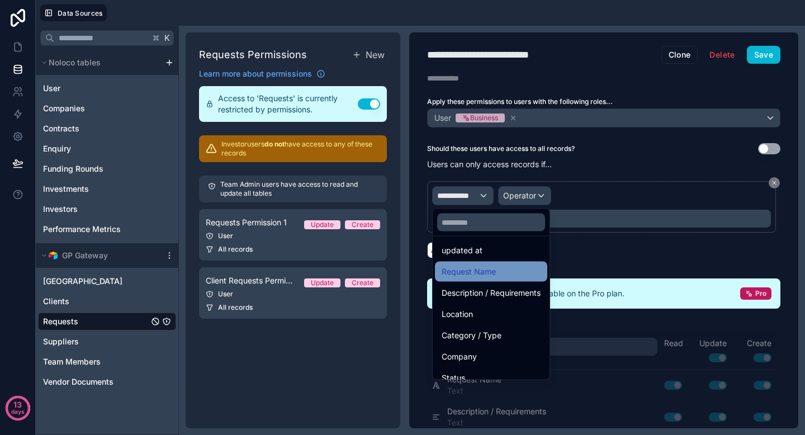
click at [486, 273] on span "Request Name" at bounding box center [469, 271] width 54 height 13
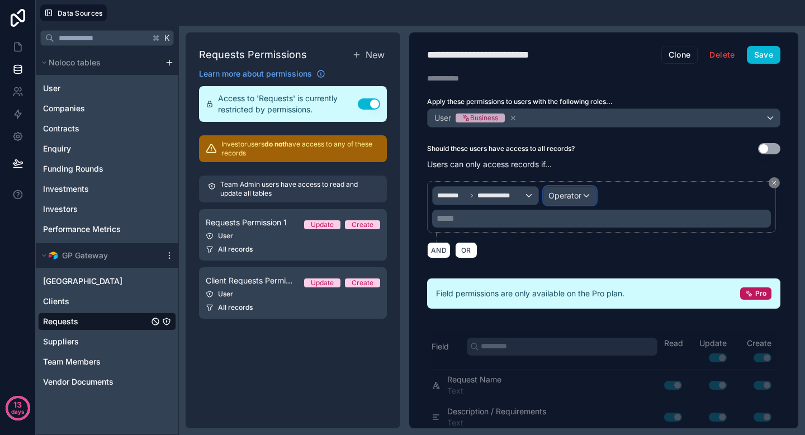
click at [562, 193] on span "Operator" at bounding box center [565, 196] width 33 height 10
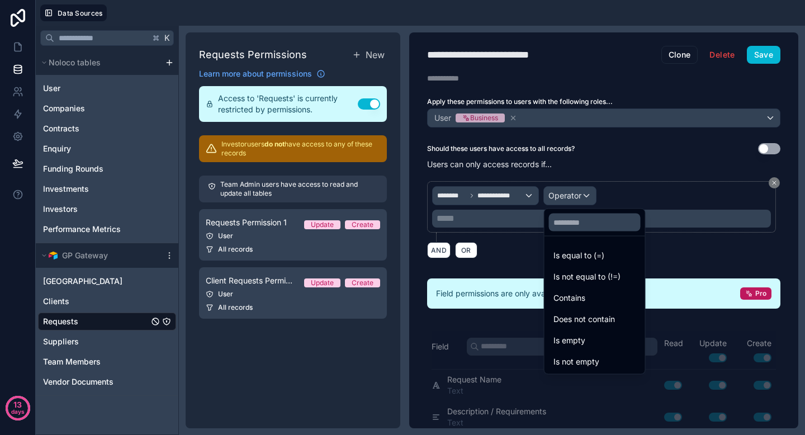
click at [503, 192] on div at bounding box center [402, 217] width 805 height 435
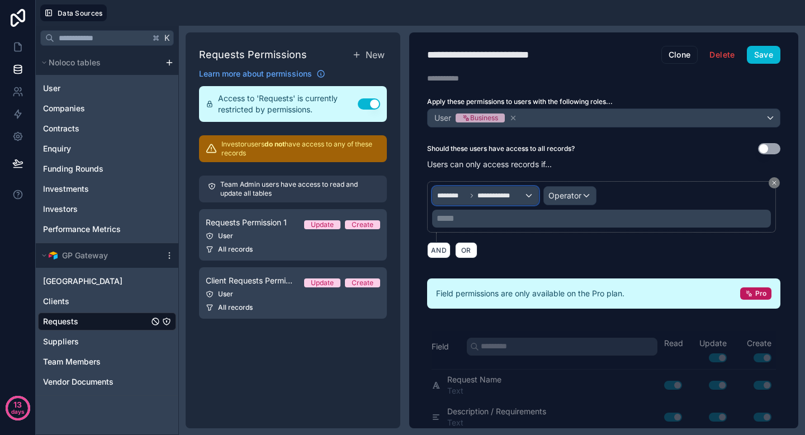
click at [494, 201] on div "**********" at bounding box center [486, 196] width 106 height 18
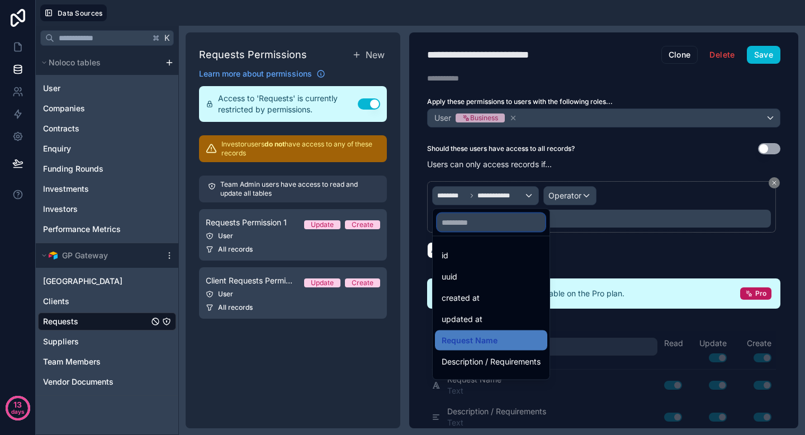
click at [490, 221] on input "text" at bounding box center [491, 223] width 108 height 18
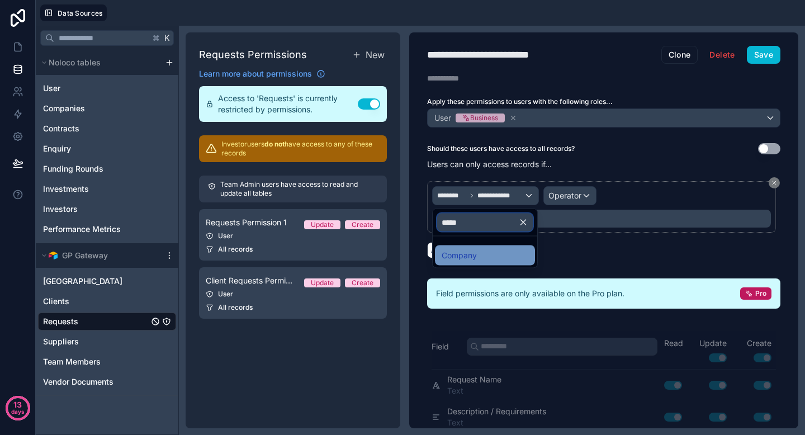
type input "*****"
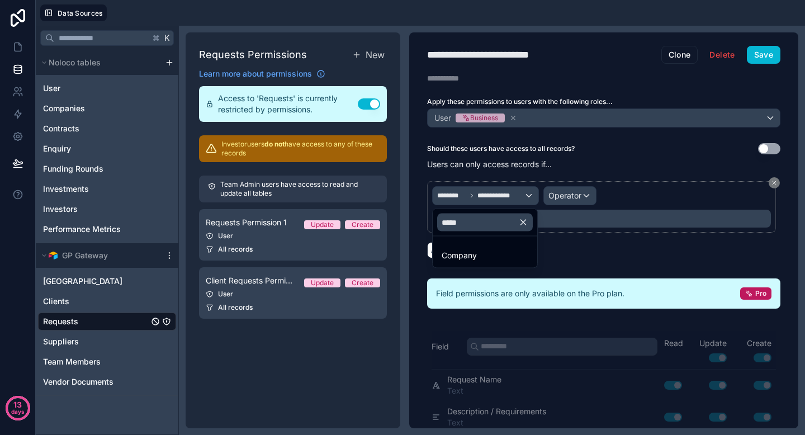
click at [469, 251] on span "Company" at bounding box center [459, 255] width 35 height 13
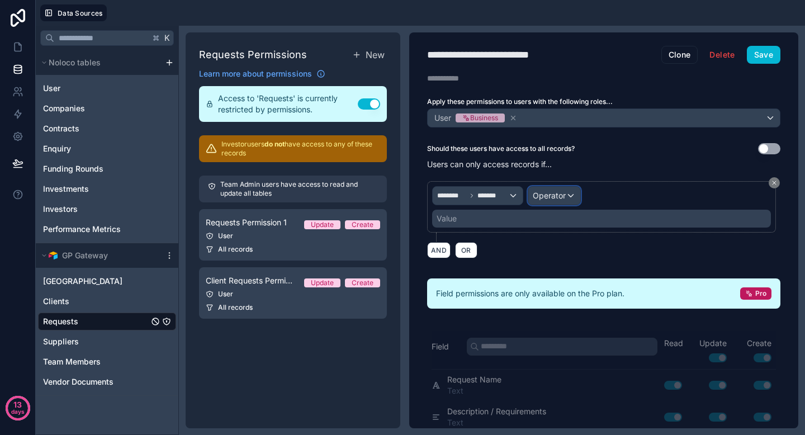
click at [565, 204] on div "Operator" at bounding box center [554, 196] width 52 height 18
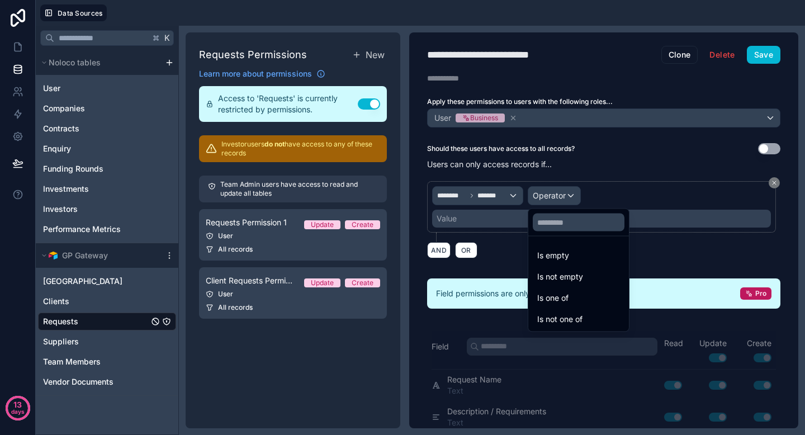
click at [556, 296] on span "Is one of" at bounding box center [552, 297] width 31 height 13
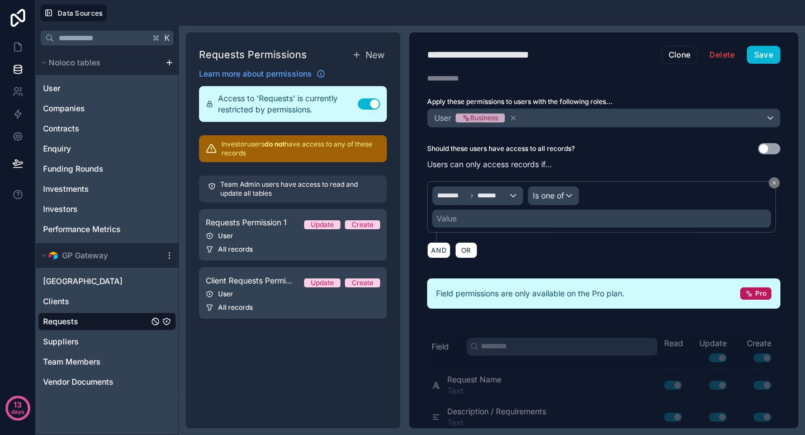
click at [530, 218] on div "Value" at bounding box center [601, 219] width 339 height 18
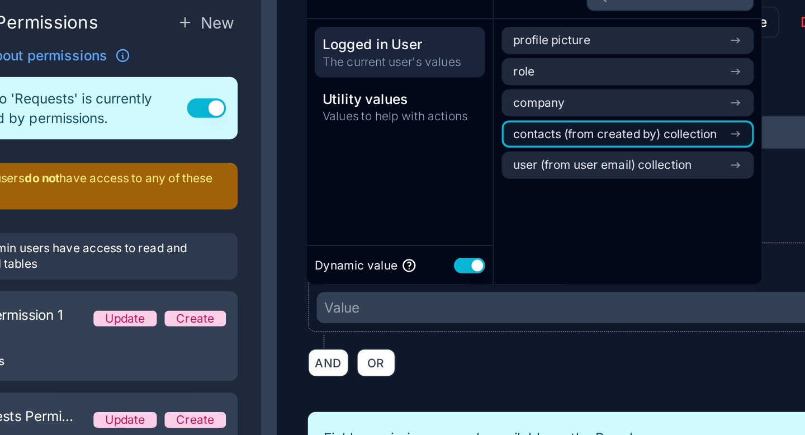
click at [590, 113] on li "contacts (from created by) collection" at bounding box center [611, 119] width 145 height 16
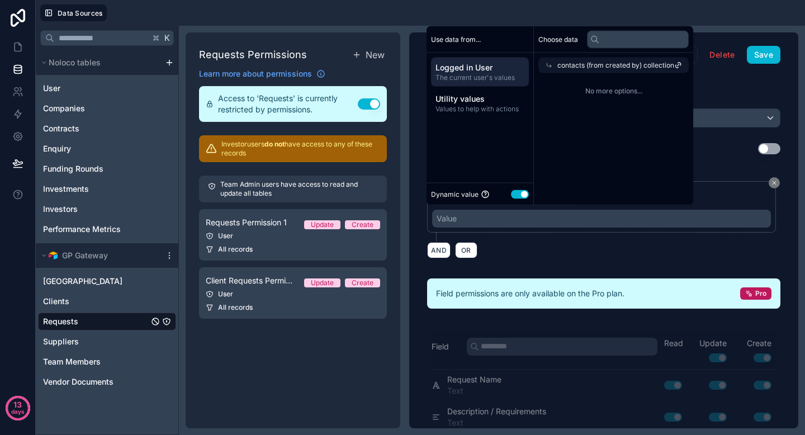
click at [563, 62] on span "contacts (from created by) collection" at bounding box center [616, 65] width 117 height 9
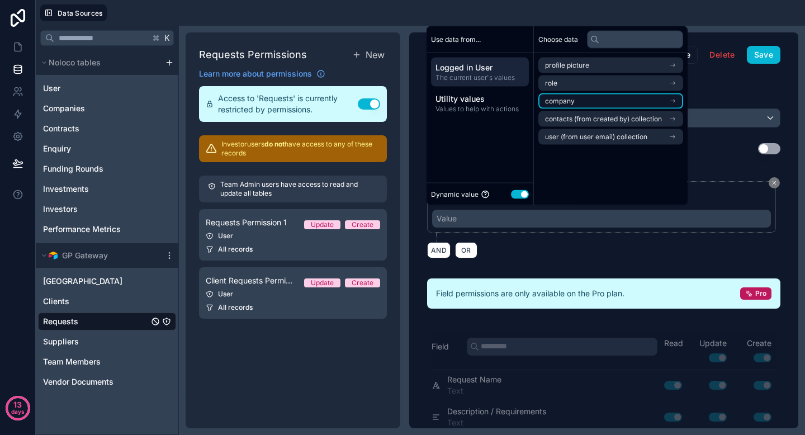
click at [589, 101] on li "company" at bounding box center [611, 101] width 145 height 16
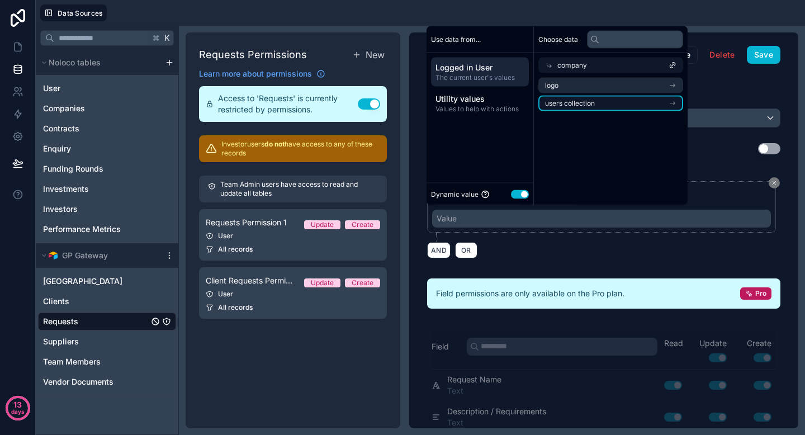
click at [601, 108] on li "users collection" at bounding box center [611, 104] width 145 height 16
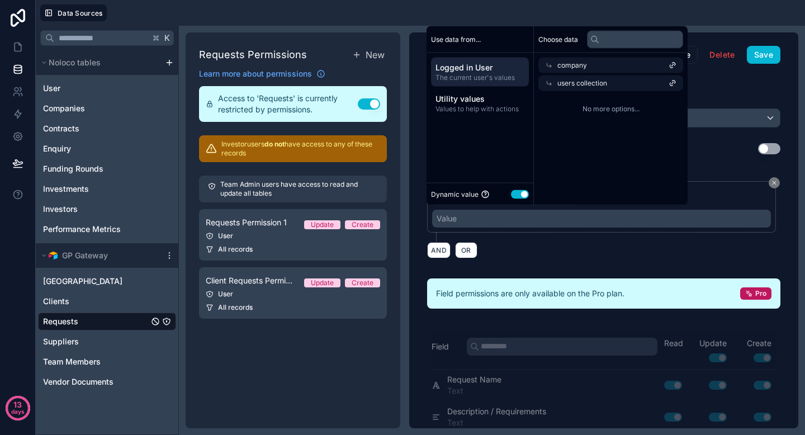
click at [601, 108] on span "No more options..." at bounding box center [611, 109] width 145 height 9
click at [612, 131] on div "Choose data company users collection No more options..." at bounding box center [611, 115] width 154 height 179
click at [550, 64] on icon at bounding box center [549, 66] width 8 height 8
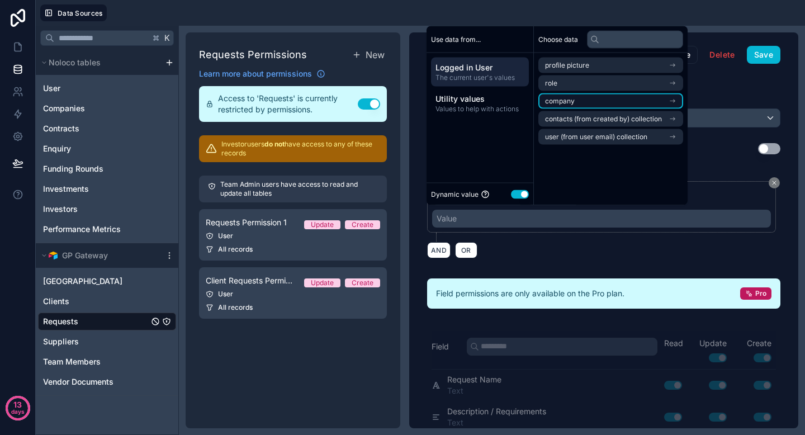
click at [586, 99] on li "company" at bounding box center [611, 101] width 145 height 16
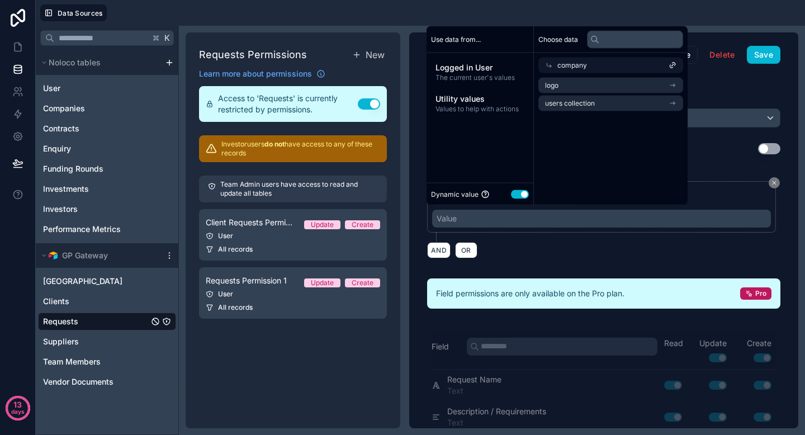
click at [503, 266] on div "**********" at bounding box center [603, 230] width 389 height 396
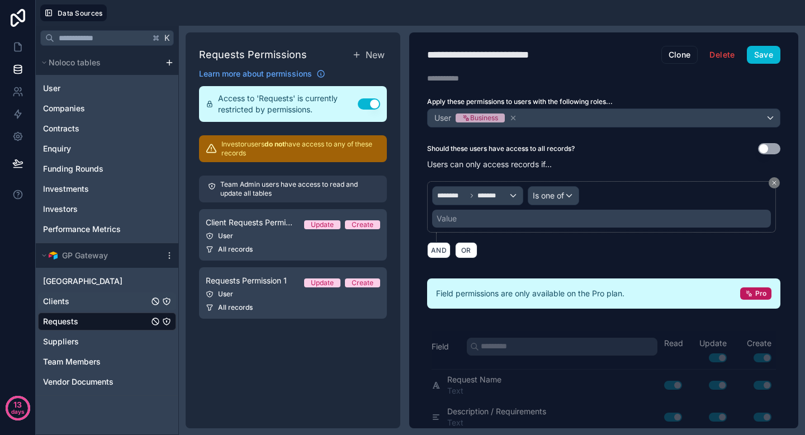
click at [86, 308] on div "Clients" at bounding box center [107, 301] width 138 height 18
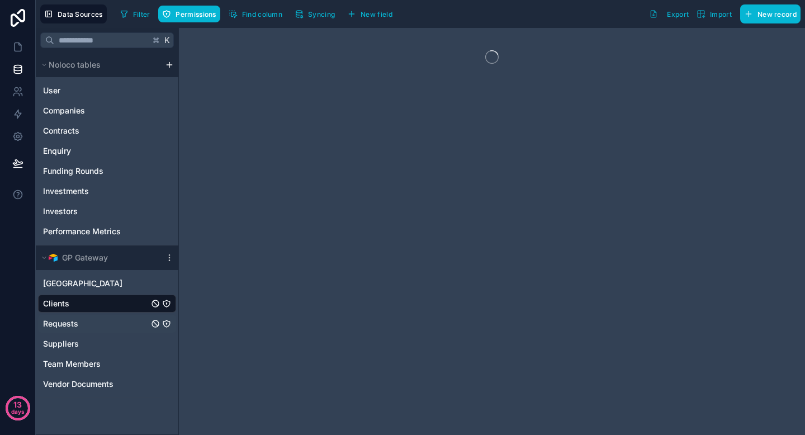
click at [82, 323] on div "Requests" at bounding box center [107, 324] width 138 height 18
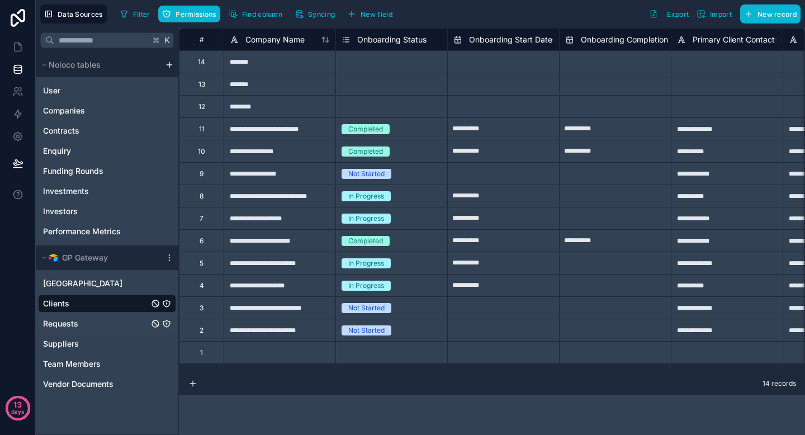
click at [66, 327] on span "Requests" at bounding box center [60, 323] width 35 height 11
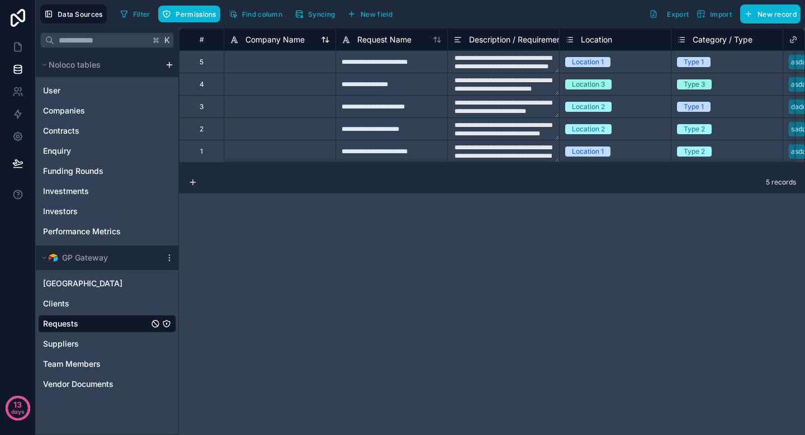
click at [324, 35] on icon at bounding box center [325, 39] width 9 height 9
click at [323, 43] on icon at bounding box center [325, 39] width 9 height 9
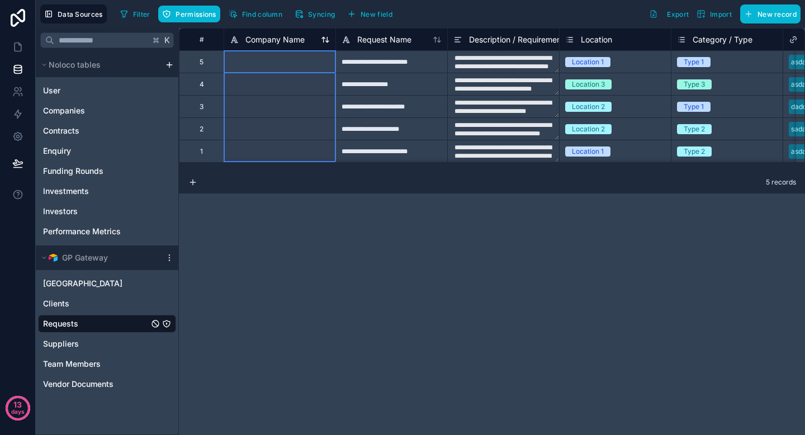
click at [232, 38] on icon at bounding box center [234, 39] width 9 height 13
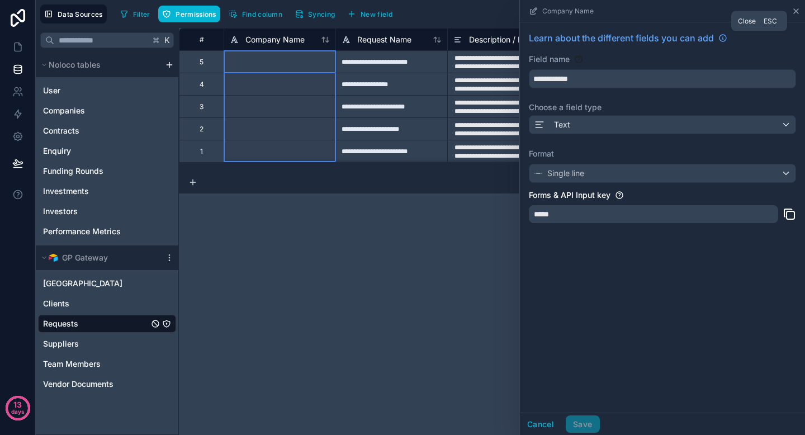
click at [798, 10] on icon at bounding box center [796, 11] width 9 height 9
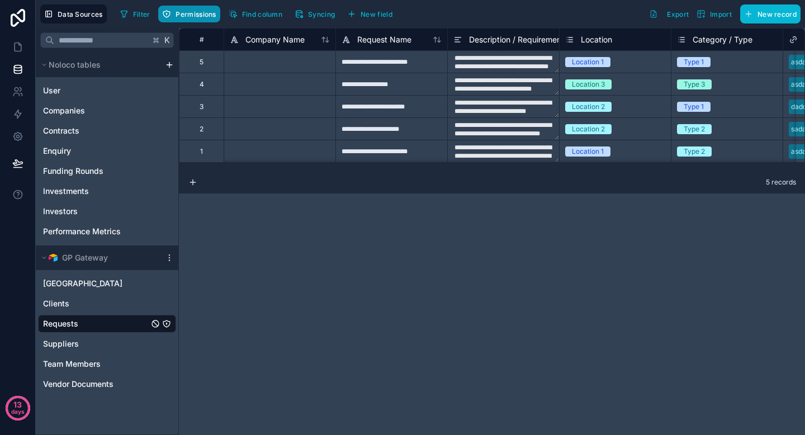
click at [201, 16] on span "Permissions" at bounding box center [196, 14] width 40 height 8
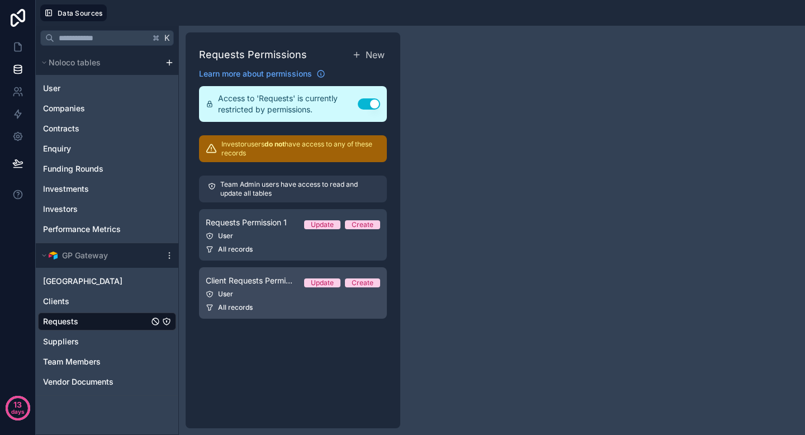
click at [275, 281] on span "Client Requests Permission" at bounding box center [250, 280] width 89 height 11
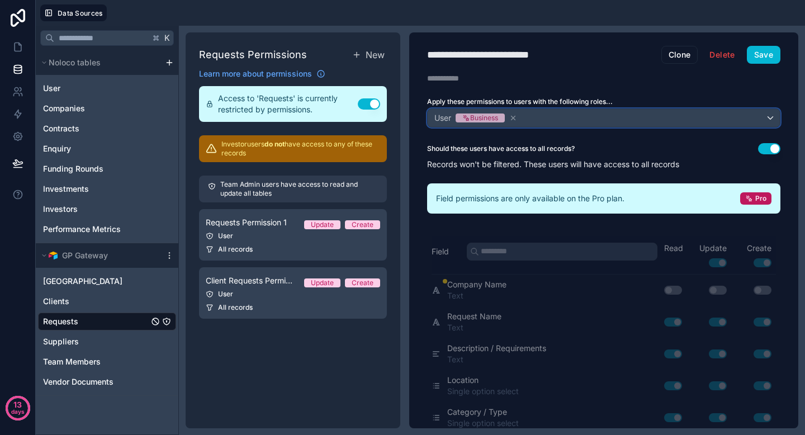
click at [556, 117] on div "User Business" at bounding box center [604, 118] width 352 height 18
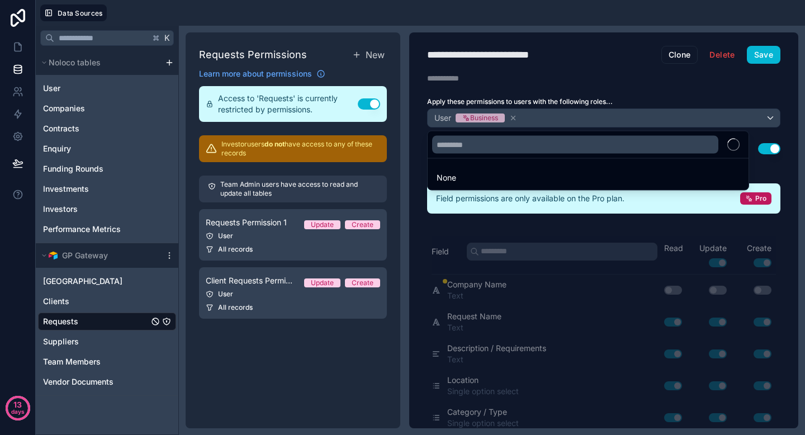
click at [612, 96] on div at bounding box center [402, 217] width 805 height 435
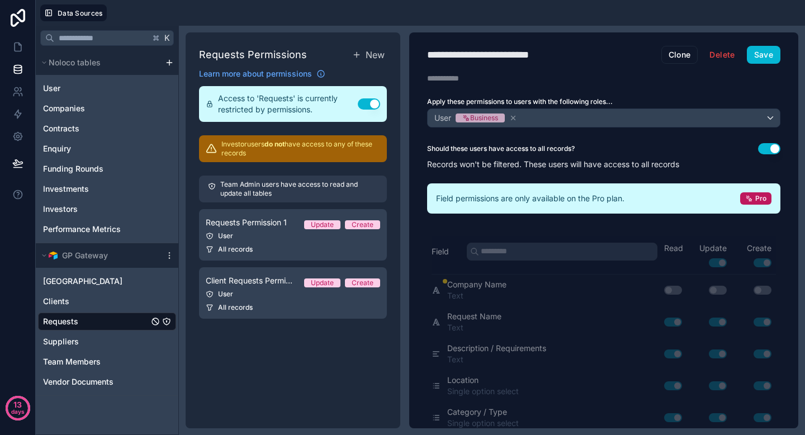
click at [759, 144] on button "Use setting" at bounding box center [769, 148] width 22 height 11
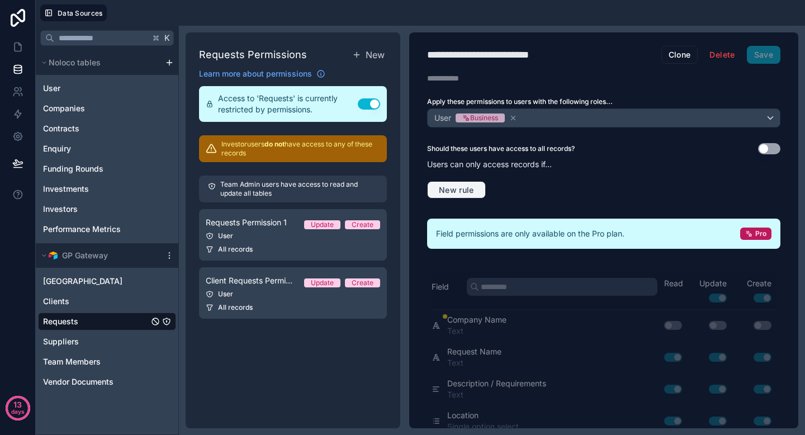
click at [466, 189] on span "New rule" at bounding box center [457, 190] width 44 height 10
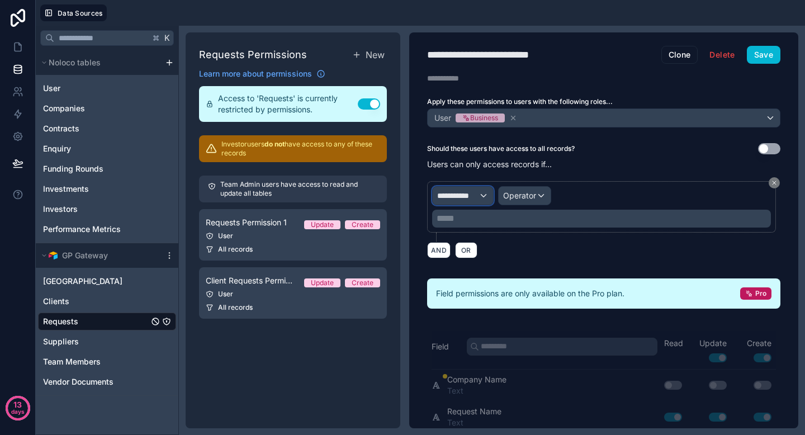
click at [483, 196] on div "**********" at bounding box center [463, 196] width 60 height 18
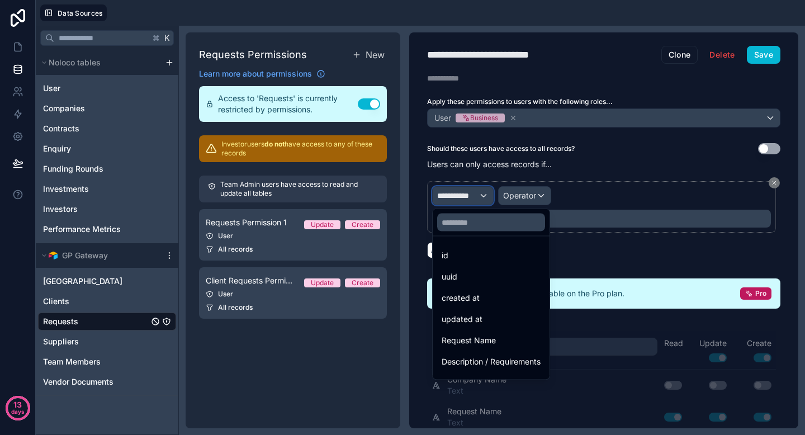
scroll to position [164, 0]
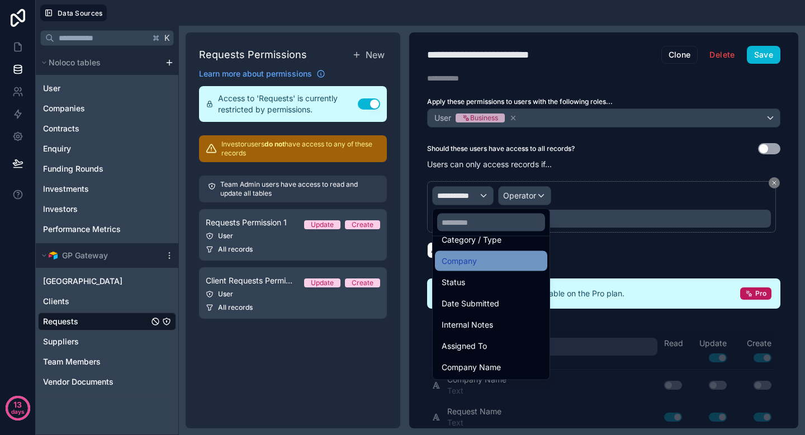
click at [499, 262] on div "Company" at bounding box center [491, 260] width 99 height 13
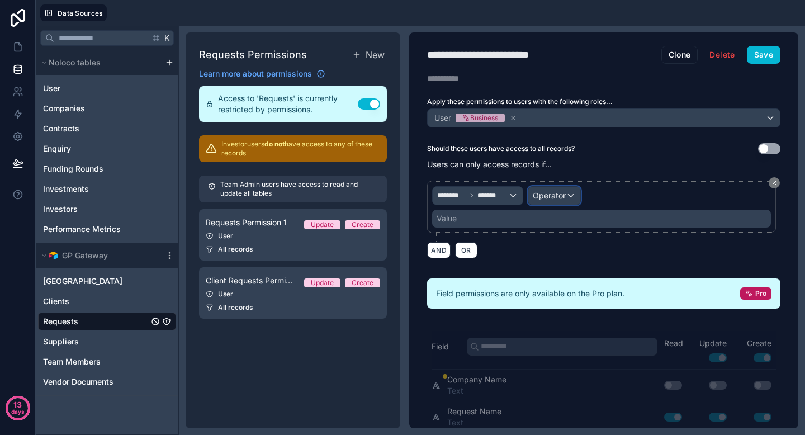
click at [532, 194] on div "Operator" at bounding box center [554, 196] width 52 height 18
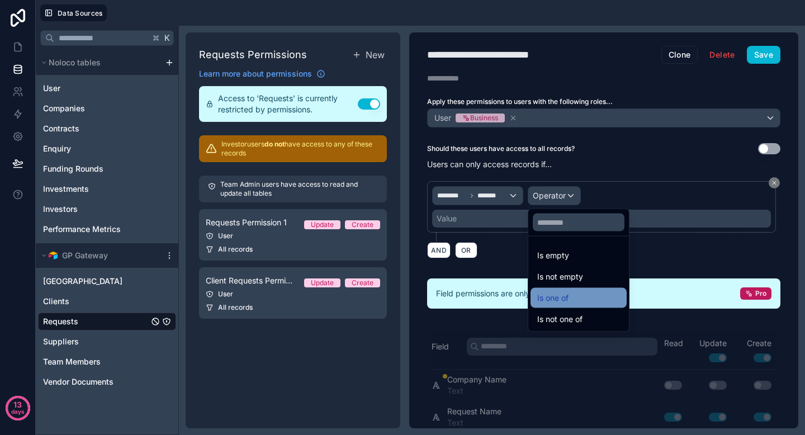
click at [553, 292] on span "Is one of" at bounding box center [552, 297] width 31 height 13
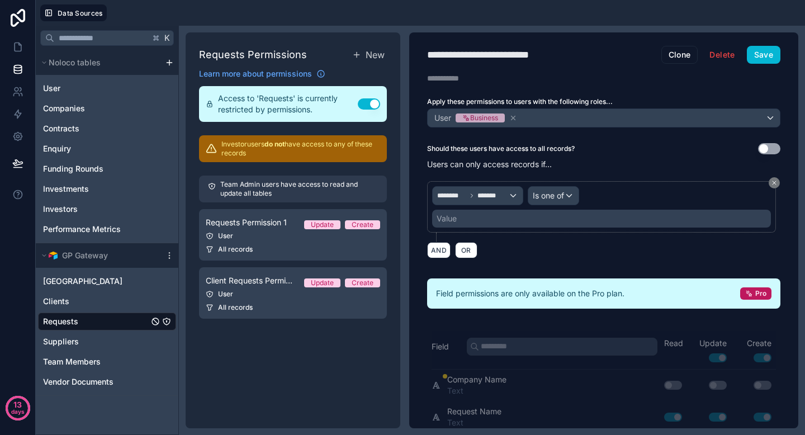
click at [528, 214] on div "Value" at bounding box center [601, 219] width 339 height 18
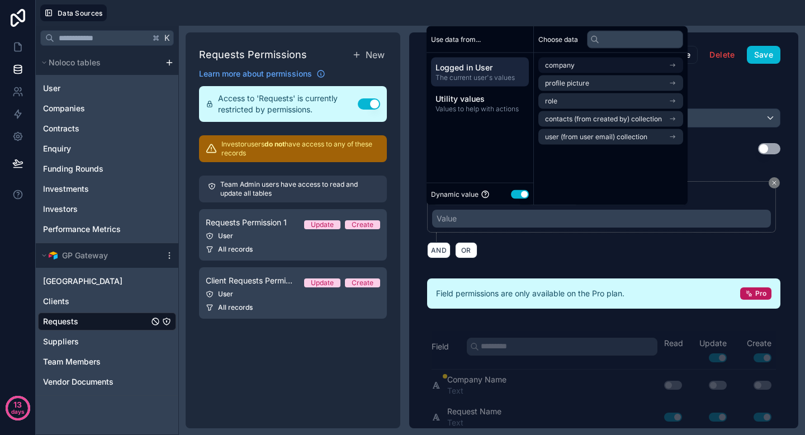
click at [594, 69] on li "company" at bounding box center [611, 66] width 145 height 16
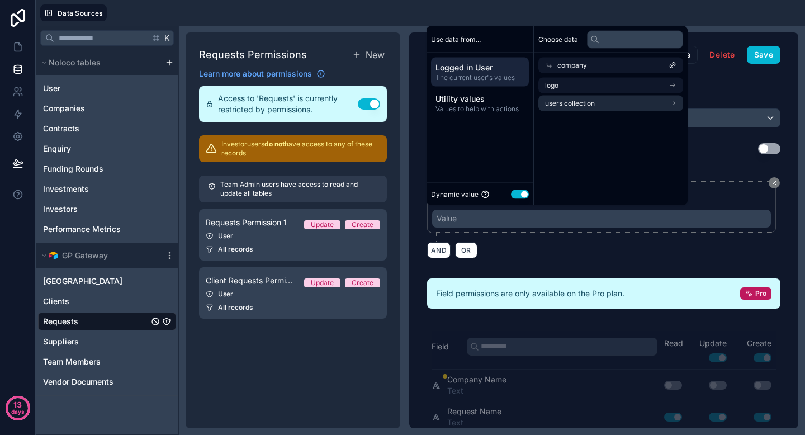
click at [574, 63] on span "company" at bounding box center [573, 65] width 30 height 9
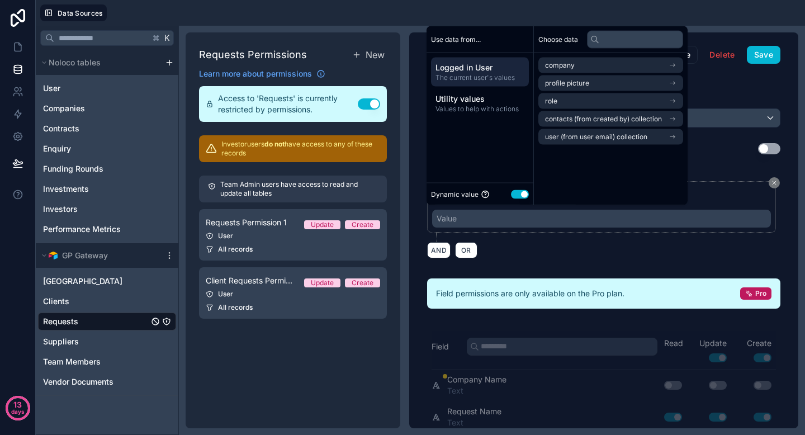
click at [555, 252] on div "AND OR" at bounding box center [603, 250] width 353 height 17
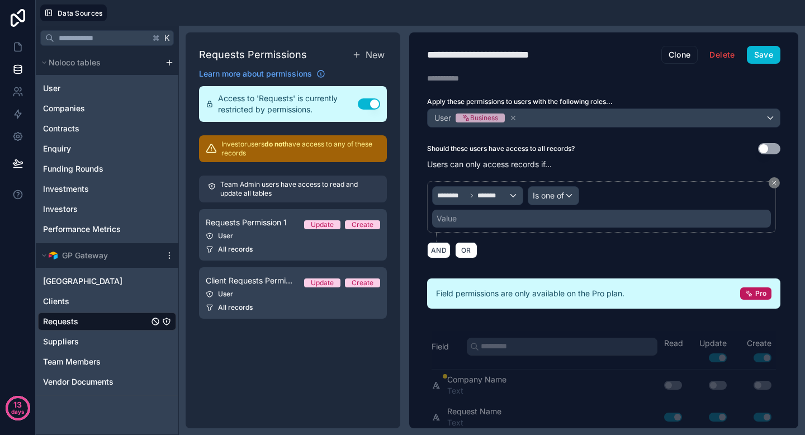
click at [563, 228] on div "******** ******* Is one of Value" at bounding box center [601, 206] width 349 height 51
click at [567, 223] on div "Value" at bounding box center [601, 219] width 339 height 18
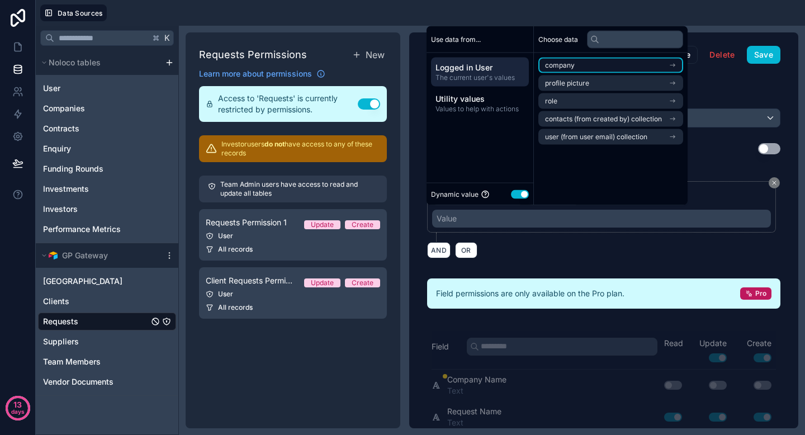
click at [611, 68] on li "company" at bounding box center [611, 66] width 145 height 16
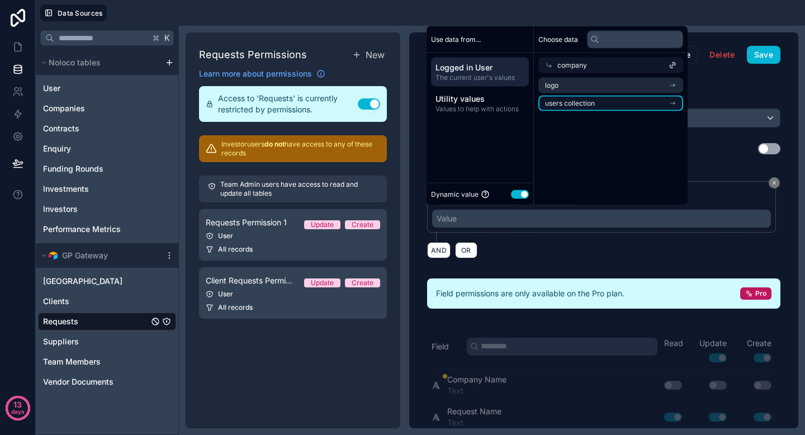
click at [597, 103] on li "users collection" at bounding box center [611, 104] width 145 height 16
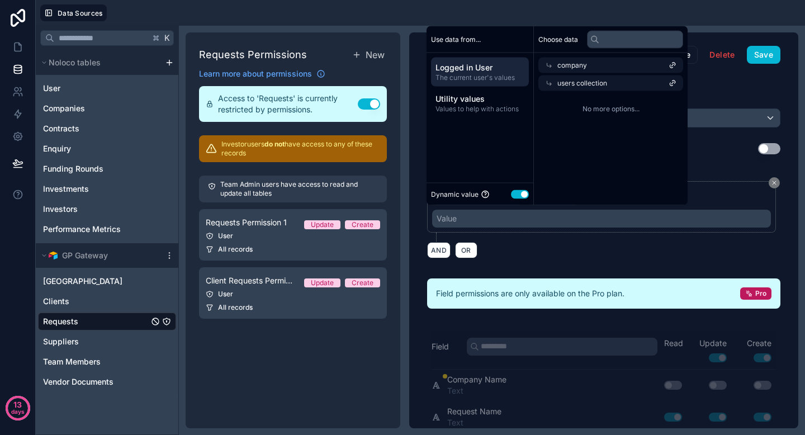
click at [608, 90] on div "users collection" at bounding box center [611, 83] width 145 height 16
click at [721, 89] on div "**********" at bounding box center [603, 230] width 389 height 396
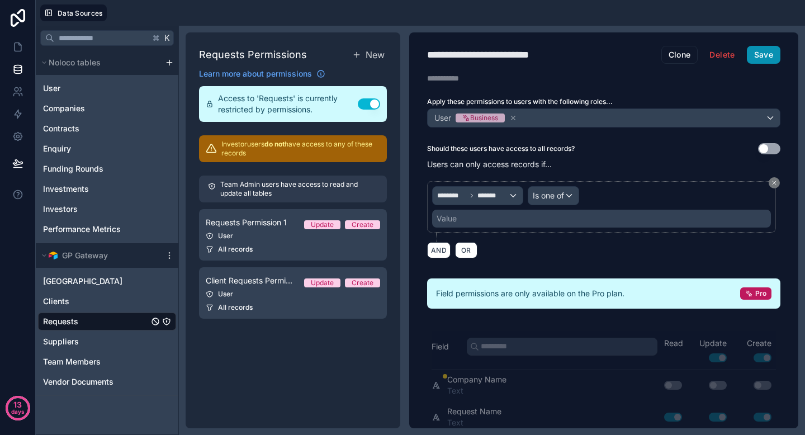
click at [750, 62] on button "Save" at bounding box center [764, 55] width 34 height 18
click at [540, 211] on div "Value" at bounding box center [601, 219] width 339 height 18
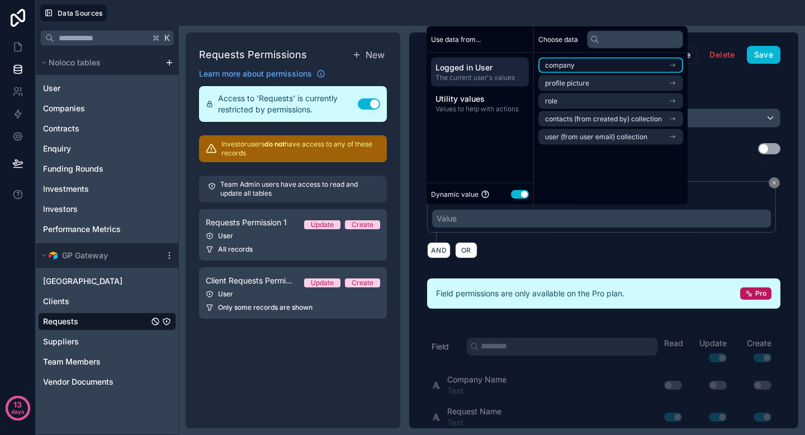
click at [609, 68] on li "company" at bounding box center [611, 66] width 145 height 16
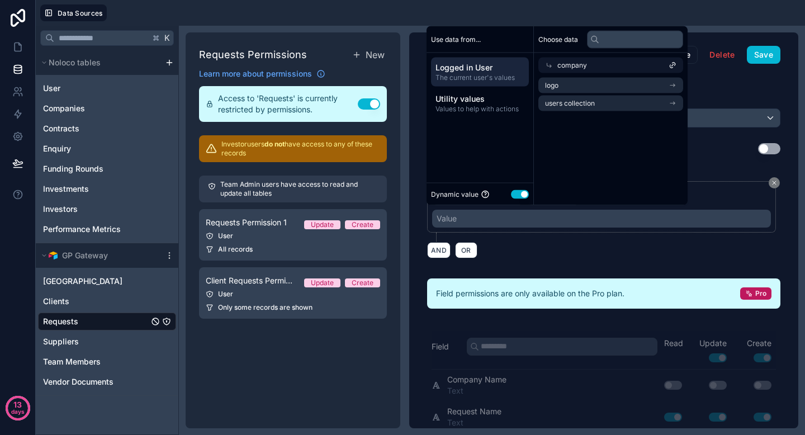
click at [709, 85] on div "**********" at bounding box center [603, 230] width 389 height 396
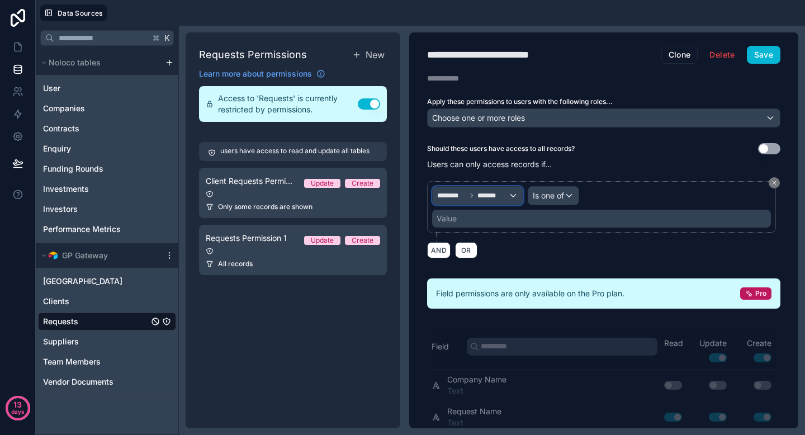
click at [498, 195] on span "*******" at bounding box center [493, 195] width 30 height 9
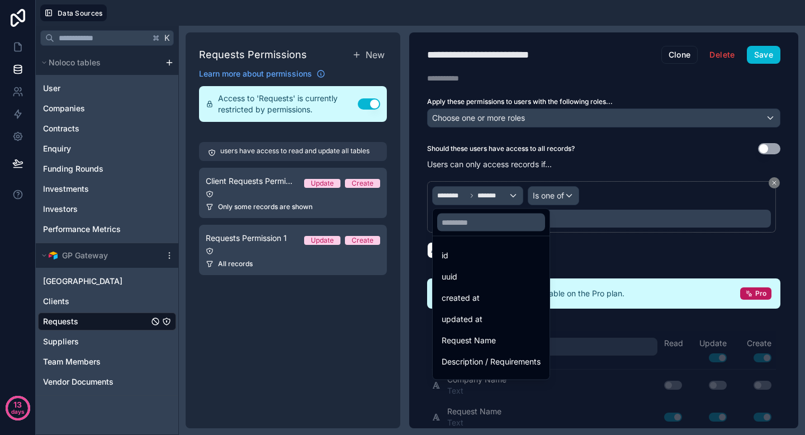
click at [552, 199] on div at bounding box center [402, 217] width 805 height 435
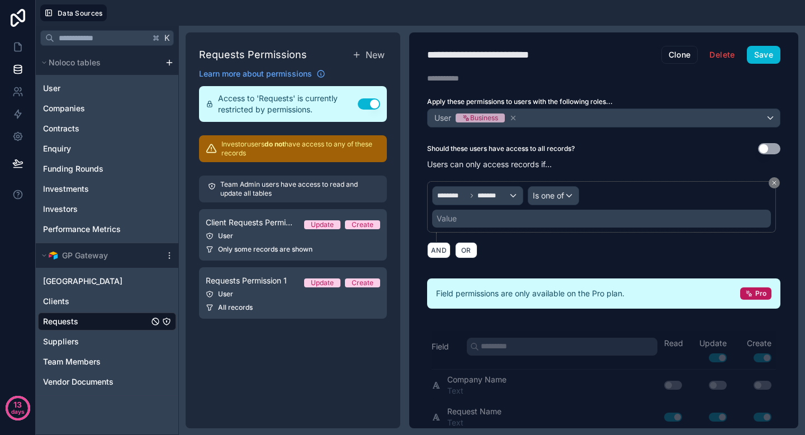
click at [518, 220] on div "Value" at bounding box center [601, 219] width 339 height 18
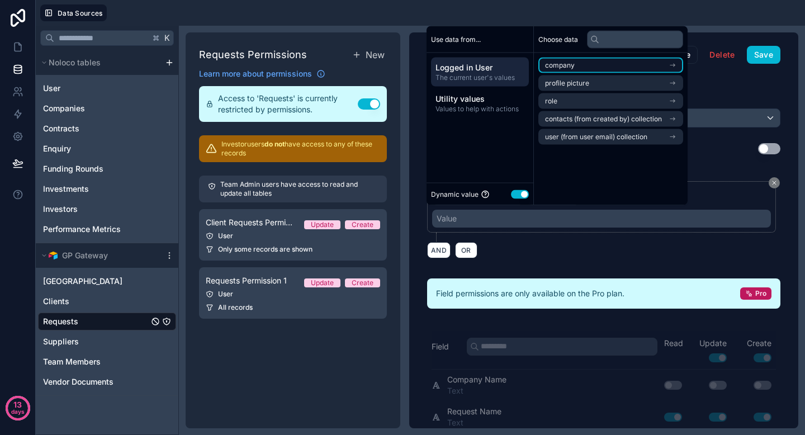
click at [594, 67] on li "company" at bounding box center [611, 66] width 145 height 16
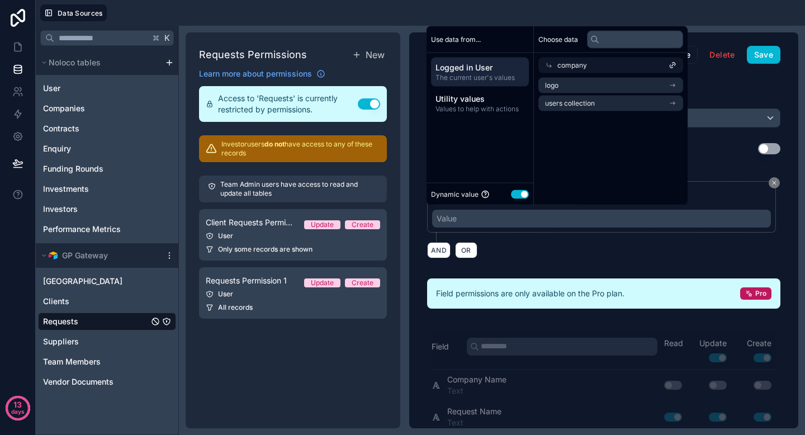
click at [562, 66] on span "company" at bounding box center [573, 65] width 30 height 9
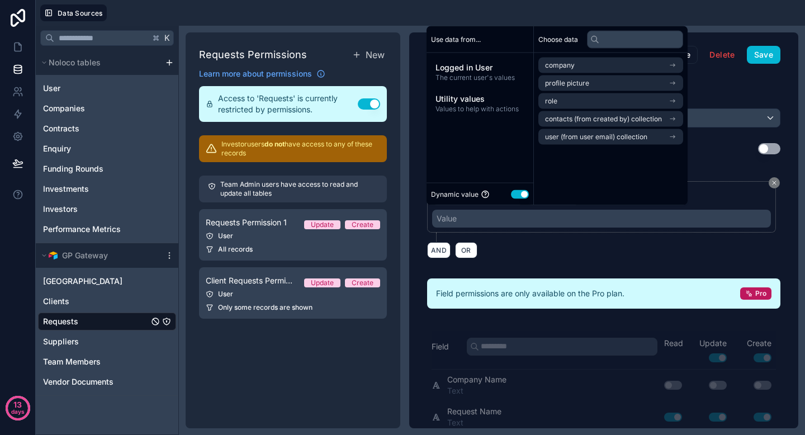
click at [544, 225] on div "Value" at bounding box center [601, 219] width 339 height 18
click at [526, 239] on div "******** ******* Is one of Value" at bounding box center [603, 211] width 353 height 60
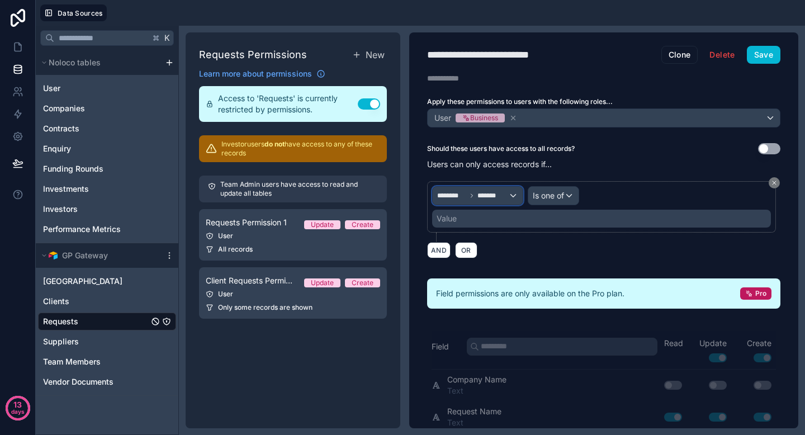
click at [482, 187] on div "******** *******" at bounding box center [478, 196] width 90 height 18
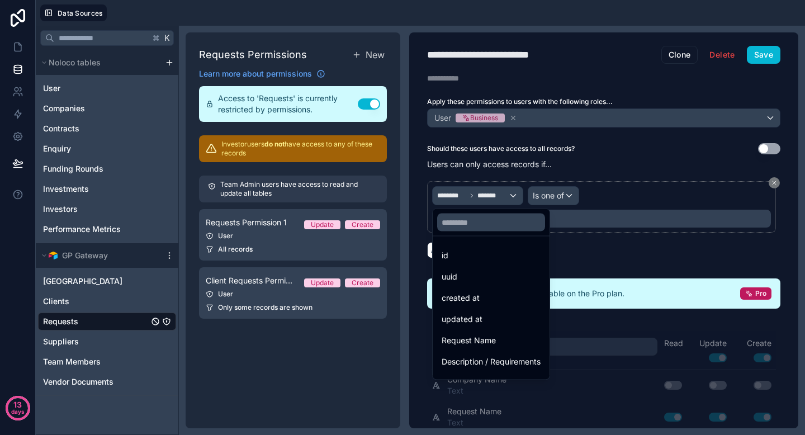
click at [458, 198] on div at bounding box center [402, 217] width 805 height 435
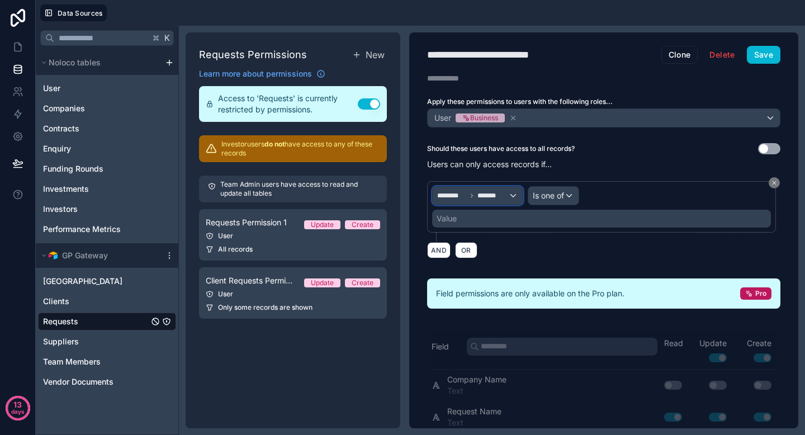
click at [458, 197] on span "********" at bounding box center [451, 195] width 29 height 9
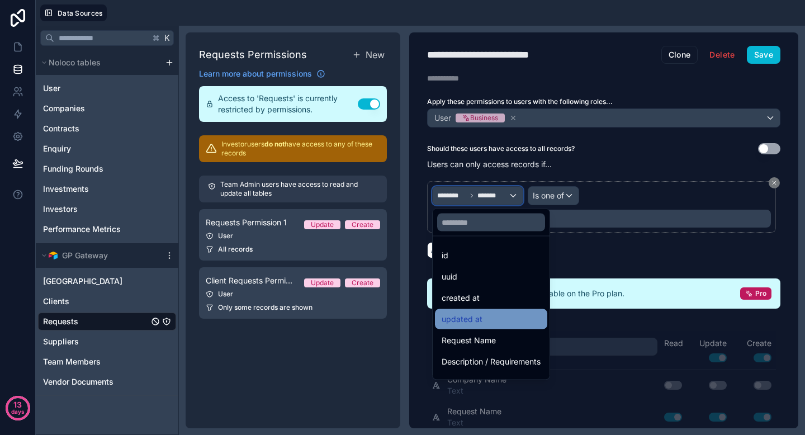
scroll to position [164, 0]
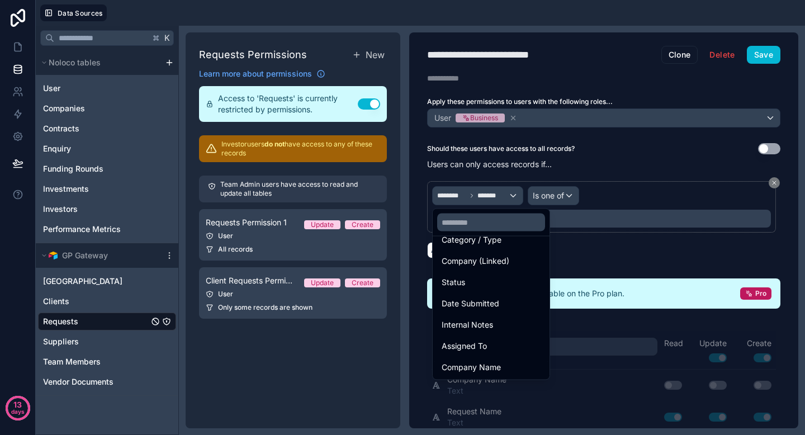
click at [479, 365] on span "Company Name" at bounding box center [471, 367] width 59 height 13
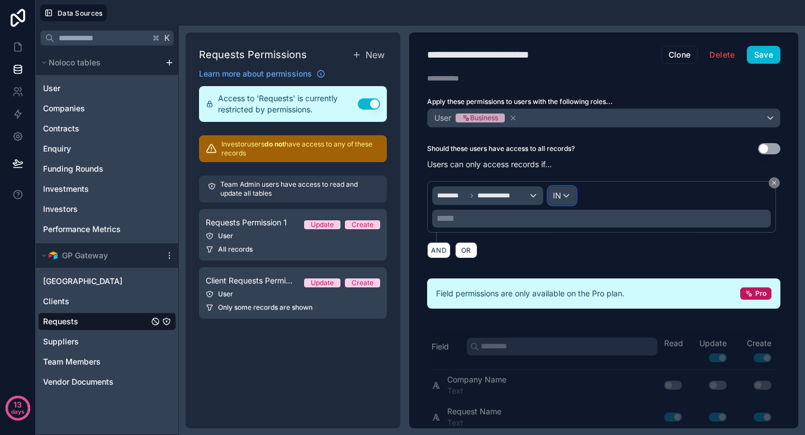
click at [553, 193] on span "IN" at bounding box center [557, 195] width 8 height 11
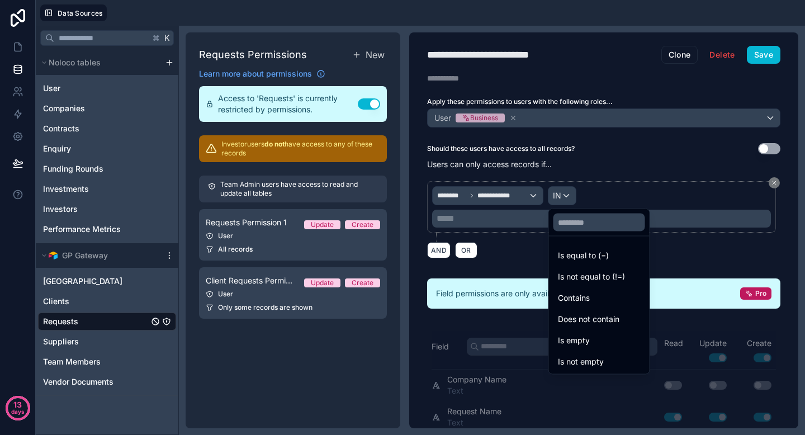
click at [517, 197] on div at bounding box center [402, 217] width 805 height 435
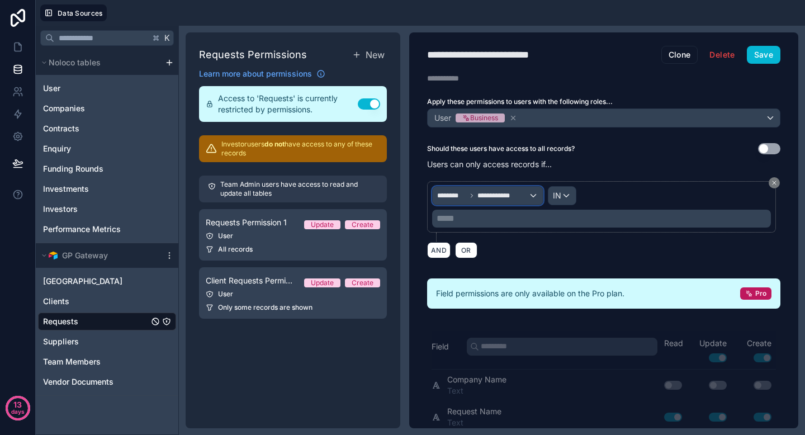
click at [517, 197] on span "**********" at bounding box center [503, 195] width 51 height 9
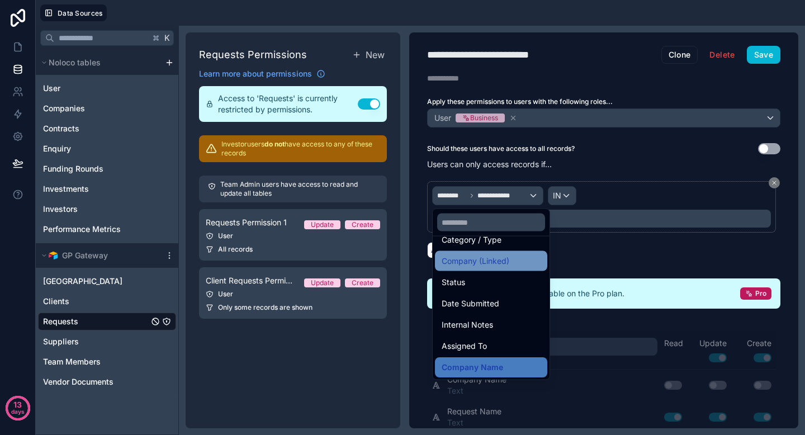
click at [495, 259] on span "Company (Linked)" at bounding box center [476, 260] width 68 height 13
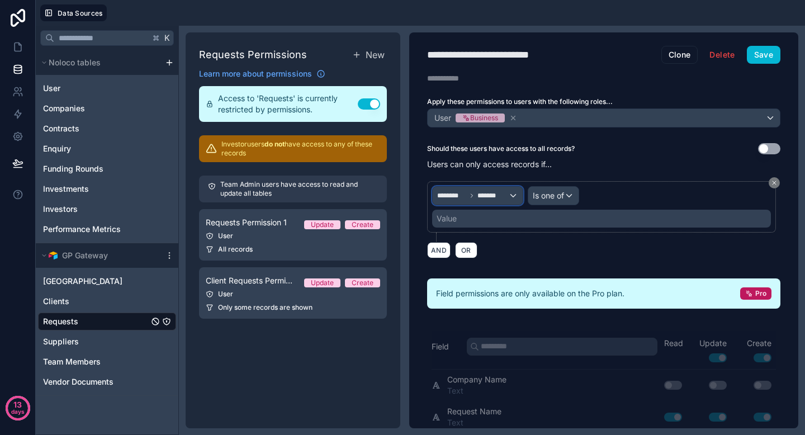
click at [516, 191] on div "******** *******" at bounding box center [478, 196] width 90 height 18
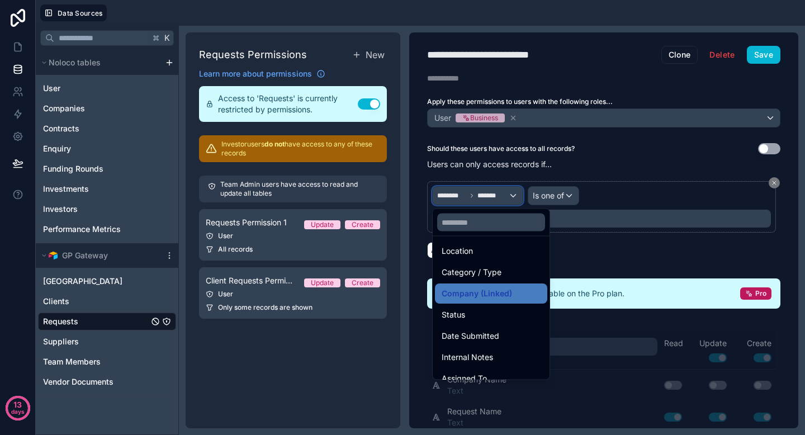
scroll to position [134, 0]
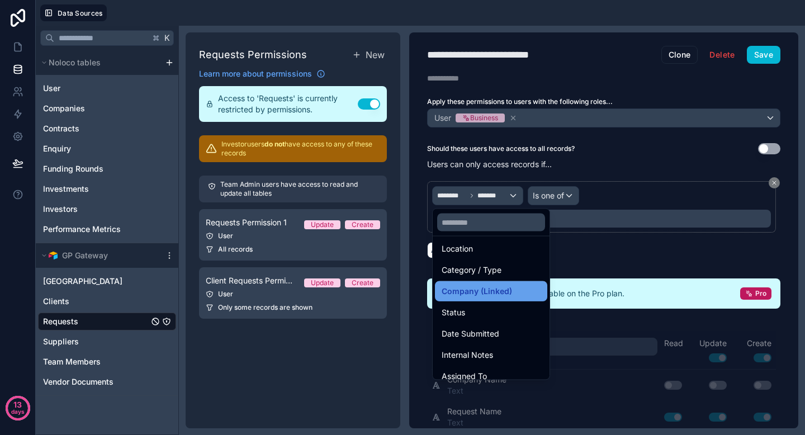
click at [506, 285] on span "Company (Linked)" at bounding box center [477, 291] width 70 height 13
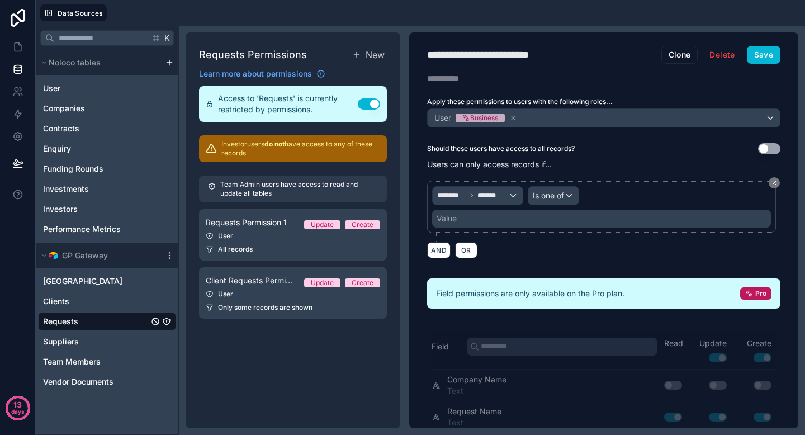
click at [544, 219] on div "Value" at bounding box center [601, 219] width 339 height 18
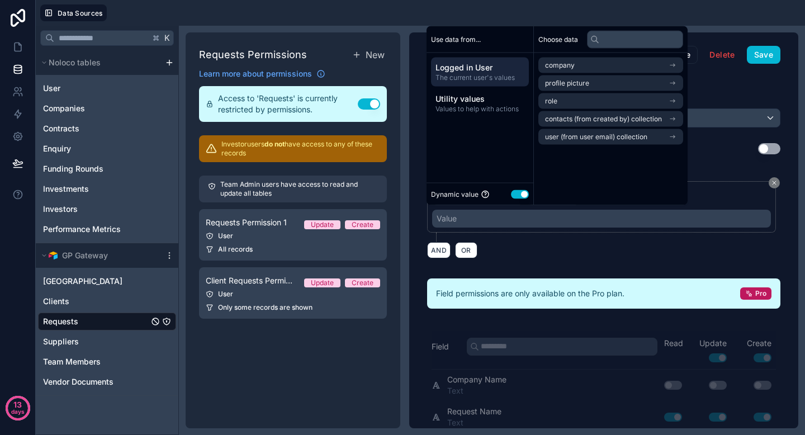
click at [492, 70] on span "Logged in User" at bounding box center [480, 67] width 89 height 11
click at [559, 67] on span "company" at bounding box center [560, 65] width 30 height 9
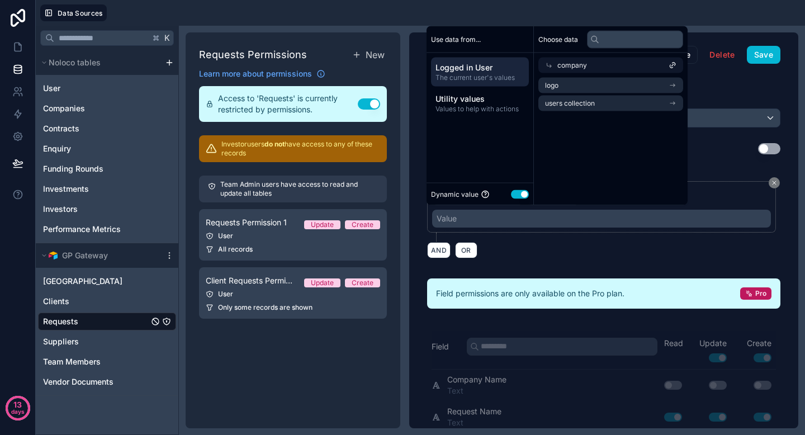
click at [626, 58] on div "company" at bounding box center [611, 66] width 145 height 16
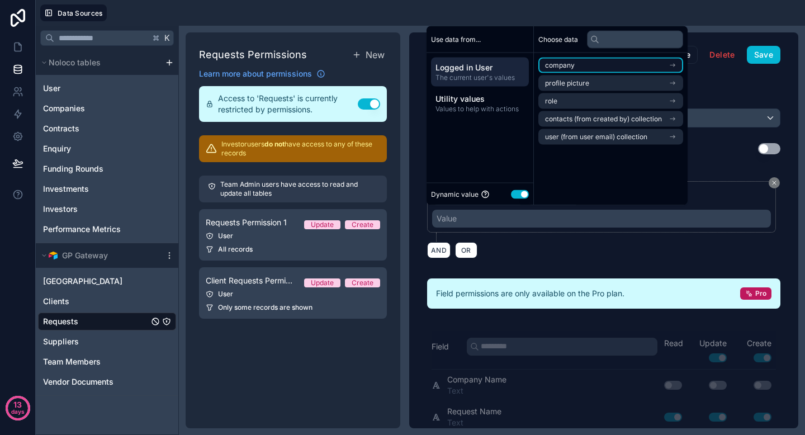
click at [630, 62] on li "company" at bounding box center [611, 66] width 145 height 16
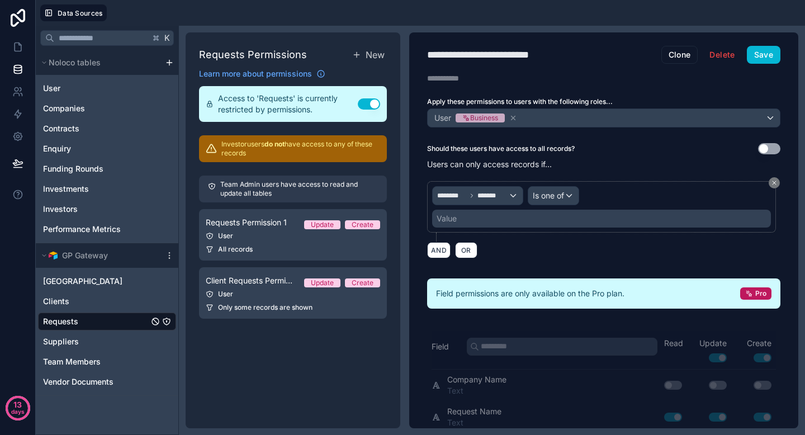
click at [548, 253] on div "AND OR" at bounding box center [603, 250] width 353 height 17
click at [551, 191] on span "Is one of" at bounding box center [548, 195] width 31 height 11
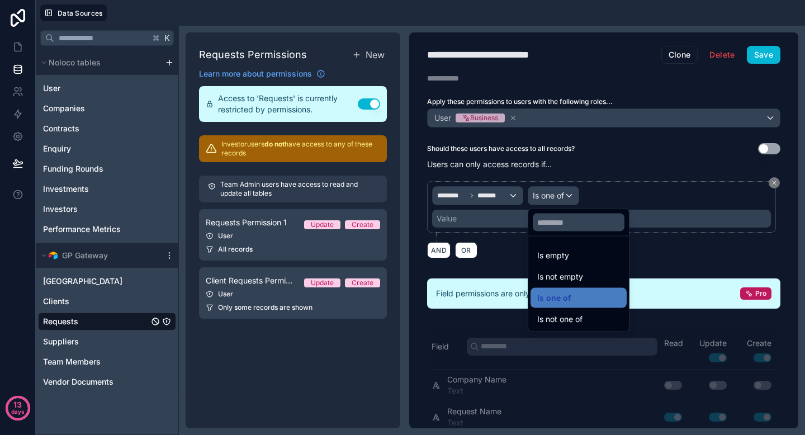
click at [508, 194] on div at bounding box center [402, 217] width 805 height 435
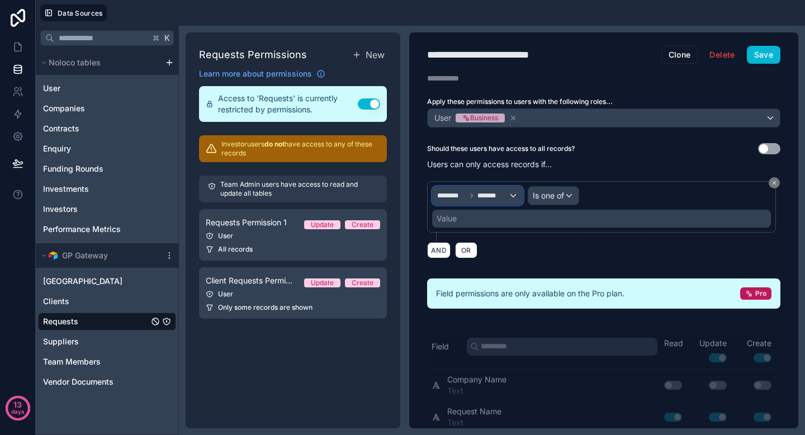
click at [513, 194] on div "******** *******" at bounding box center [478, 196] width 90 height 18
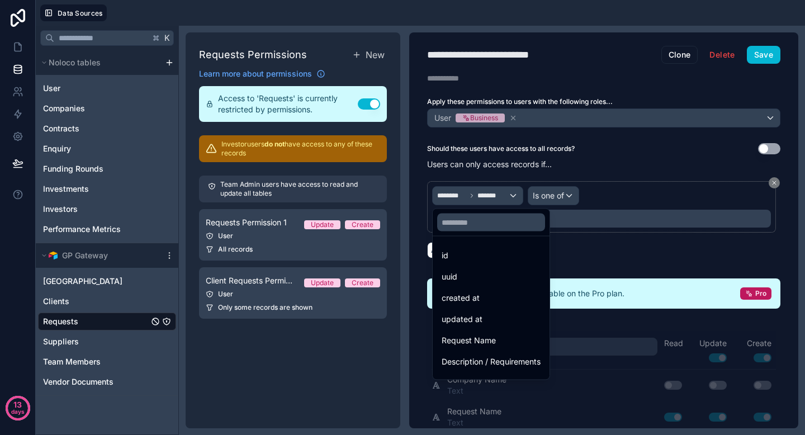
click at [558, 191] on div at bounding box center [402, 217] width 805 height 435
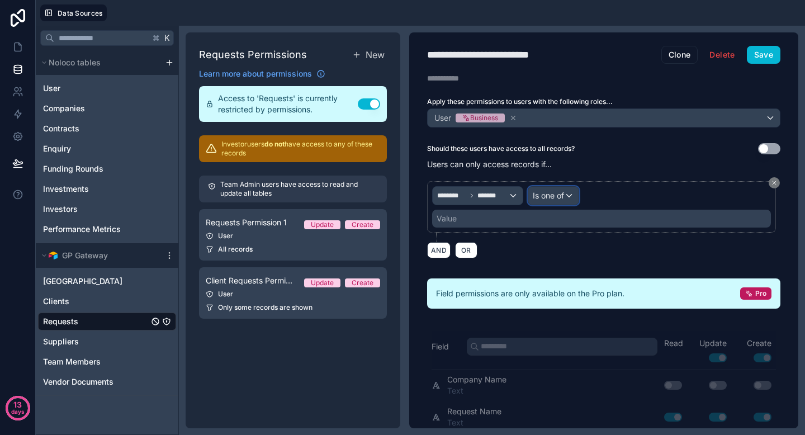
click at [563, 192] on span "Is one of" at bounding box center [548, 195] width 31 height 11
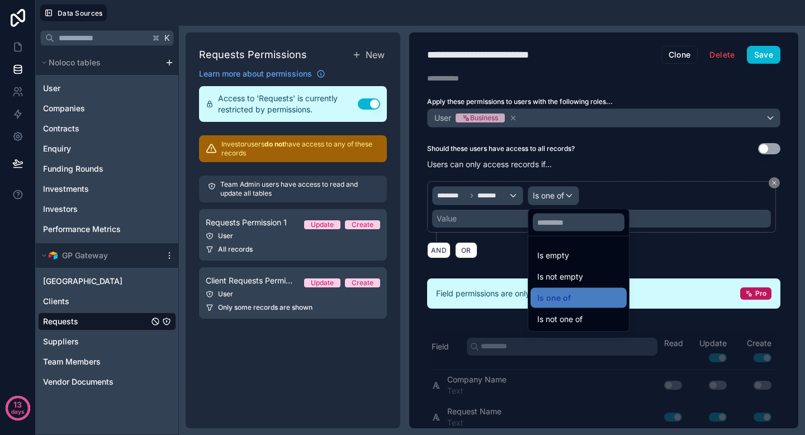
click at [563, 190] on div at bounding box center [402, 217] width 805 height 435
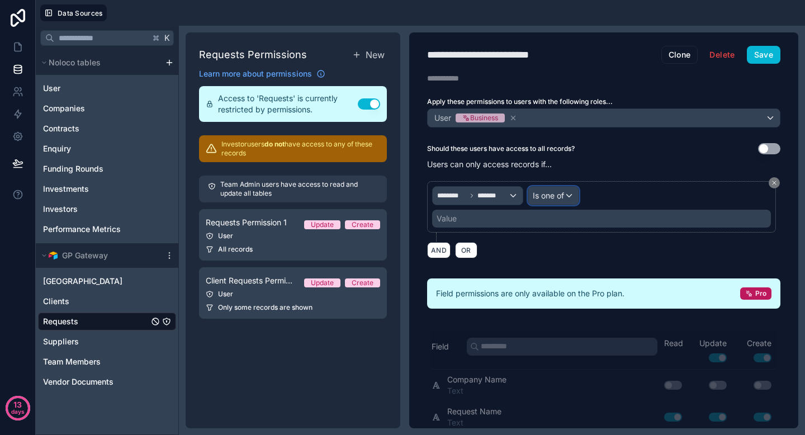
click at [565, 199] on div "Is one of" at bounding box center [553, 196] width 50 height 18
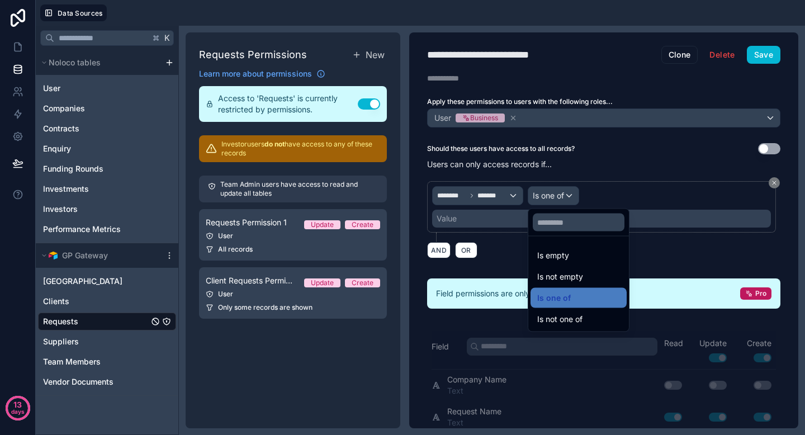
click at [510, 219] on div at bounding box center [402, 217] width 805 height 435
click at [510, 219] on div "Value" at bounding box center [601, 219] width 339 height 18
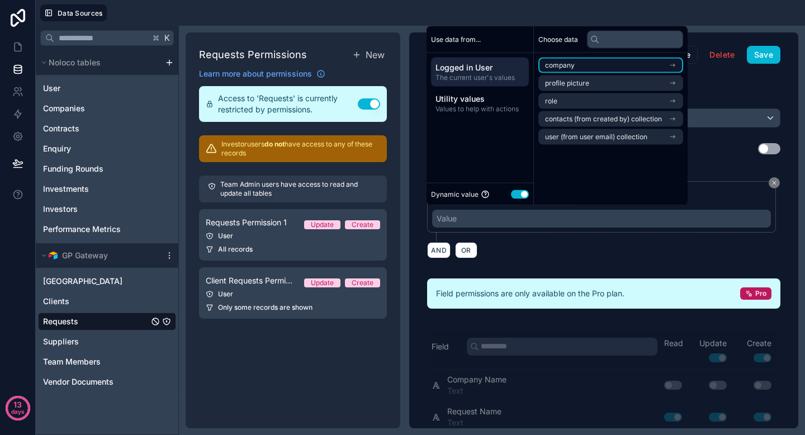
click at [593, 66] on li "company" at bounding box center [611, 66] width 145 height 16
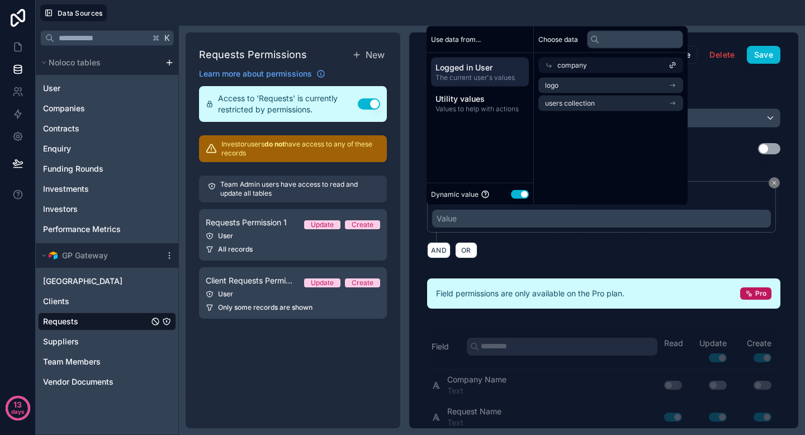
click at [604, 69] on div "company" at bounding box center [611, 66] width 145 height 16
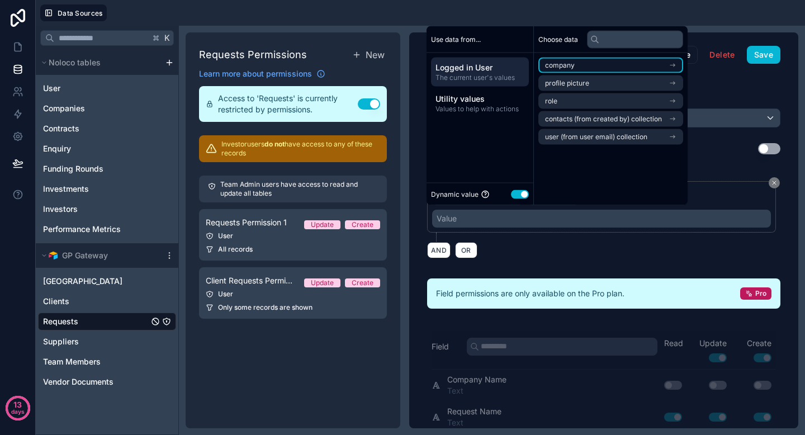
click at [607, 67] on li "company" at bounding box center [611, 66] width 145 height 16
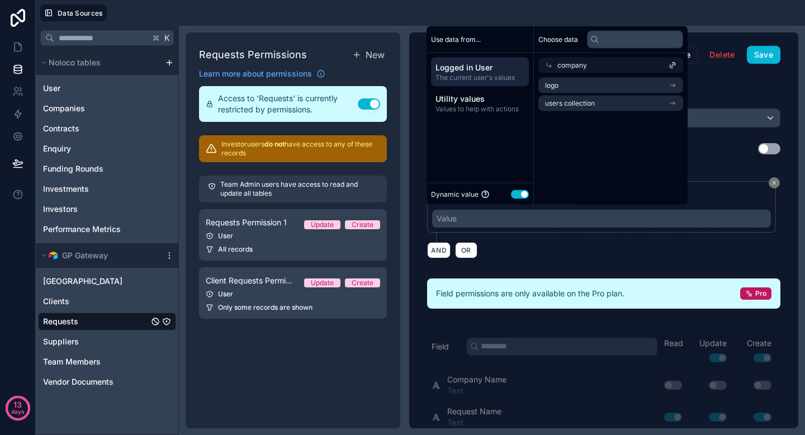
click at [676, 64] on icon at bounding box center [673, 66] width 8 height 8
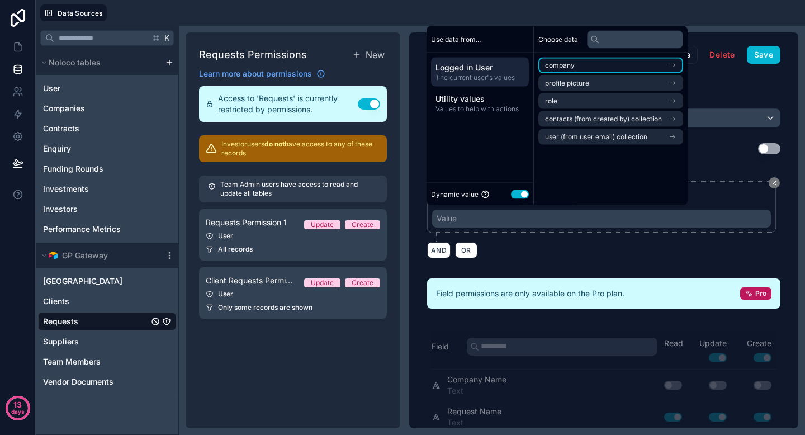
click at [676, 64] on icon "scrollable content" at bounding box center [673, 66] width 8 height 8
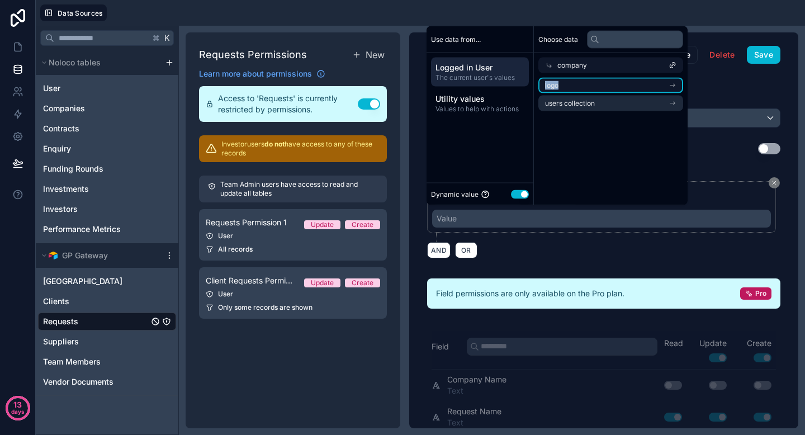
click at [668, 82] on li "logo" at bounding box center [611, 86] width 145 height 16
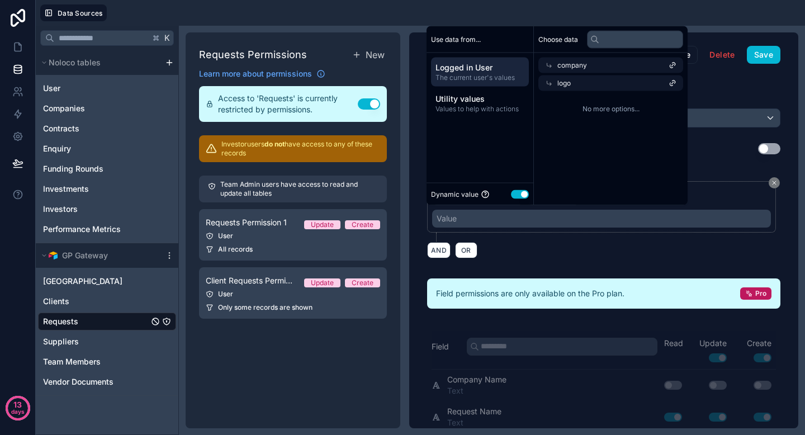
click at [612, 103] on div "No more options..." at bounding box center [611, 109] width 154 height 36
click at [606, 115] on div "No more options..." at bounding box center [611, 109] width 154 height 36
click at [687, 251] on div "AND OR" at bounding box center [603, 250] width 353 height 17
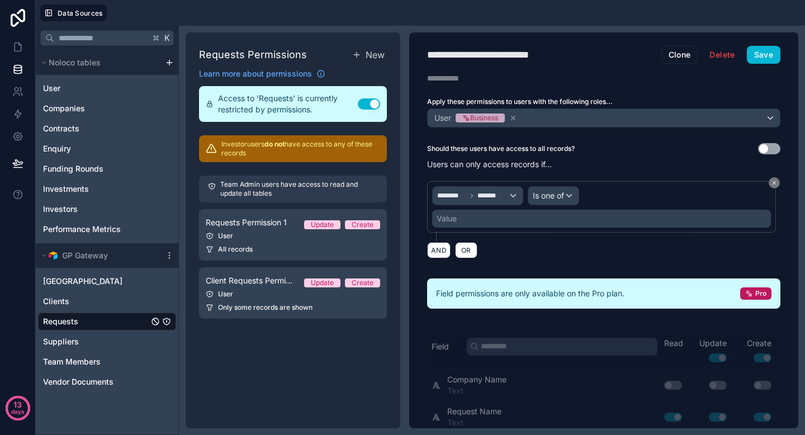
click at [572, 246] on div "AND OR" at bounding box center [603, 250] width 353 height 17
click at [753, 44] on div "**********" at bounding box center [603, 230] width 389 height 396
click at [748, 58] on button "Save" at bounding box center [764, 55] width 34 height 18
click at [487, 249] on div "AND OR" at bounding box center [603, 250] width 353 height 17
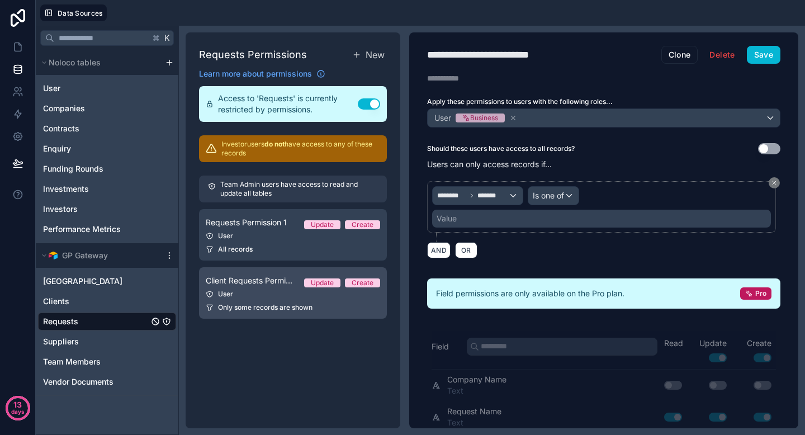
click at [239, 277] on span "Client Requests Permission" at bounding box center [250, 280] width 89 height 11
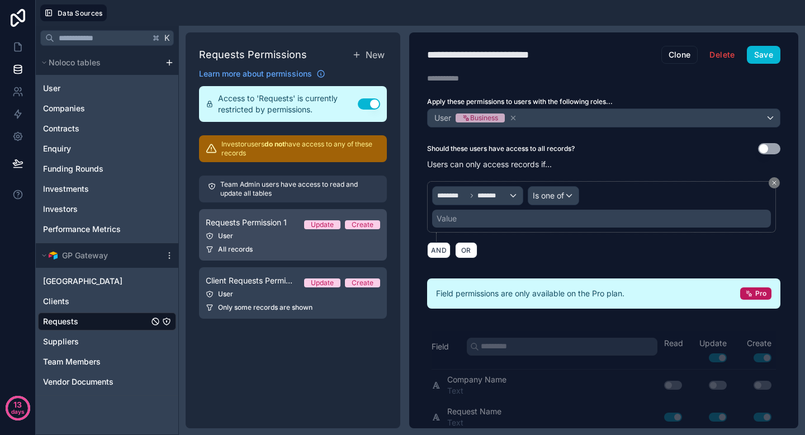
click at [258, 230] on link "Requests Permission 1 Update Create User All records" at bounding box center [293, 234] width 188 height 51
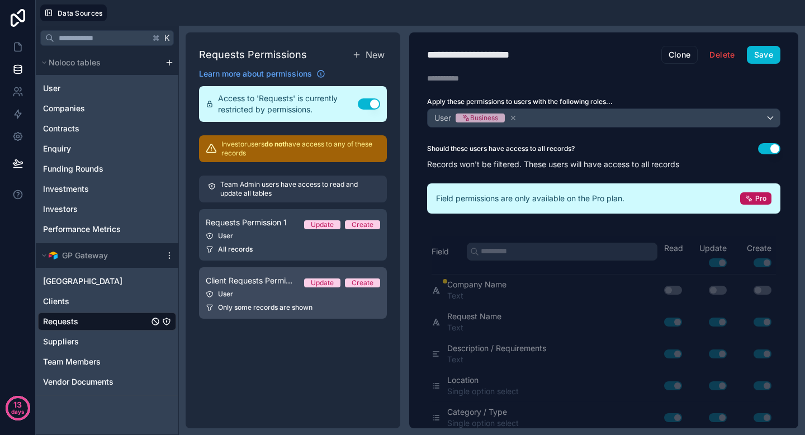
click at [250, 297] on div "User" at bounding box center [293, 294] width 174 height 9
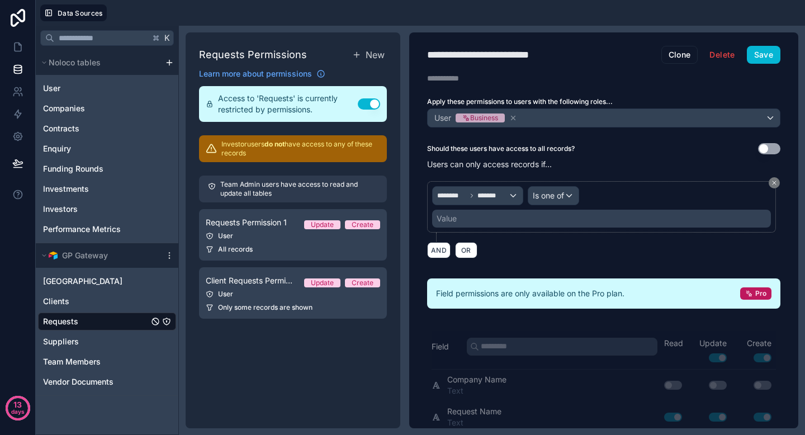
click at [112, 329] on div "Requests" at bounding box center [107, 322] width 138 height 18
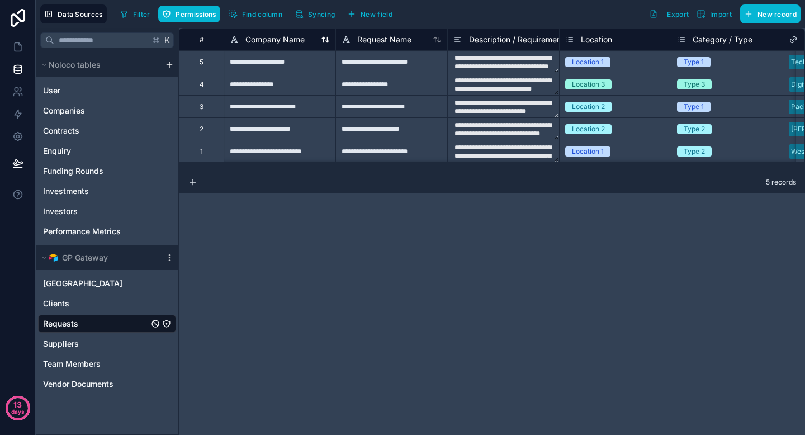
click at [328, 42] on icon at bounding box center [325, 39] width 9 height 9
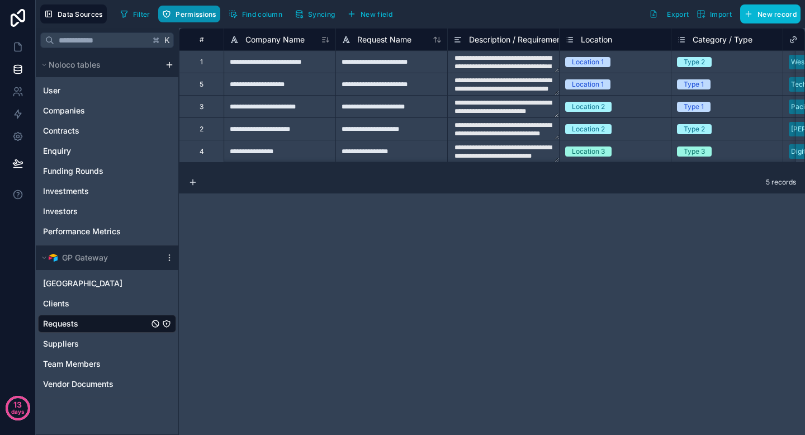
click at [195, 11] on span "Permissions" at bounding box center [196, 14] width 40 height 8
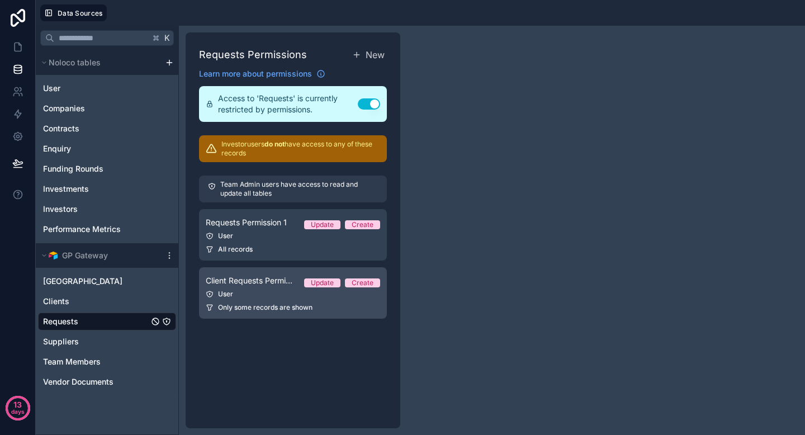
click at [272, 295] on div "User" at bounding box center [293, 294] width 174 height 9
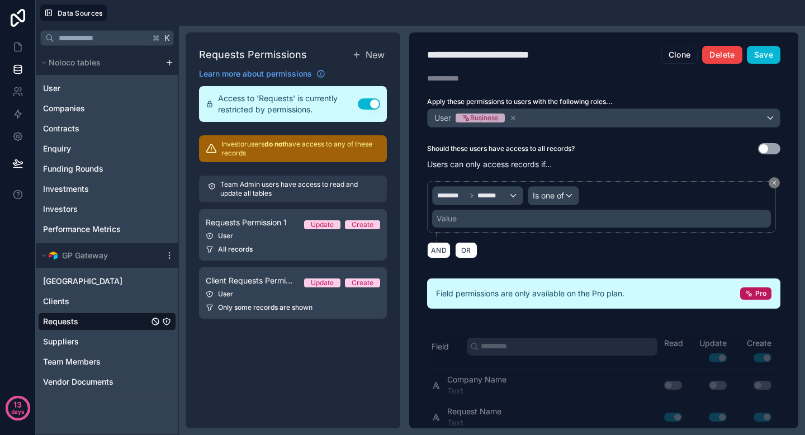
click at [712, 46] on button "Delete" at bounding box center [722, 55] width 40 height 18
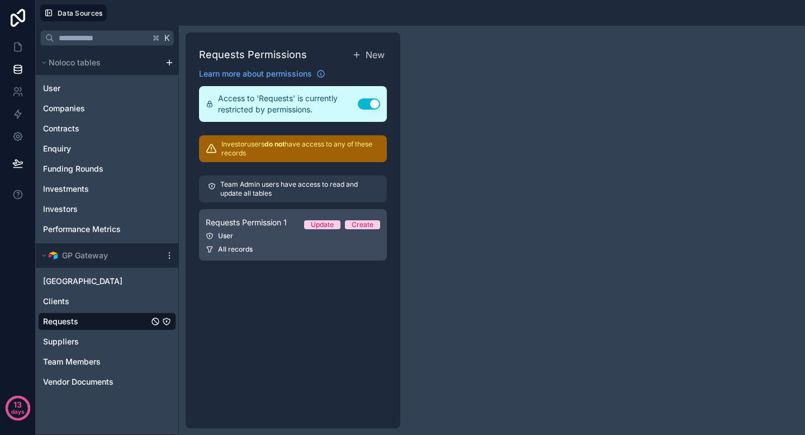
click at [299, 244] on link "Requests Permission 1 Update Create User All records" at bounding box center [293, 234] width 188 height 51
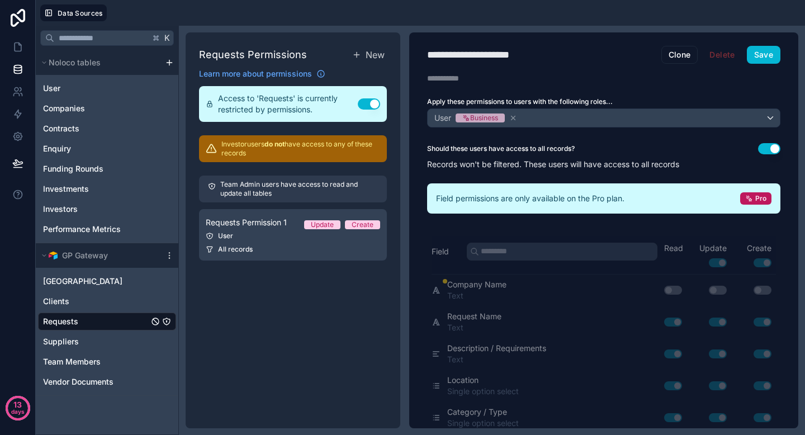
click at [763, 152] on button "Use setting" at bounding box center [769, 148] width 22 height 11
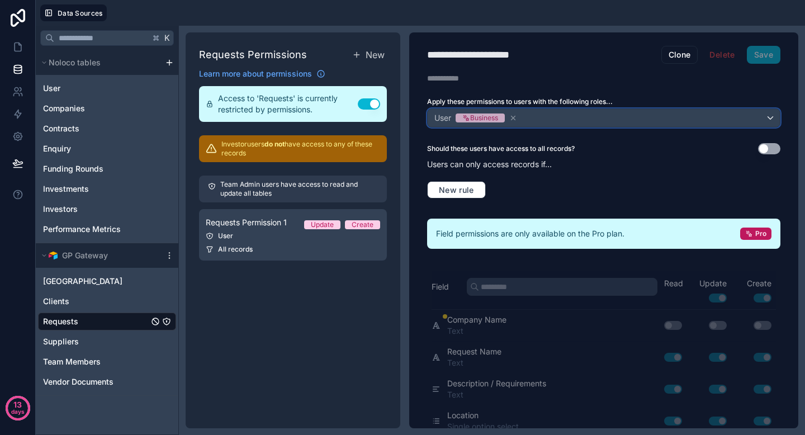
click at [694, 115] on div "User Business" at bounding box center [604, 118] width 352 height 18
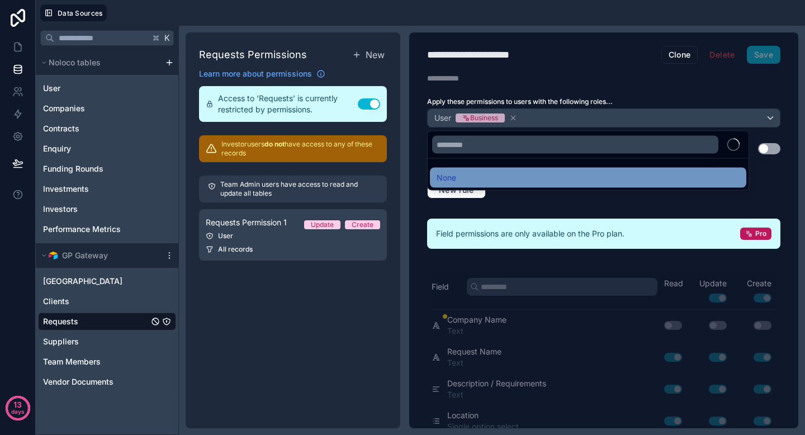
click at [602, 175] on div "None" at bounding box center [588, 177] width 303 height 13
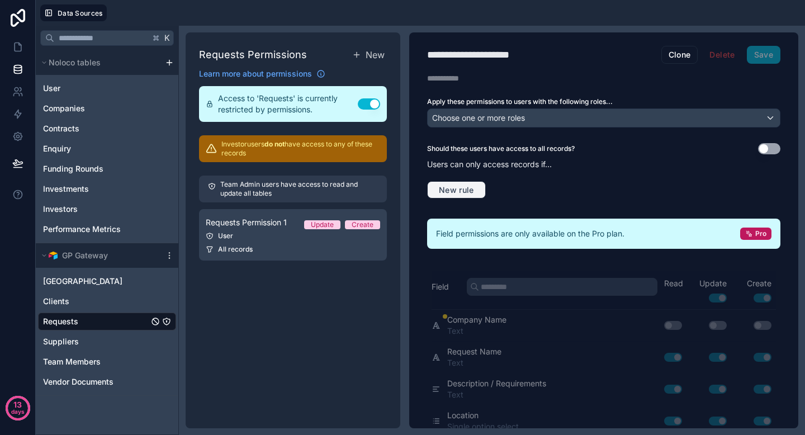
click at [461, 187] on span "New rule" at bounding box center [457, 190] width 44 height 10
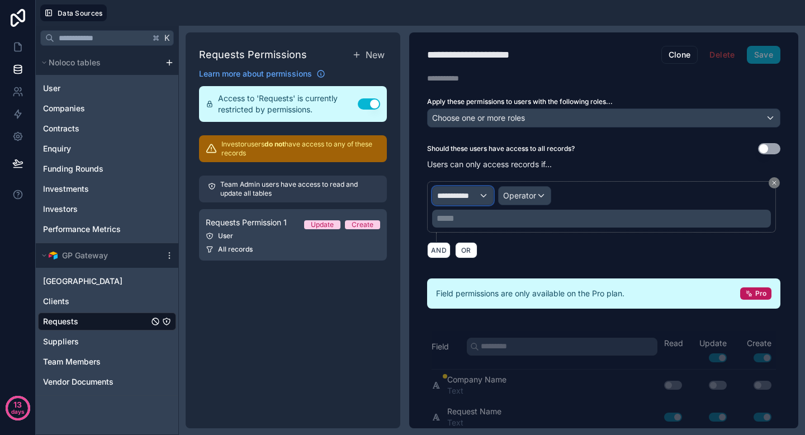
click at [476, 196] on span "**********" at bounding box center [457, 195] width 41 height 11
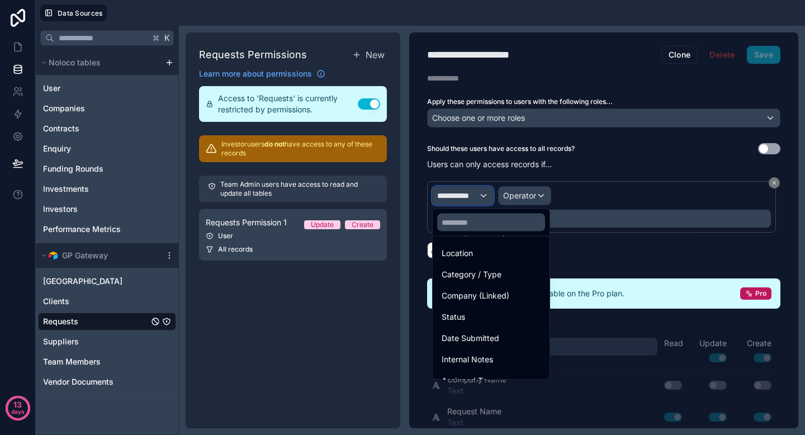
scroll to position [132, 0]
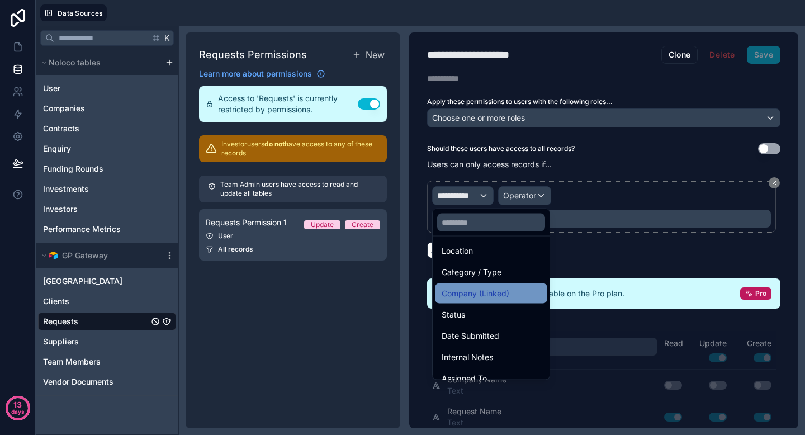
click at [475, 288] on span "Company (Linked)" at bounding box center [476, 293] width 68 height 13
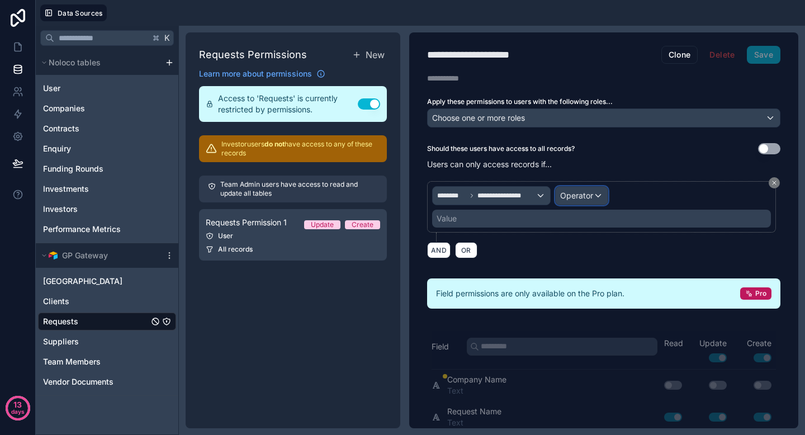
click at [563, 199] on span "Operator" at bounding box center [576, 196] width 33 height 10
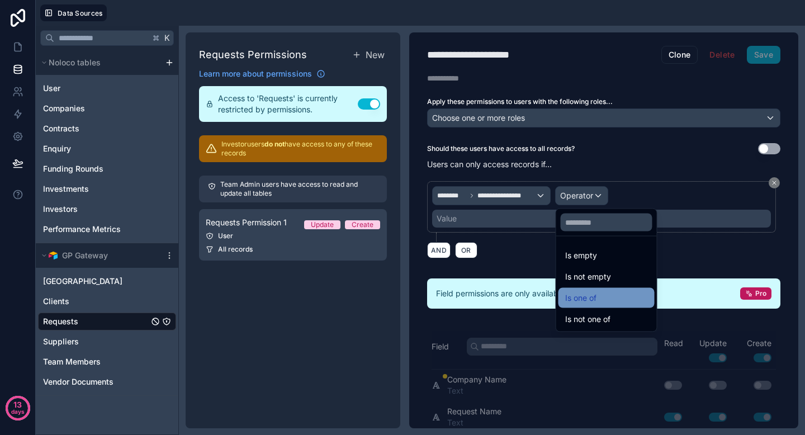
click at [581, 294] on span "Is one of" at bounding box center [580, 297] width 31 height 13
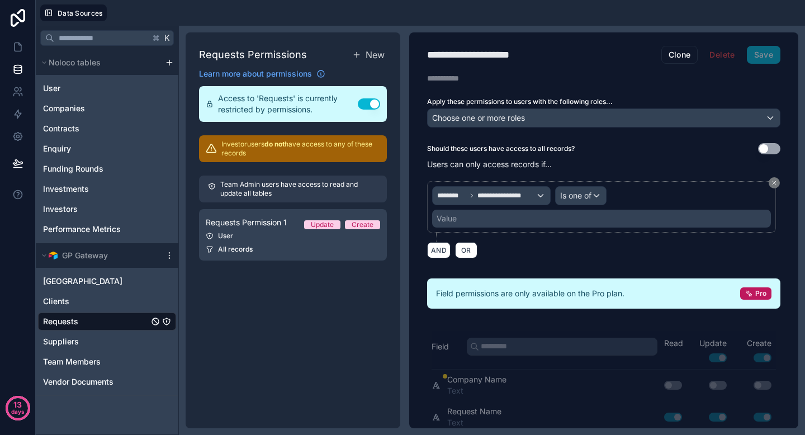
click at [563, 220] on div "Value" at bounding box center [601, 219] width 339 height 18
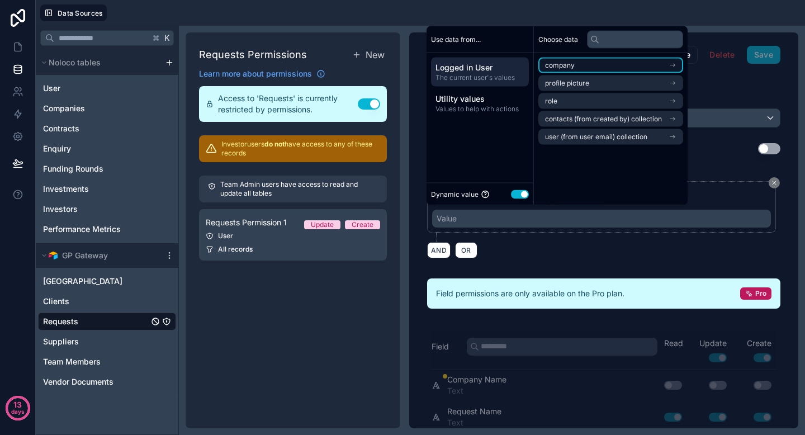
click at [608, 72] on li "company" at bounding box center [611, 66] width 145 height 16
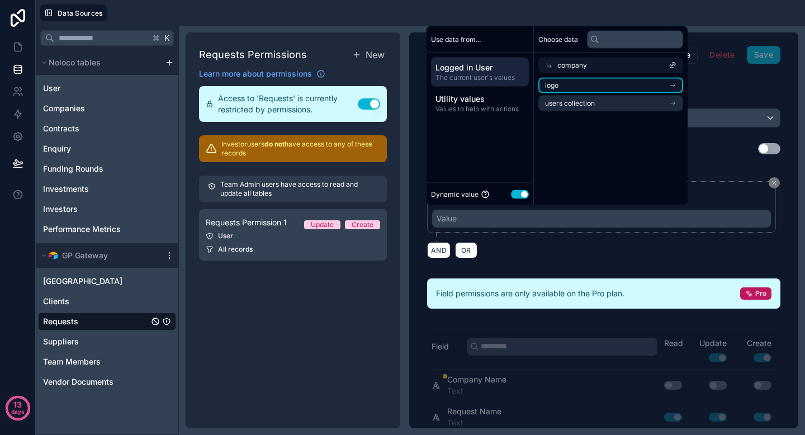
click at [614, 88] on li "logo" at bounding box center [611, 86] width 145 height 16
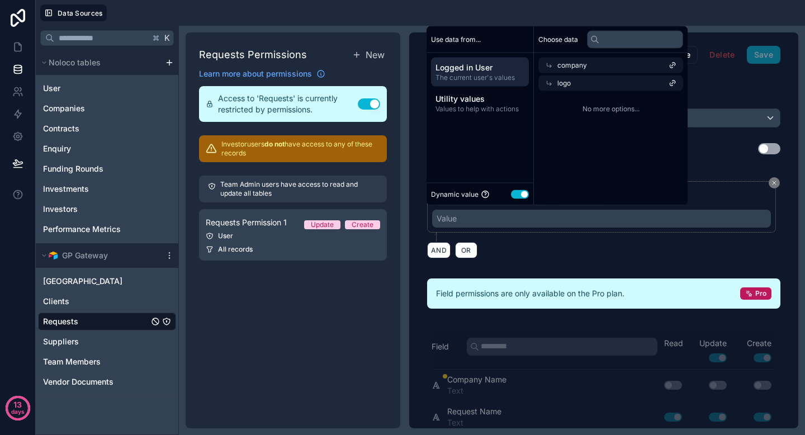
click at [555, 63] on div "company" at bounding box center [611, 66] width 145 height 16
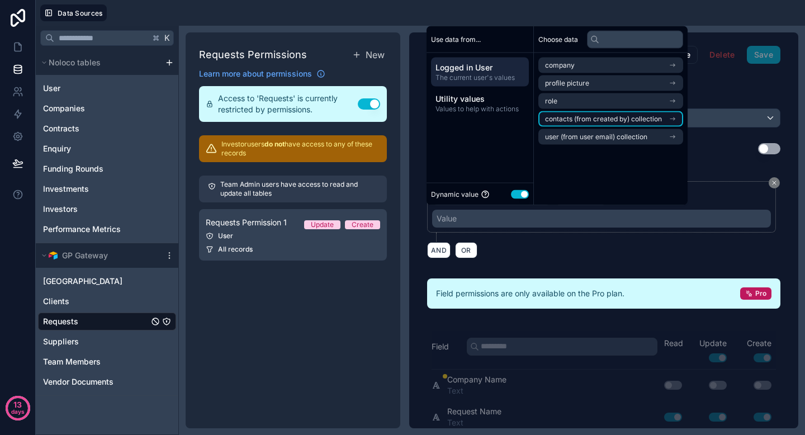
click at [610, 121] on span "contacts (from created by) collection" at bounding box center [603, 119] width 117 height 9
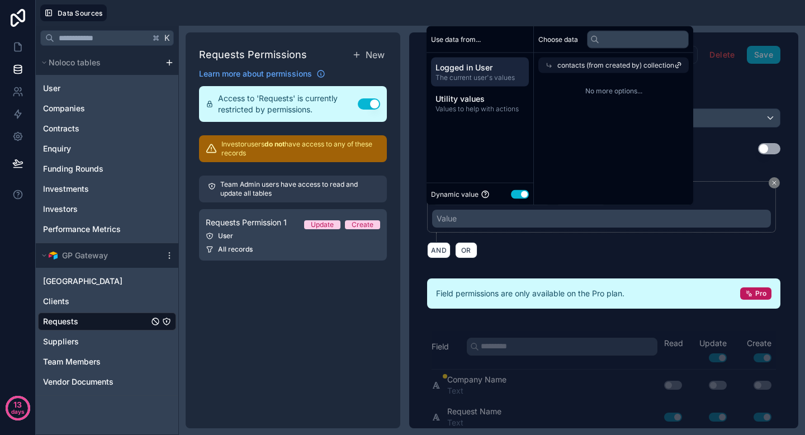
click at [577, 90] on span "No more options..." at bounding box center [614, 91] width 150 height 9
click at [583, 68] on span "contacts (from created by) collection" at bounding box center [616, 65] width 117 height 9
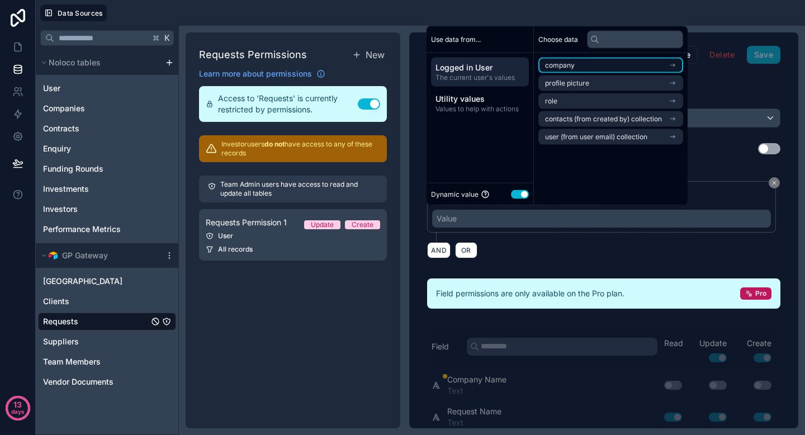
click at [588, 68] on li "company" at bounding box center [611, 66] width 145 height 16
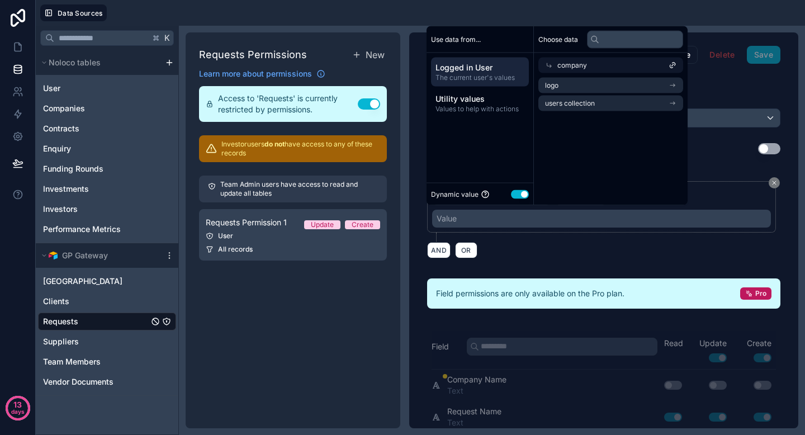
click at [590, 69] on div "company" at bounding box center [611, 66] width 145 height 16
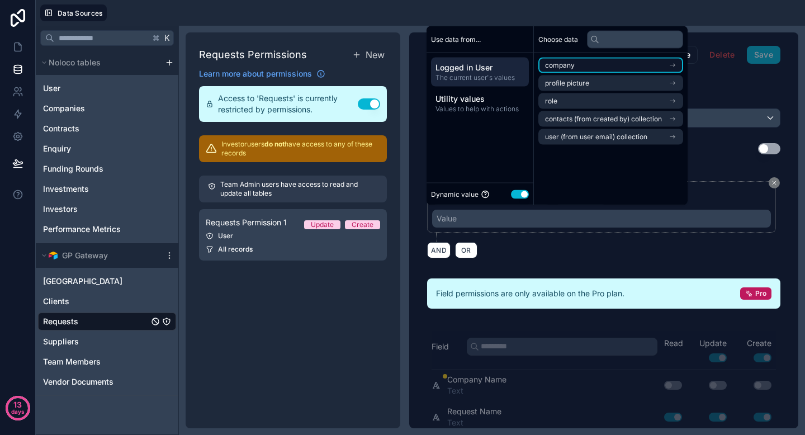
click at [607, 65] on li "company" at bounding box center [611, 66] width 145 height 16
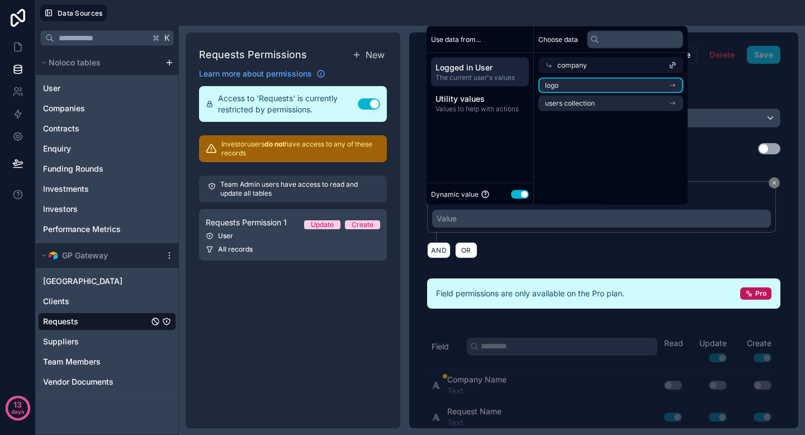
click at [295, 298] on div "Requests Permissions New Learn more about permissions Access to 'Requests' is c…" at bounding box center [293, 230] width 215 height 396
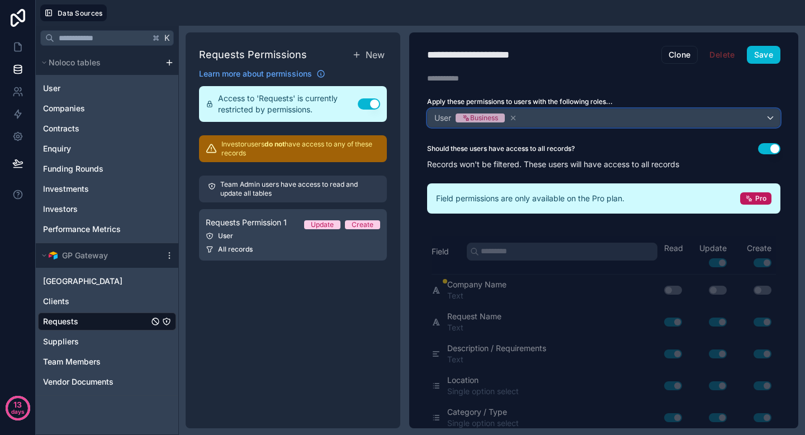
click at [686, 120] on div "User Business" at bounding box center [604, 118] width 352 height 18
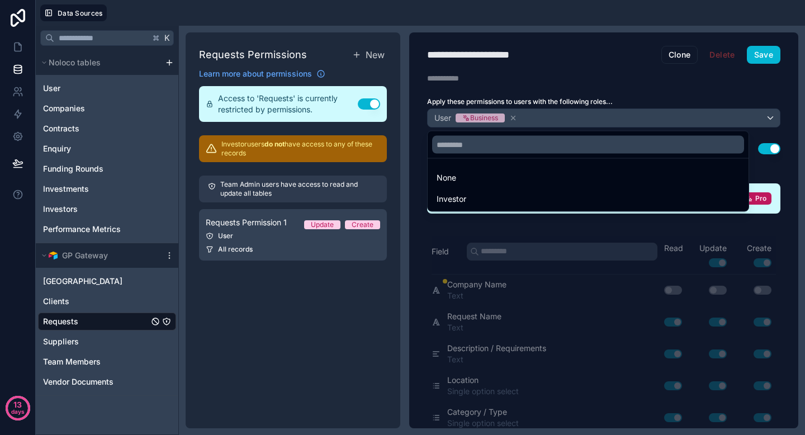
click at [79, 346] on div at bounding box center [402, 217] width 805 height 435
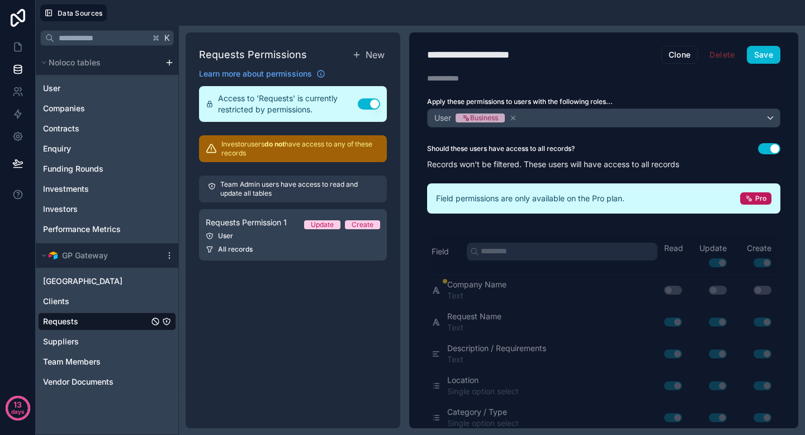
click at [93, 314] on div "Requests" at bounding box center [107, 322] width 138 height 18
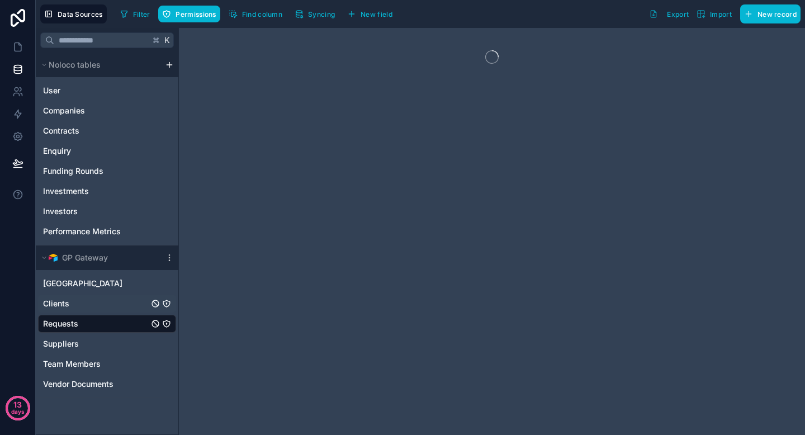
click at [95, 310] on div "Clients" at bounding box center [107, 304] width 138 height 18
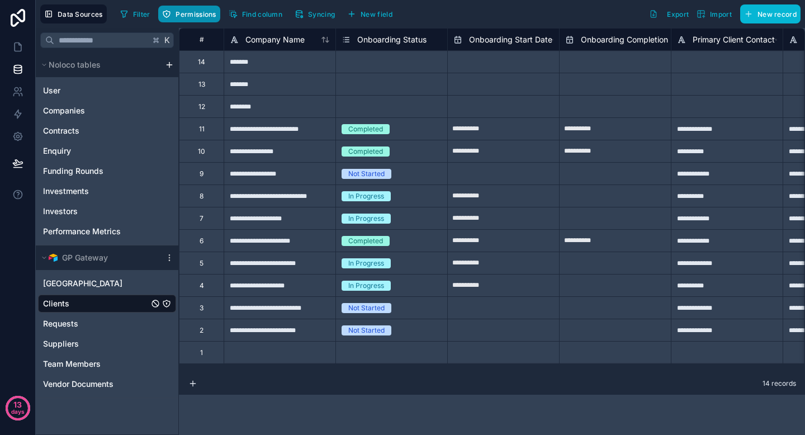
click at [192, 15] on span "Permissions" at bounding box center [196, 14] width 40 height 8
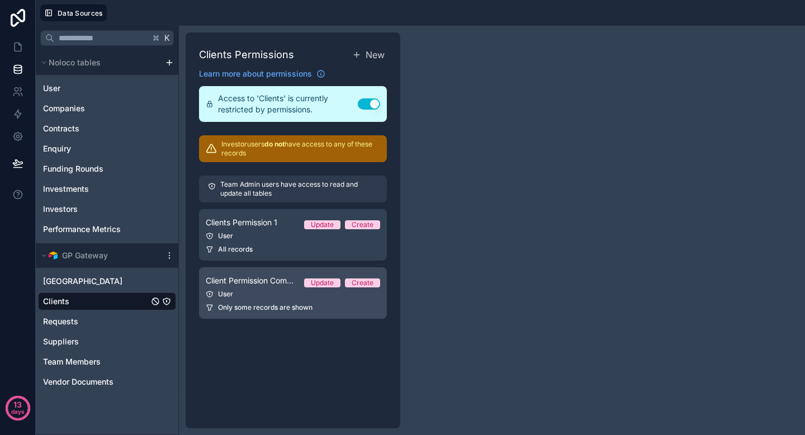
click at [268, 285] on span "Client Permission Company Info" at bounding box center [250, 280] width 89 height 11
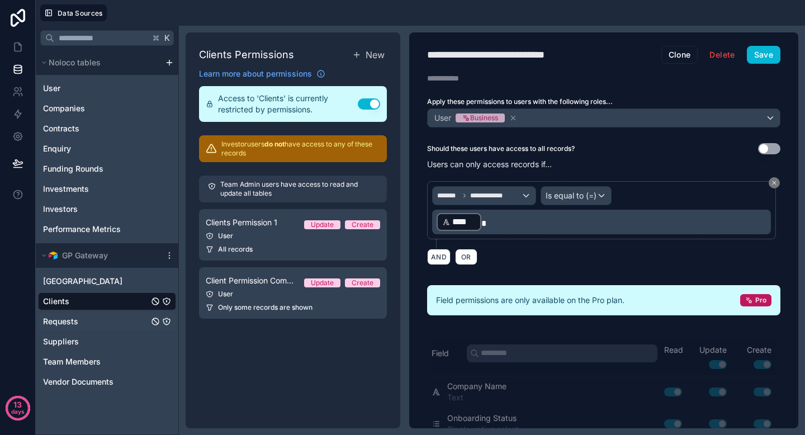
click at [91, 317] on div "Requests" at bounding box center [107, 322] width 138 height 18
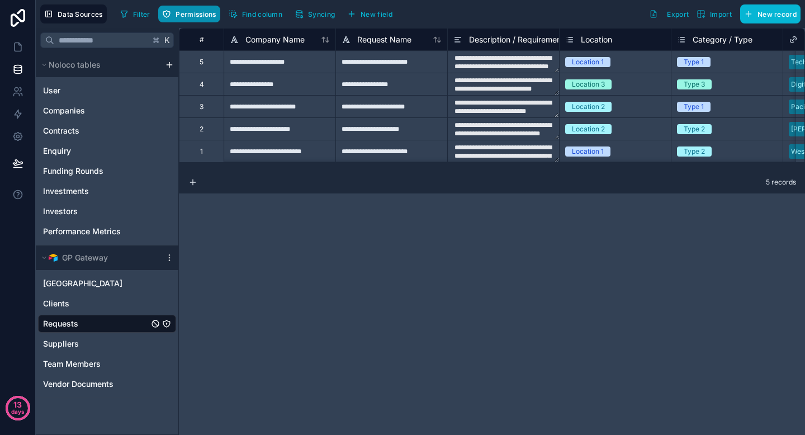
click at [202, 18] on button "Permissions" at bounding box center [189, 14] width 62 height 17
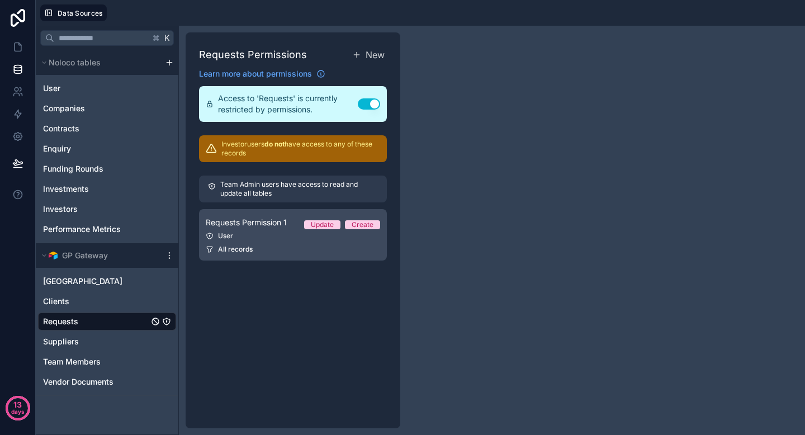
click at [287, 218] on span "Requests Permission 1" at bounding box center [246, 222] width 81 height 11
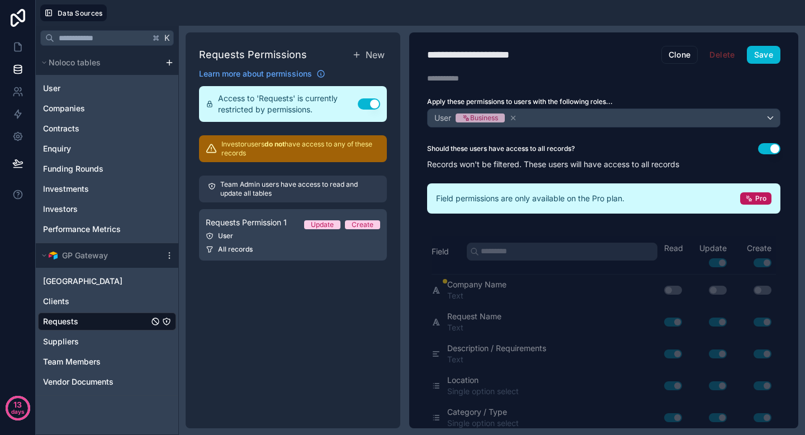
click at [764, 147] on button "Use setting" at bounding box center [769, 148] width 22 height 11
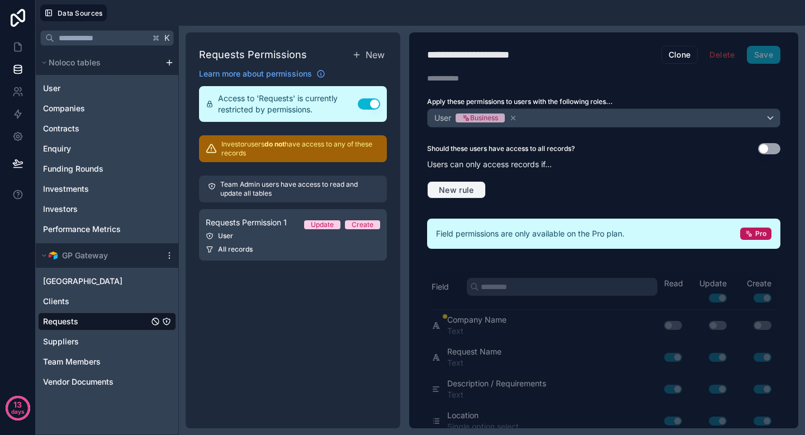
click at [466, 183] on button "New rule" at bounding box center [456, 190] width 59 height 18
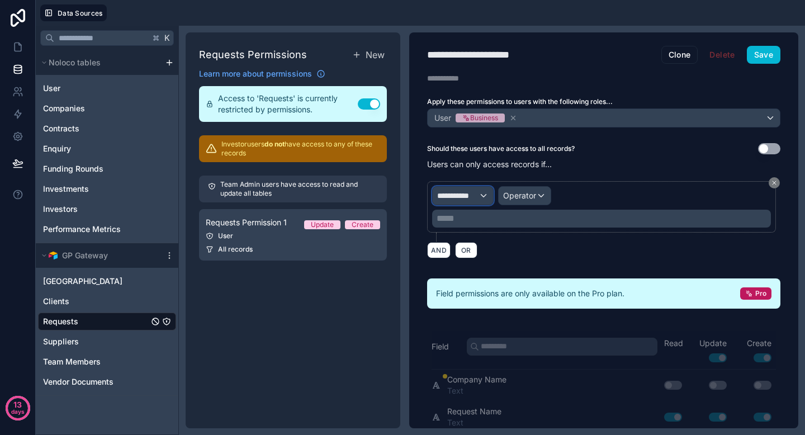
click at [463, 193] on span "**********" at bounding box center [457, 195] width 41 height 11
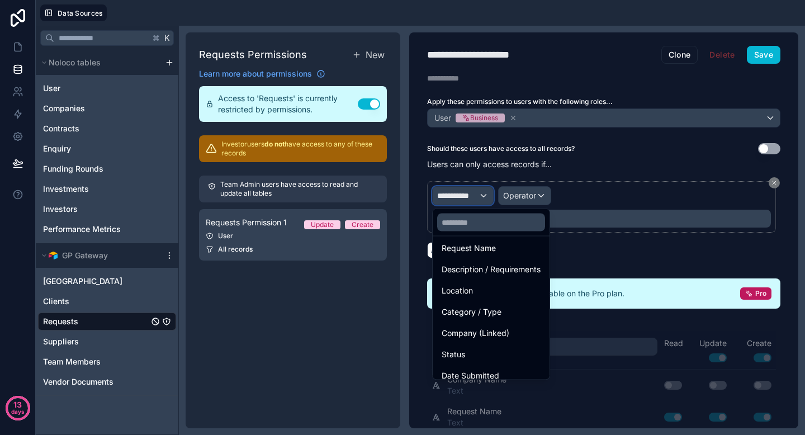
scroll to position [160, 0]
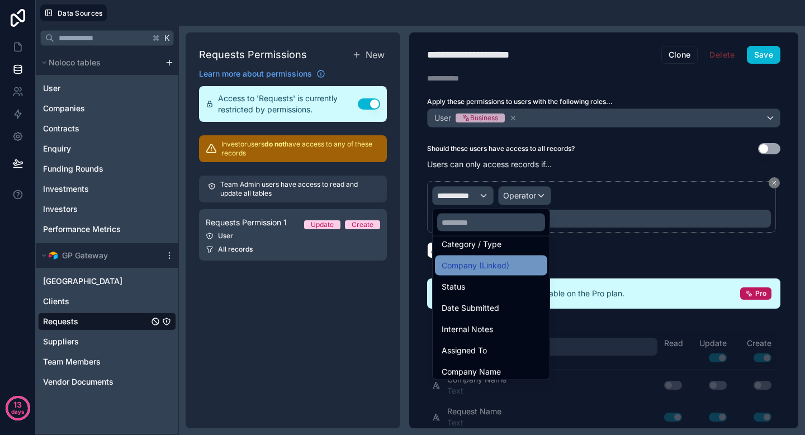
click at [499, 260] on span "Company (Linked)" at bounding box center [476, 265] width 68 height 13
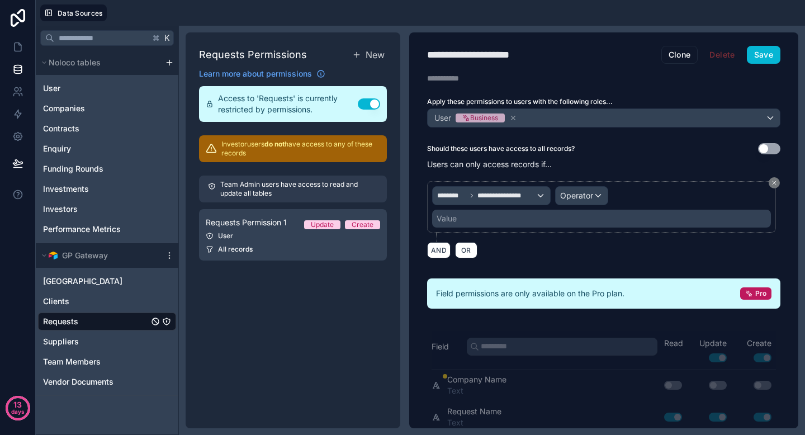
click at [765, 149] on button "Use setting" at bounding box center [769, 148] width 22 height 11
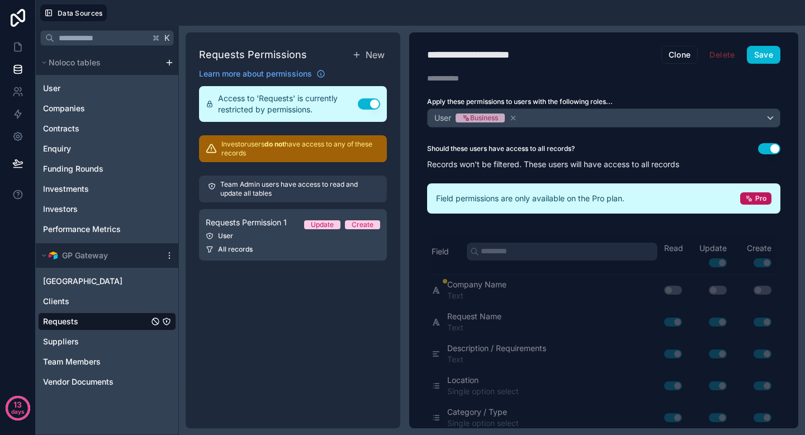
click at [765, 149] on button "Use setting" at bounding box center [769, 148] width 22 height 11
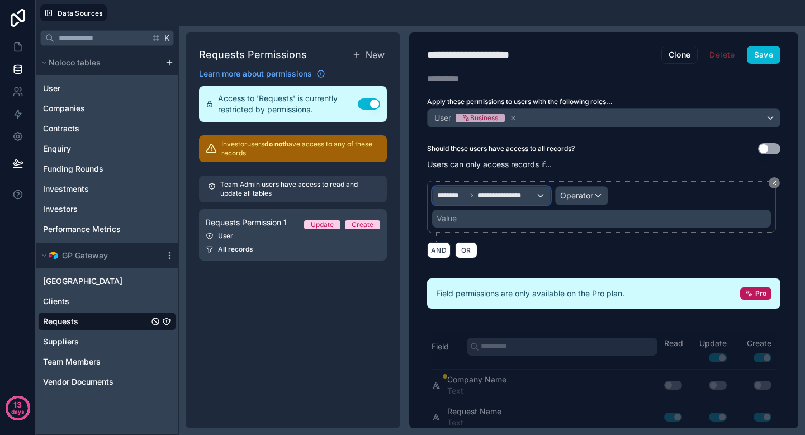
click at [520, 190] on div "**********" at bounding box center [491, 196] width 117 height 18
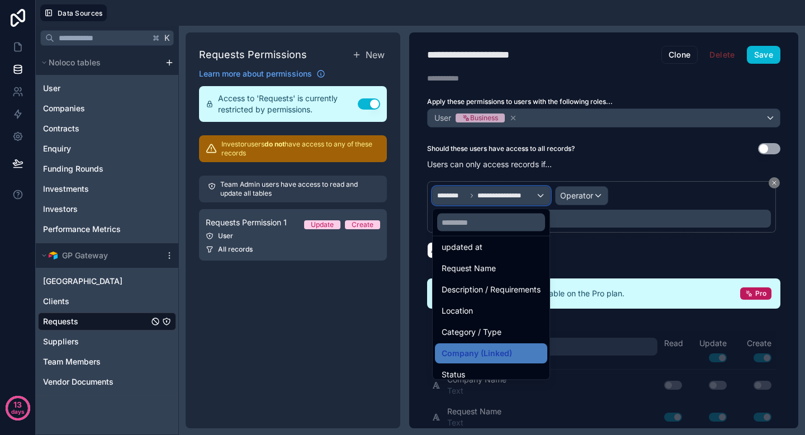
scroll to position [84, 0]
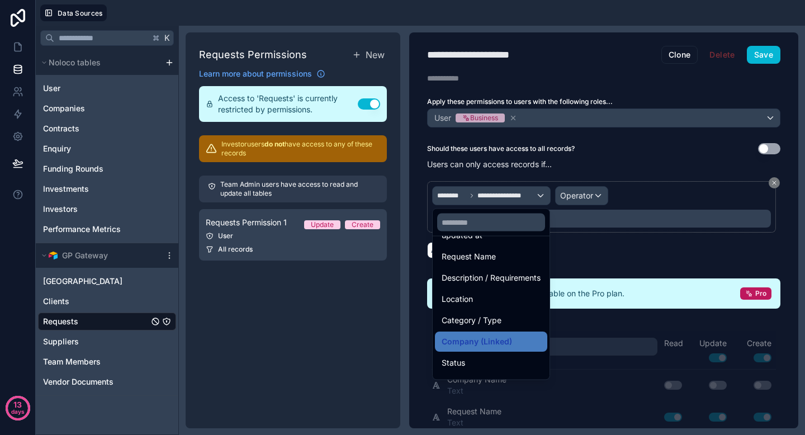
click at [630, 190] on div at bounding box center [402, 217] width 805 height 435
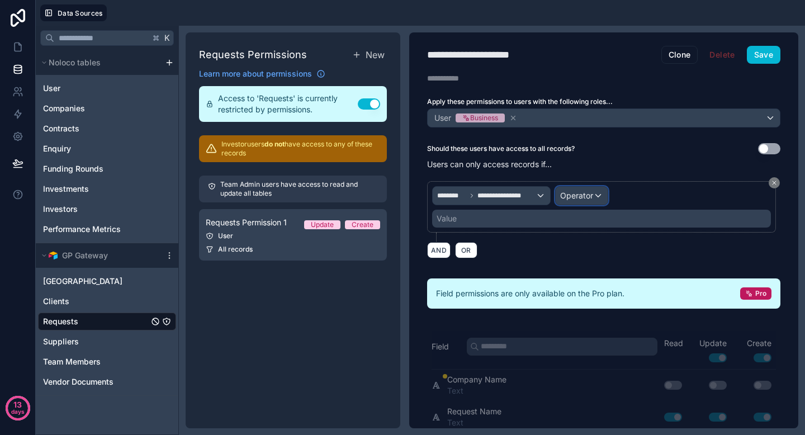
click at [596, 199] on div "Operator" at bounding box center [582, 196] width 52 height 18
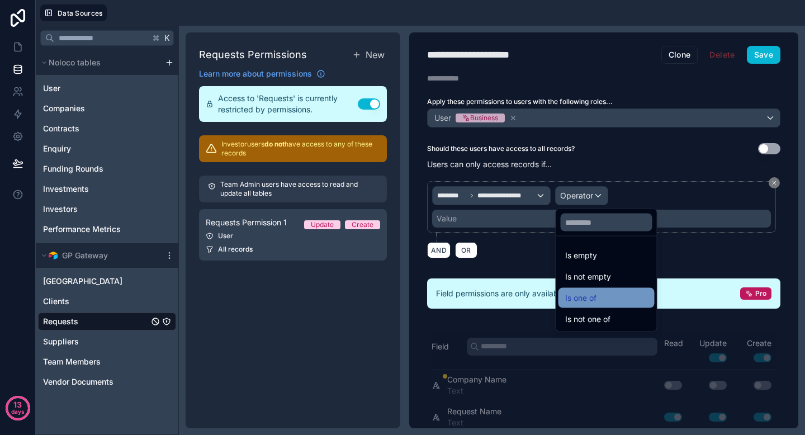
click at [591, 300] on span "Is one of" at bounding box center [580, 297] width 31 height 13
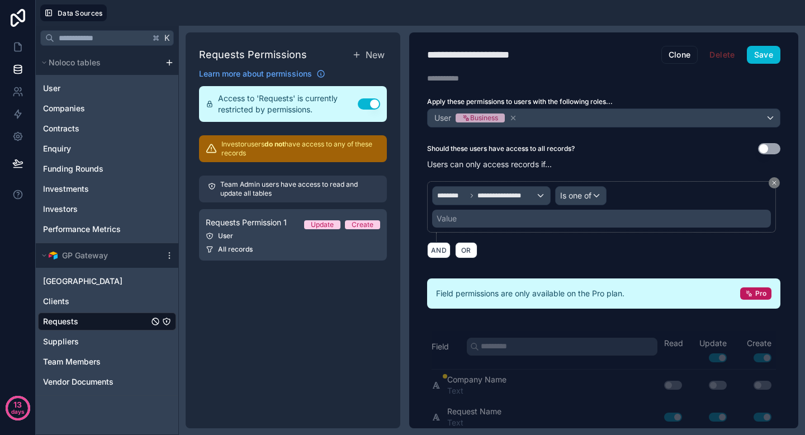
click at [522, 221] on div "Value" at bounding box center [601, 219] width 339 height 18
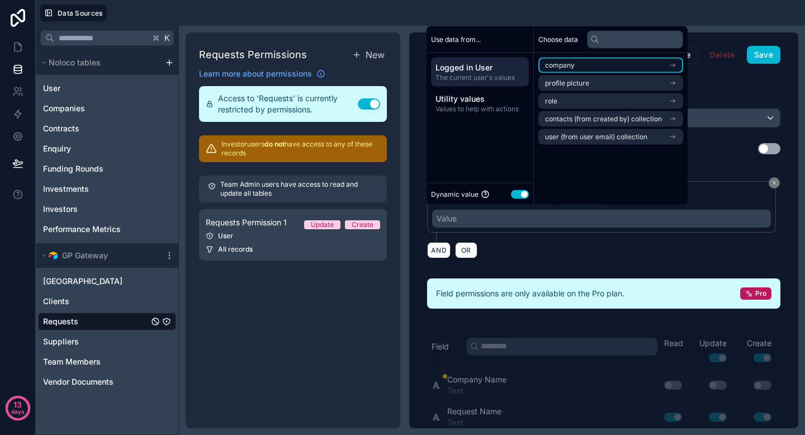
click at [601, 68] on li "company" at bounding box center [611, 66] width 145 height 16
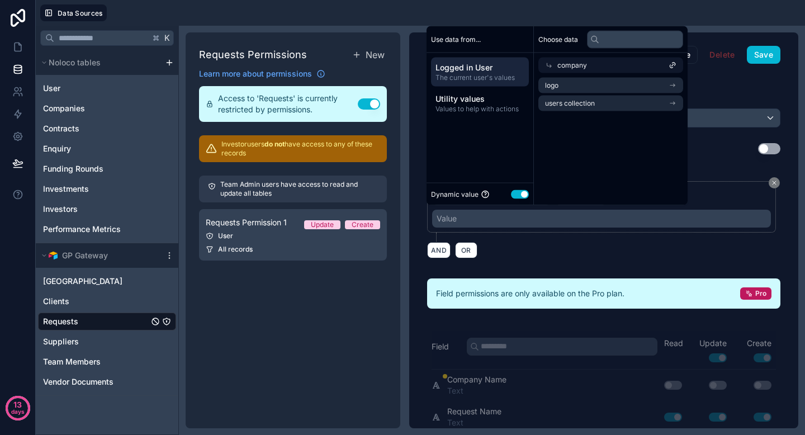
click at [631, 63] on div "company" at bounding box center [611, 66] width 145 height 16
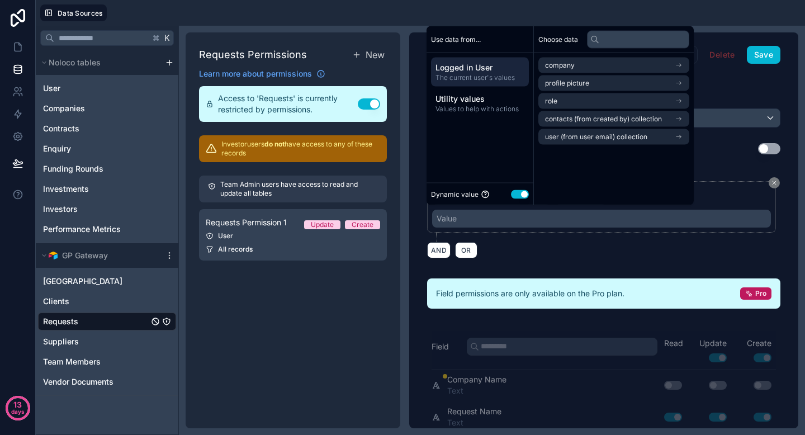
click at [631, 63] on li "company" at bounding box center [614, 66] width 151 height 16
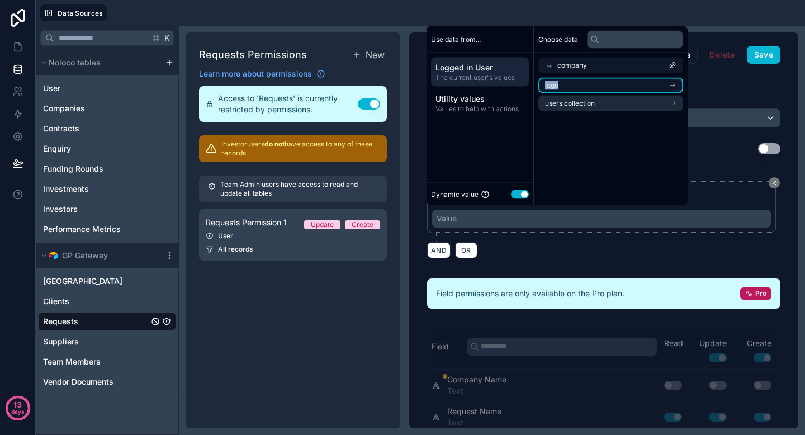
click at [623, 82] on li "logo" at bounding box center [611, 86] width 145 height 16
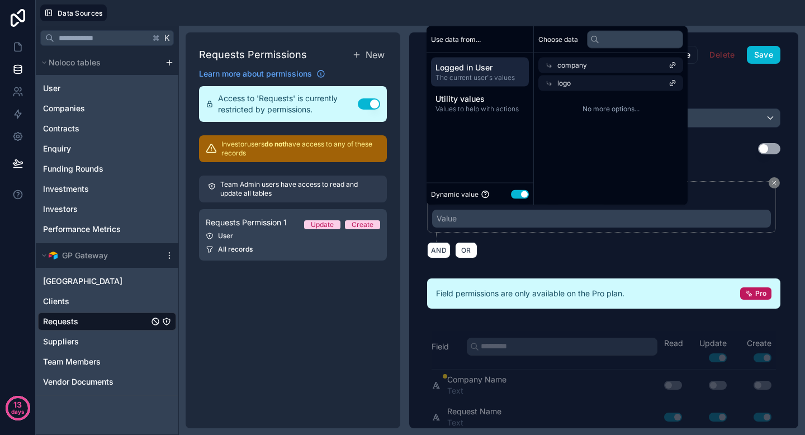
click at [597, 259] on div "**********" at bounding box center [603, 219] width 353 height 91
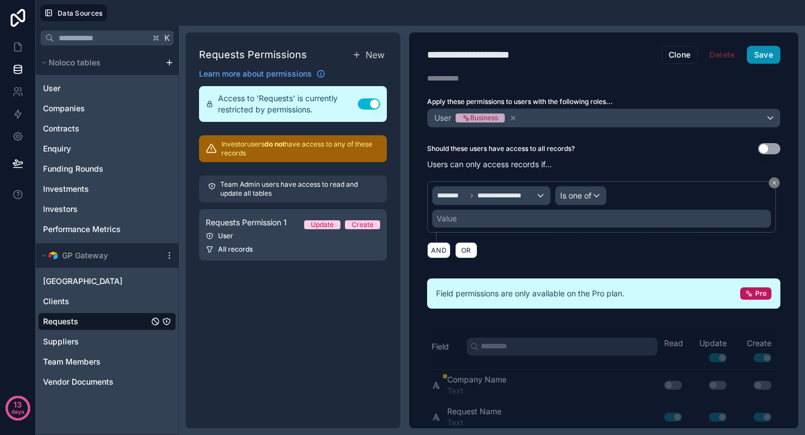
click at [759, 57] on button "Save" at bounding box center [764, 55] width 34 height 18
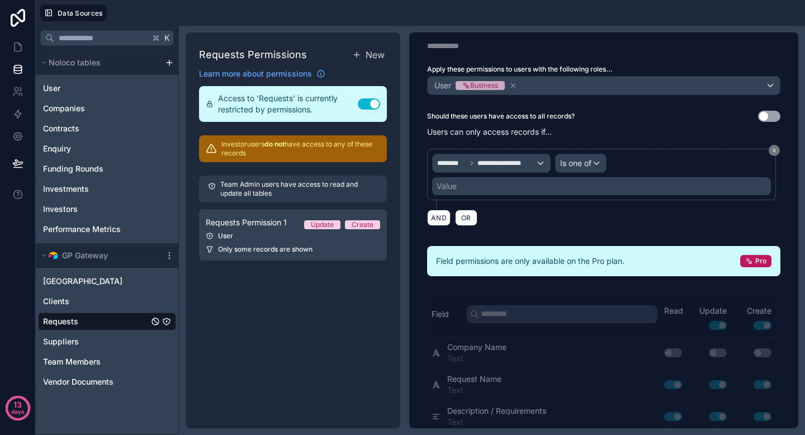
scroll to position [46, 0]
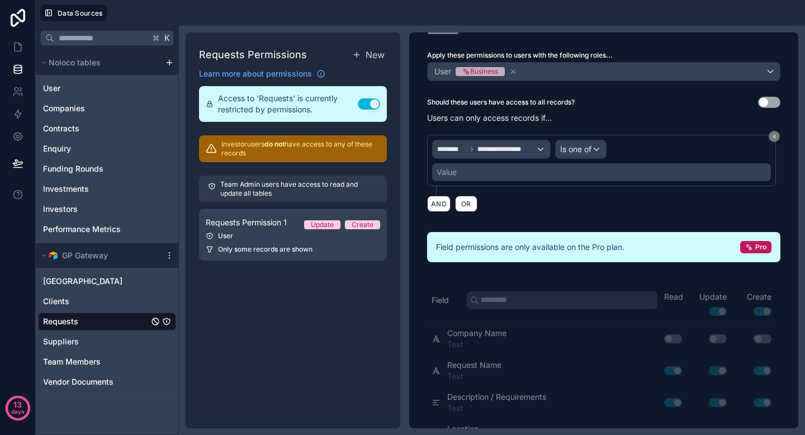
click at [549, 170] on div "Value" at bounding box center [601, 172] width 339 height 18
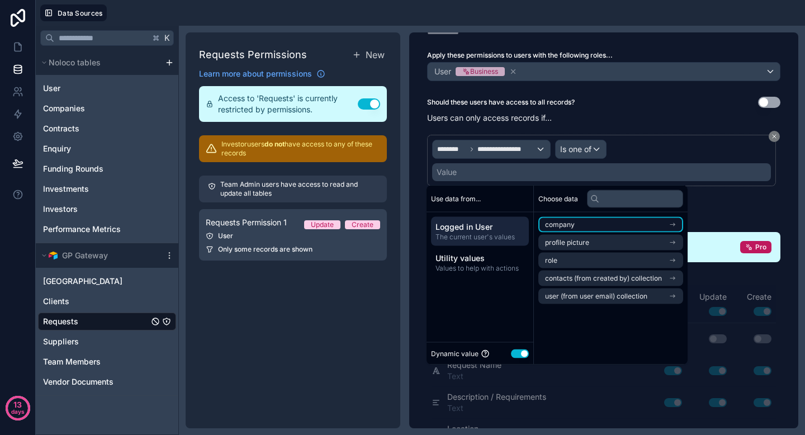
click at [611, 225] on li "company" at bounding box center [611, 225] width 145 height 16
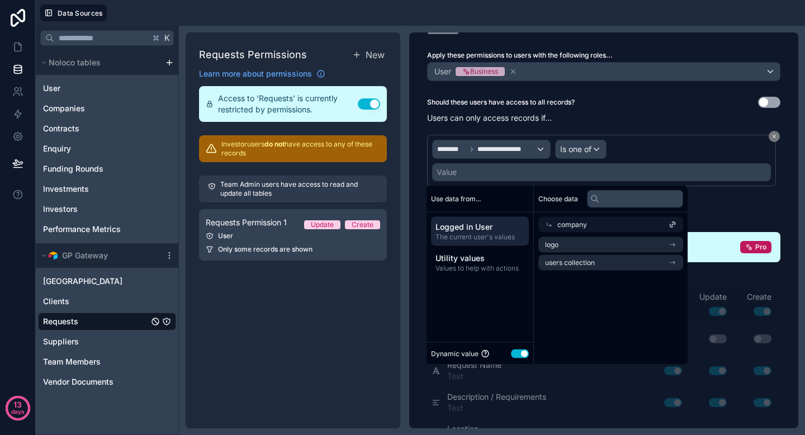
click at [680, 229] on div "company" at bounding box center [611, 225] width 145 height 16
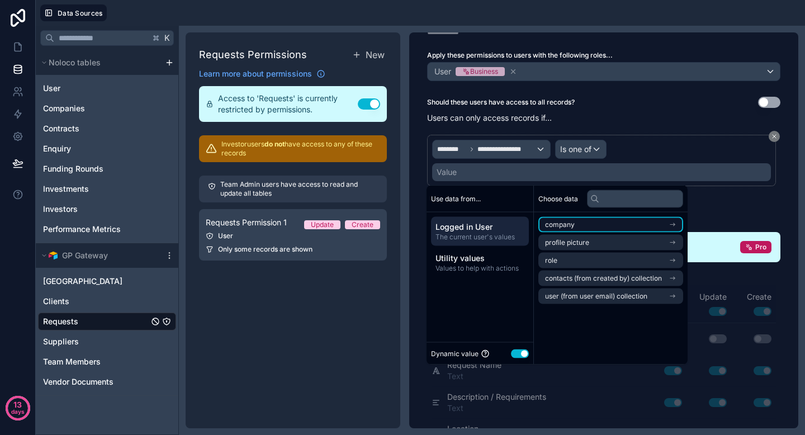
click at [675, 227] on icon "scrollable content" at bounding box center [673, 225] width 8 height 8
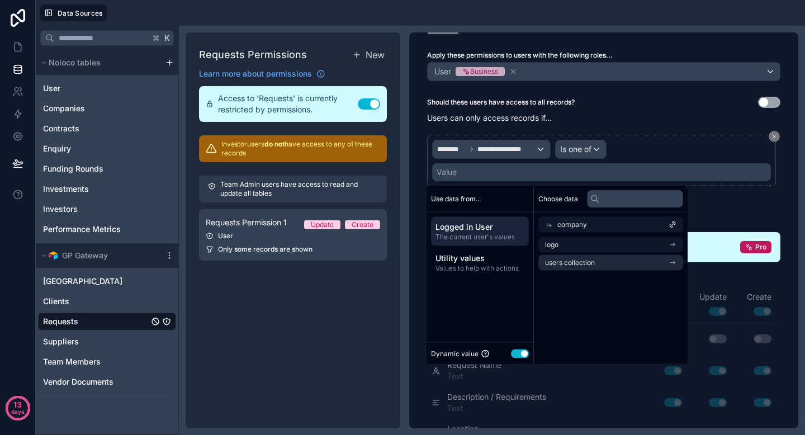
click at [675, 227] on icon at bounding box center [673, 225] width 8 height 8
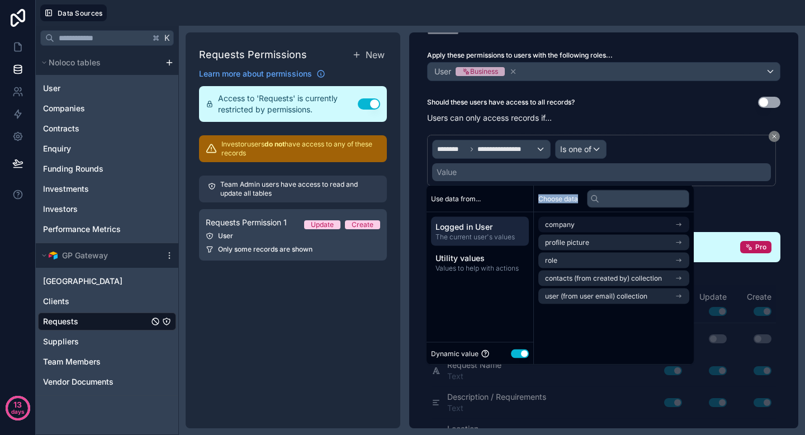
click at [675, 227] on icon "scrollable content" at bounding box center [679, 225] width 8 height 8
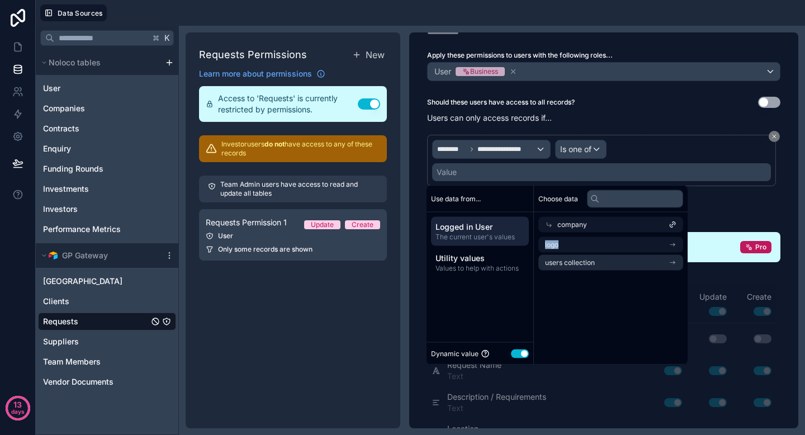
click at [675, 227] on icon at bounding box center [673, 225] width 8 height 8
click at [675, 241] on icon "scrollable content" at bounding box center [673, 245] width 8 height 8
click at [675, 227] on icon at bounding box center [679, 225] width 8 height 8
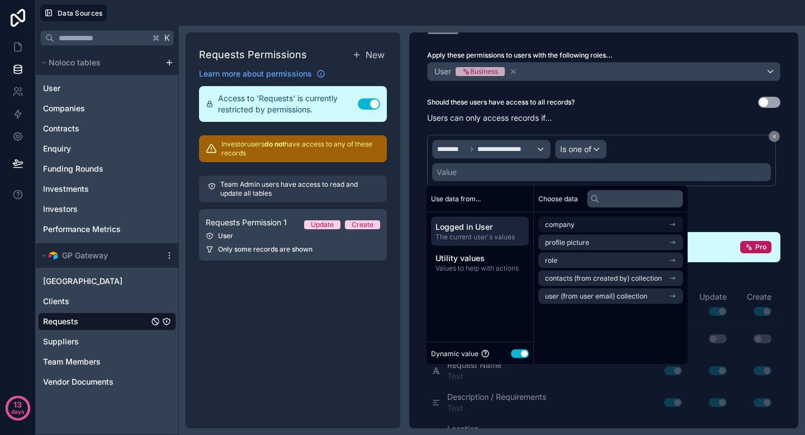
click at [675, 227] on icon "scrollable content" at bounding box center [673, 225] width 8 height 8
click at [675, 227] on icon "scrollable content" at bounding box center [679, 225] width 8 height 8
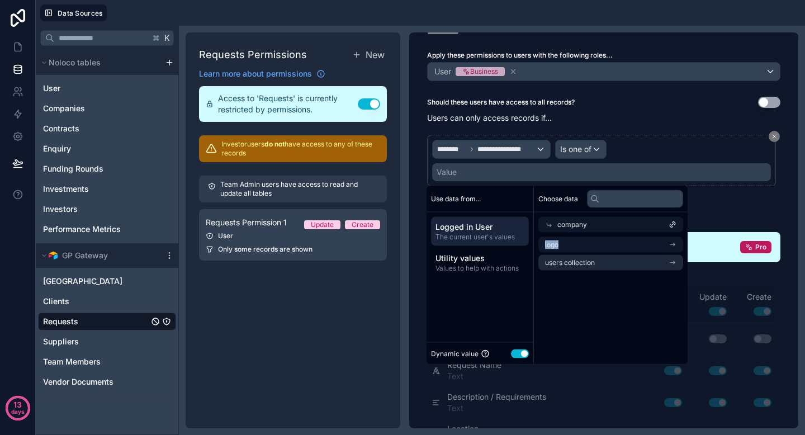
click at [675, 227] on icon at bounding box center [673, 225] width 8 height 8
click at [675, 241] on icon "scrollable content" at bounding box center [673, 245] width 8 height 8
click at [675, 227] on icon at bounding box center [673, 225] width 8 height 8
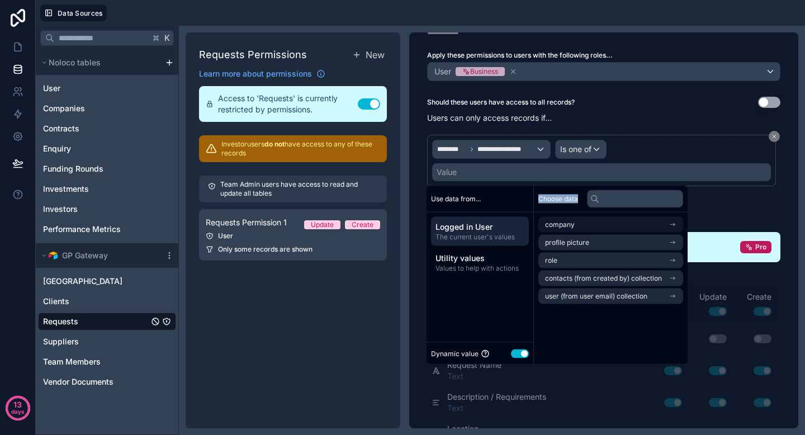
click at [675, 227] on icon "scrollable content" at bounding box center [673, 225] width 8 height 8
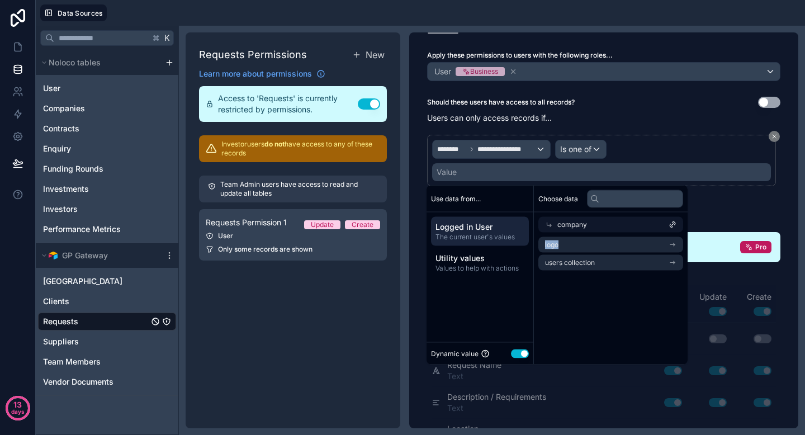
click at [607, 228] on div "company" at bounding box center [611, 225] width 145 height 16
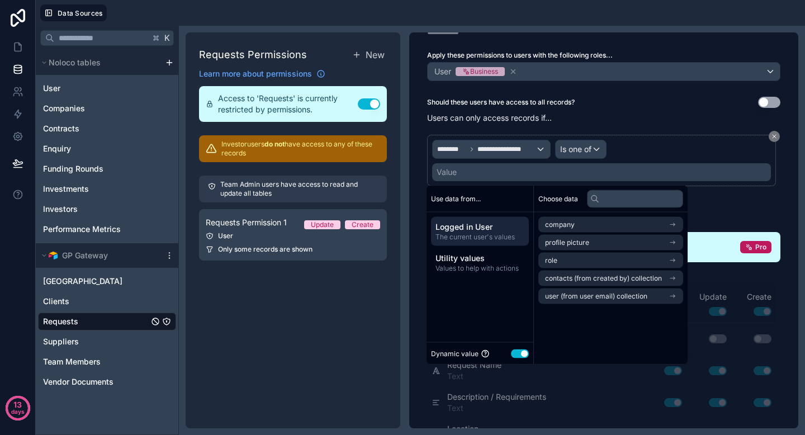
click at [372, 343] on div "Requests Permissions New Learn more about permissions Access to 'Requests' is c…" at bounding box center [293, 230] width 215 height 396
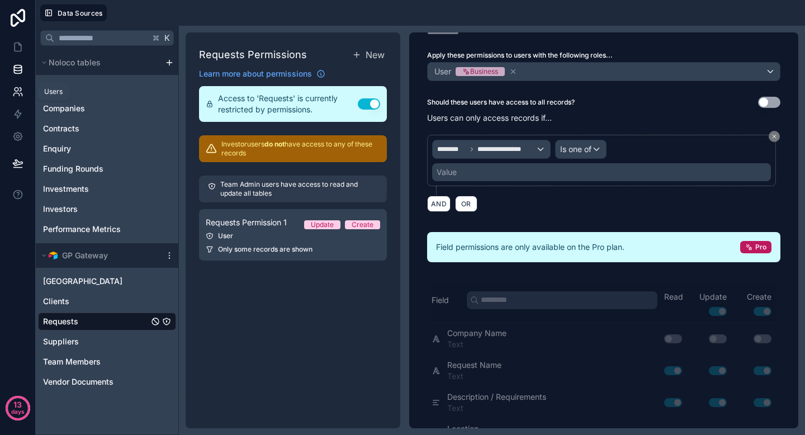
click at [20, 88] on icon at bounding box center [17, 91] width 11 height 11
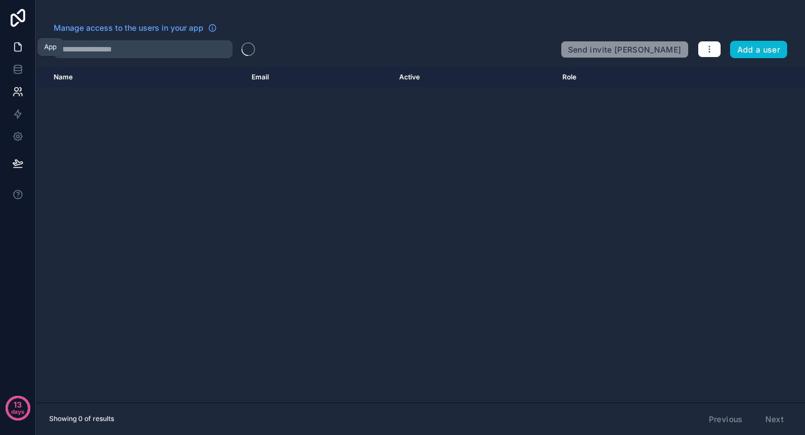
click at [15, 50] on icon at bounding box center [17, 46] width 11 height 11
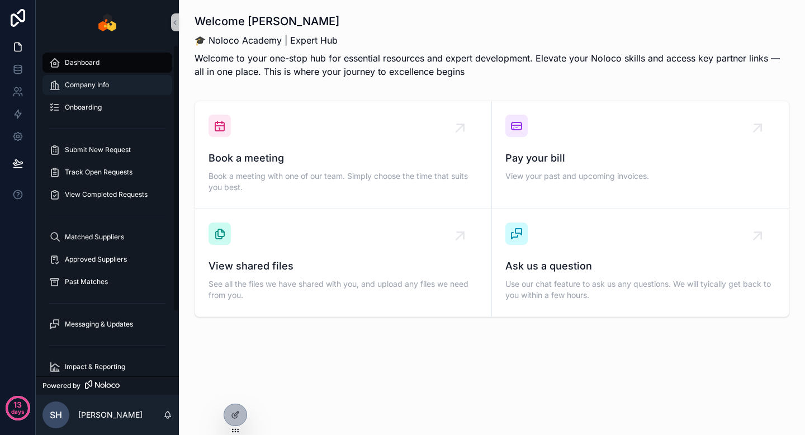
click at [111, 86] on div "Company Info" at bounding box center [107, 85] width 116 height 18
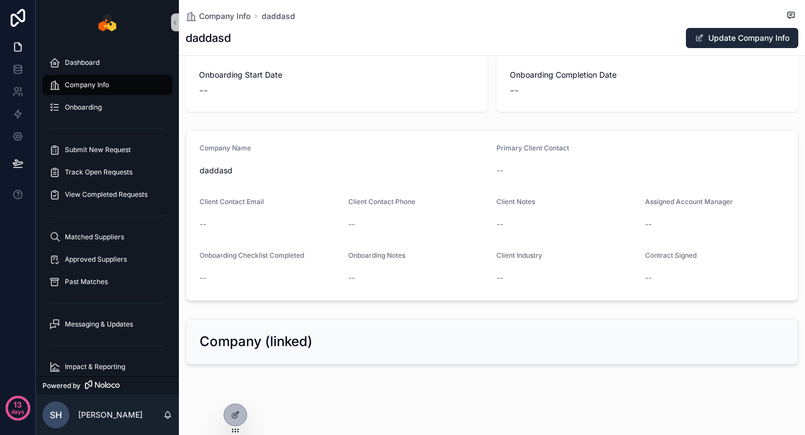
scroll to position [72, 0]
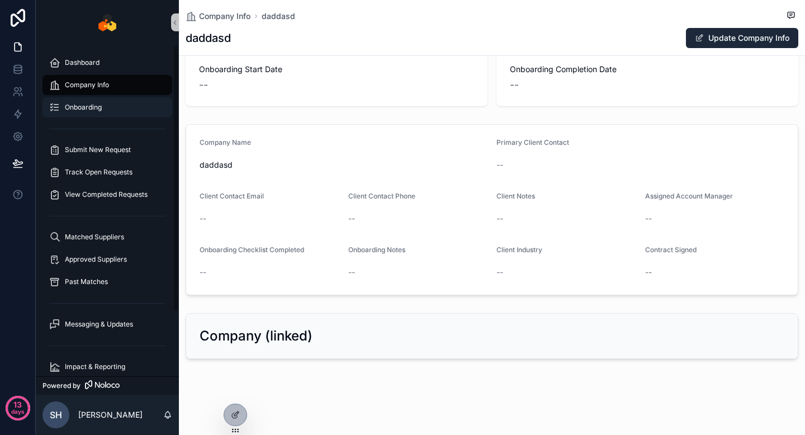
click at [107, 100] on div "Onboarding" at bounding box center [107, 107] width 116 height 18
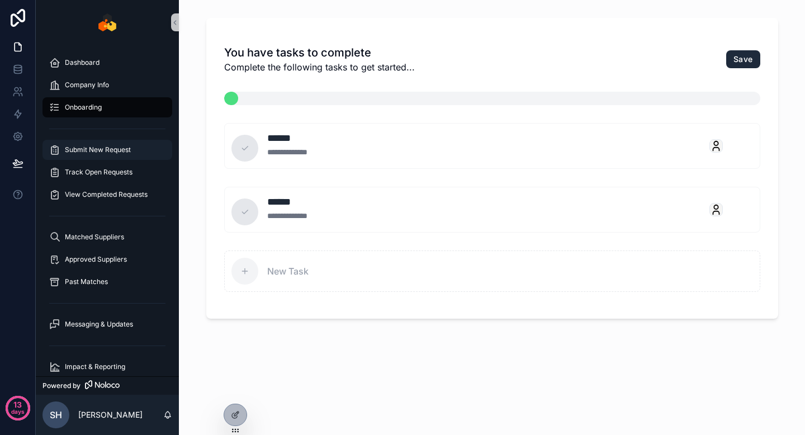
click at [111, 148] on span "Submit New Request" at bounding box center [98, 149] width 66 height 9
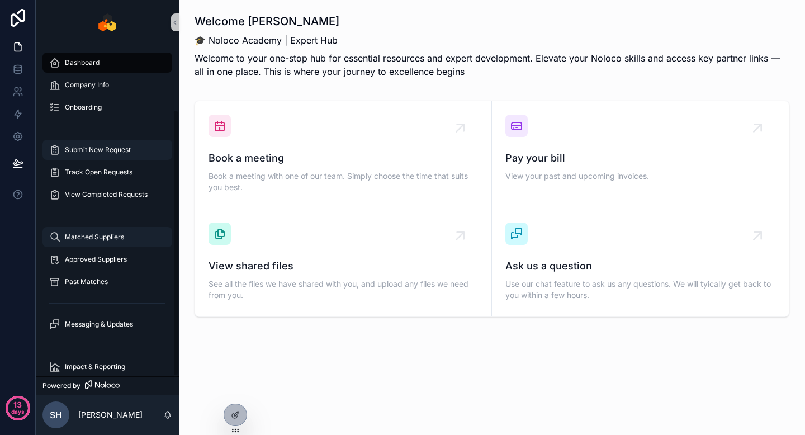
scroll to position [80, 0]
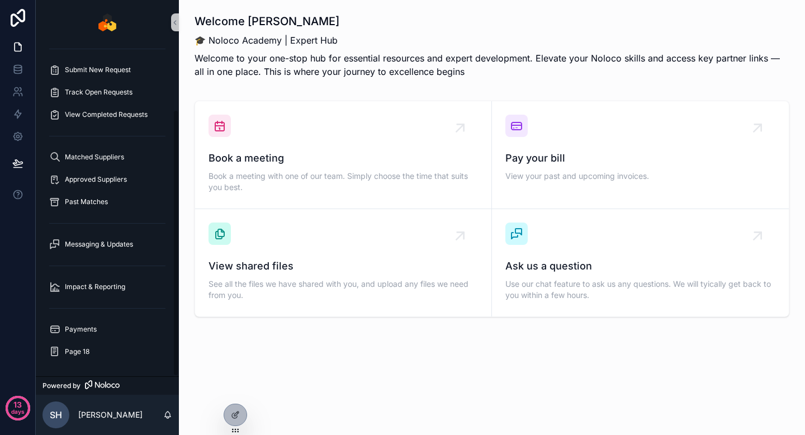
click at [95, 362] on div "Page 18" at bounding box center [107, 352] width 143 height 22
click at [100, 356] on div "Page 18" at bounding box center [107, 352] width 116 height 18
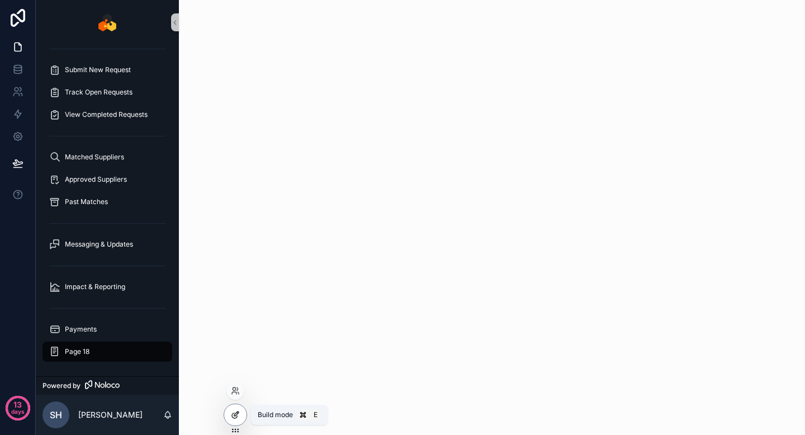
click at [229, 411] on div at bounding box center [235, 414] width 22 height 21
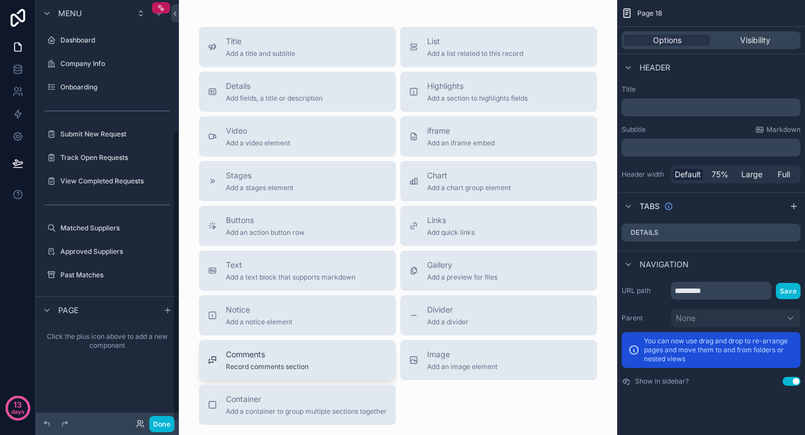
scroll to position [189, 0]
click at [161, 249] on icon "scrollable content" at bounding box center [163, 250] width 9 height 9
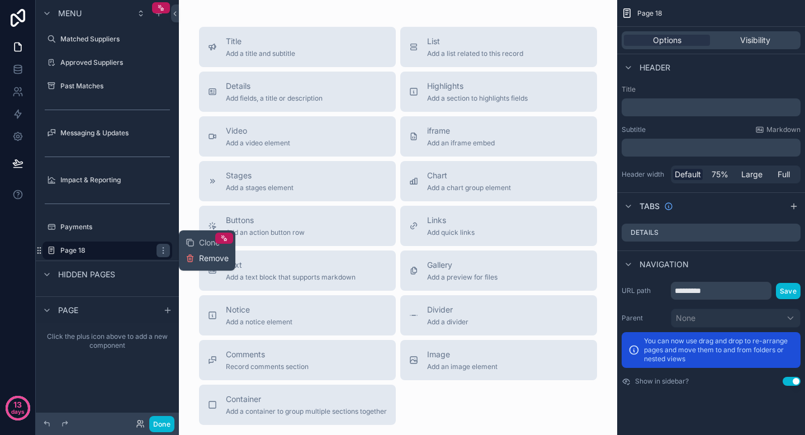
click at [209, 260] on span "Remove" at bounding box center [214, 258] width 30 height 11
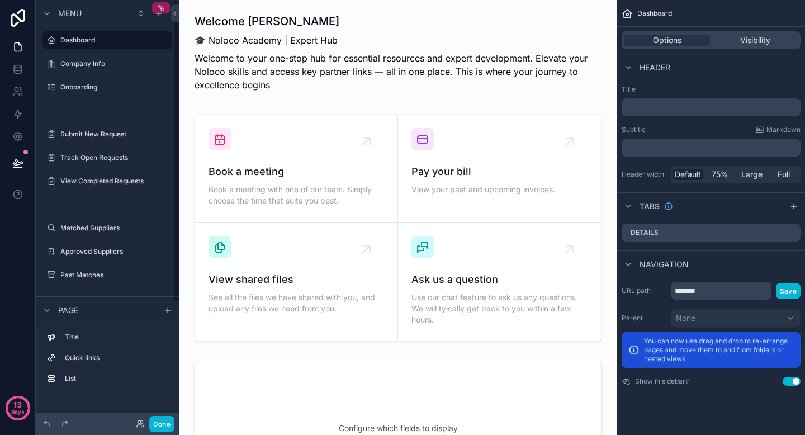
click at [157, 11] on div "scrollable content" at bounding box center [161, 7] width 18 height 11
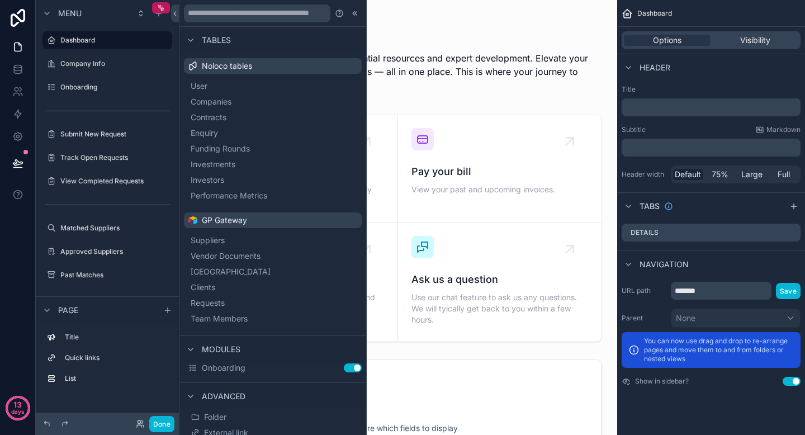
scroll to position [53, 0]
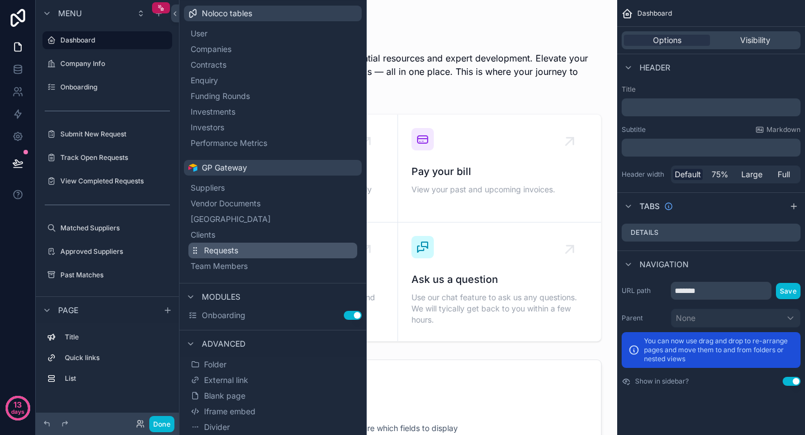
click at [227, 243] on button "Requests" at bounding box center [272, 251] width 169 height 16
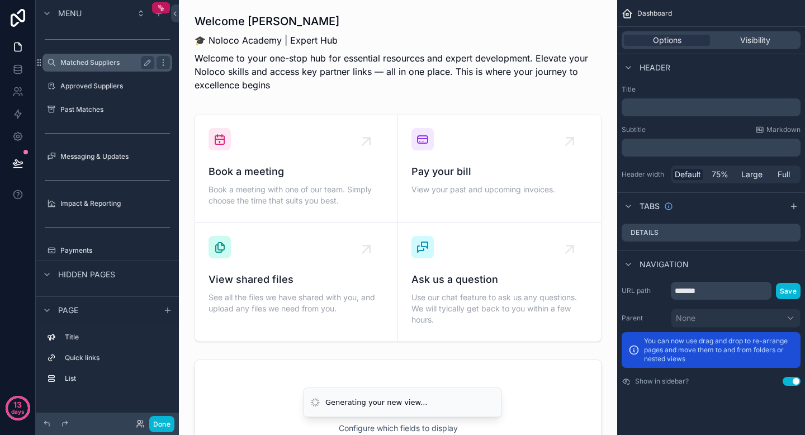
scroll to position [0, 0]
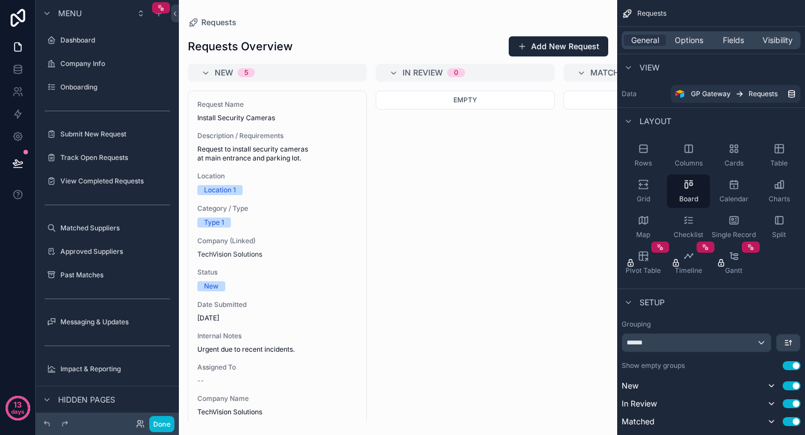
scroll to position [93, 0]
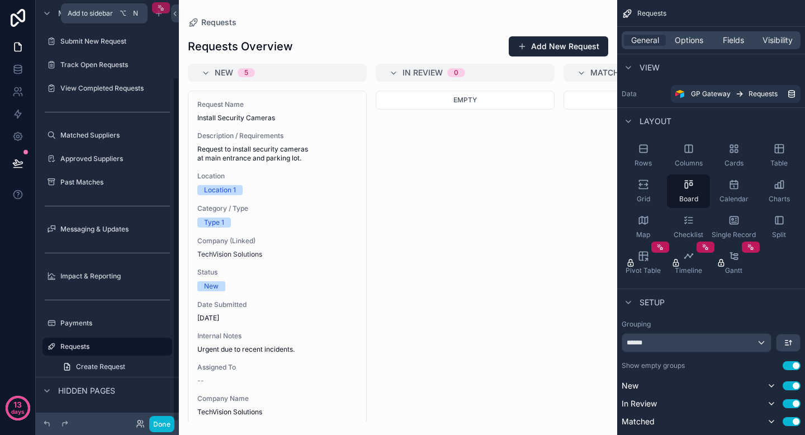
click at [162, 9] on icon "scrollable content" at bounding box center [161, 8] width 8 height 8
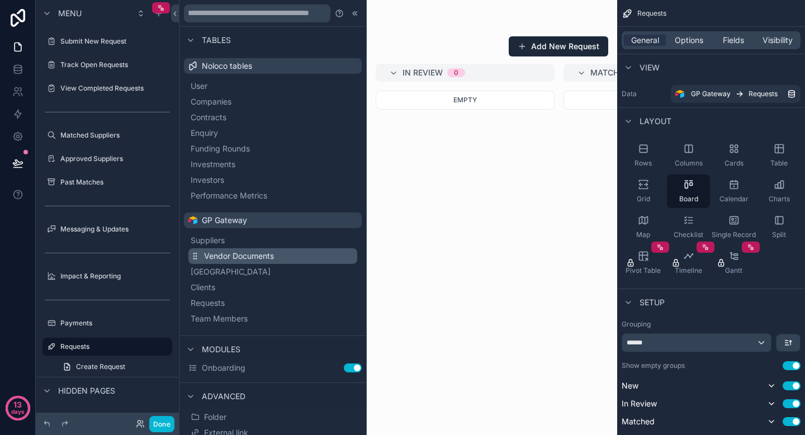
scroll to position [53, 0]
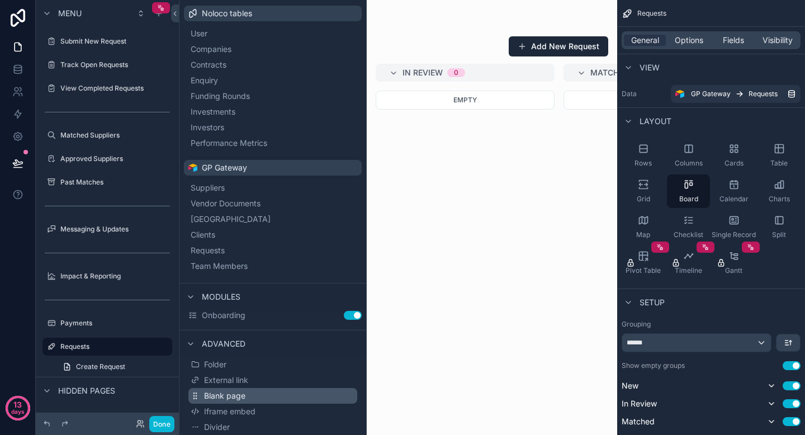
click at [238, 390] on button "Blank page" at bounding box center [272, 396] width 169 height 16
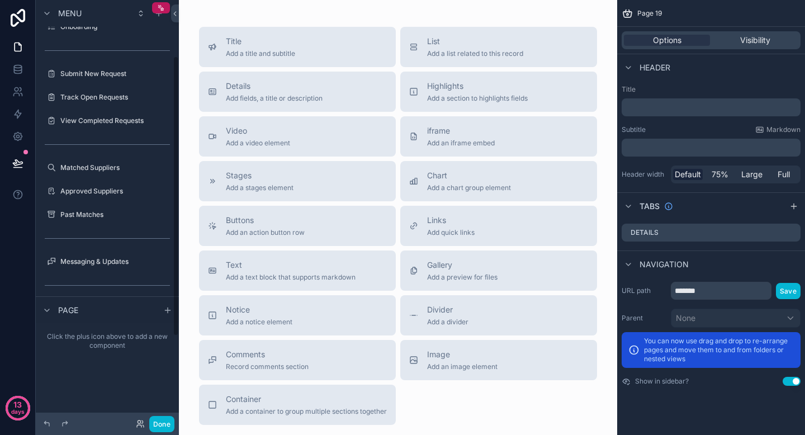
scroll to position [213, 0]
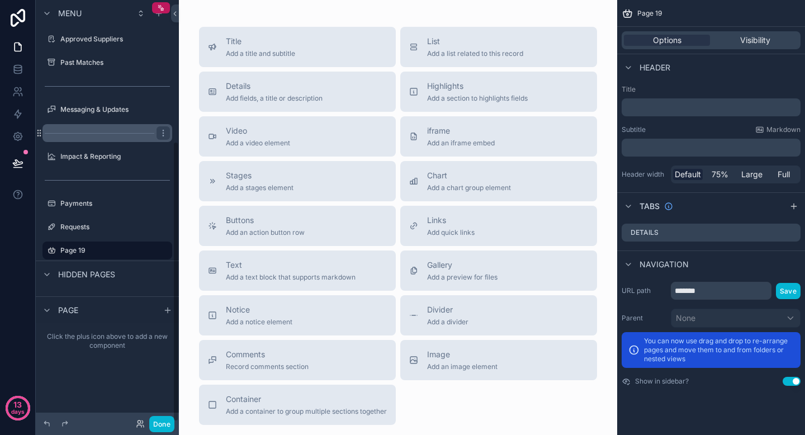
click at [91, 225] on label "Requests" at bounding box center [115, 227] width 110 height 9
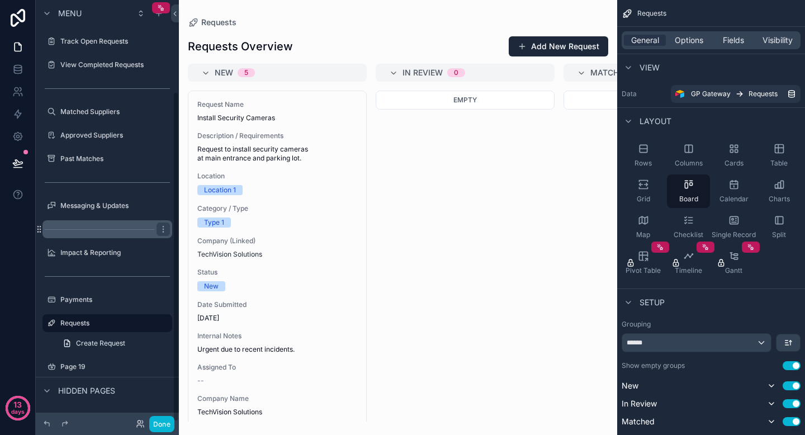
scroll to position [116, 0]
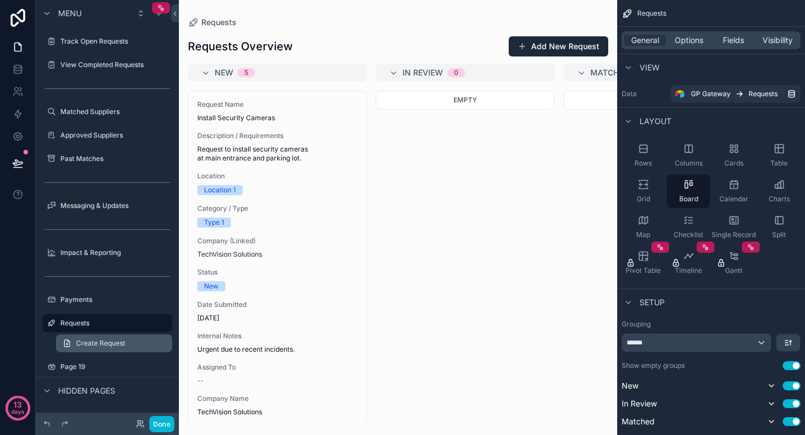
click at [103, 340] on span "Create Request" at bounding box center [100, 343] width 49 height 9
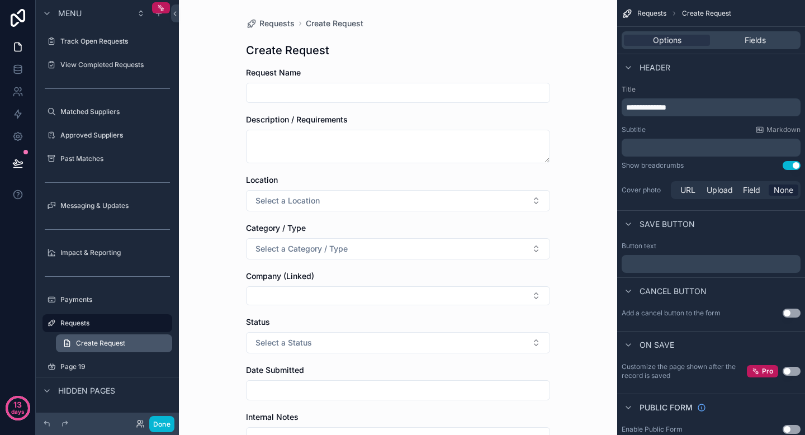
click at [113, 343] on span "Create Request" at bounding box center [100, 343] width 49 height 9
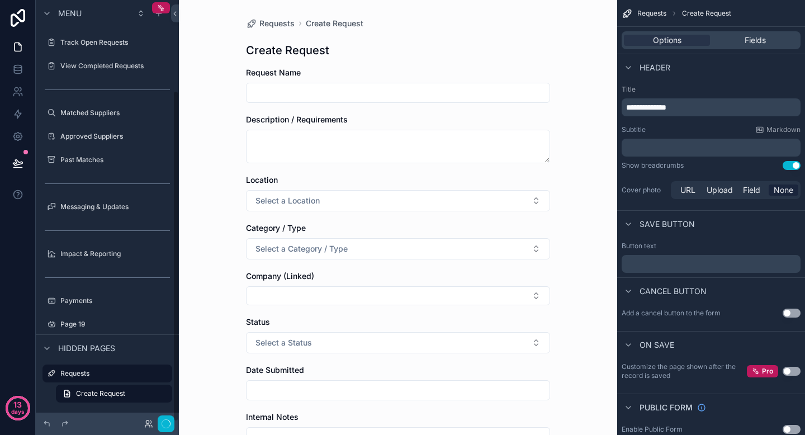
scroll to position [115, 0]
click at [95, 321] on label "Page 19" at bounding box center [104, 324] width 89 height 9
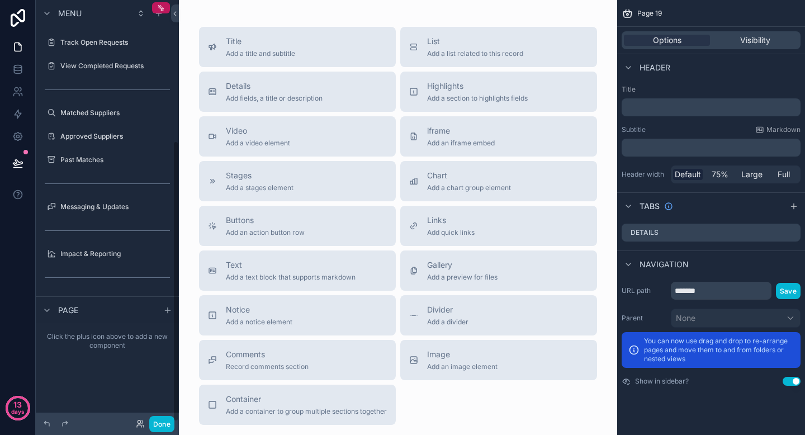
scroll to position [211, 0]
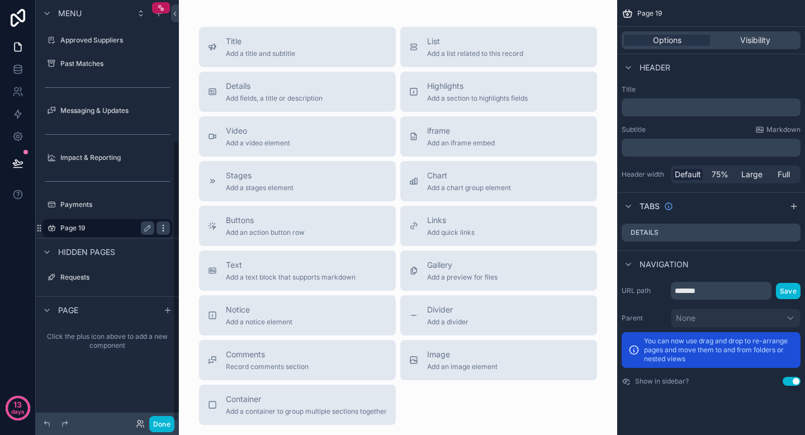
click at [164, 229] on icon "scrollable content" at bounding box center [163, 228] width 9 height 9
click at [207, 239] on span "Remove" at bounding box center [214, 235] width 30 height 11
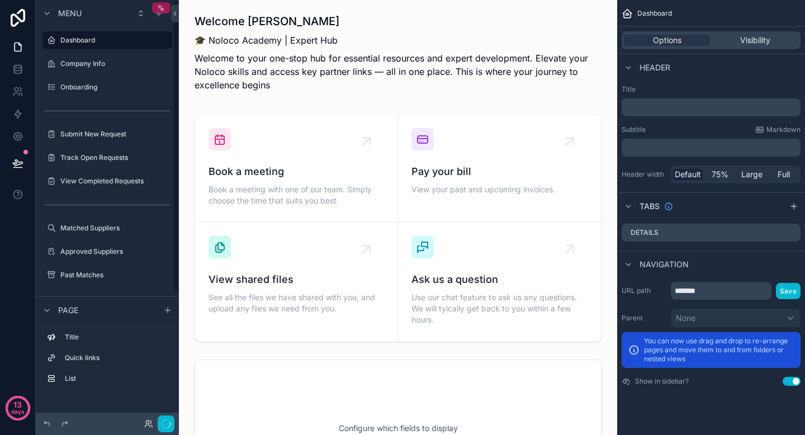
click at [162, 11] on icon "scrollable content" at bounding box center [161, 8] width 8 height 8
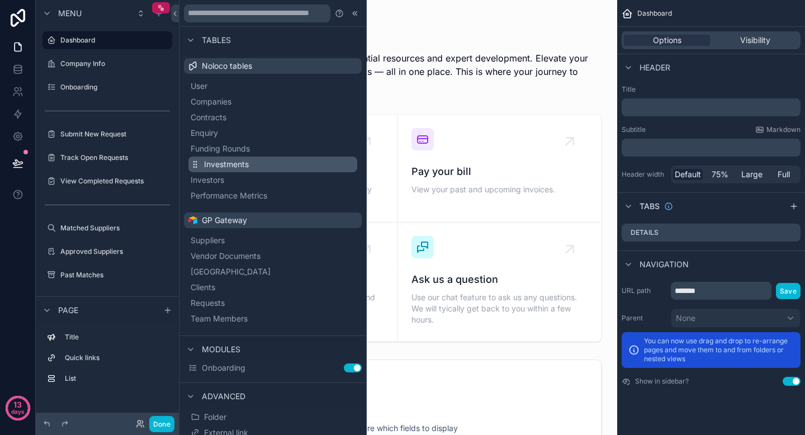
scroll to position [53, 0]
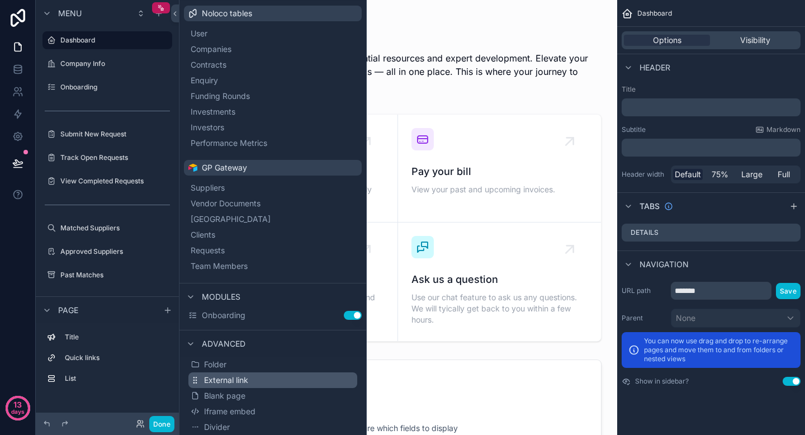
click at [243, 379] on span "External link" at bounding box center [226, 380] width 44 height 11
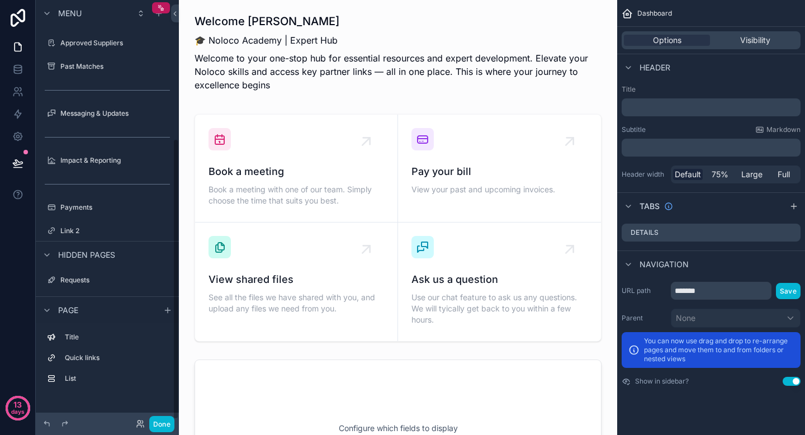
scroll to position [211, 0]
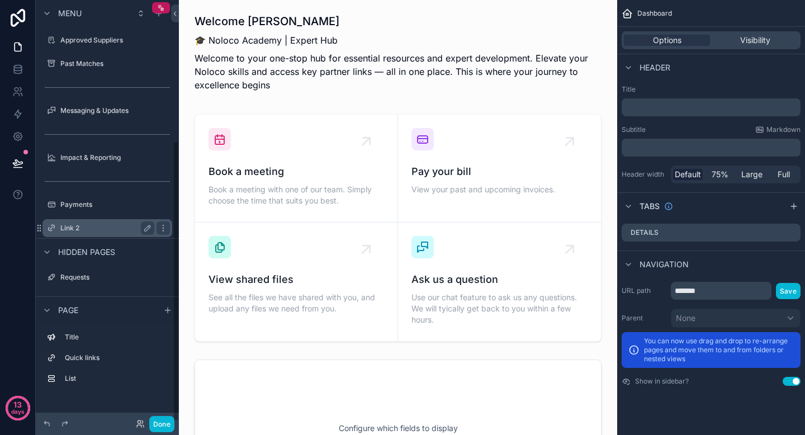
click at [86, 227] on label "Link 2" at bounding box center [104, 228] width 89 height 9
click at [88, 230] on label "Link 2" at bounding box center [104, 228] width 89 height 9
click at [784, 261] on div "Navigation" at bounding box center [711, 264] width 188 height 27
click at [749, 36] on span "Visibility" at bounding box center [755, 40] width 30 height 11
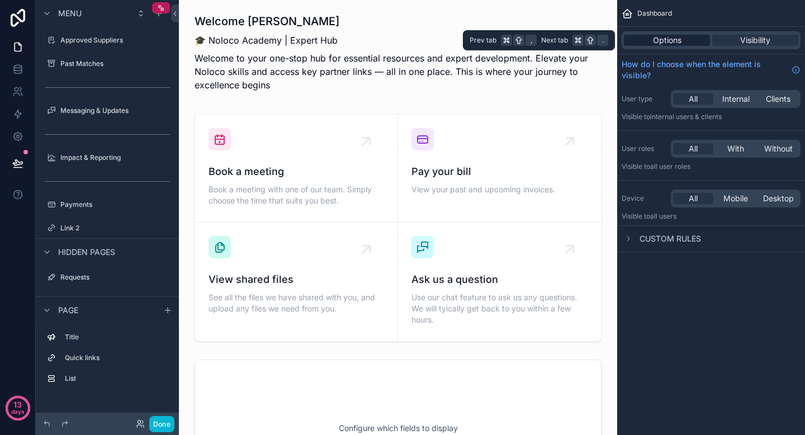
click at [682, 39] on div "Options" at bounding box center [667, 40] width 86 height 11
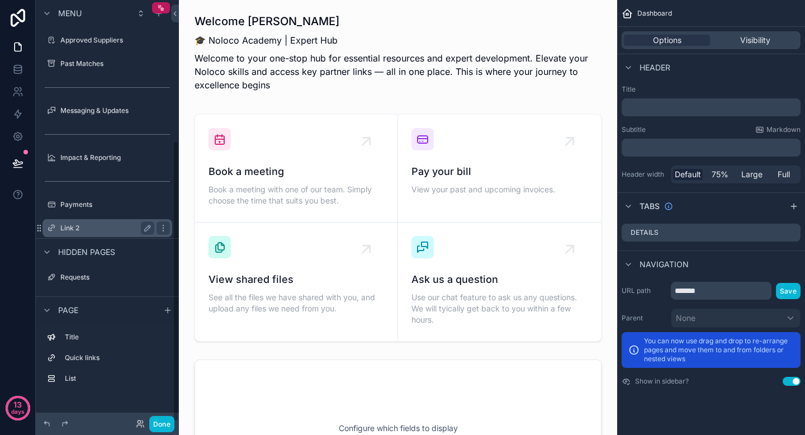
click at [79, 226] on label "Link 2" at bounding box center [104, 228] width 89 height 9
click at [150, 230] on icon "scrollable content" at bounding box center [147, 228] width 9 height 9
click at [114, 226] on input "******" at bounding box center [98, 227] width 76 height 13
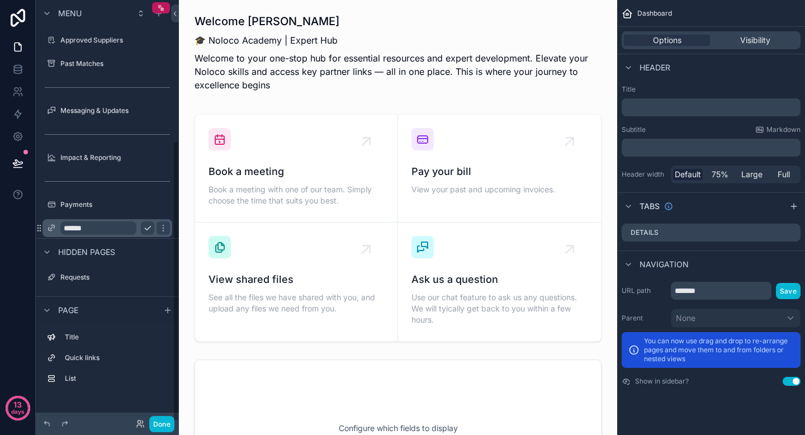
click at [114, 226] on input "******" at bounding box center [98, 227] width 76 height 13
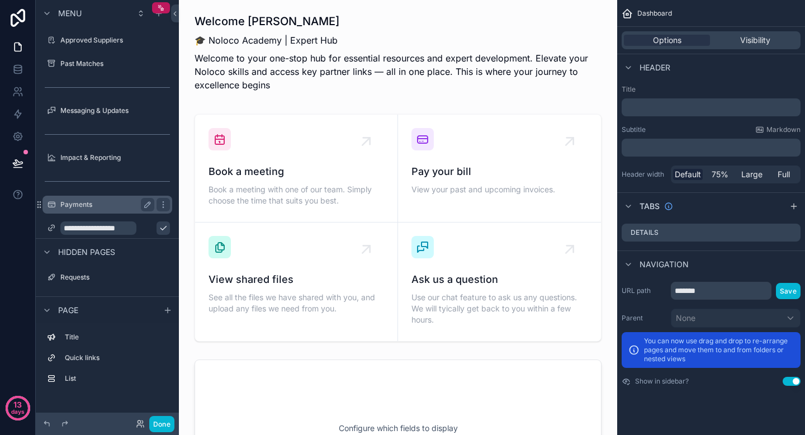
scroll to position [0, 0]
type input "**********"
click at [159, 230] on icon "scrollable content" at bounding box center [163, 228] width 9 height 9
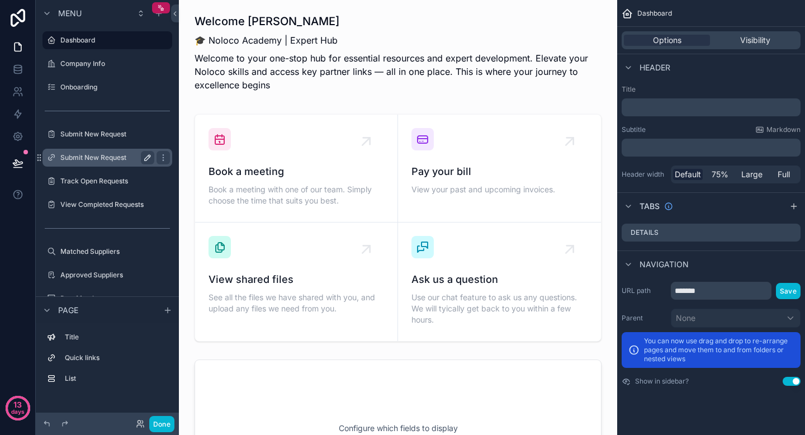
click at [86, 153] on label "Submit New Request" at bounding box center [104, 157] width 89 height 9
click at [88, 157] on label "Submit New Request" at bounding box center [104, 157] width 89 height 9
click at [164, 430] on button "Done" at bounding box center [161, 424] width 25 height 16
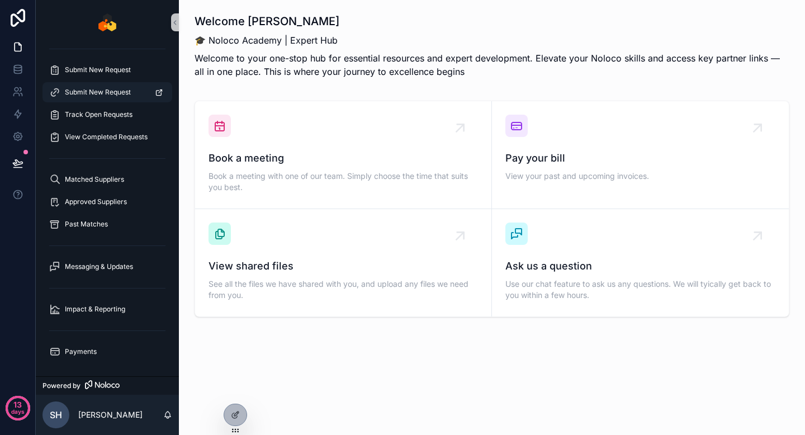
click at [107, 89] on span "Submit New Request" at bounding box center [98, 92] width 66 height 9
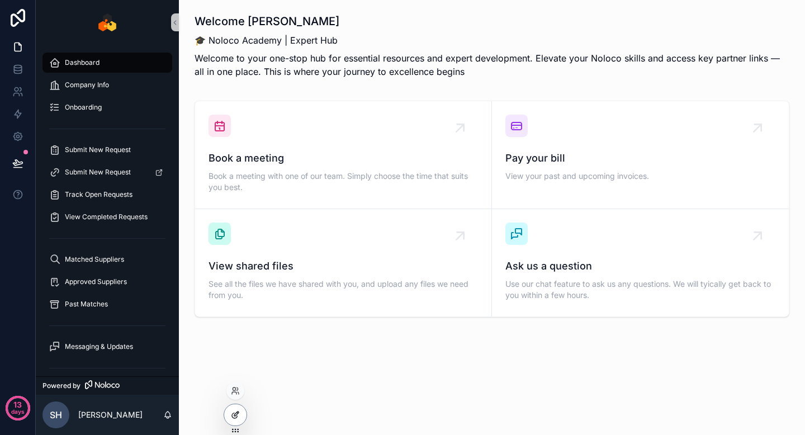
click at [233, 415] on icon at bounding box center [235, 414] width 9 height 9
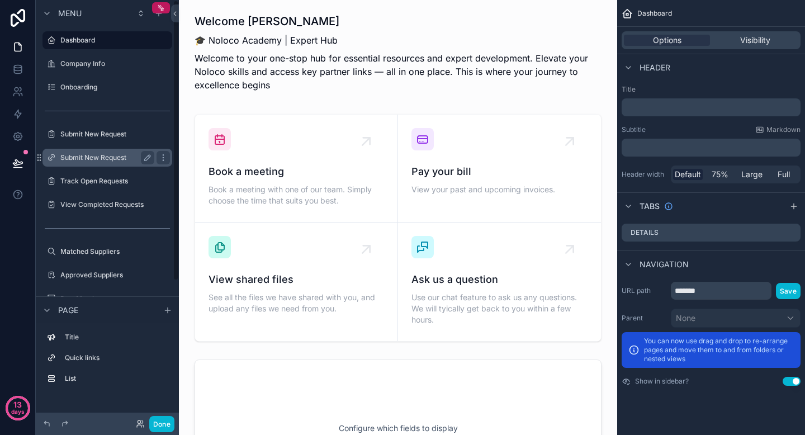
click at [98, 156] on label "Submit New Request" at bounding box center [104, 157] width 89 height 9
click at [105, 157] on label "Submit New Request" at bounding box center [104, 157] width 89 height 9
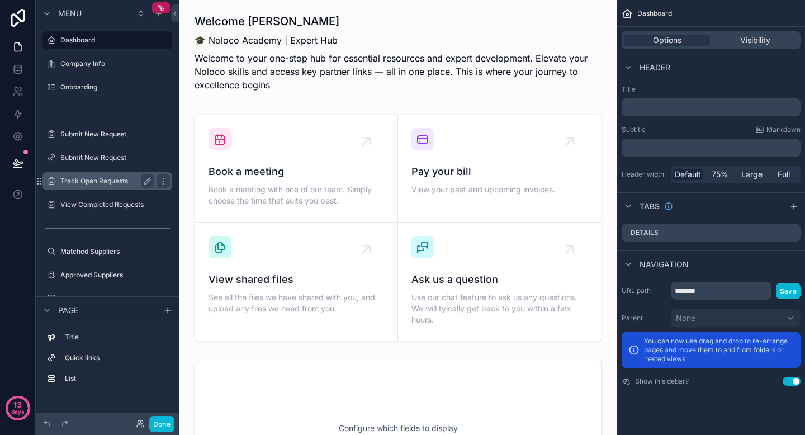
click at [103, 183] on label "Track Open Requests" at bounding box center [104, 181] width 89 height 9
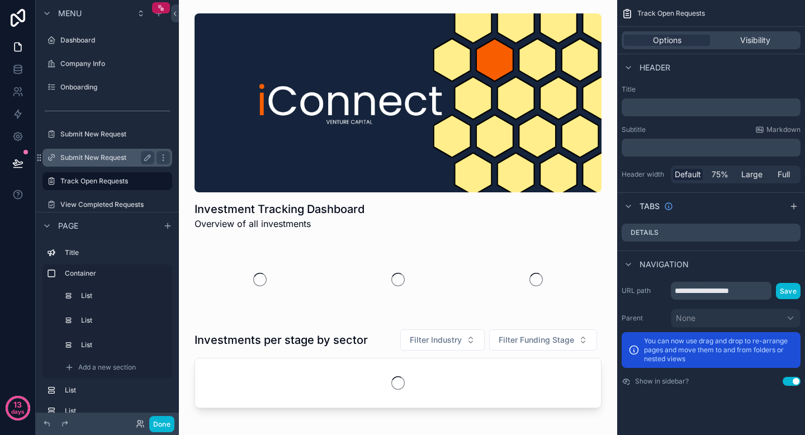
click at [108, 162] on label "Submit New Request" at bounding box center [104, 157] width 89 height 9
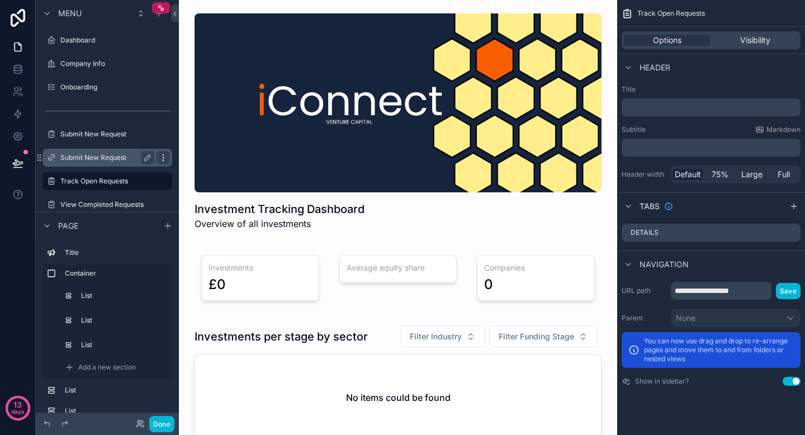
click at [163, 158] on icon "scrollable content" at bounding box center [163, 157] width 1 height 1
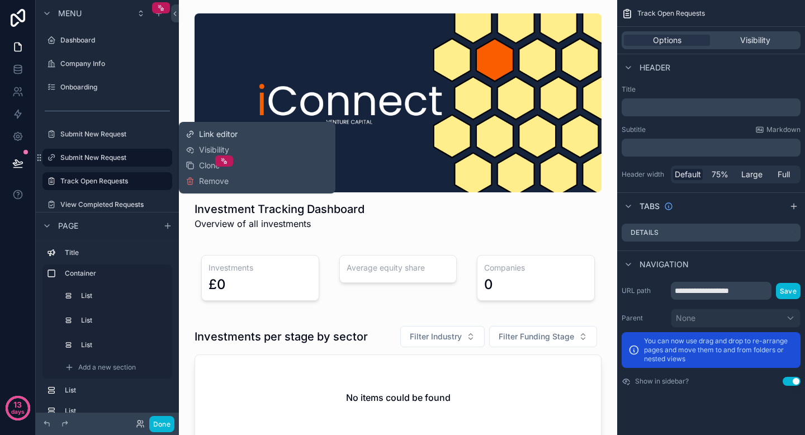
click at [216, 133] on span "Link editor" at bounding box center [218, 134] width 39 height 11
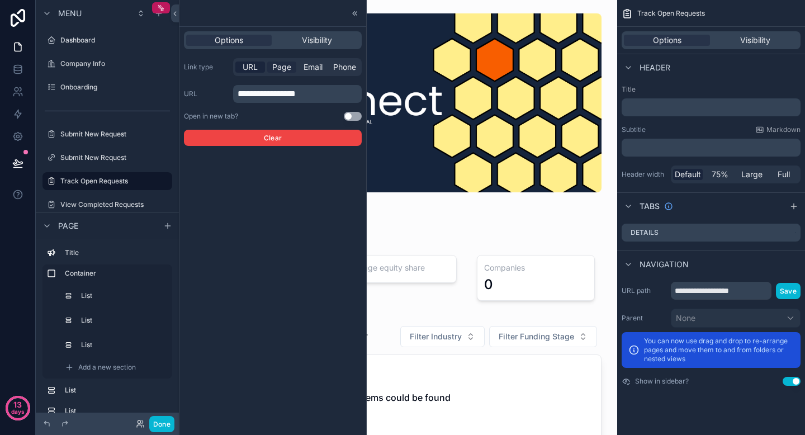
click at [281, 64] on span "Page" at bounding box center [281, 67] width 19 height 11
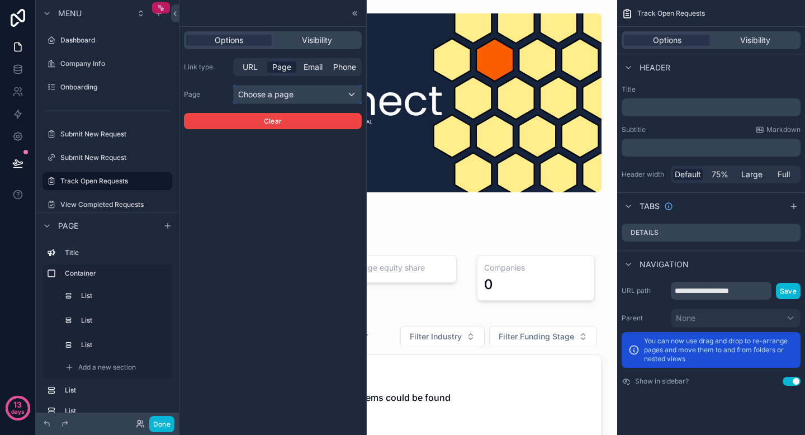
click at [282, 88] on div "Choose a page" at bounding box center [298, 95] width 128 height 18
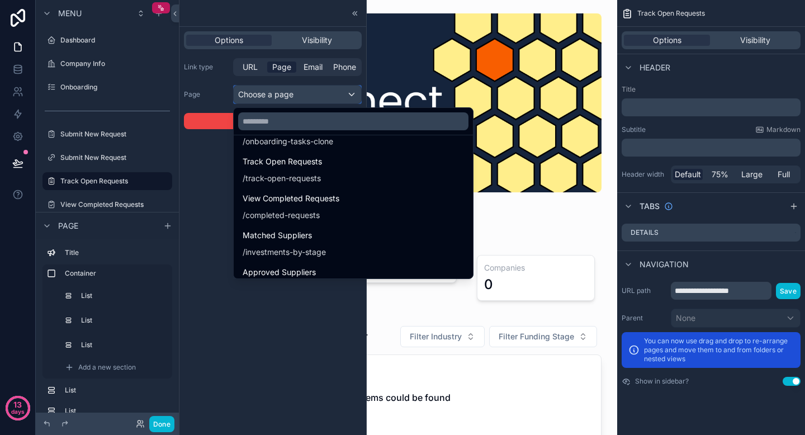
scroll to position [182, 0]
click at [335, 120] on input "text" at bounding box center [353, 121] width 230 height 18
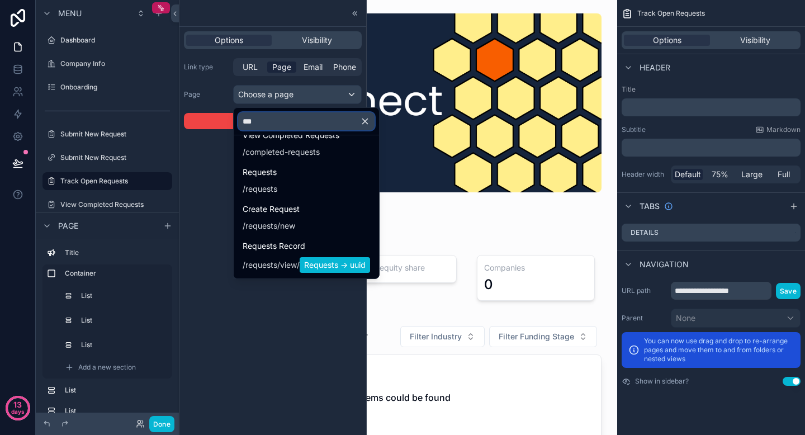
scroll to position [56, 0]
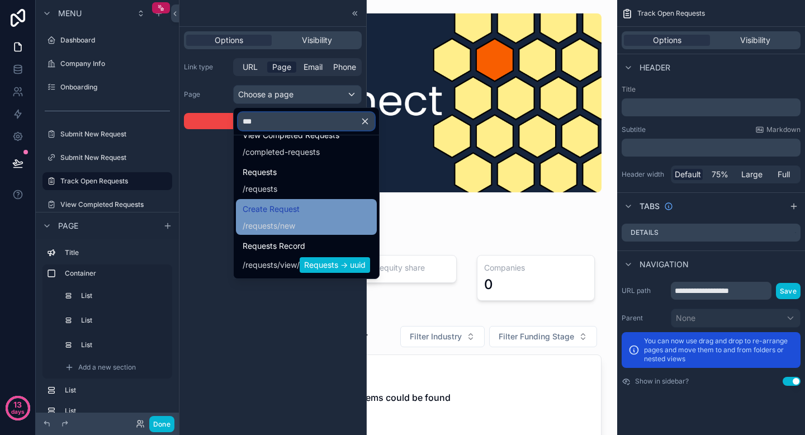
type input "***"
click at [288, 212] on span "Create Request" at bounding box center [271, 208] width 57 height 13
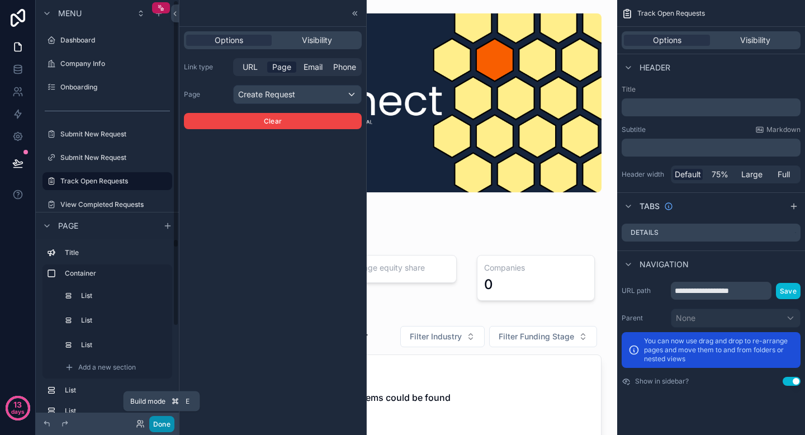
click at [167, 422] on button "Done" at bounding box center [161, 424] width 25 height 16
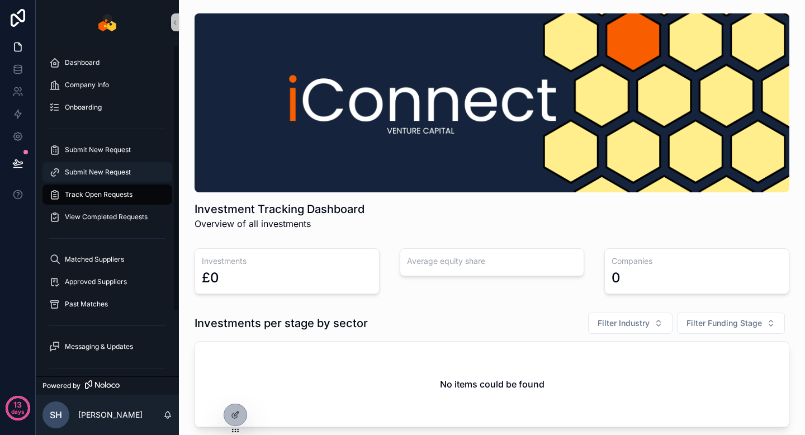
click at [108, 174] on span "Submit New Request" at bounding box center [98, 172] width 66 height 9
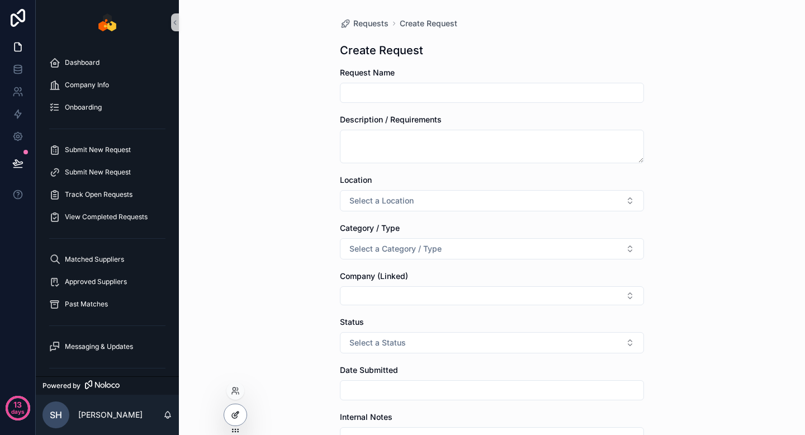
click at [234, 409] on div at bounding box center [235, 414] width 22 height 21
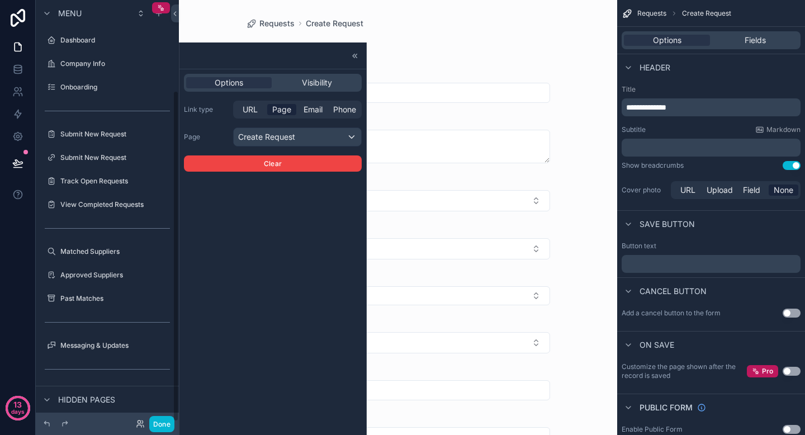
scroll to position [115, 0]
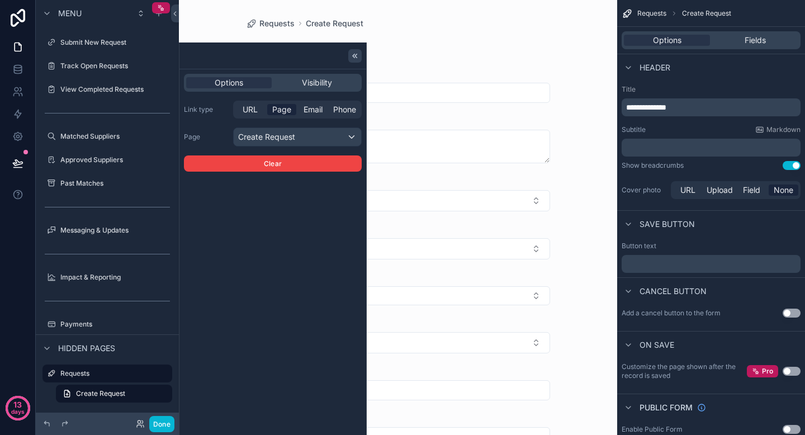
click at [358, 56] on icon at bounding box center [355, 55] width 9 height 9
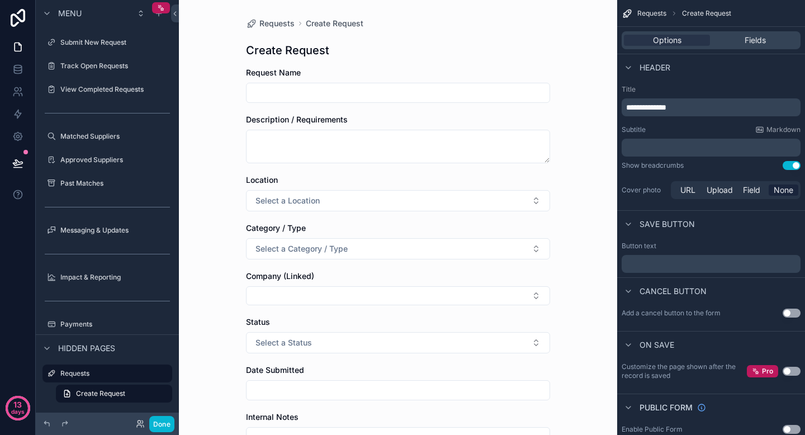
click at [344, 110] on form "Request Name Description / Requirements Location Select a Location Category / T…" at bounding box center [398, 365] width 304 height 596
click at [112, 396] on span "Create Request" at bounding box center [100, 393] width 49 height 9
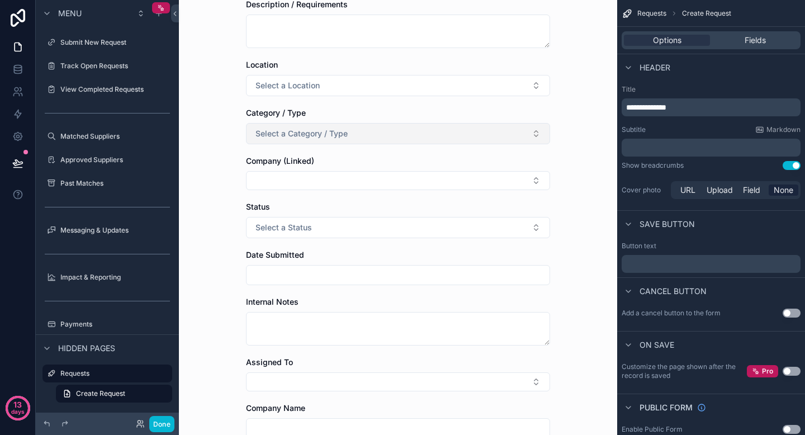
click at [495, 134] on button "Select a Category / Type" at bounding box center [398, 133] width 304 height 21
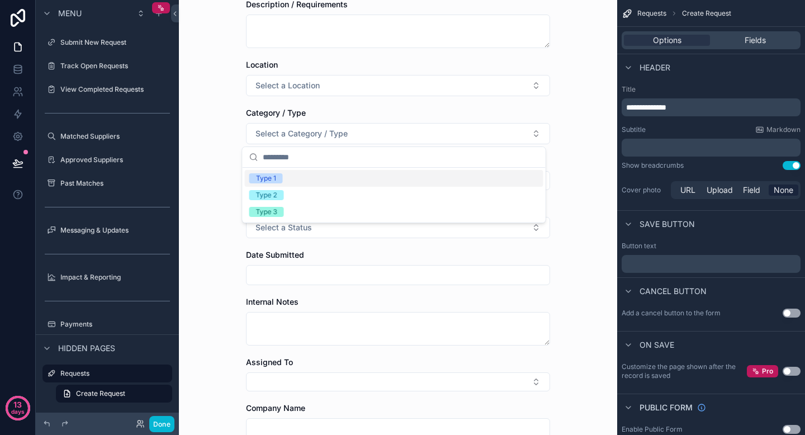
click at [557, 128] on div "Requests Create Request Create Request Request Name Description / Requirements …" at bounding box center [398, 102] width 438 height 435
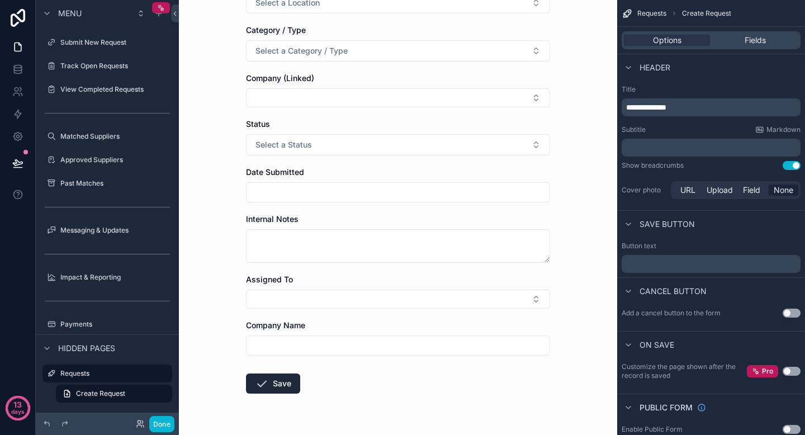
scroll to position [228, 0]
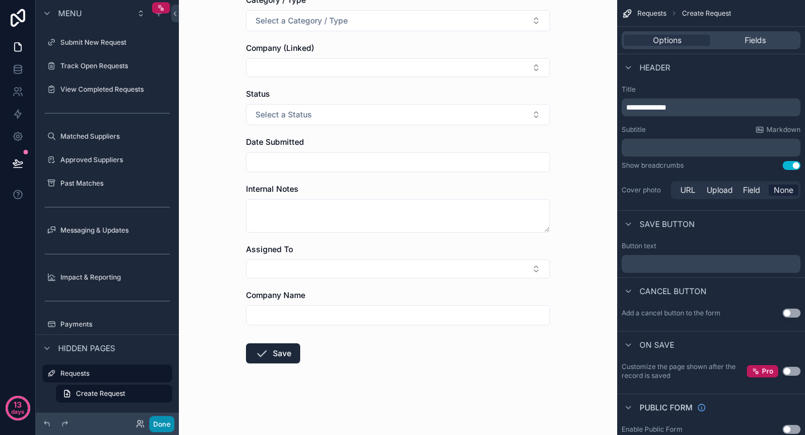
click at [168, 421] on button "Done" at bounding box center [161, 424] width 25 height 16
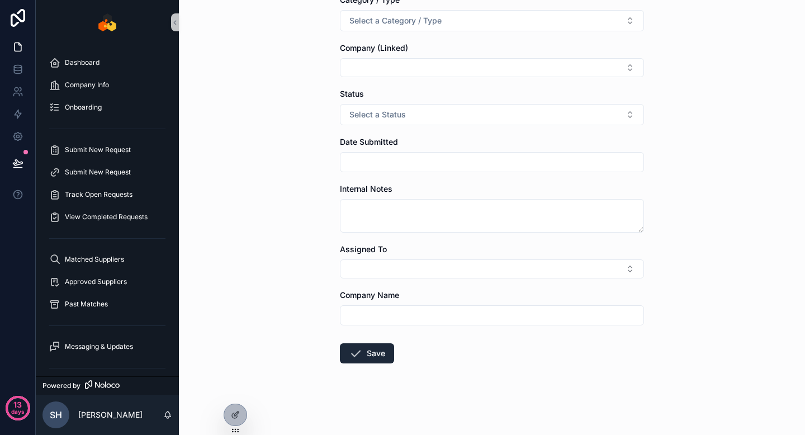
scroll to position [0, 0]
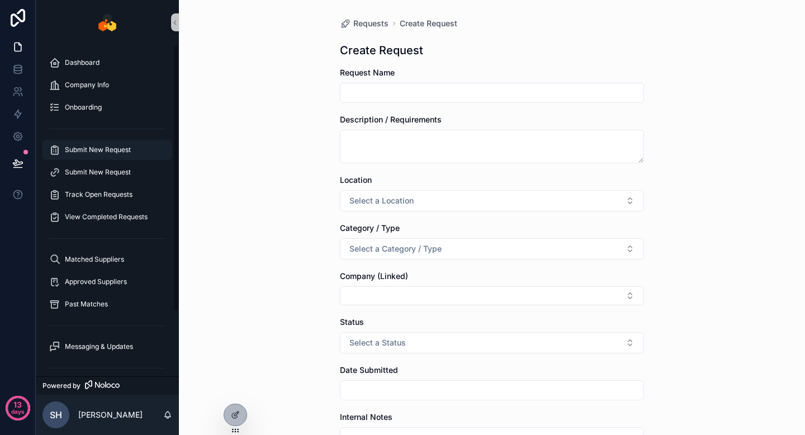
click at [104, 147] on span "Submit New Request" at bounding box center [98, 149] width 66 height 9
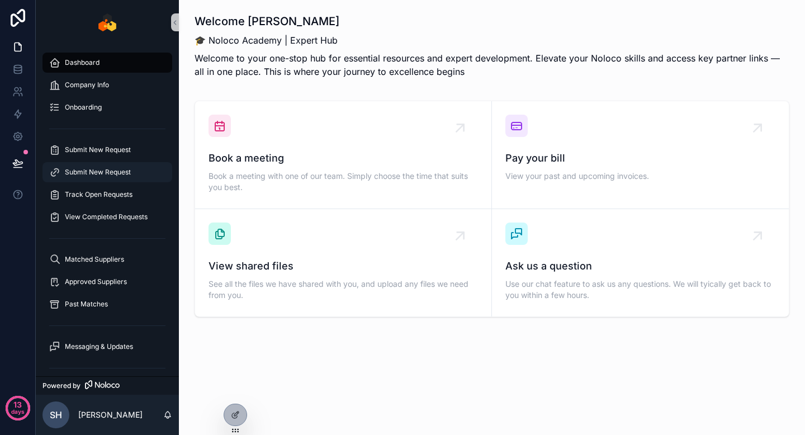
click at [108, 169] on span "Submit New Request" at bounding box center [98, 172] width 66 height 9
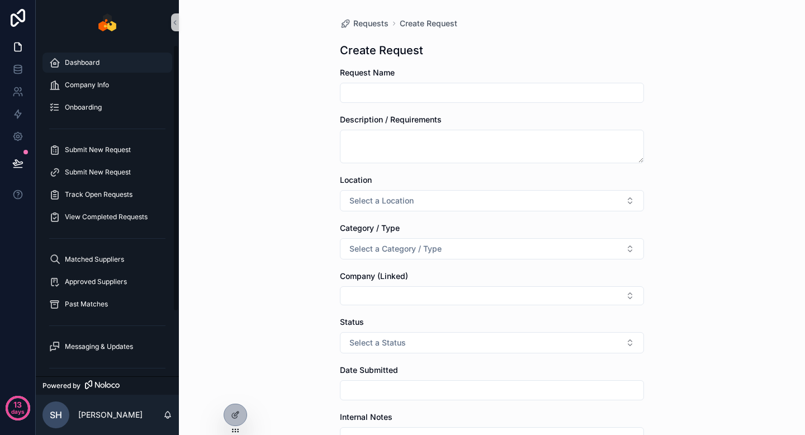
click at [116, 58] on div "Dashboard" at bounding box center [107, 63] width 116 height 18
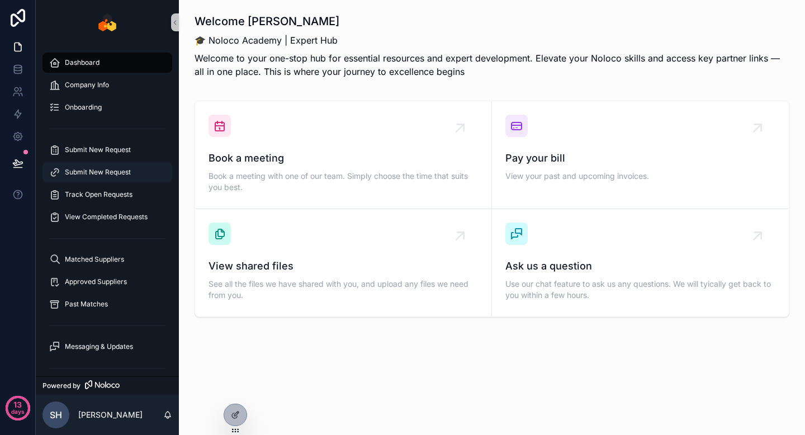
click at [112, 177] on div "Submit New Request" at bounding box center [107, 172] width 116 height 18
